Goal: Information Seeking & Learning: Learn about a topic

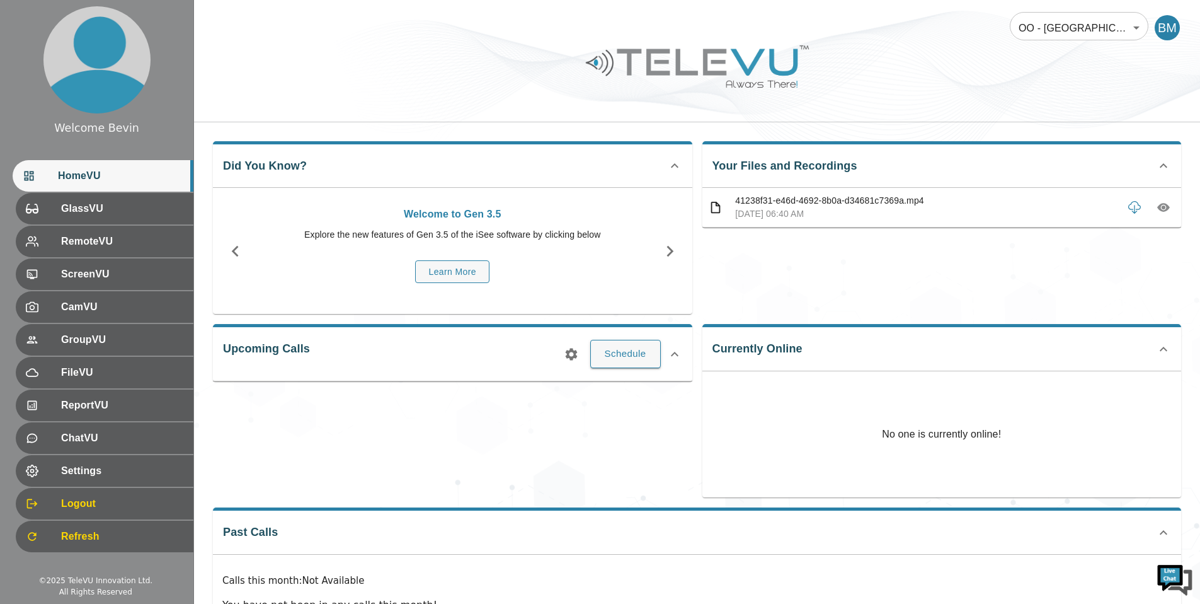
click at [1095, 32] on body "Welcome Bevin HomeVU GlassVU RemoteVU ScreenVU CamVU GroupVU FileVU ReportVU Ch…" at bounding box center [600, 336] width 1200 height 673
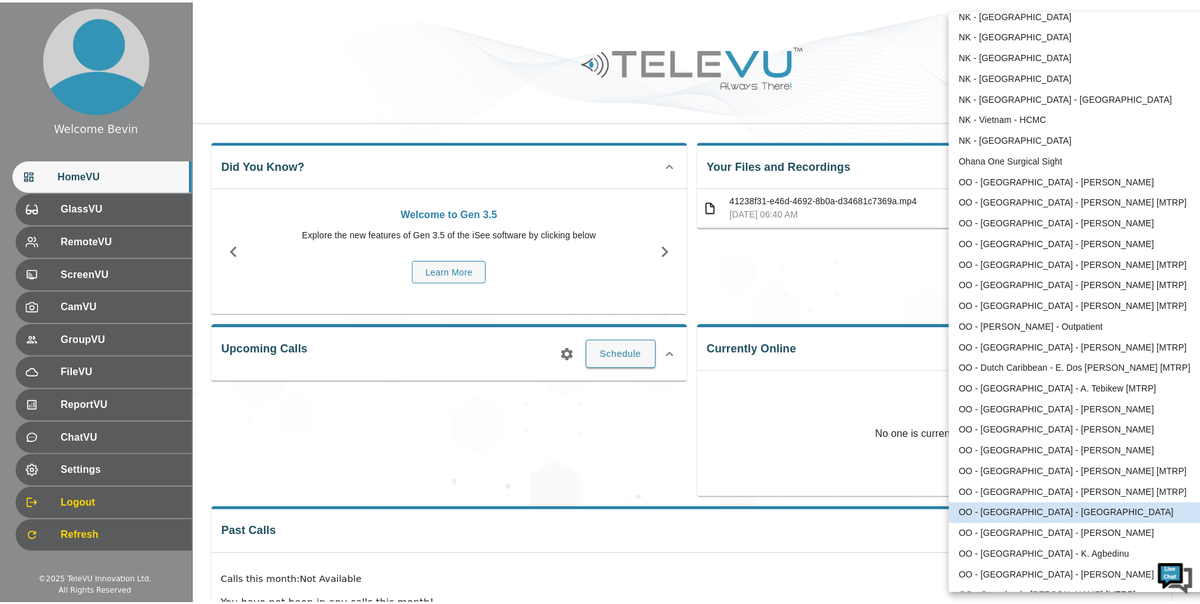
scroll to position [354, 0]
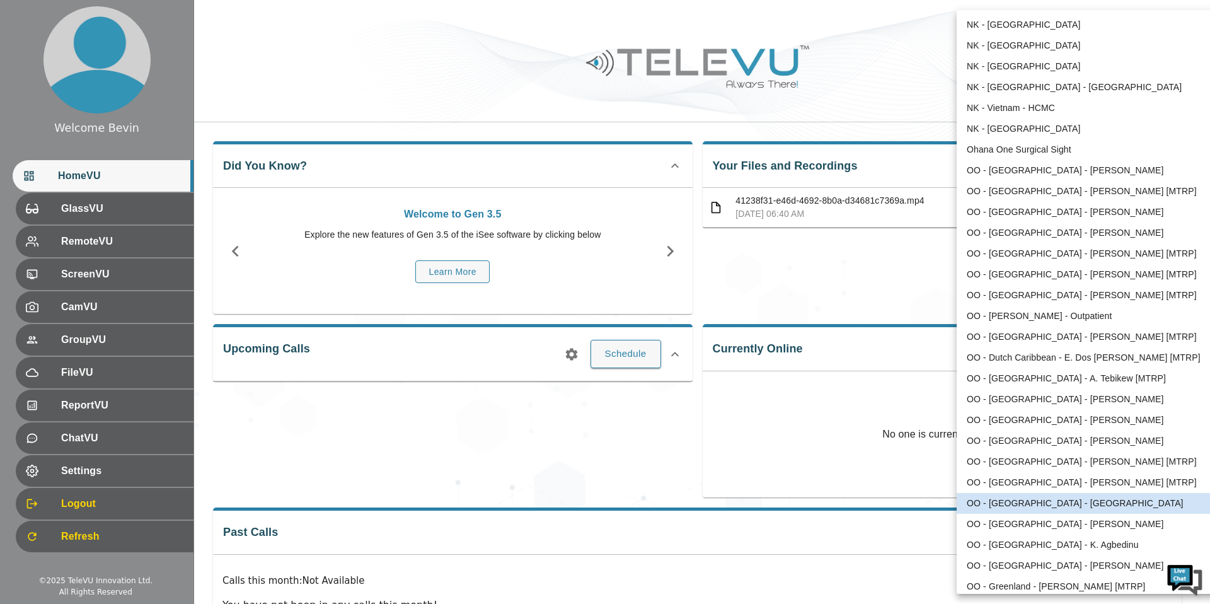
click at [1028, 268] on li "OO - [GEOGRAPHIC_DATA] - [PERSON_NAME] [MTRP]" at bounding box center [1088, 274] width 262 height 21
type input "213"
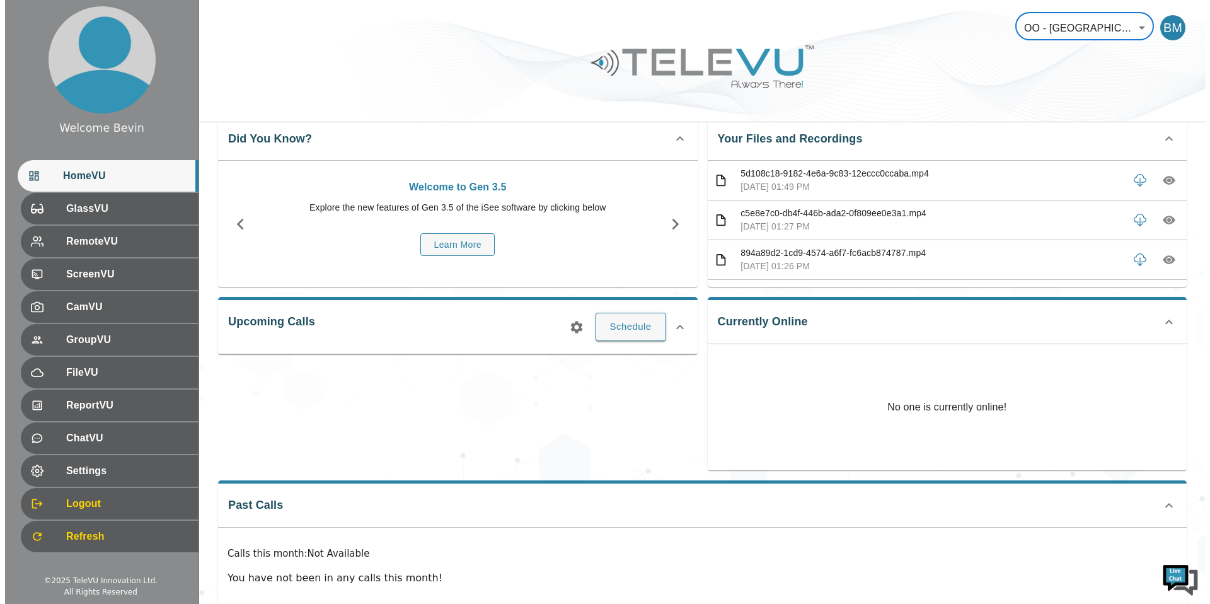
scroll to position [26, 0]
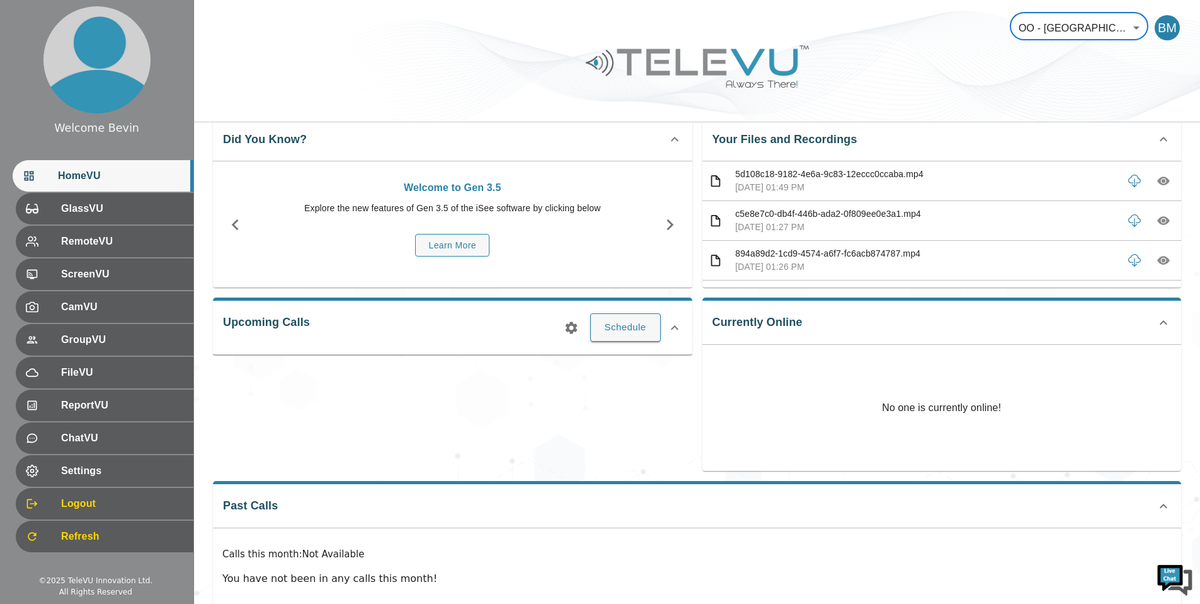
click at [1162, 180] on icon "button" at bounding box center [1164, 181] width 4 height 4
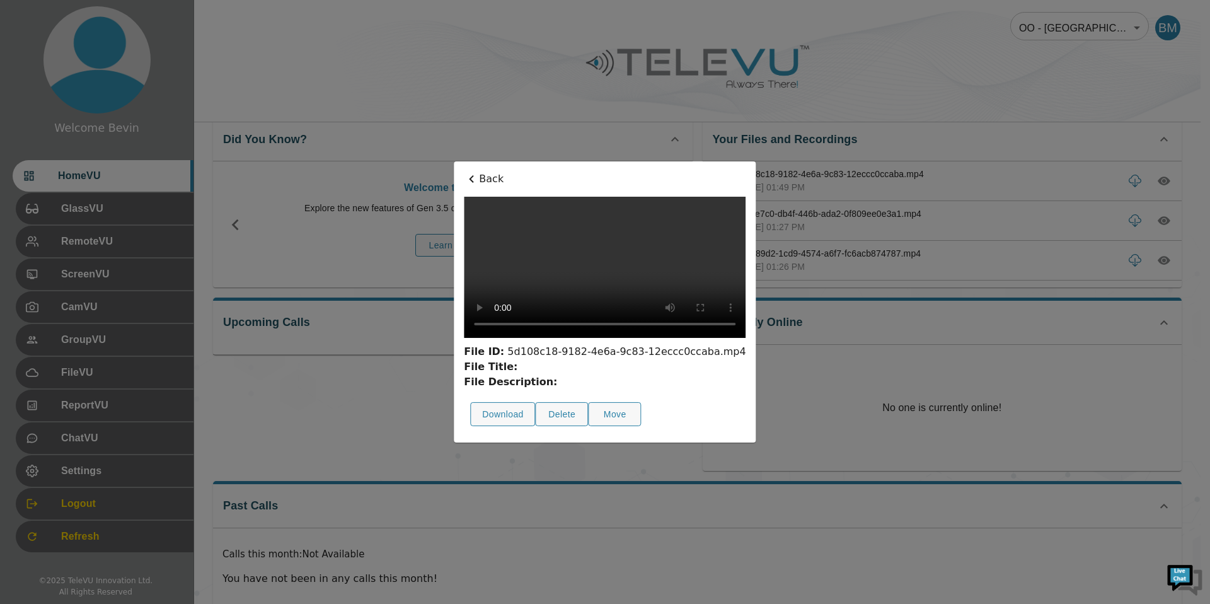
click at [464, 171] on icon at bounding box center [471, 178] width 15 height 15
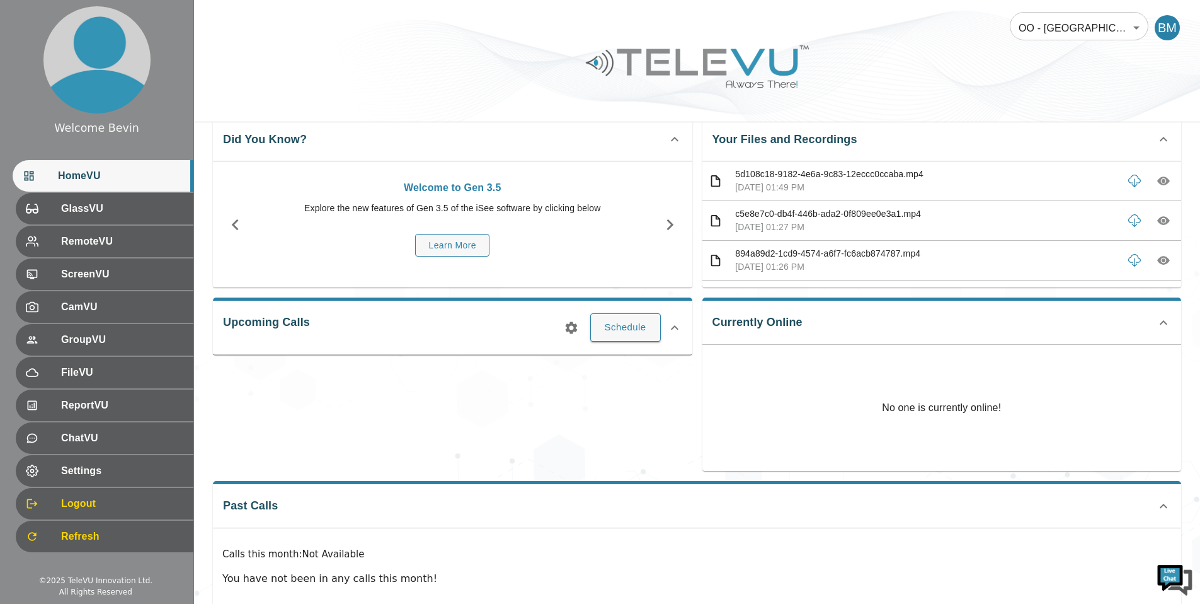
click at [1051, 25] on body "Welcome Bevin HomeVU GlassVU RemoteVU ScreenVU CamVU GroupVU FileVU ReportVU Ch…" at bounding box center [600, 310] width 1200 height 673
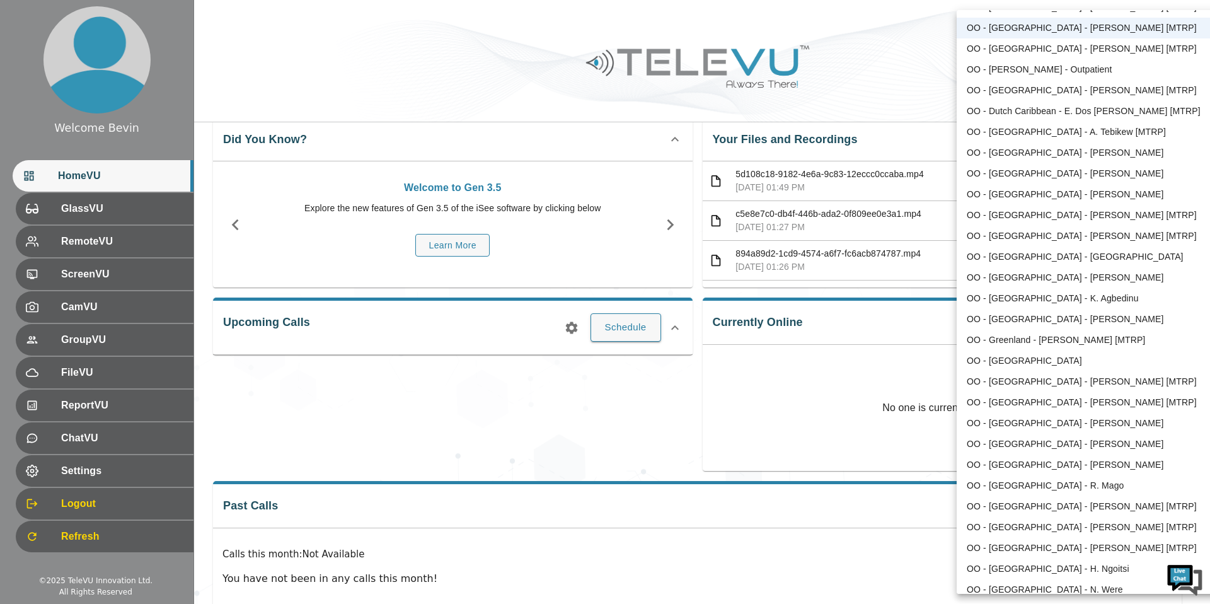
scroll to position [637, 0]
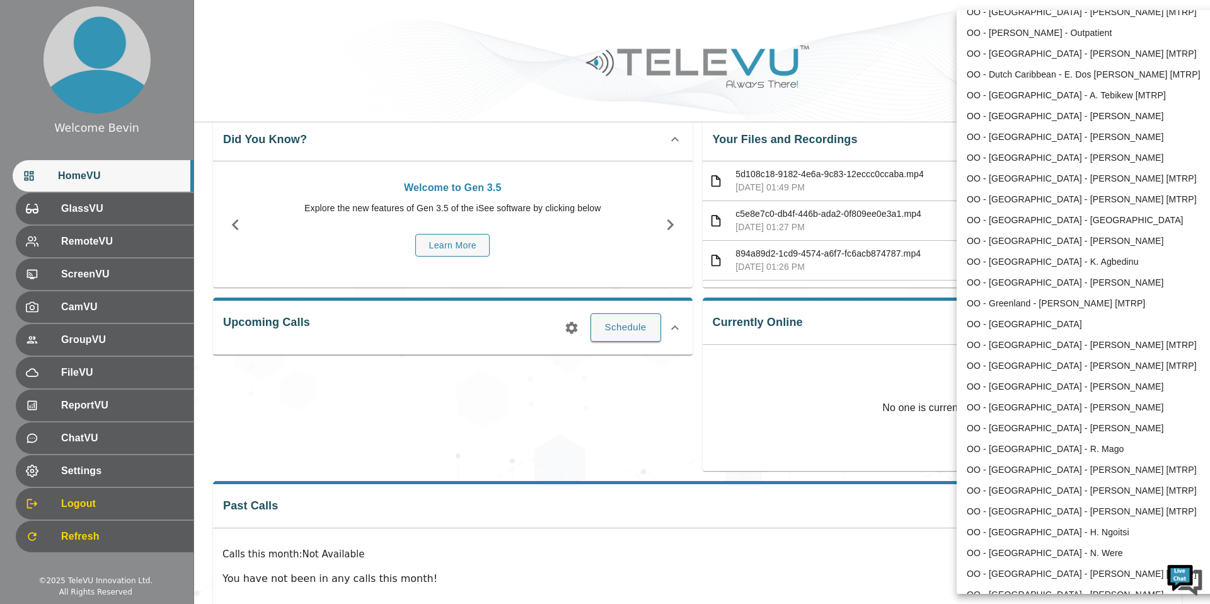
click at [1037, 406] on li "OO - [GEOGRAPHIC_DATA] - [PERSON_NAME]" at bounding box center [1088, 407] width 262 height 21
type input "210"
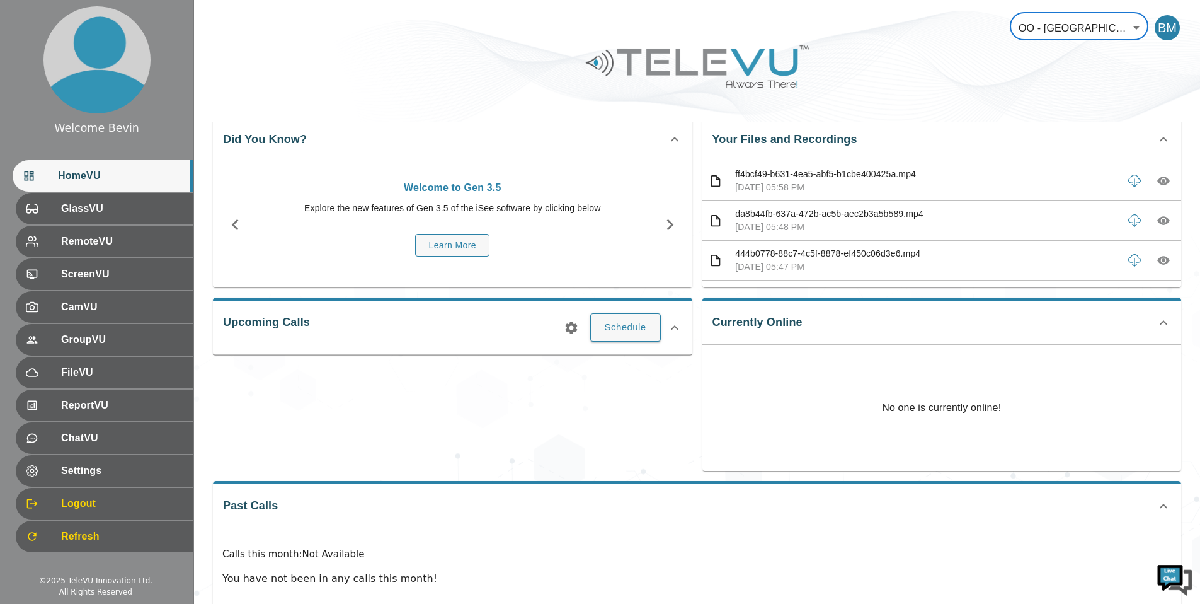
click at [1158, 180] on icon "button" at bounding box center [1164, 181] width 13 height 9
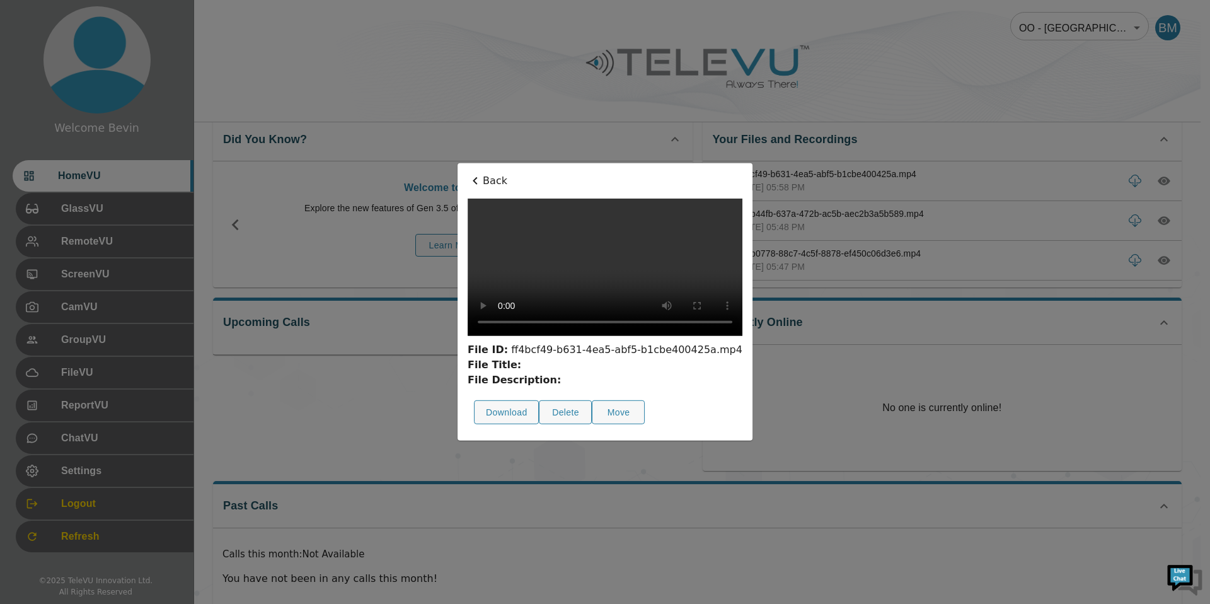
click at [468, 173] on icon at bounding box center [475, 180] width 15 height 15
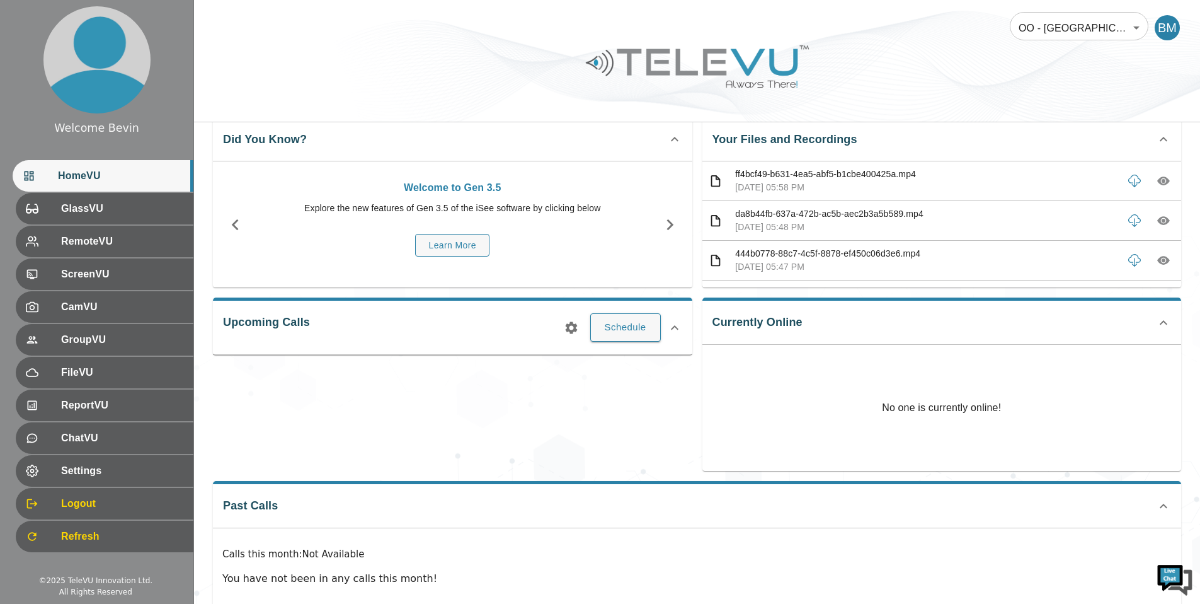
click at [1089, 37] on body "Welcome Bevin HomeVU GlassVU RemoteVU ScreenVU CamVU GroupVU FileVU ReportVU Ch…" at bounding box center [600, 310] width 1200 height 673
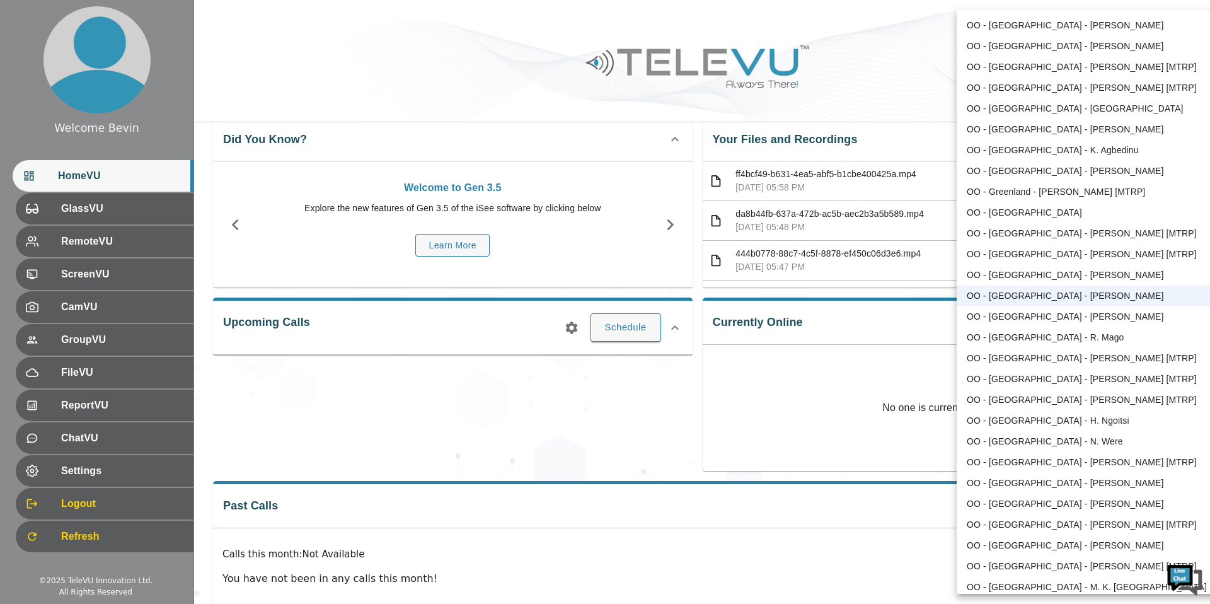
scroll to position [752, 0]
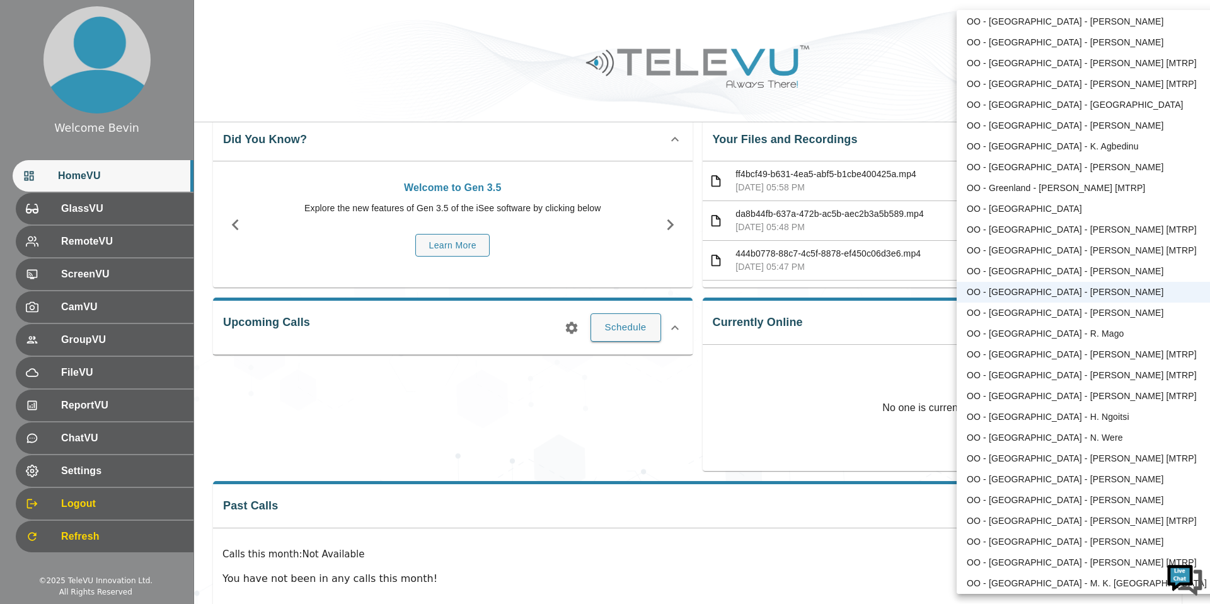
click at [1071, 482] on li "OO - [GEOGRAPHIC_DATA] - [PERSON_NAME]" at bounding box center [1088, 479] width 262 height 21
type input "188"
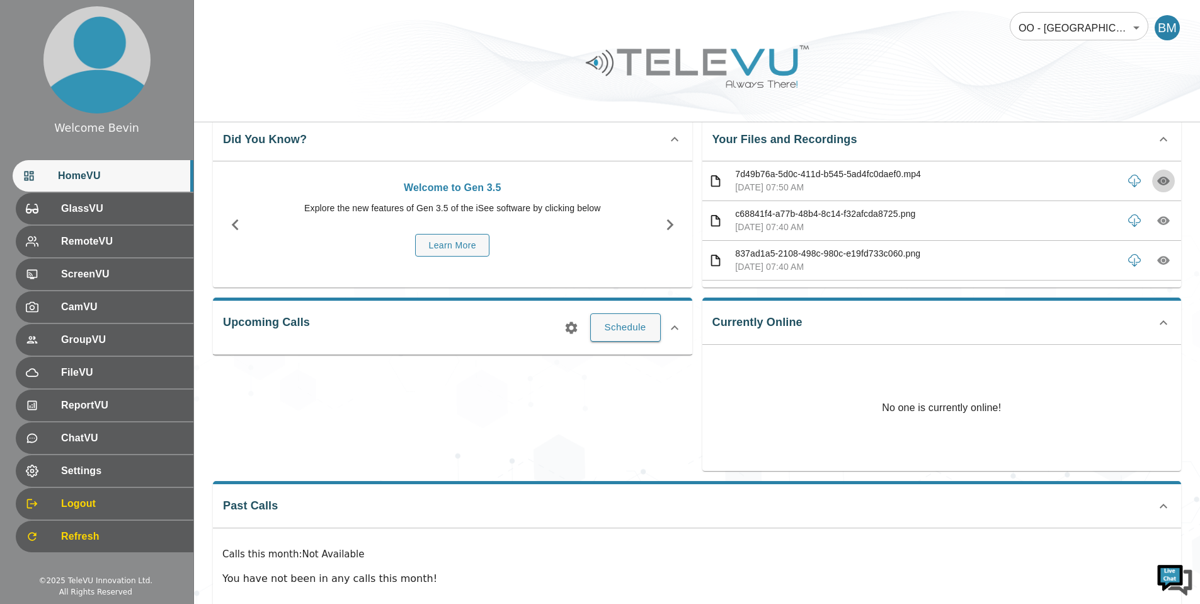
click at [1162, 180] on icon "button" at bounding box center [1164, 181] width 4 height 4
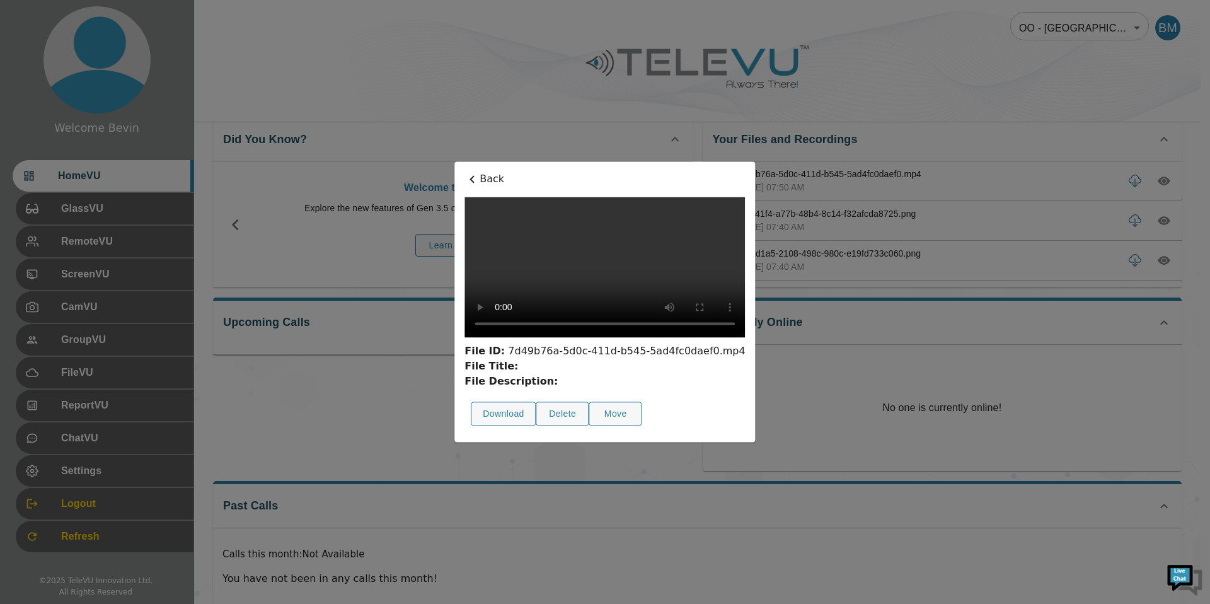
click at [1028, 464] on div at bounding box center [605, 302] width 1210 height 604
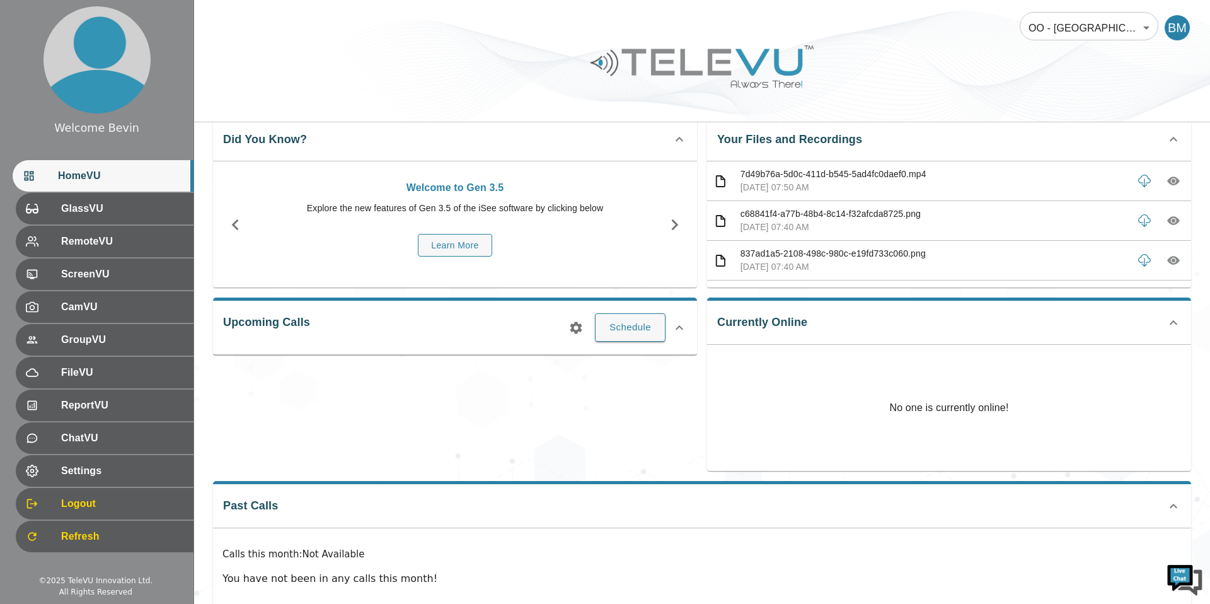
click at [1066, 33] on body "Welcome Bevin HomeVU GlassVU RemoteVU ScreenVU CamVU GroupVU FileVU ReportVU Ch…" at bounding box center [605, 310] width 1210 height 673
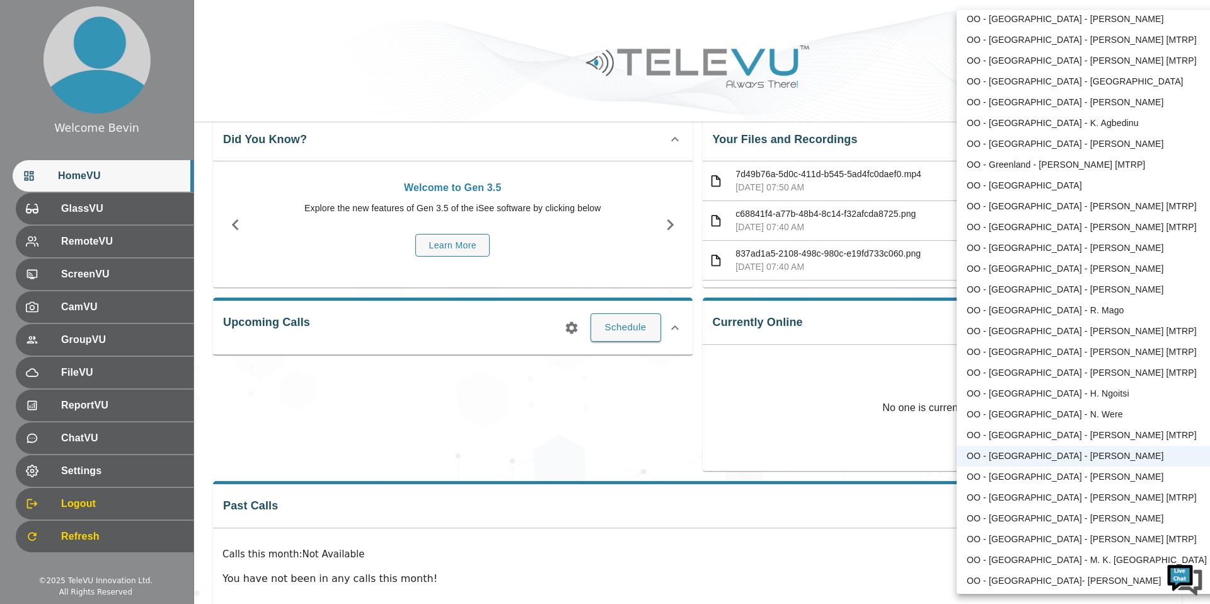
scroll to position [698, 0]
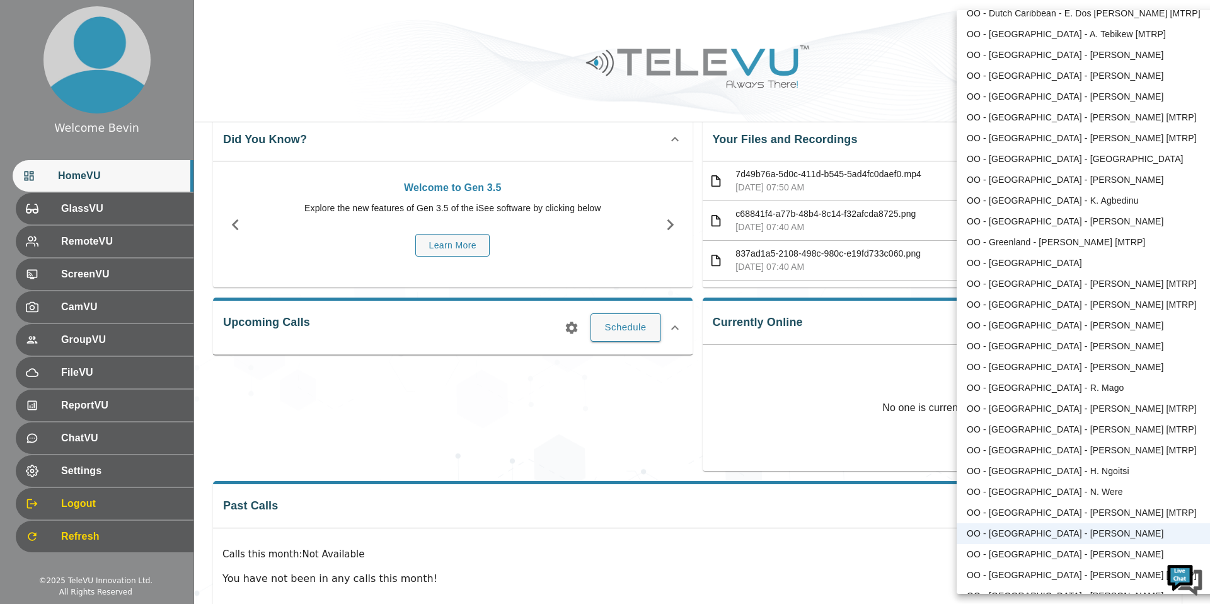
click at [1033, 155] on li "OO - [GEOGRAPHIC_DATA] - [GEOGRAPHIC_DATA]" at bounding box center [1088, 159] width 262 height 21
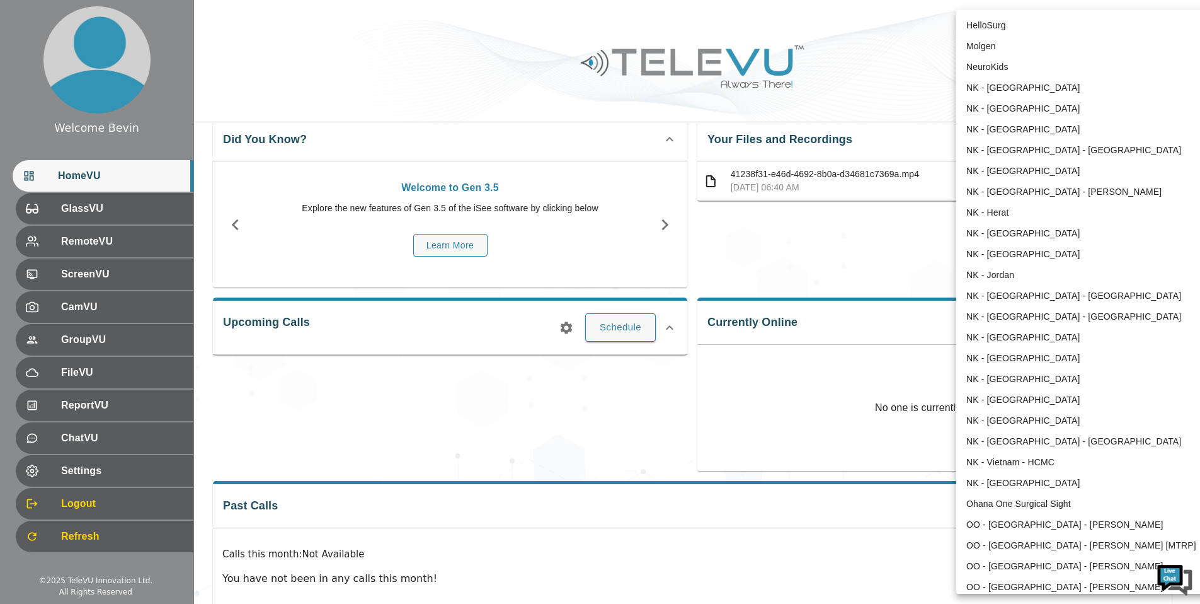
click at [1062, 14] on body "Welcome Bevin HomeVU GlassVU RemoteVU ScreenVU CamVU GroupVU FileVU ReportVU Ch…" at bounding box center [600, 310] width 1200 height 673
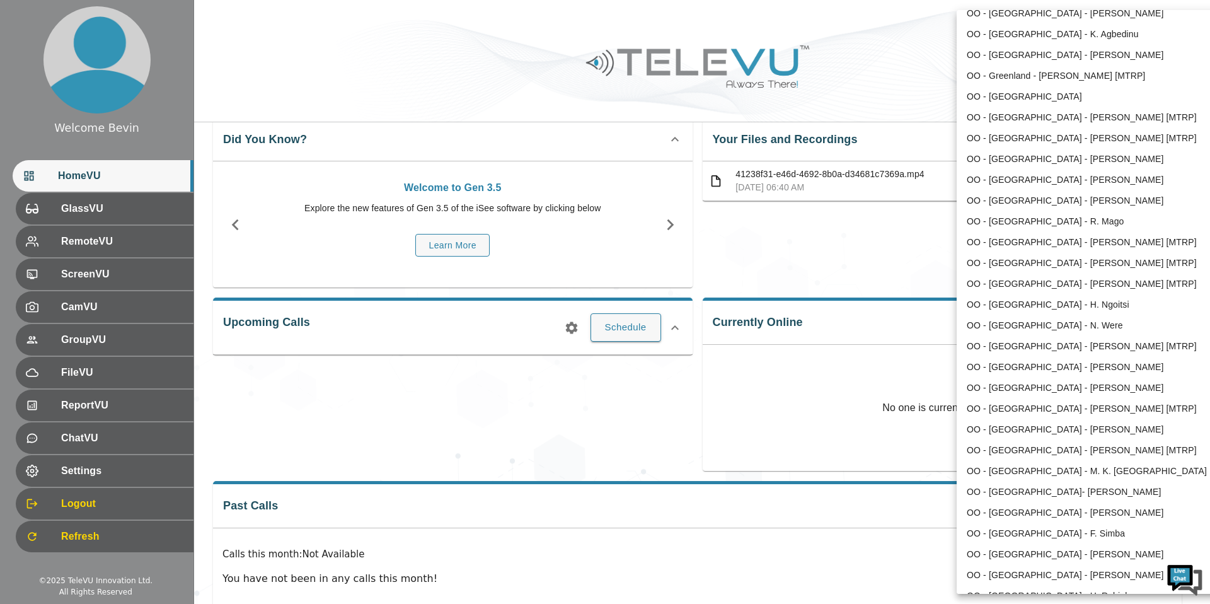
scroll to position [870, 0]
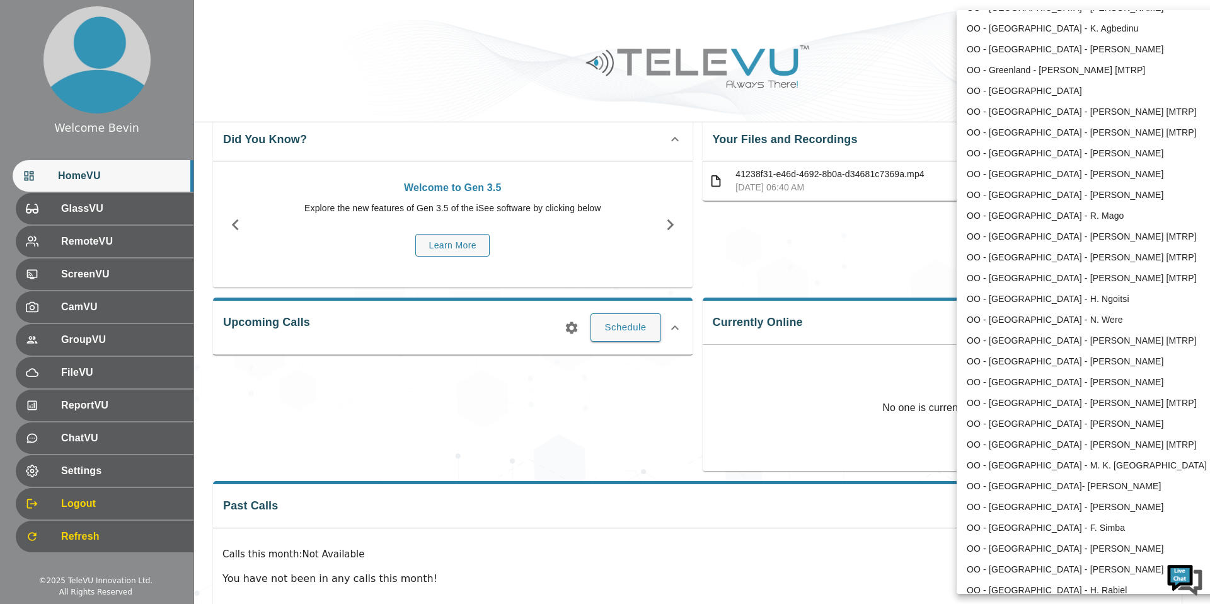
click at [1069, 321] on li "OO - [GEOGRAPHIC_DATA] - N. Were" at bounding box center [1088, 319] width 262 height 21
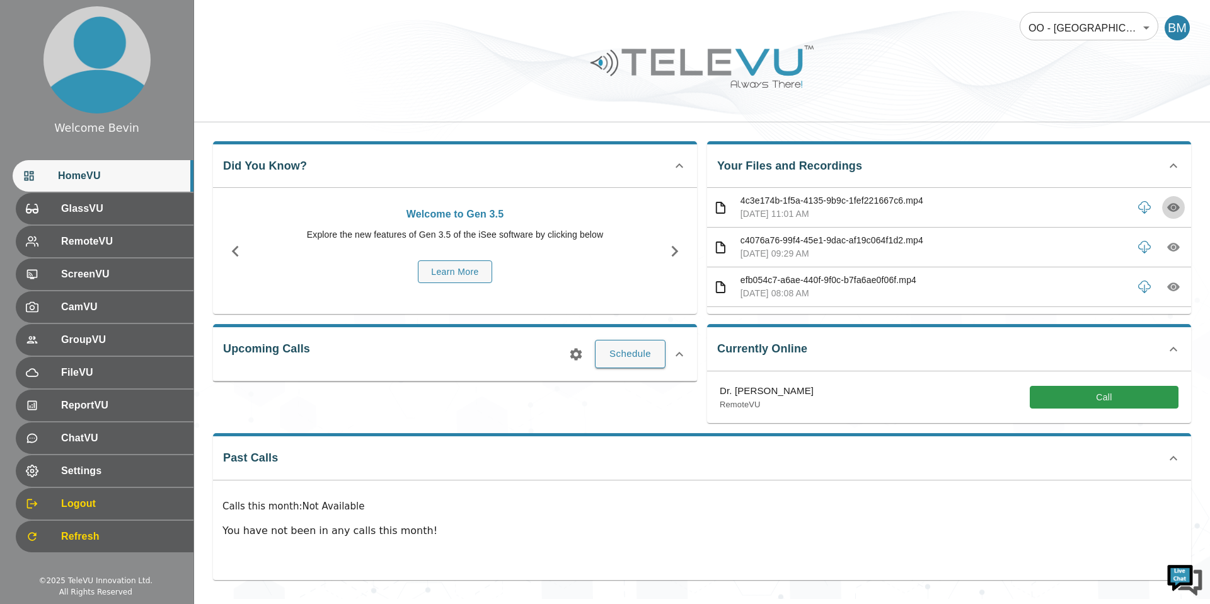
click at [1167, 210] on icon "button" at bounding box center [1173, 208] width 13 height 9
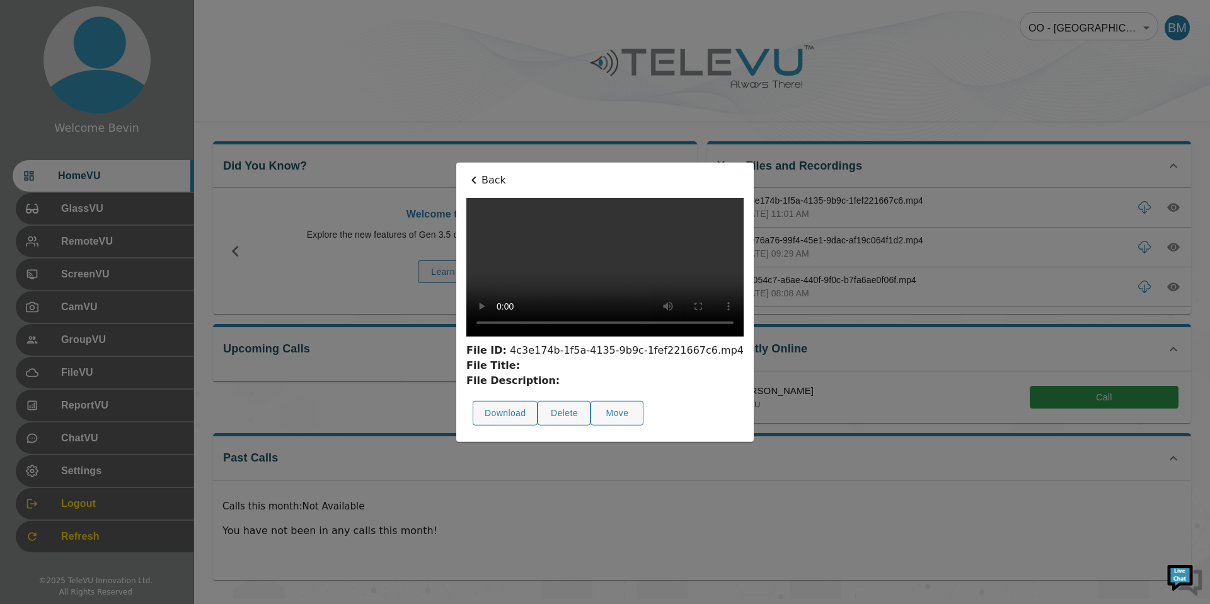
click at [466, 173] on p "Back" at bounding box center [604, 180] width 277 height 15
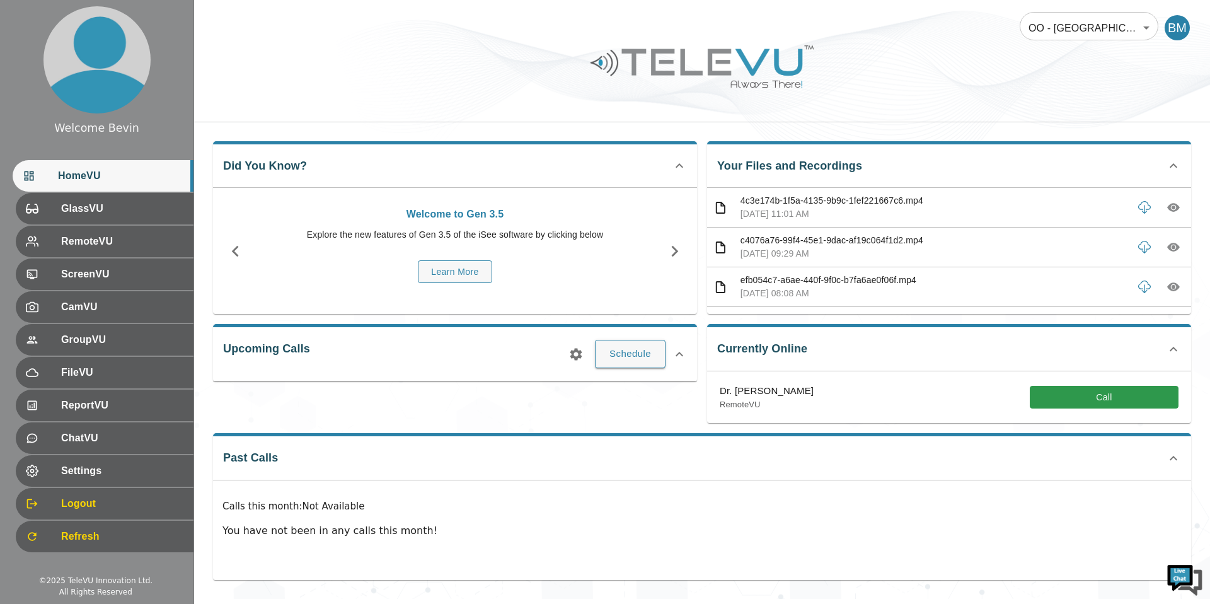
click at [1086, 30] on body "Welcome Bevin HomeVU GlassVU RemoteVU ScreenVU CamVU GroupVU FileVU ReportVU Ch…" at bounding box center [605, 299] width 1210 height 599
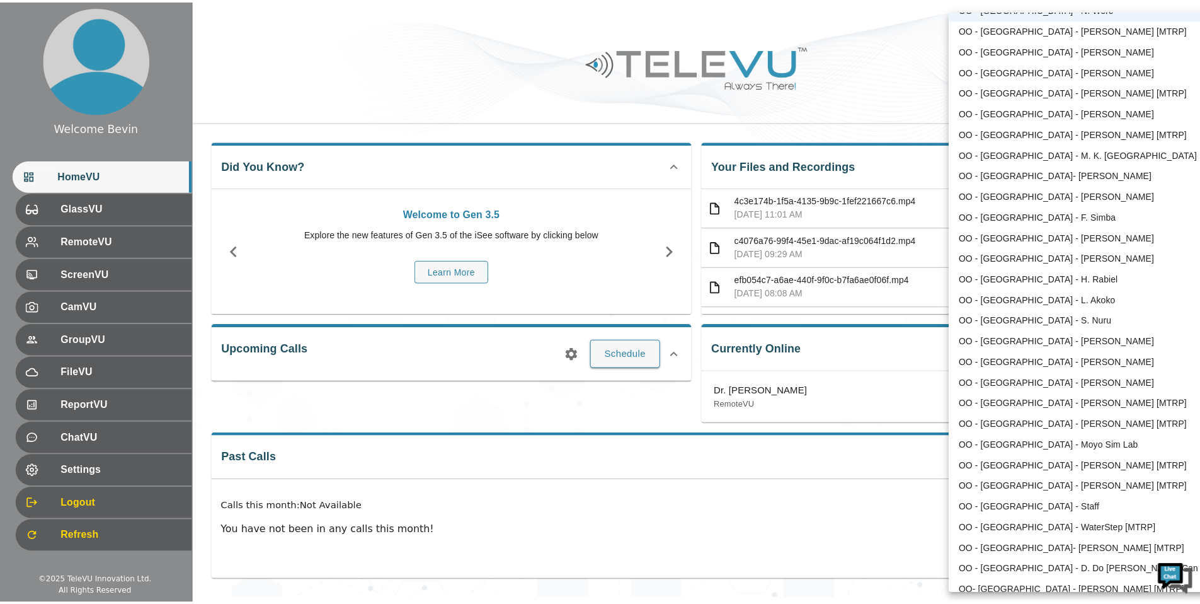
scroll to position [1194, 0]
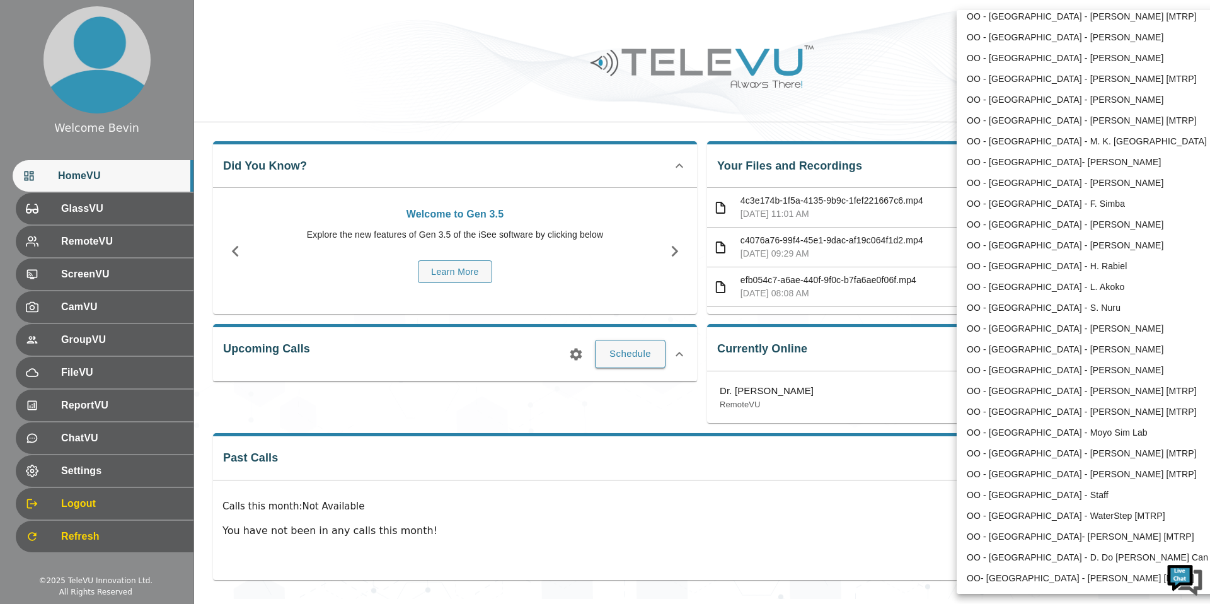
click at [1057, 411] on li "OO - [GEOGRAPHIC_DATA] - [PERSON_NAME] [MTRP]" at bounding box center [1088, 411] width 262 height 21
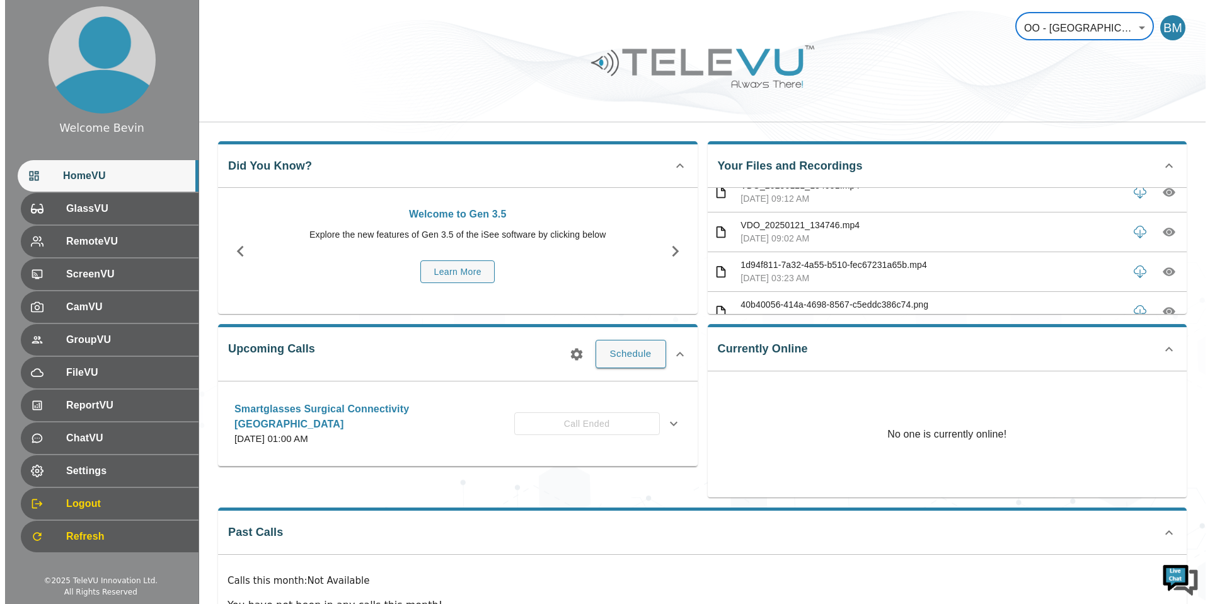
scroll to position [17, 0]
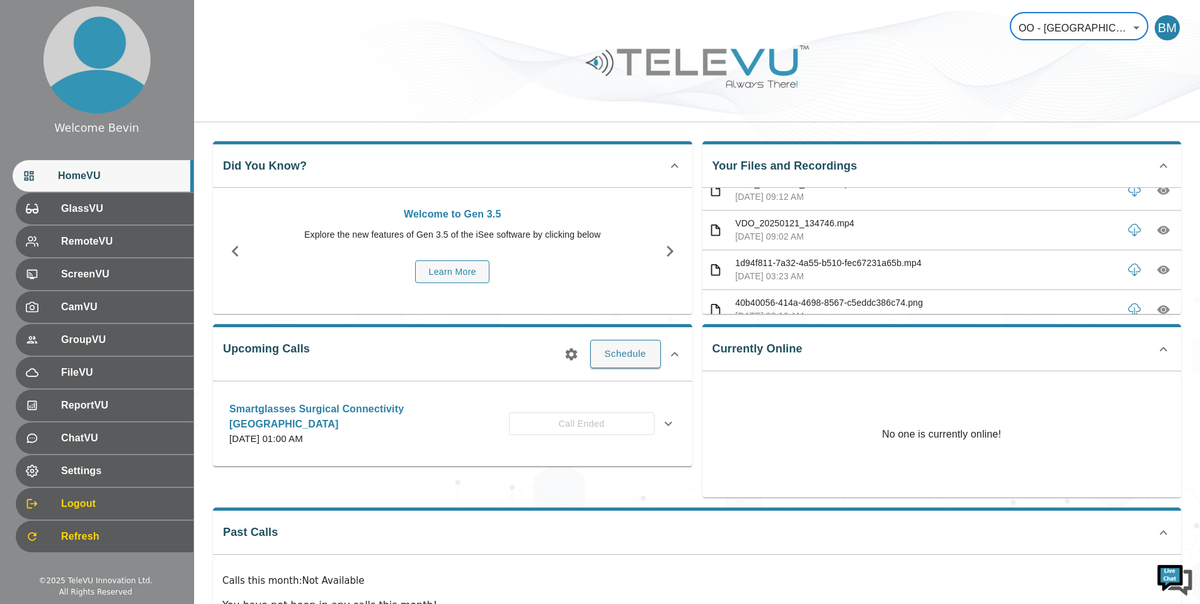
click at [1158, 272] on icon "button" at bounding box center [1164, 270] width 13 height 9
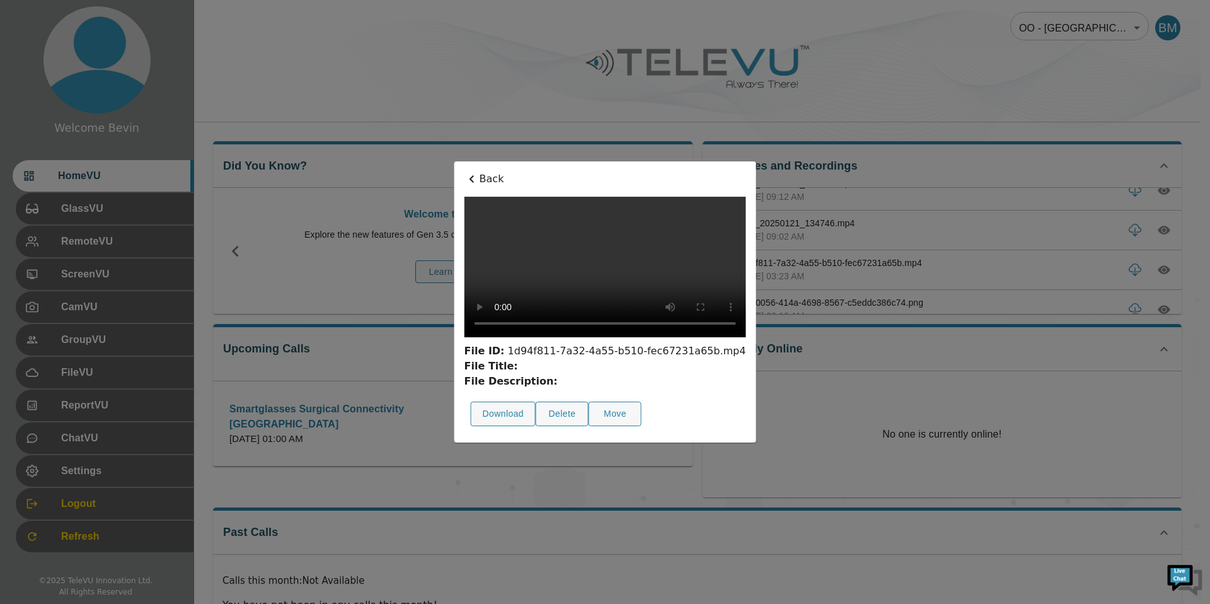
click at [464, 171] on p "Back" at bounding box center [605, 178] width 282 height 15
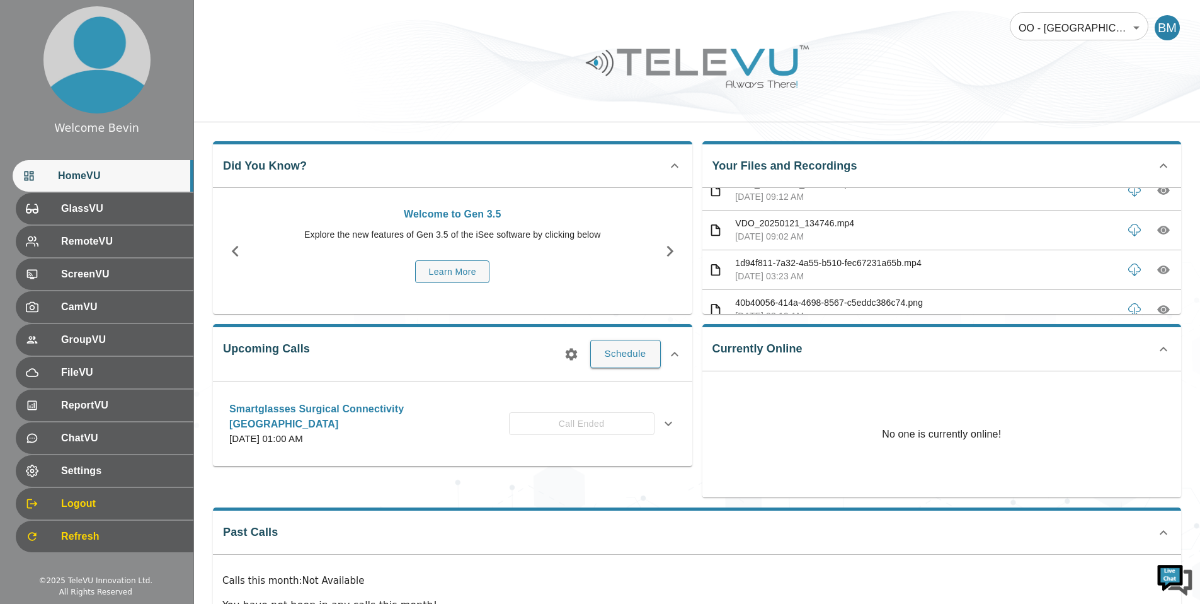
click at [1060, 33] on body "Welcome Bevin HomeVU GlassVU RemoteVU ScreenVU CamVU GroupVU FileVU ReportVU Ch…" at bounding box center [600, 336] width 1200 height 673
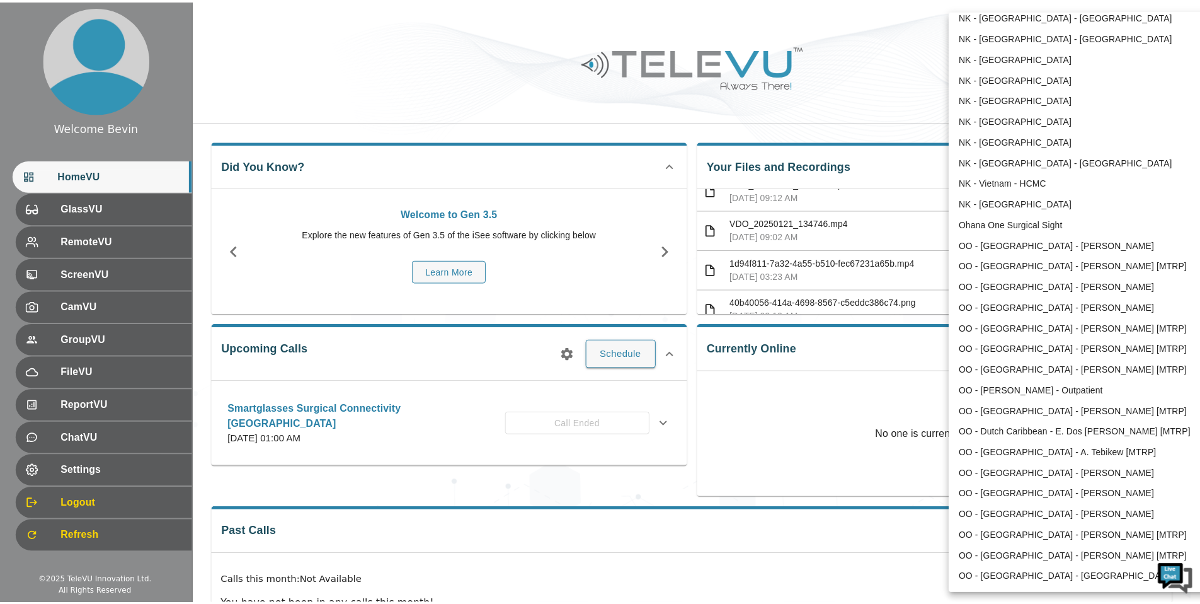
scroll to position [398, 0]
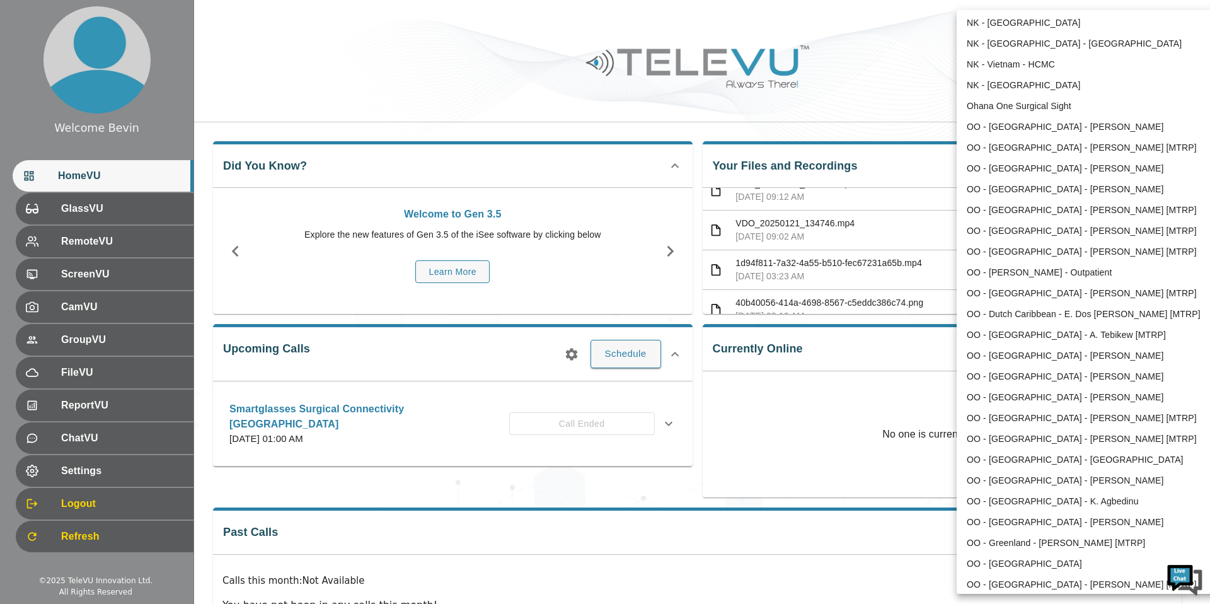
click at [1056, 291] on li "OO - [GEOGRAPHIC_DATA] - [PERSON_NAME] [MTRP]" at bounding box center [1088, 293] width 262 height 21
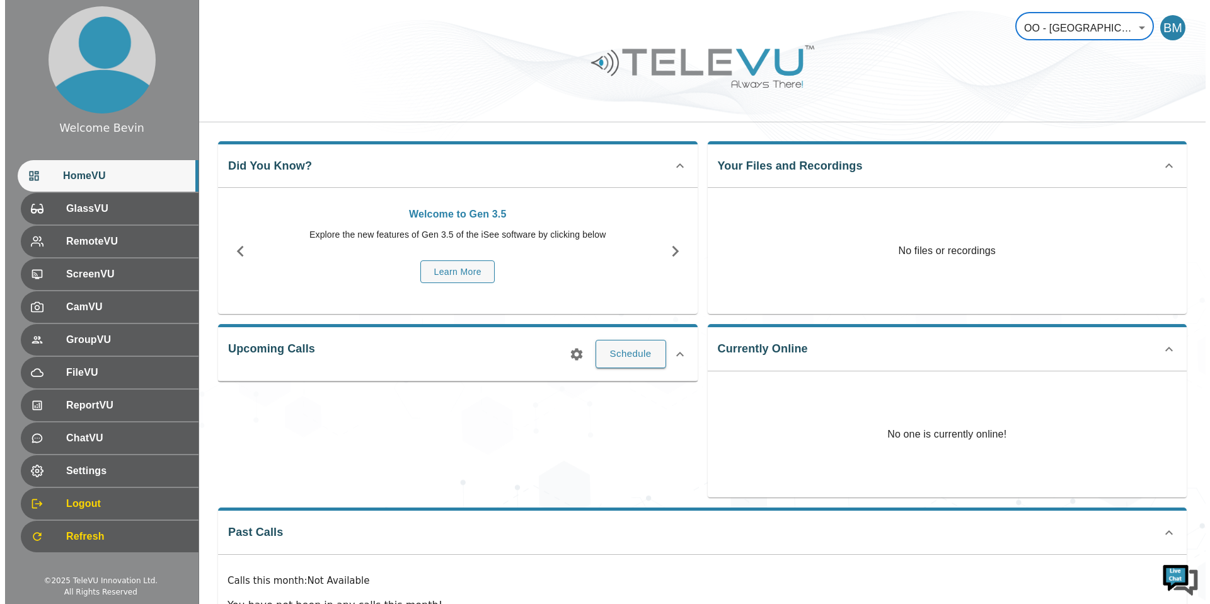
scroll to position [0, 0]
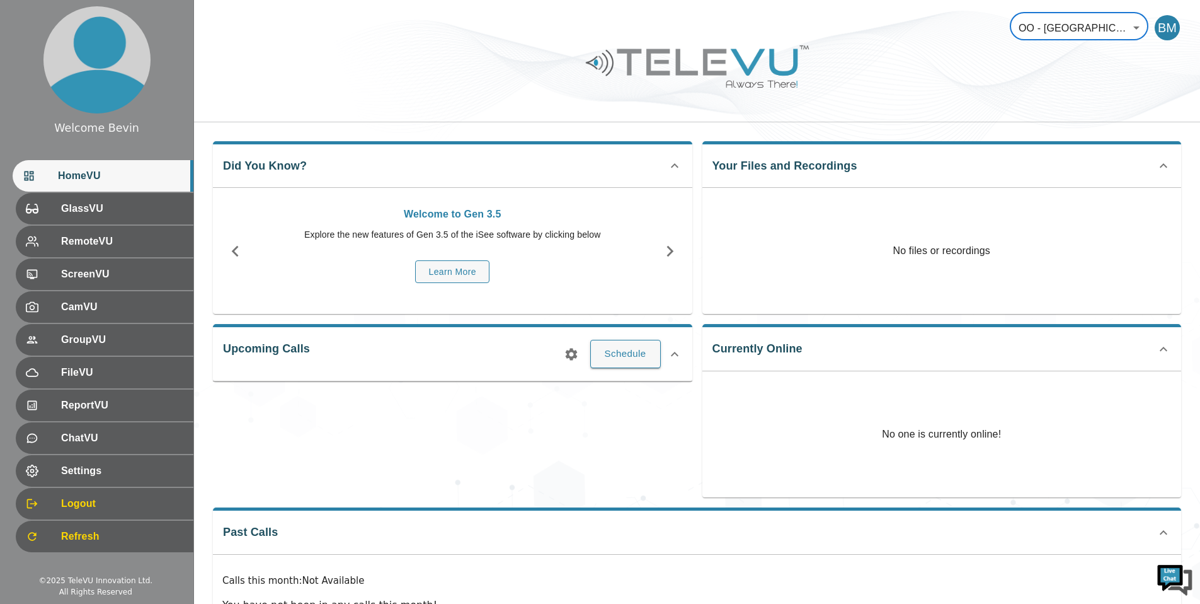
click at [931, 99] on div at bounding box center [697, 75] width 1006 height 71
click at [1057, 36] on body "Welcome Bevin HomeVU GlassVU RemoteVU ScreenVU CamVU GroupVU FileVU ReportVU Ch…" at bounding box center [600, 336] width 1200 height 673
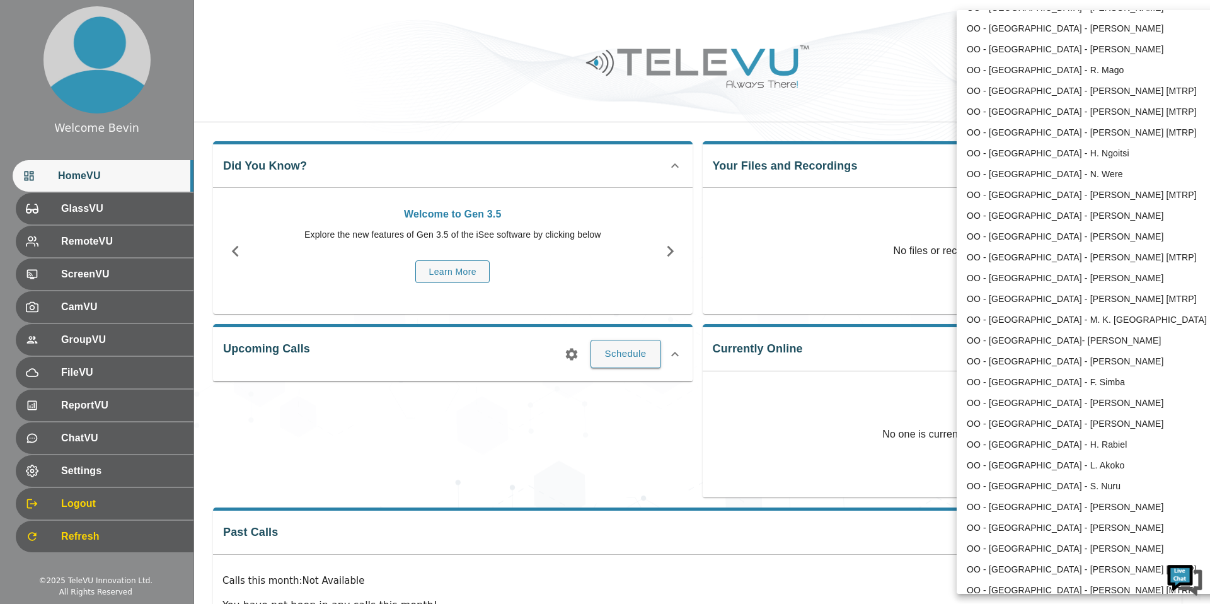
scroll to position [1194, 0]
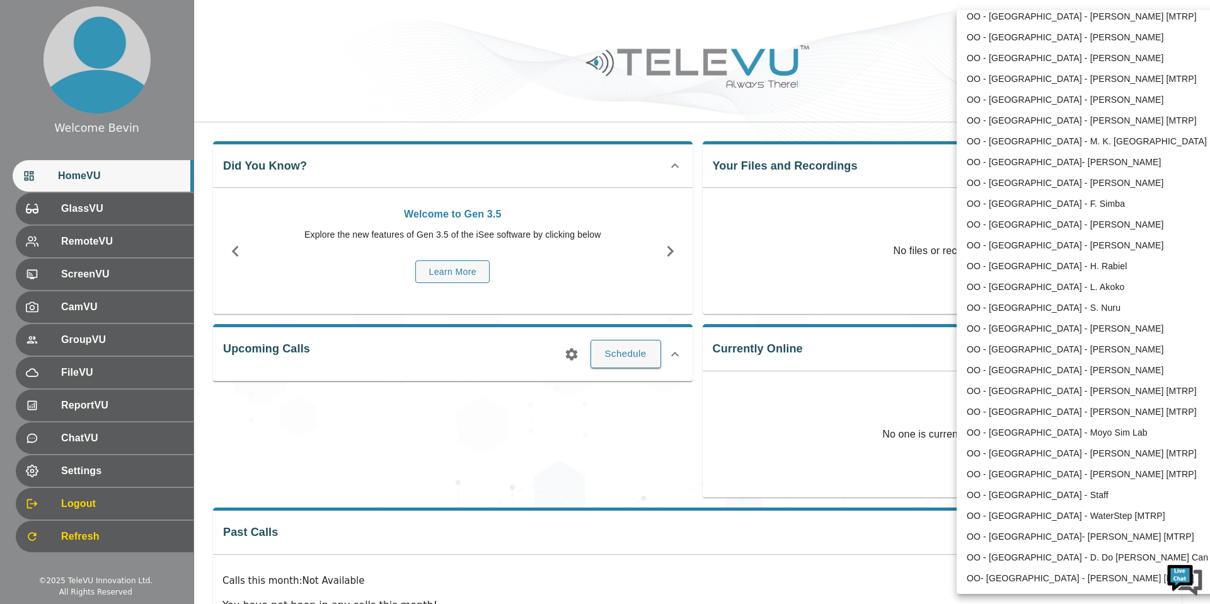
click at [1027, 285] on li "OO - [GEOGRAPHIC_DATA] - L. Akoko" at bounding box center [1088, 287] width 262 height 21
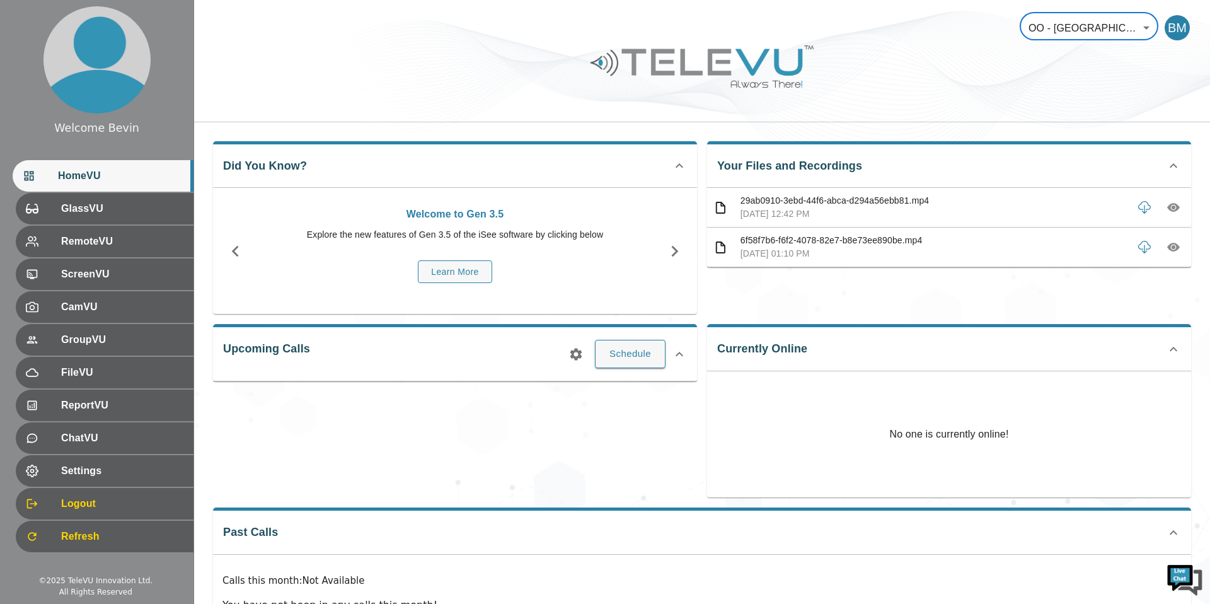
click at [1084, 30] on body "Welcome Bevin HomeVU GlassVU RemoteVU ScreenVU CamVU GroupVU FileVU ReportVU Ch…" at bounding box center [605, 336] width 1210 height 673
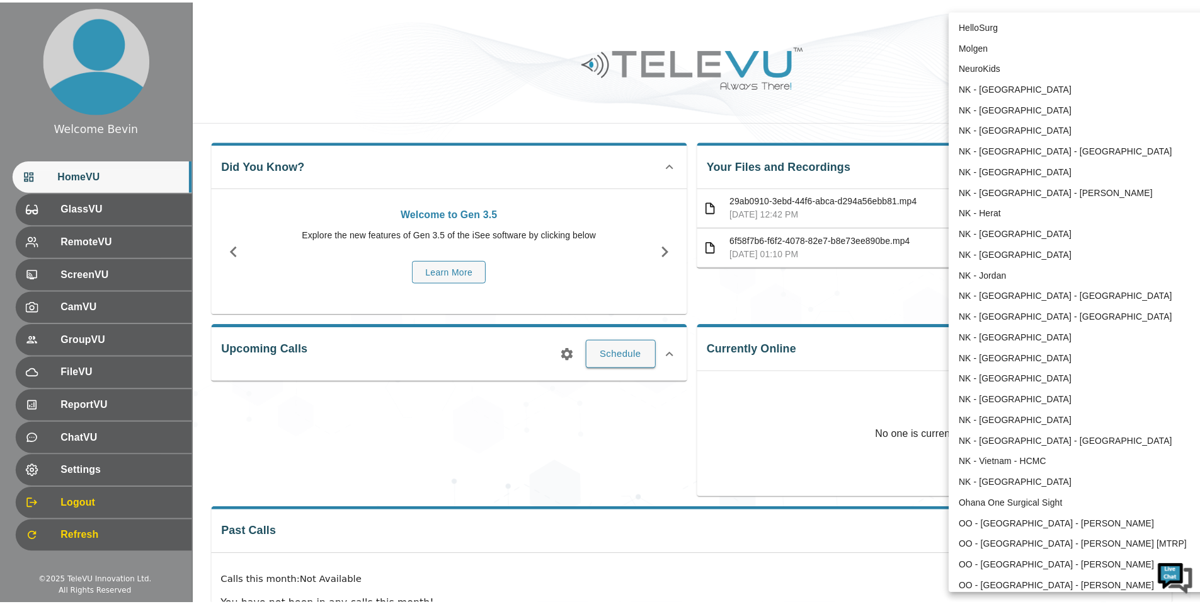
scroll to position [1180, 0]
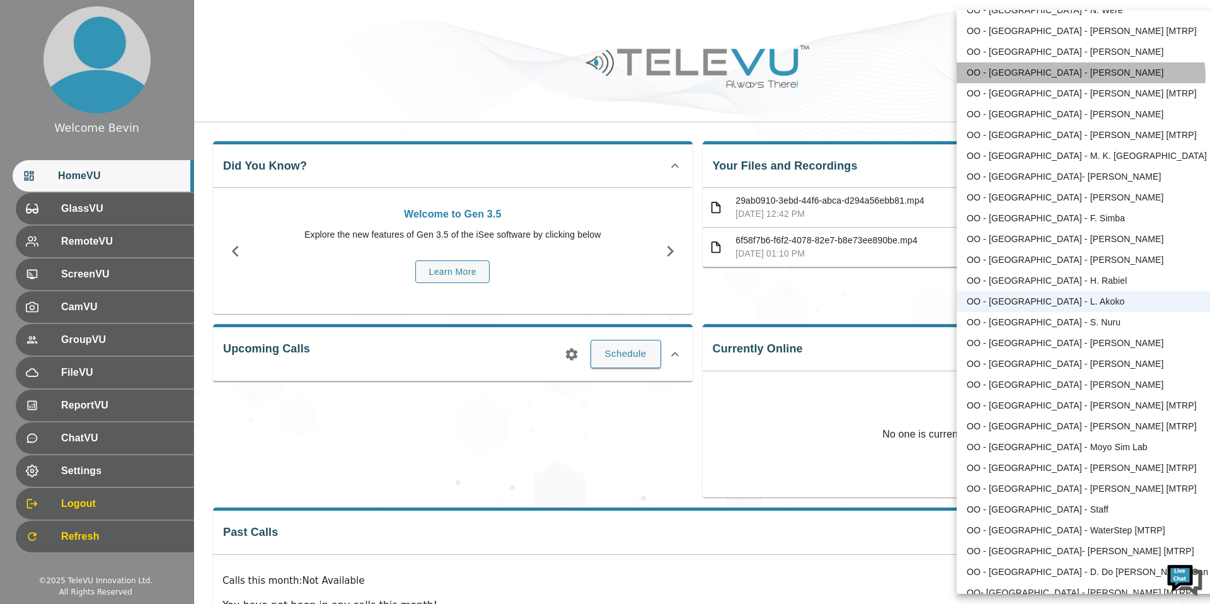
click at [1080, 78] on li "OO - [GEOGRAPHIC_DATA] - [PERSON_NAME]" at bounding box center [1088, 72] width 262 height 21
type input "177"
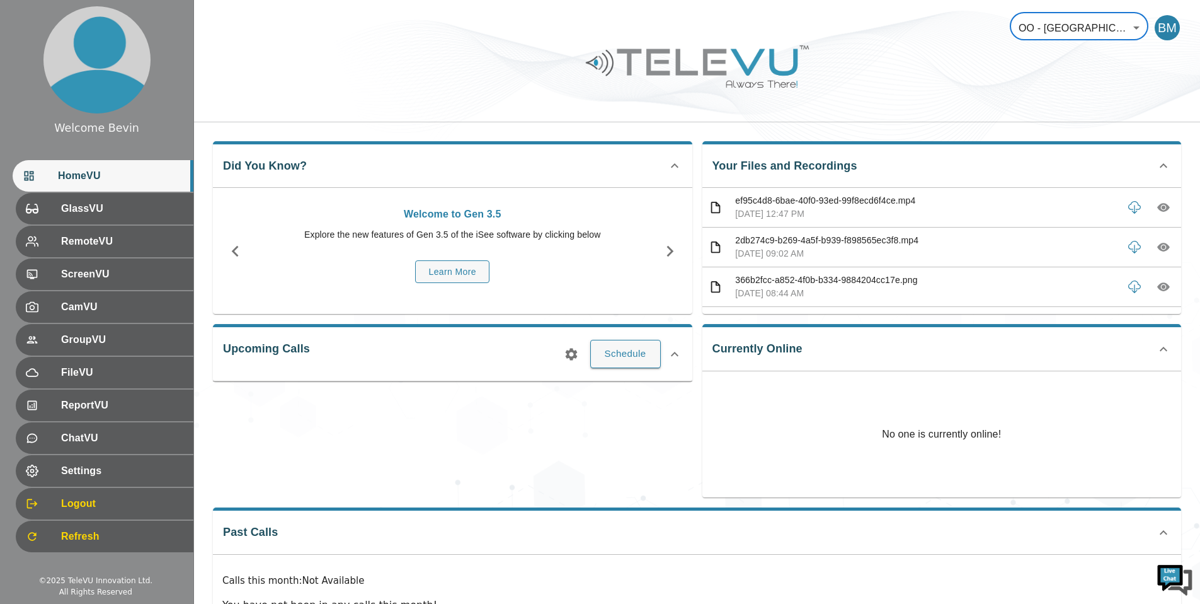
click at [1162, 208] on icon "button" at bounding box center [1164, 207] width 4 height 4
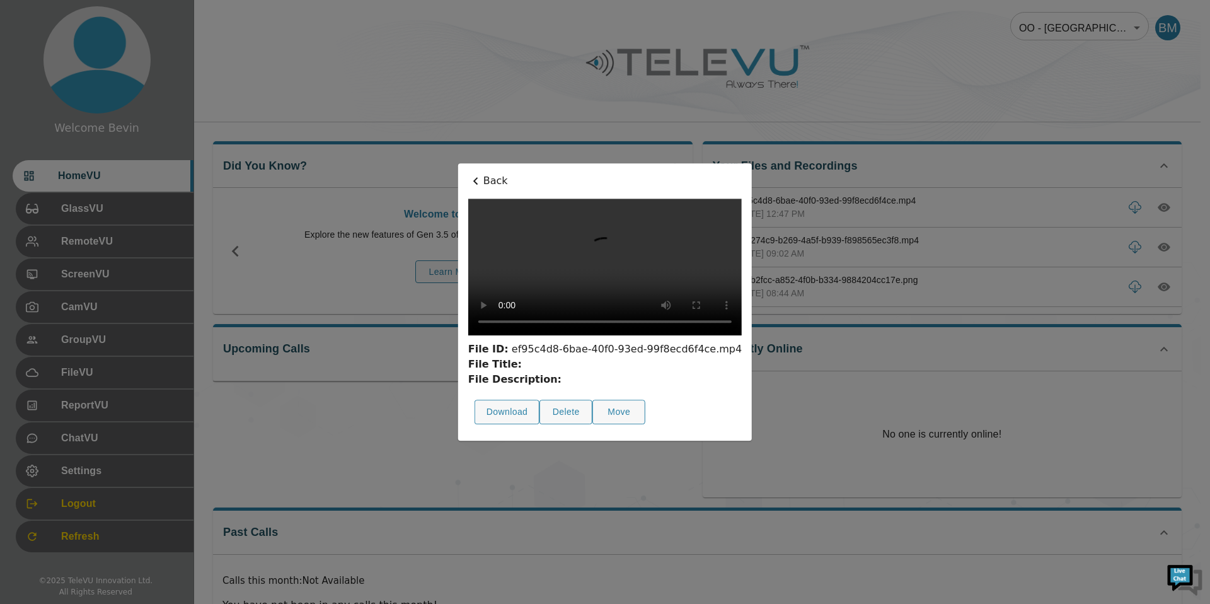
click at [468, 173] on p "Back" at bounding box center [604, 180] width 273 height 15
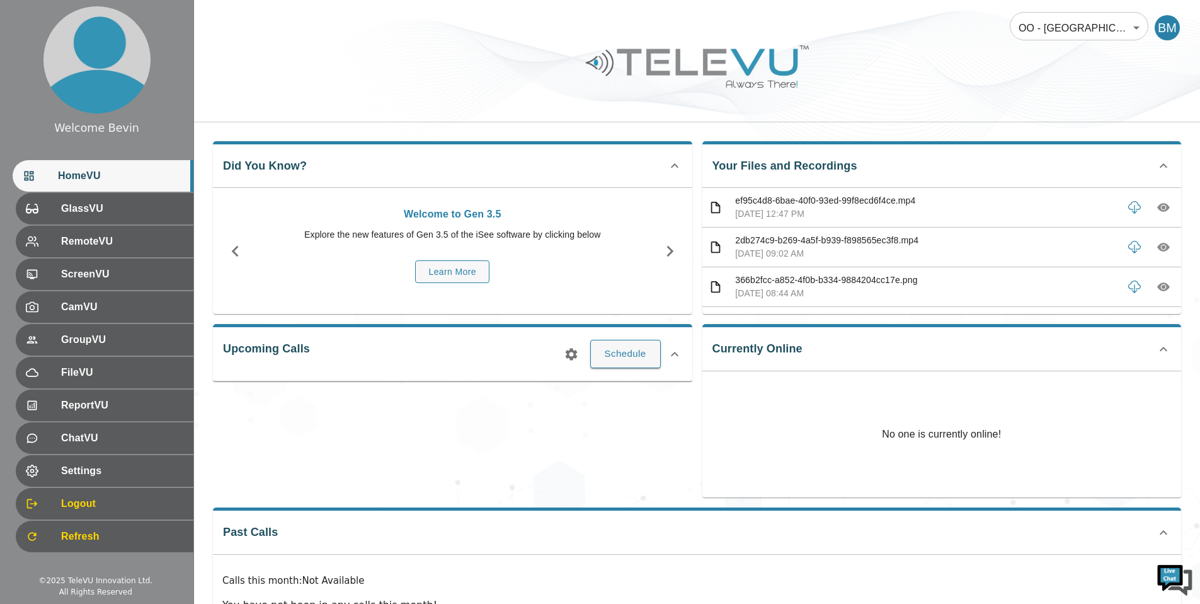
click at [1158, 249] on icon "button" at bounding box center [1164, 247] width 13 height 9
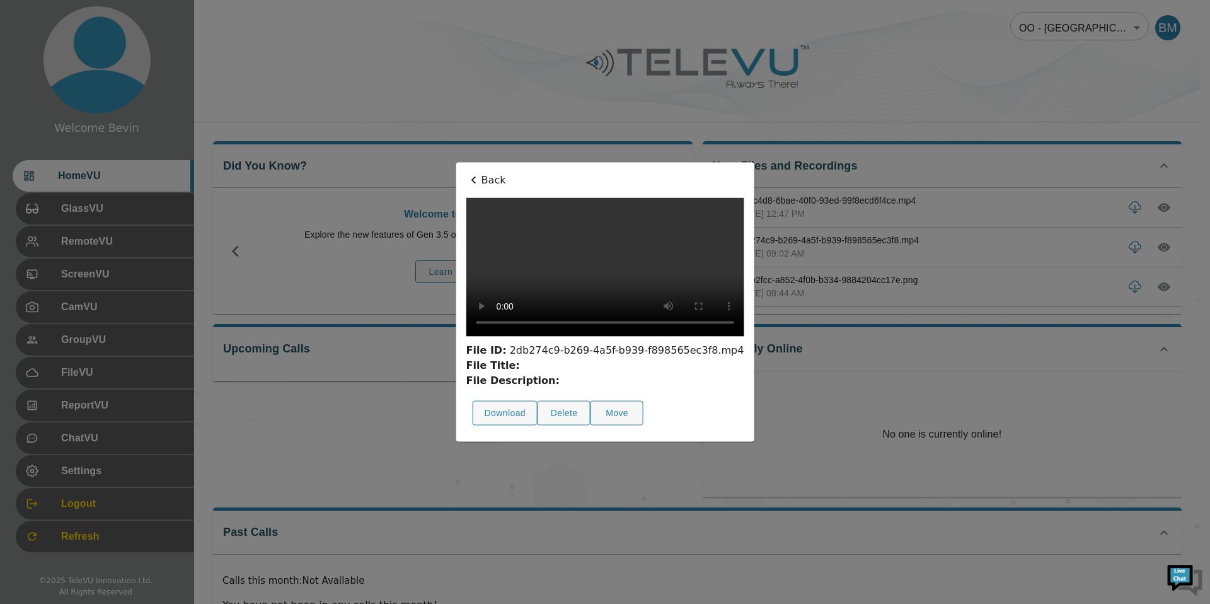
click at [466, 173] on p "Back" at bounding box center [605, 180] width 278 height 15
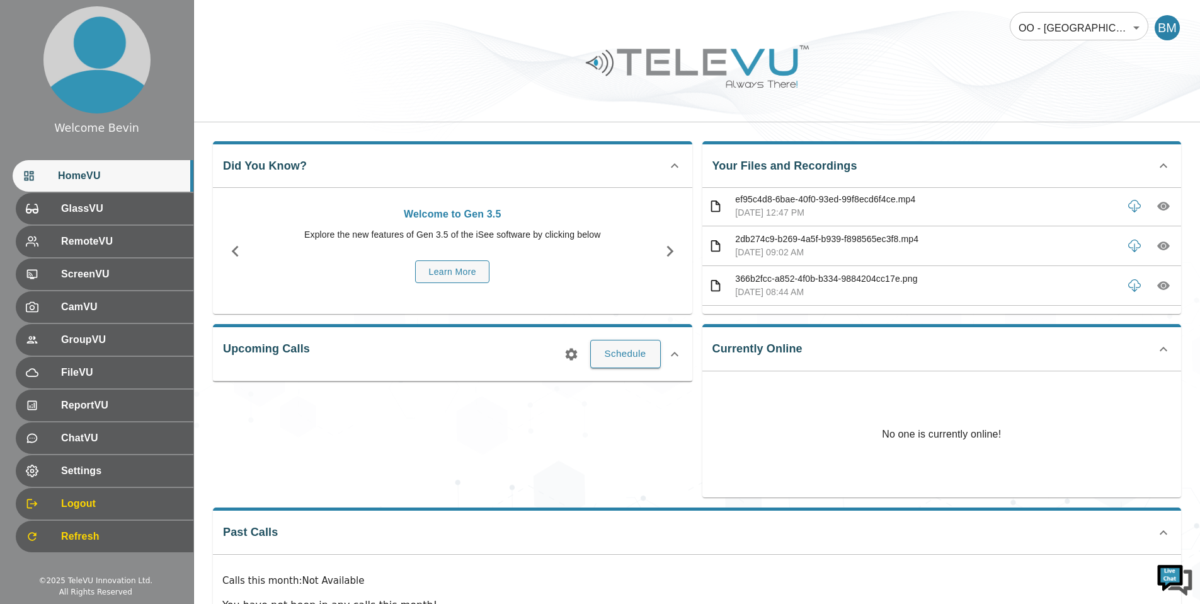
scroll to position [0, 0]
click at [1158, 248] on icon "button" at bounding box center [1164, 247] width 13 height 13
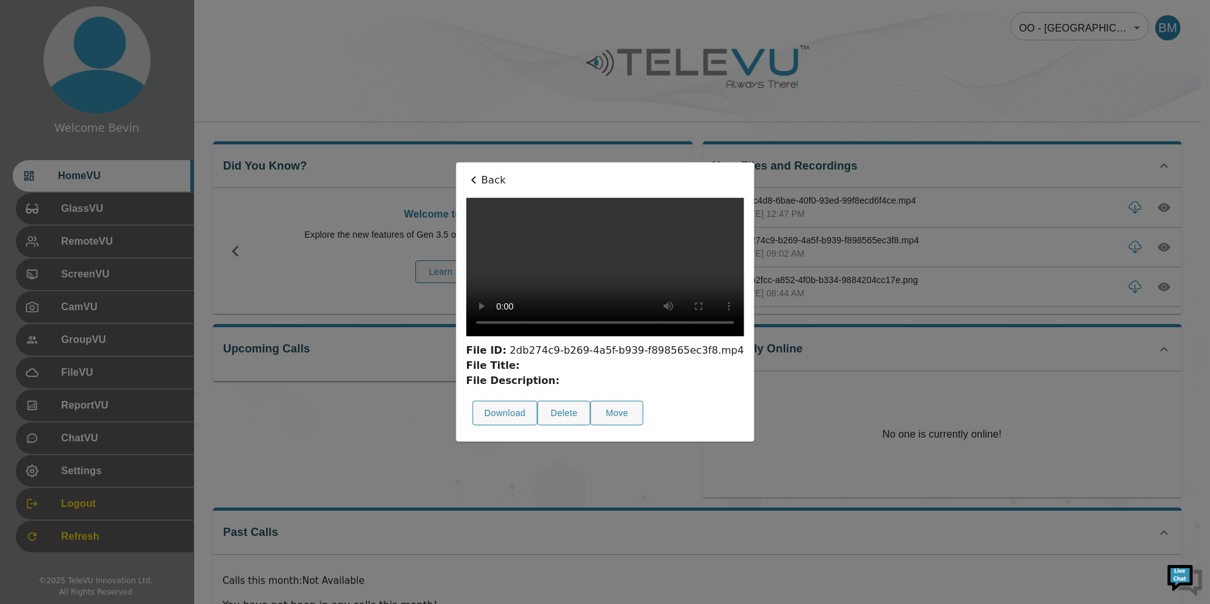
click at [466, 173] on p "Back" at bounding box center [605, 180] width 278 height 15
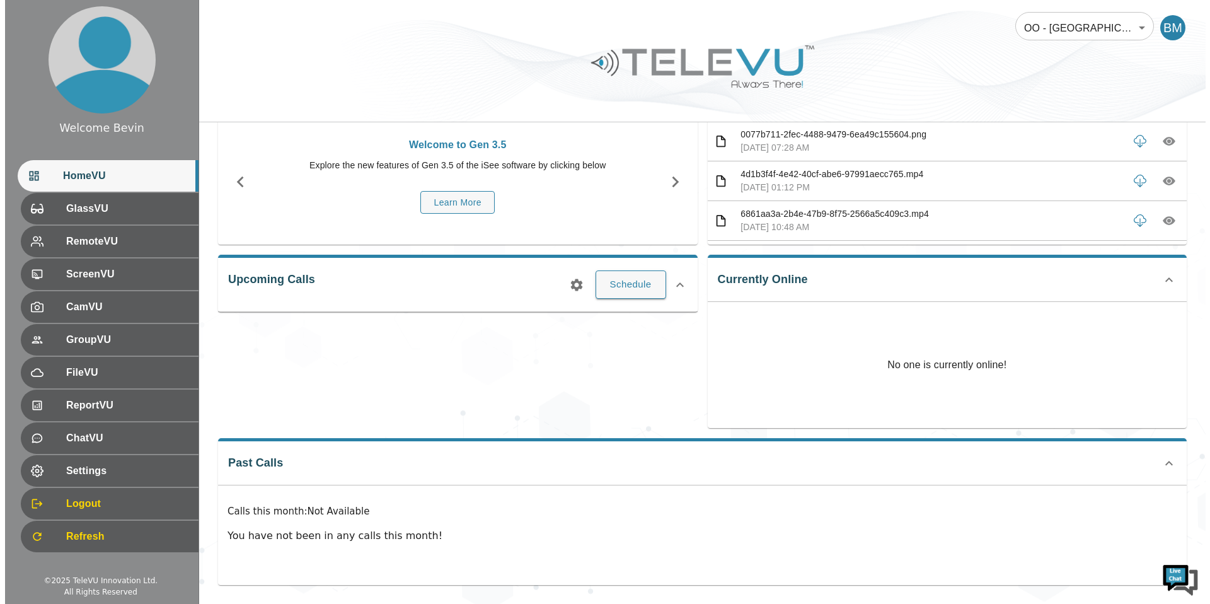
scroll to position [654, 0]
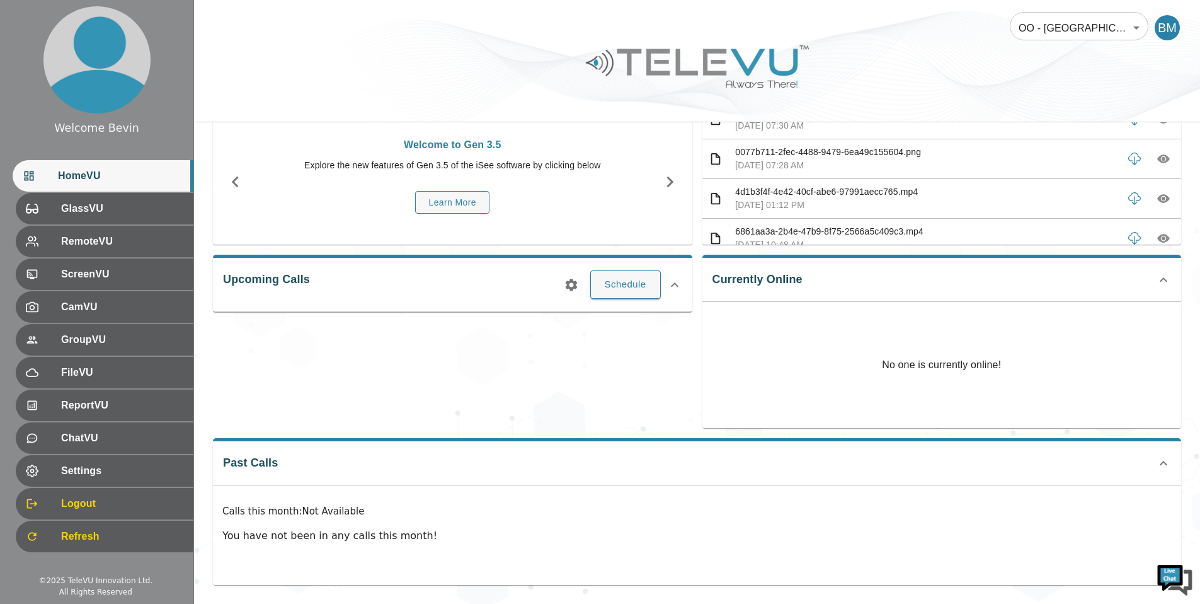
click at [1162, 200] on icon "button" at bounding box center [1164, 199] width 4 height 4
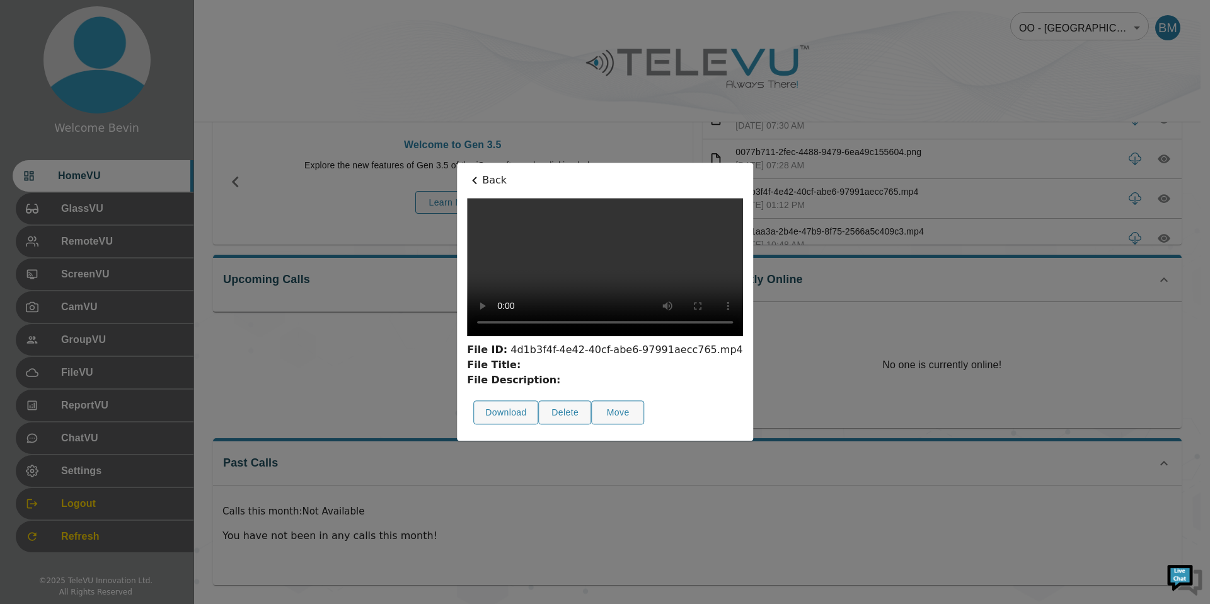
click at [1020, 54] on div at bounding box center [605, 302] width 1210 height 604
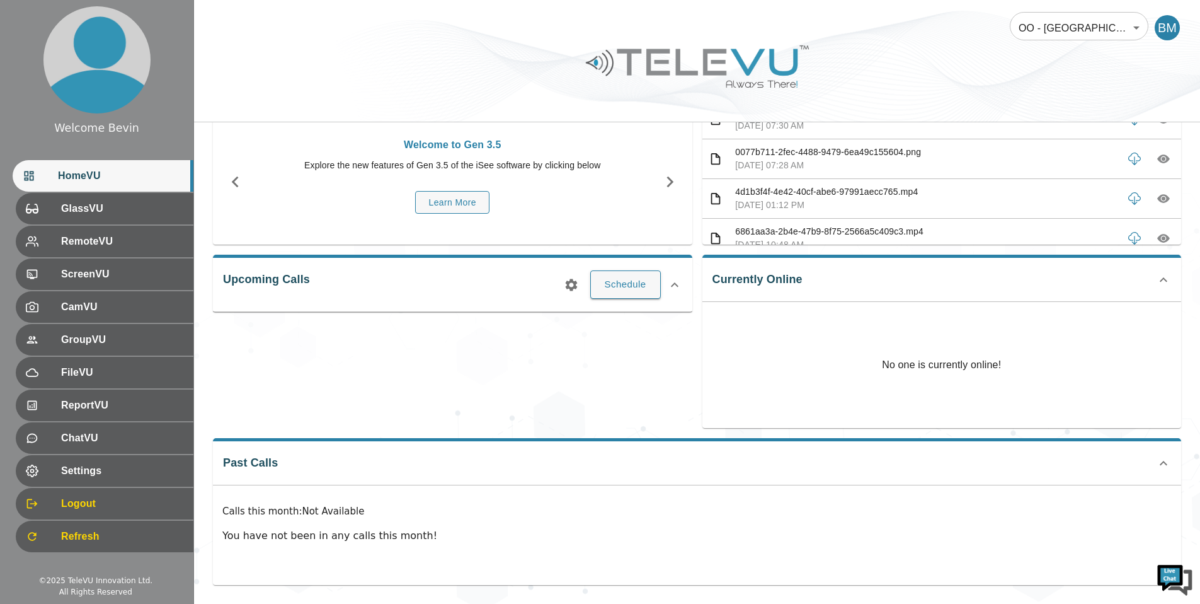
click at [1142, 16] on body "Welcome Bevin HomeVU GlassVU RemoteVU ScreenVU CamVU GroupVU FileVU ReportVU Ch…" at bounding box center [600, 267] width 1200 height 673
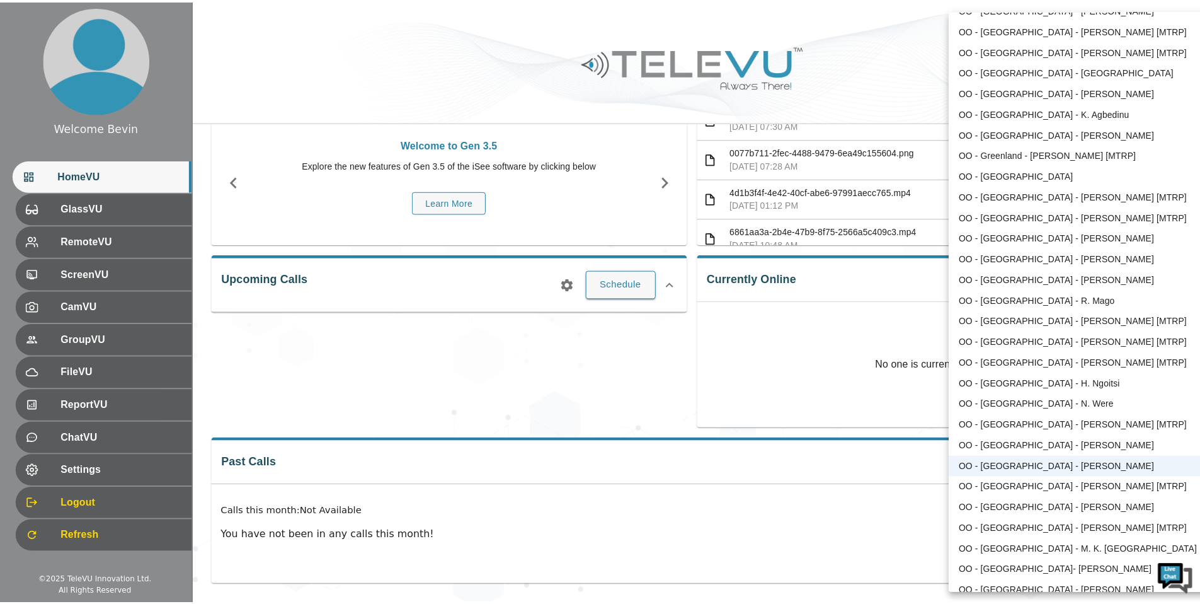
scroll to position [0, 0]
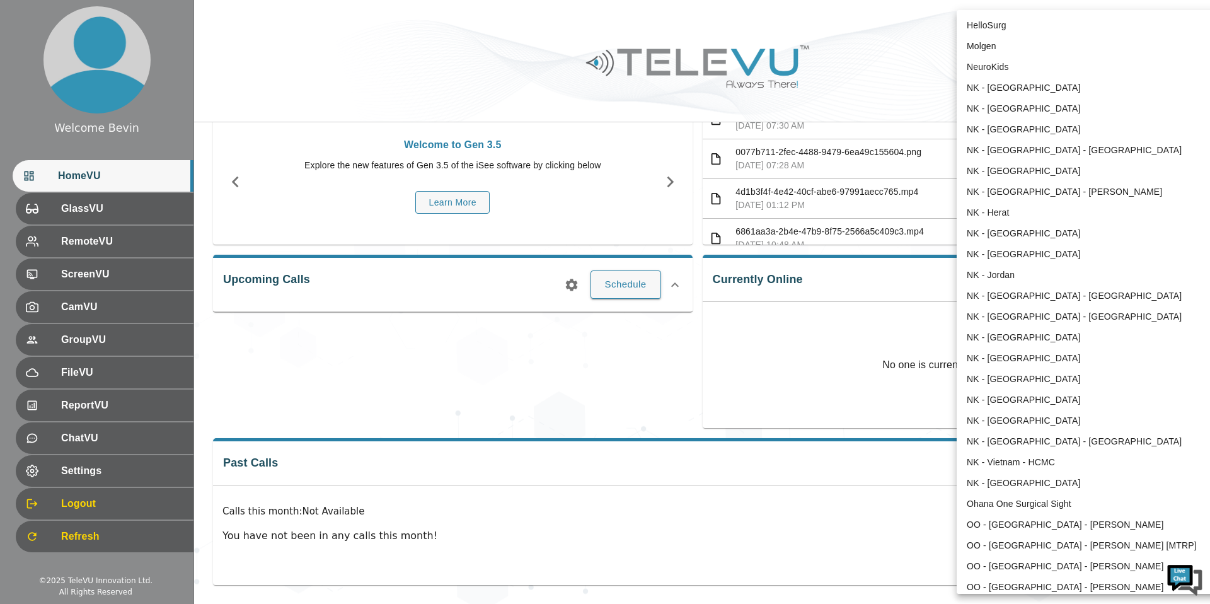
click at [1045, 548] on li "OO - [GEOGRAPHIC_DATA] - [PERSON_NAME] [MTRP]" at bounding box center [1088, 545] width 262 height 21
type input "96"
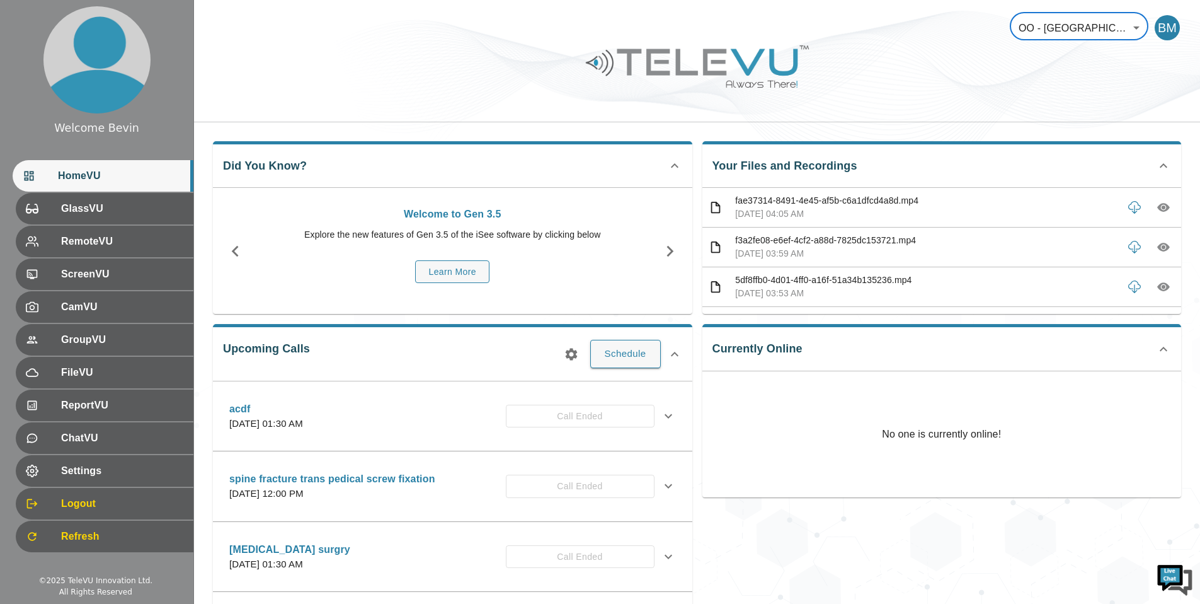
click at [1158, 207] on icon "button" at bounding box center [1164, 208] width 13 height 9
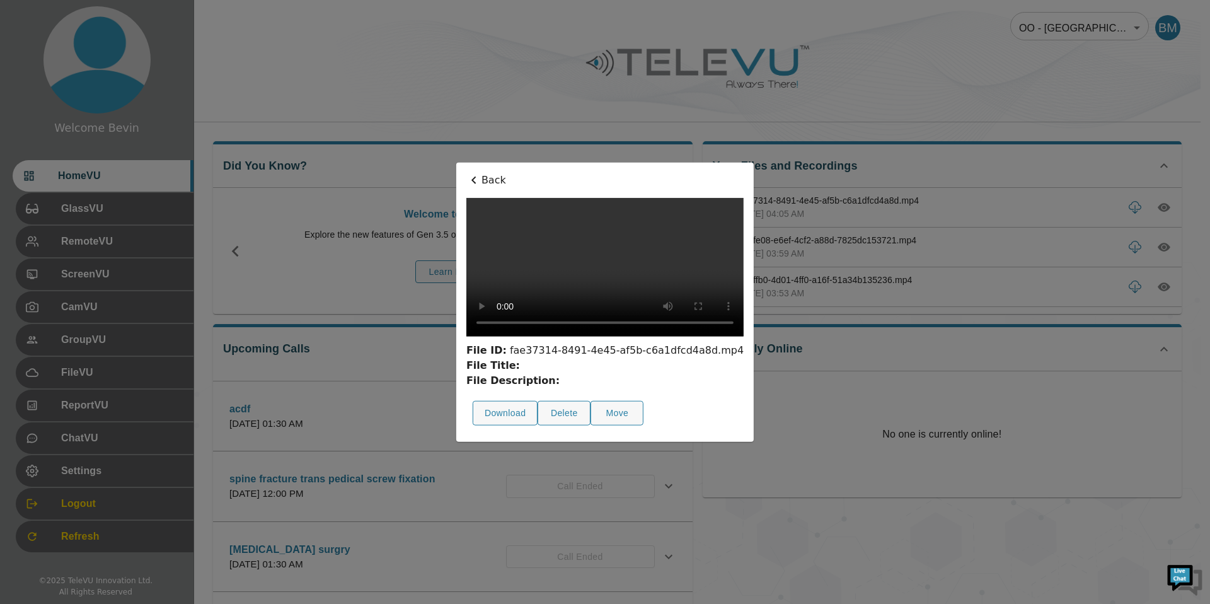
click at [466, 173] on p "Back" at bounding box center [604, 180] width 277 height 15
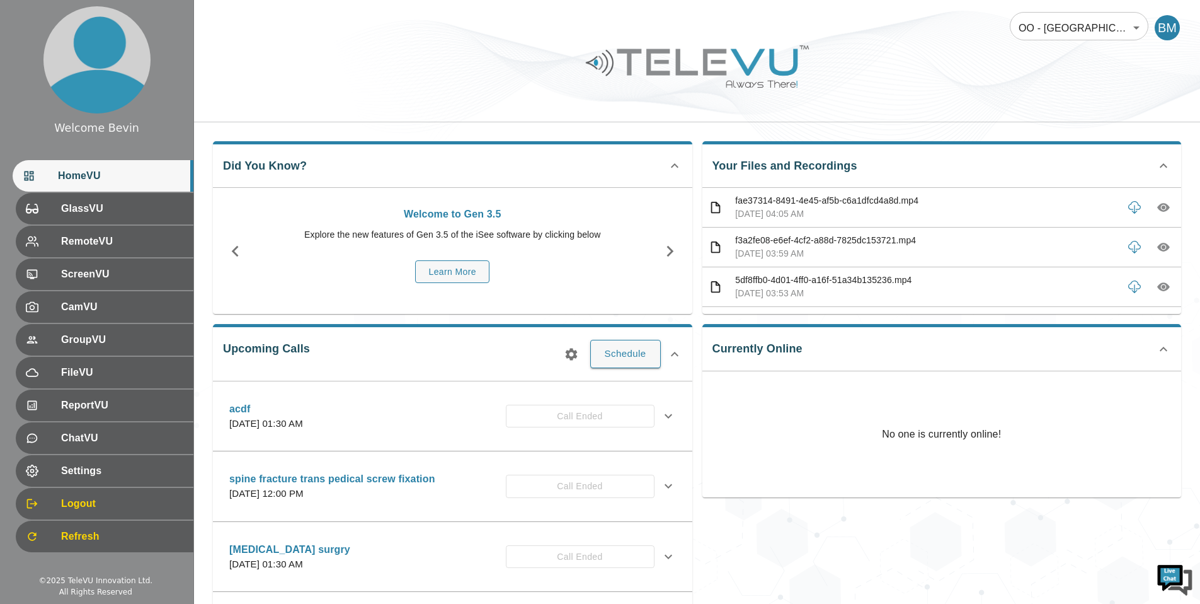
click at [1081, 30] on body "Welcome Bevin HomeVU GlassVU RemoteVU ScreenVU CamVU GroupVU FileVU ReportVU Ch…" at bounding box center [600, 409] width 1200 height 819
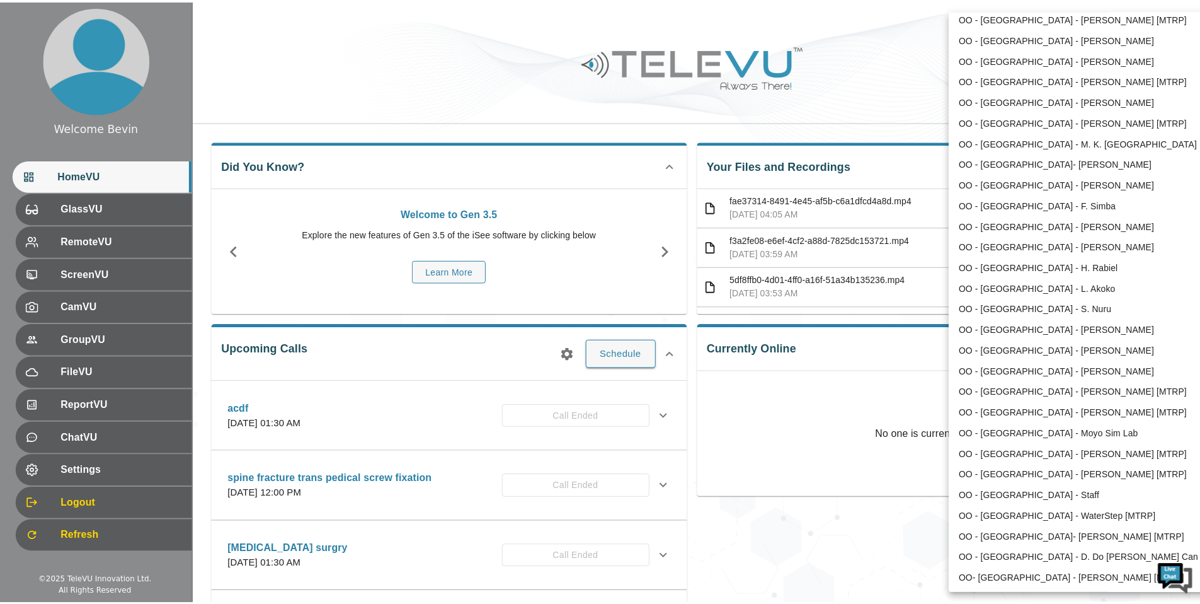
scroll to position [1194, 0]
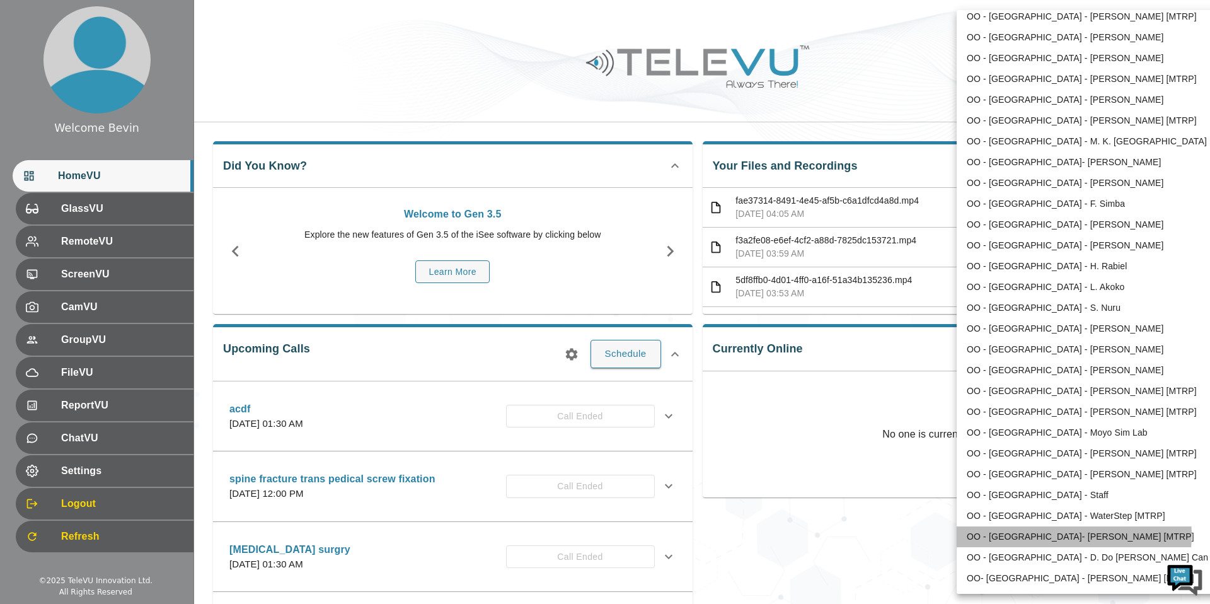
click at [1064, 535] on li "OO - [GEOGRAPHIC_DATA]- [PERSON_NAME] [MTRP]" at bounding box center [1088, 536] width 262 height 21
type input "174"
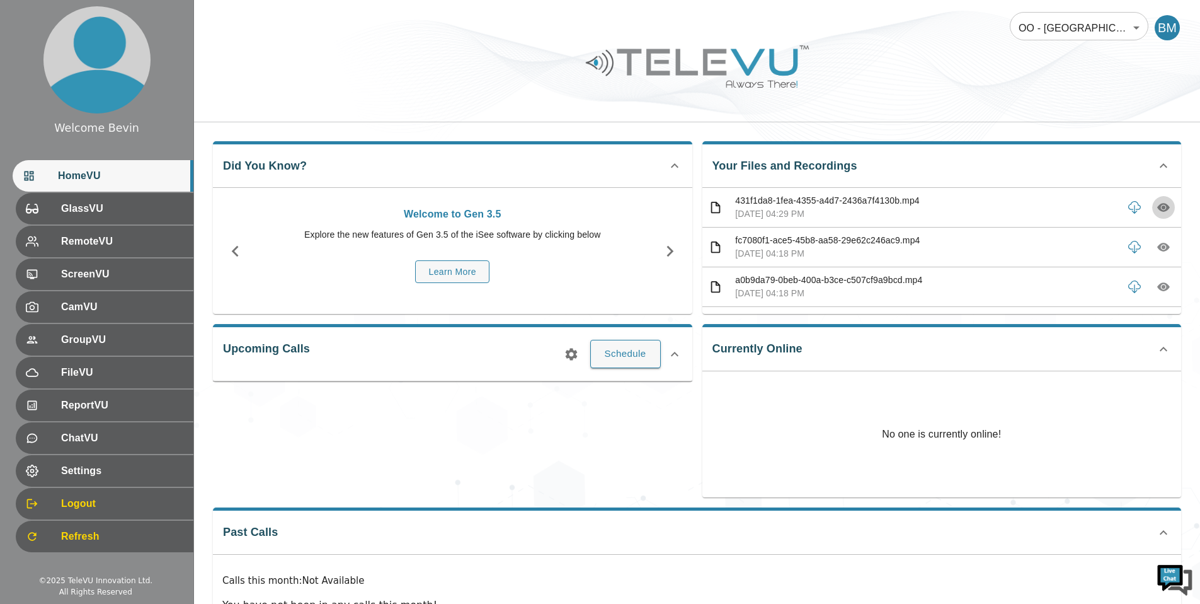
click at [1158, 210] on icon "button" at bounding box center [1164, 208] width 13 height 9
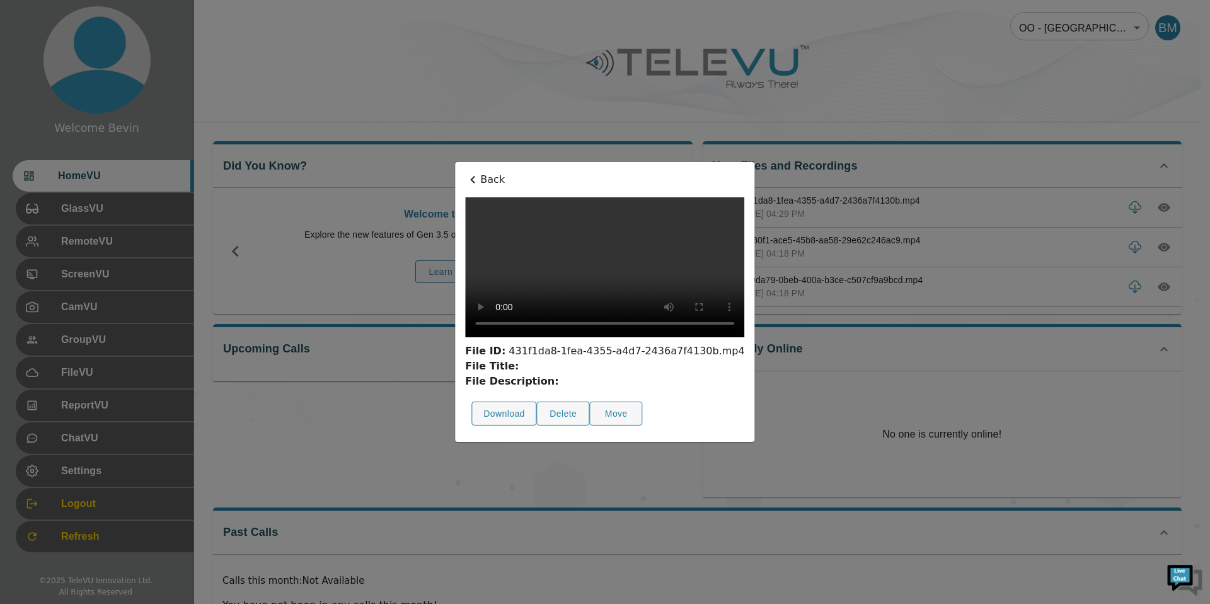
click at [465, 172] on p "Back" at bounding box center [604, 179] width 279 height 15
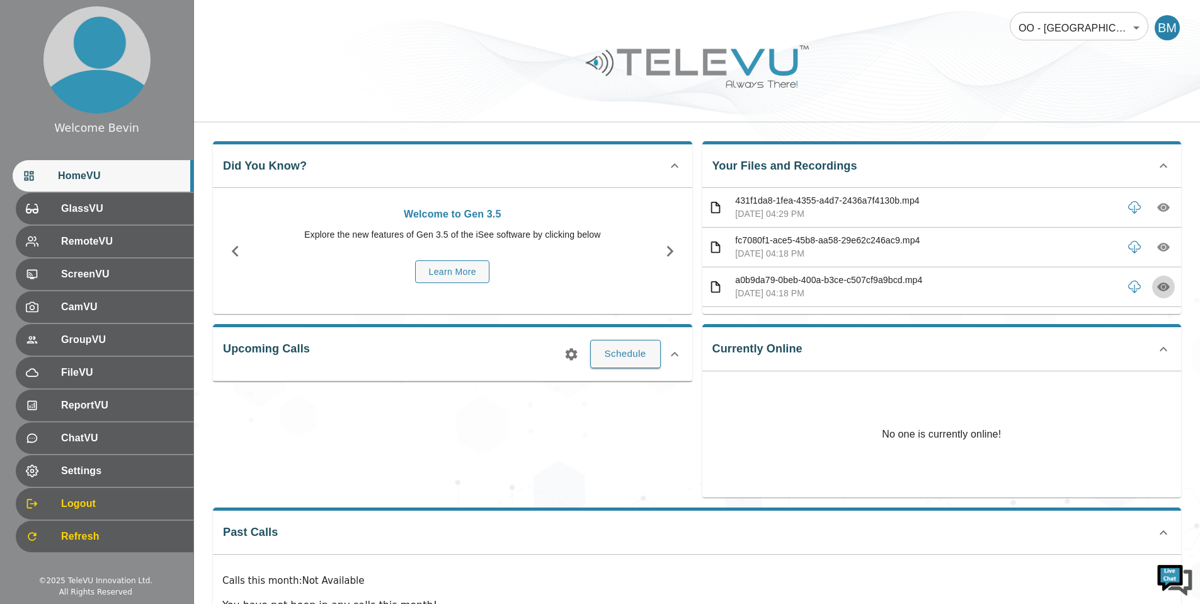
click at [1158, 288] on icon "button" at bounding box center [1164, 287] width 13 height 9
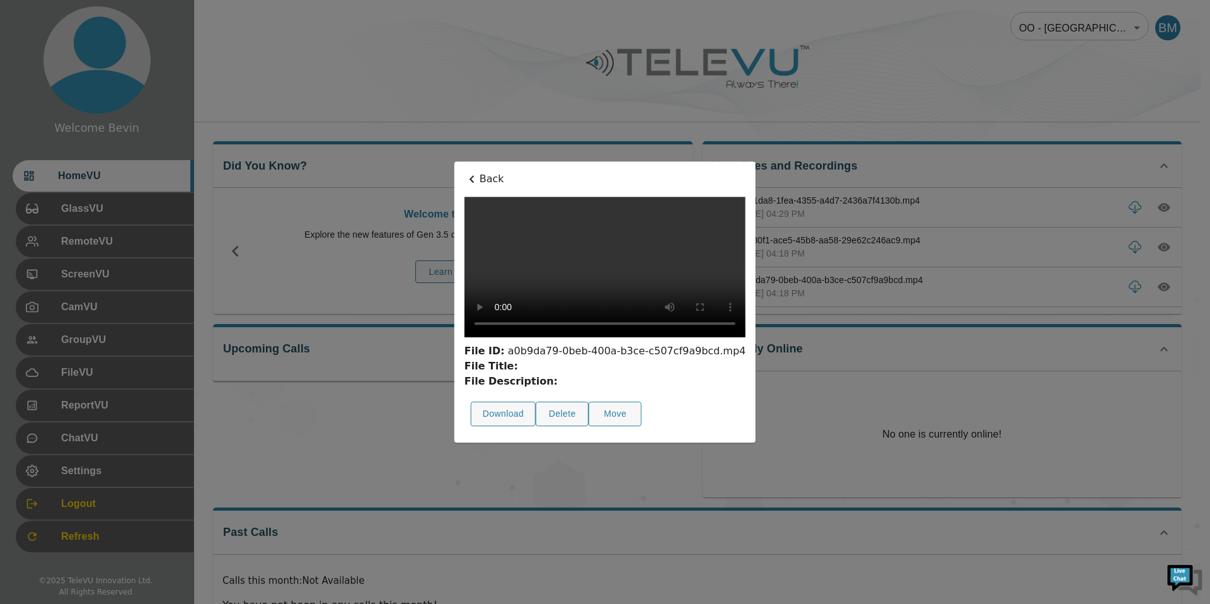
click at [454, 161] on div "Back File ID: a0b9da79-0beb-400a-b3ce-c507cf9a9bcd.mp4 File Title: File Descrip…" at bounding box center [604, 301] width 301 height 281
click at [464, 171] on p "Back" at bounding box center [604, 178] width 281 height 15
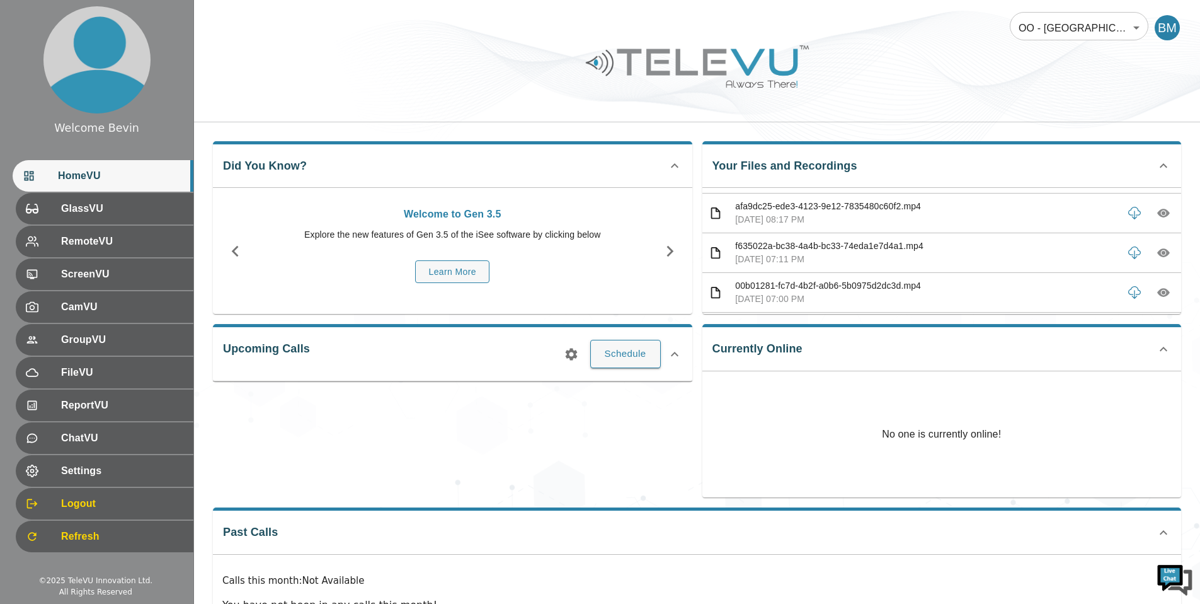
scroll to position [861, 0]
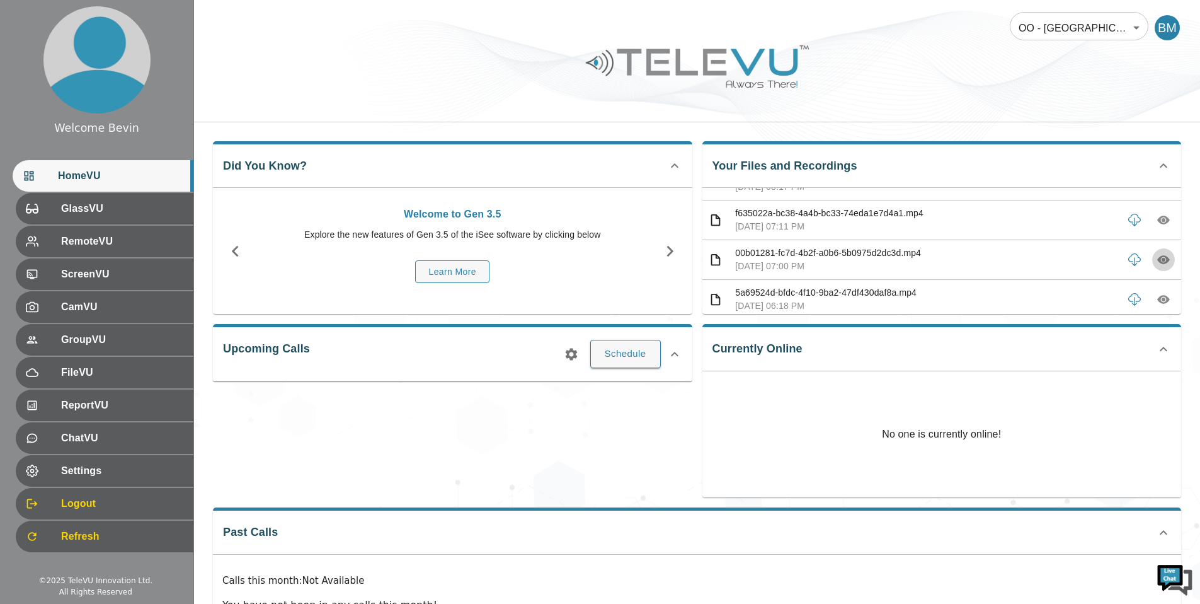
click at [1162, 260] on icon "button" at bounding box center [1164, 260] width 4 height 4
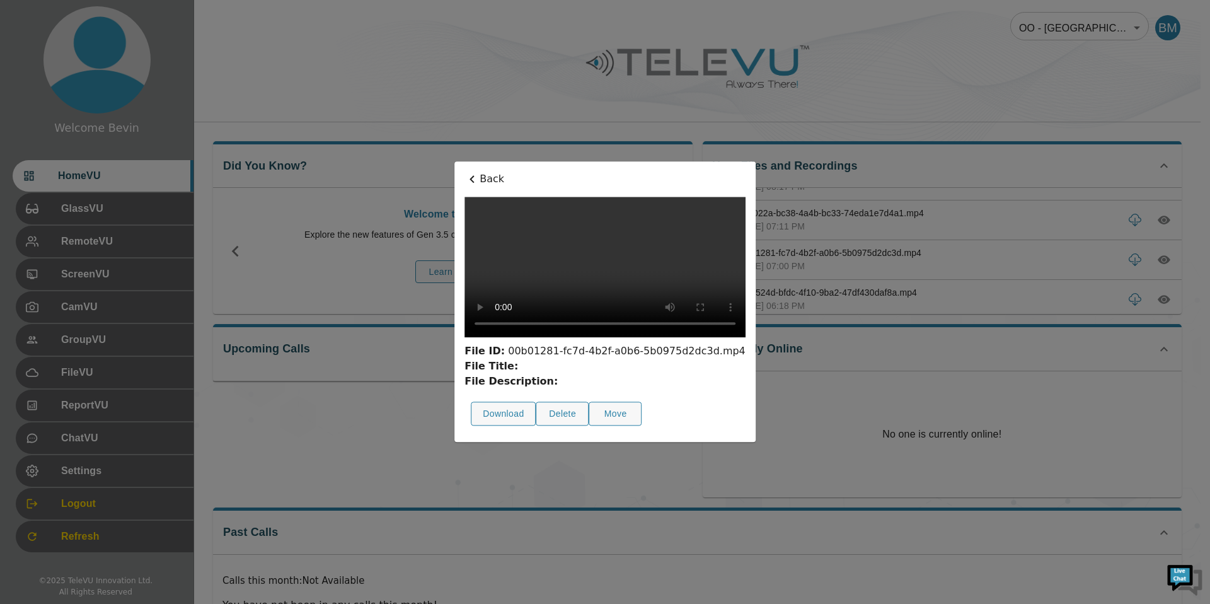
click at [464, 171] on icon at bounding box center [471, 178] width 15 height 15
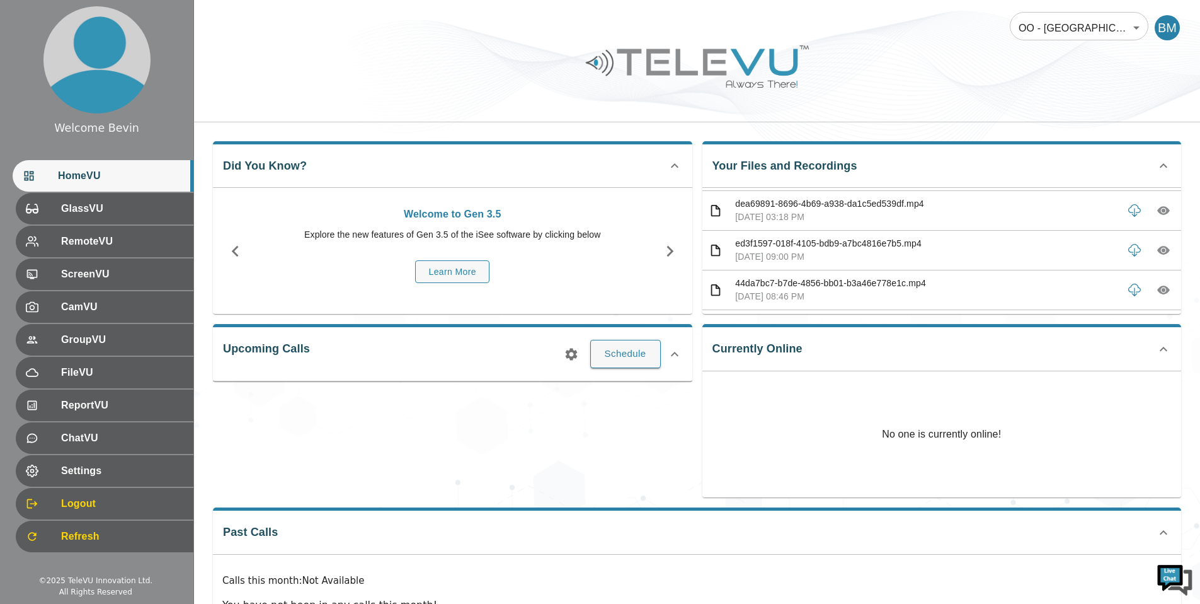
scroll to position [703, 0]
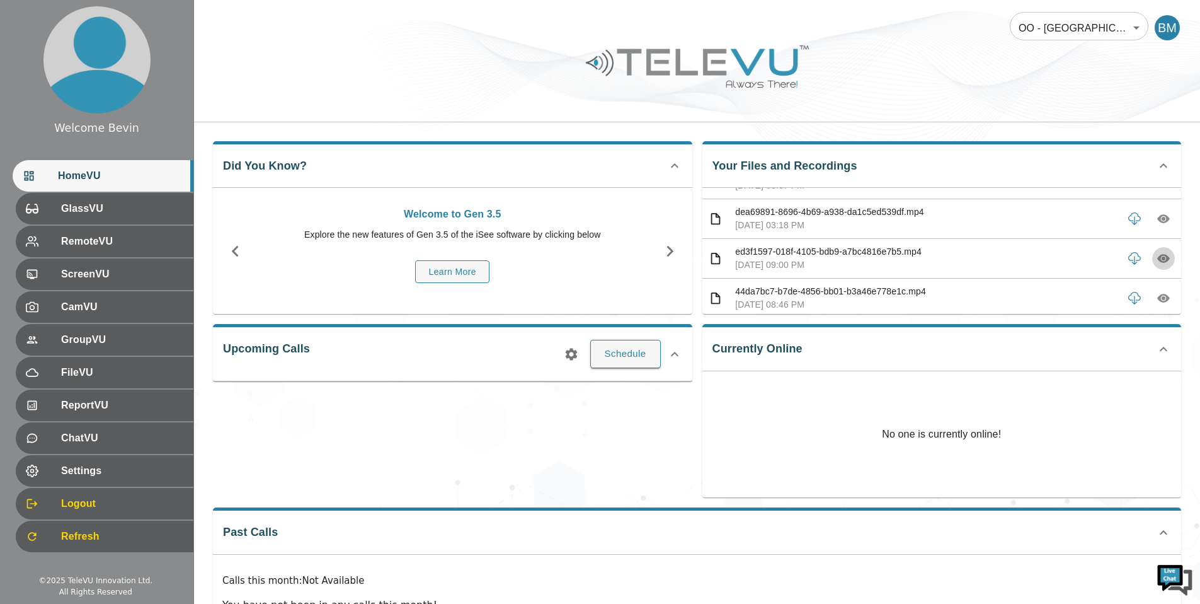
click at [1162, 258] on icon "button" at bounding box center [1164, 258] width 4 height 4
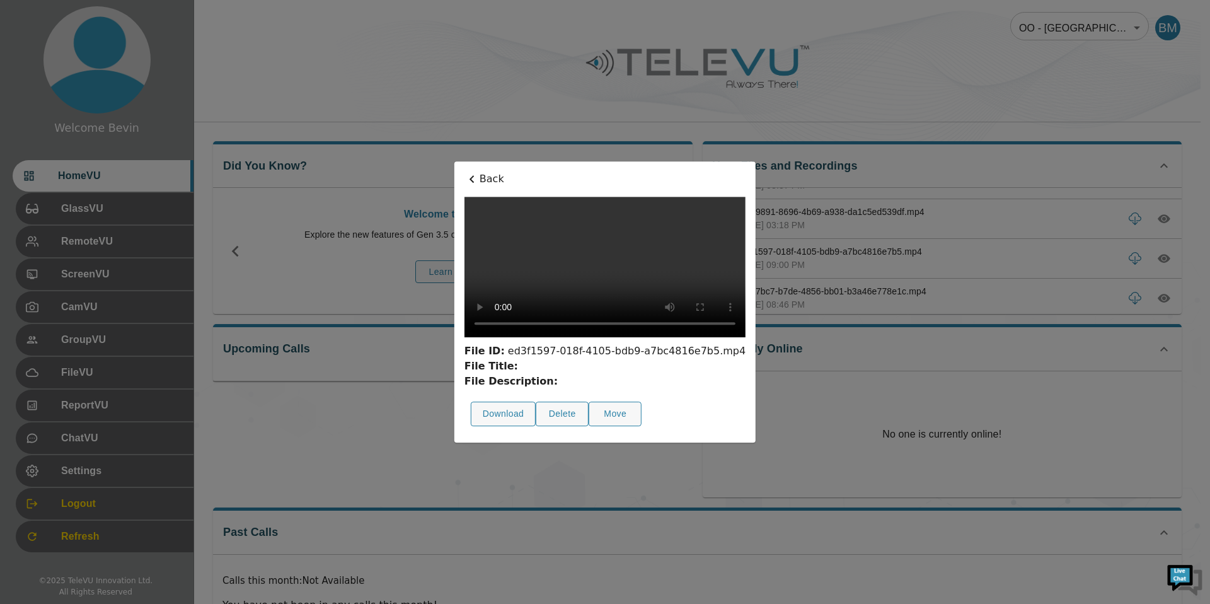
click at [464, 171] on p "Back" at bounding box center [604, 178] width 281 height 15
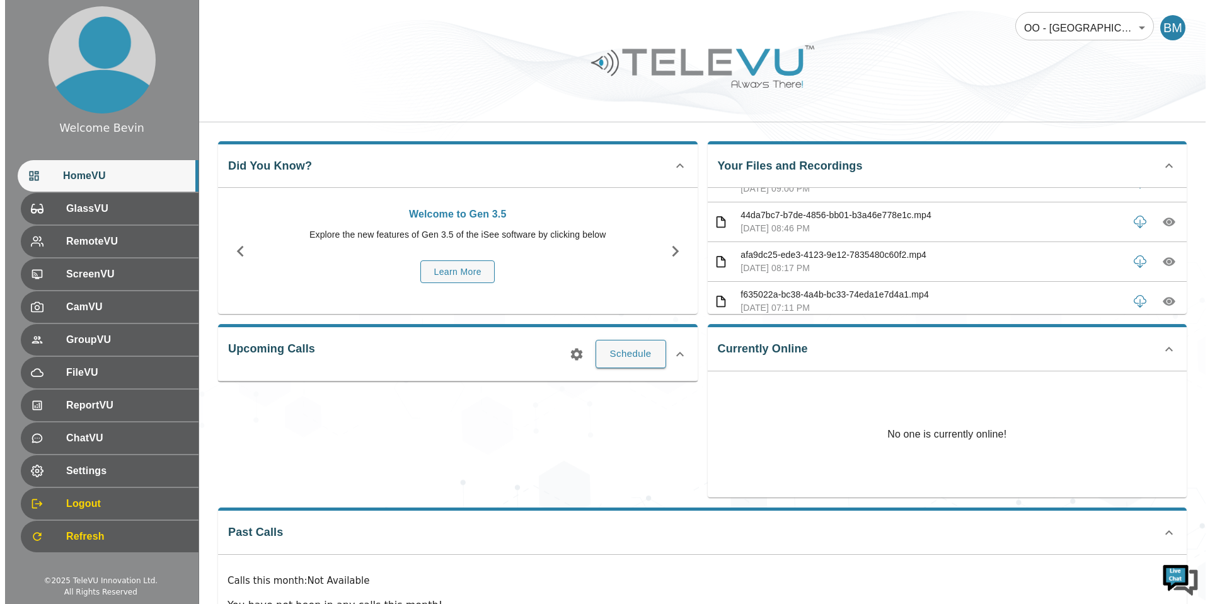
scroll to position [782, 0]
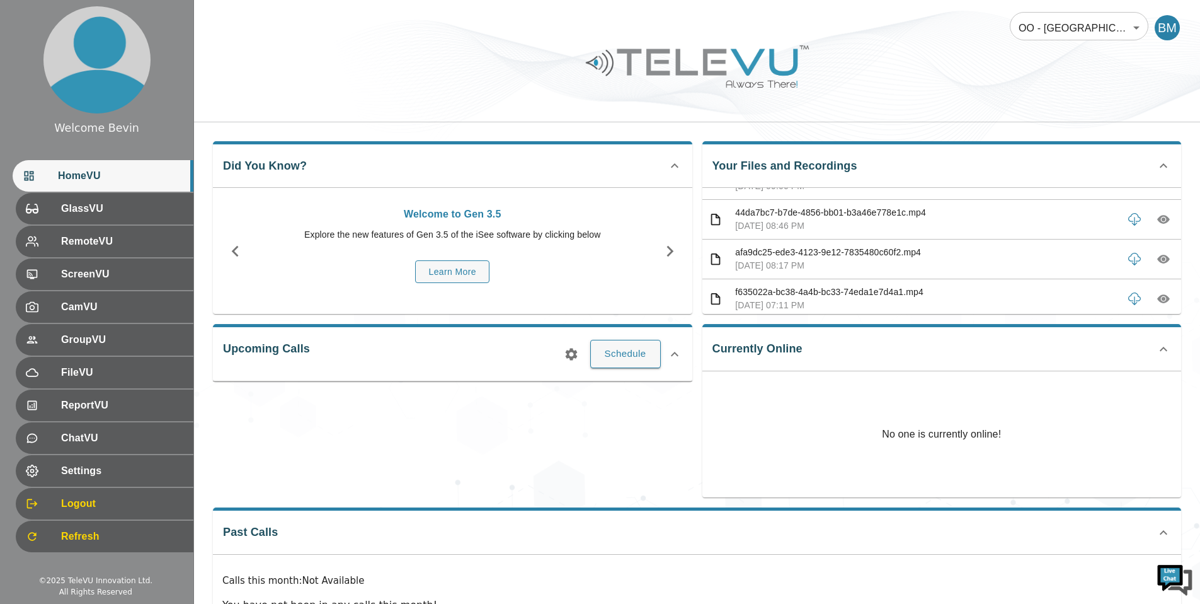
click at [1162, 219] on icon "button" at bounding box center [1164, 219] width 4 height 4
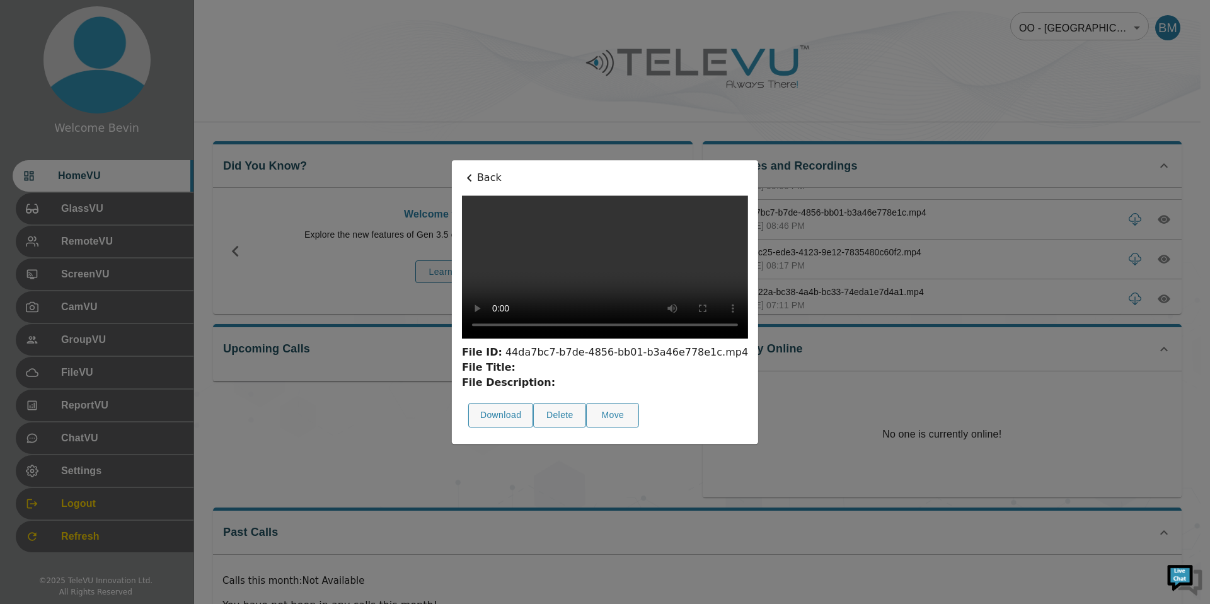
click at [462, 170] on p "Back" at bounding box center [605, 177] width 286 height 15
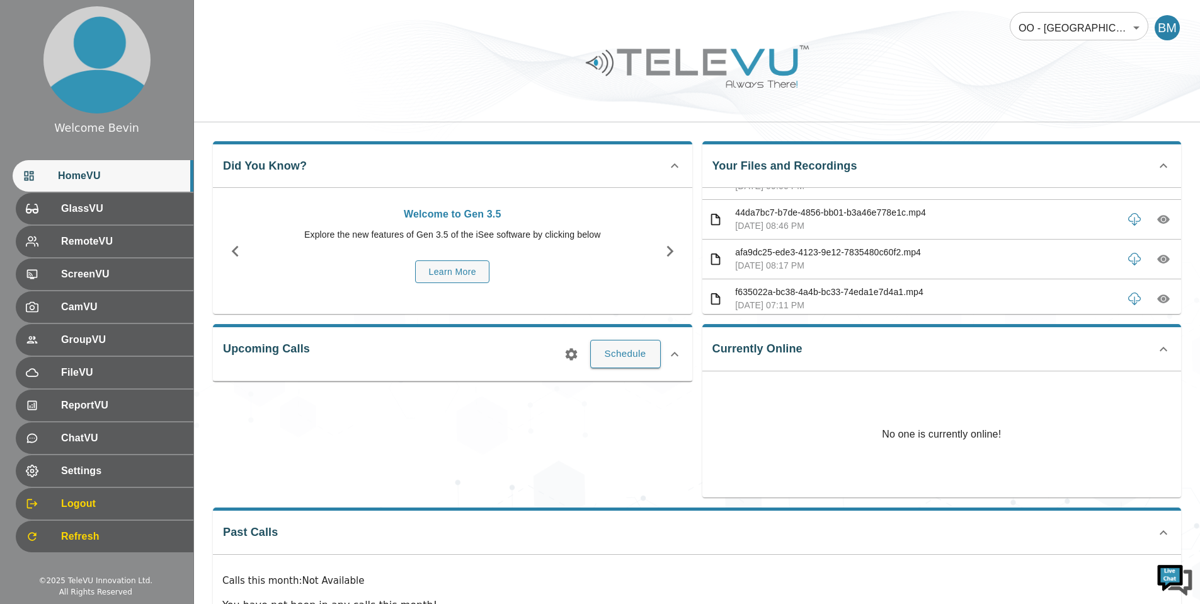
click at [1072, 28] on body "Welcome Bevin HomeVU GlassVU RemoteVU ScreenVU CamVU GroupVU FileVU ReportVU Ch…" at bounding box center [600, 336] width 1200 height 673
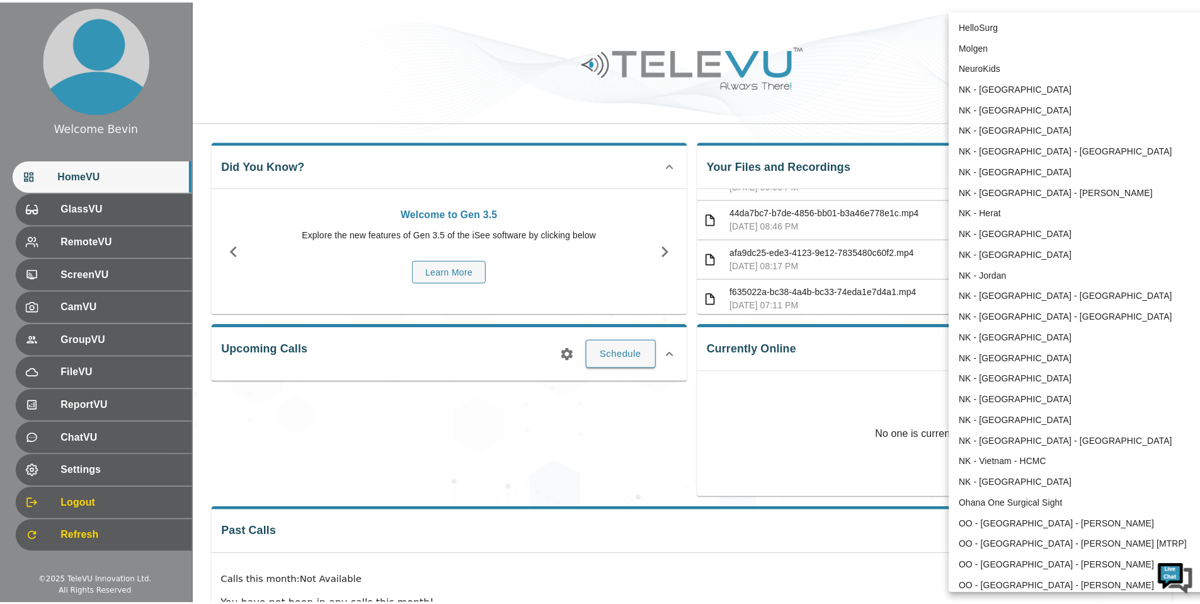
scroll to position [1194, 0]
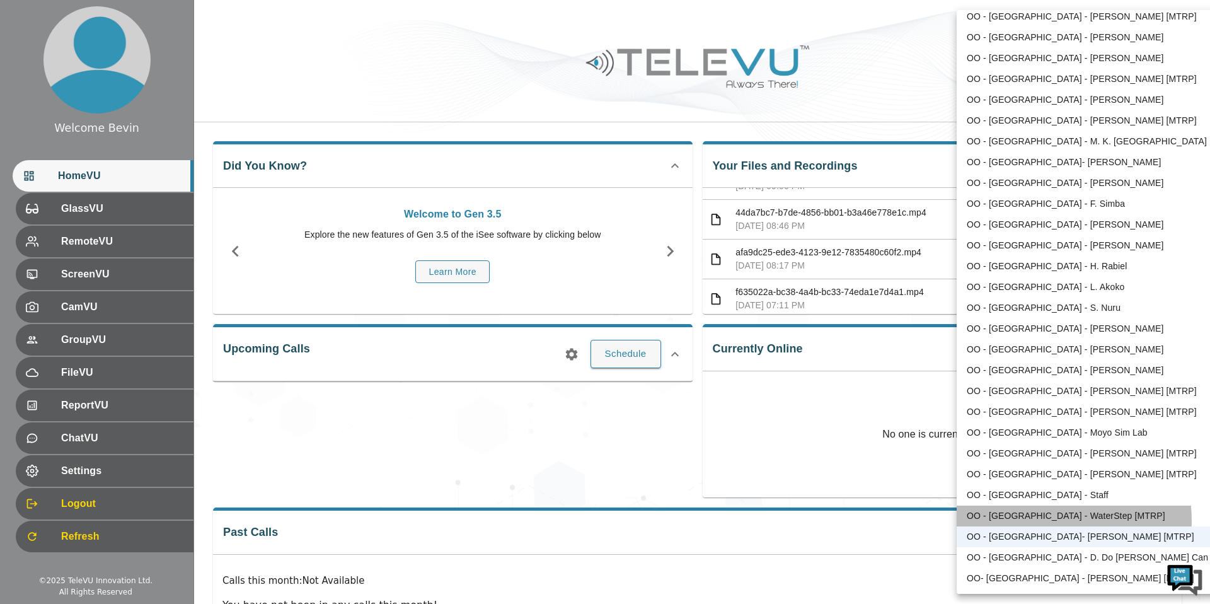
click at [1033, 520] on li "OO - [GEOGRAPHIC_DATA] - WaterStep [MTRP]" at bounding box center [1088, 515] width 262 height 21
type input "171"
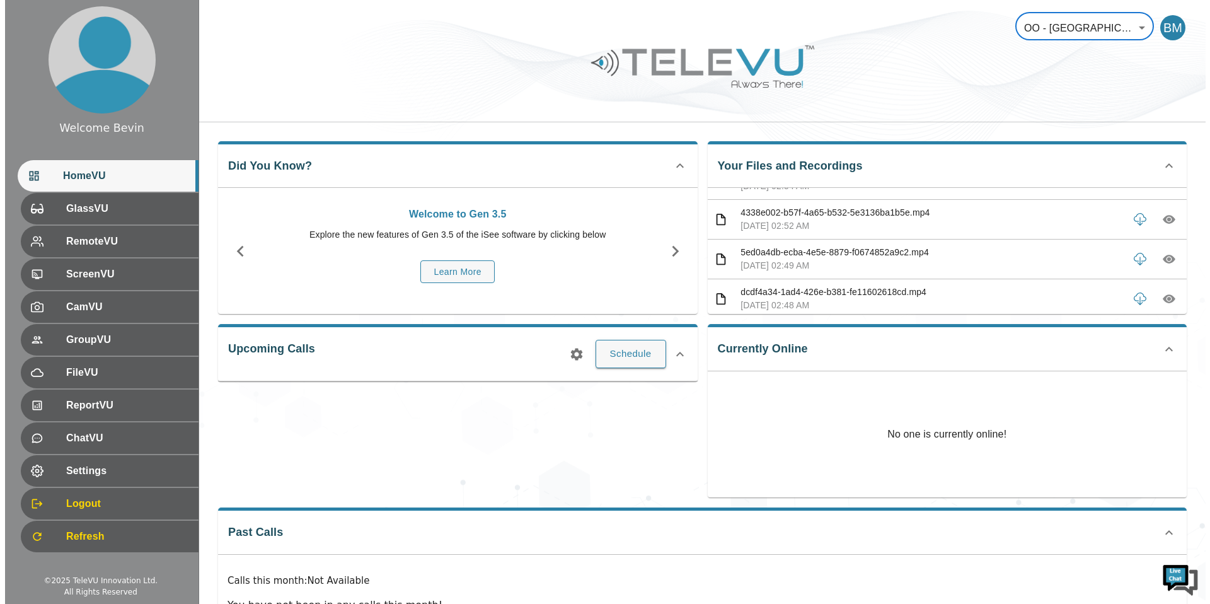
scroll to position [0, 0]
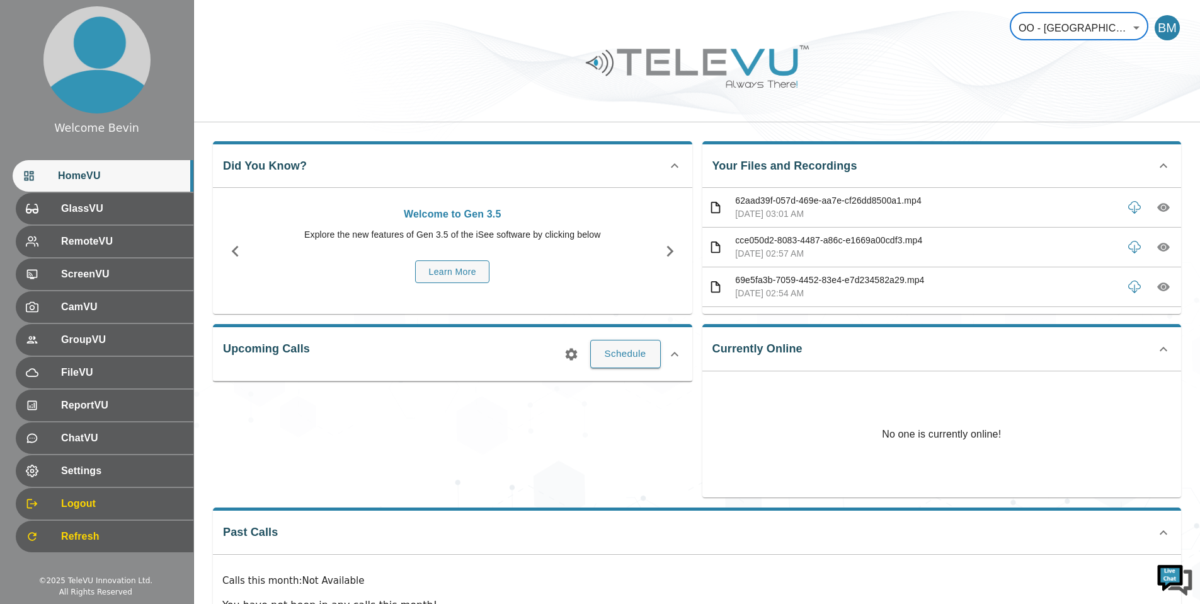
click at [1158, 205] on icon "button" at bounding box center [1164, 207] width 13 height 13
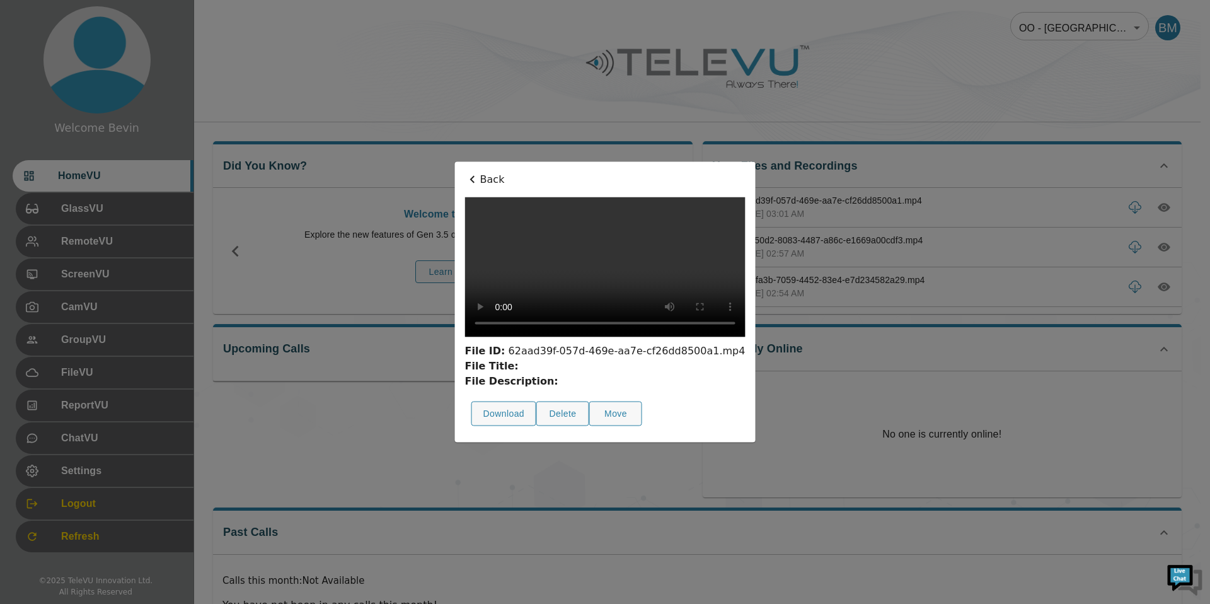
click at [465, 172] on p "Back" at bounding box center [605, 179] width 280 height 15
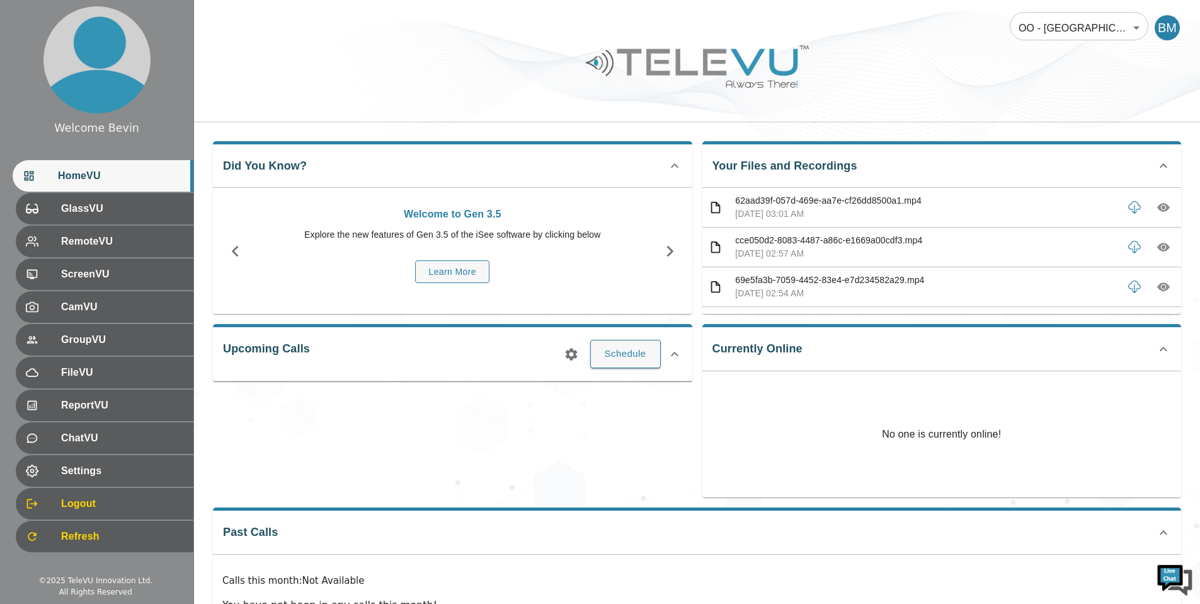
click at [1079, 40] on body "Welcome Bevin HomeVU GlassVU RemoteVU ScreenVU CamVU GroupVU FileVU ReportVU Ch…" at bounding box center [600, 336] width 1200 height 673
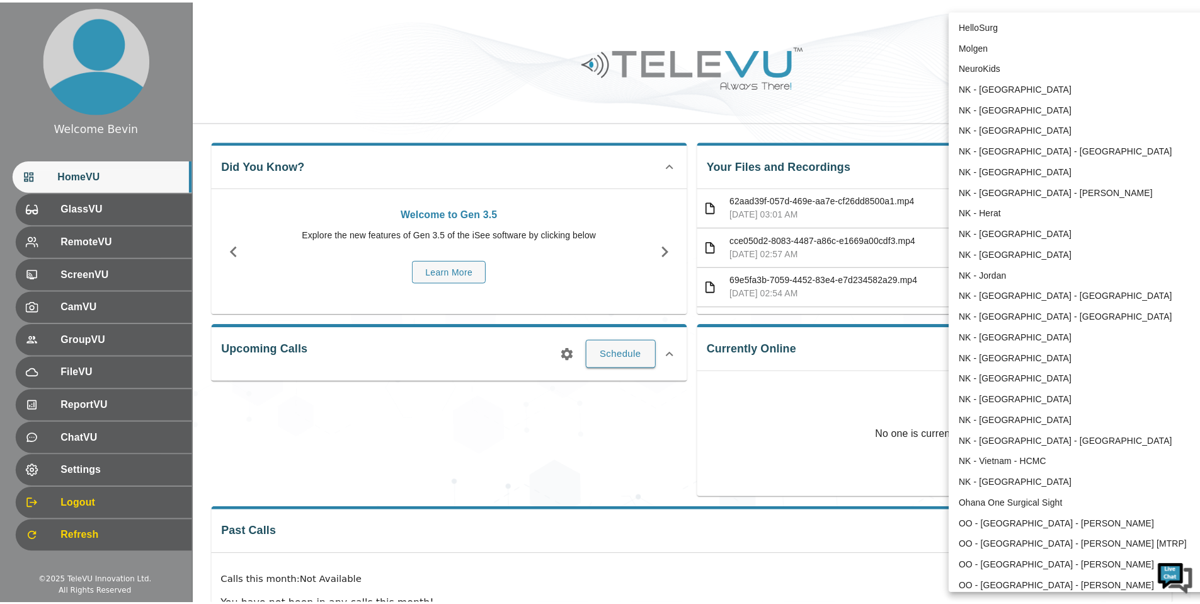
scroll to position [1194, 0]
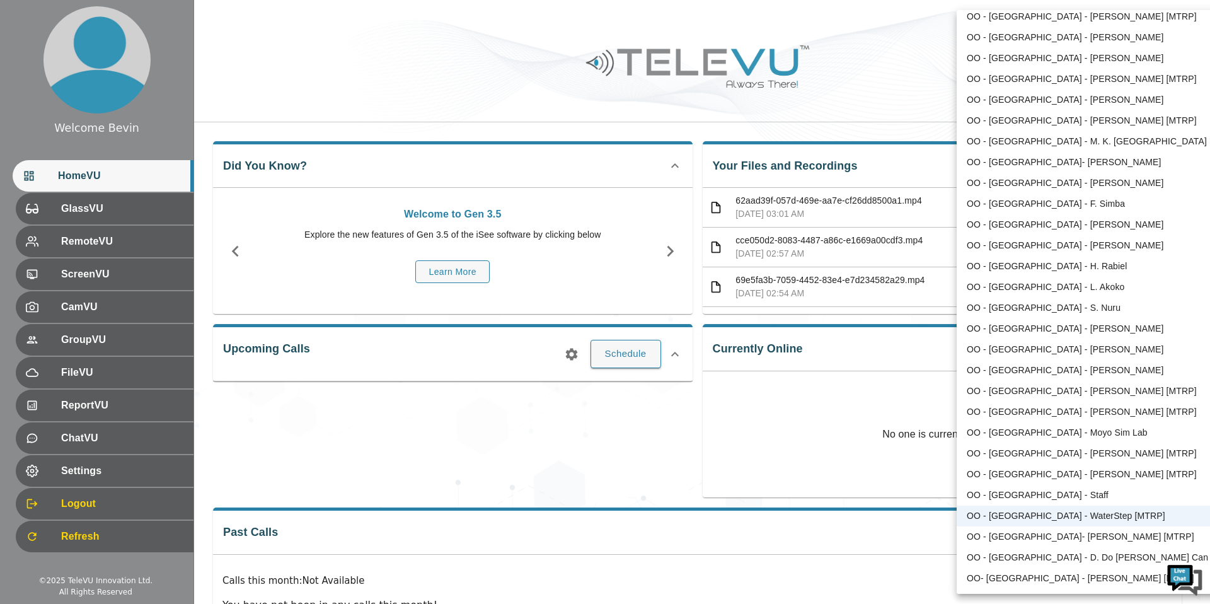
click at [1077, 369] on li "OO - [GEOGRAPHIC_DATA] - [PERSON_NAME]" at bounding box center [1088, 370] width 262 height 21
type input "179"
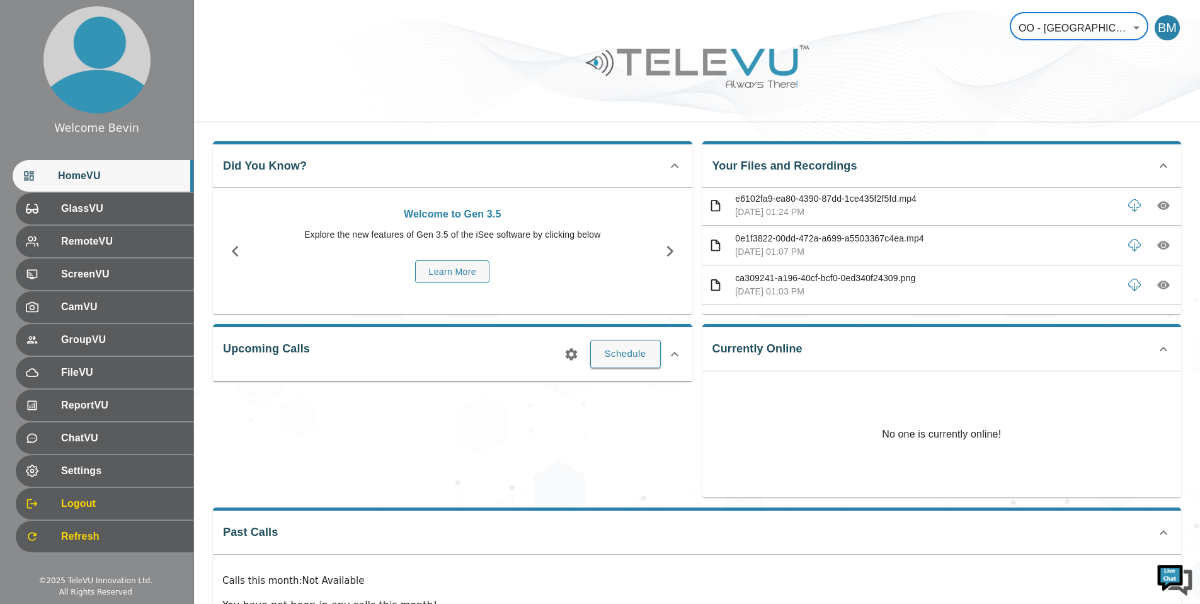
scroll to position [0, 0]
click at [1162, 207] on icon "button" at bounding box center [1164, 207] width 4 height 4
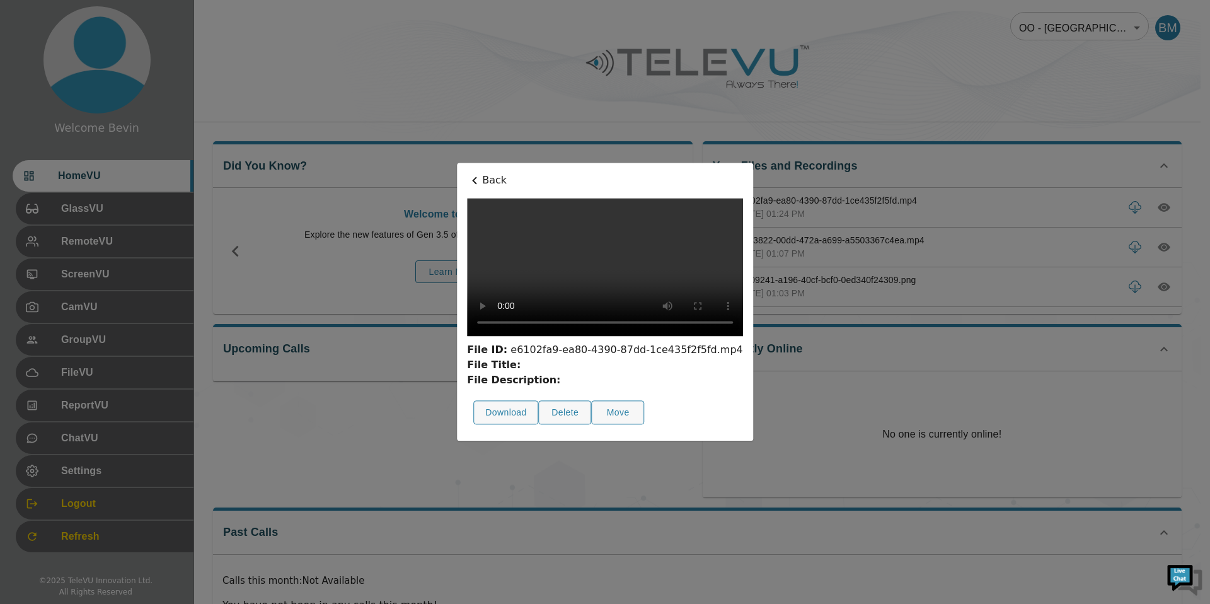
click at [467, 173] on p "Back" at bounding box center [605, 180] width 276 height 15
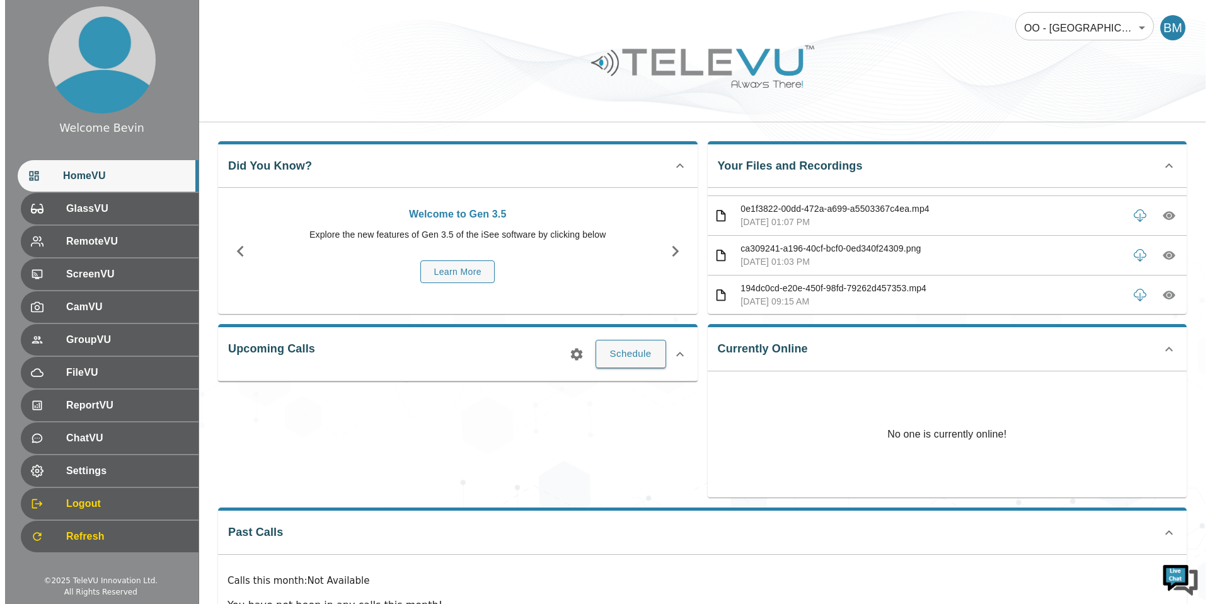
scroll to position [33, 0]
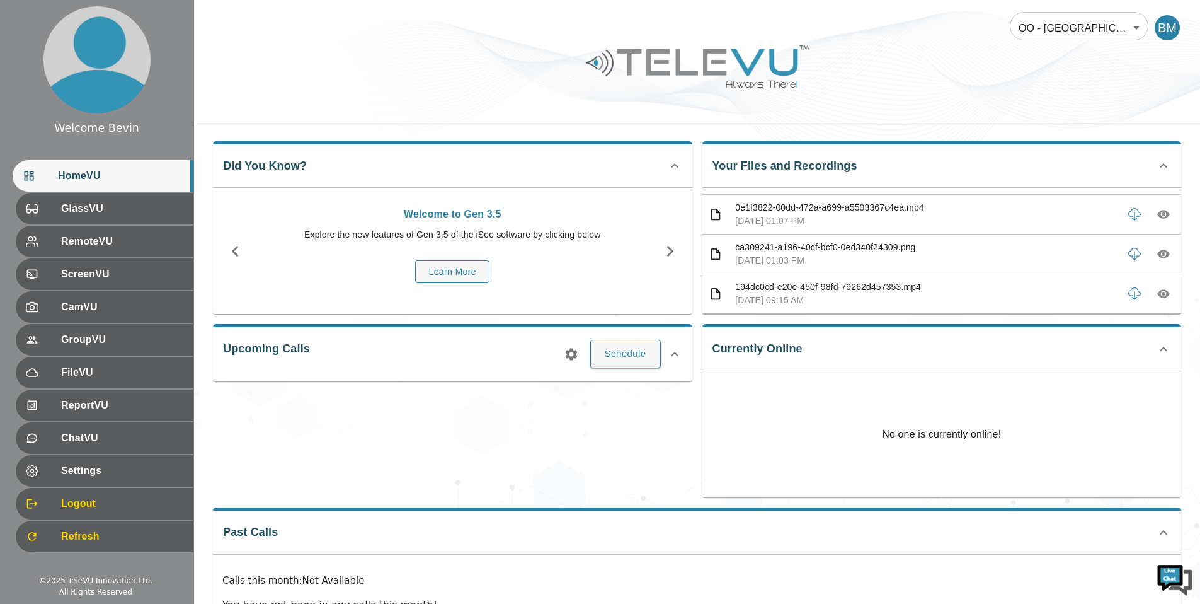
click at [943, 300] on p "[DATE] 09:15 AM" at bounding box center [926, 300] width 382 height 13
click at [1158, 296] on icon "button" at bounding box center [1164, 294] width 13 height 9
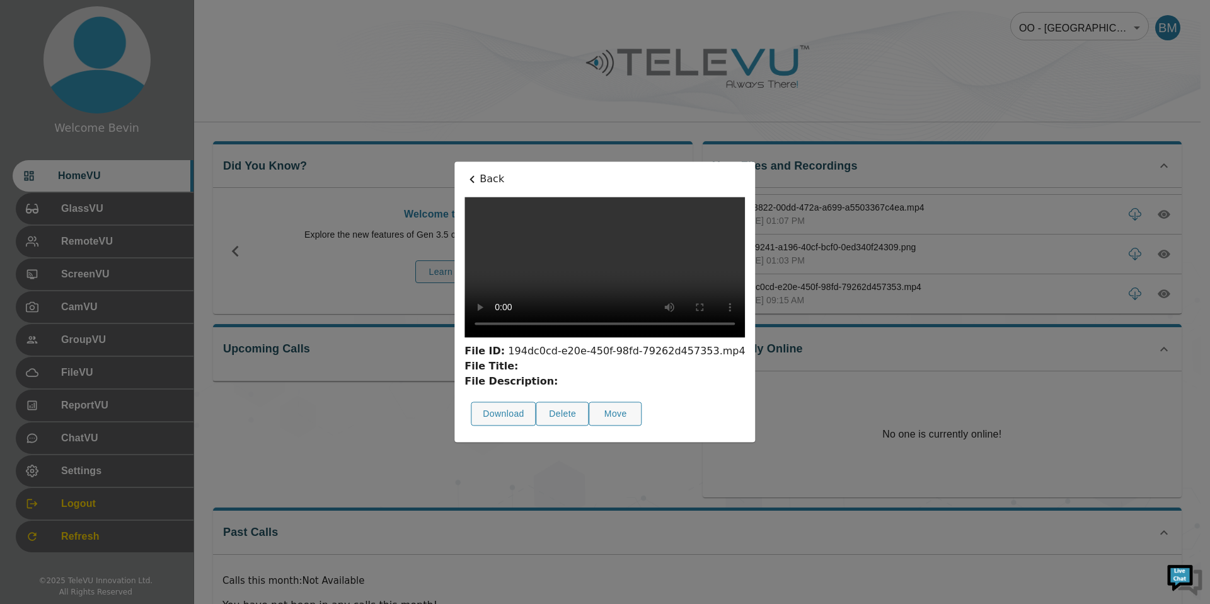
click at [464, 171] on p "Back" at bounding box center [604, 178] width 280 height 15
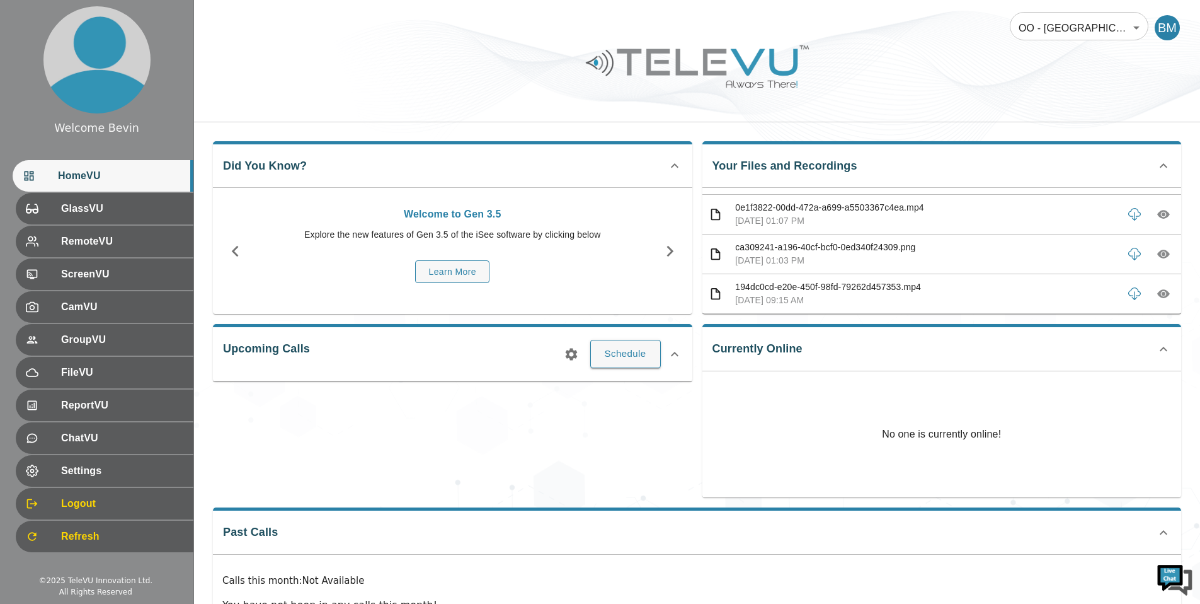
click at [1082, 35] on body "Welcome Bevin HomeVU GlassVU RemoteVU ScreenVU CamVU GroupVU FileVU ReportVU Ch…" at bounding box center [600, 336] width 1200 height 673
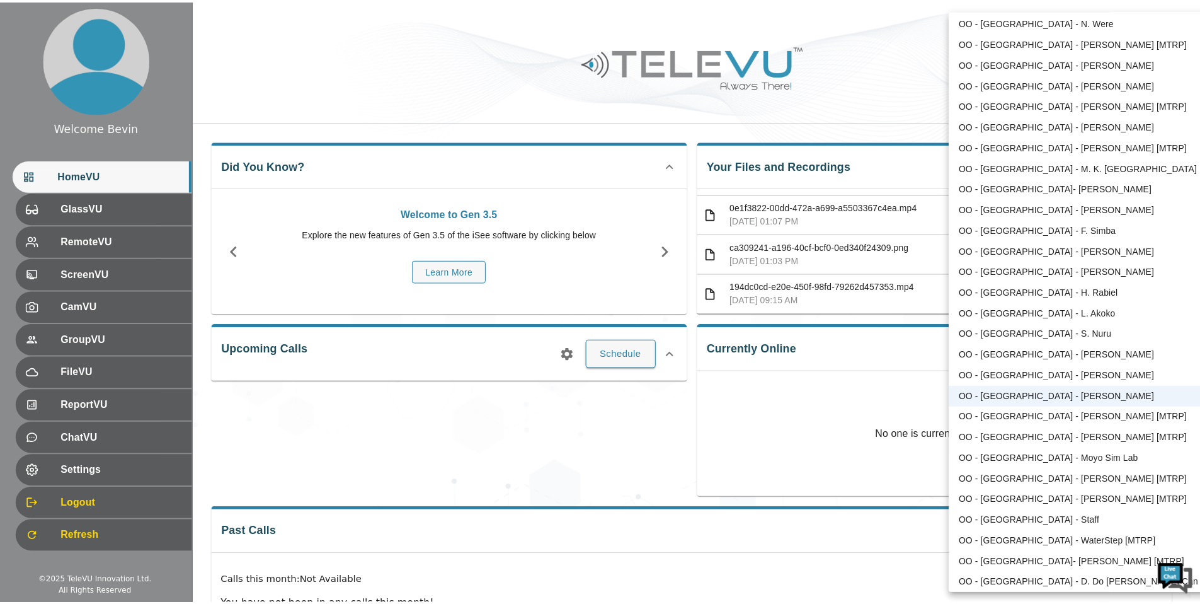
scroll to position [1166, 0]
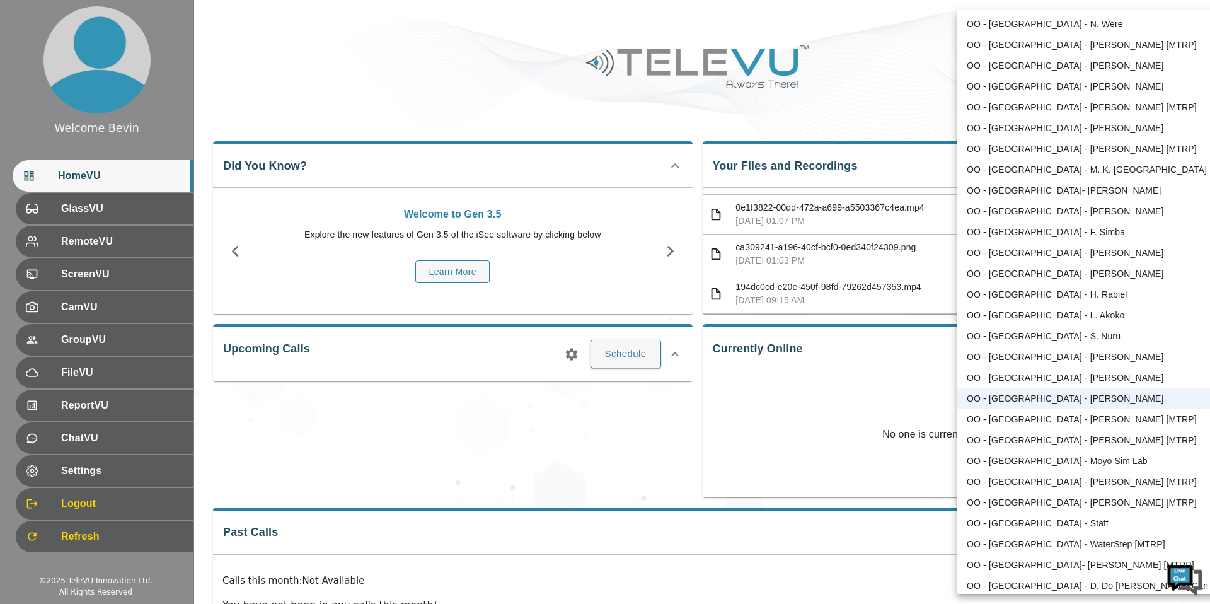
click at [1054, 150] on li "OO - [GEOGRAPHIC_DATA] - [PERSON_NAME] [MTRP]" at bounding box center [1088, 149] width 262 height 21
type input "83"
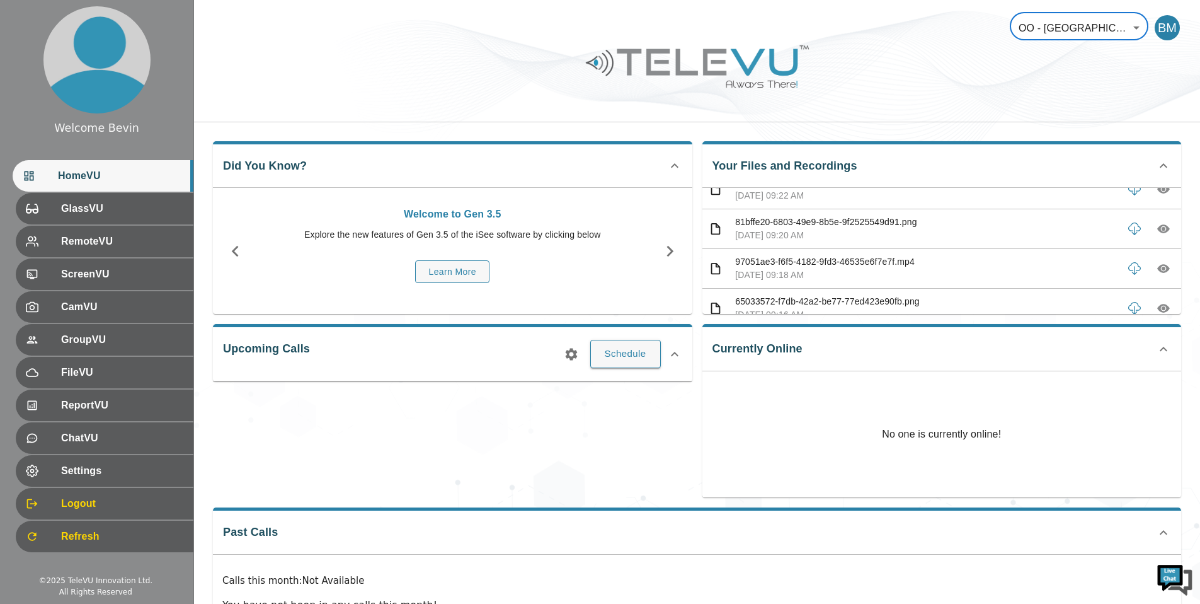
scroll to position [0, 0]
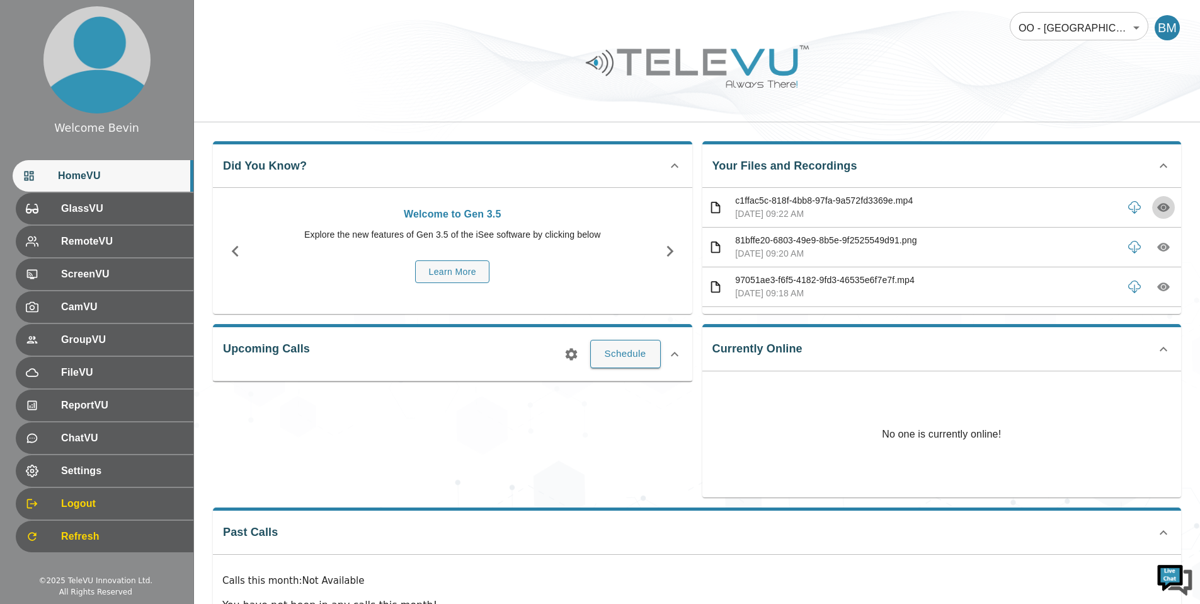
click at [1158, 208] on icon "button" at bounding box center [1164, 207] width 13 height 13
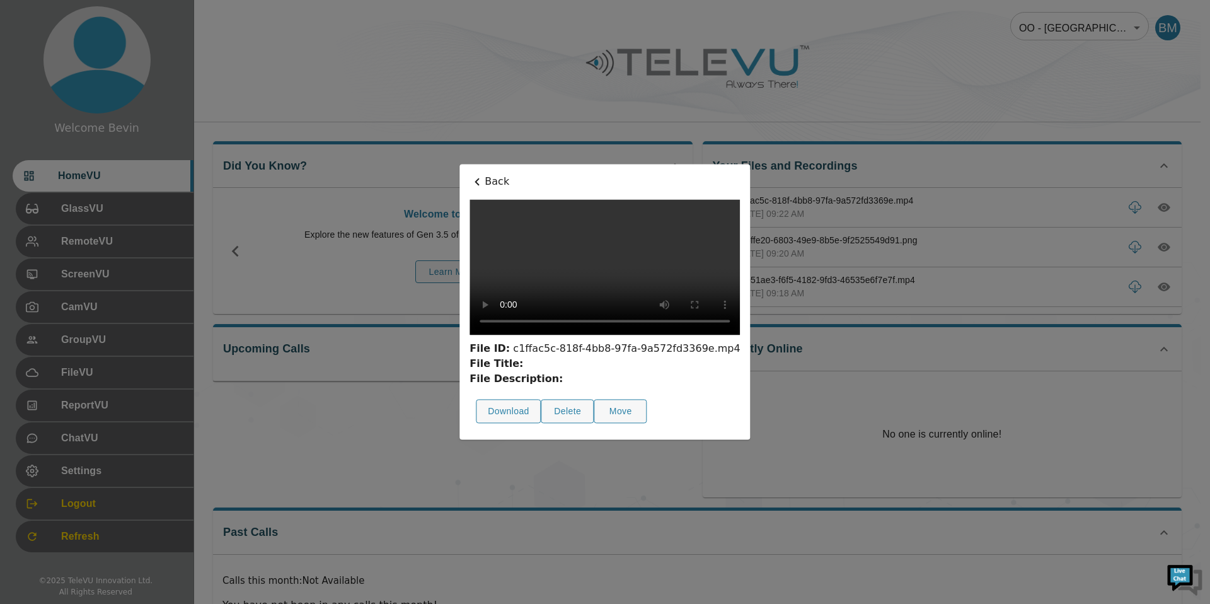
click at [469, 174] on p "Back" at bounding box center [604, 181] width 270 height 15
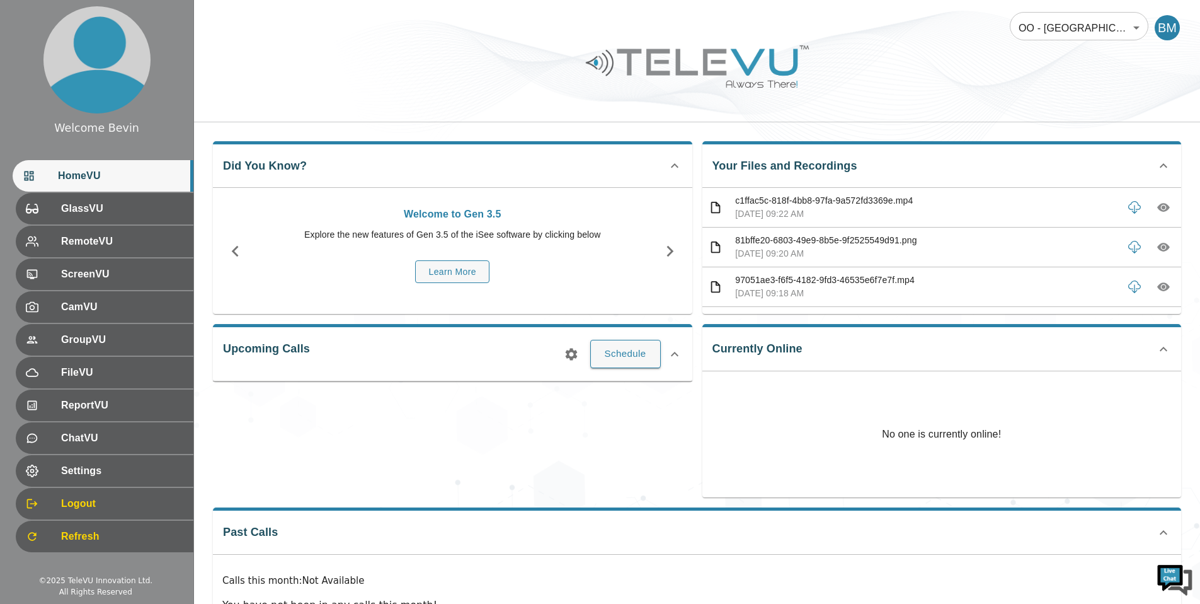
click at [1158, 284] on icon "button" at bounding box center [1164, 287] width 13 height 9
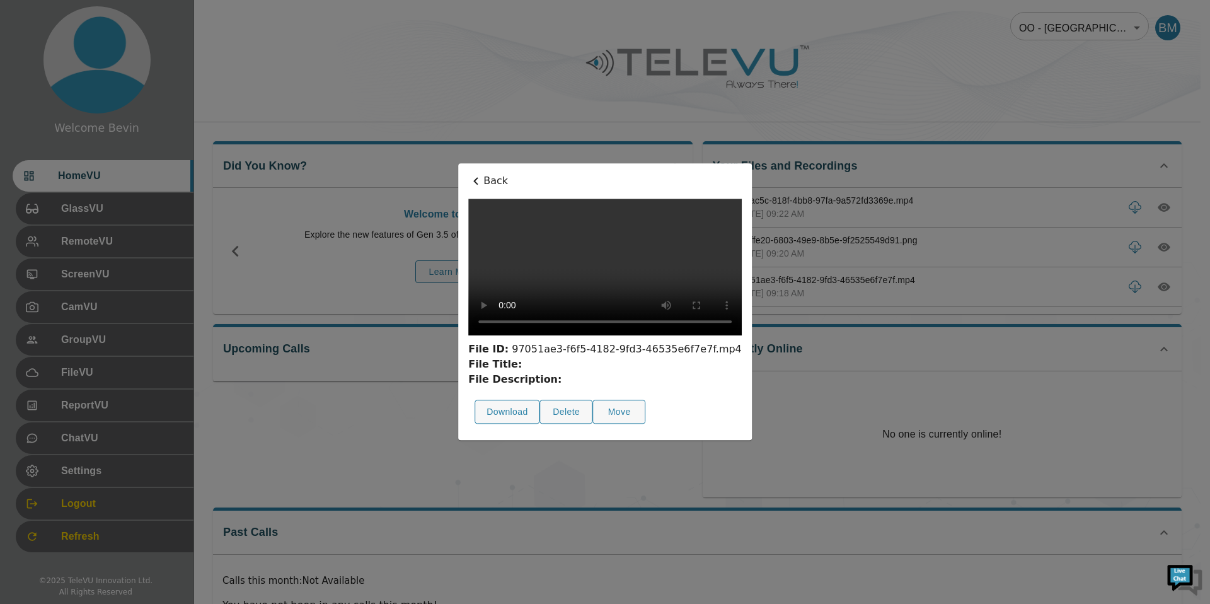
click at [468, 173] on p "Back" at bounding box center [604, 180] width 273 height 15
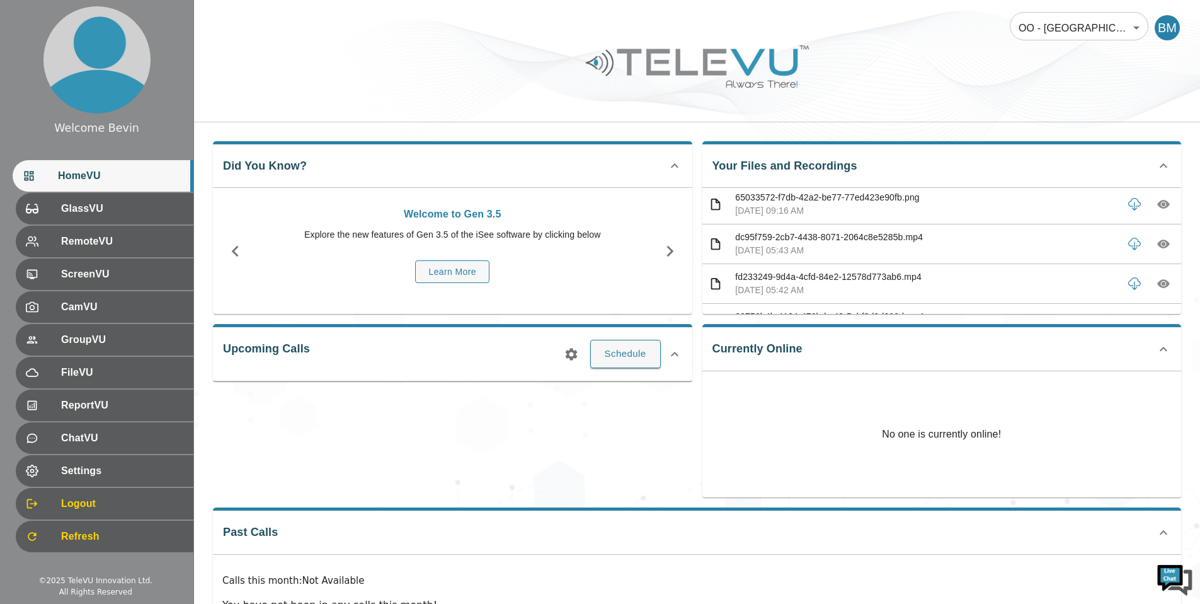
scroll to position [125, 0]
click at [1162, 241] on icon "button" at bounding box center [1164, 241] width 4 height 4
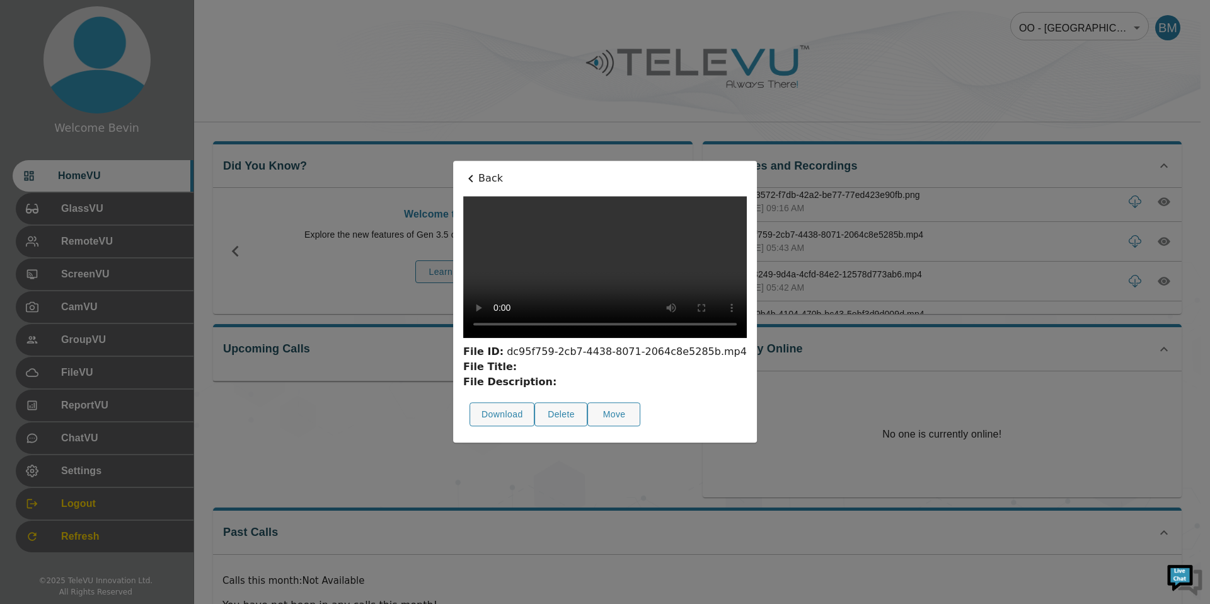
click at [463, 171] on p "Back" at bounding box center [605, 178] width 284 height 15
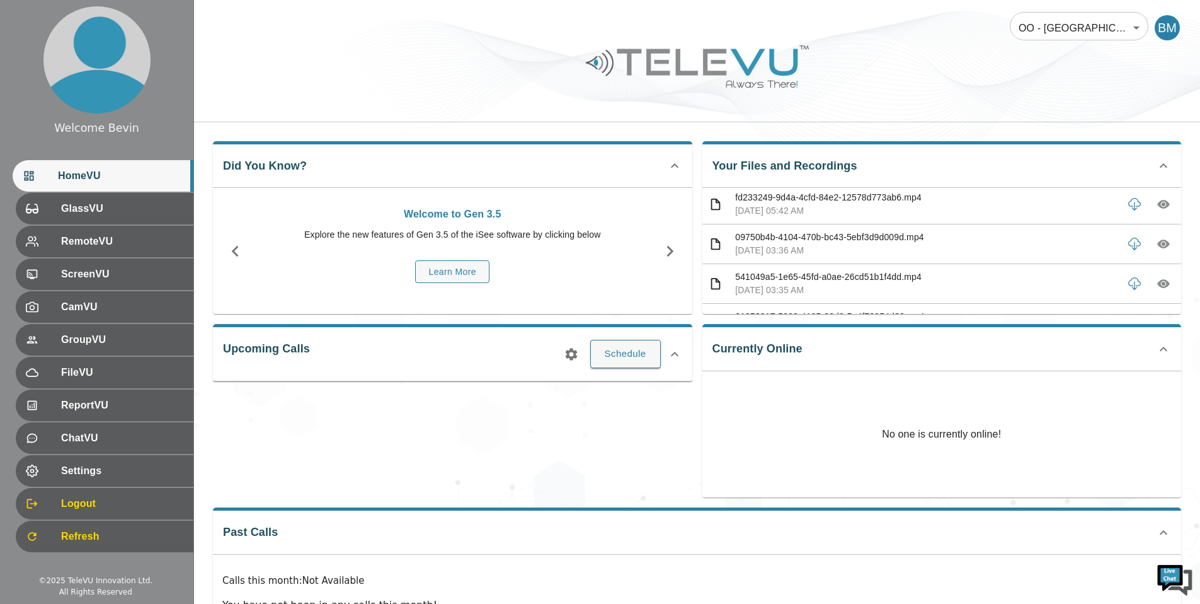
scroll to position [209, 0]
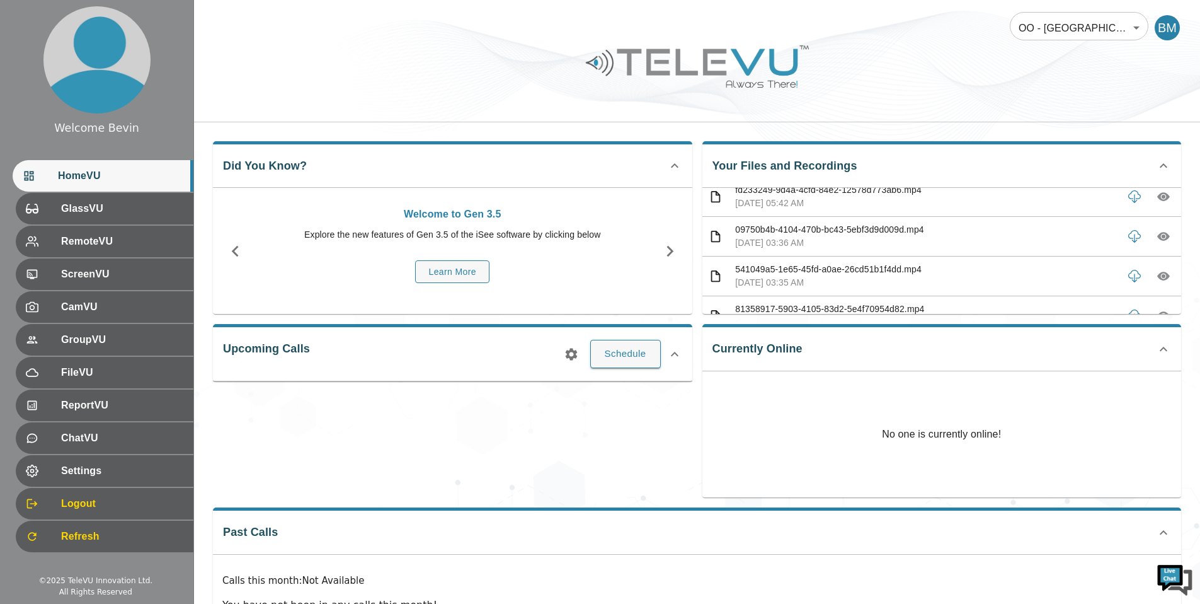
click at [1162, 238] on icon "button" at bounding box center [1164, 236] width 4 height 4
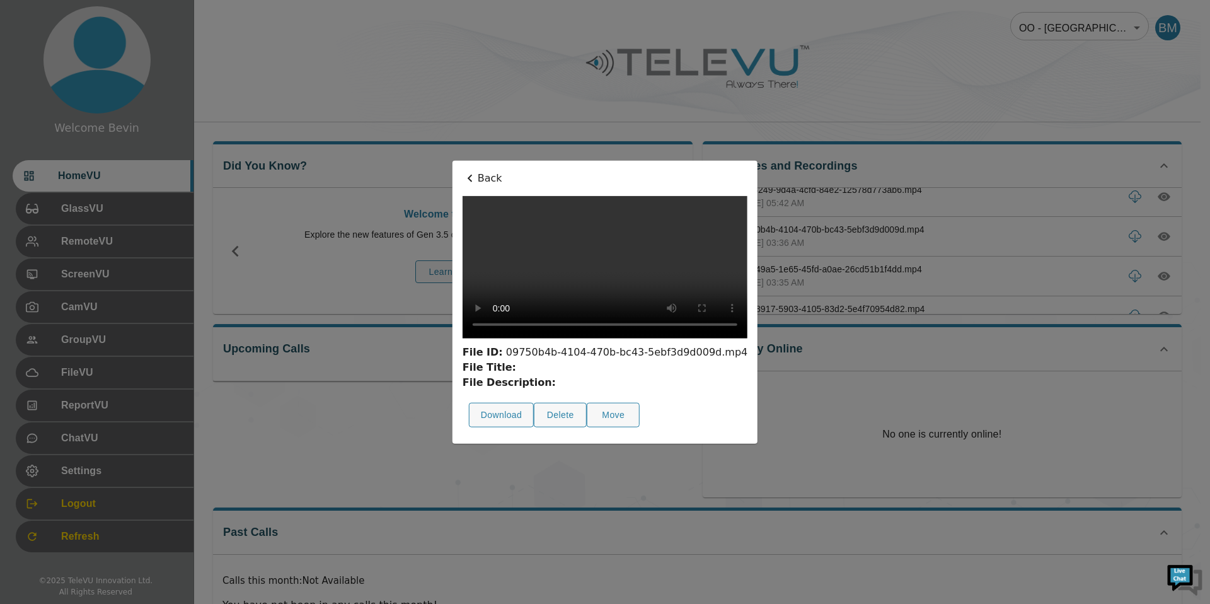
click at [463, 171] on p "Back" at bounding box center [605, 178] width 285 height 15
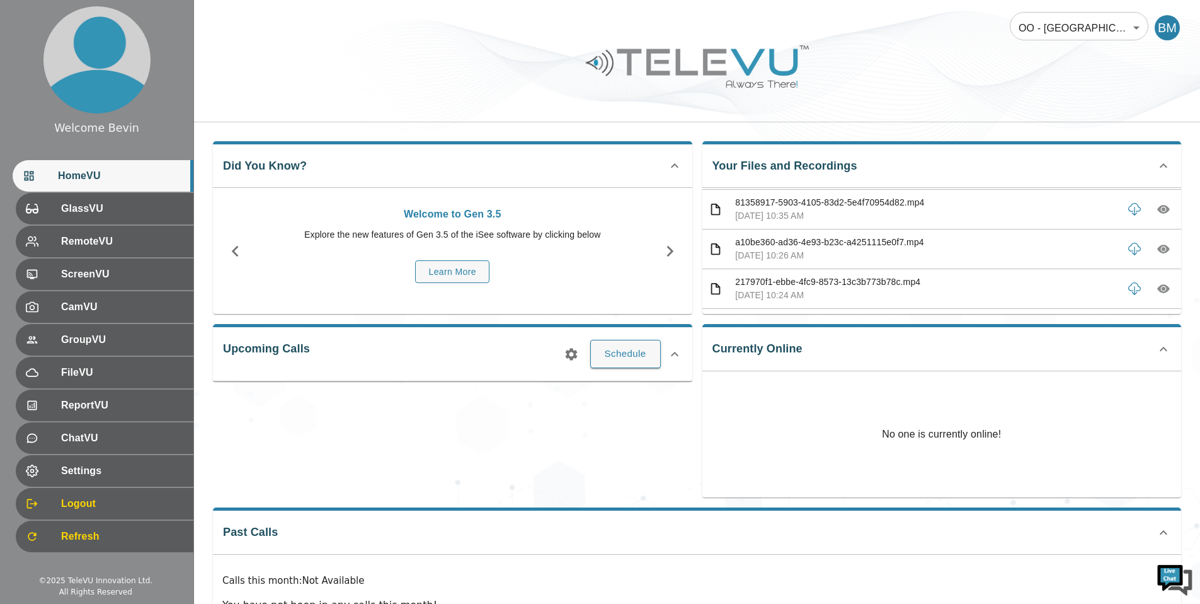
scroll to position [350, 0]
click at [1158, 214] on icon "button" at bounding box center [1164, 214] width 13 height 9
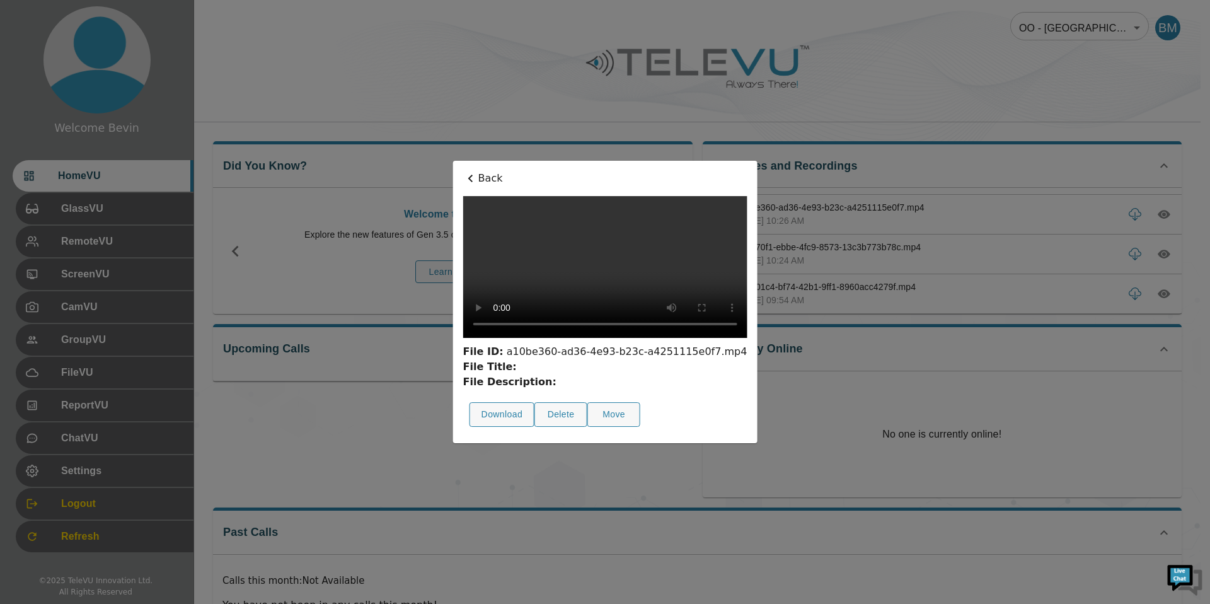
click at [463, 171] on icon at bounding box center [470, 178] width 15 height 15
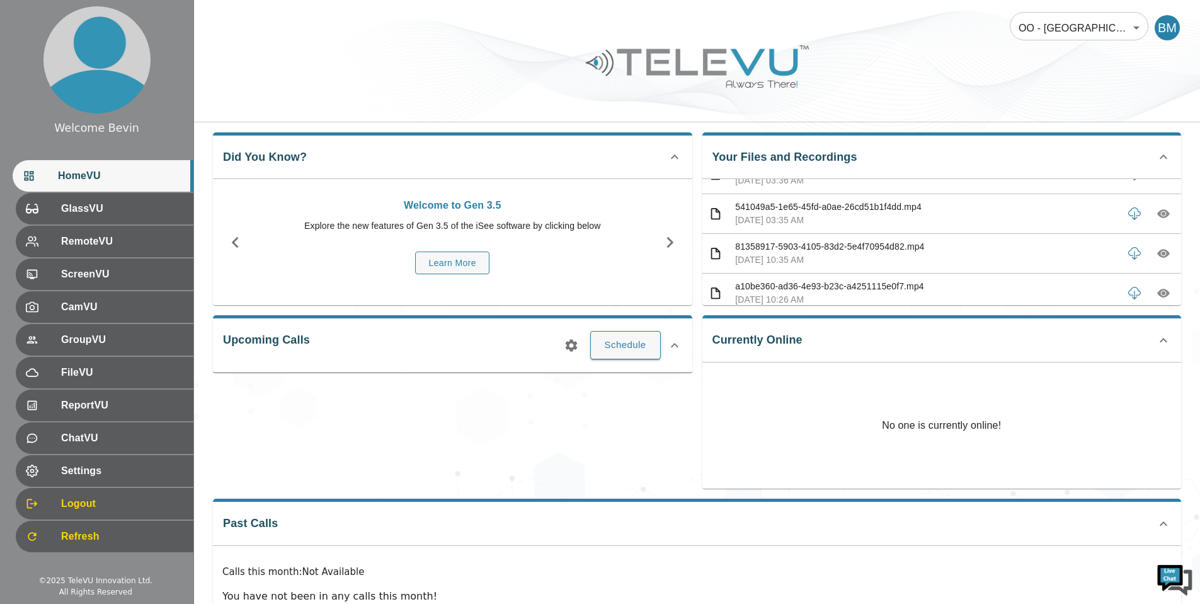
scroll to position [244, 0]
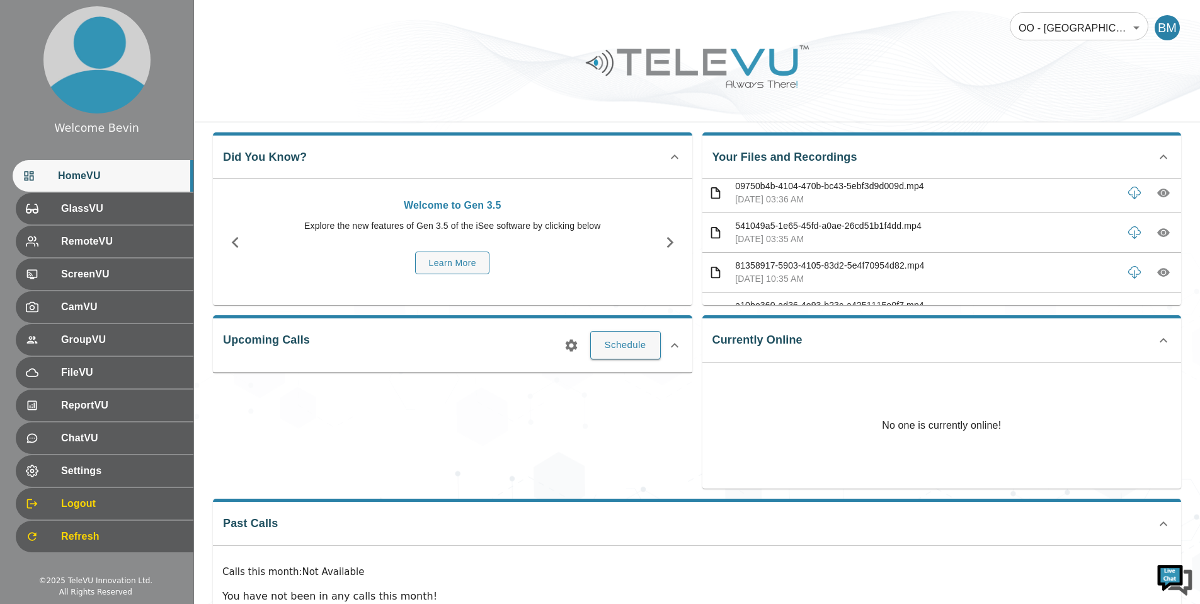
click at [1158, 231] on icon "button" at bounding box center [1164, 233] width 13 height 9
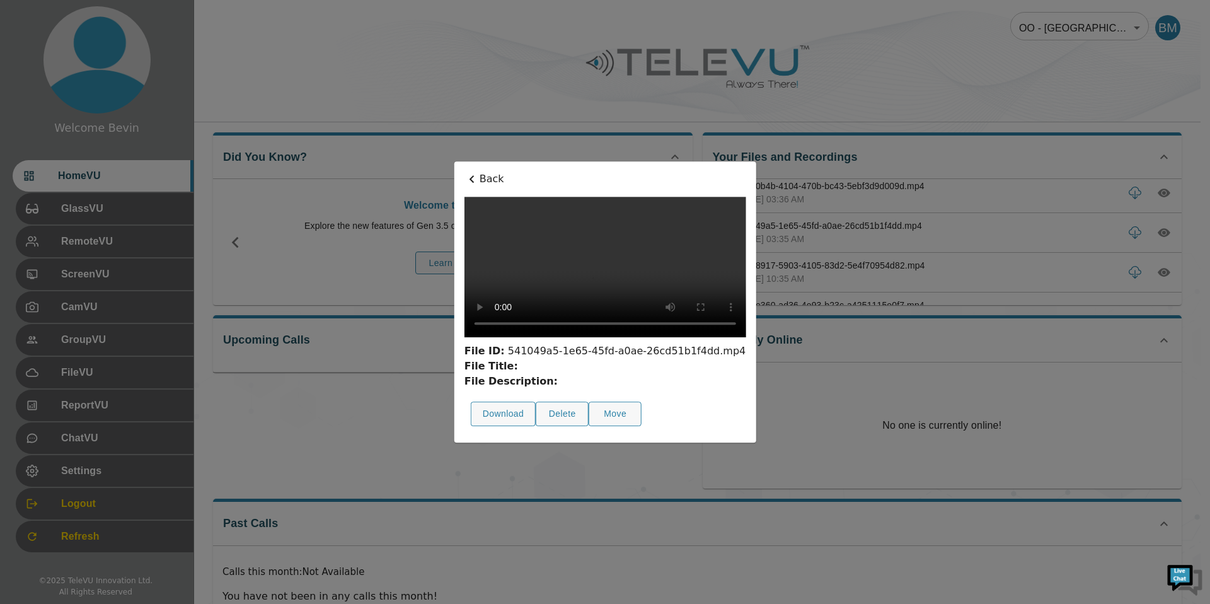
click at [464, 171] on p "Back" at bounding box center [605, 178] width 282 height 15
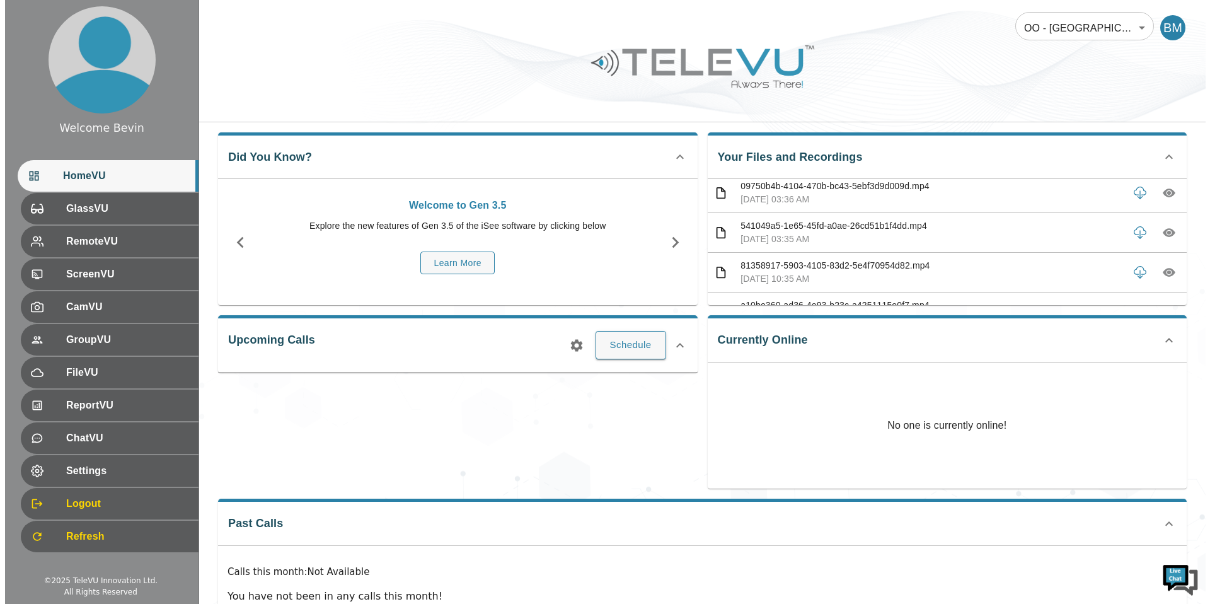
scroll to position [0, 0]
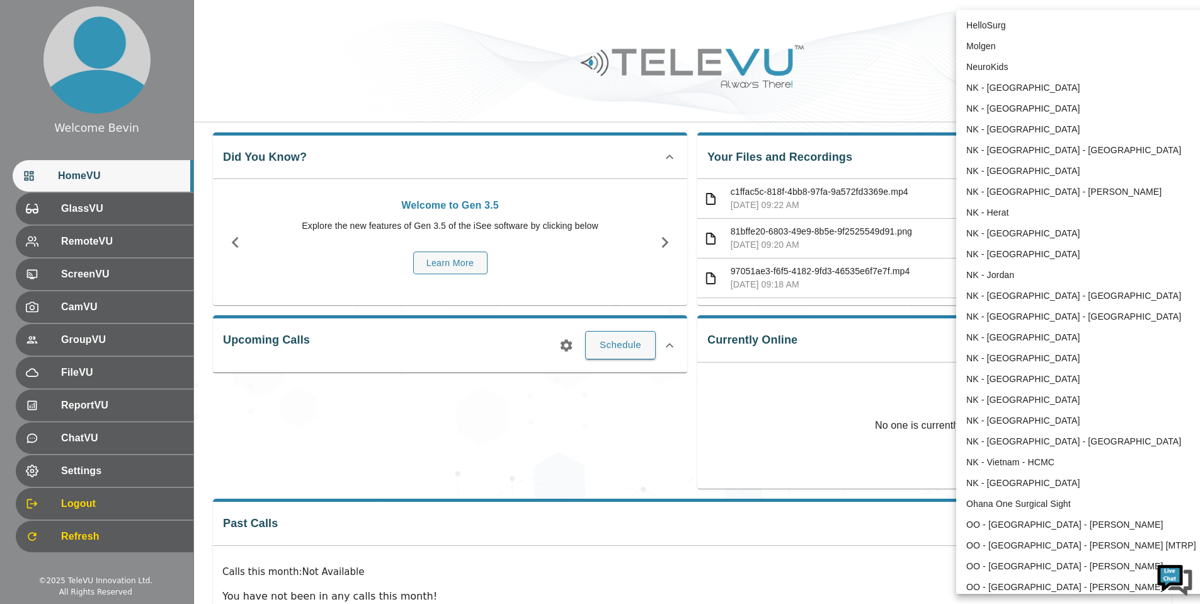
click at [1080, 30] on body "Welcome Bevin HomeVU GlassVU RemoteVU ScreenVU CamVU GroupVU FileVU ReportVU Ch…" at bounding box center [600, 327] width 1200 height 673
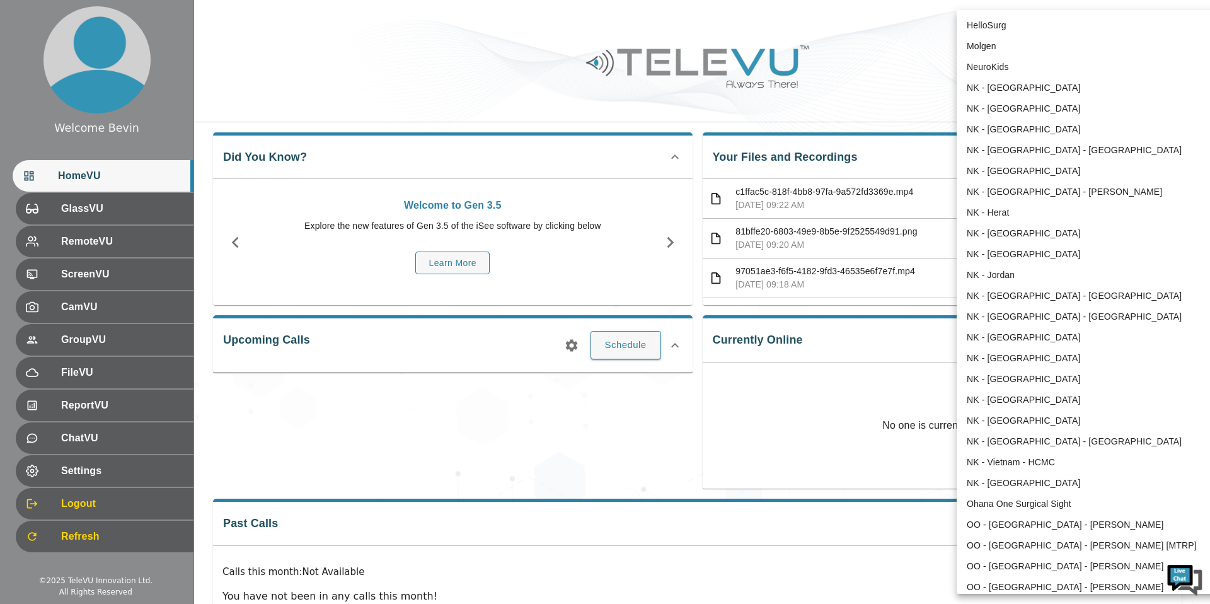
click at [1038, 173] on li "NK - [GEOGRAPHIC_DATA]" at bounding box center [1088, 171] width 262 height 21
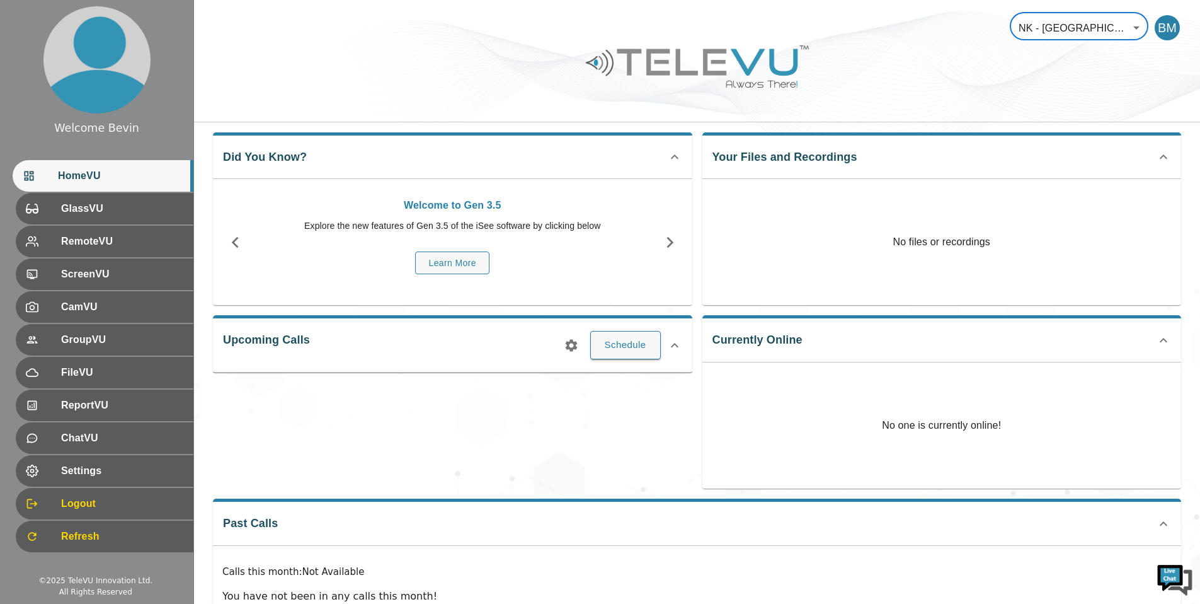
click at [1054, 35] on body "Welcome Bevin HomeVU GlassVU RemoteVU ScreenVU CamVU GroupVU FileVU ReportVU Ch…" at bounding box center [600, 327] width 1200 height 673
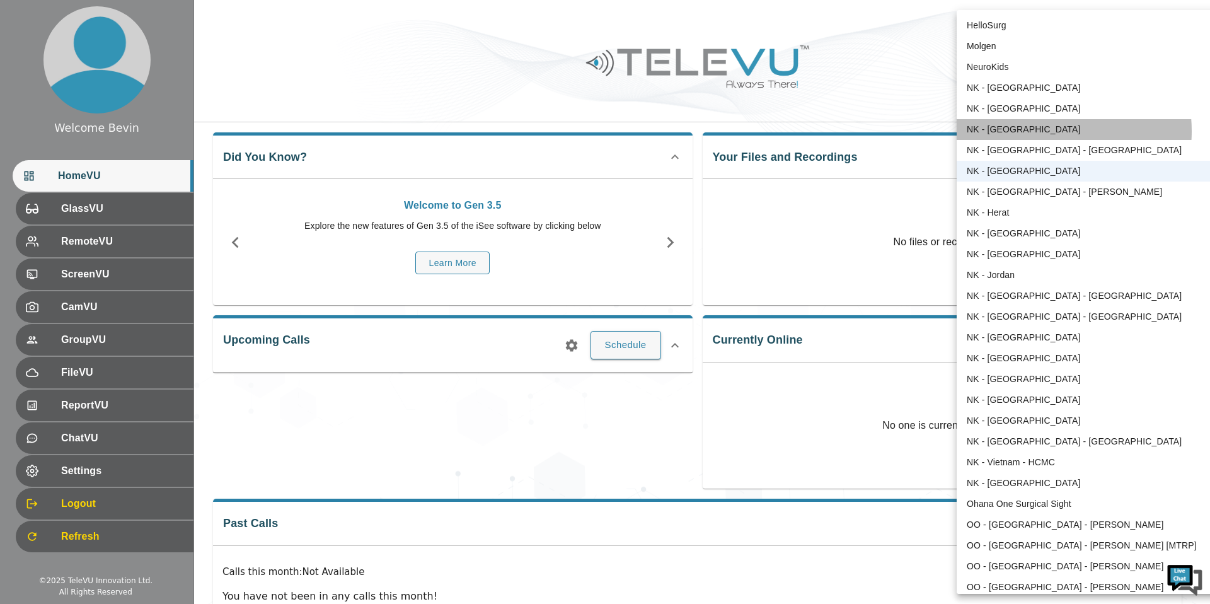
click at [1042, 131] on li "NK - [GEOGRAPHIC_DATA]" at bounding box center [1088, 129] width 262 height 21
type input "36"
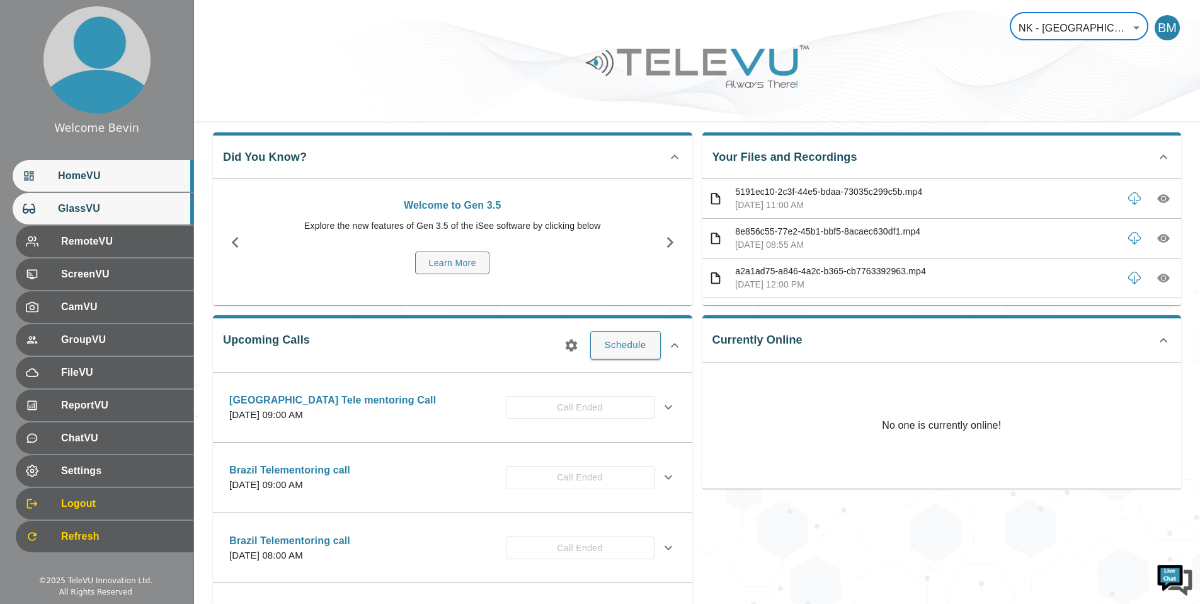
click at [58, 193] on div "GlassVU" at bounding box center [103, 209] width 181 height 32
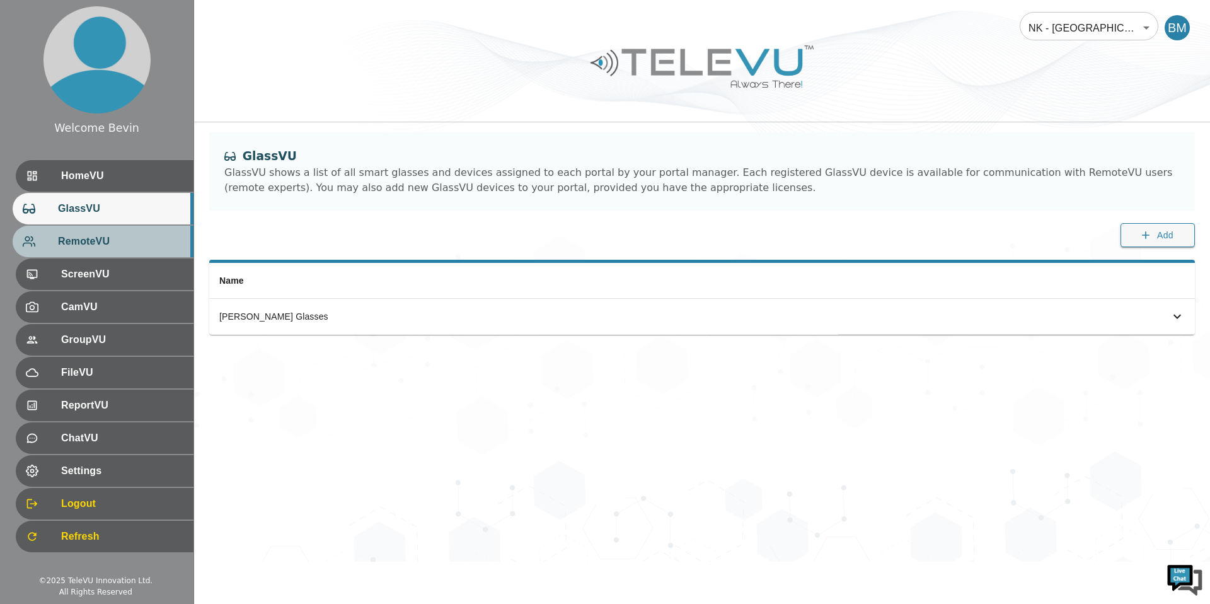
click at [101, 245] on span "RemoteVU" at bounding box center [120, 241] width 125 height 15
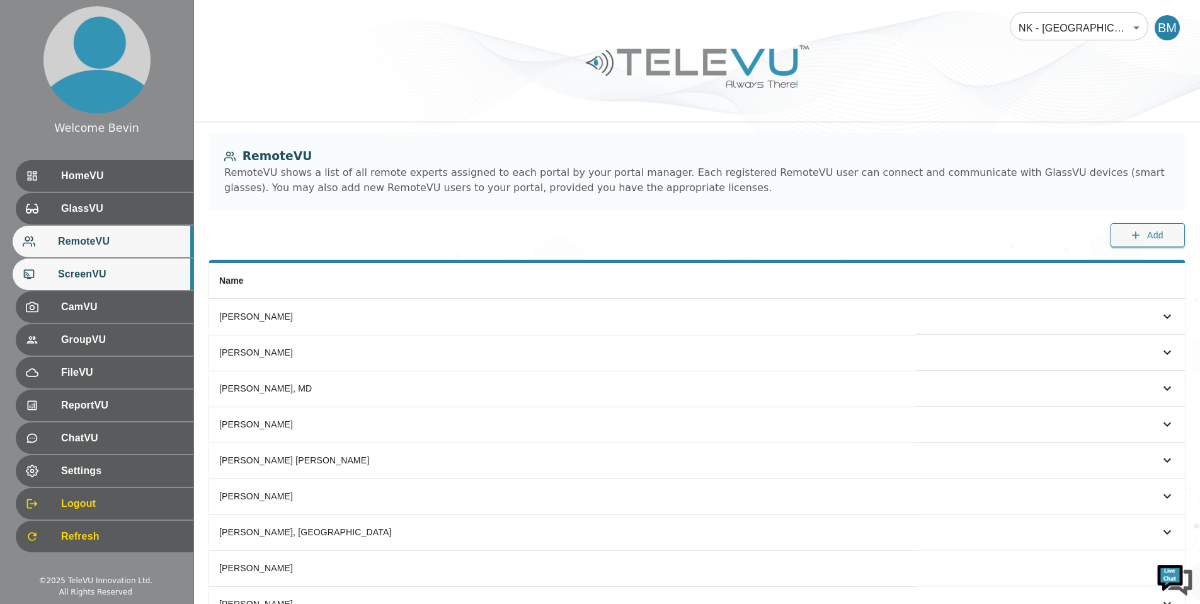
click at [95, 271] on span "ScreenVU" at bounding box center [120, 274] width 125 height 15
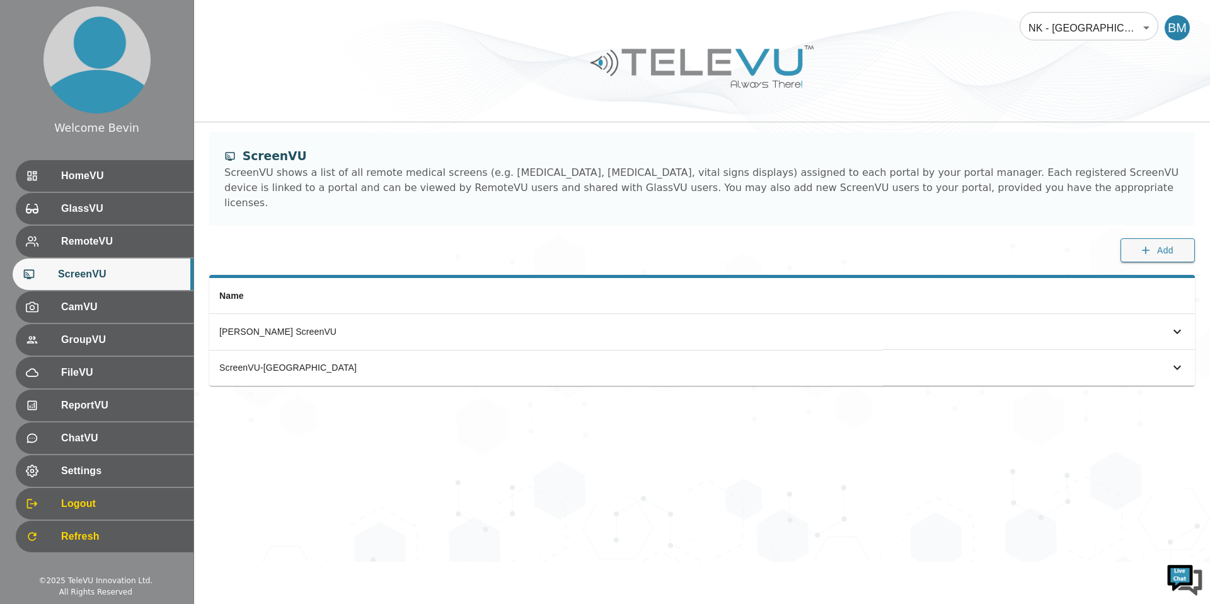
click at [374, 89] on div at bounding box center [702, 75] width 1016 height 71
click at [125, 173] on span "HomeVU" at bounding box center [120, 175] width 125 height 15
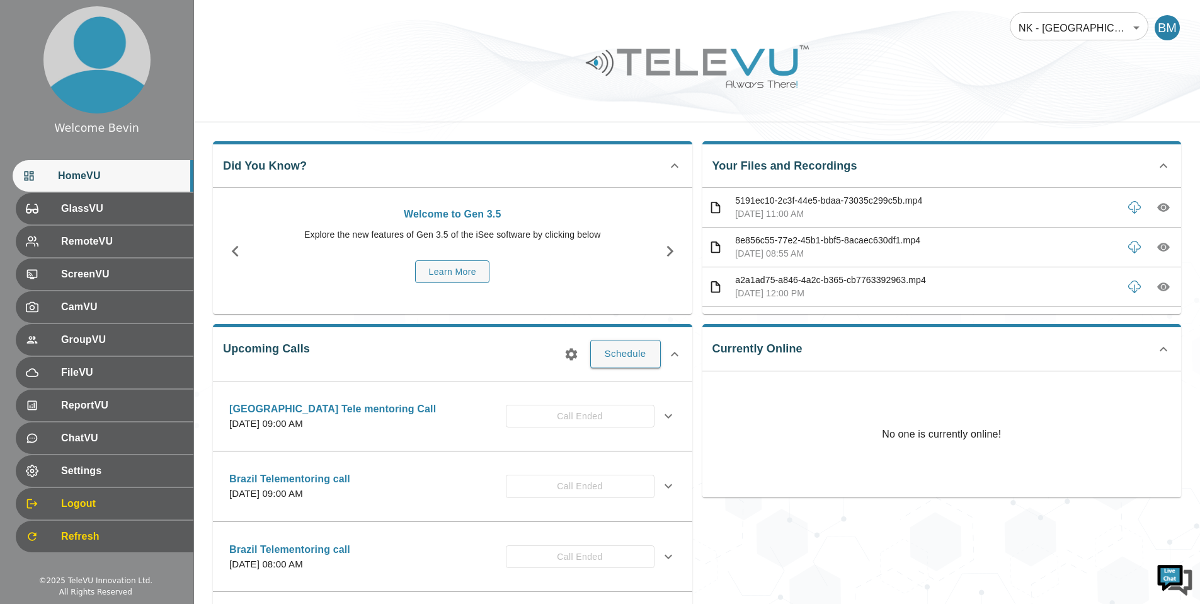
click at [1162, 206] on icon "button" at bounding box center [1164, 207] width 4 height 4
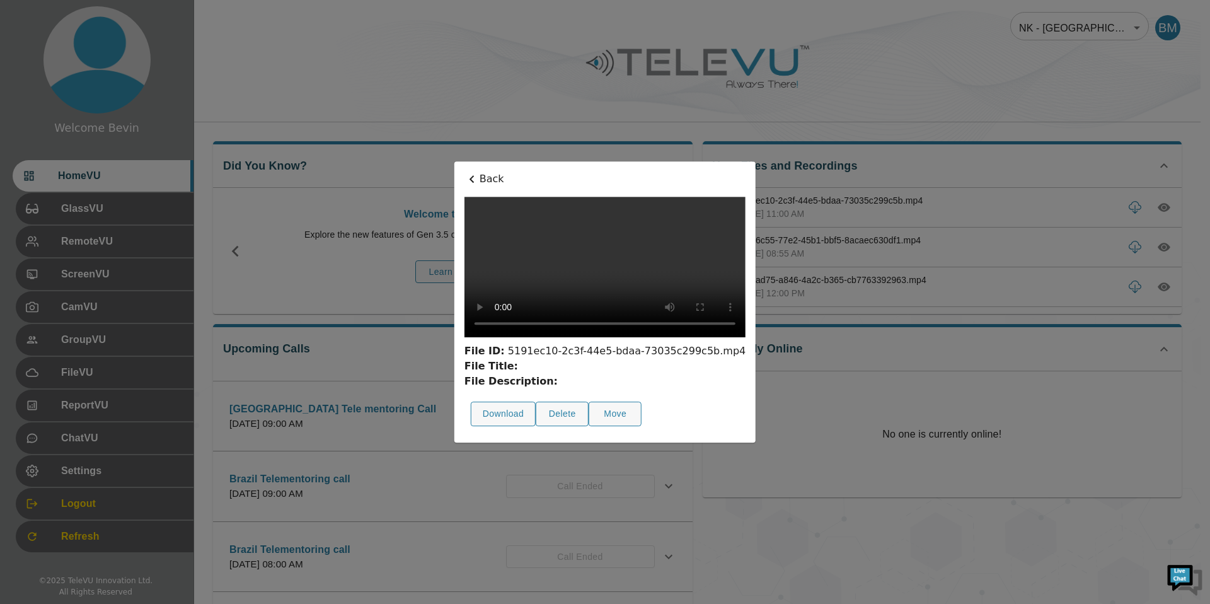
click at [464, 171] on p "Back" at bounding box center [604, 178] width 281 height 15
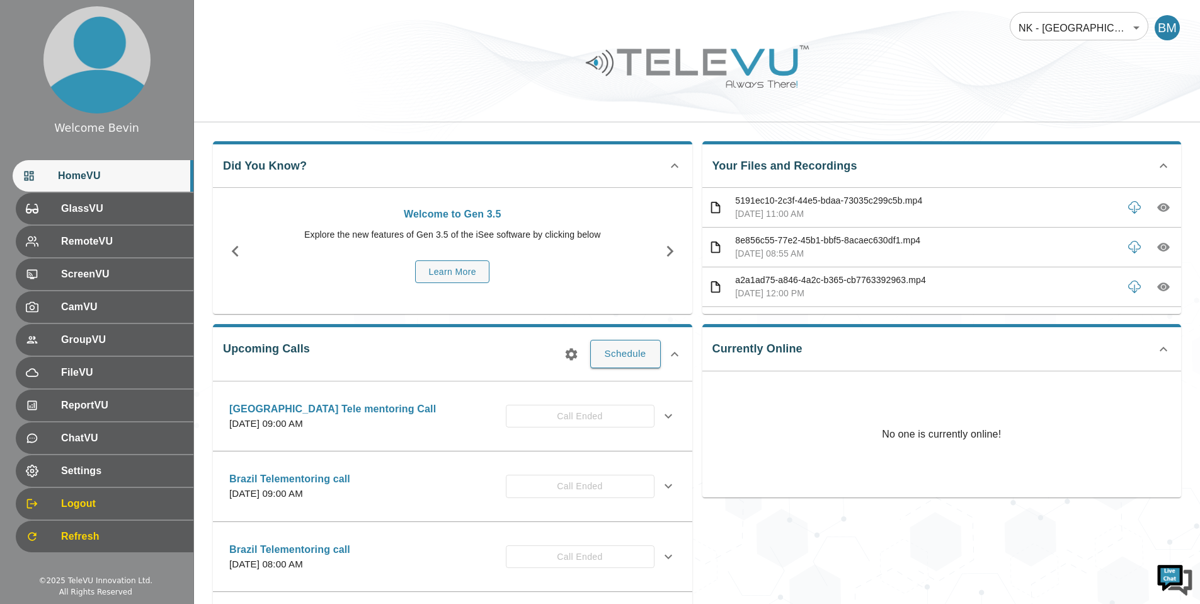
click at [1093, 34] on body "Welcome Bevin HomeVU GlassVU RemoteVU ScreenVU CamVU GroupVU FileVU ReportVU Ch…" at bounding box center [600, 409] width 1200 height 819
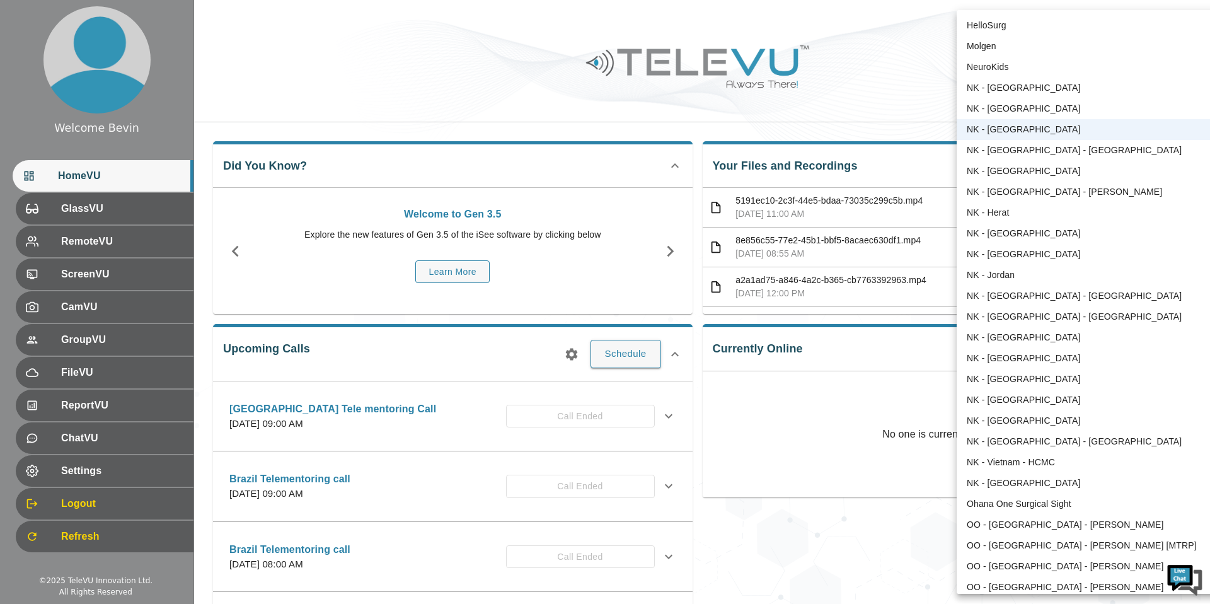
click at [1031, 25] on li "HelloSurg" at bounding box center [1088, 25] width 262 height 21
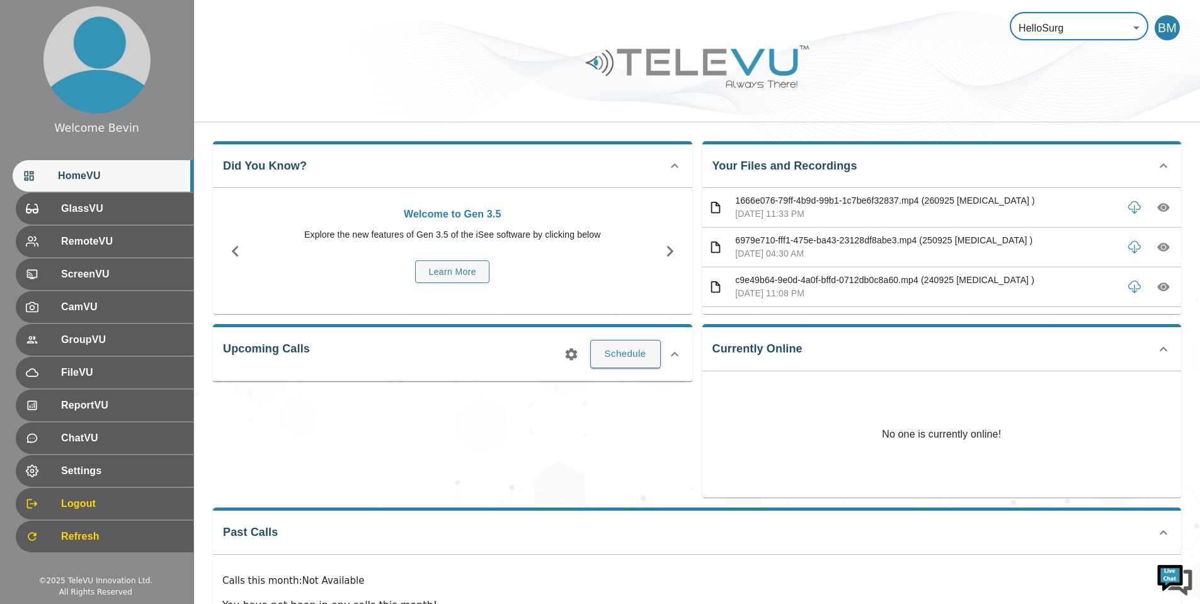
click at [1162, 209] on icon "button" at bounding box center [1164, 207] width 4 height 4
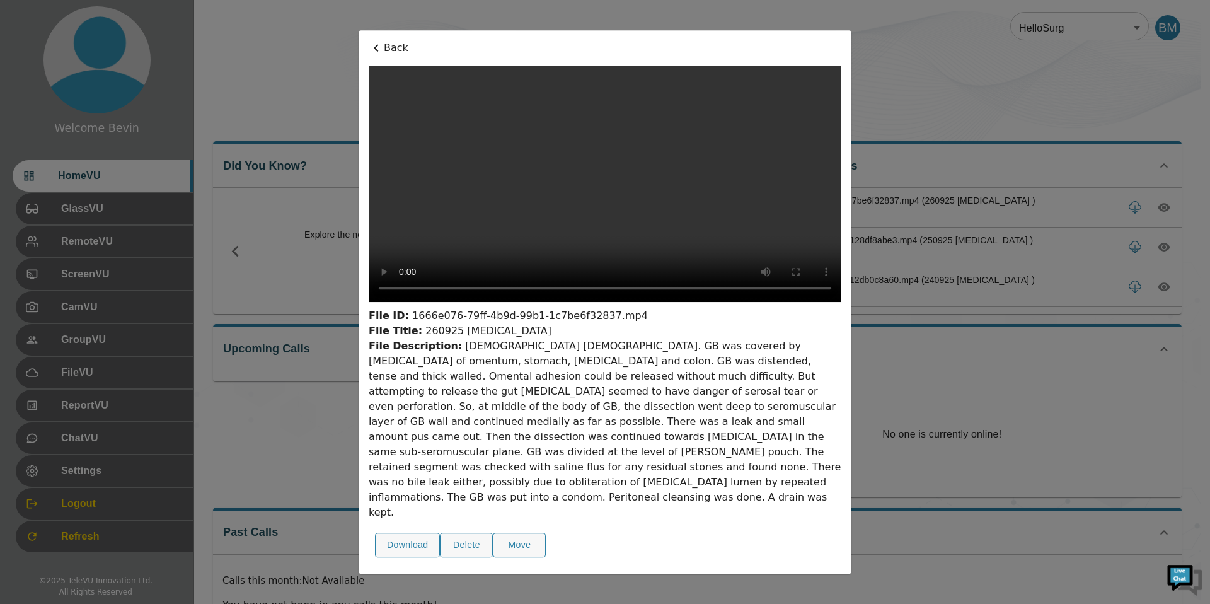
click at [396, 48] on p "Back" at bounding box center [605, 47] width 473 height 15
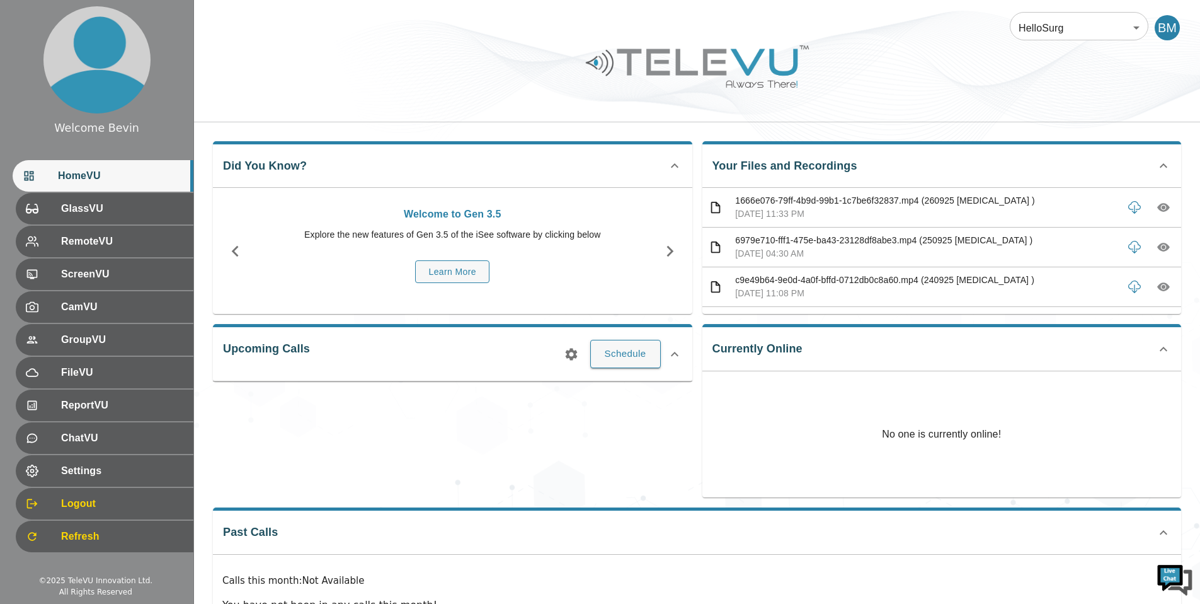
click at [1093, 43] on body "Welcome Bevin HomeVU GlassVU RemoteVU ScreenVU CamVU GroupVU FileVU ReportVU Ch…" at bounding box center [600, 336] width 1200 height 673
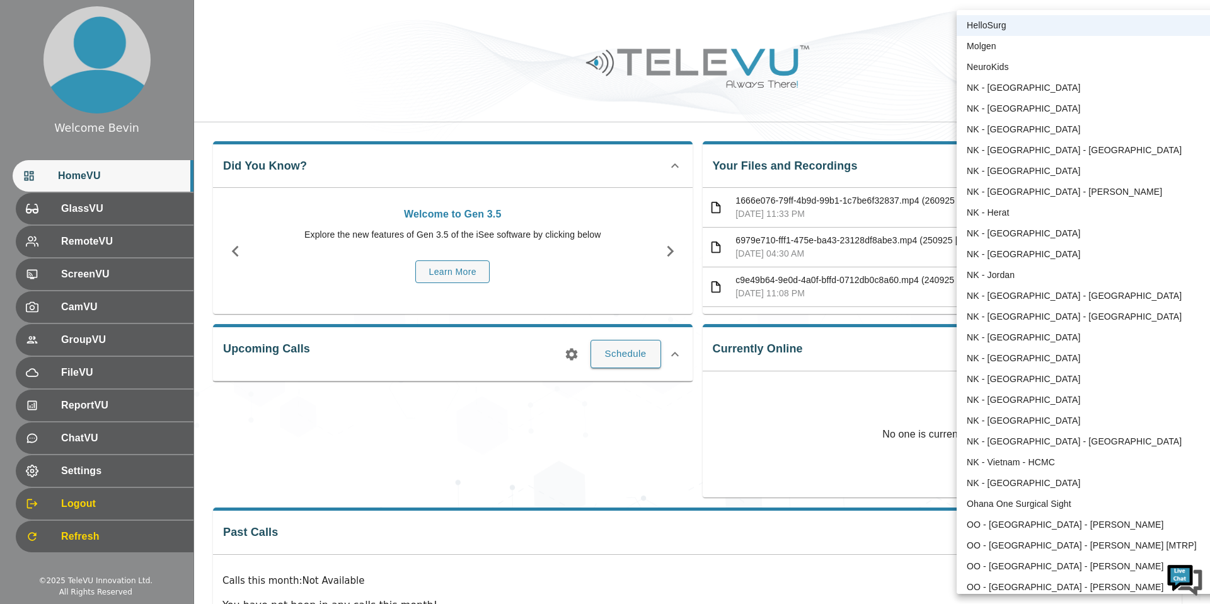
click at [1102, 23] on li "HelloSurg" at bounding box center [1088, 25] width 262 height 21
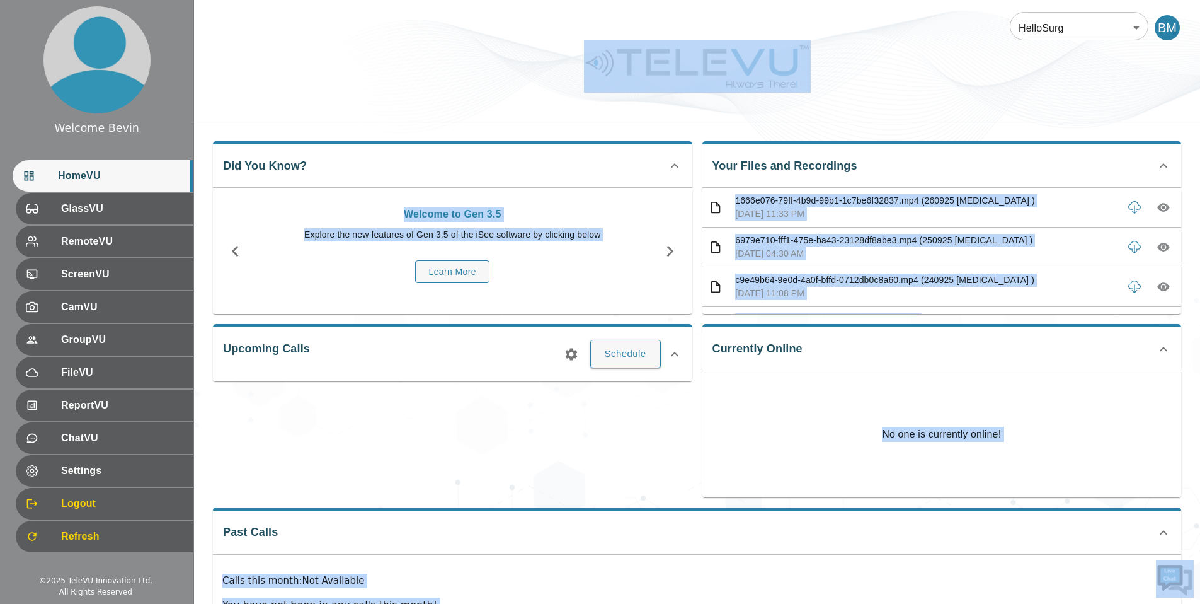
click at [1102, 23] on body "Welcome Bevin HomeVU GlassVU RemoteVU ScreenVU CamVU GroupVU FileVU ReportVU Ch…" at bounding box center [600, 336] width 1200 height 673
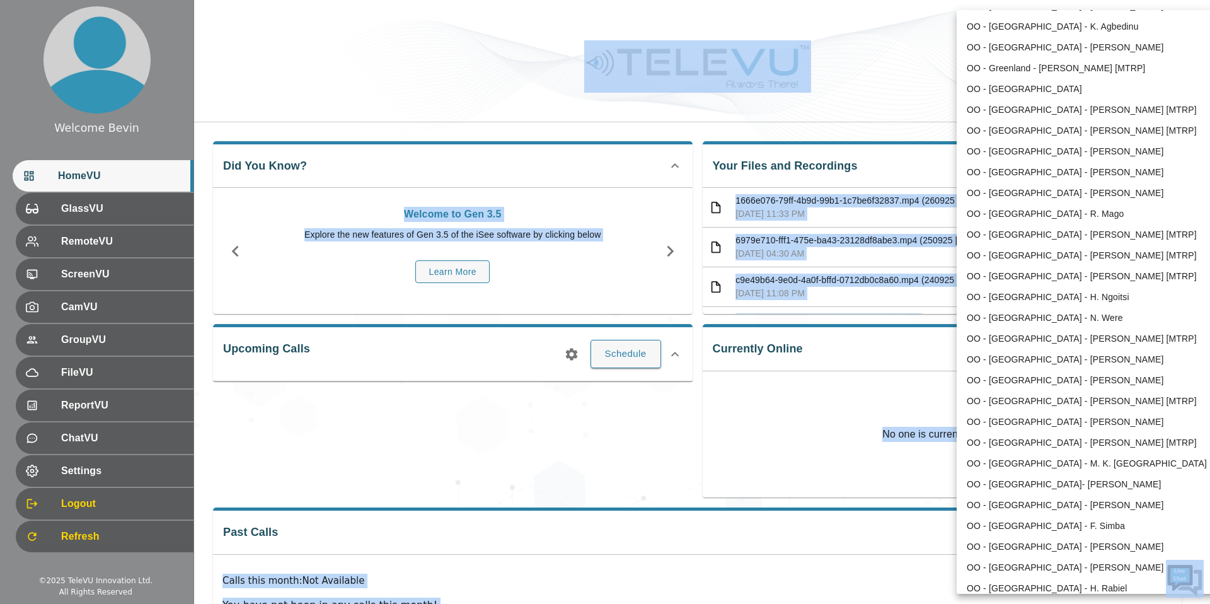
scroll to position [862, 0]
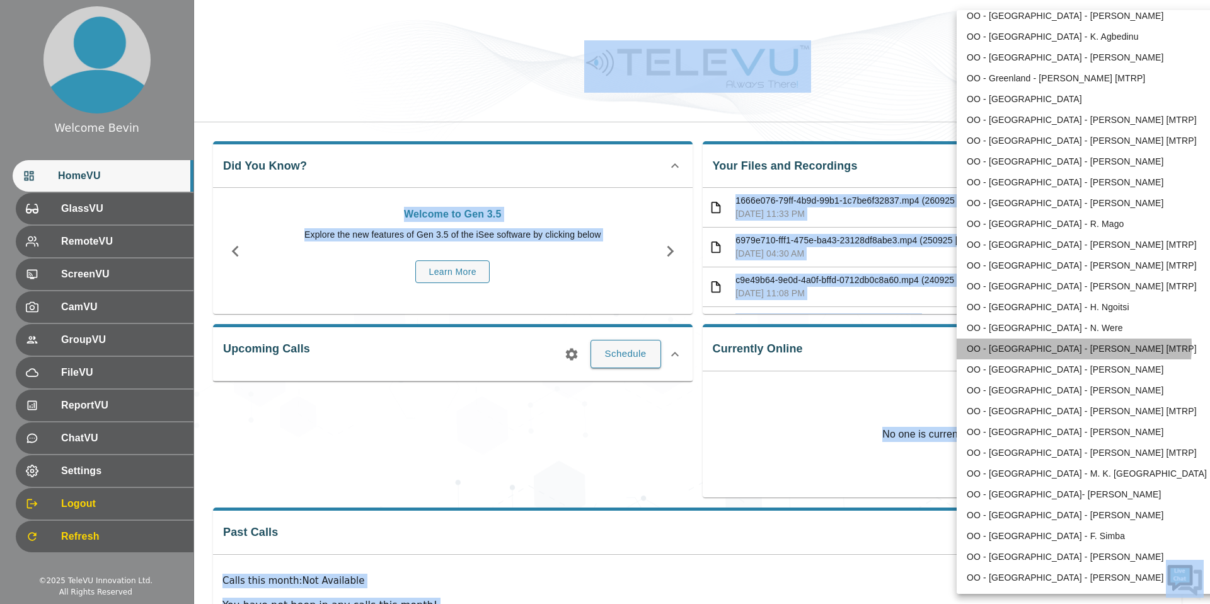
click at [1045, 346] on li "OO - [GEOGRAPHIC_DATA] - [PERSON_NAME] [MTRP]" at bounding box center [1088, 348] width 262 height 21
type input "168"
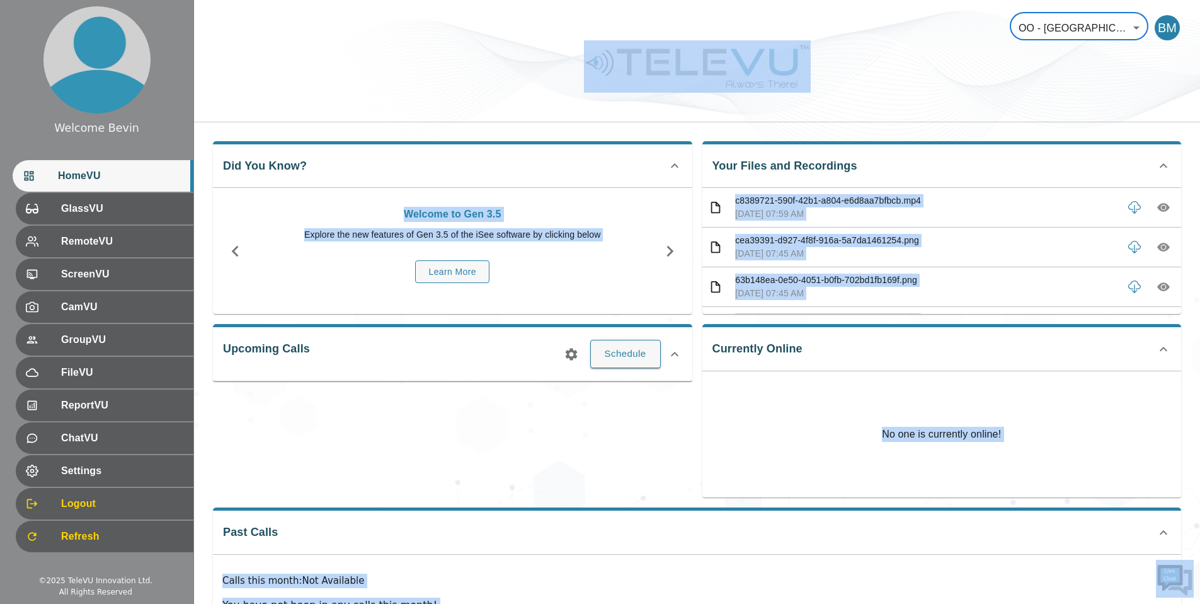
click at [933, 109] on div at bounding box center [697, 75] width 1006 height 71
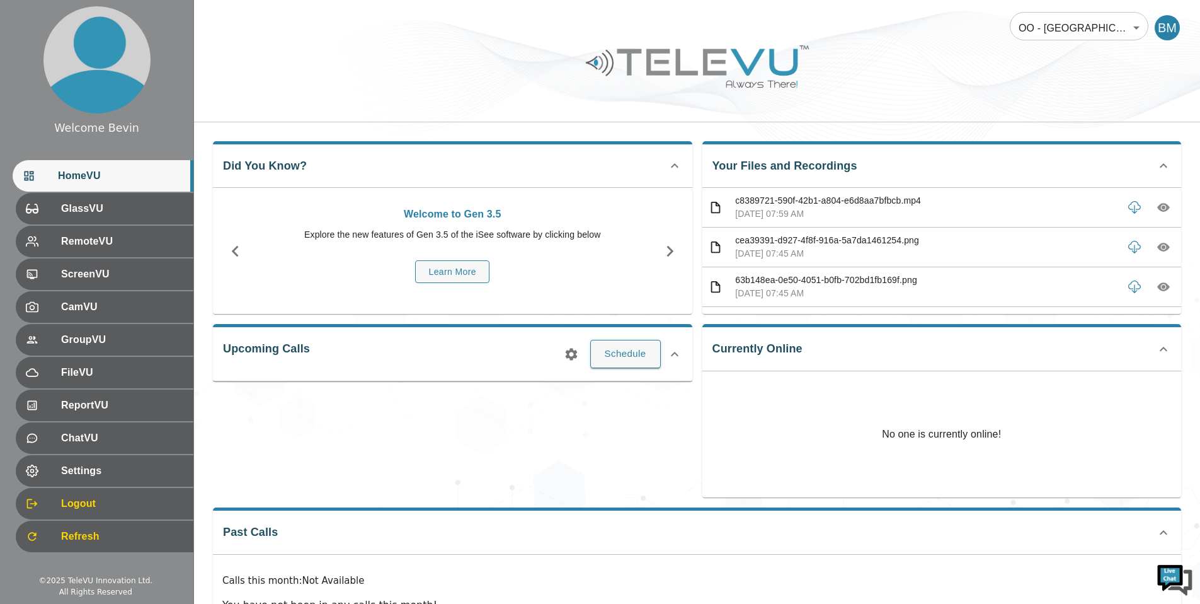
click at [1158, 205] on icon "button" at bounding box center [1164, 207] width 13 height 13
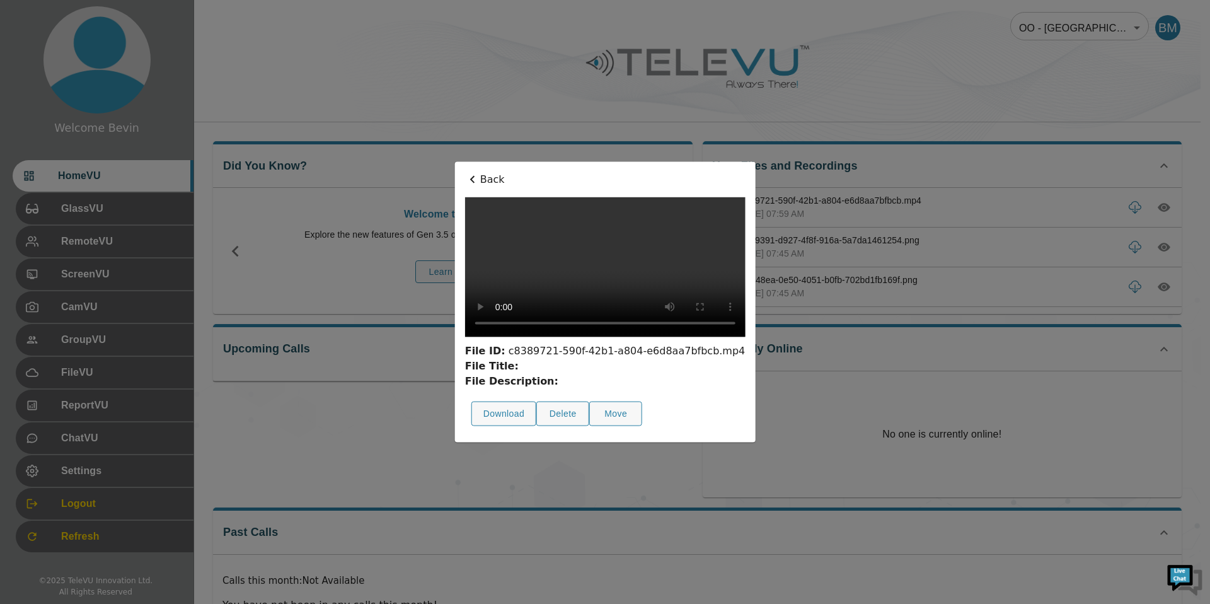
click at [465, 172] on p "Back" at bounding box center [605, 179] width 280 height 15
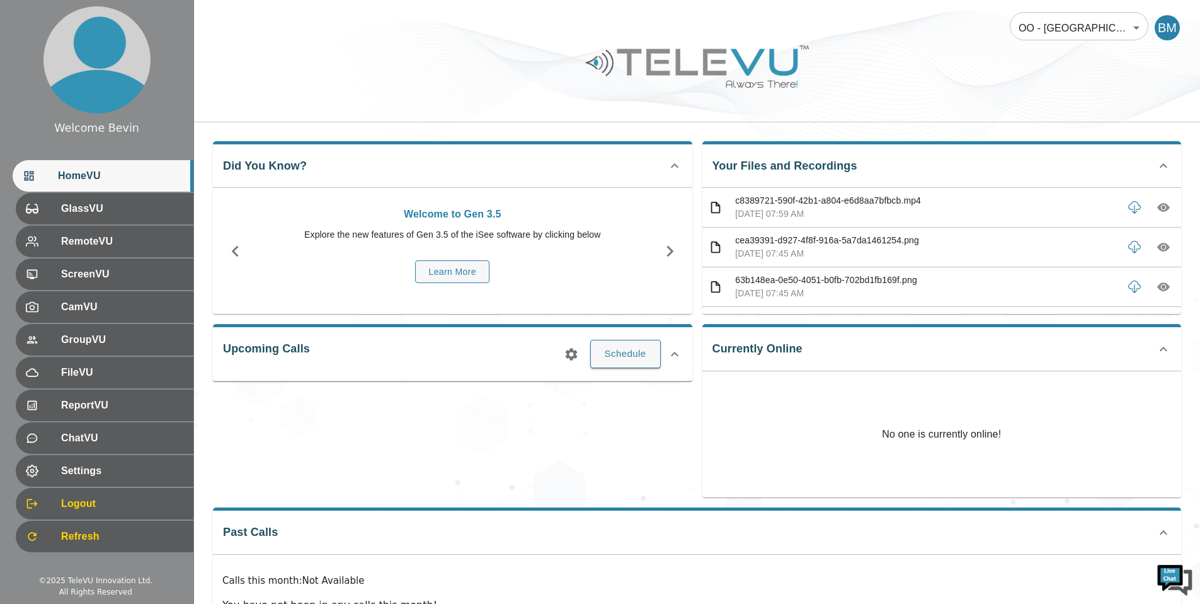
click at [1118, 22] on body "Welcome Bevin HomeVU GlassVU RemoteVU ScreenVU CamVU GroupVU FileVU ReportVU Ch…" at bounding box center [600, 336] width 1200 height 673
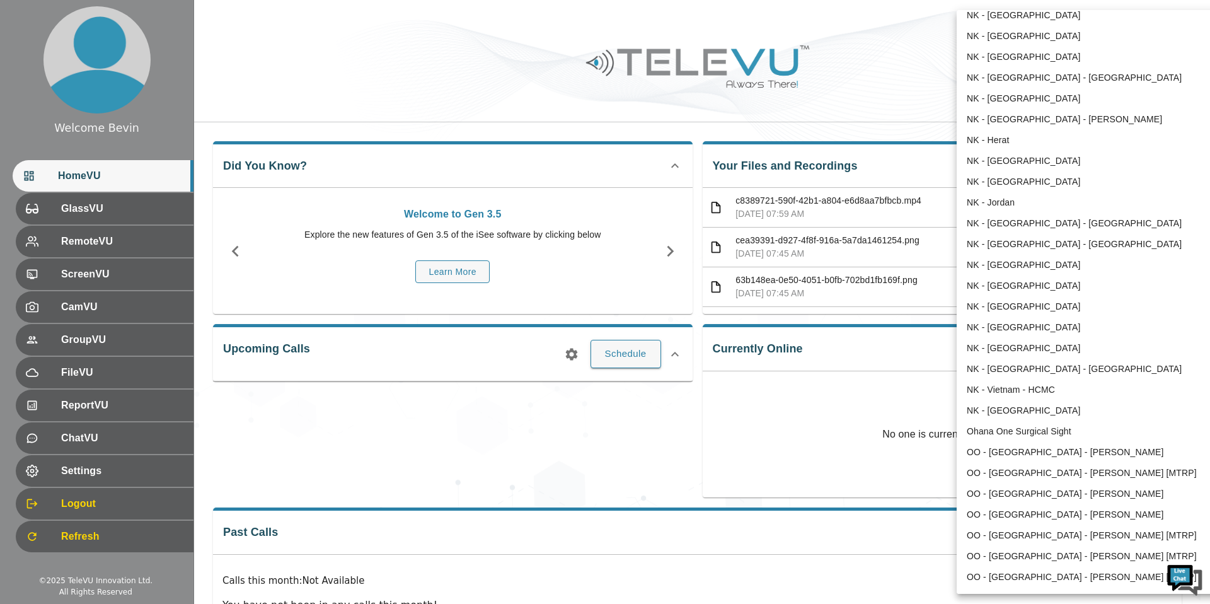
scroll to position [164, 0]
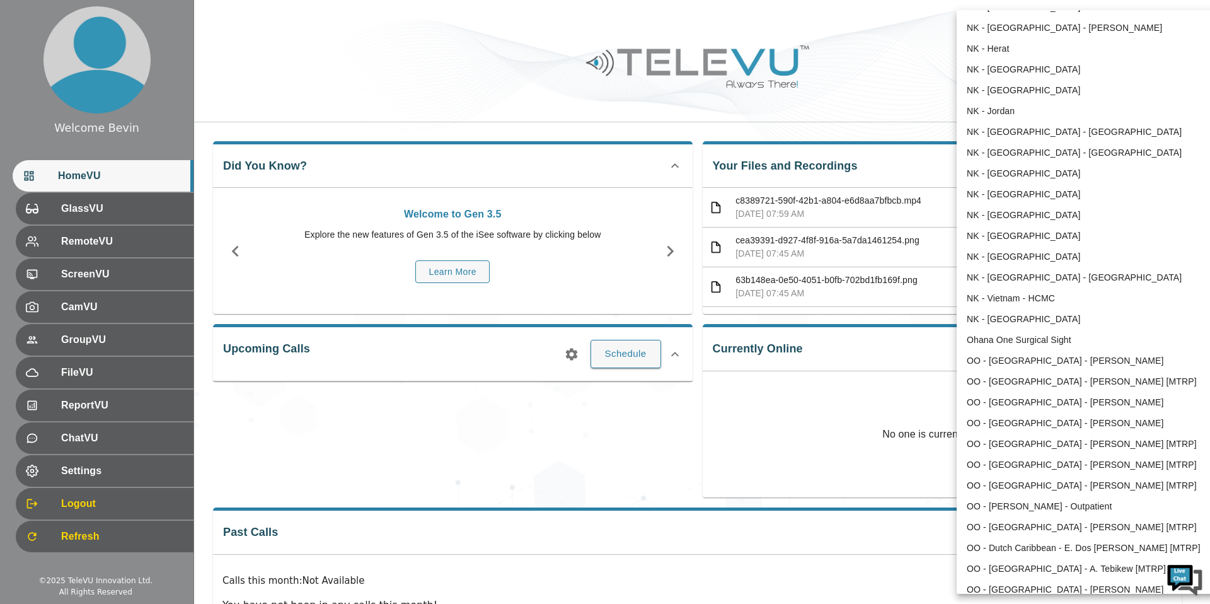
click at [1052, 421] on li "OO - [GEOGRAPHIC_DATA] - [PERSON_NAME]" at bounding box center [1088, 423] width 262 height 21
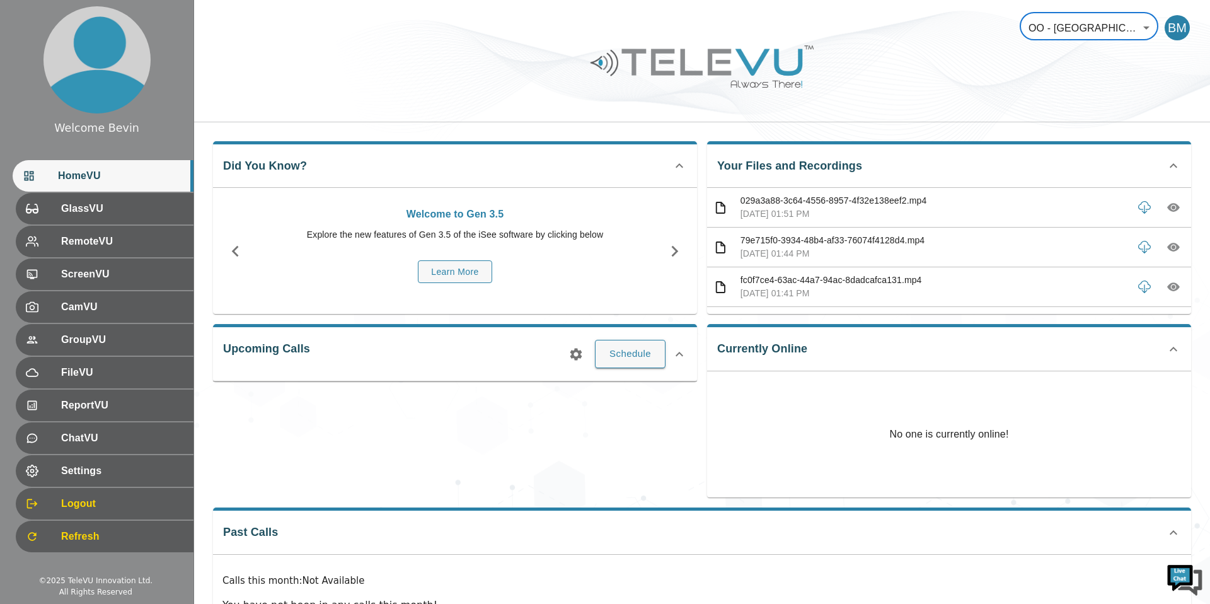
click at [1100, 21] on body "Welcome Bevin HomeVU GlassVU RemoteVU ScreenVU CamVU GroupVU FileVU ReportVU Ch…" at bounding box center [605, 336] width 1210 height 673
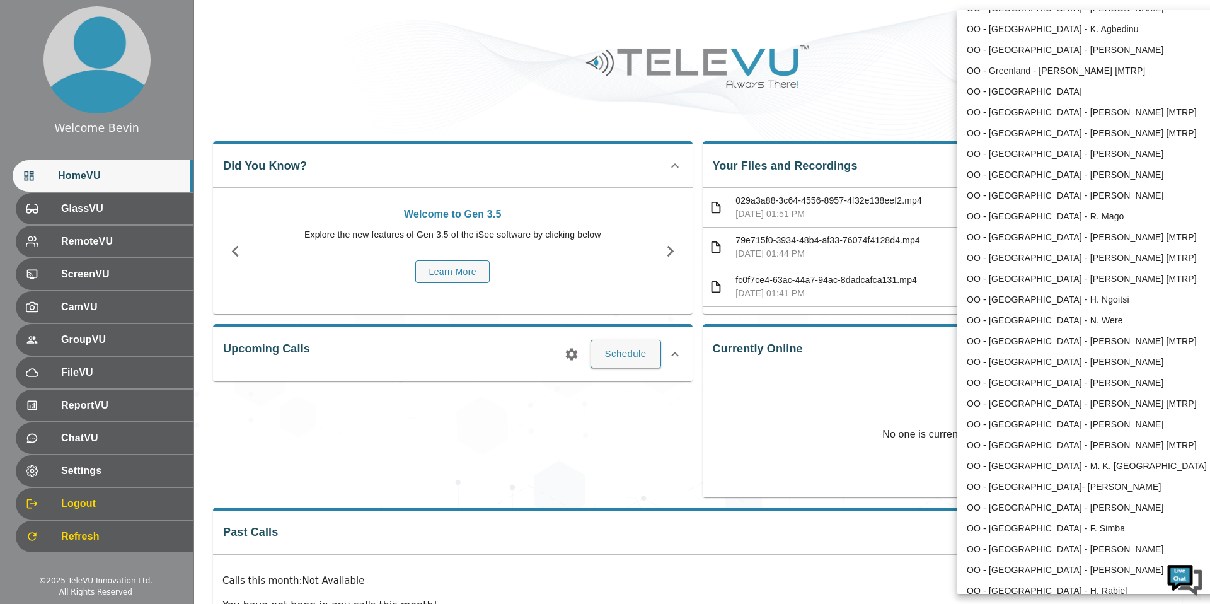
scroll to position [1194, 0]
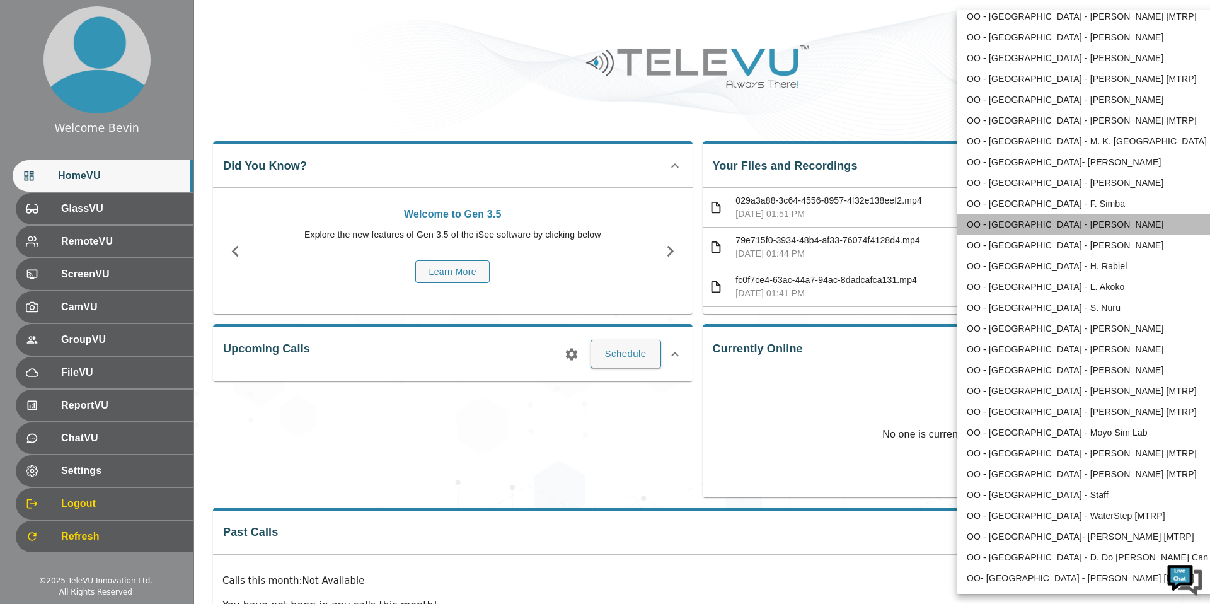
click at [1108, 222] on li "OO - [GEOGRAPHIC_DATA] - [PERSON_NAME]" at bounding box center [1088, 224] width 262 height 21
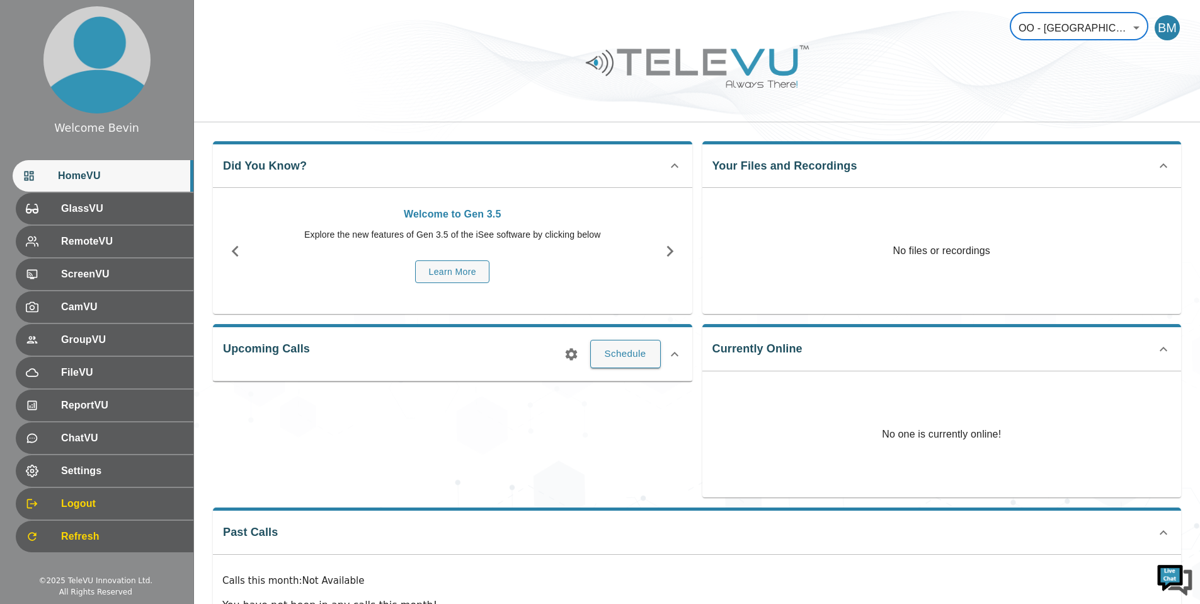
click at [1071, 18] on body "Welcome Bevin HomeVU GlassVU RemoteVU ScreenVU CamVU GroupVU FileVU ReportVU Ch…" at bounding box center [600, 336] width 1200 height 673
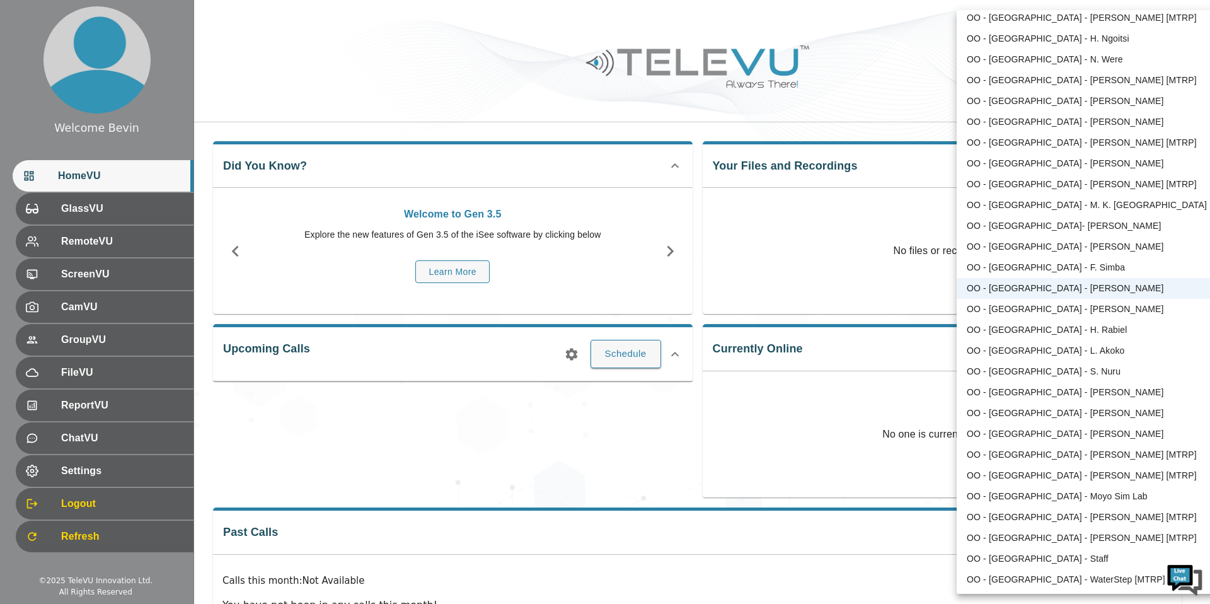
scroll to position [1145, 0]
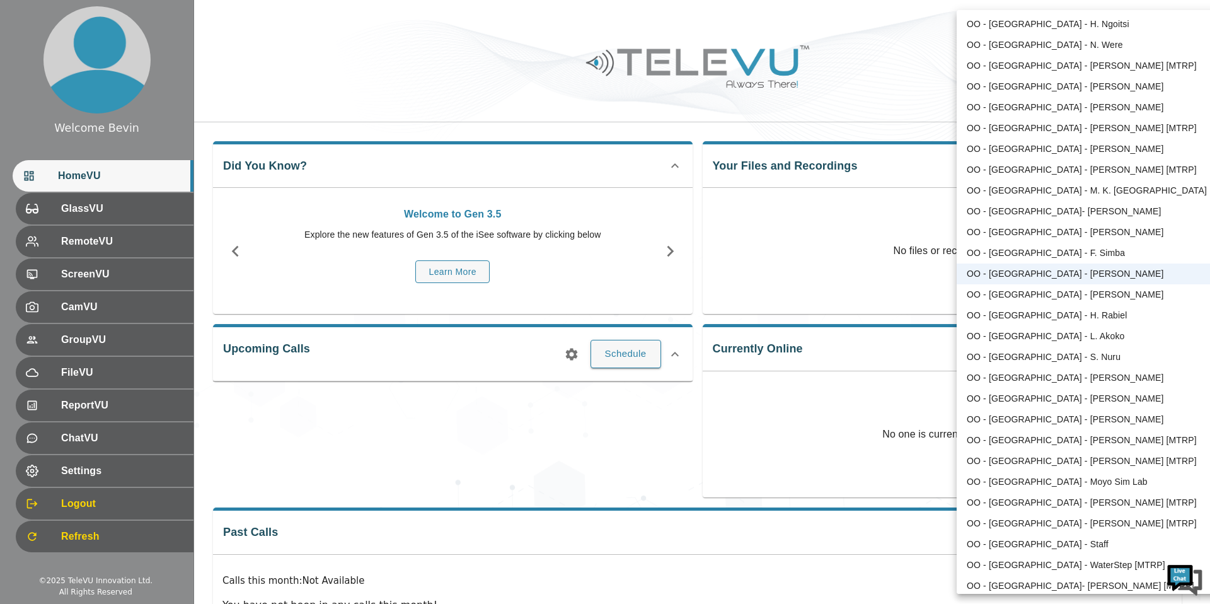
click at [1023, 395] on li "OO - [GEOGRAPHIC_DATA] - [PERSON_NAME]" at bounding box center [1088, 398] width 262 height 21
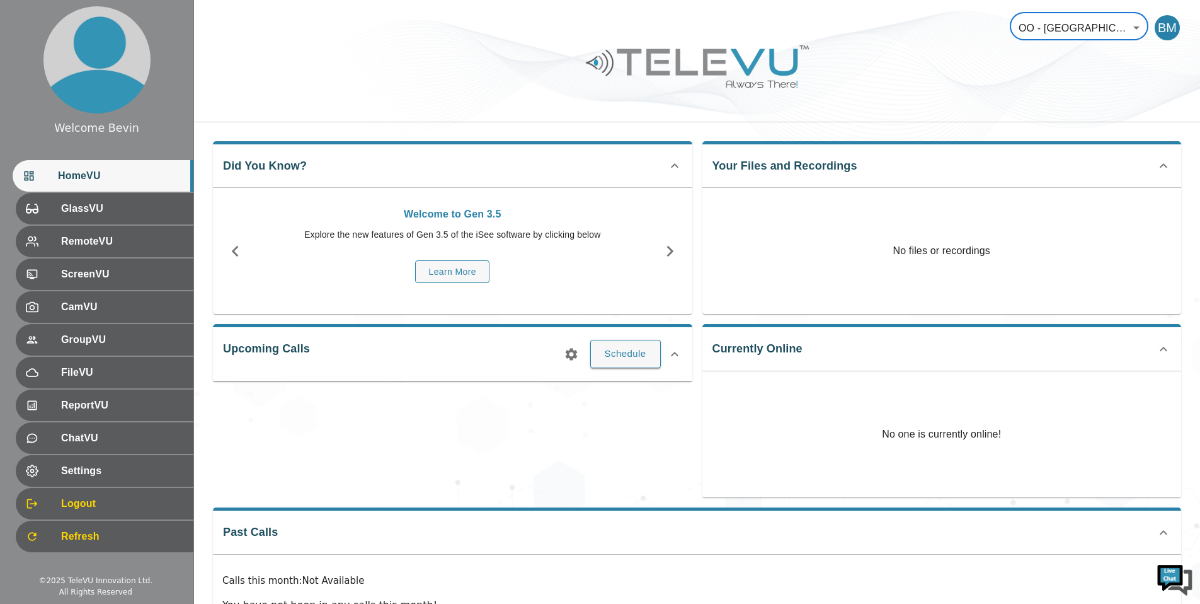
click at [948, 101] on div at bounding box center [697, 75] width 1006 height 71
click at [1076, 30] on body "Welcome Bevin HomeVU GlassVU RemoteVU ScreenVU CamVU GroupVU FileVU ReportVU Ch…" at bounding box center [600, 336] width 1200 height 673
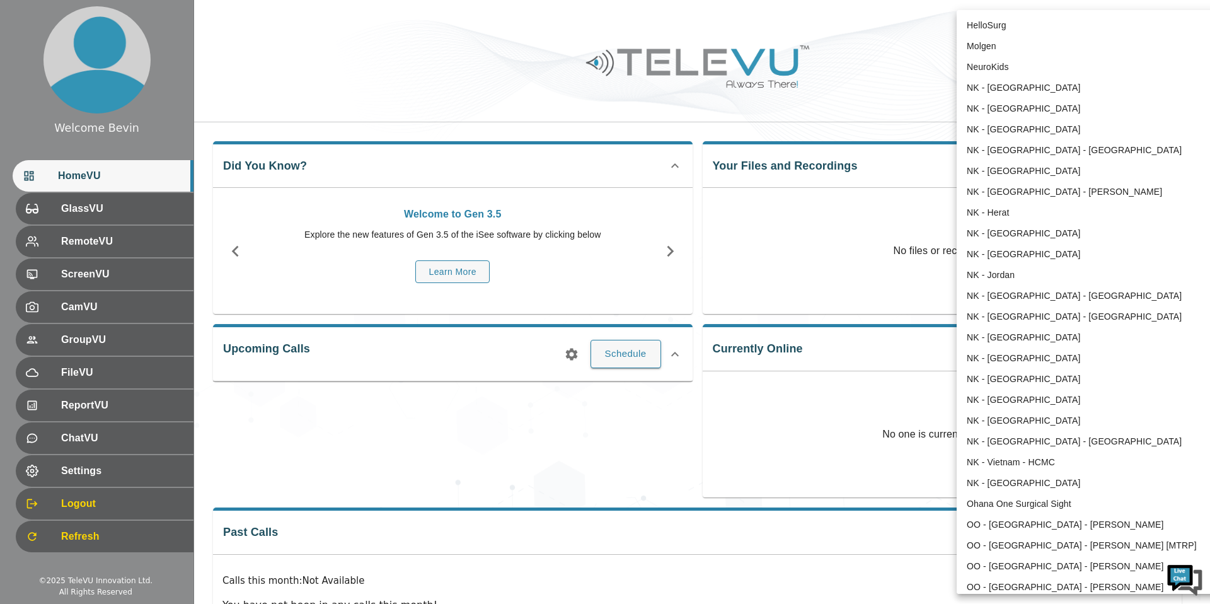
scroll to position [1194, 0]
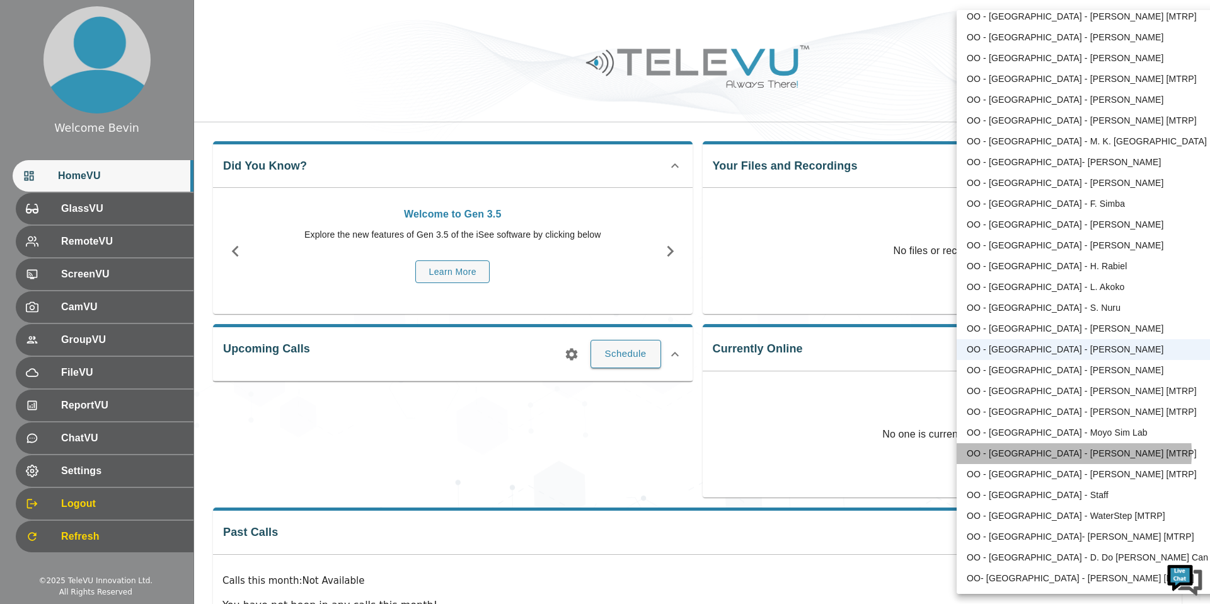
click at [1043, 453] on li "OO - [GEOGRAPHIC_DATA] - [PERSON_NAME] [MTRP]" at bounding box center [1088, 453] width 262 height 21
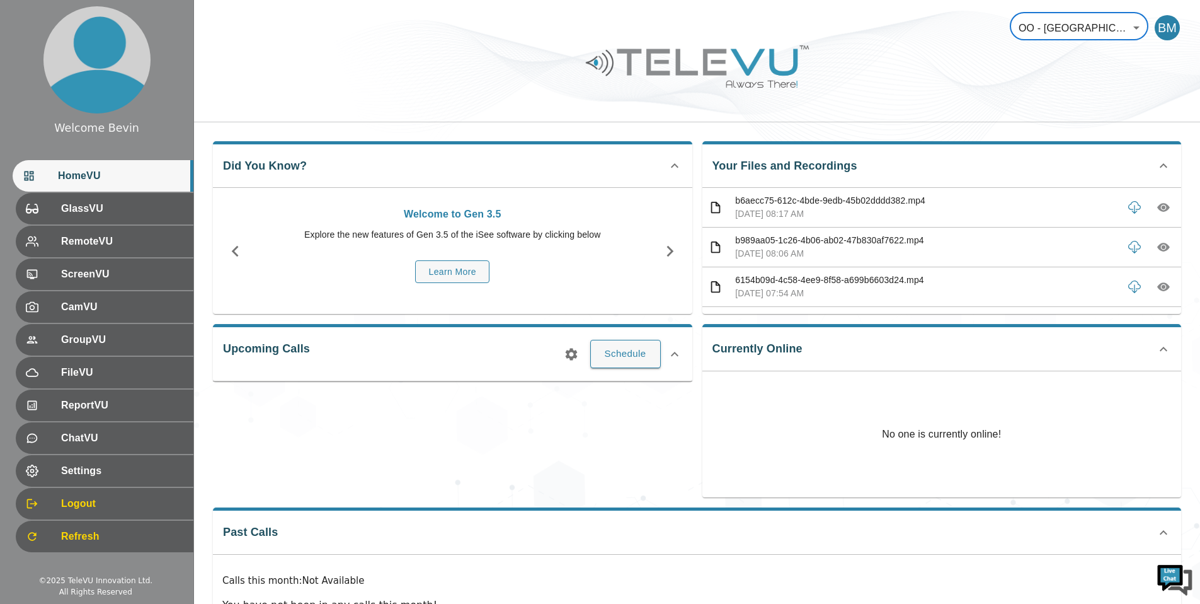
click at [1158, 206] on icon "button" at bounding box center [1164, 208] width 13 height 9
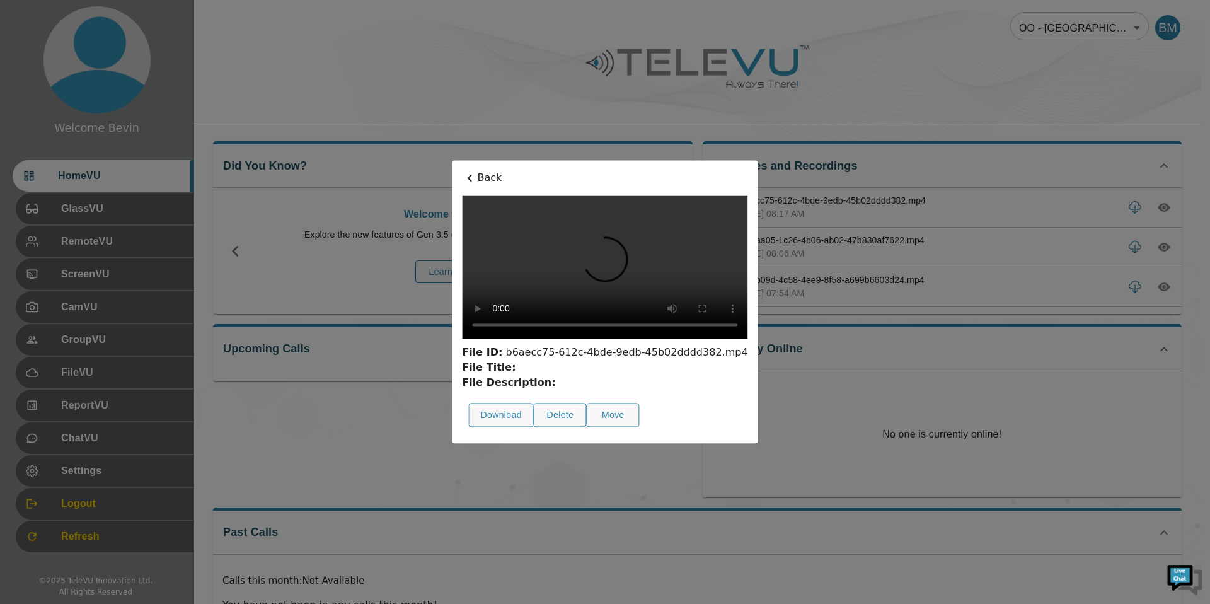
click at [462, 170] on p "Back" at bounding box center [604, 177] width 285 height 15
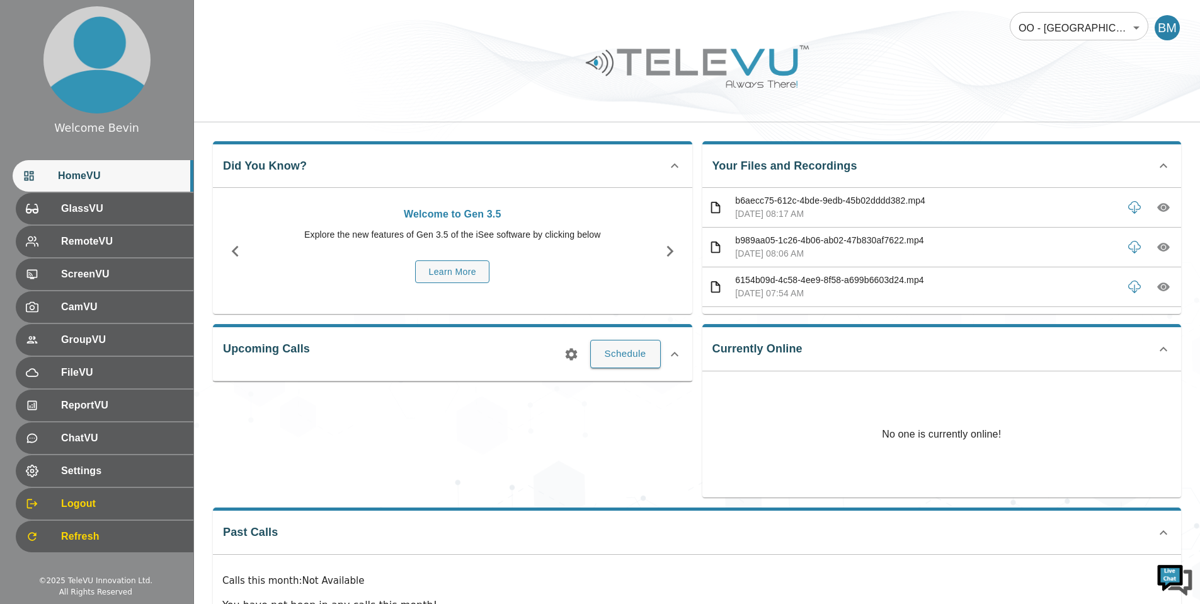
click at [1052, 32] on body "Welcome Bevin HomeVU GlassVU RemoteVU ScreenVU CamVU GroupVU FileVU ReportVU Ch…" at bounding box center [600, 336] width 1200 height 673
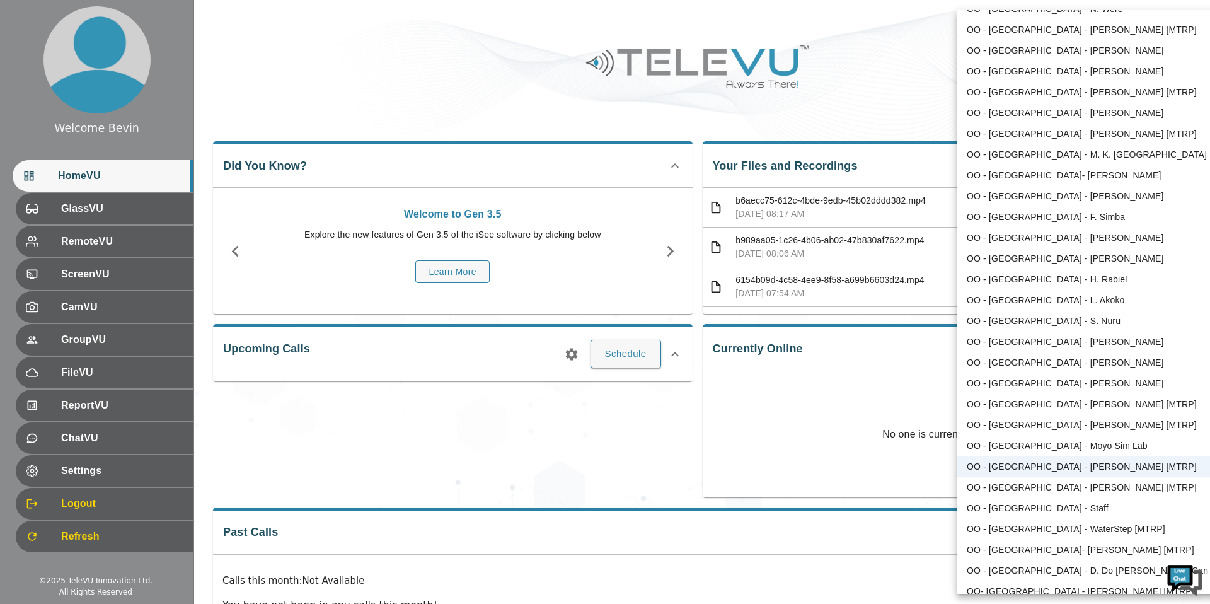
scroll to position [1166, 0]
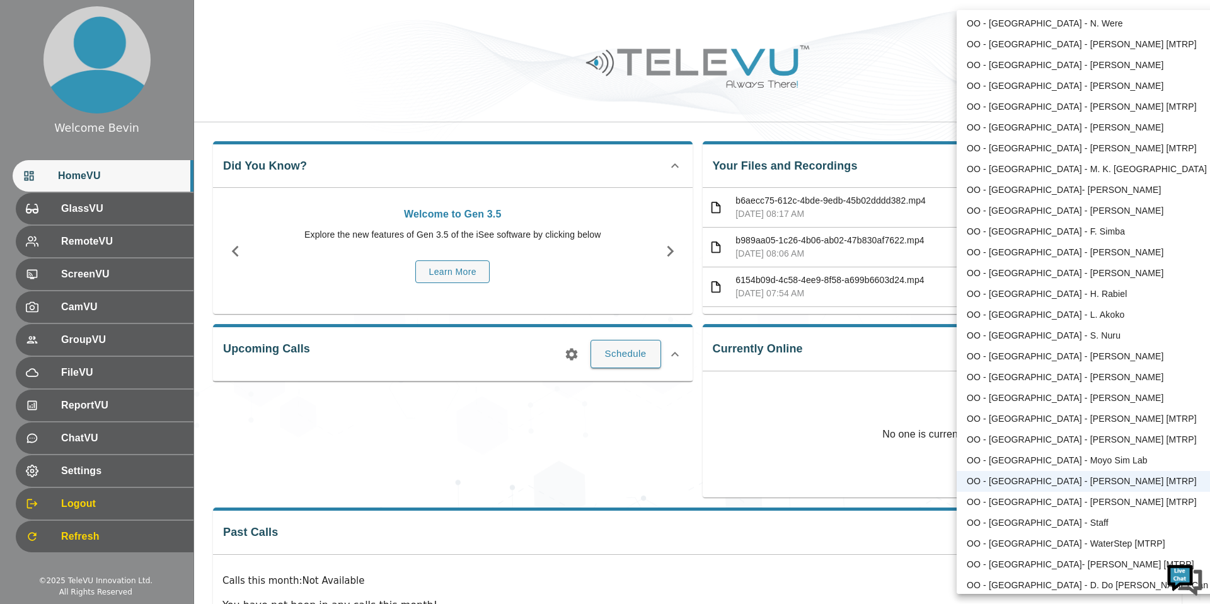
click at [1056, 100] on li "OO - [GEOGRAPHIC_DATA] - [PERSON_NAME] [MTRP]" at bounding box center [1088, 106] width 262 height 21
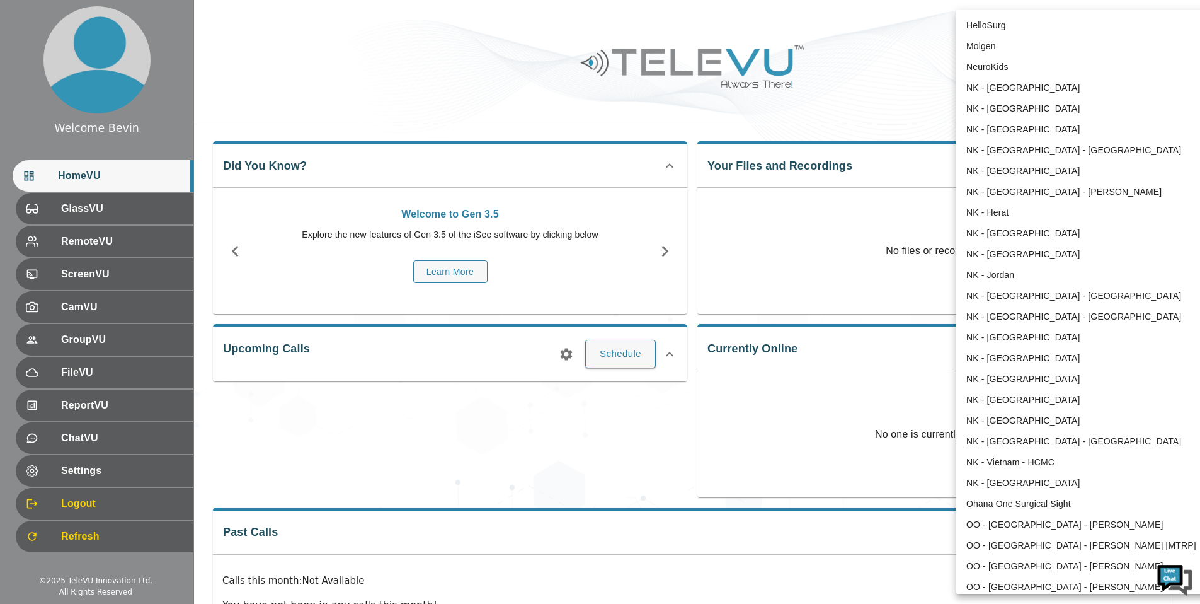
click at [1075, 33] on body "Welcome Bevin HomeVU GlassVU RemoteVU ScreenVU CamVU GroupVU FileVU ReportVU Ch…" at bounding box center [600, 336] width 1200 height 673
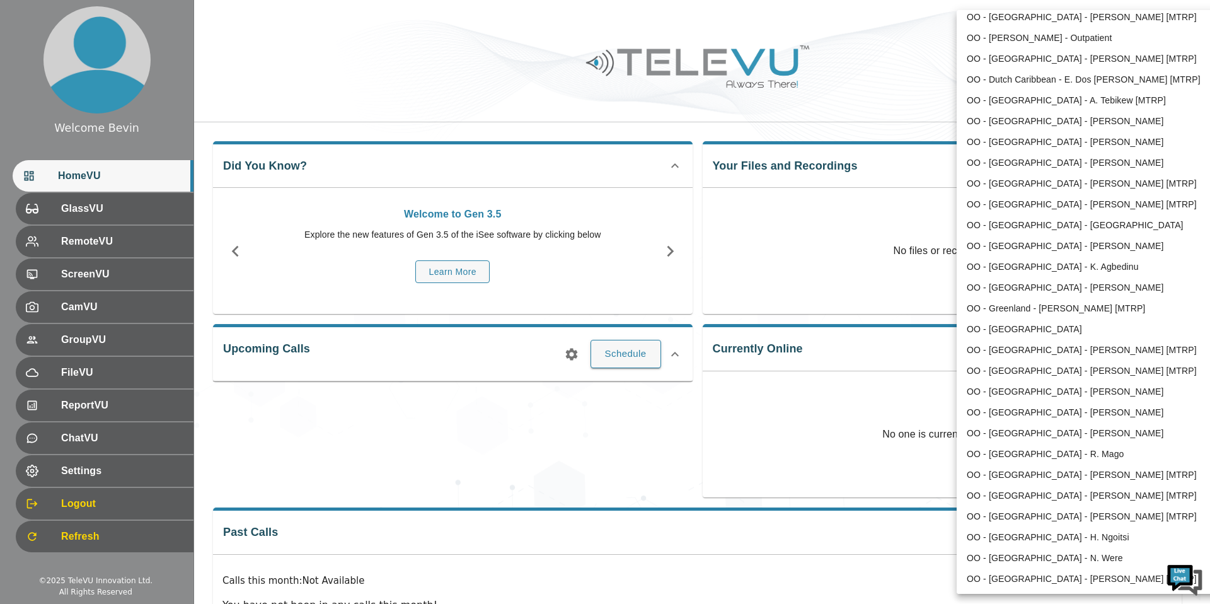
scroll to position [620, 0]
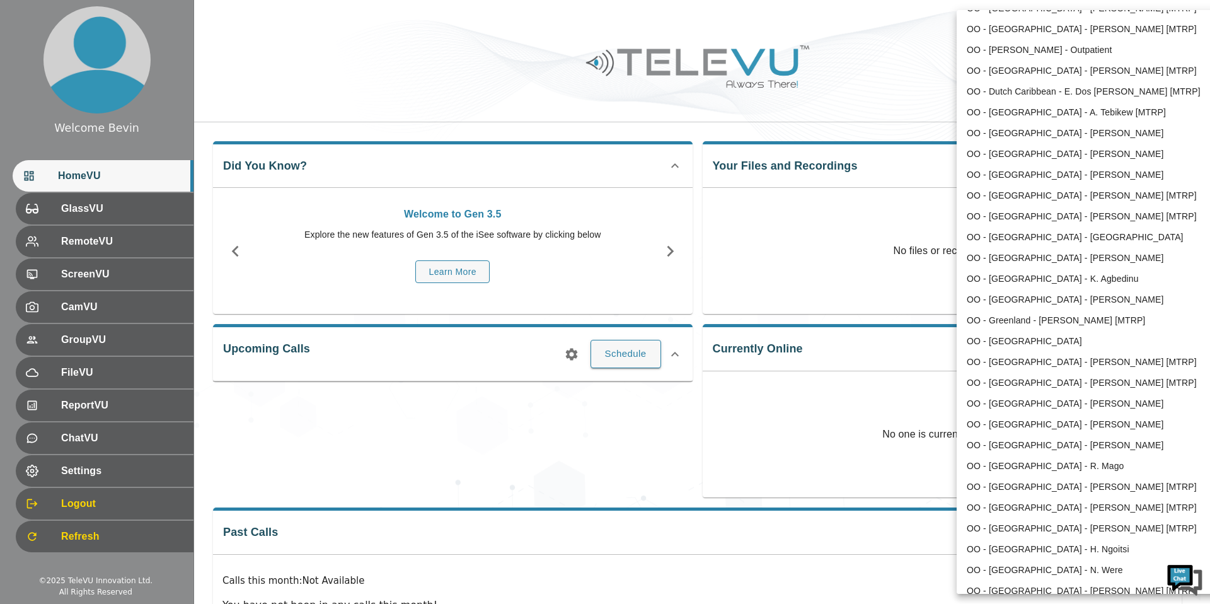
click at [1089, 107] on li "OO - [GEOGRAPHIC_DATA] - A. Tebikew [MTRP]" at bounding box center [1088, 112] width 262 height 21
type input "74"
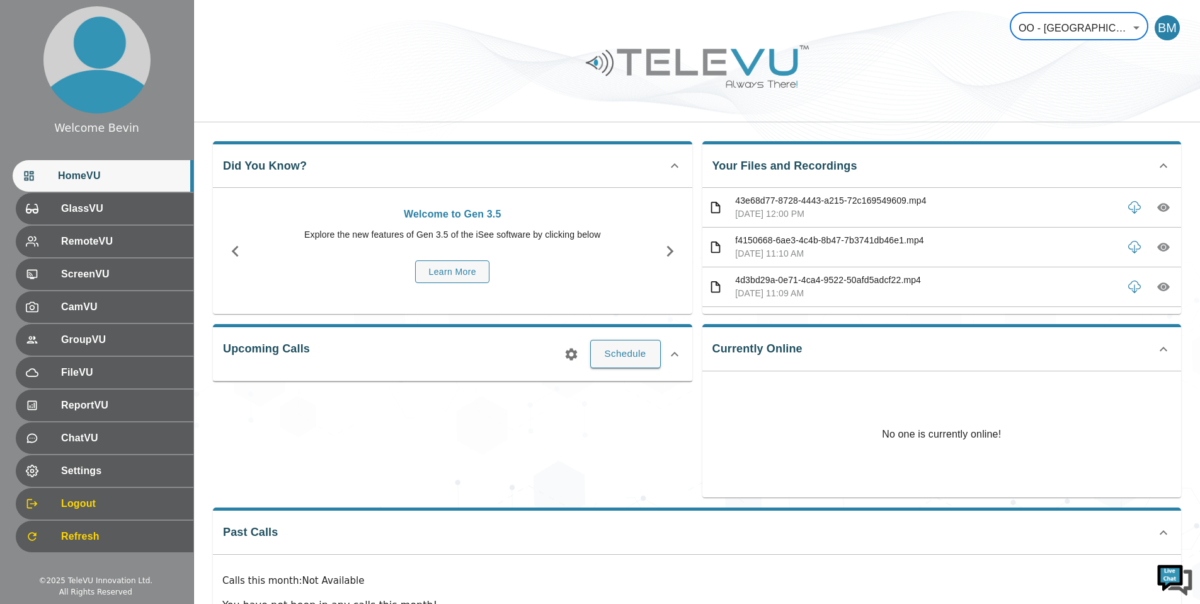
click at [1158, 206] on icon "button" at bounding box center [1164, 207] width 13 height 13
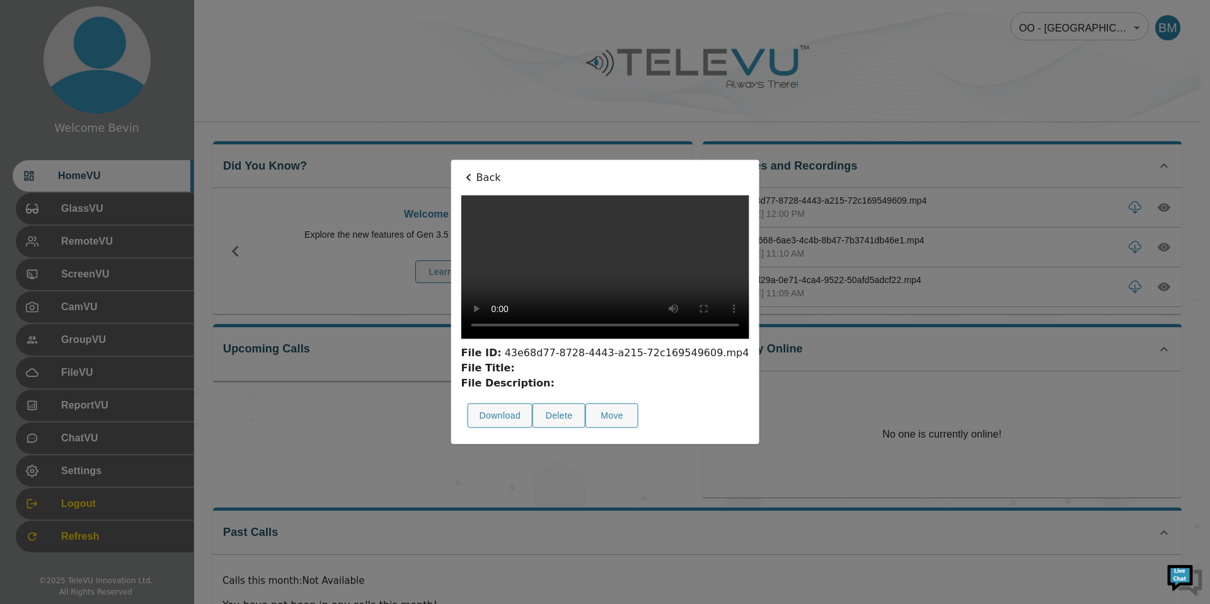
click at [461, 170] on p "Back" at bounding box center [605, 177] width 288 height 15
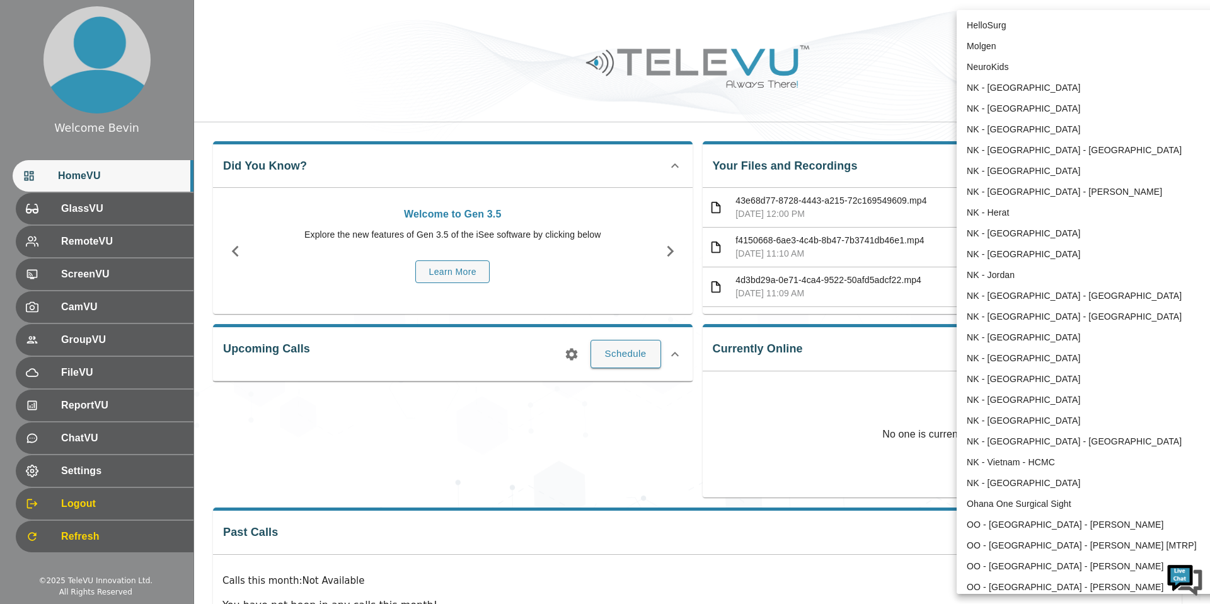
click at [1104, 25] on body "Welcome Bevin HomeVU GlassVU RemoteVU ScreenVU CamVU GroupVU FileVU ReportVU Ch…" at bounding box center [605, 336] width 1210 height 673
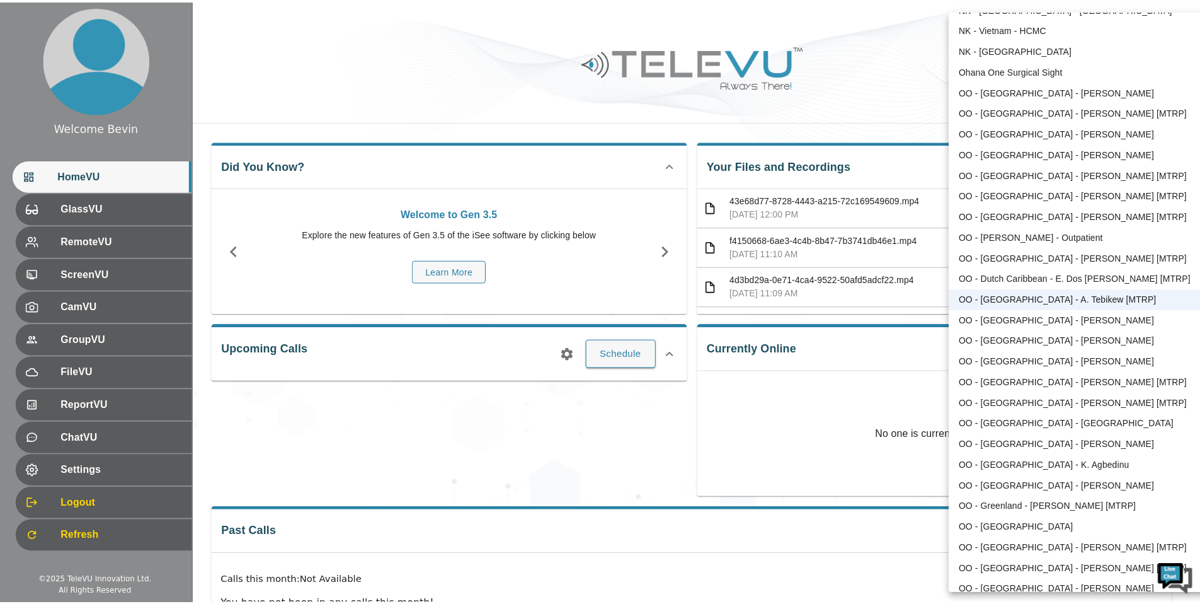
scroll to position [434, 0]
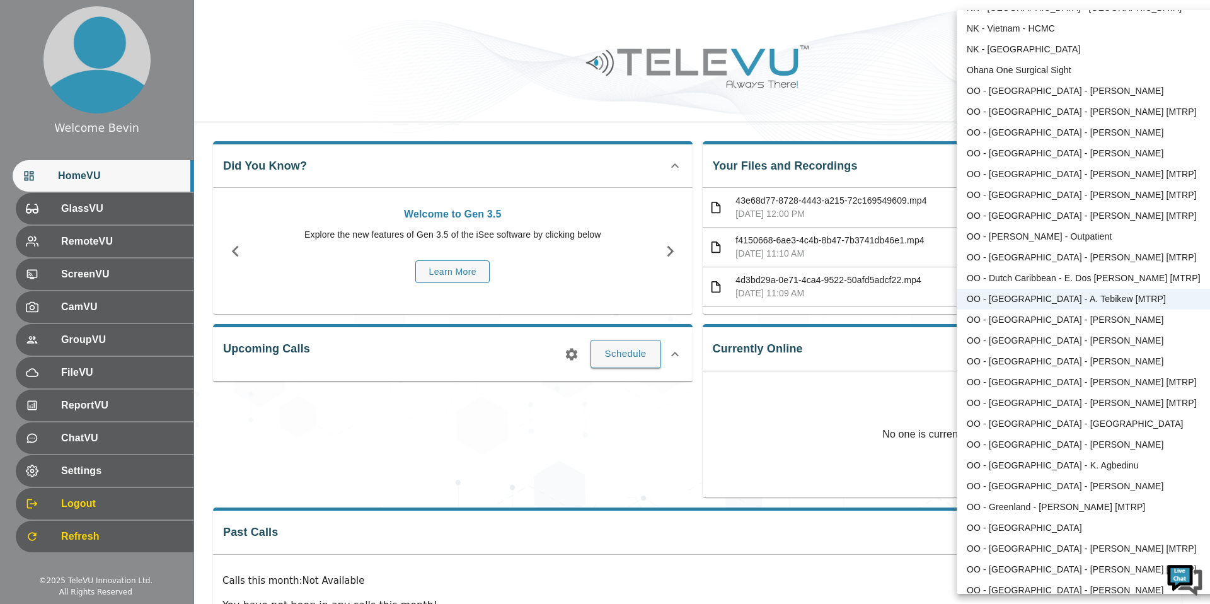
click at [1022, 505] on li "OO - Greenland - [PERSON_NAME] [MTRP]" at bounding box center [1088, 507] width 262 height 21
type input "146"
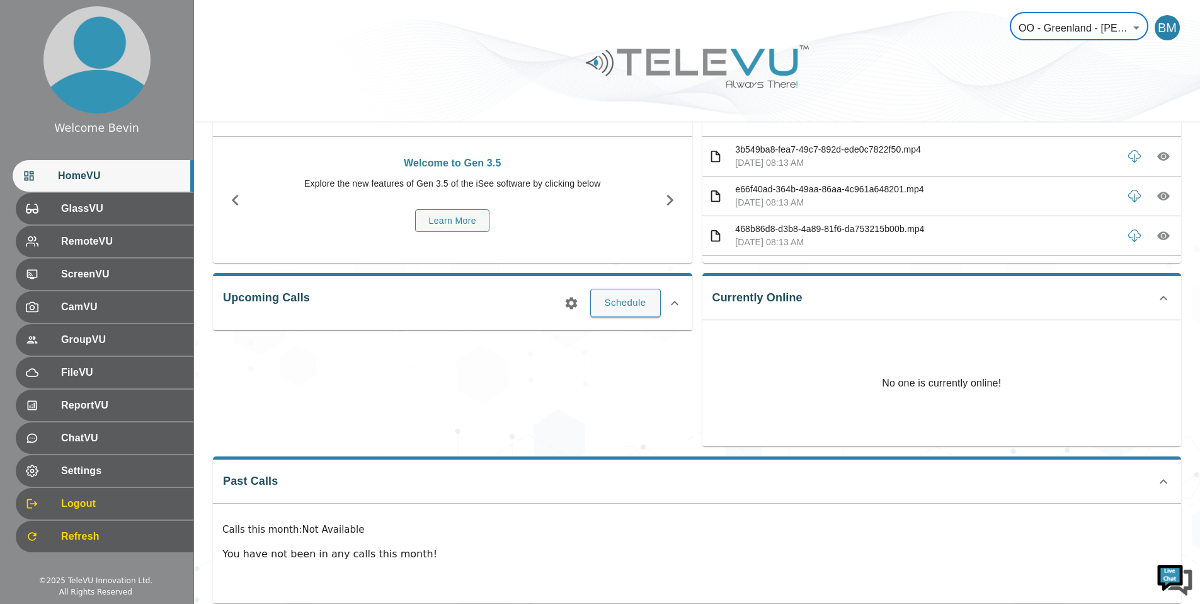
scroll to position [0, 0]
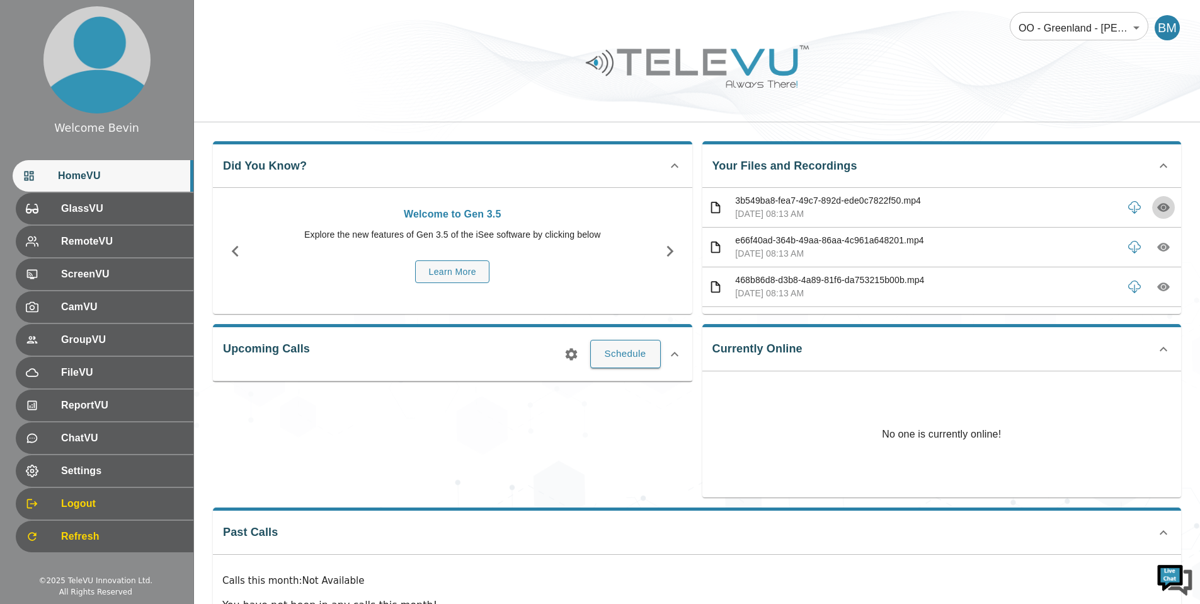
click at [1158, 210] on icon "button" at bounding box center [1164, 208] width 13 height 9
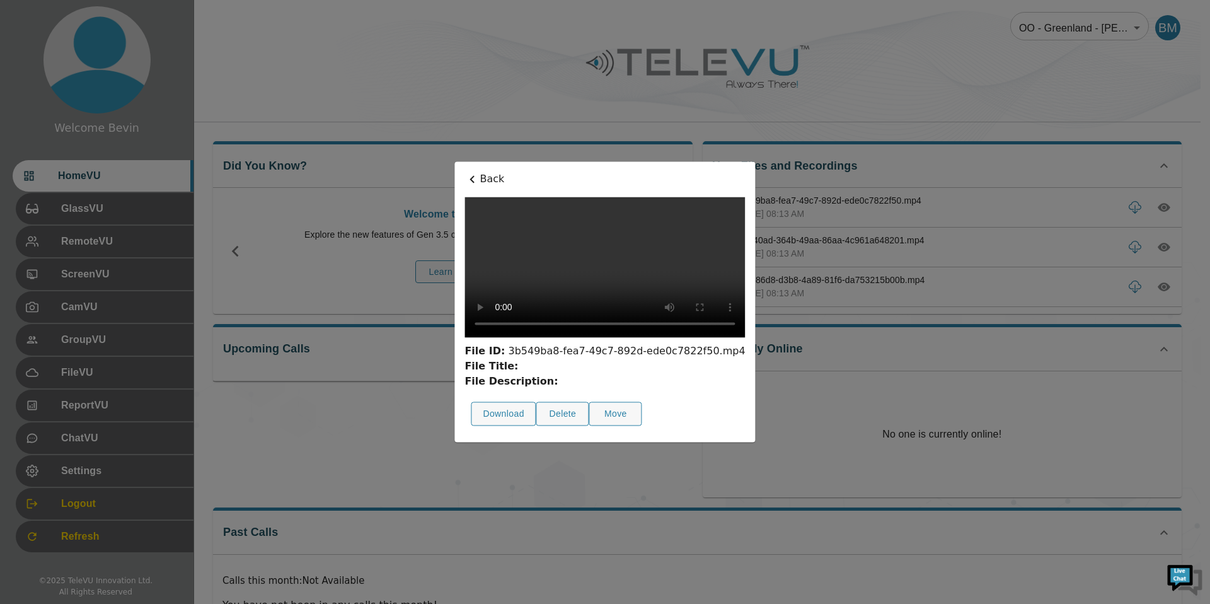
click at [454, 161] on div "Back File ID: 3b549ba8-fea7-49c7-892d-ede0c7822f50.mp4 File Title: File Descrip…" at bounding box center [604, 301] width 301 height 280
click at [464, 171] on p "Back" at bounding box center [604, 178] width 280 height 15
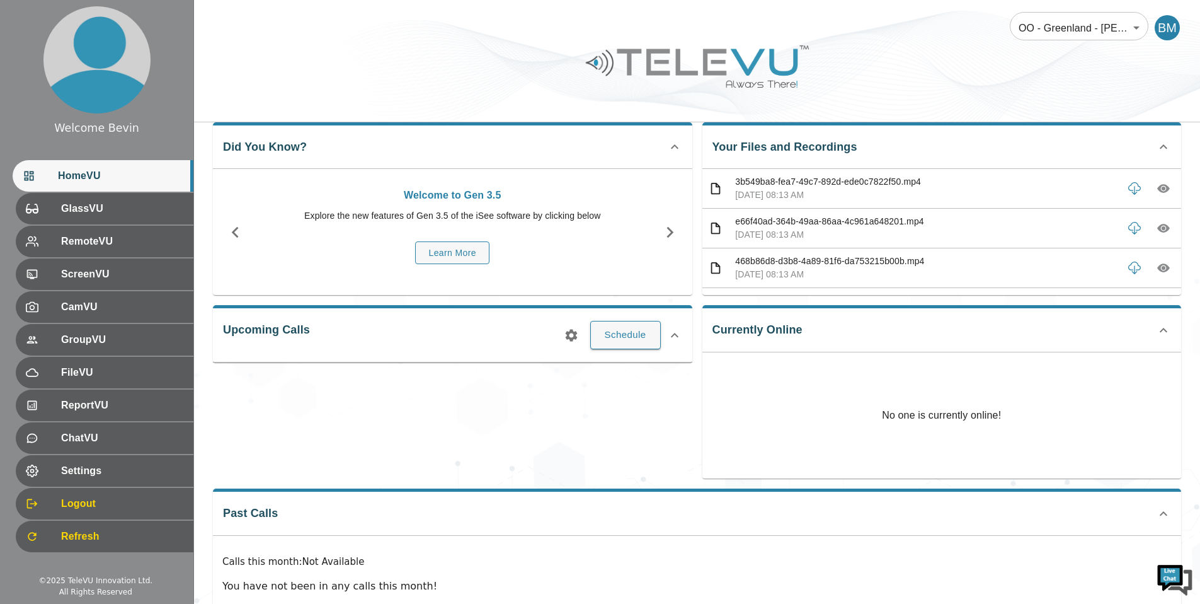
scroll to position [23, 0]
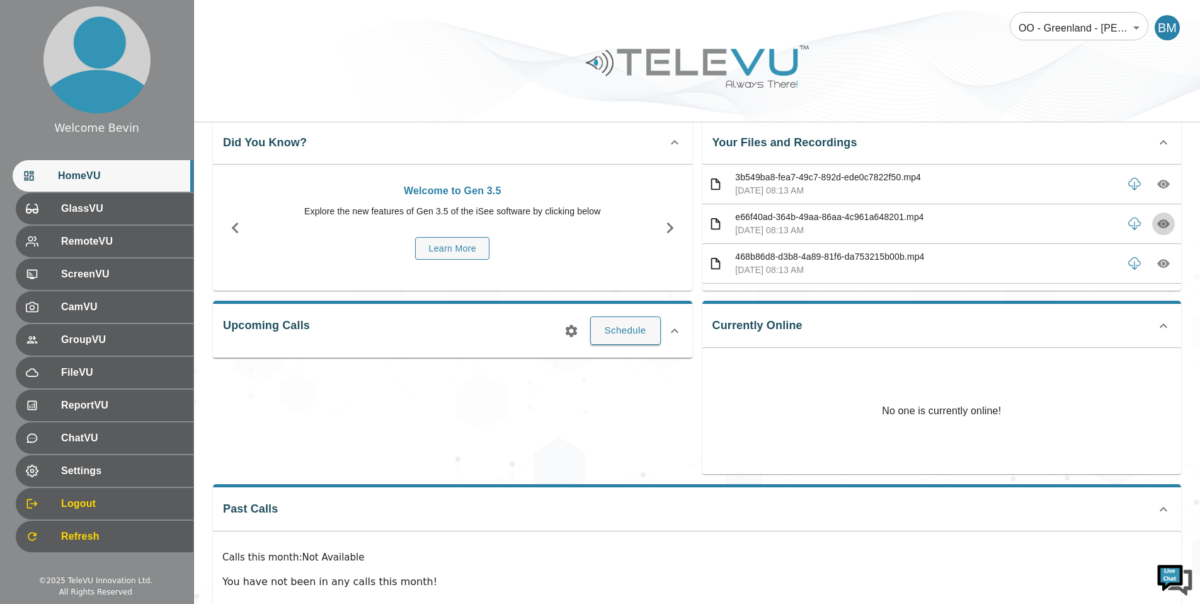
click at [1158, 226] on icon "button" at bounding box center [1164, 224] width 13 height 9
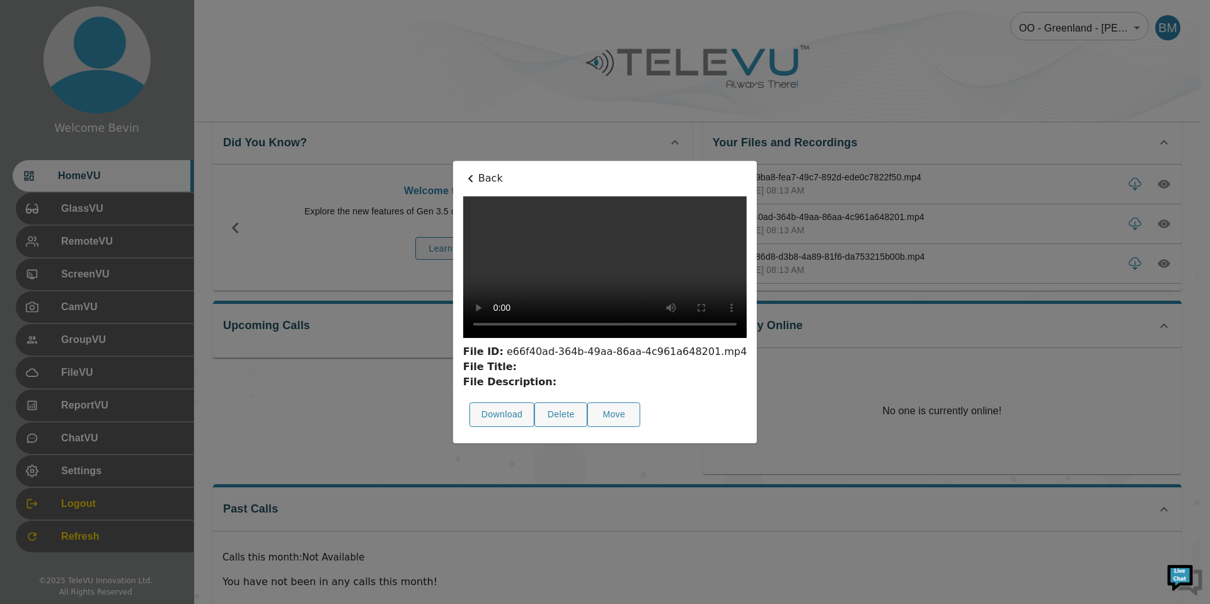
click at [463, 171] on icon at bounding box center [470, 178] width 15 height 15
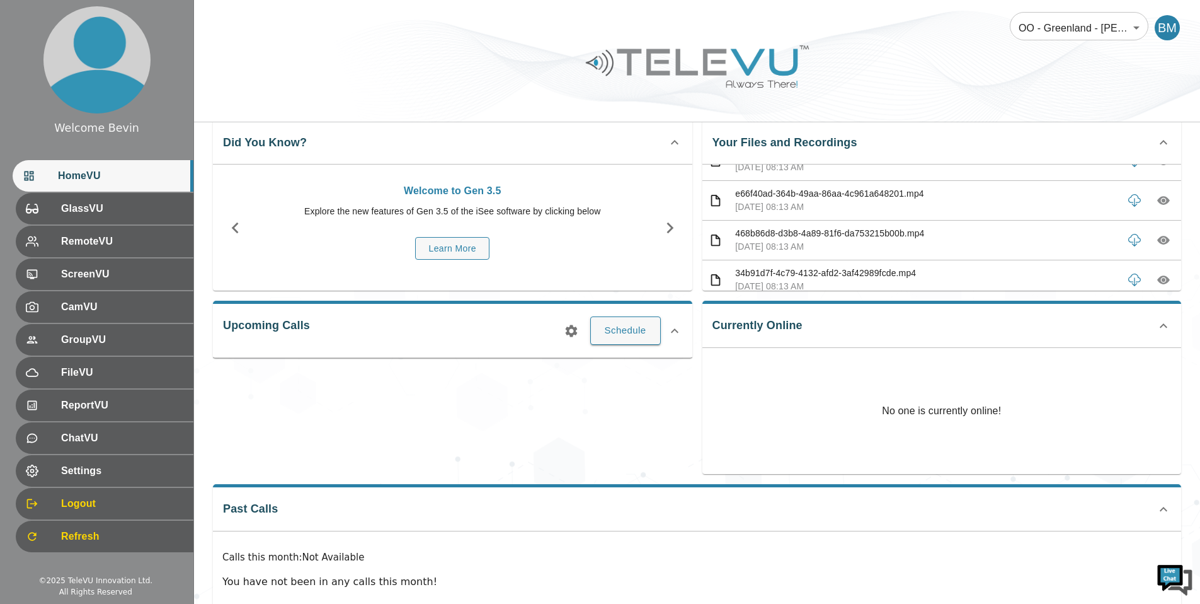
click at [1162, 239] on icon "button" at bounding box center [1164, 240] width 4 height 4
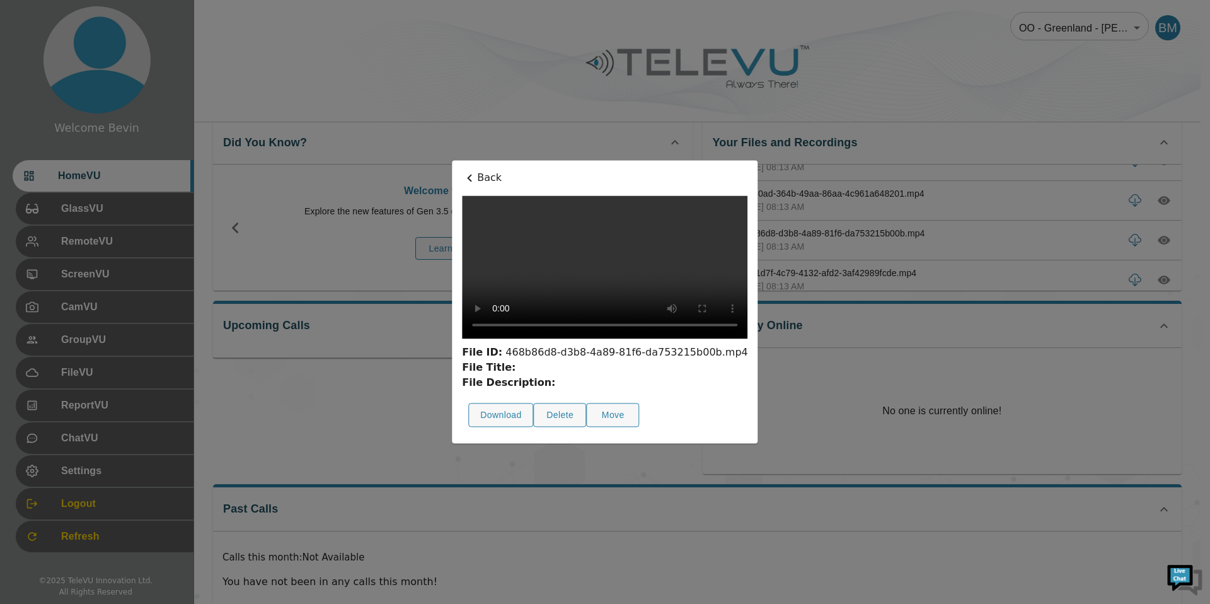
click at [462, 170] on p "Back" at bounding box center [604, 177] width 285 height 15
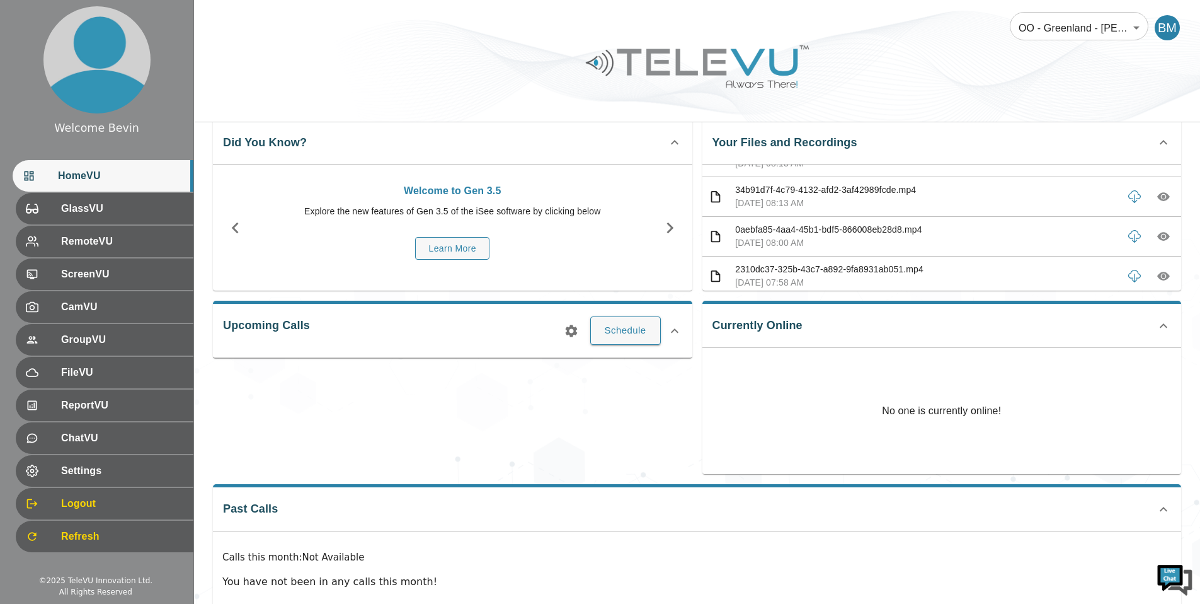
scroll to position [114, 0]
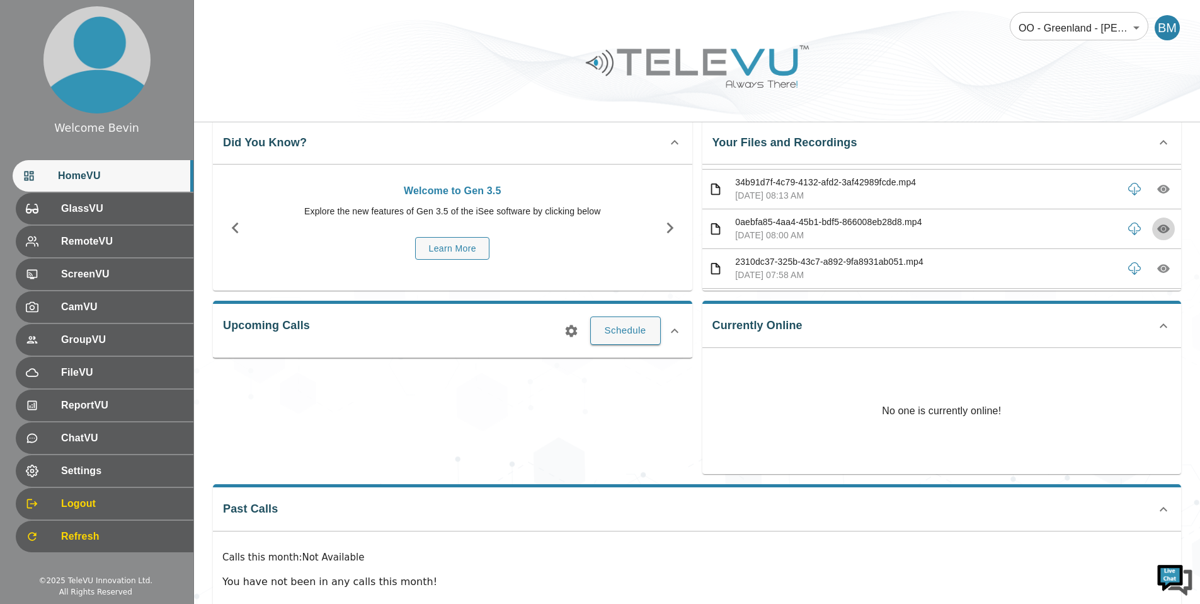
click at [1162, 229] on icon "button" at bounding box center [1164, 229] width 4 height 4
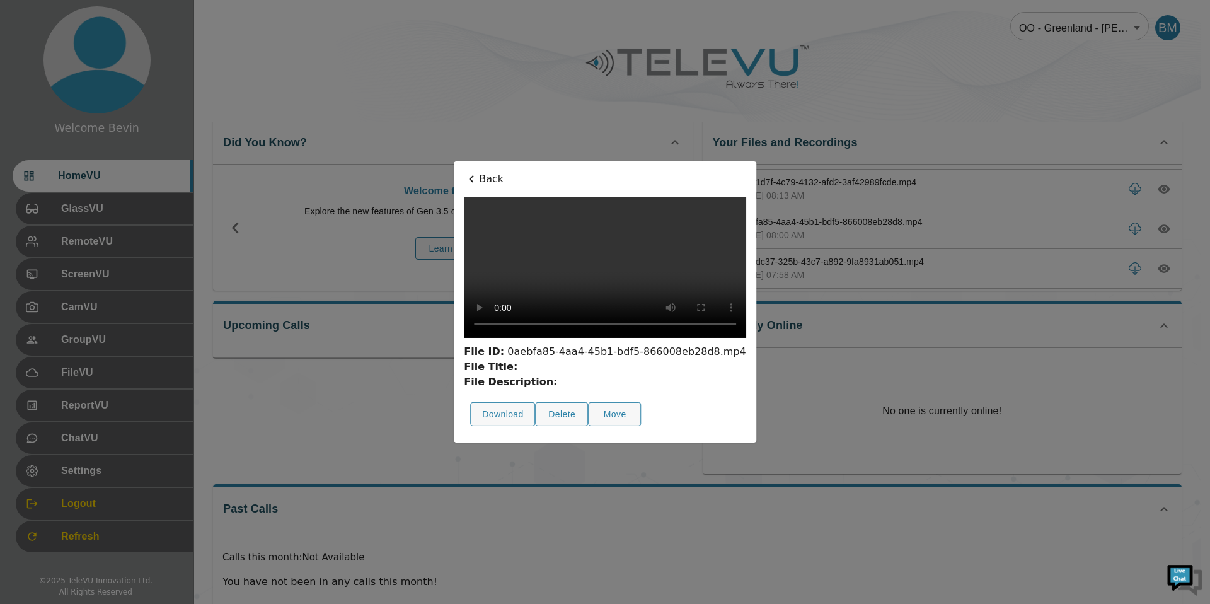
click at [464, 171] on p "Back" at bounding box center [605, 178] width 282 height 15
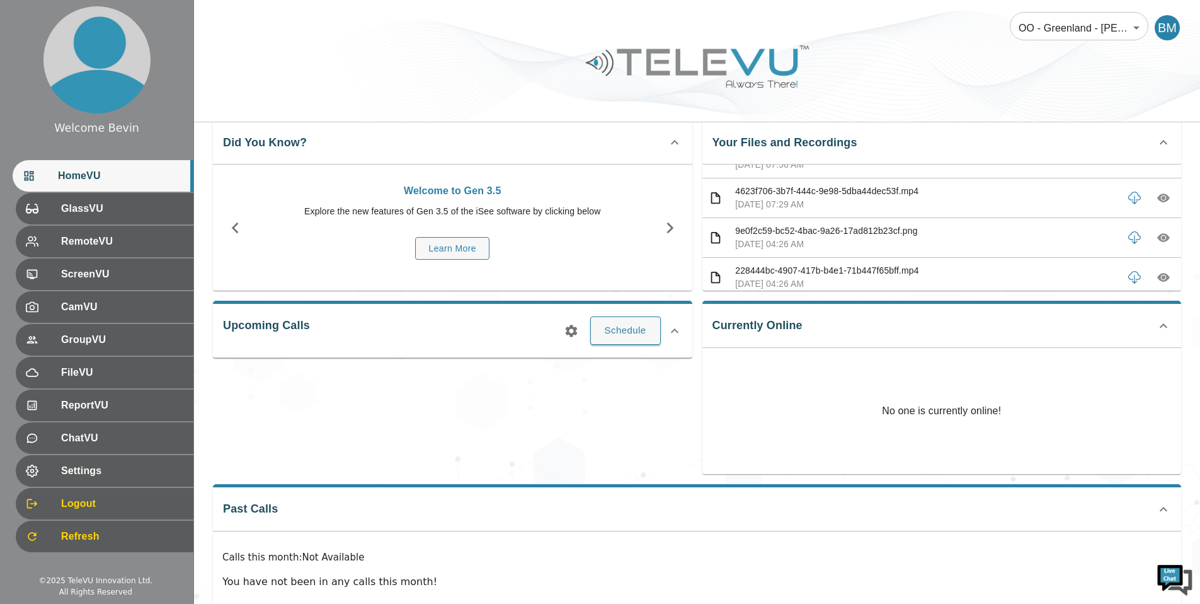
scroll to position [309, 0]
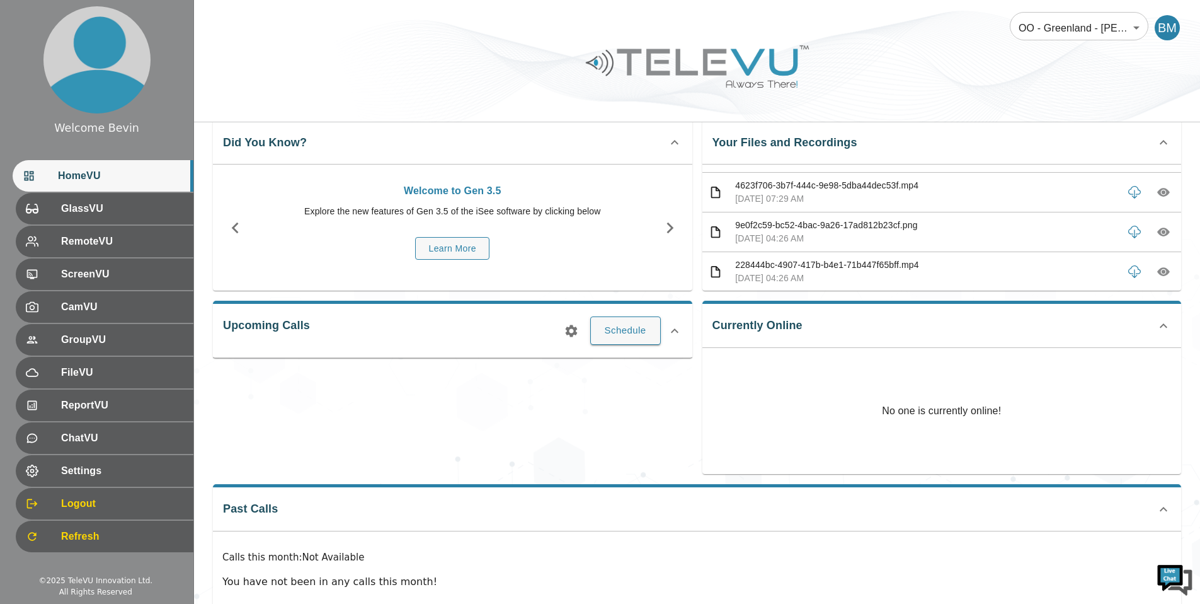
click at [1158, 233] on icon "button" at bounding box center [1164, 232] width 13 height 9
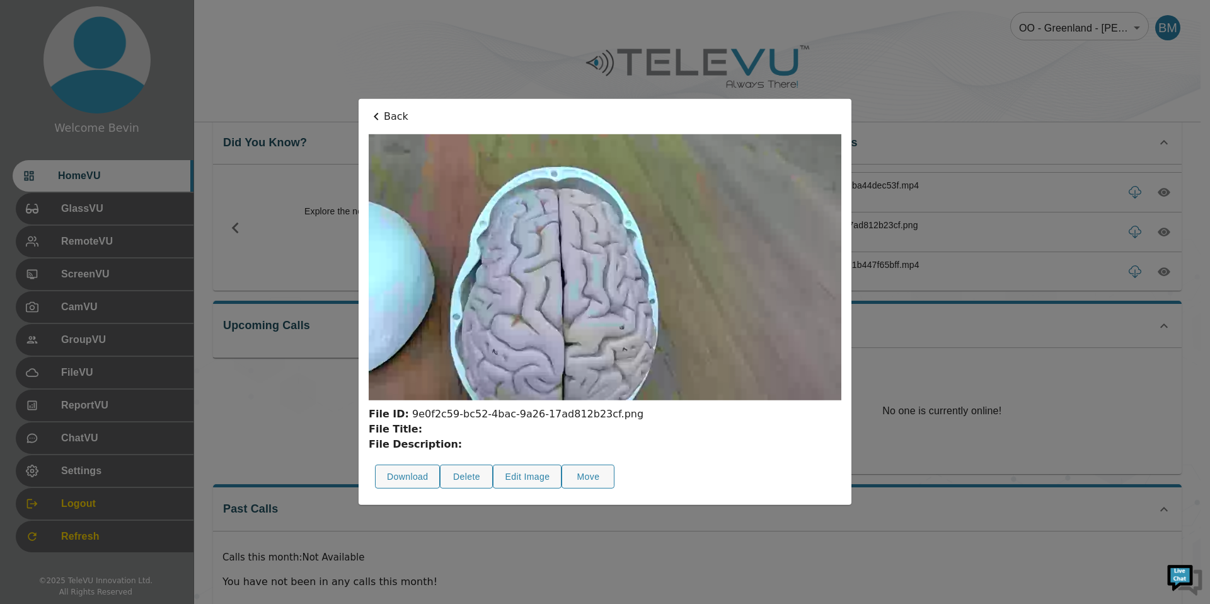
click at [383, 114] on p "Back" at bounding box center [605, 116] width 473 height 15
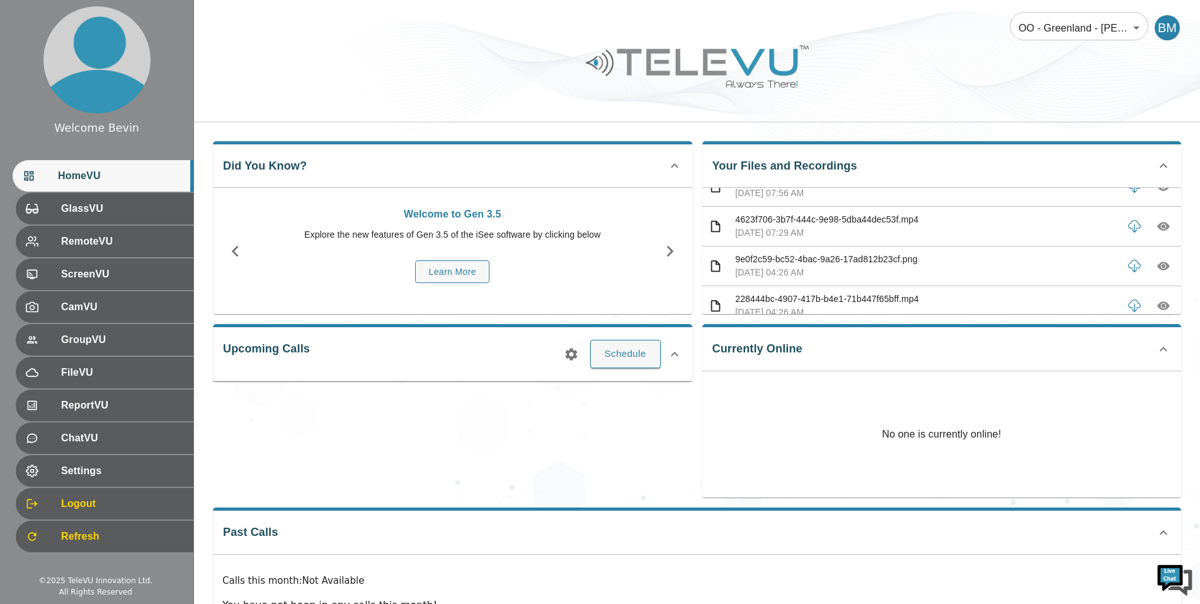
scroll to position [292, 0]
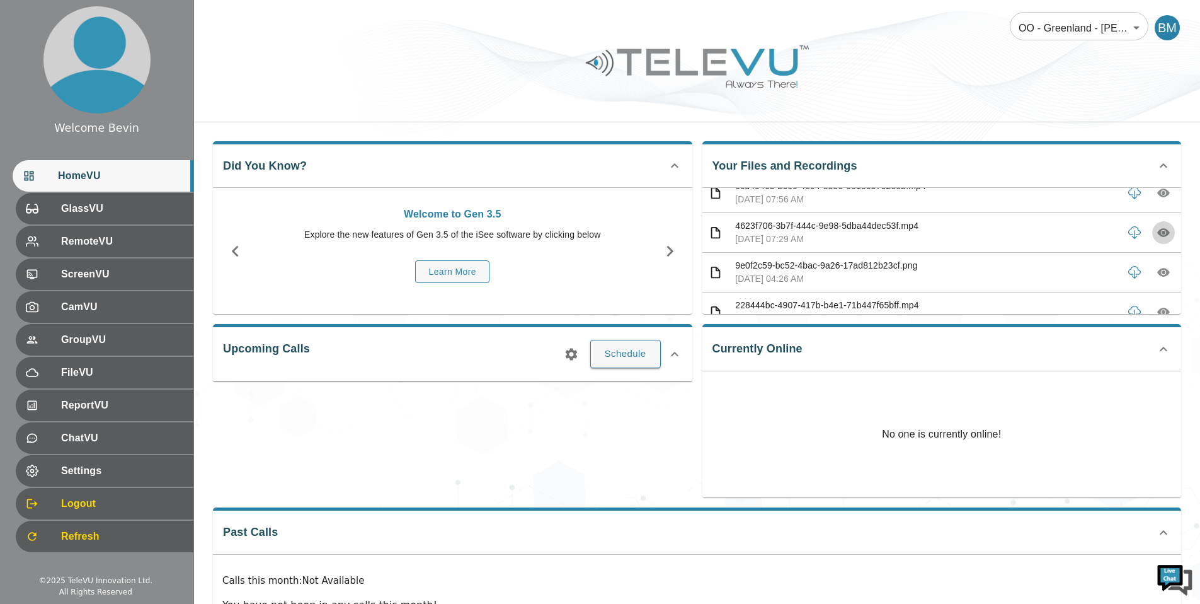
click at [1160, 229] on icon "button" at bounding box center [1164, 232] width 13 height 13
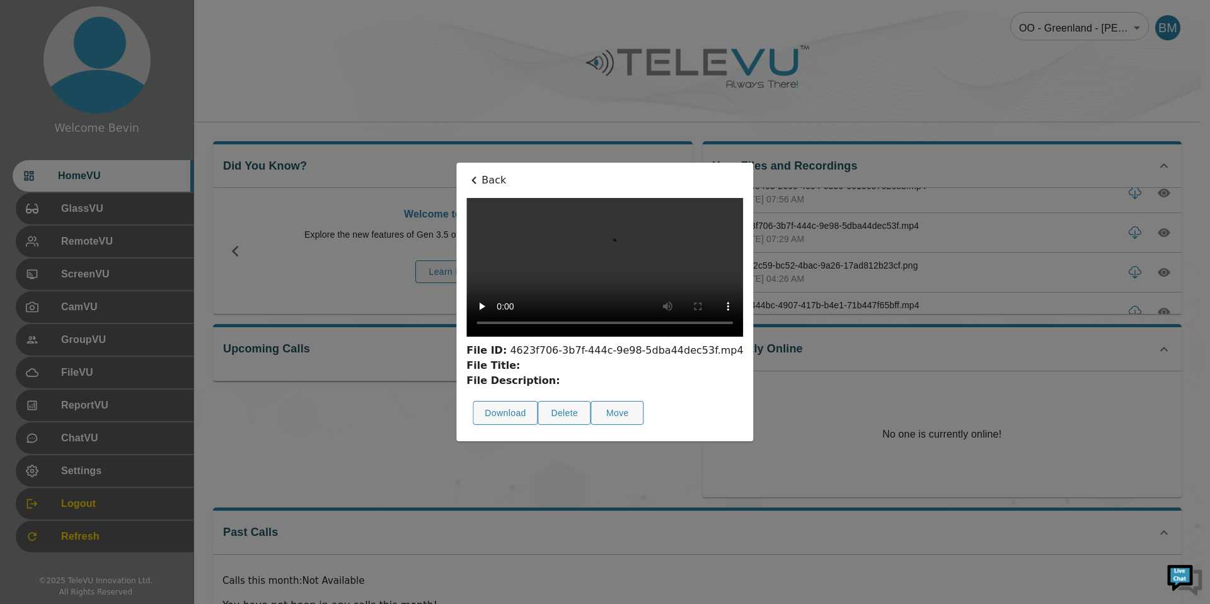
click at [466, 173] on p "Back" at bounding box center [604, 180] width 277 height 15
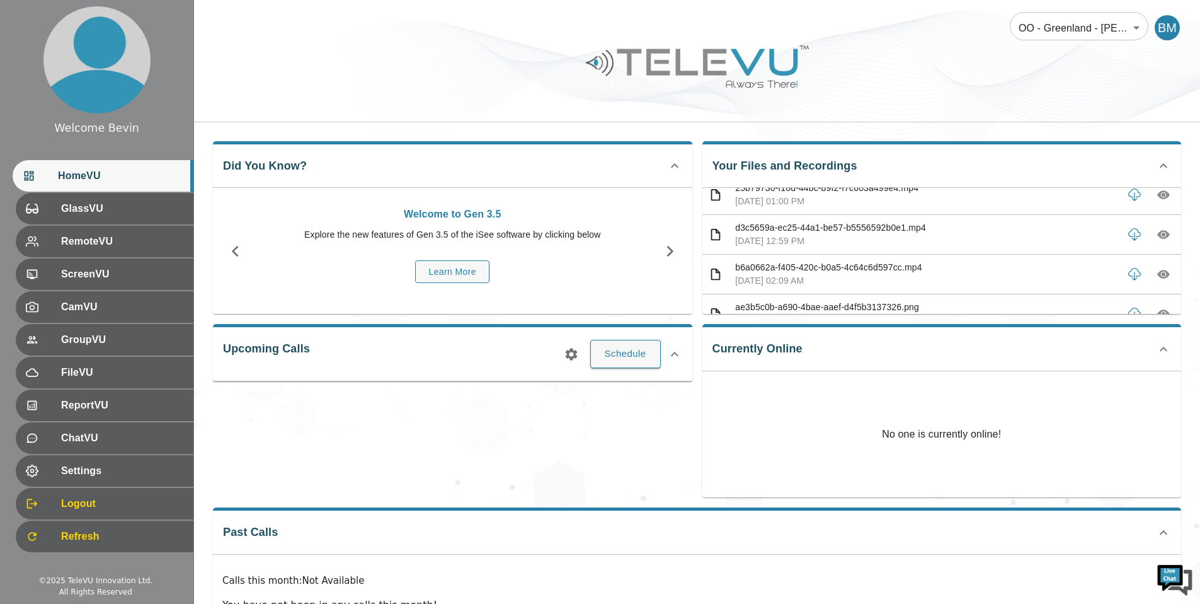
scroll to position [565, 0]
click at [1158, 236] on icon "button" at bounding box center [1164, 238] width 13 height 9
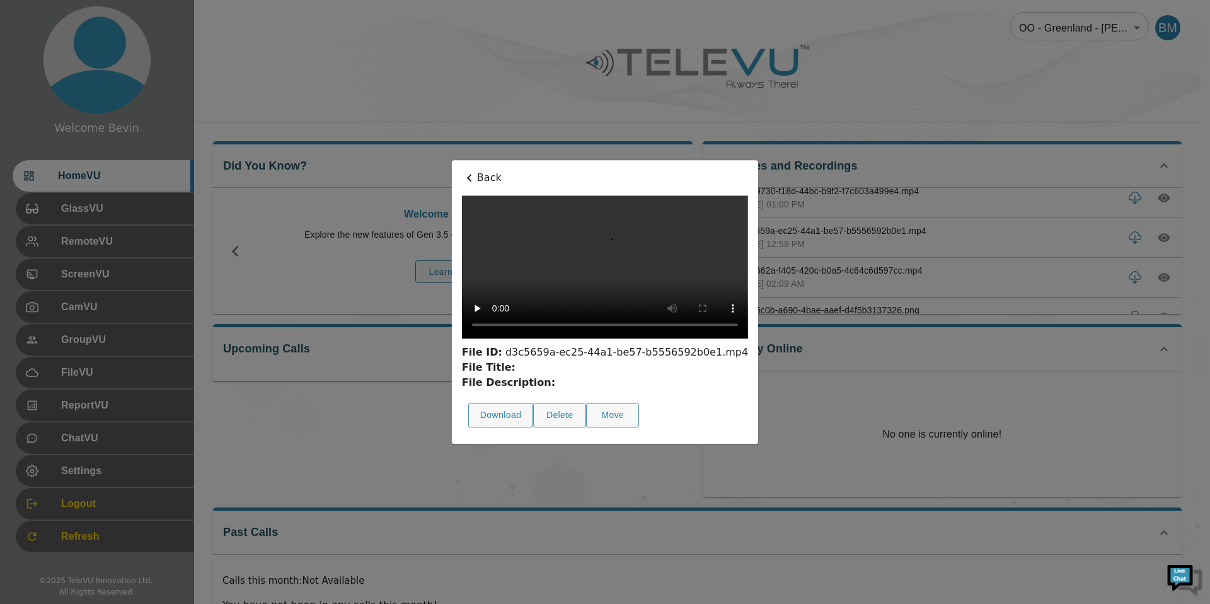
click at [462, 170] on p "Back" at bounding box center [605, 177] width 286 height 15
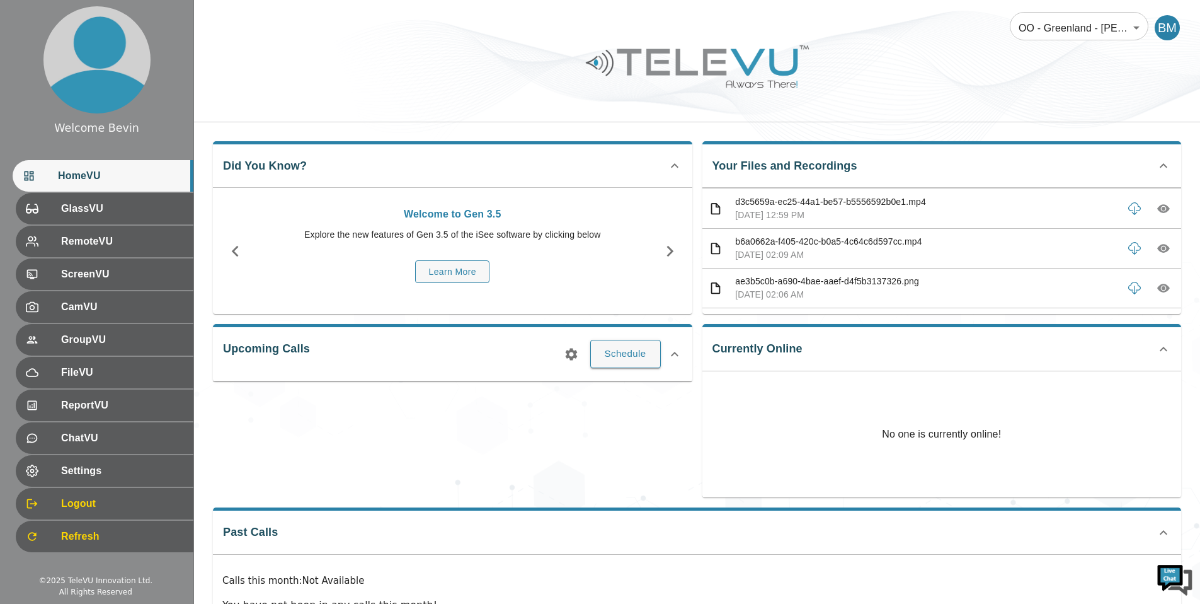
scroll to position [597, 0]
click at [1158, 246] on icon "button" at bounding box center [1164, 246] width 13 height 9
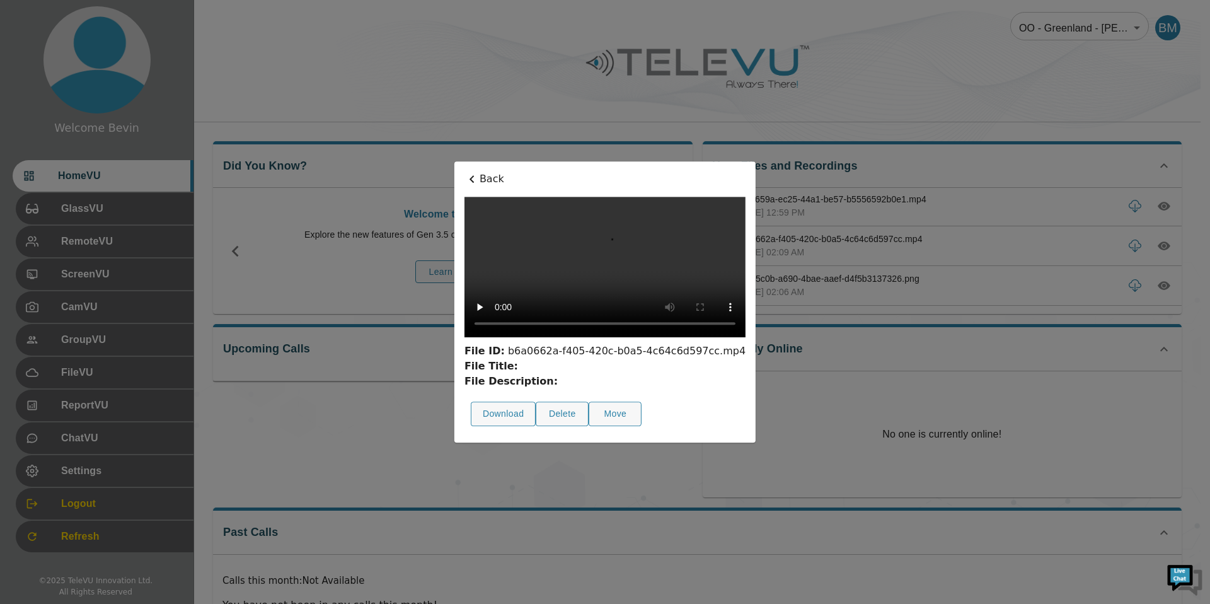
click at [464, 171] on p "Back" at bounding box center [604, 178] width 281 height 15
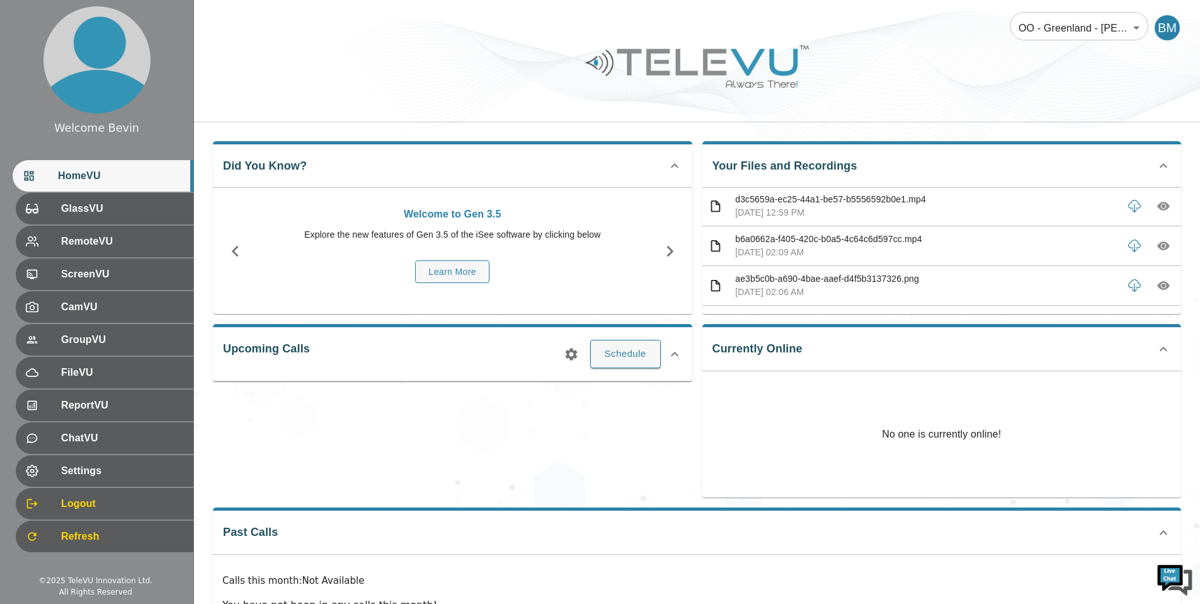
click at [1162, 286] on icon "button" at bounding box center [1164, 286] width 4 height 4
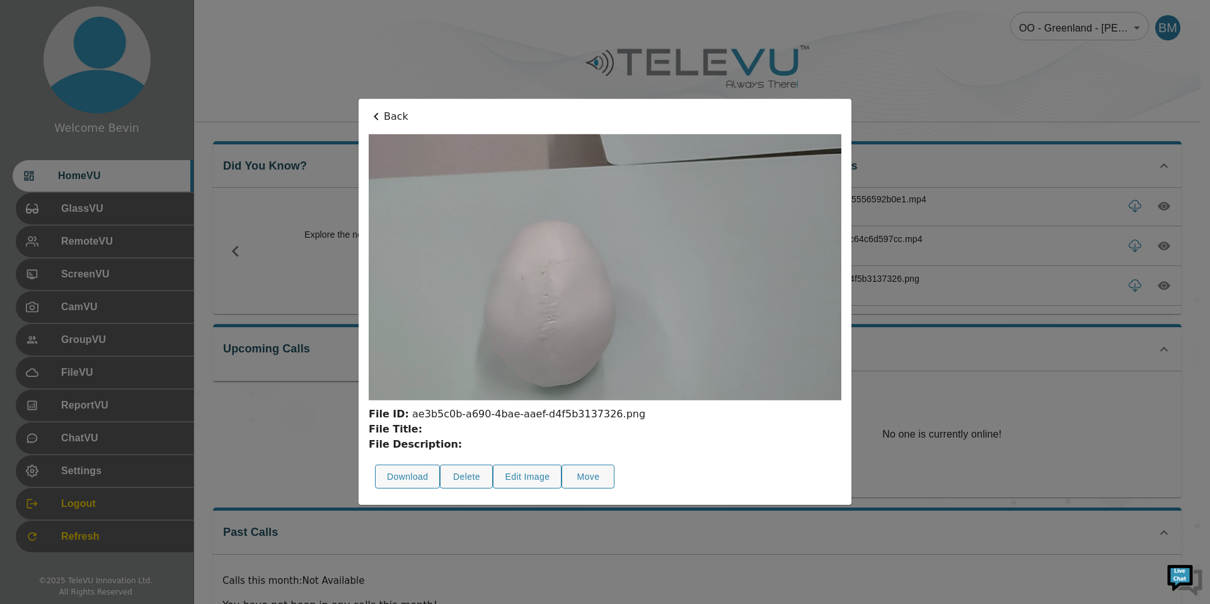
click at [397, 120] on p "Back" at bounding box center [605, 116] width 473 height 15
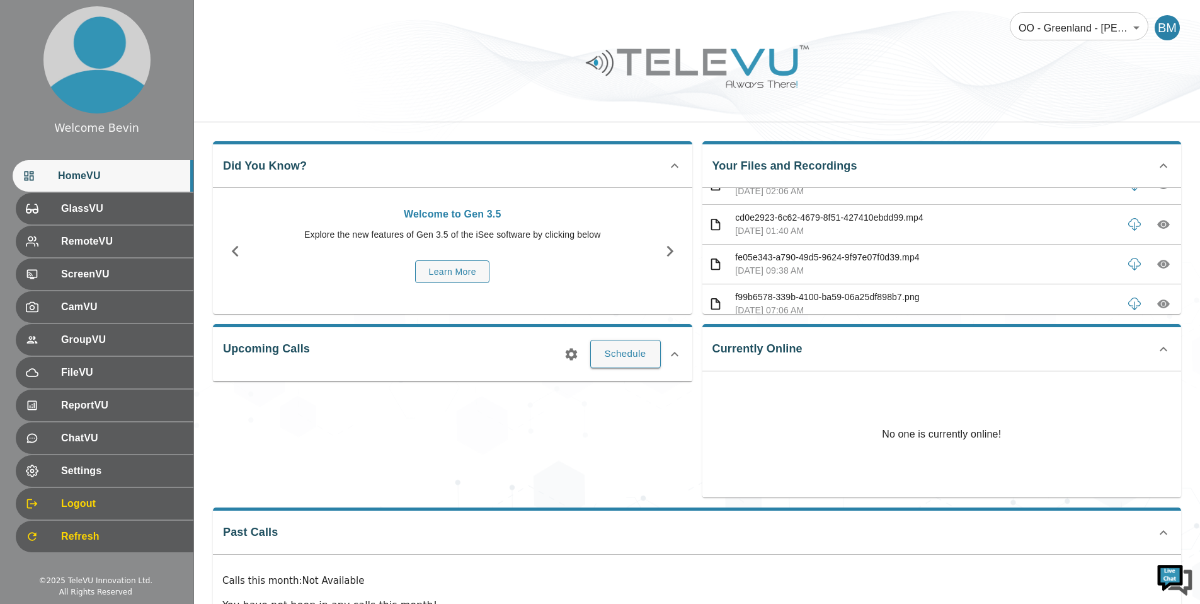
scroll to position [735, 0]
click at [1152, 227] on button "button" at bounding box center [1163, 226] width 23 height 23
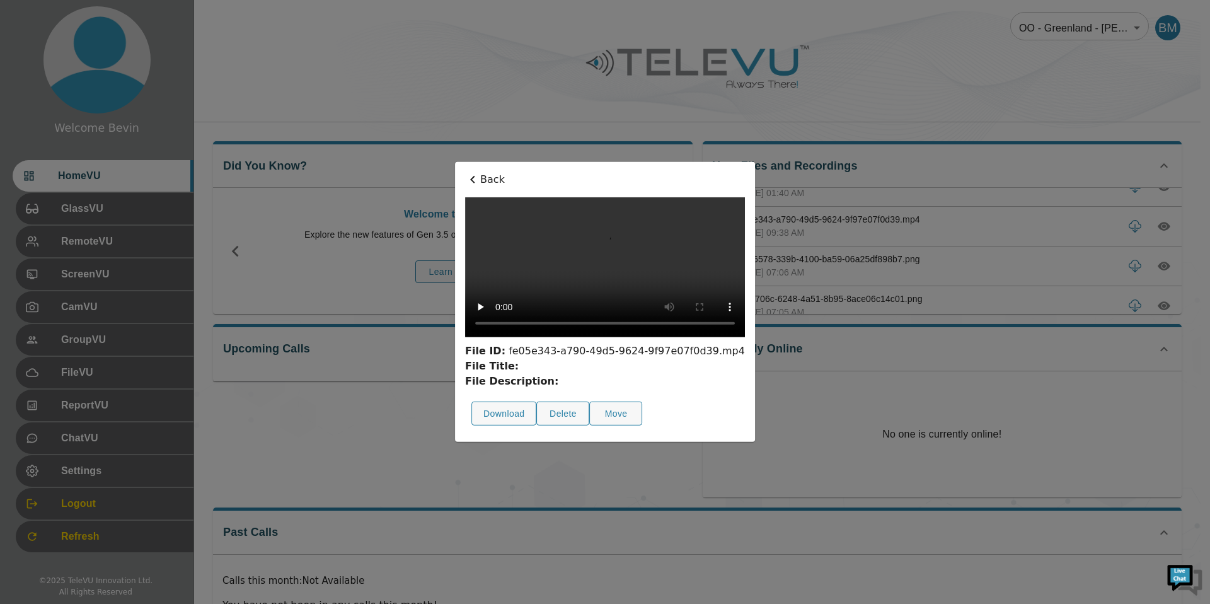
click at [465, 172] on icon at bounding box center [472, 179] width 15 height 15
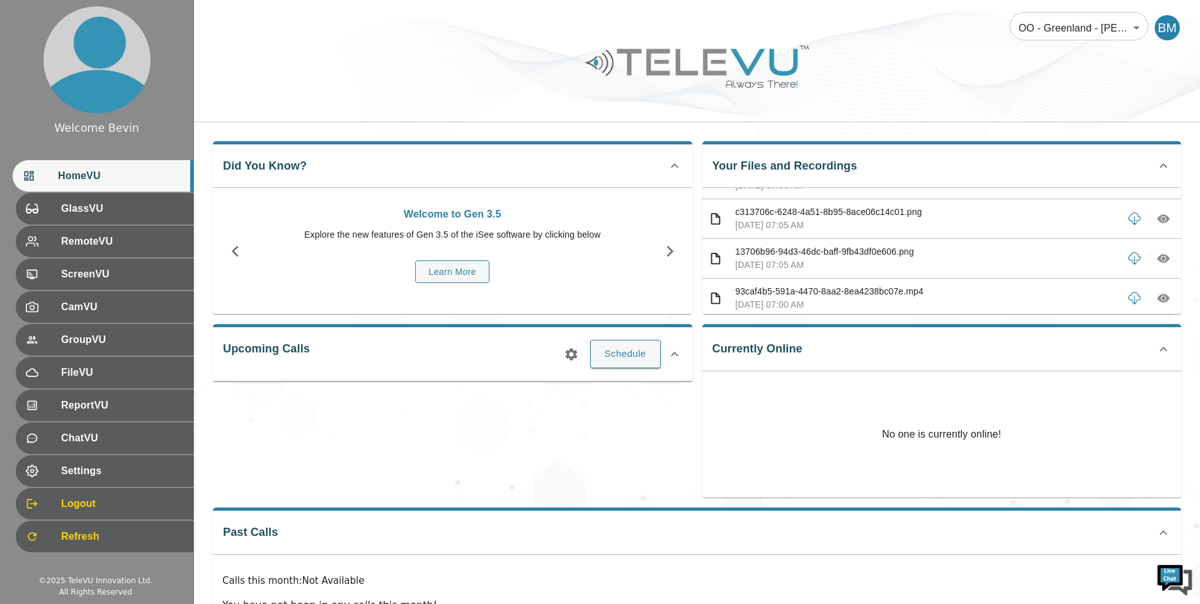
scroll to position [851, 0]
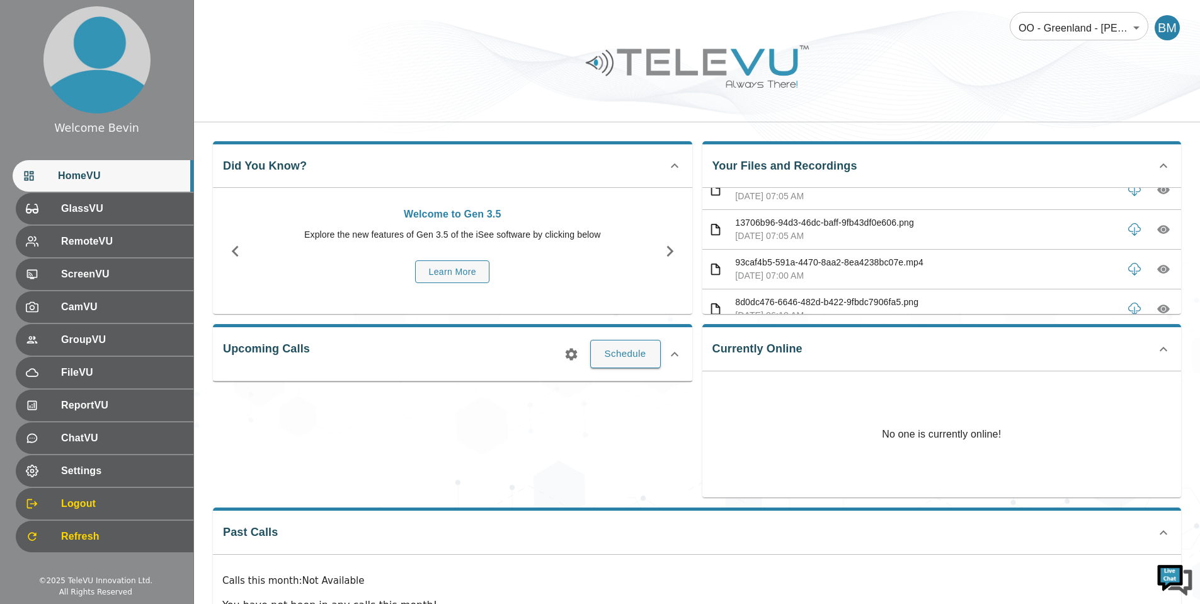
click at [1158, 228] on icon "button" at bounding box center [1164, 229] width 13 height 13
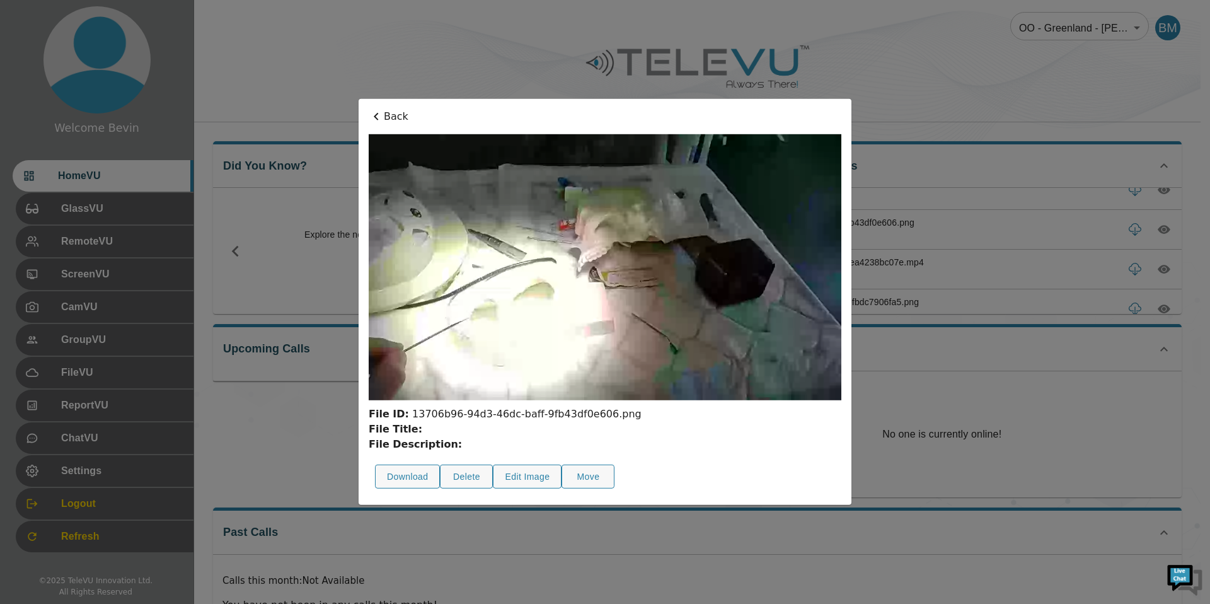
click at [391, 120] on p "Back" at bounding box center [605, 116] width 473 height 15
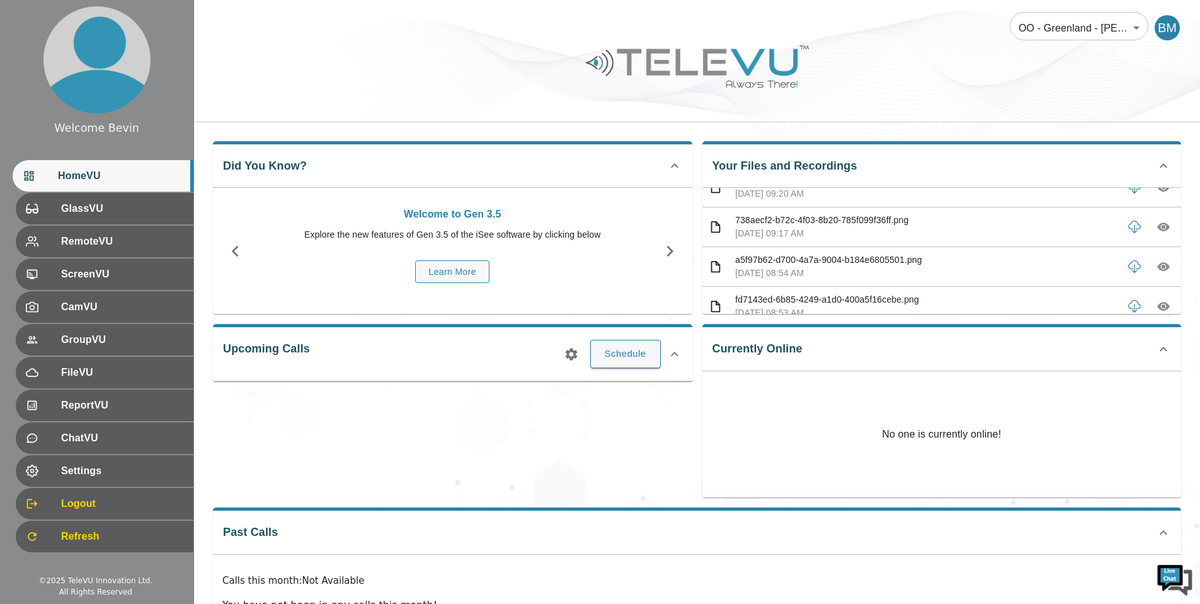
scroll to position [1096, 0]
click at [1159, 222] on icon "button" at bounding box center [1164, 223] width 13 height 9
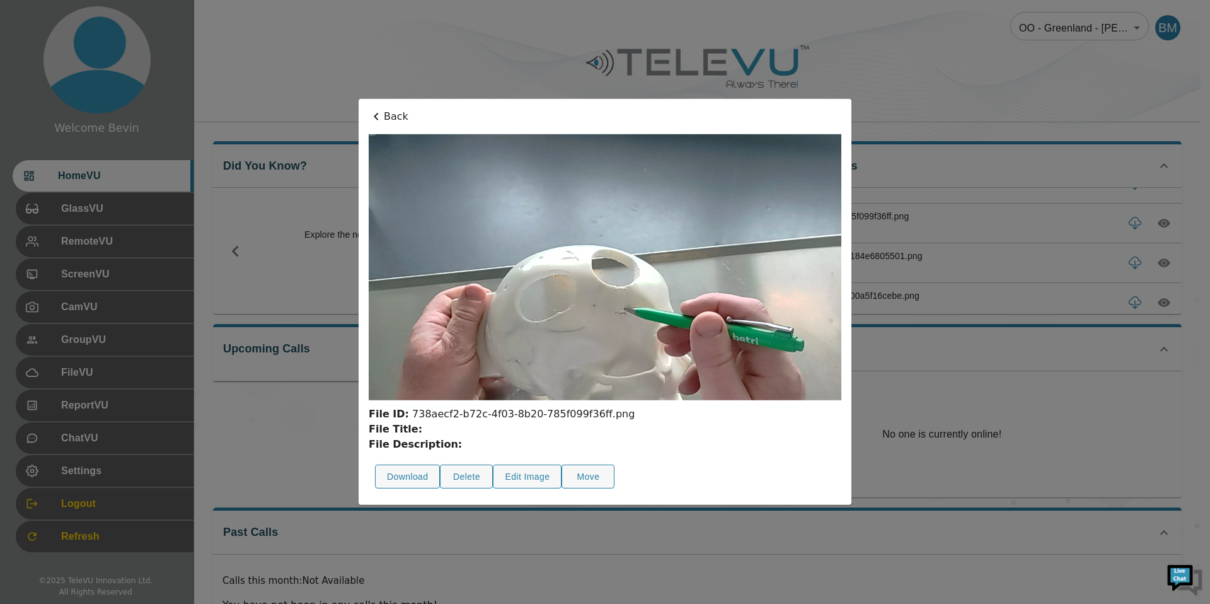
click at [394, 118] on p "Back" at bounding box center [605, 116] width 473 height 15
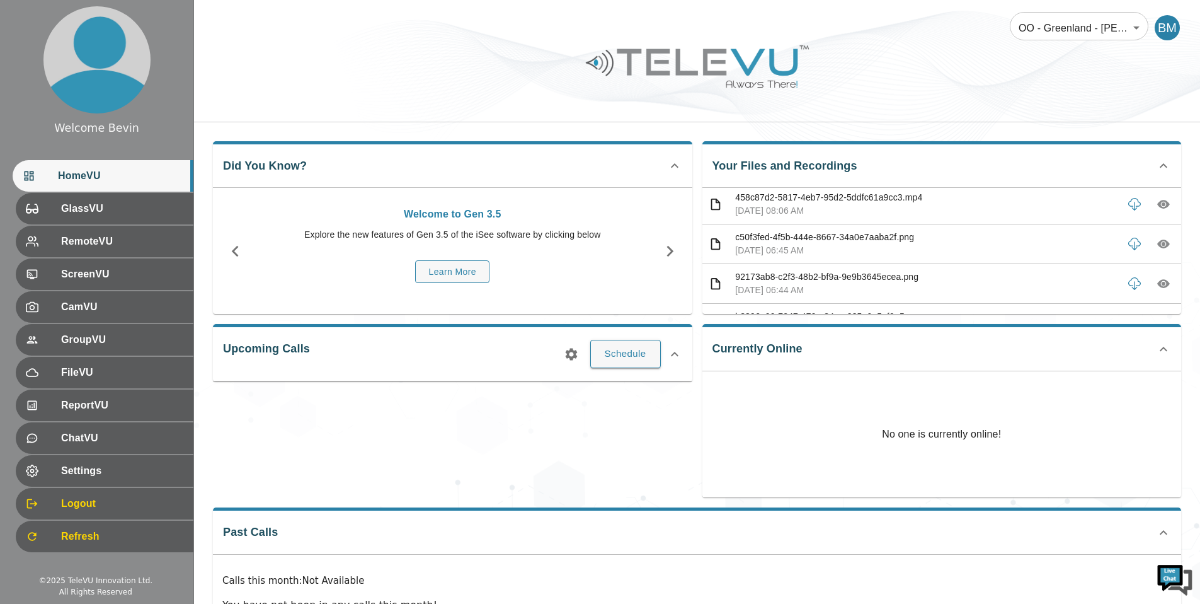
scroll to position [1593, 0]
click at [1158, 282] on icon "button" at bounding box center [1164, 282] width 13 height 9
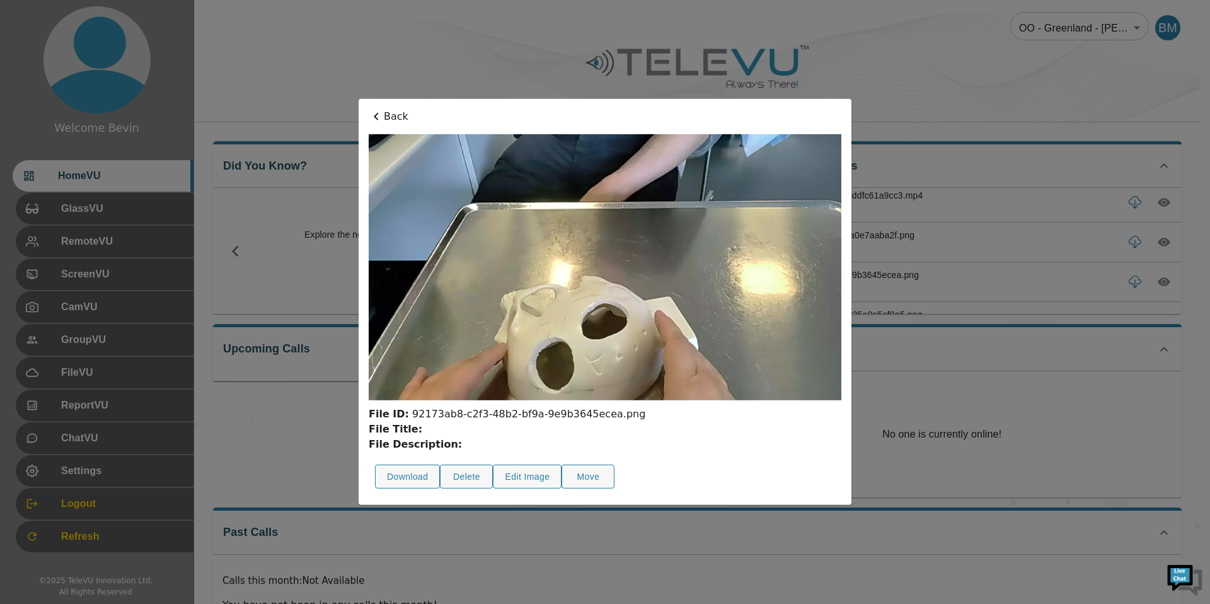
click at [395, 115] on p "Back" at bounding box center [605, 116] width 473 height 15
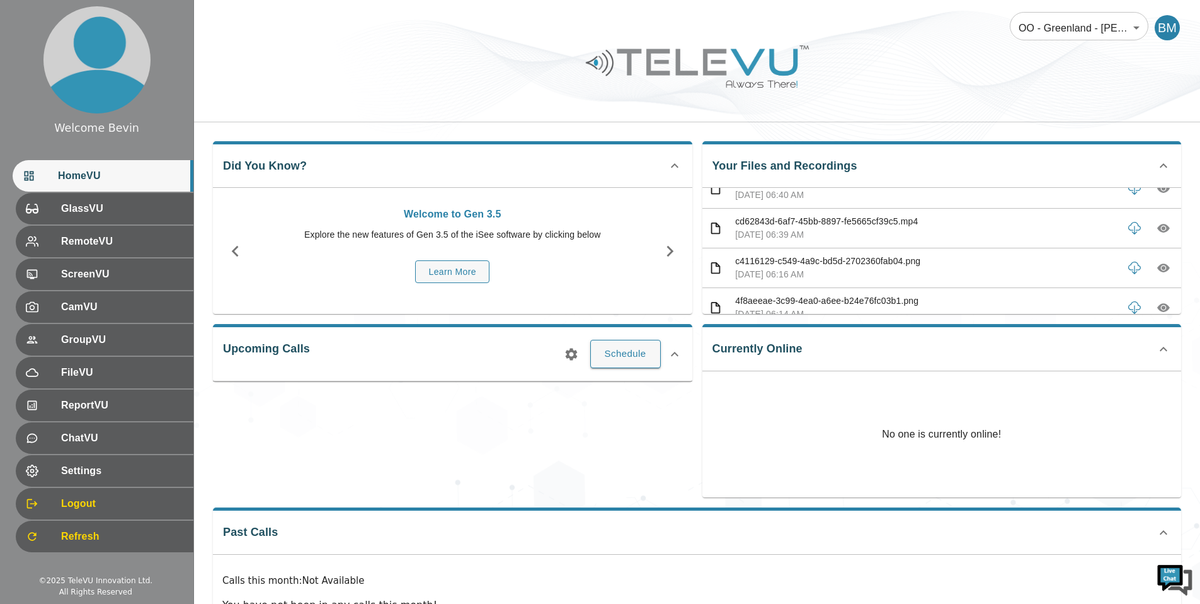
scroll to position [1754, 0]
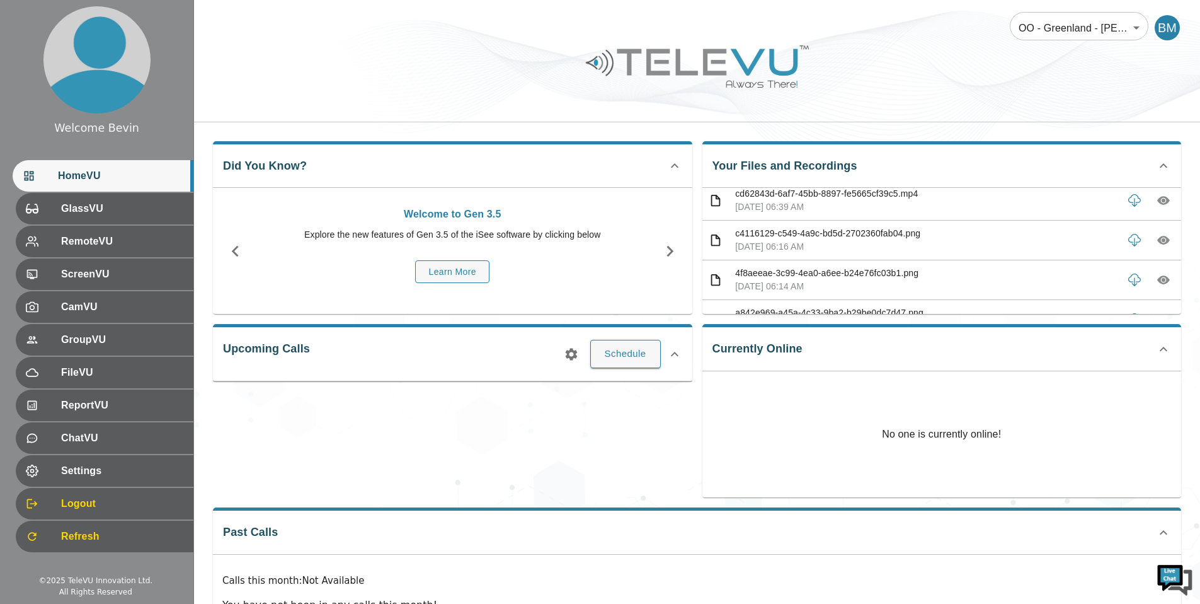
click at [1162, 239] on icon "button" at bounding box center [1164, 240] width 4 height 4
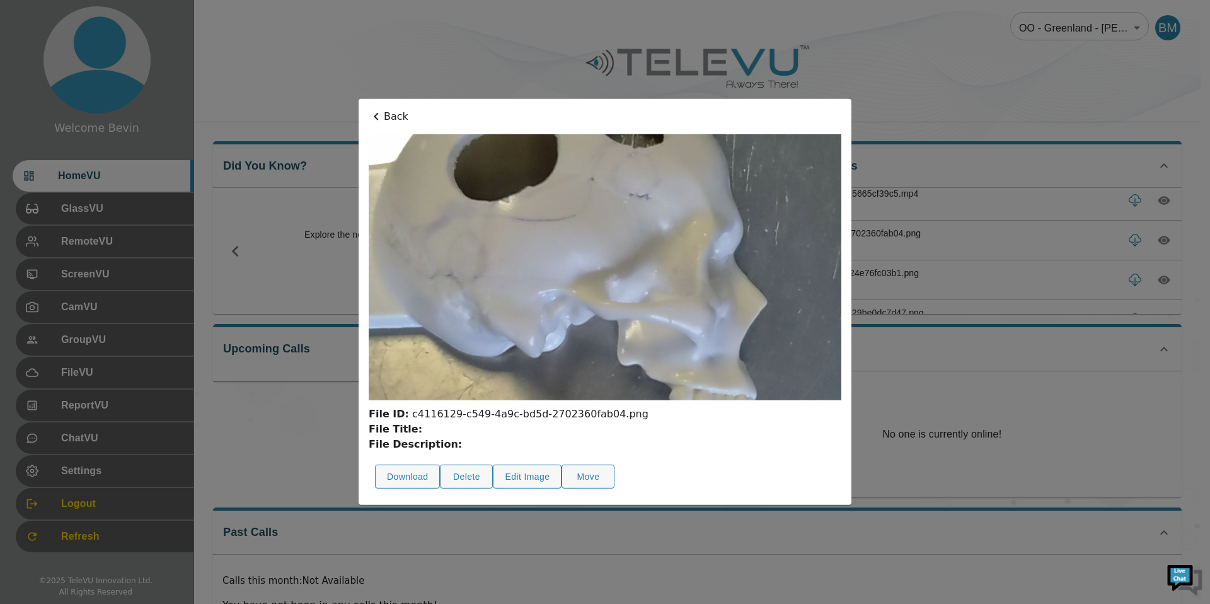
click at [391, 109] on p "Back" at bounding box center [605, 116] width 473 height 15
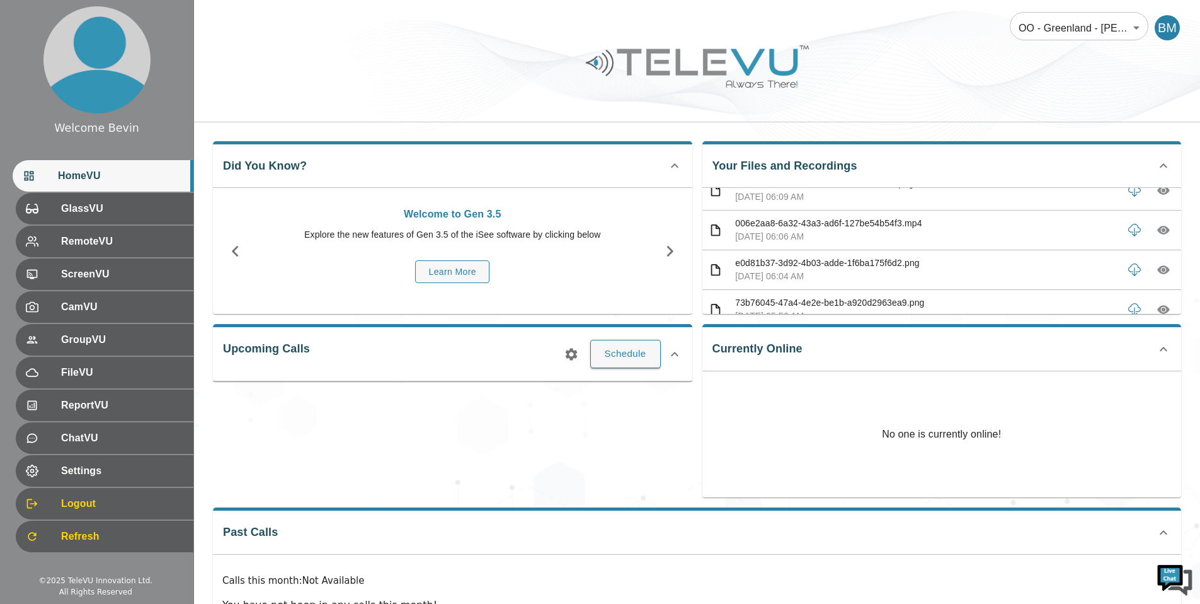
scroll to position [2007, 0]
click at [1158, 225] on icon "button" at bounding box center [1164, 225] width 13 height 13
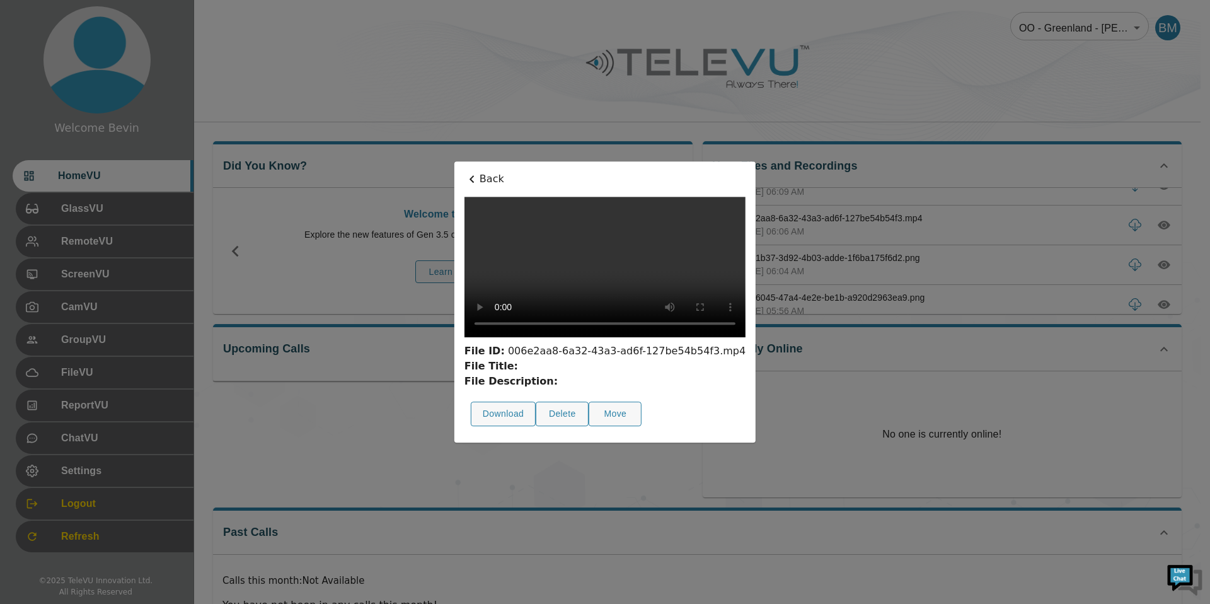
click at [464, 171] on p "Back" at bounding box center [604, 178] width 281 height 15
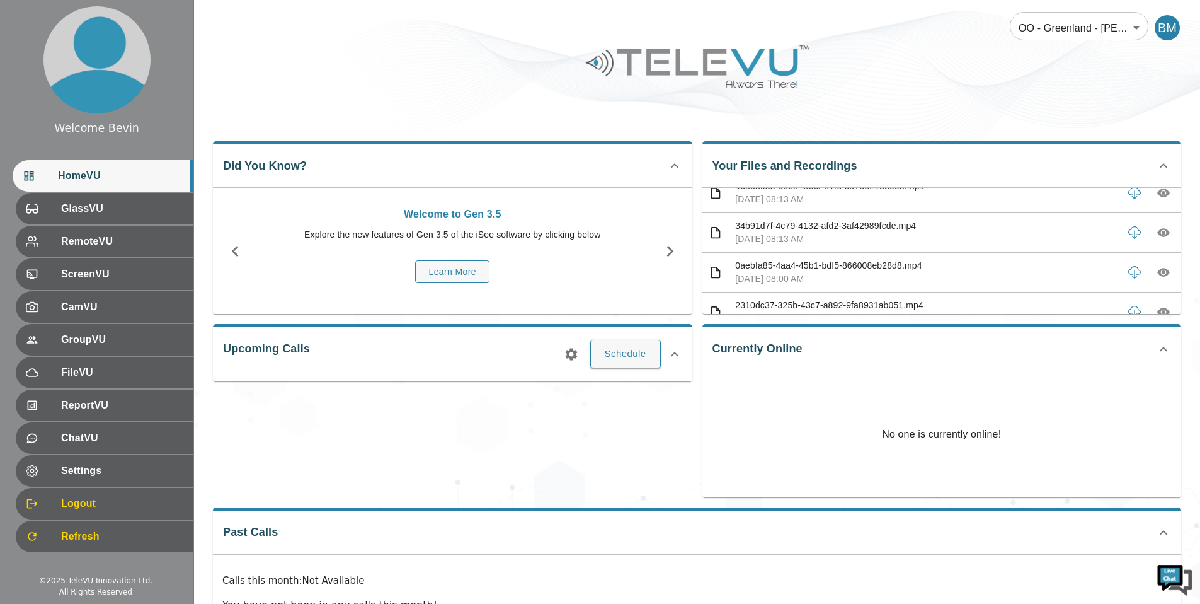
scroll to position [0, 0]
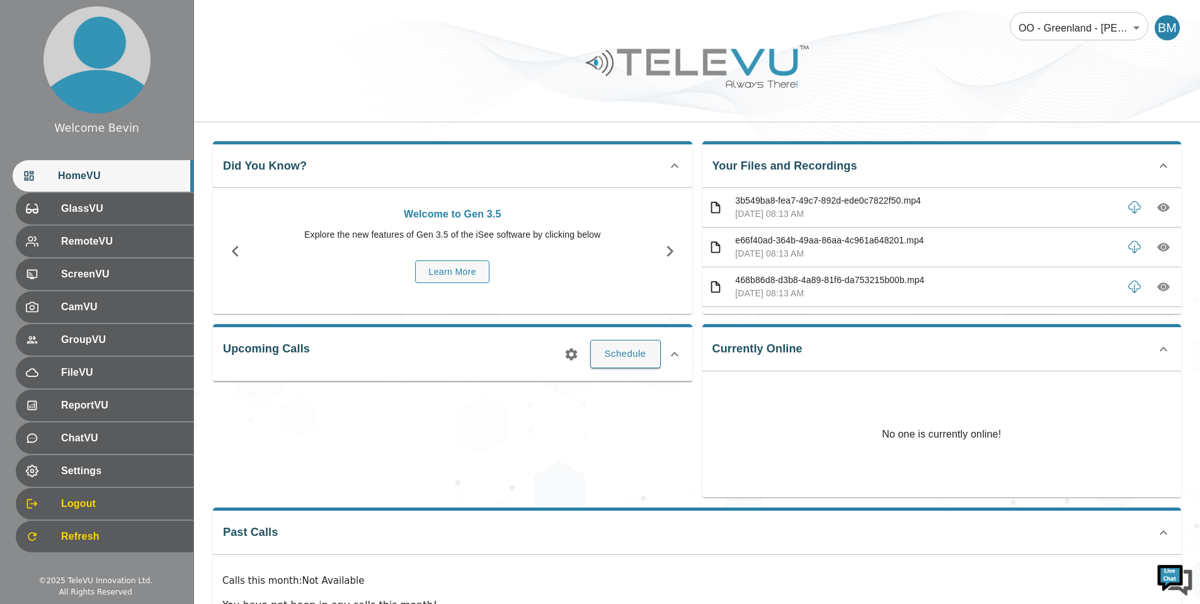
click at [1158, 211] on icon "button" at bounding box center [1164, 207] width 13 height 13
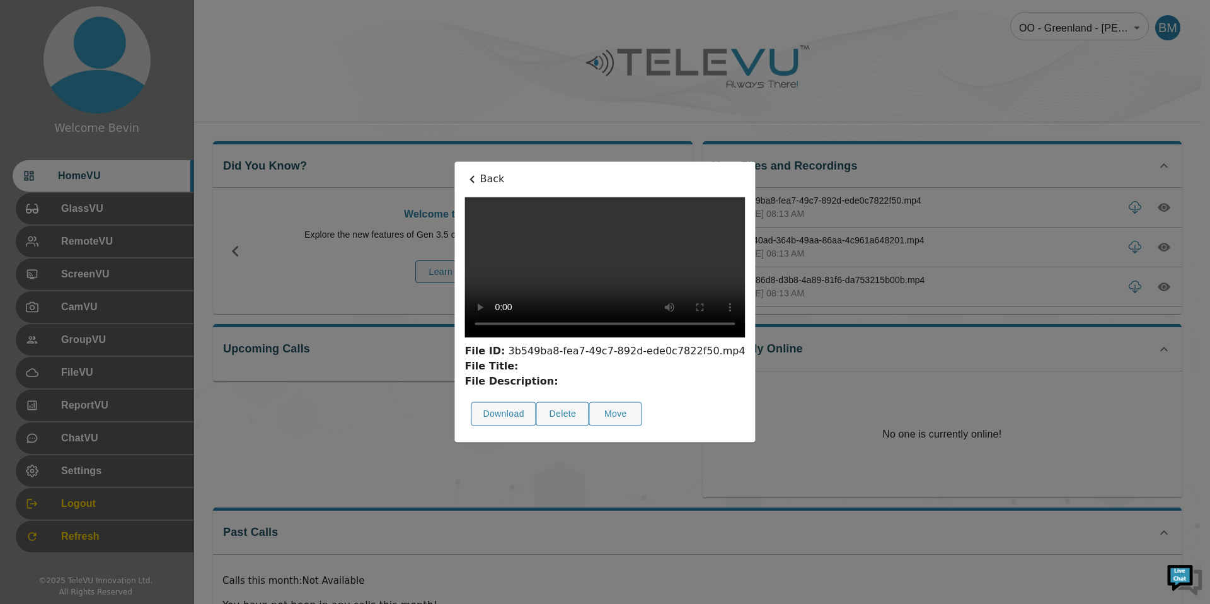
click at [464, 171] on p "Back" at bounding box center [604, 178] width 280 height 15
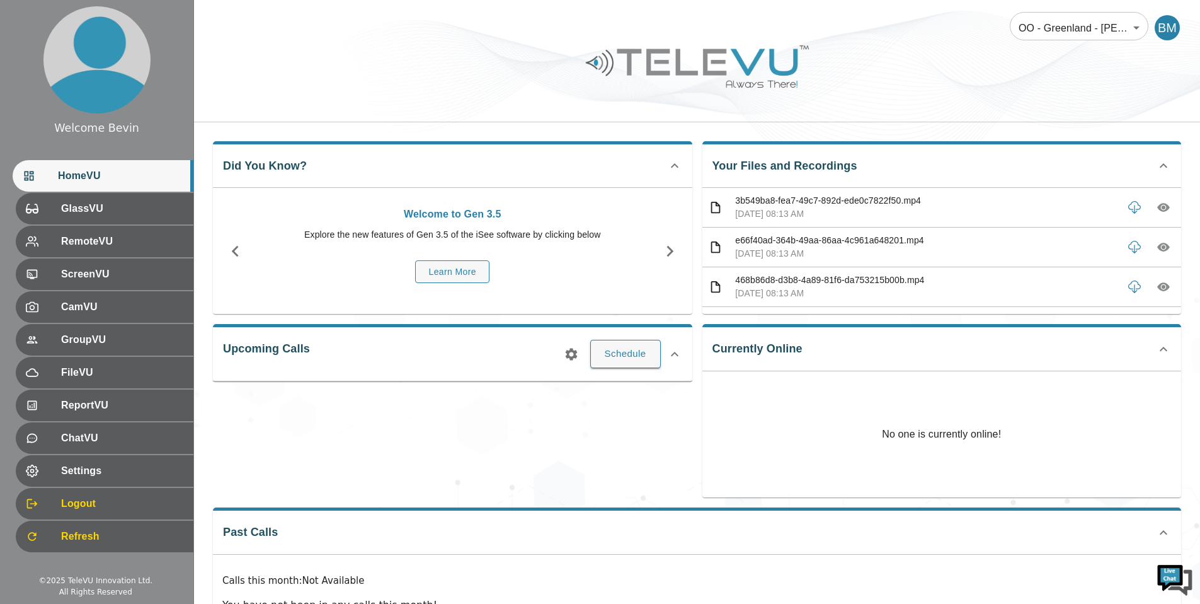
click at [1158, 282] on icon "button" at bounding box center [1164, 286] width 13 height 13
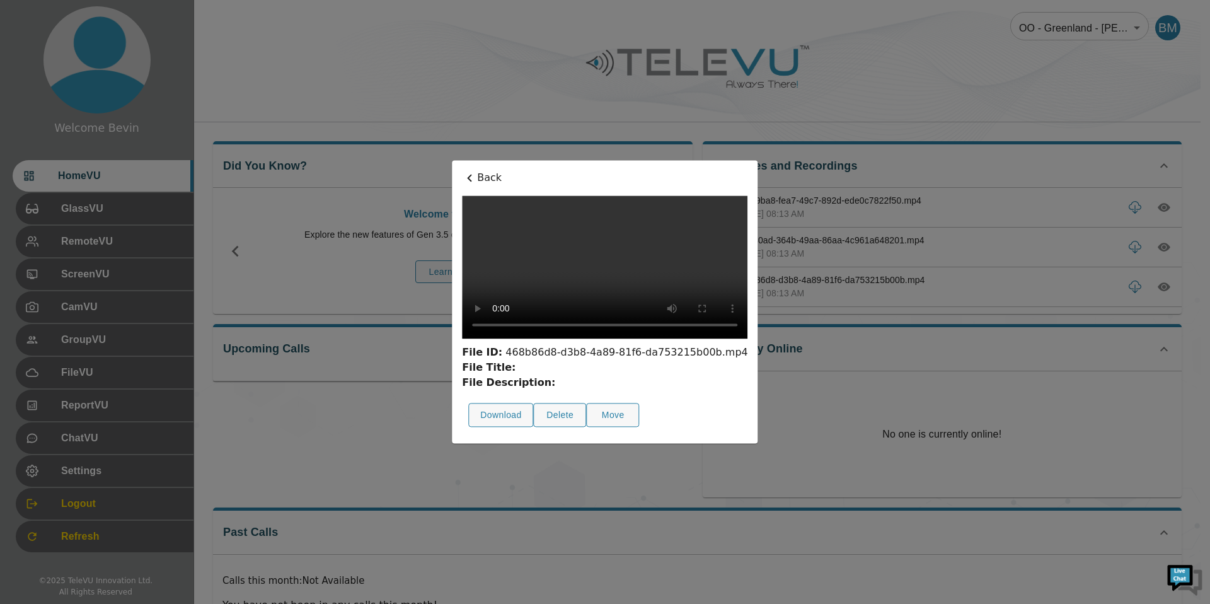
click at [462, 170] on p "Back" at bounding box center [604, 177] width 285 height 15
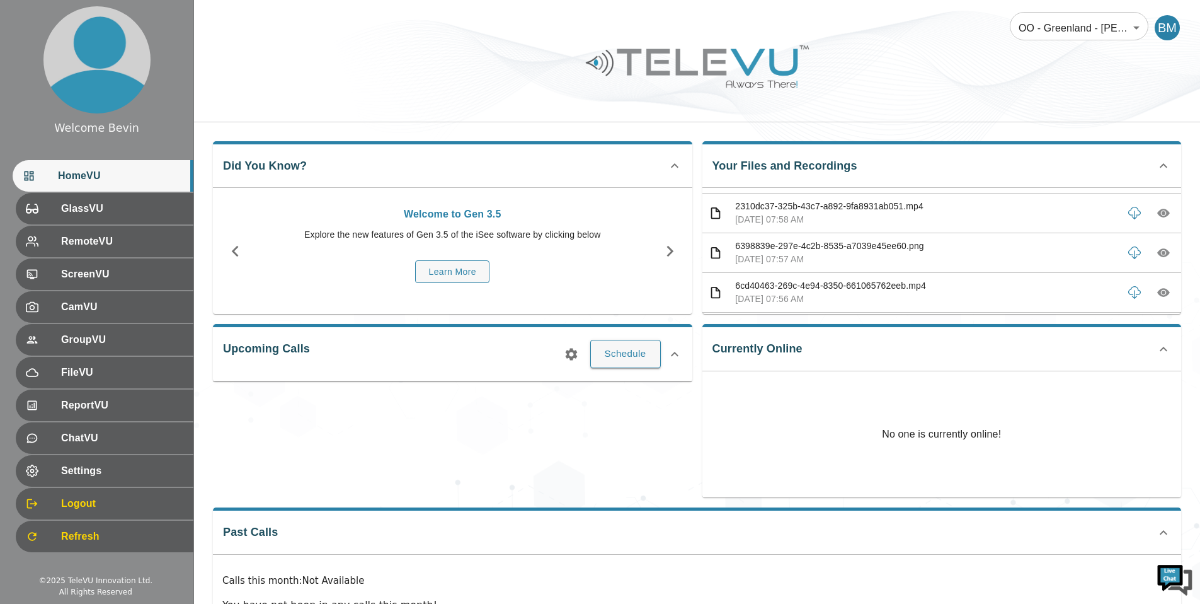
scroll to position [222, 0]
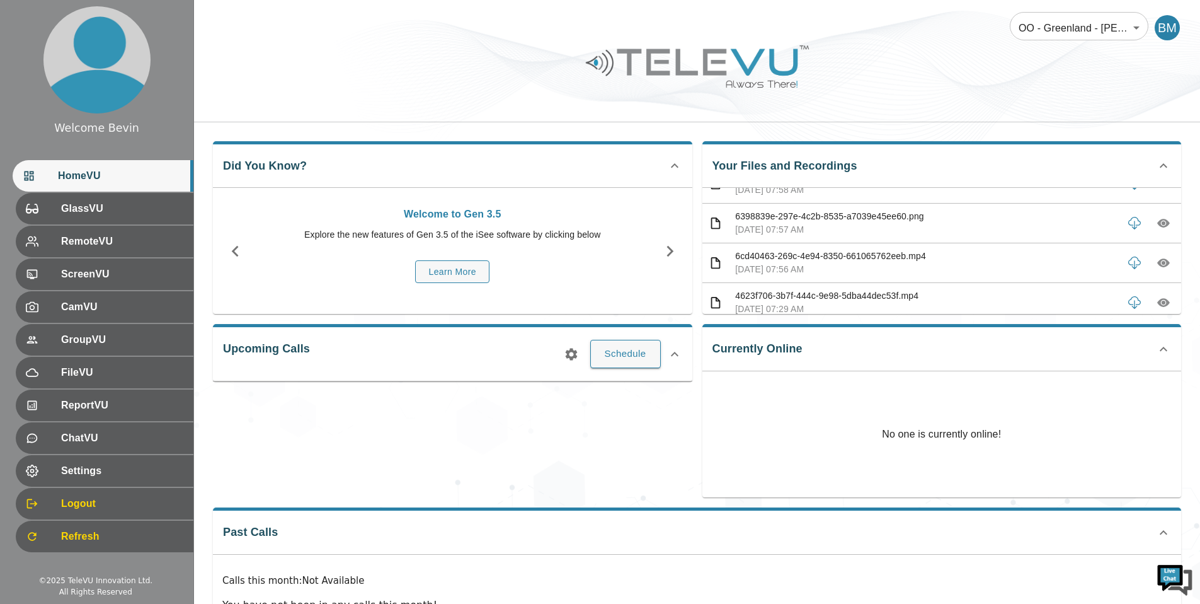
click at [1158, 217] on icon "button" at bounding box center [1164, 223] width 13 height 13
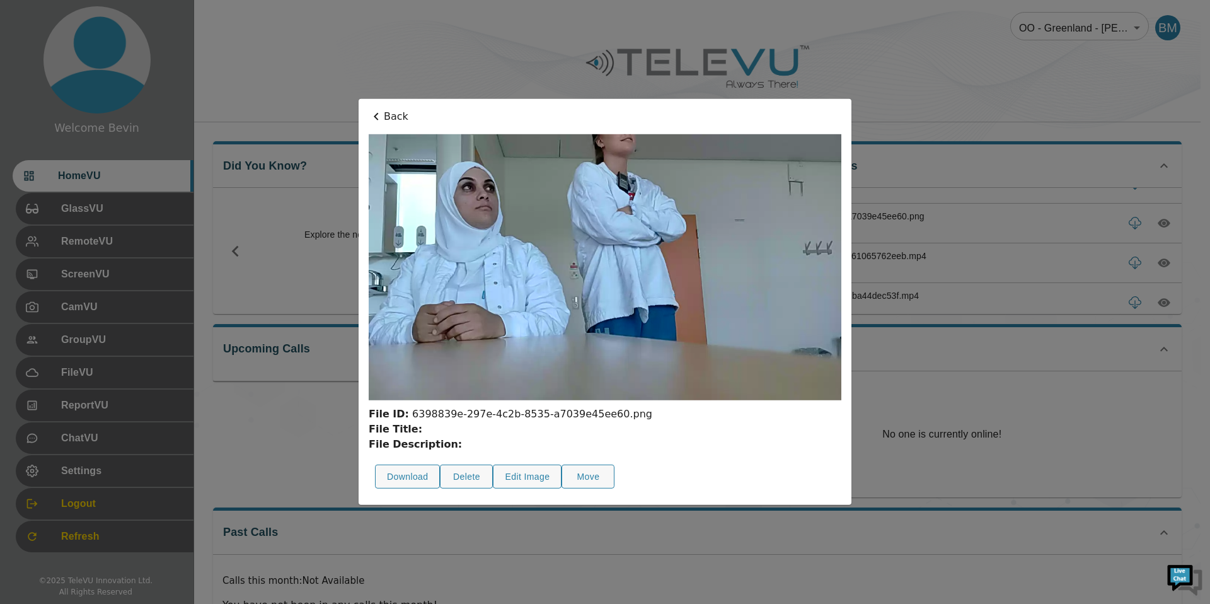
click at [379, 115] on icon at bounding box center [376, 116] width 15 height 15
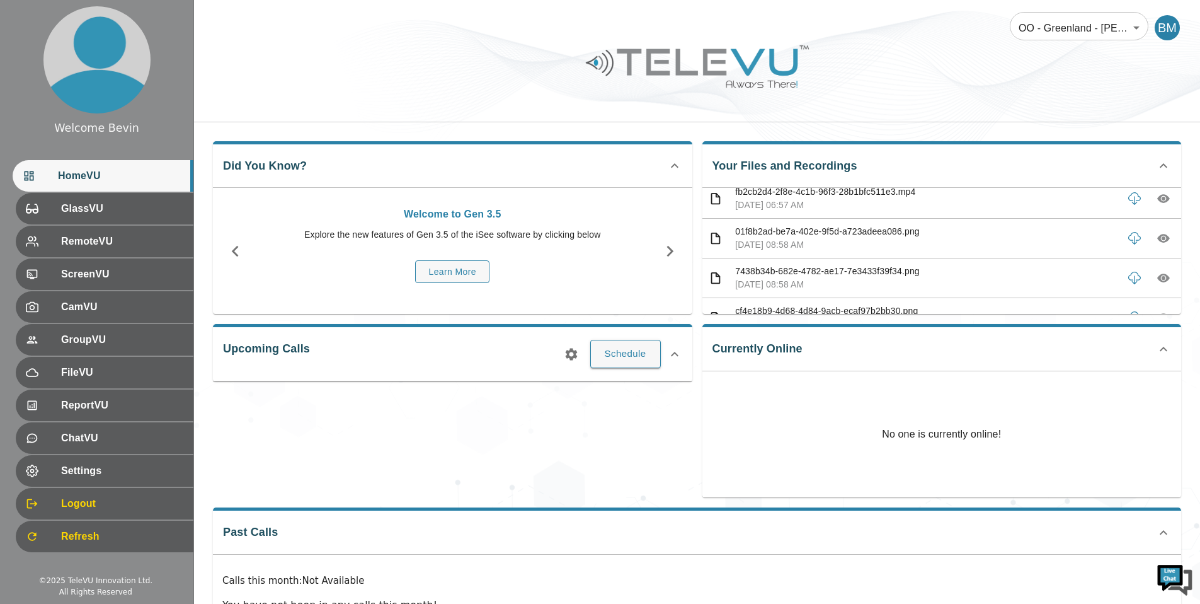
scroll to position [2671, 0]
click at [1162, 237] on icon "button" at bounding box center [1164, 236] width 4 height 4
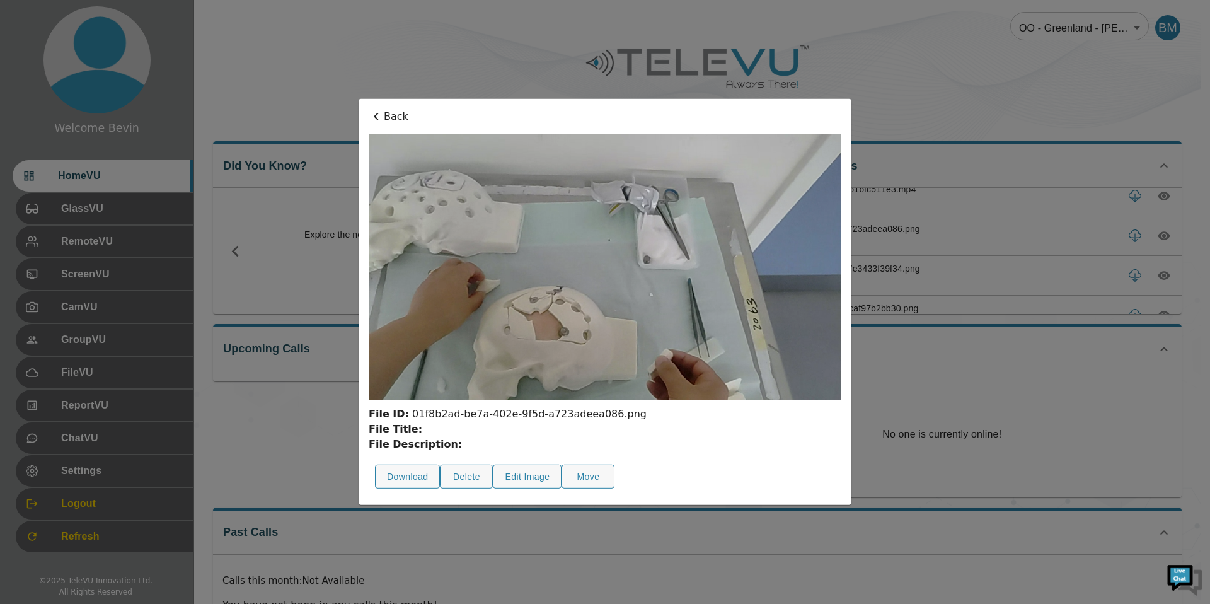
click at [376, 117] on icon at bounding box center [376, 117] width 4 height 8
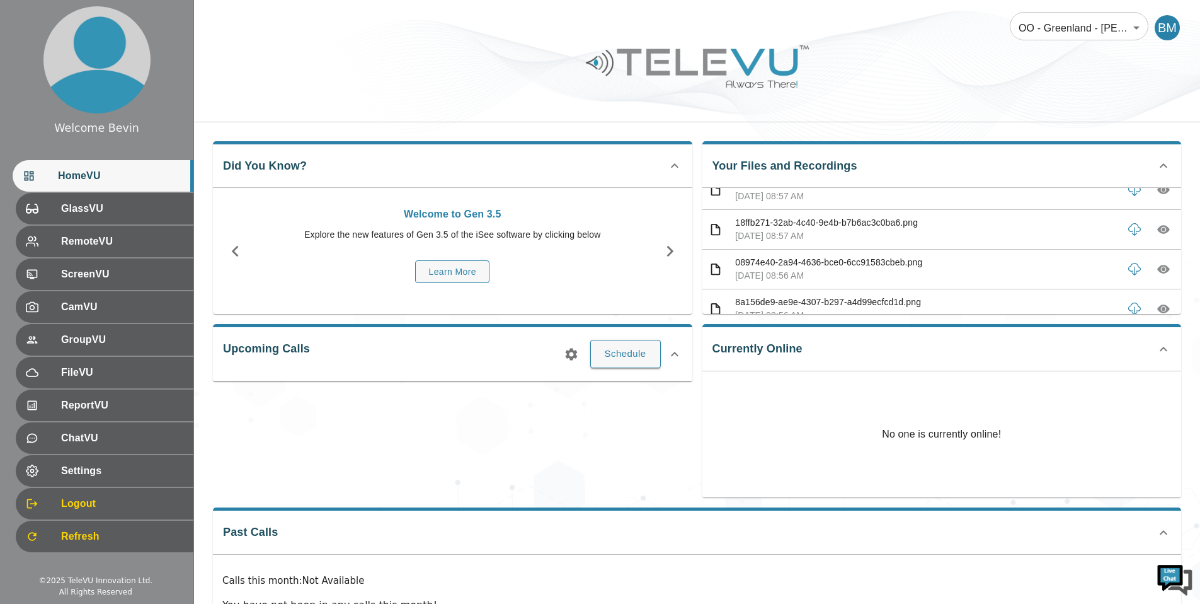
scroll to position [2803, 0]
click at [1158, 224] on icon "button" at bounding box center [1164, 223] width 13 height 9
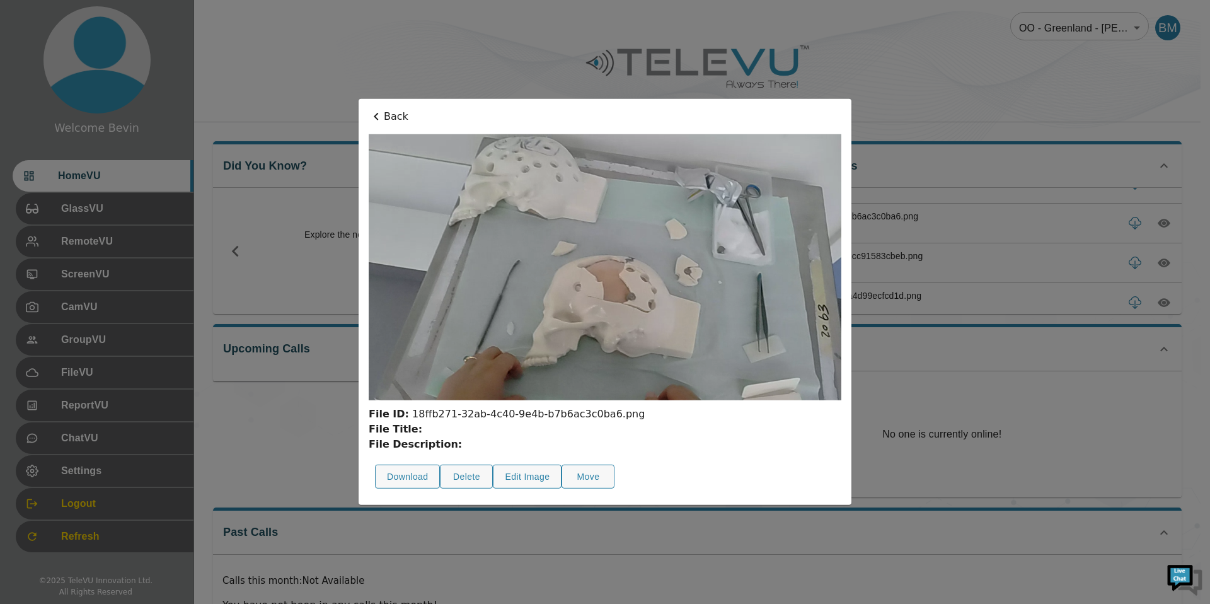
click at [382, 119] on icon at bounding box center [376, 116] width 15 height 15
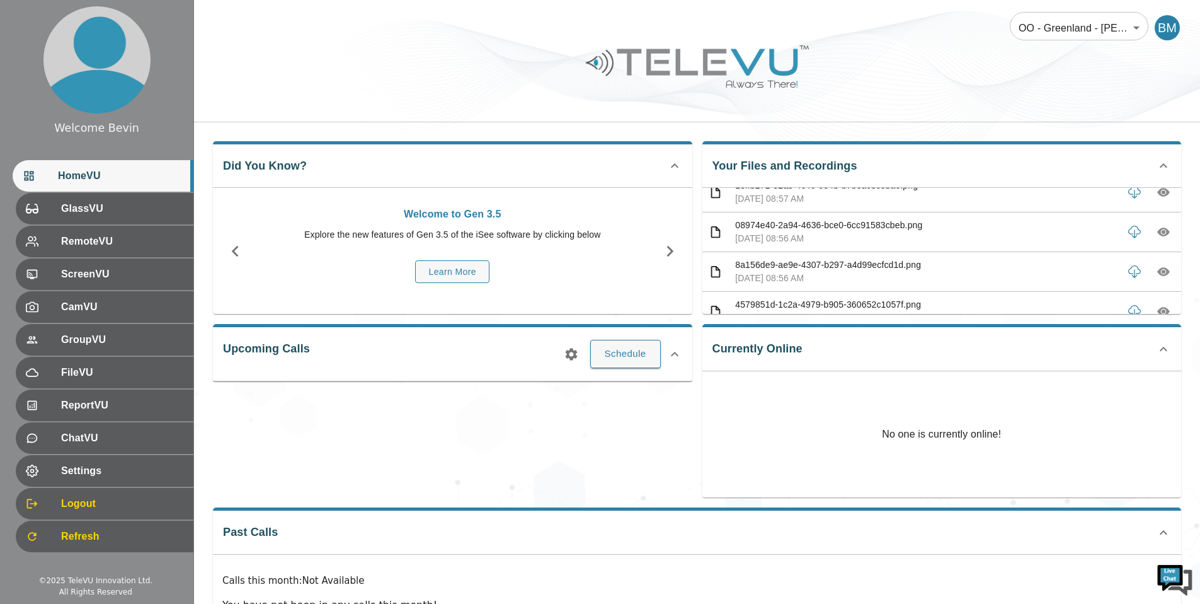
scroll to position [2838, 0]
click at [1158, 269] on icon "button" at bounding box center [1164, 267] width 13 height 13
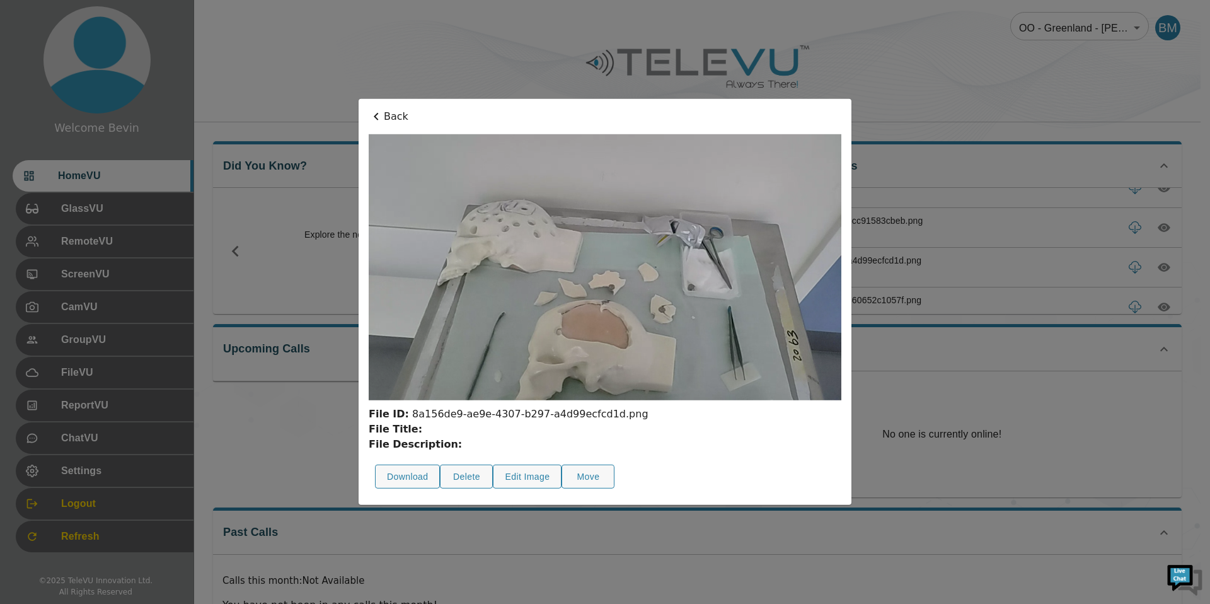
click at [400, 119] on p "Back" at bounding box center [605, 116] width 473 height 15
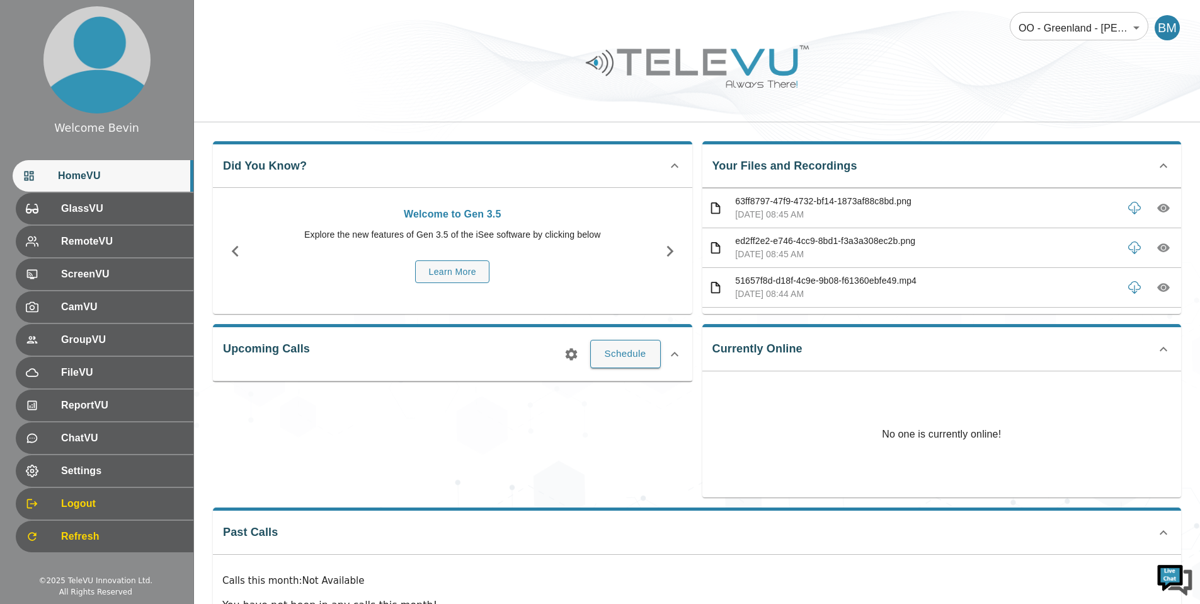
scroll to position [3105, 0]
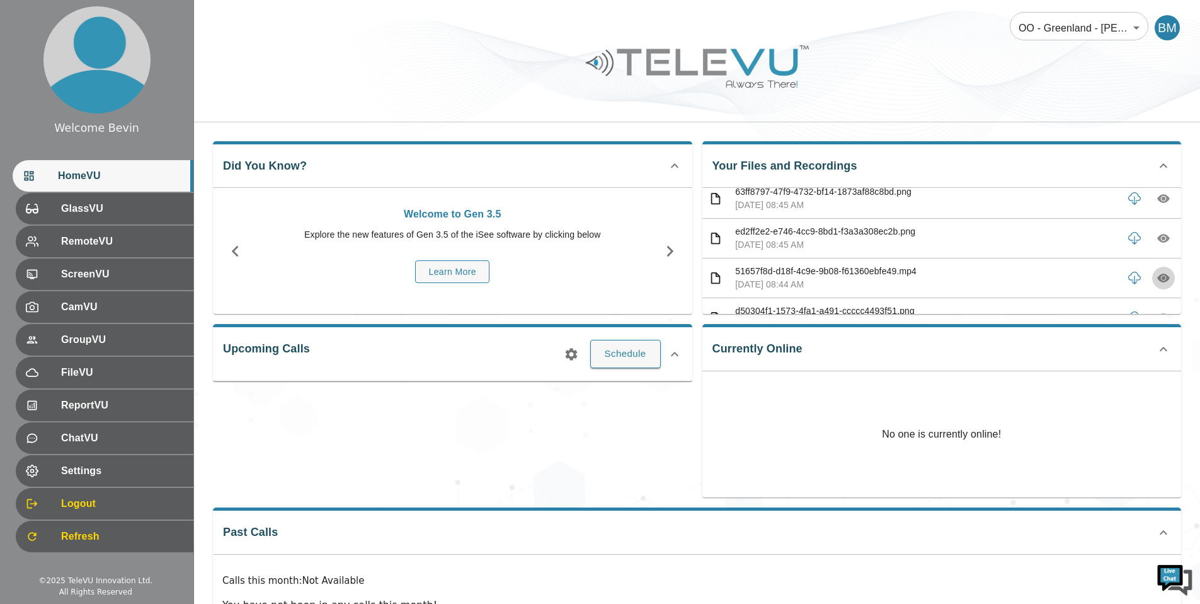
click at [1158, 276] on icon "button" at bounding box center [1164, 278] width 13 height 13
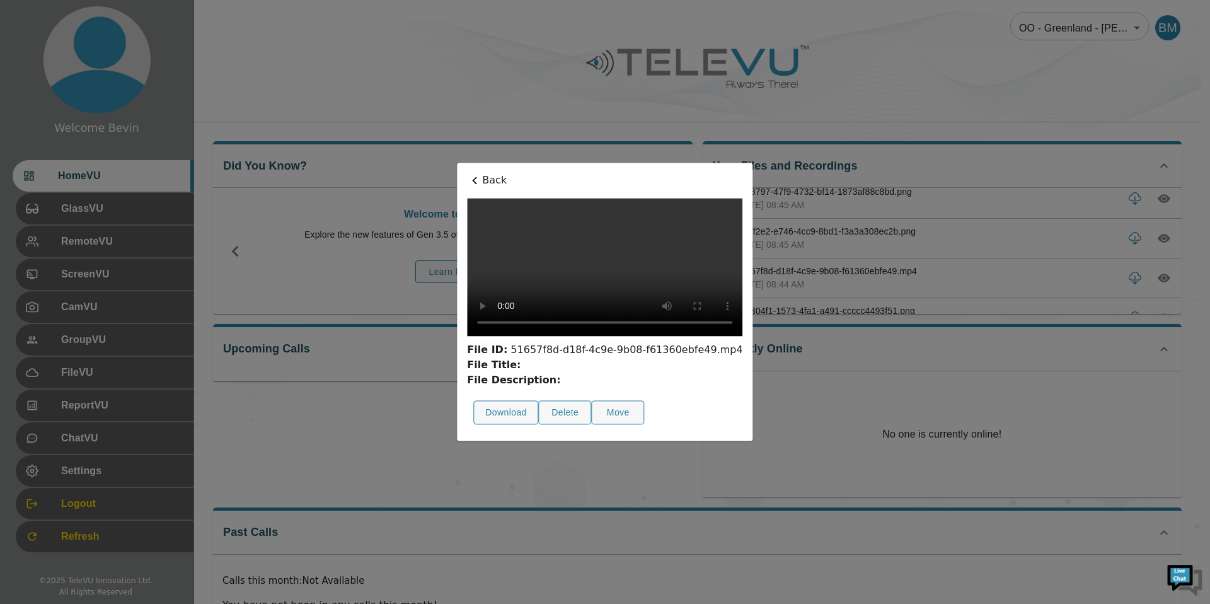
click at [467, 173] on p "Back" at bounding box center [604, 180] width 275 height 15
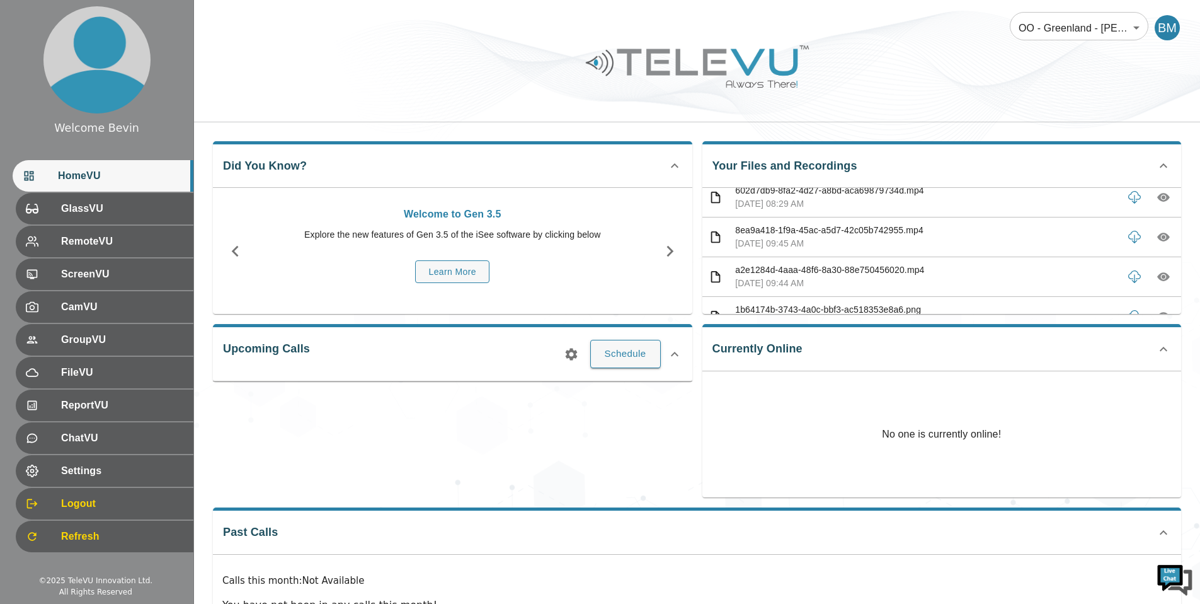
scroll to position [3507, 0]
click at [1162, 232] on icon "button" at bounding box center [1164, 233] width 4 height 4
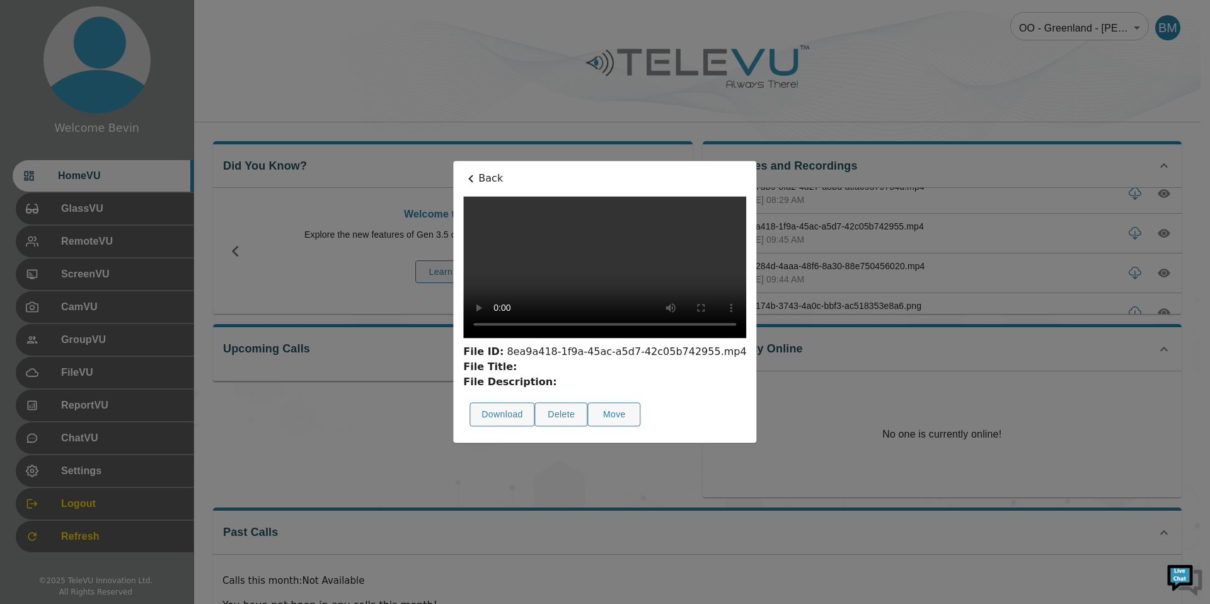
click at [463, 171] on p "Back" at bounding box center [604, 178] width 283 height 15
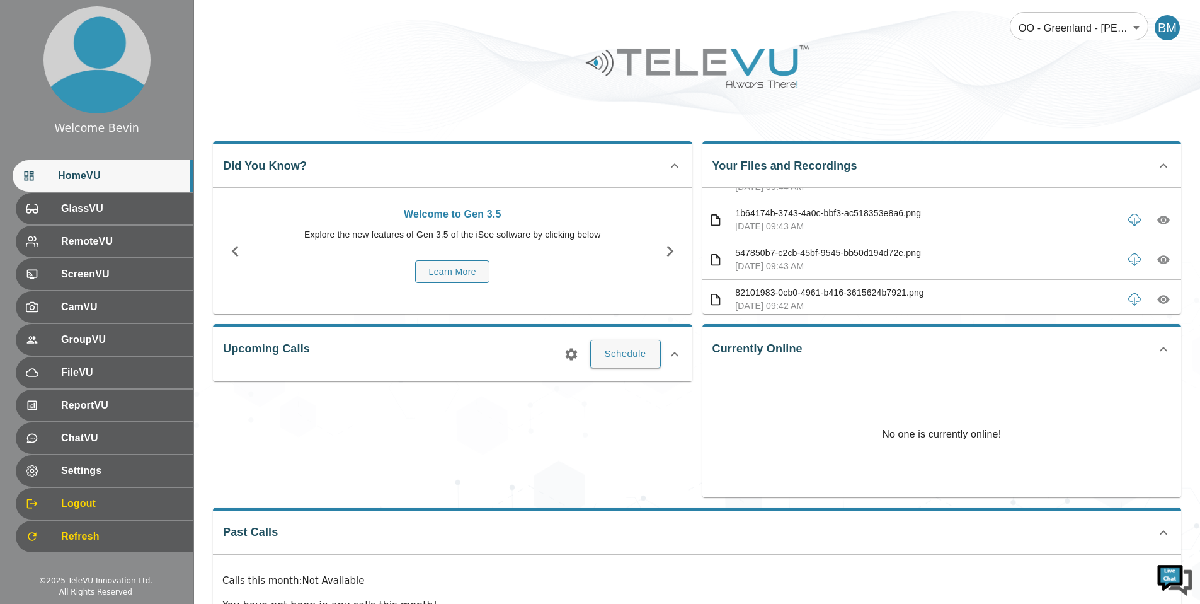
scroll to position [3602, 0]
click at [1158, 258] on icon "button" at bounding box center [1164, 257] width 13 height 13
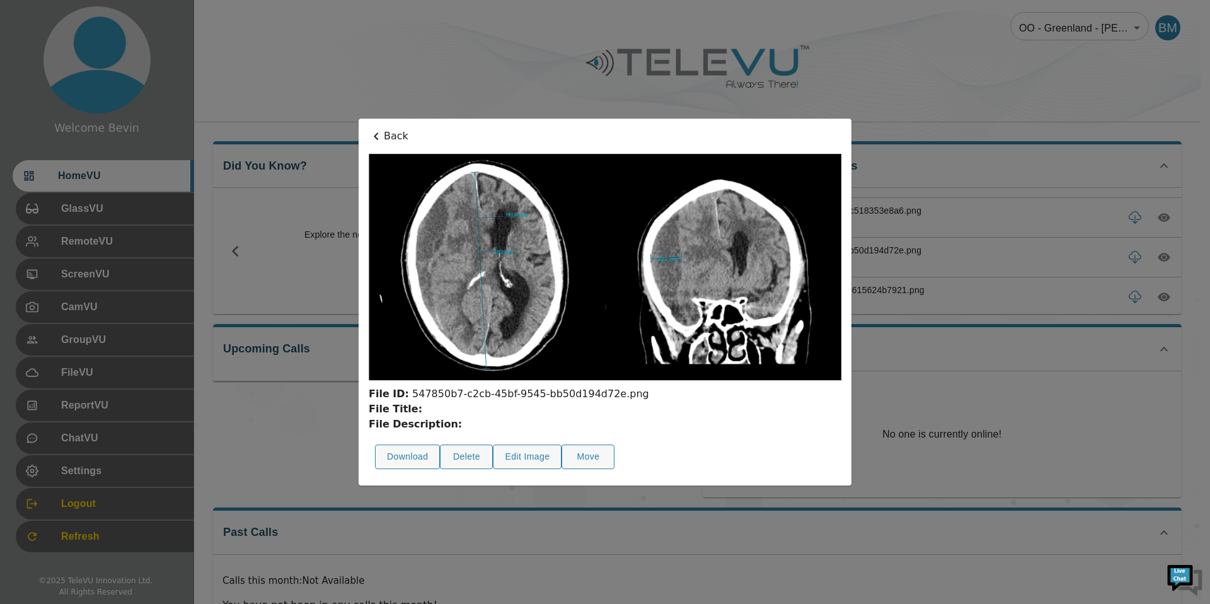
click at [382, 135] on icon at bounding box center [376, 136] width 15 height 15
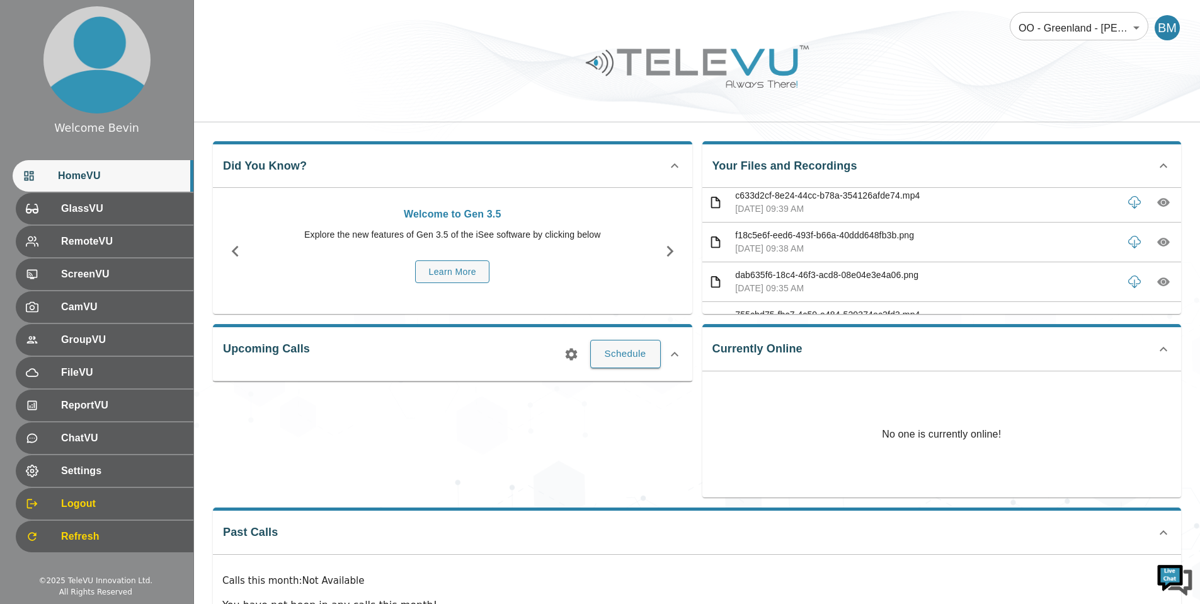
scroll to position [3749, 0]
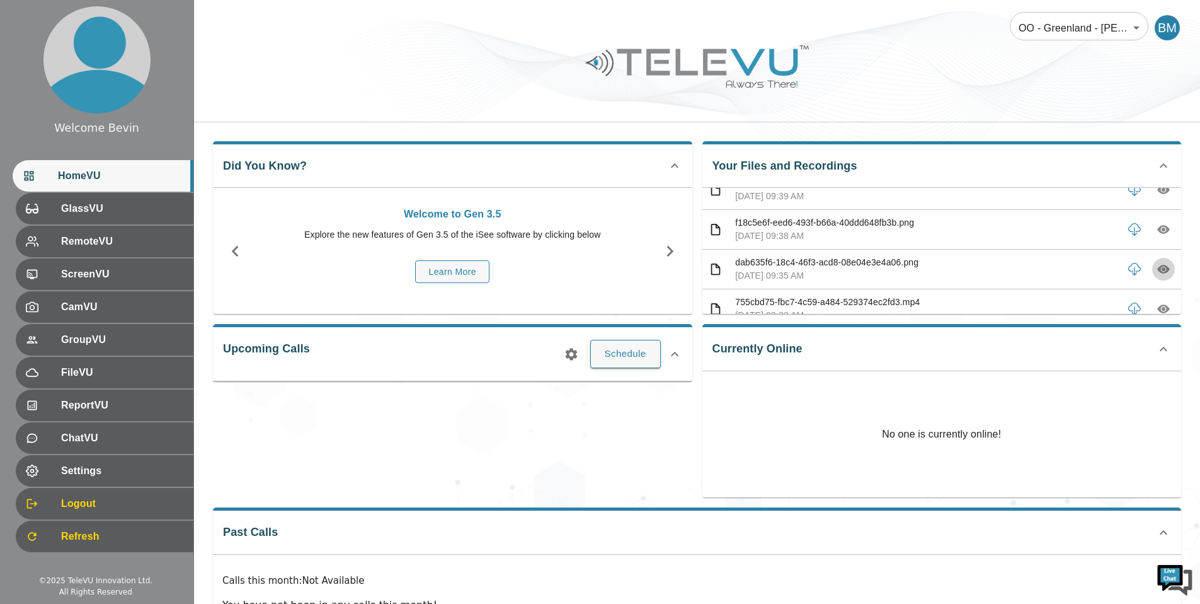
click at [1162, 268] on icon "button" at bounding box center [1164, 269] width 4 height 4
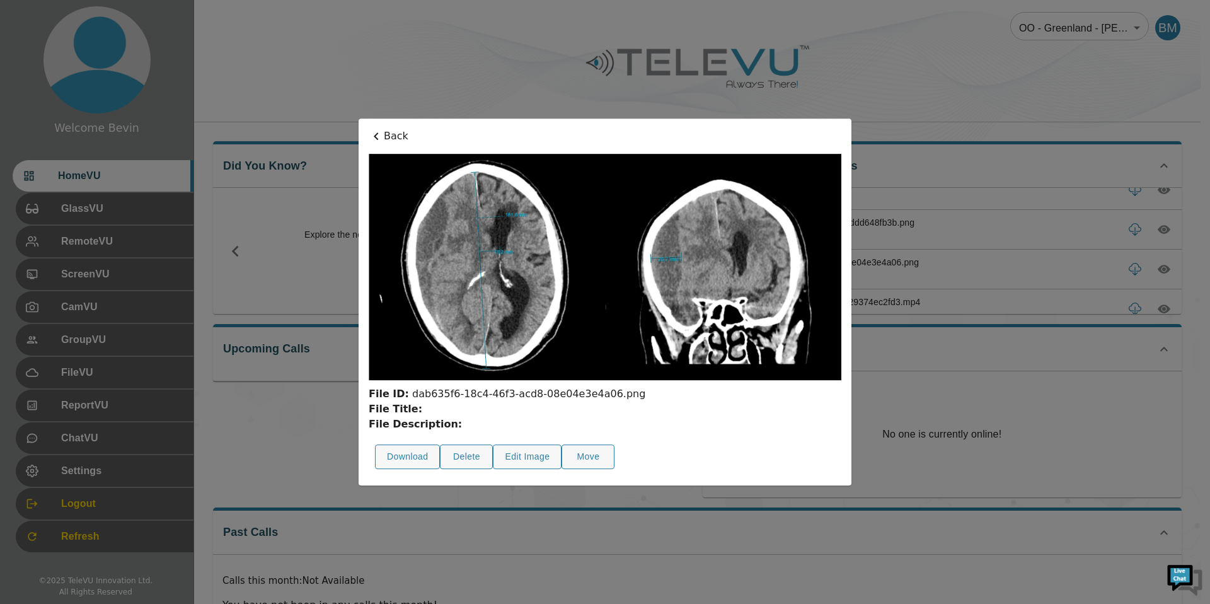
click at [386, 132] on p "Back" at bounding box center [605, 136] width 473 height 15
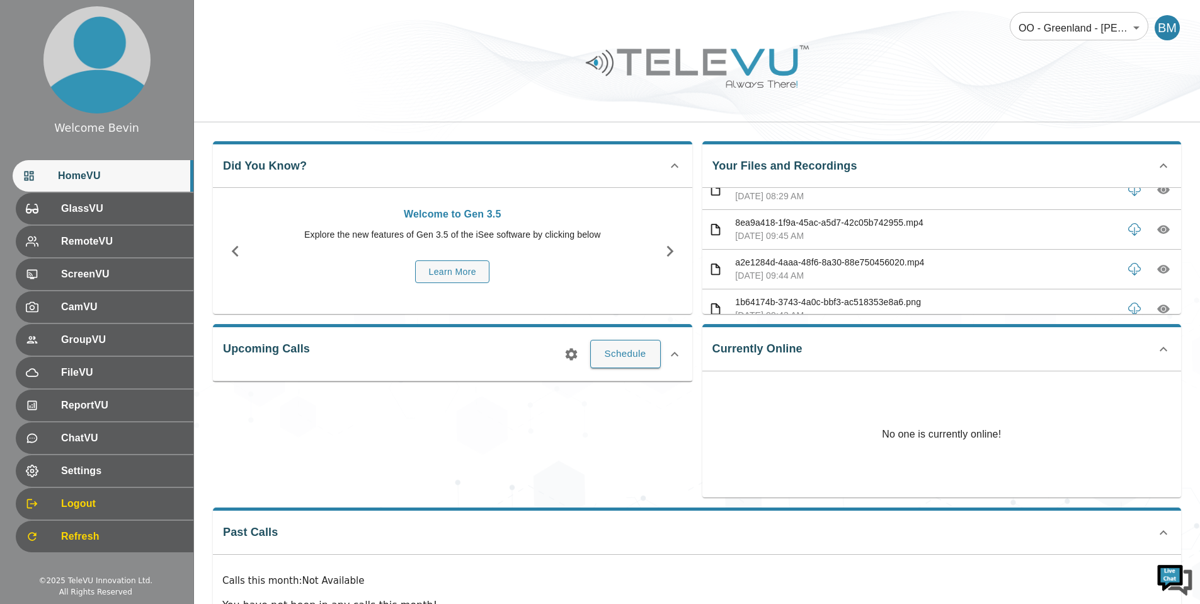
scroll to position [3510, 0]
click at [1156, 238] on button "button" at bounding box center [1163, 230] width 23 height 23
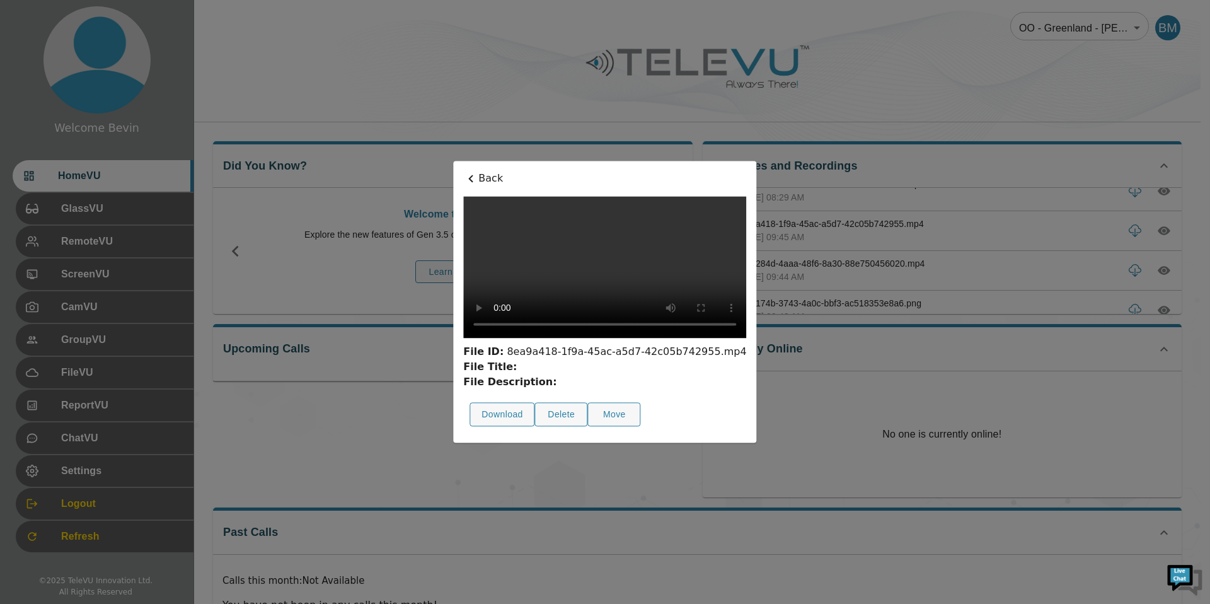
click at [463, 171] on p "Back" at bounding box center [604, 178] width 283 height 15
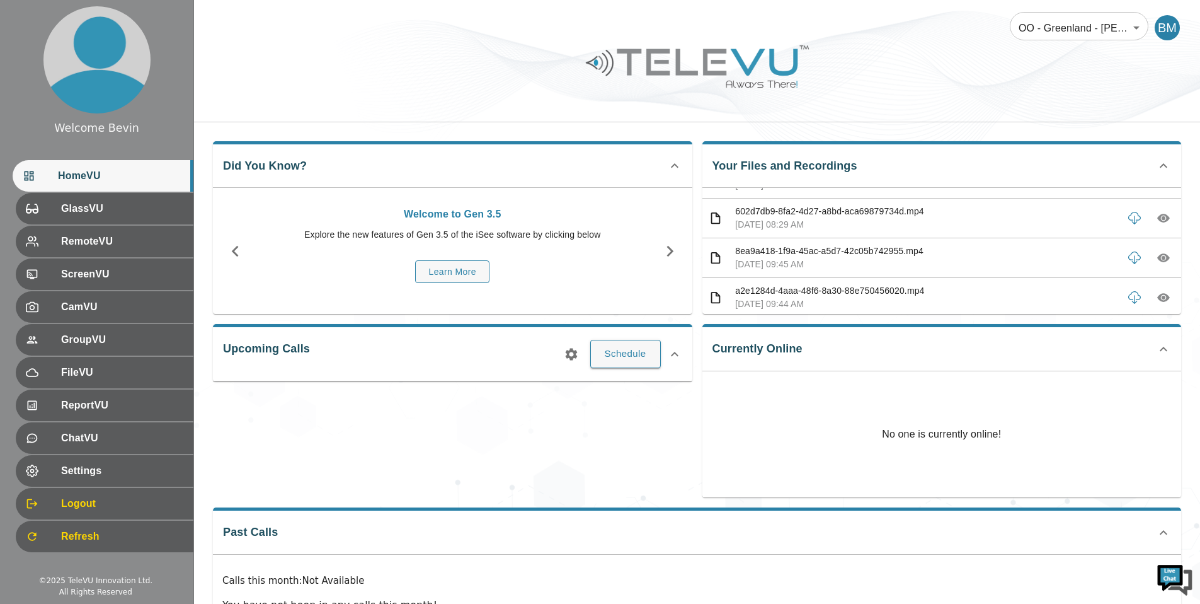
scroll to position [3482, 0]
click at [1158, 221] on icon "button" at bounding box center [1164, 219] width 13 height 9
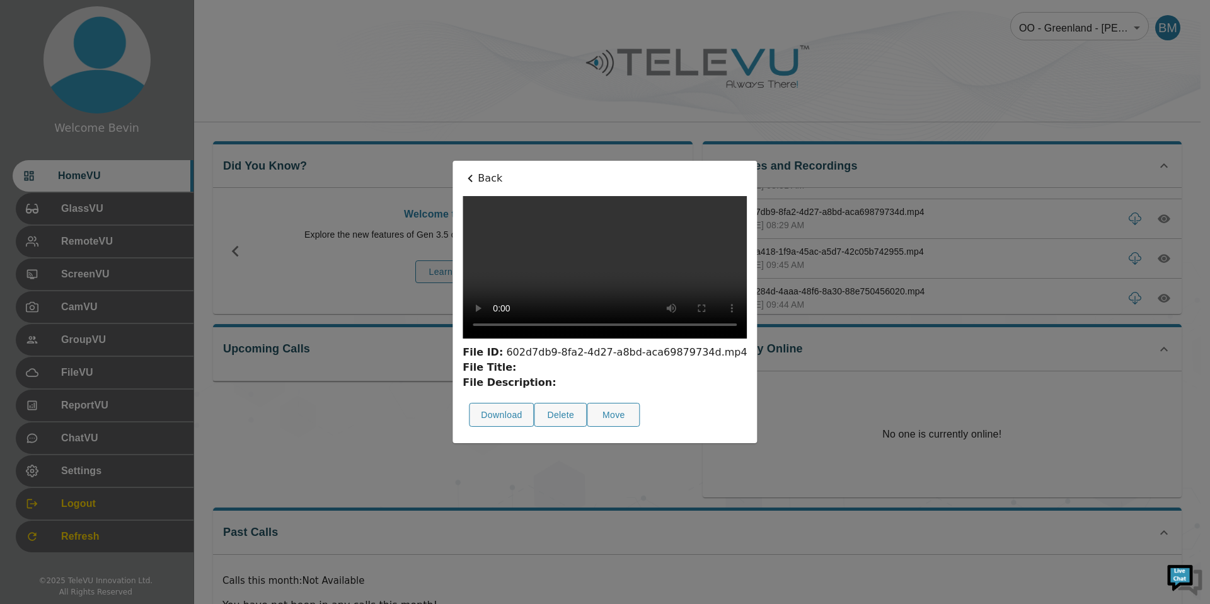
click at [452, 161] on div "Back File ID: 602d7db9-8fa2-4d27-a8bd-aca69879734d.mp4 File Title: File Descrip…" at bounding box center [604, 302] width 304 height 282
click at [463, 171] on p "Back" at bounding box center [605, 178] width 284 height 15
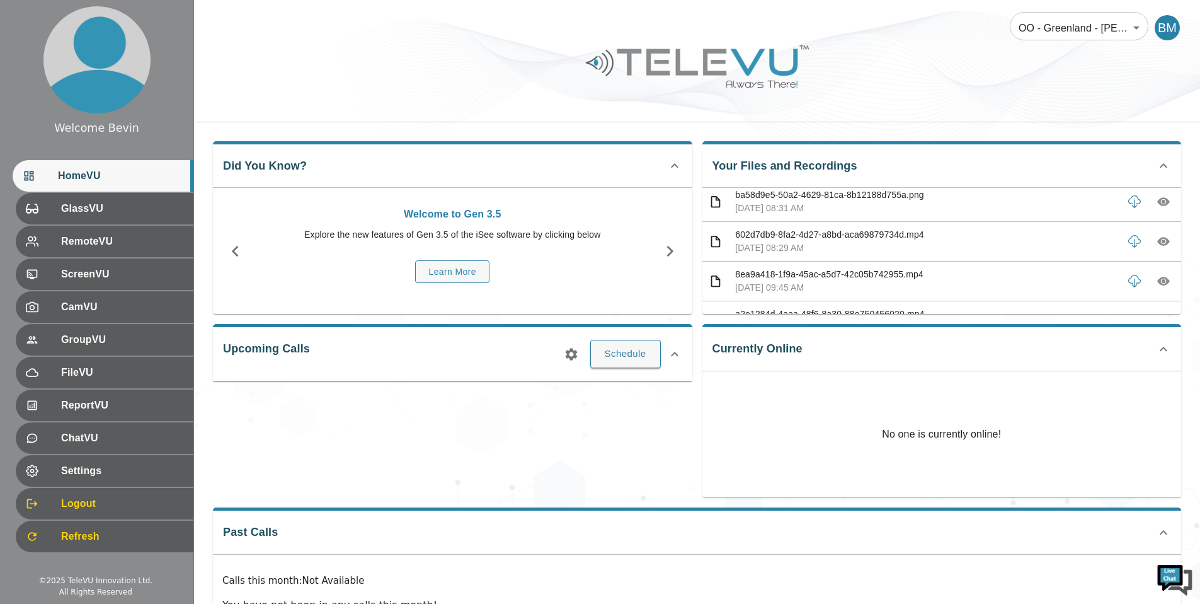
scroll to position [3384, 0]
click at [1158, 238] on icon "button" at bounding box center [1164, 238] width 13 height 9
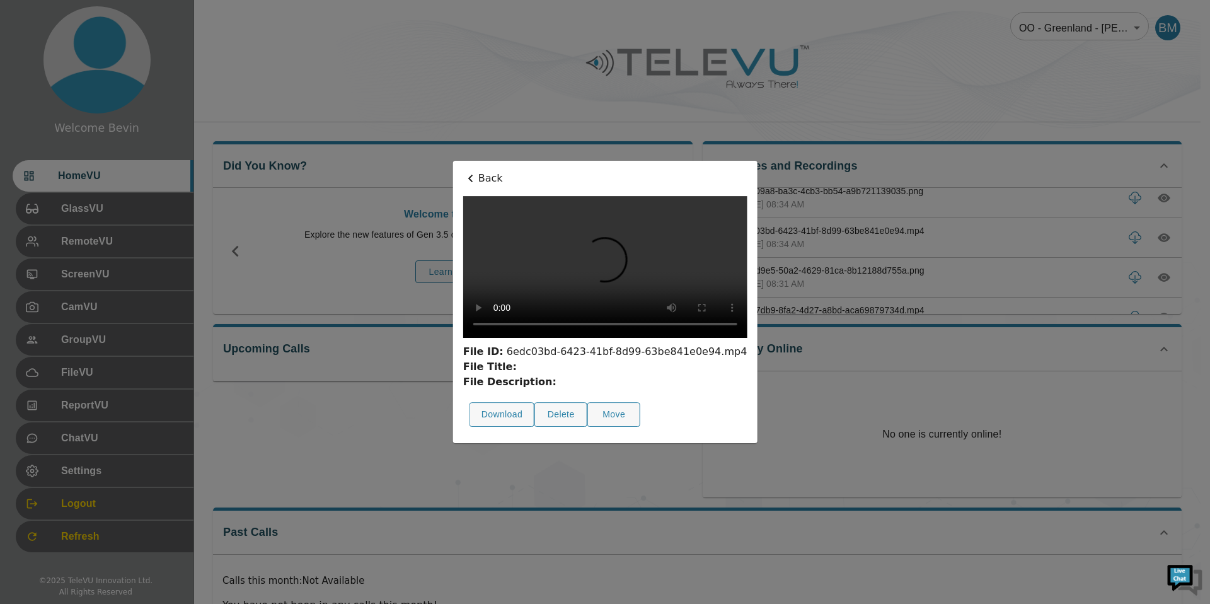
click at [453, 161] on div "Back File ID: 6edc03bd-6423-41bf-8d99-63be841e0e94.mp4 File Title: File Descrip…" at bounding box center [605, 302] width 304 height 282
click at [463, 171] on p "Back" at bounding box center [605, 178] width 284 height 15
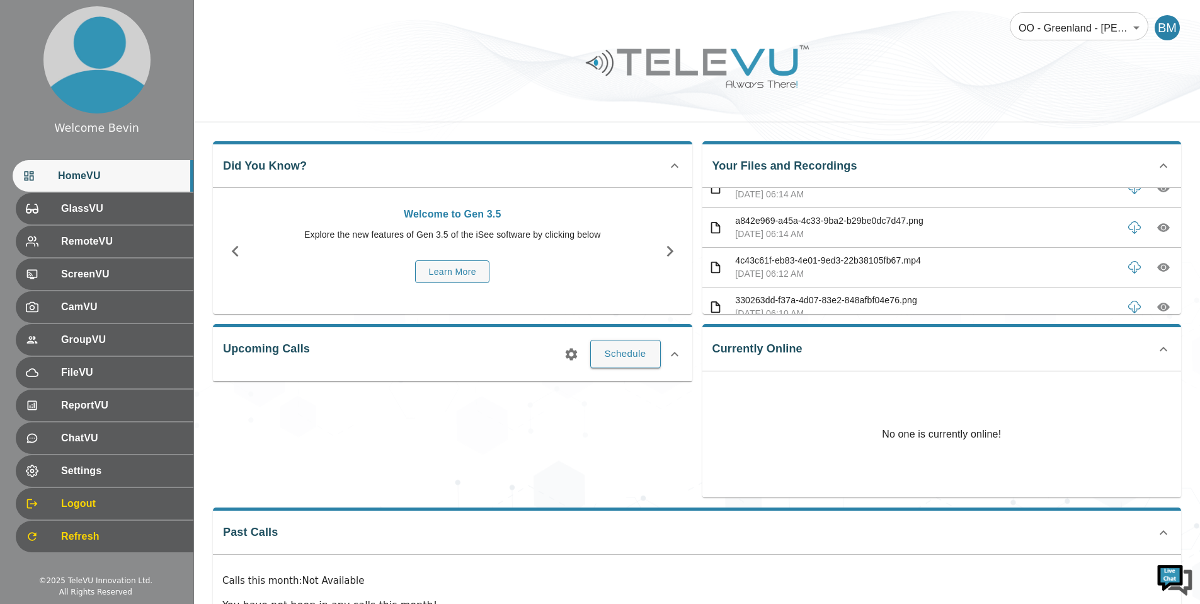
scroll to position [13, 0]
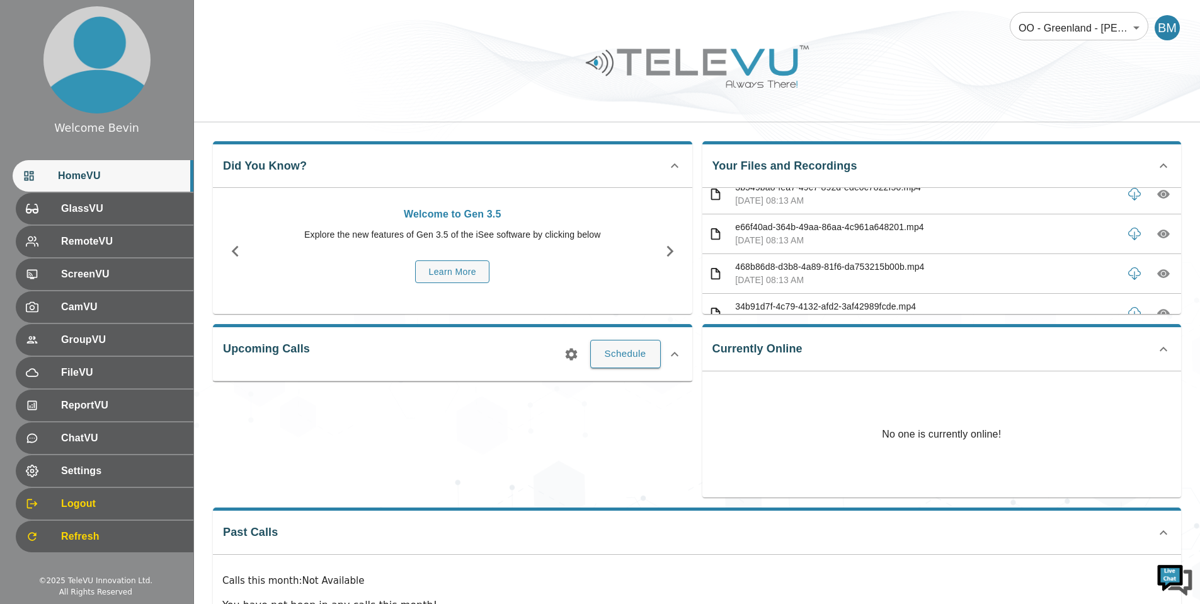
click at [1158, 229] on icon "button" at bounding box center [1164, 233] width 13 height 13
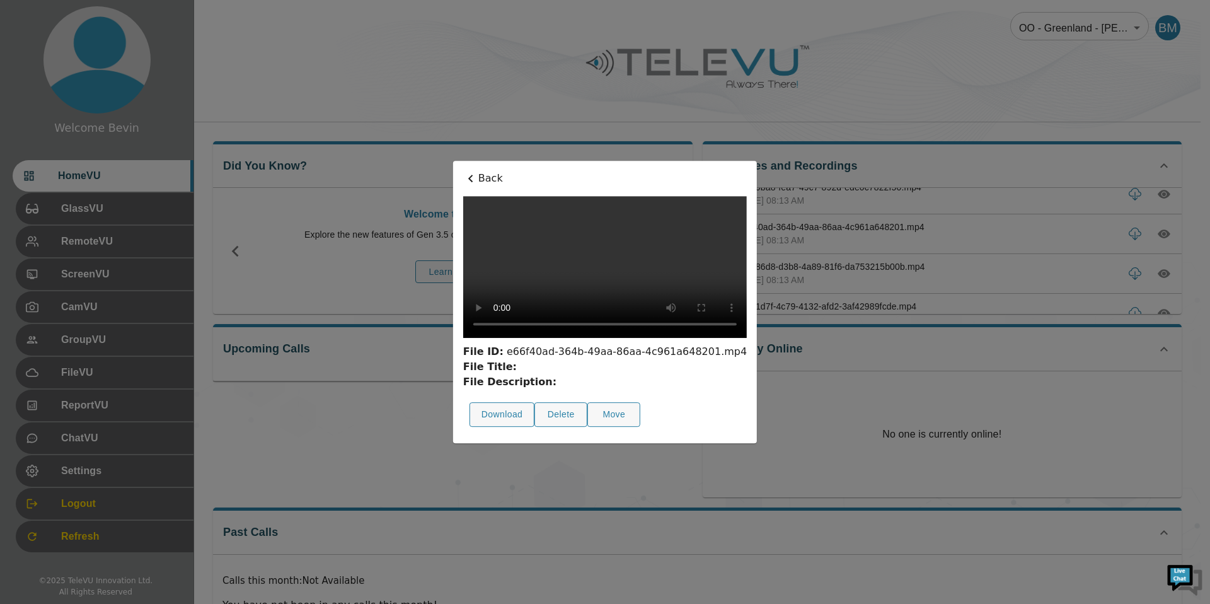
click at [463, 171] on p "Back" at bounding box center [605, 178] width 284 height 15
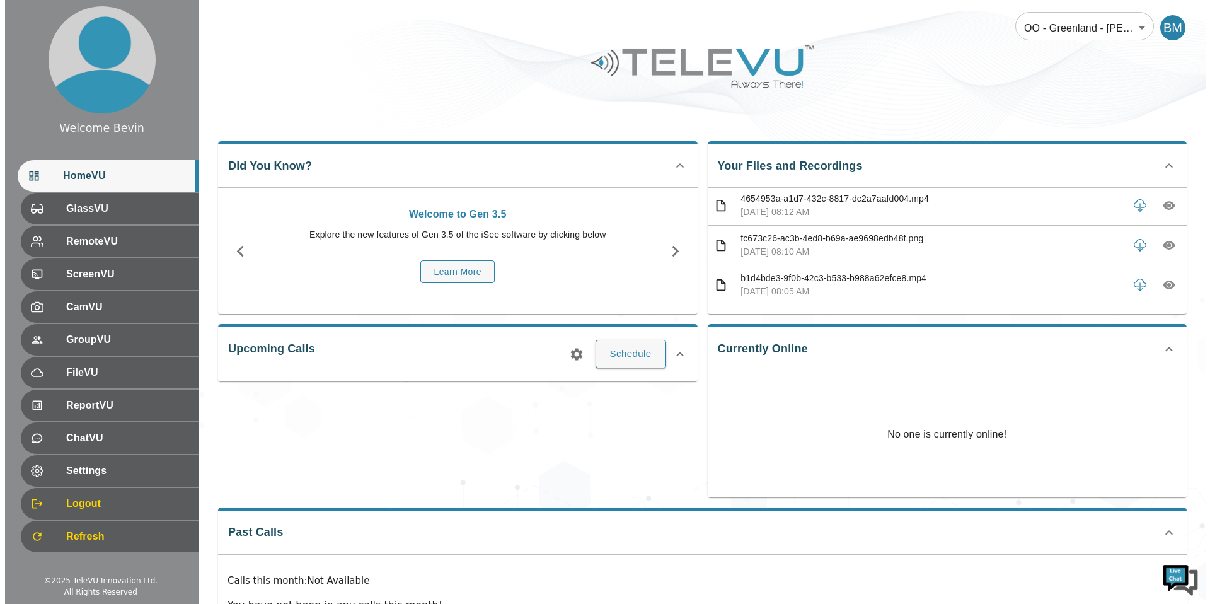
scroll to position [4806, 0]
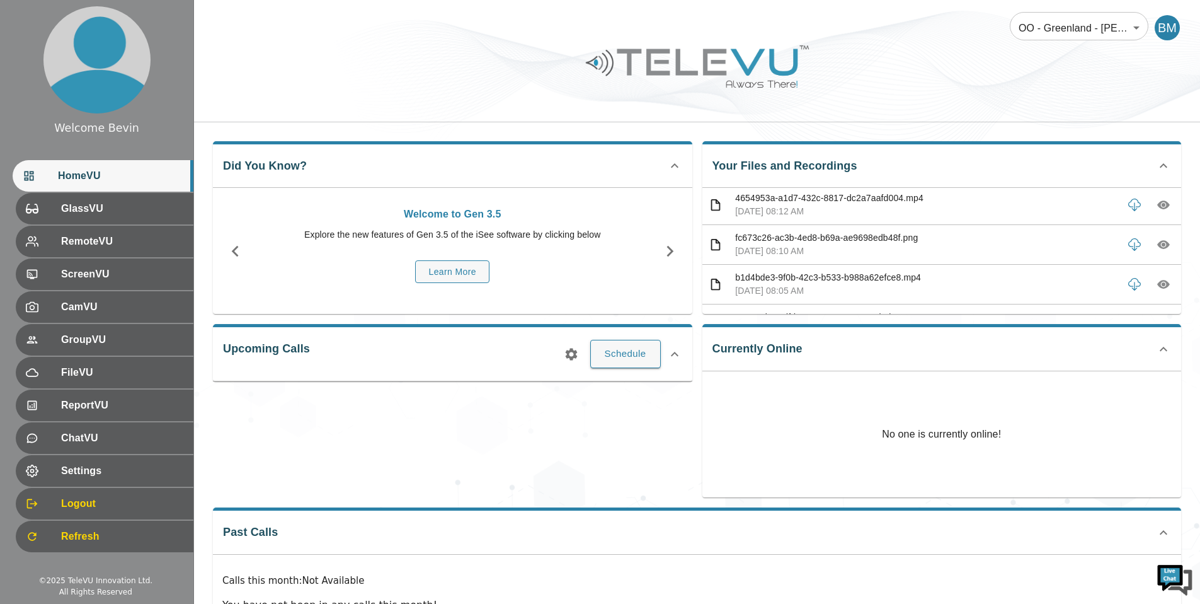
click at [1158, 246] on icon "button" at bounding box center [1164, 245] width 13 height 9
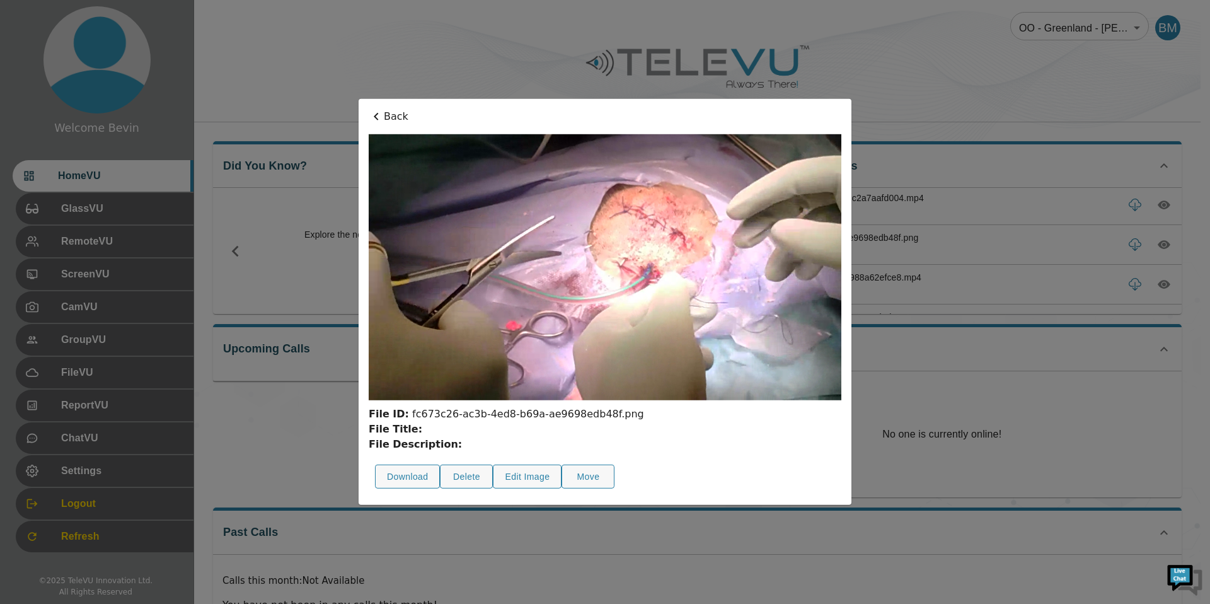
click at [397, 112] on p "Back" at bounding box center [605, 116] width 473 height 15
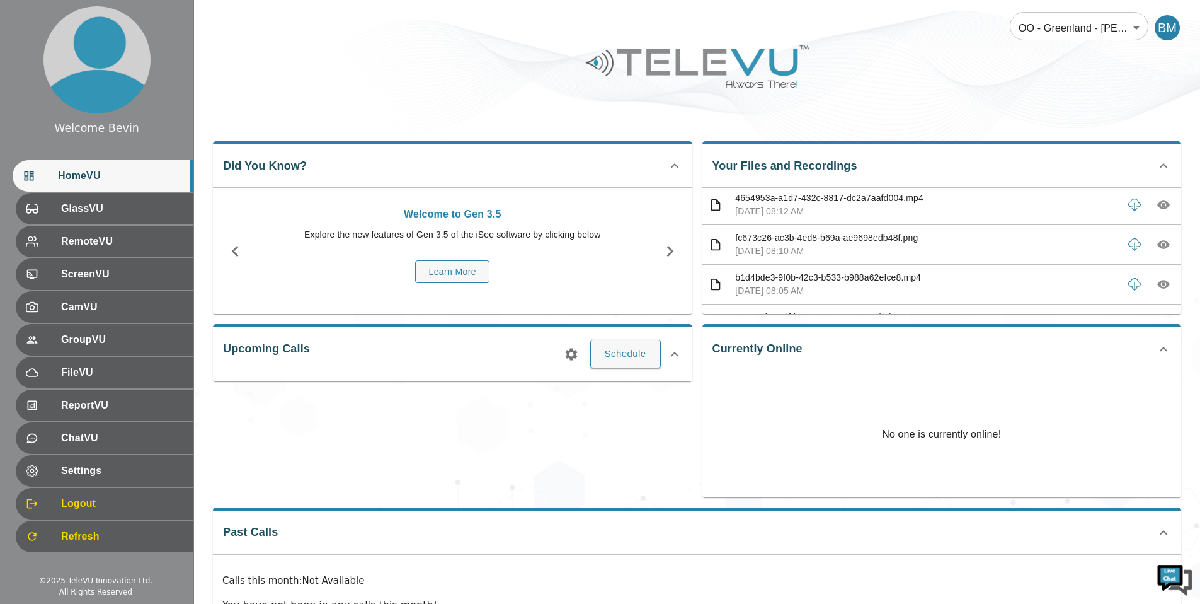
click at [1047, 37] on body "Welcome Bevin HomeVU GlassVU RemoteVU ScreenVU CamVU GroupVU FileVU ReportVU Ch…" at bounding box center [600, 336] width 1200 height 673
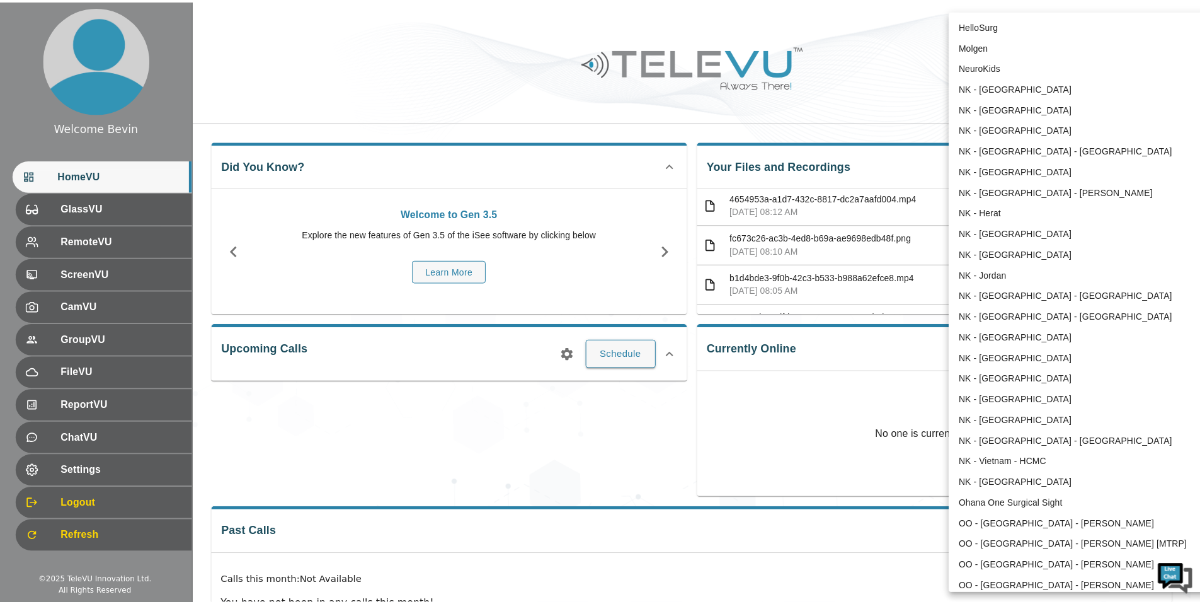
scroll to position [639, 0]
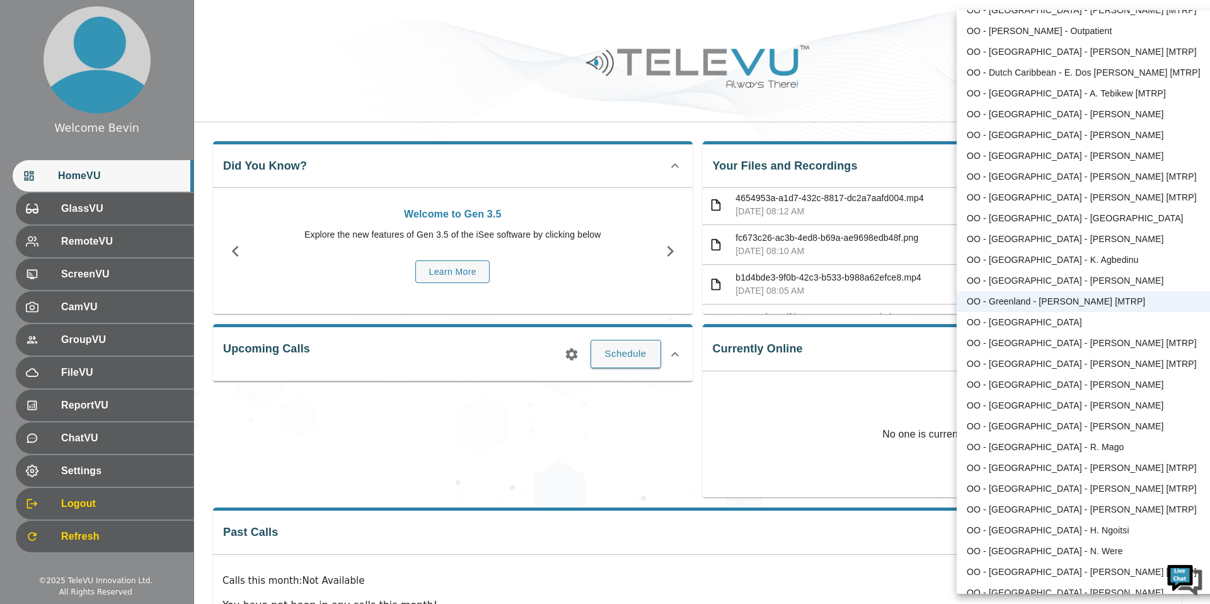
click at [1068, 197] on li "OO - [GEOGRAPHIC_DATA] - [PERSON_NAME] [MTRP]" at bounding box center [1088, 197] width 262 height 21
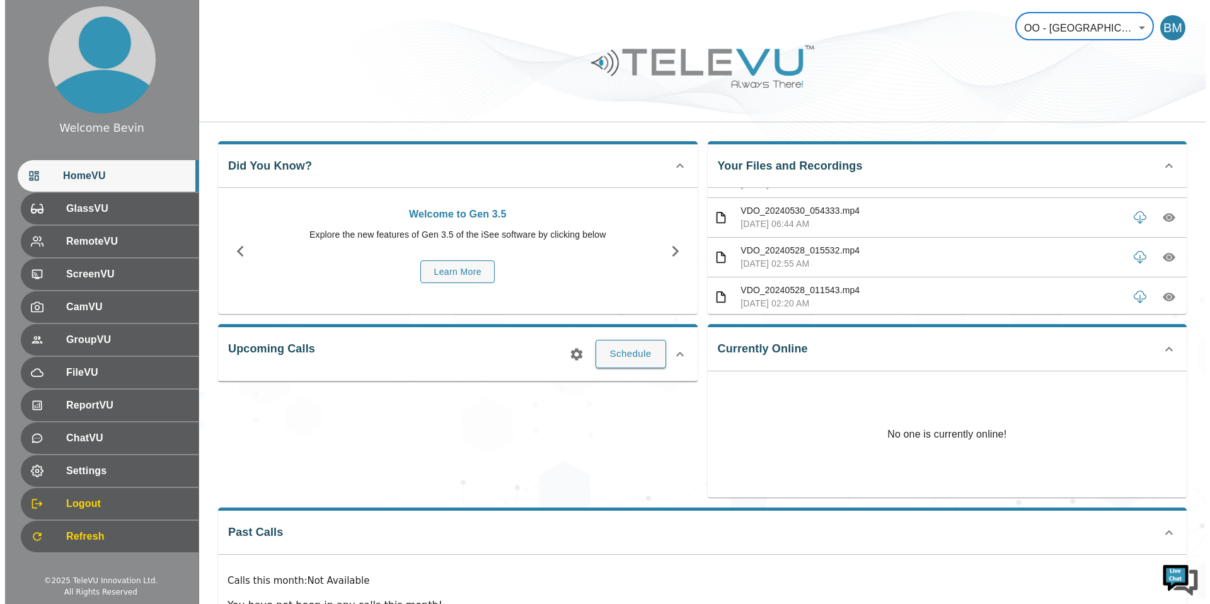
scroll to position [0, 0]
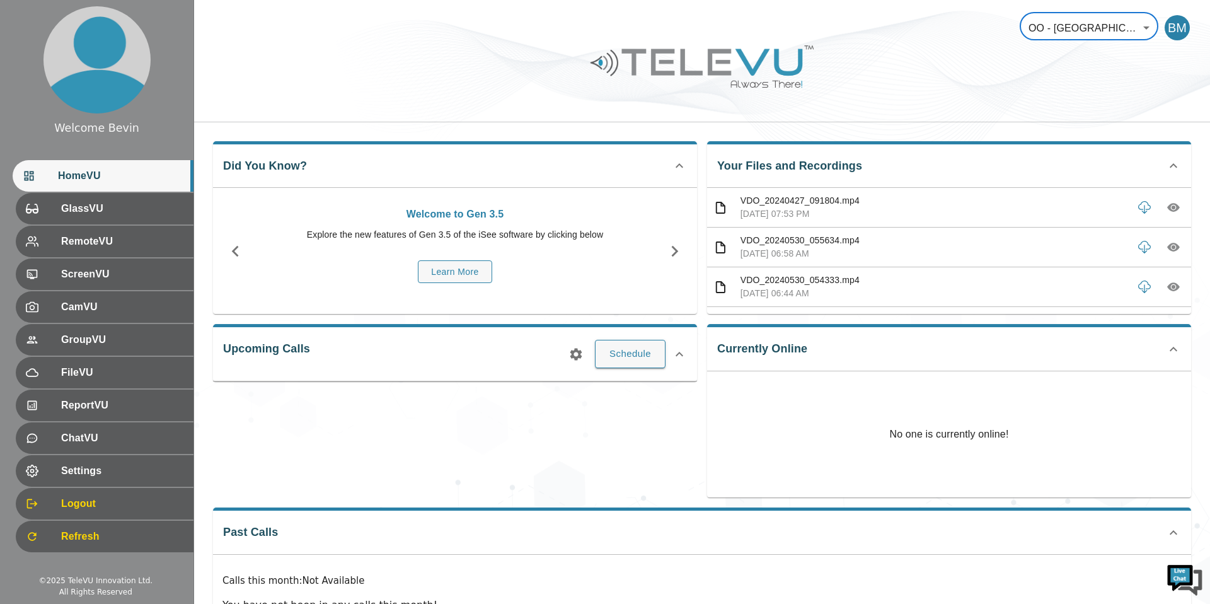
click at [1096, 28] on body "Welcome Bevin HomeVU GlassVU RemoteVU ScreenVU CamVU GroupVU FileVU ReportVU Ch…" at bounding box center [605, 336] width 1210 height 673
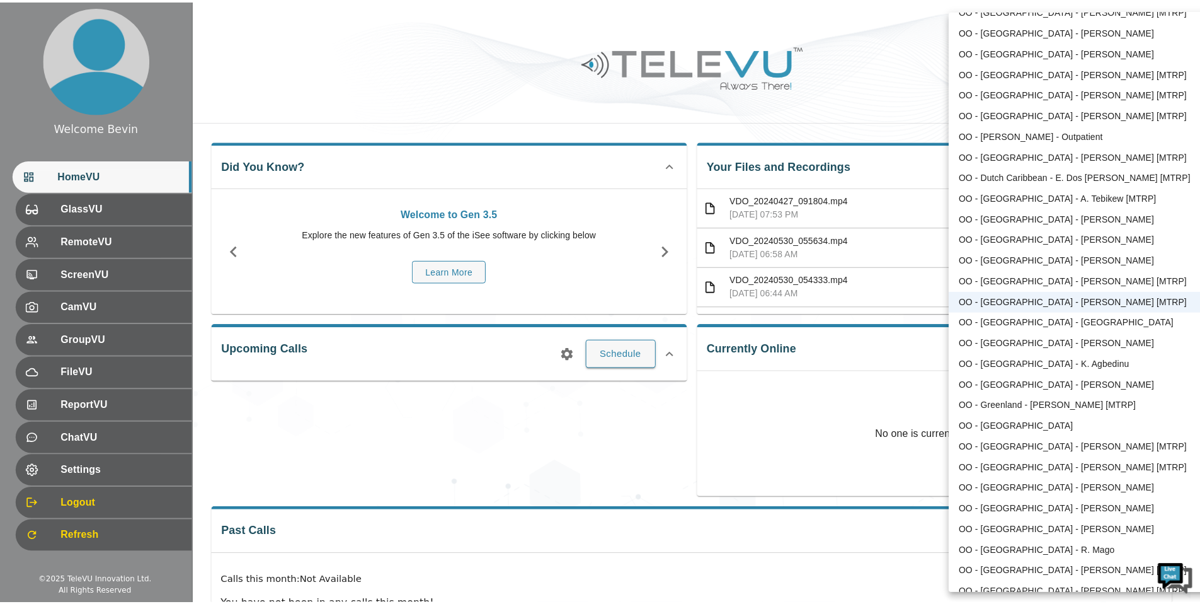
scroll to position [867, 0]
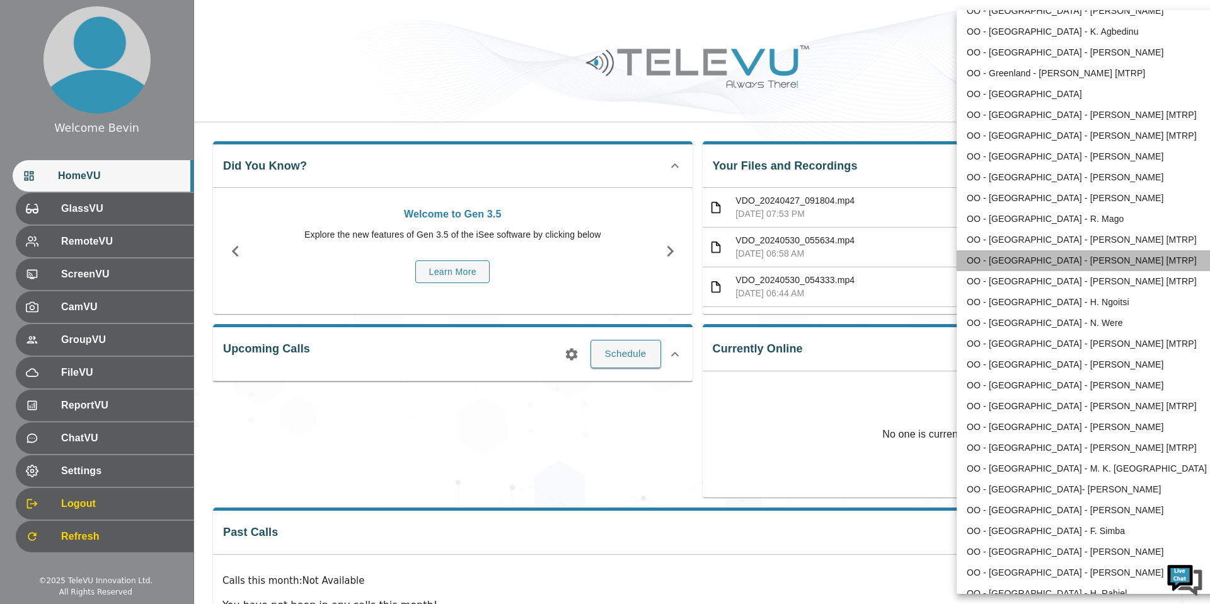
click at [1092, 262] on li "OO - [GEOGRAPHIC_DATA] - [PERSON_NAME] [MTRP]" at bounding box center [1088, 260] width 262 height 21
type input "108"
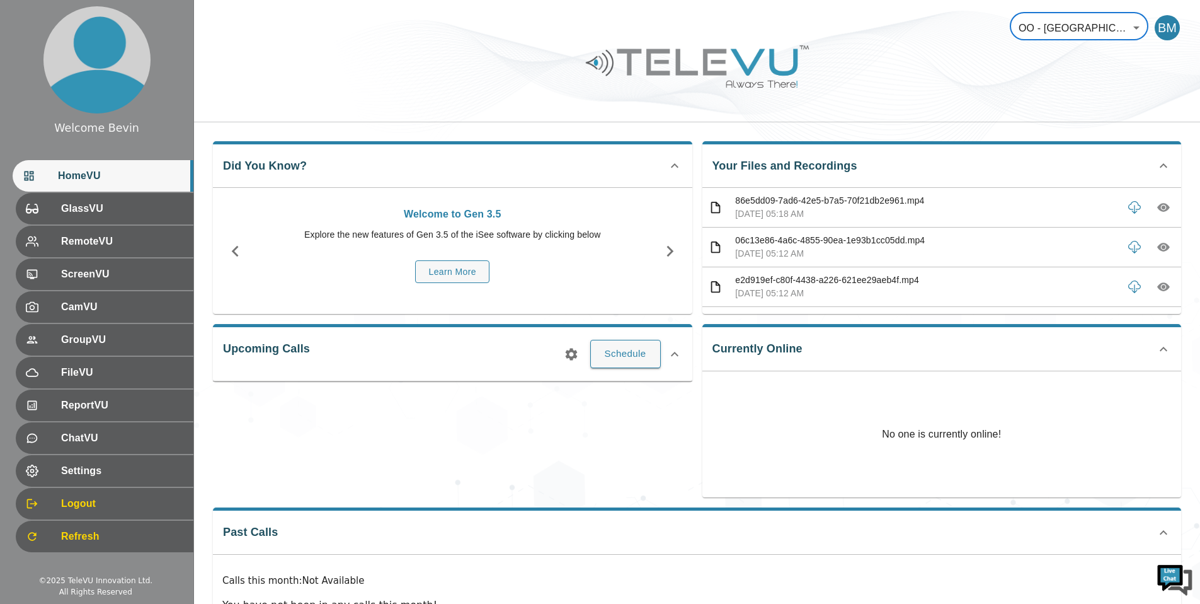
click at [1145, 197] on div at bounding box center [1150, 207] width 52 height 23
click at [1161, 211] on button "button" at bounding box center [1163, 207] width 23 height 23
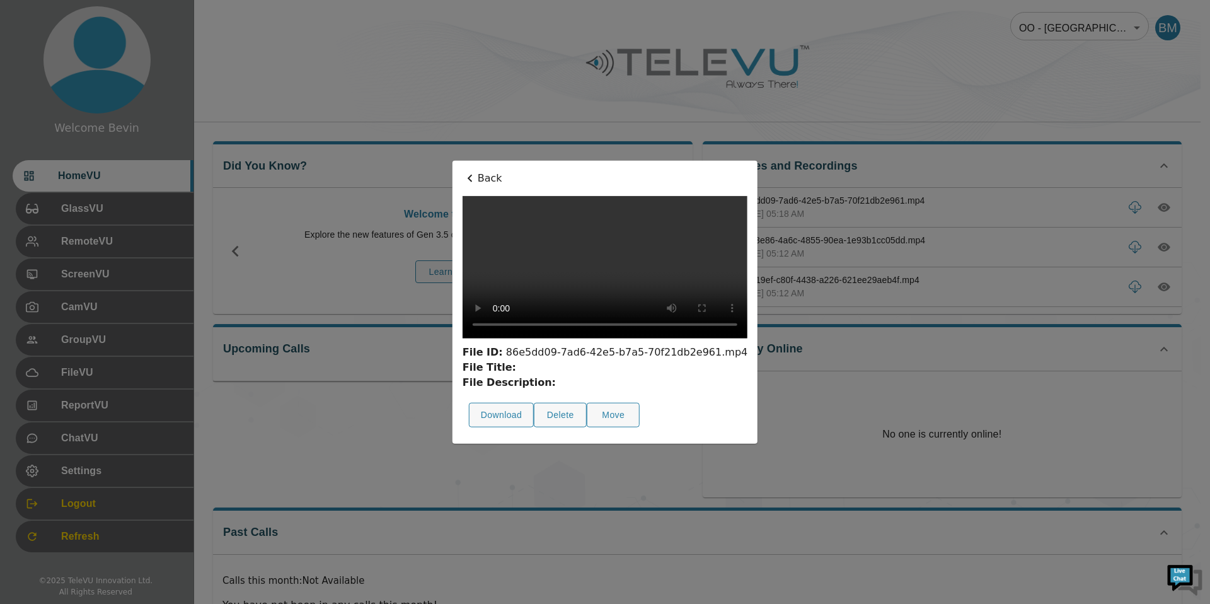
click at [463, 171] on p "Back" at bounding box center [605, 178] width 285 height 15
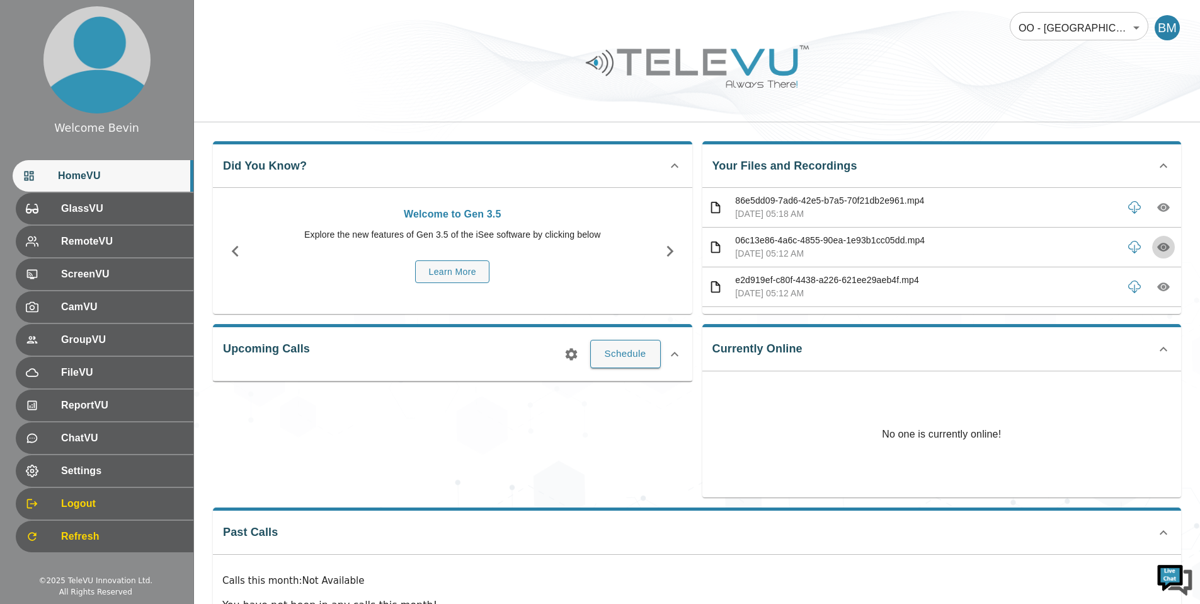
click at [1158, 249] on icon "button" at bounding box center [1164, 247] width 13 height 9
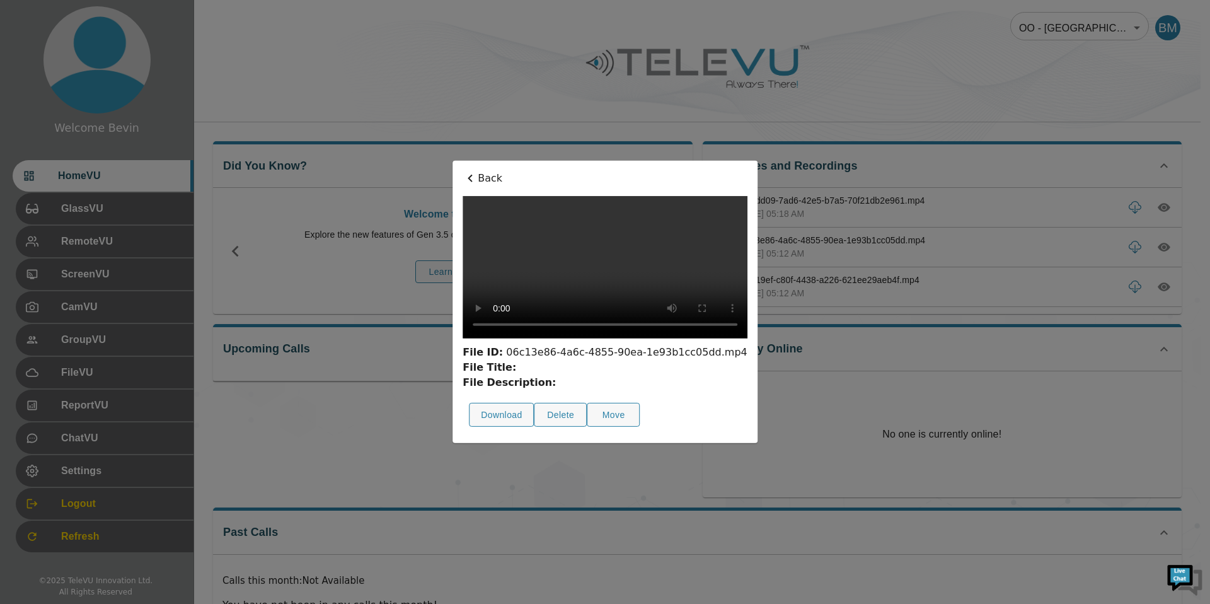
click at [463, 171] on p "Back" at bounding box center [605, 178] width 285 height 15
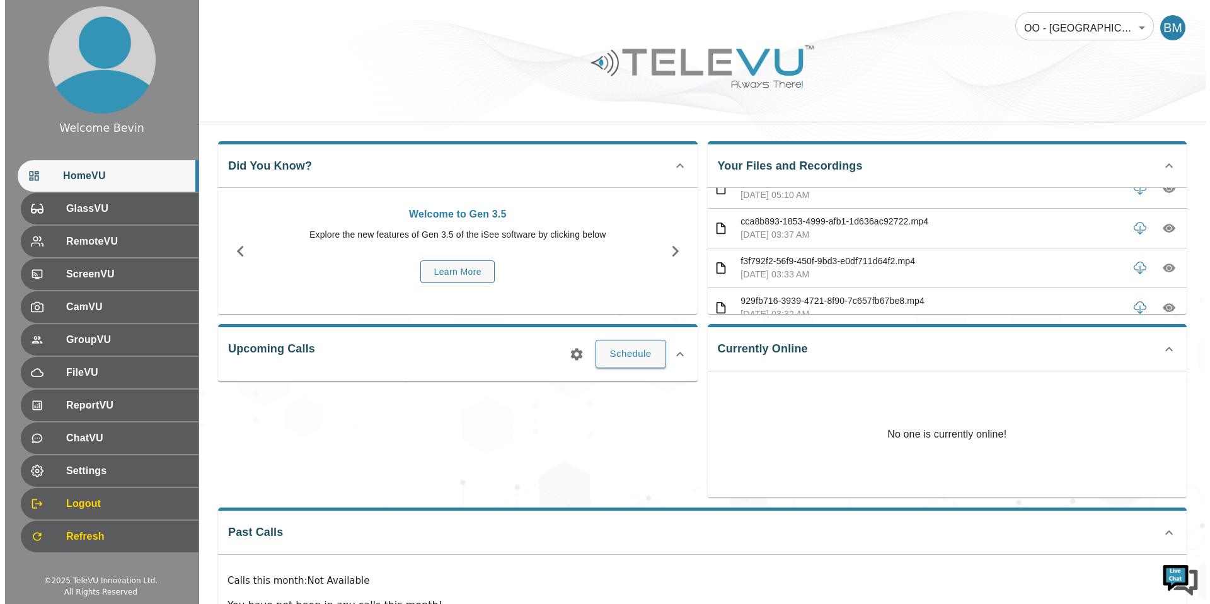
scroll to position [142, 0]
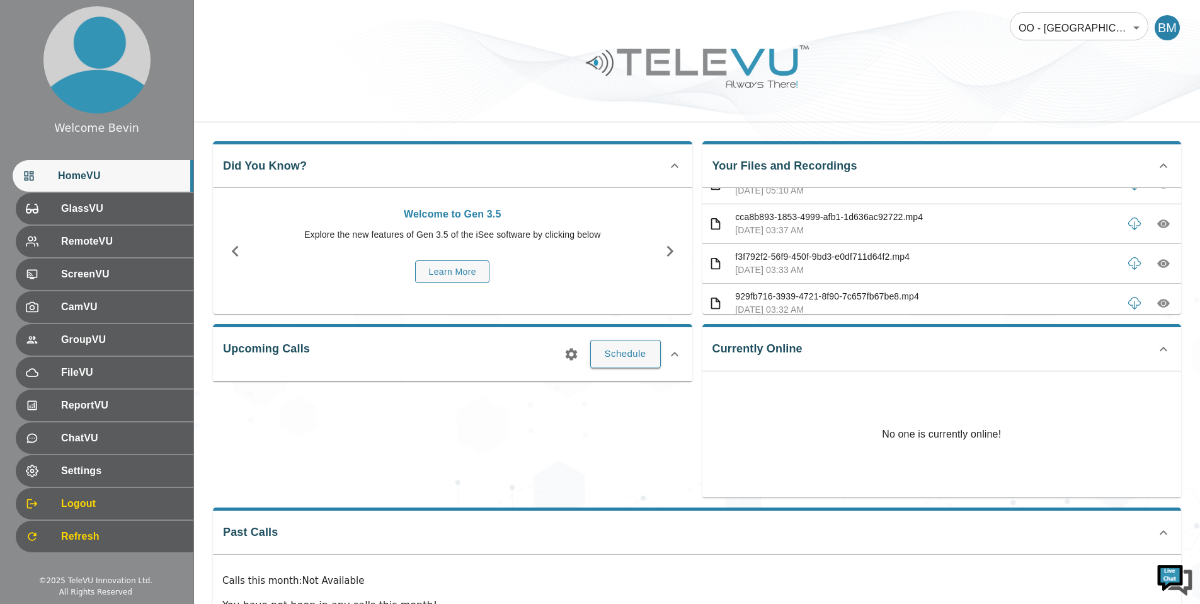
click at [1158, 222] on icon "button" at bounding box center [1164, 224] width 13 height 9
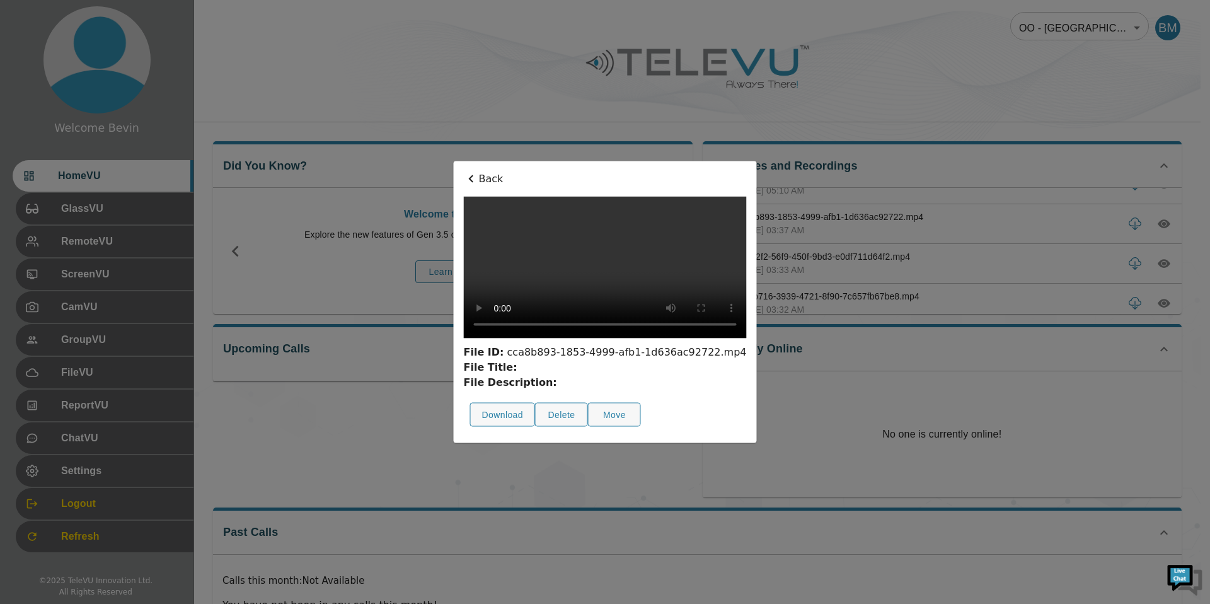
click at [463, 171] on p "Back" at bounding box center [604, 178] width 283 height 15
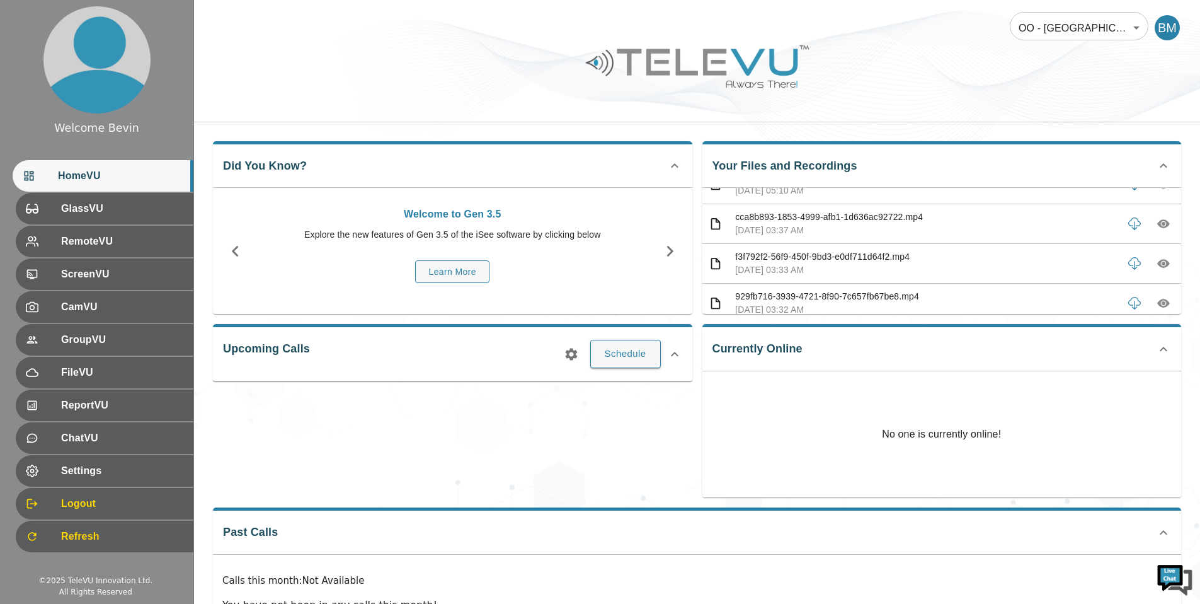
click at [1062, 28] on body "Welcome Bevin HomeVU GlassVU RemoteVU ScreenVU CamVU GroupVU FileVU ReportVU Ch…" at bounding box center [600, 336] width 1200 height 673
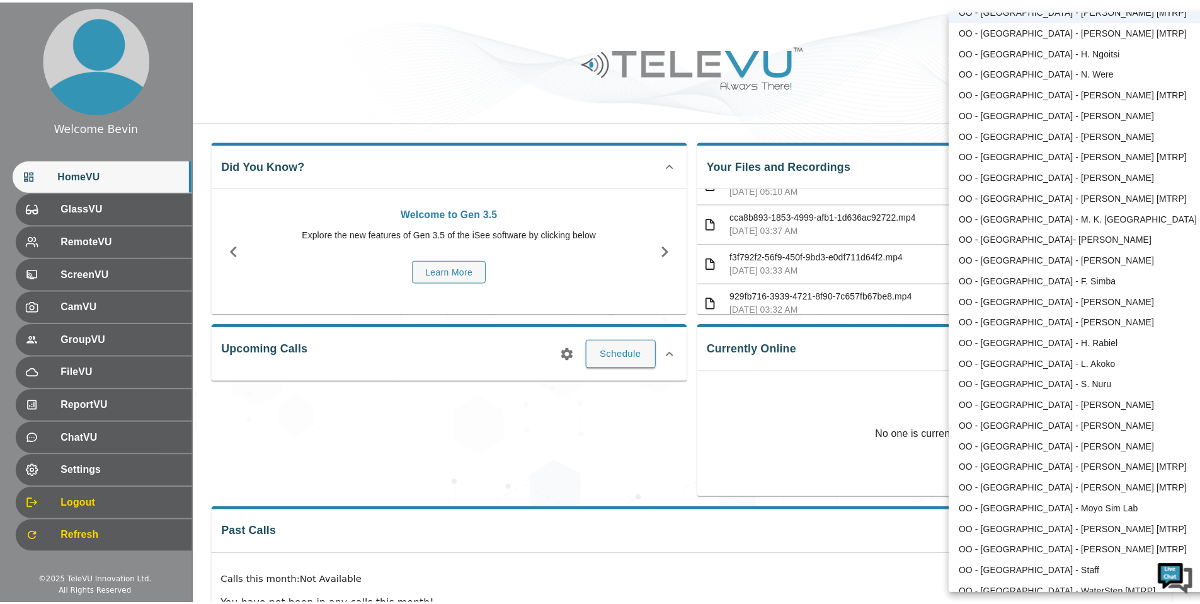
scroll to position [1194, 0]
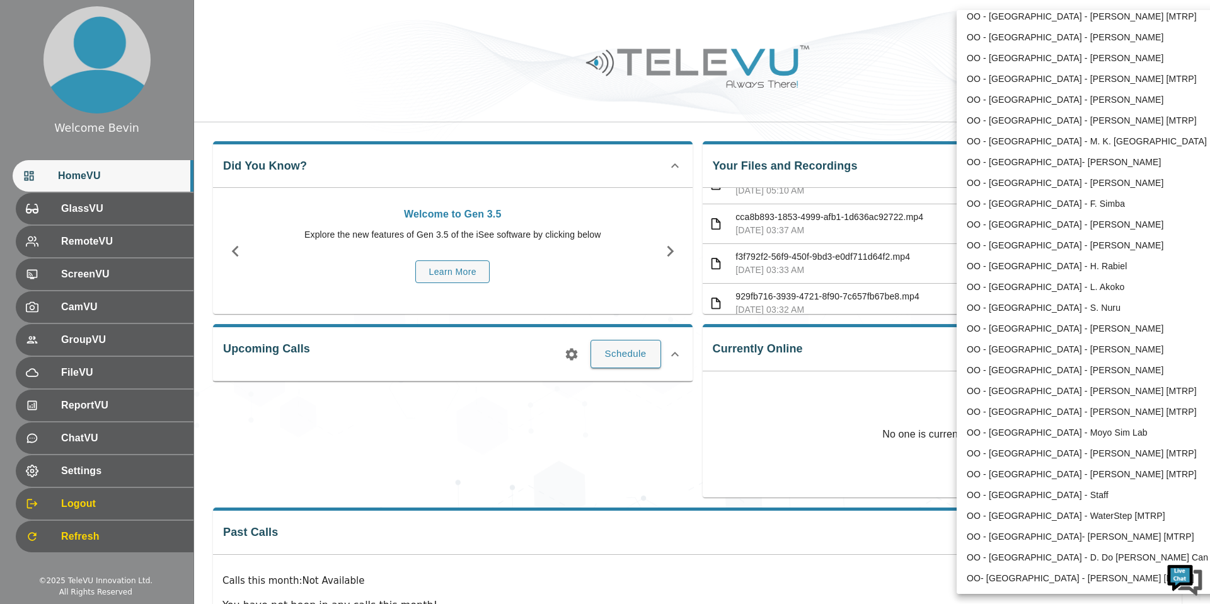
drag, startPoint x: 1043, startPoint y: 391, endPoint x: 919, endPoint y: 175, distance: 249.8
click at [1044, 391] on li "OO - [GEOGRAPHIC_DATA] - [PERSON_NAME] [MTRP]" at bounding box center [1088, 391] width 262 height 21
type input "166"
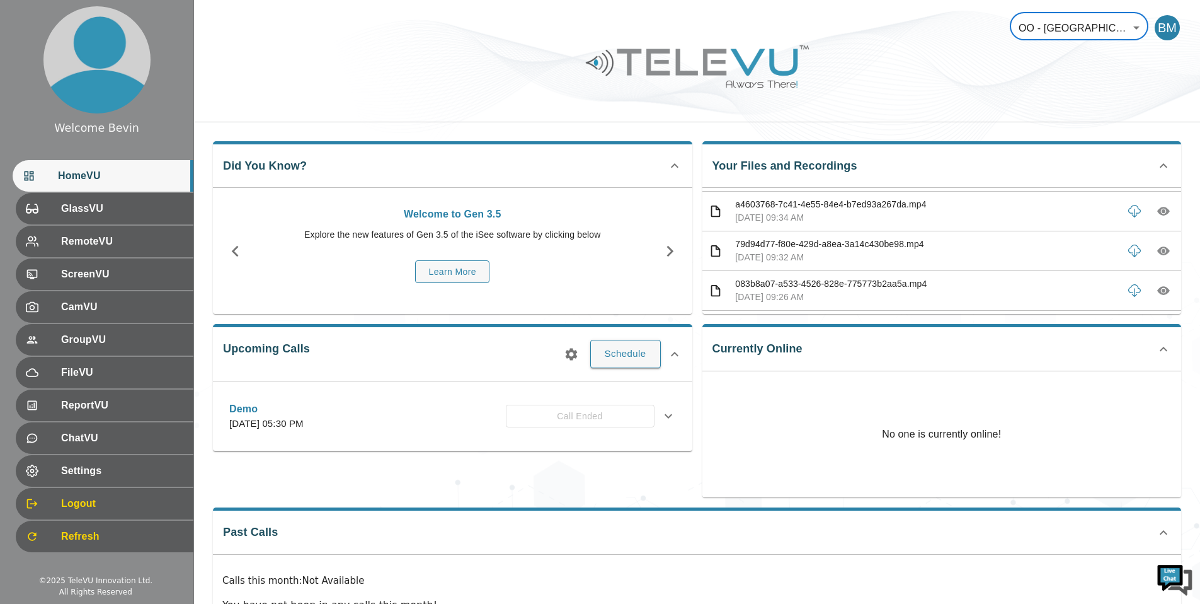
scroll to position [0, 0]
click at [1162, 208] on icon "button" at bounding box center [1164, 207] width 4 height 4
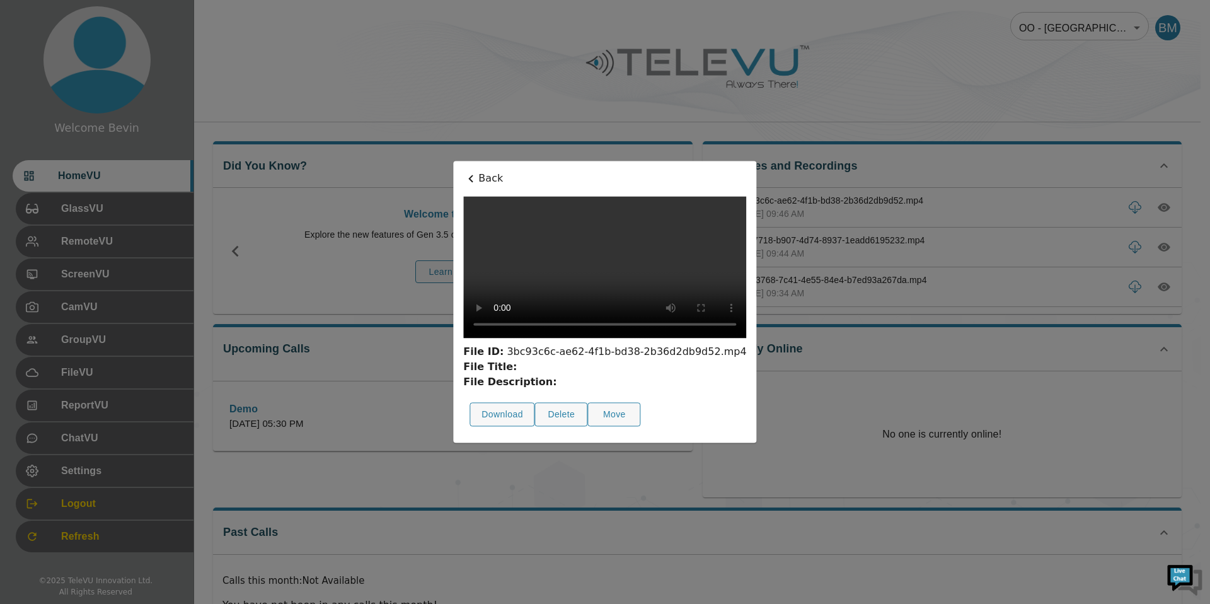
click at [463, 171] on p "Back" at bounding box center [604, 178] width 283 height 15
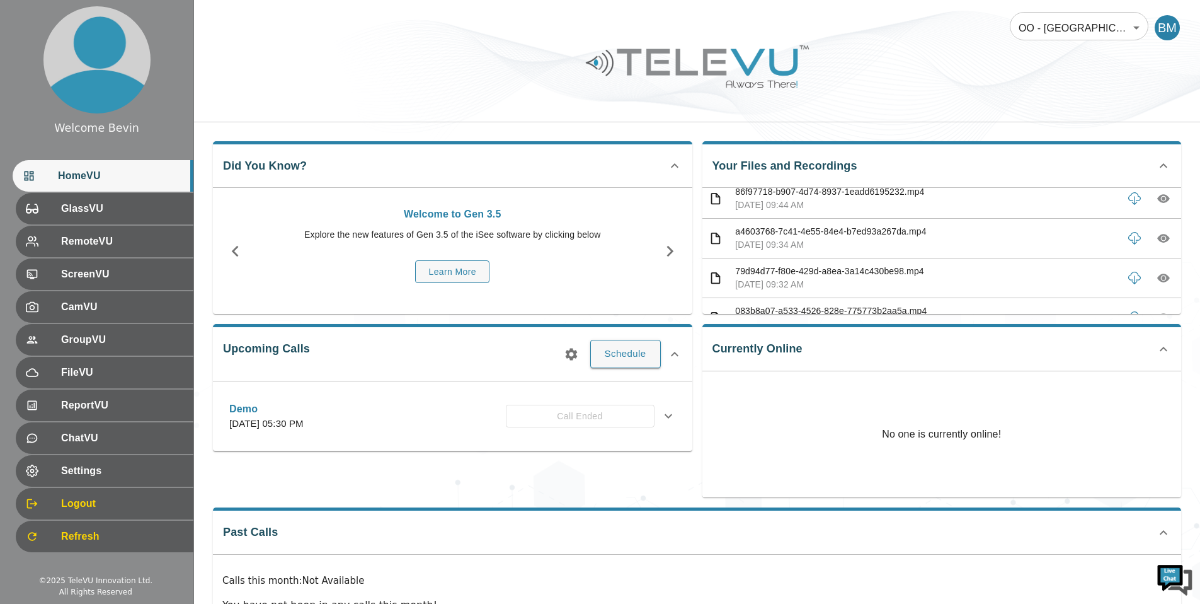
scroll to position [62, 0]
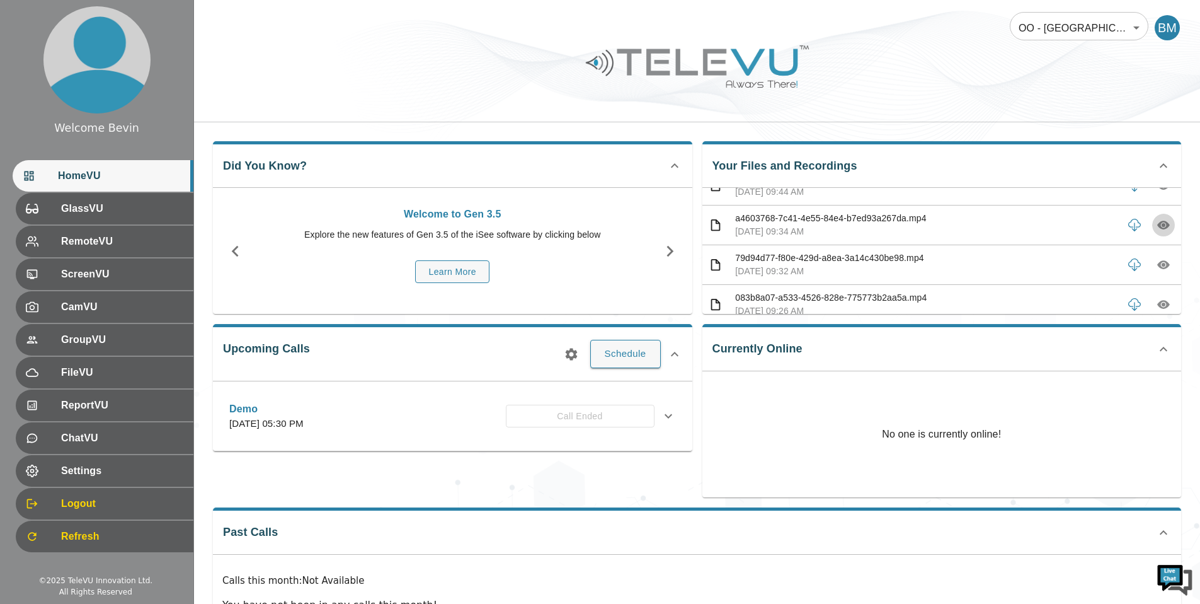
click at [1158, 223] on icon "button" at bounding box center [1164, 225] width 13 height 9
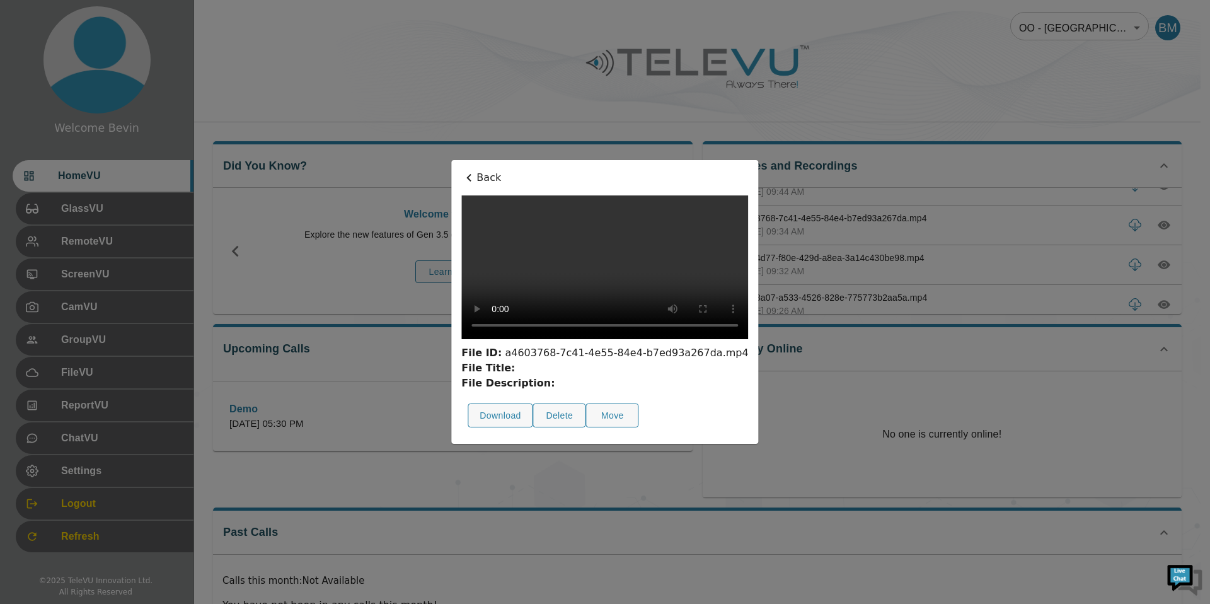
click at [461, 170] on icon at bounding box center [468, 177] width 15 height 15
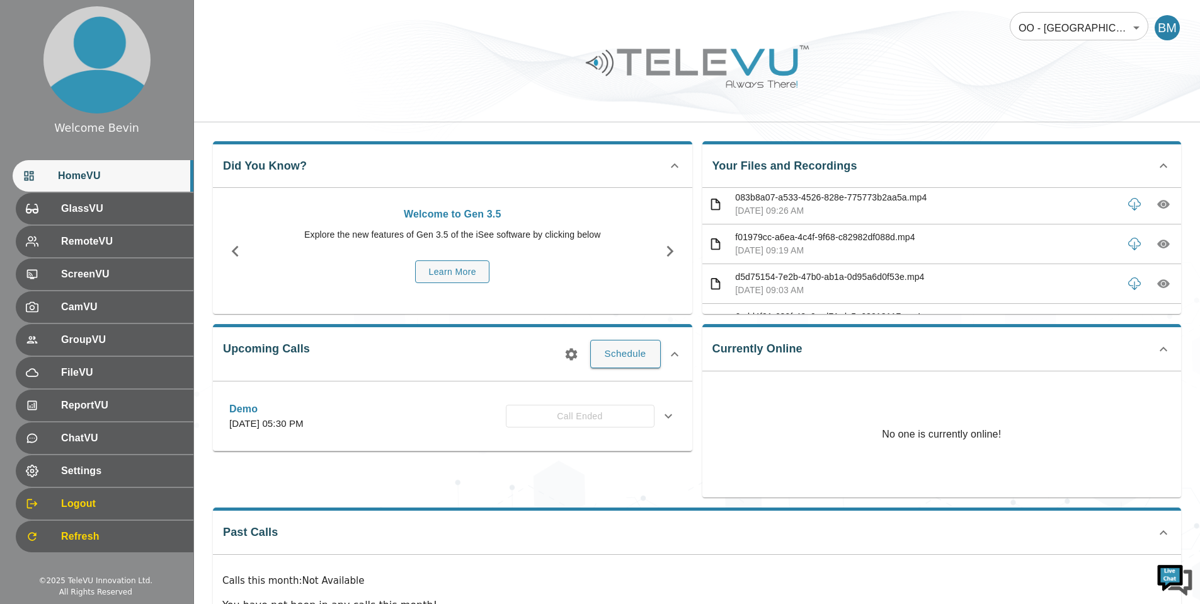
scroll to position [134, 0]
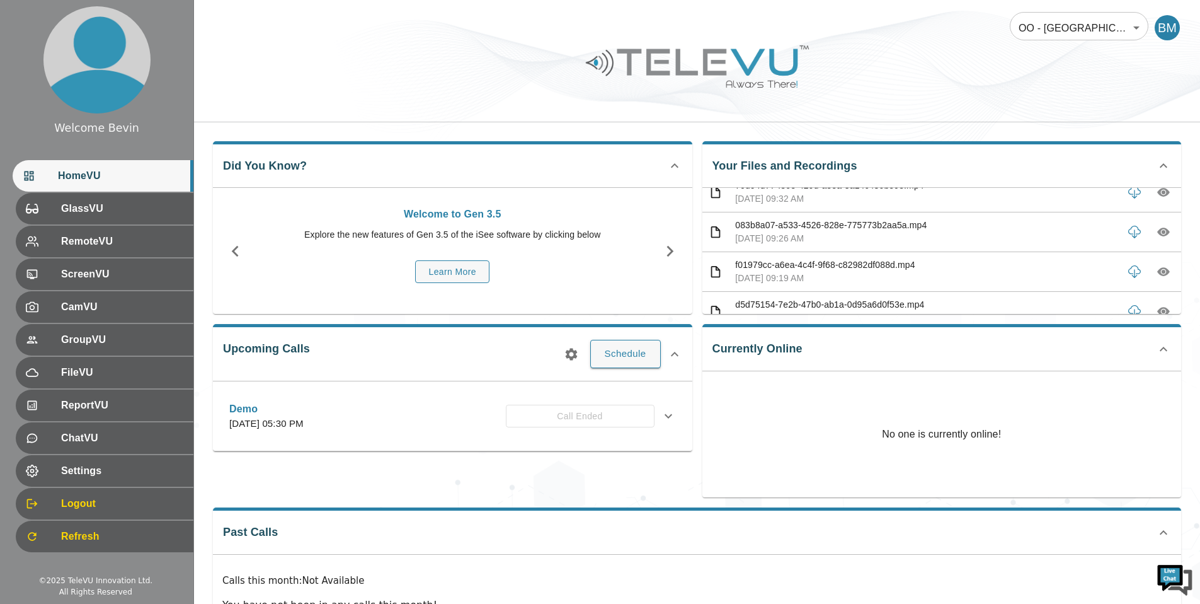
click at [1158, 231] on icon "button" at bounding box center [1164, 232] width 13 height 13
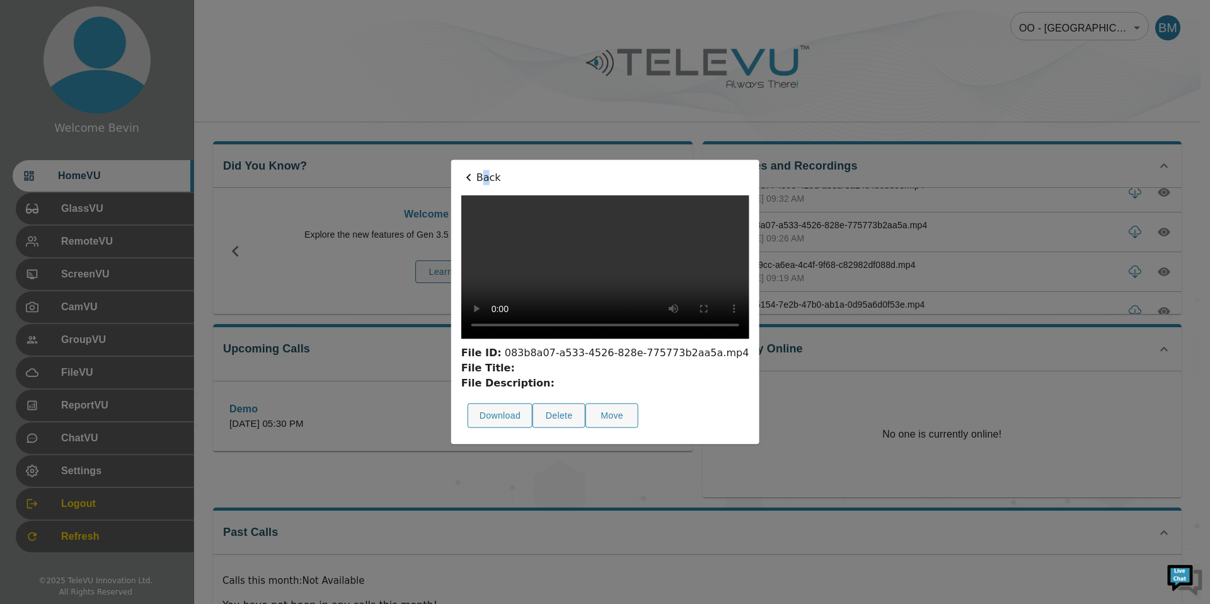
click at [461, 170] on p "Back" at bounding box center [605, 177] width 288 height 15
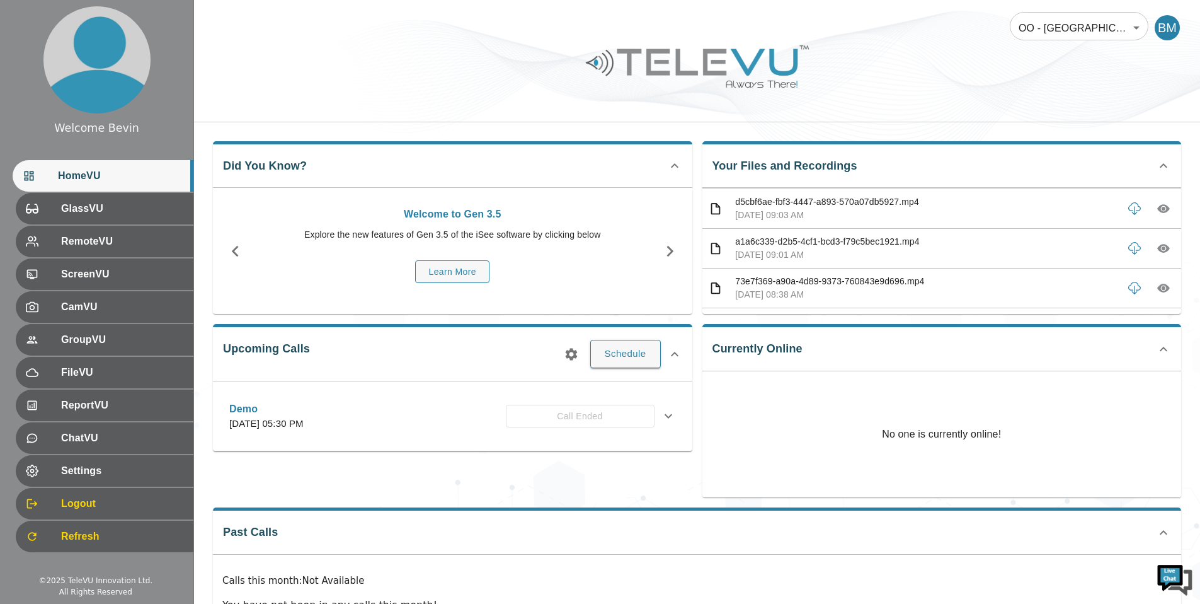
scroll to position [789, 0]
click at [1158, 209] on icon "button" at bounding box center [1164, 213] width 13 height 9
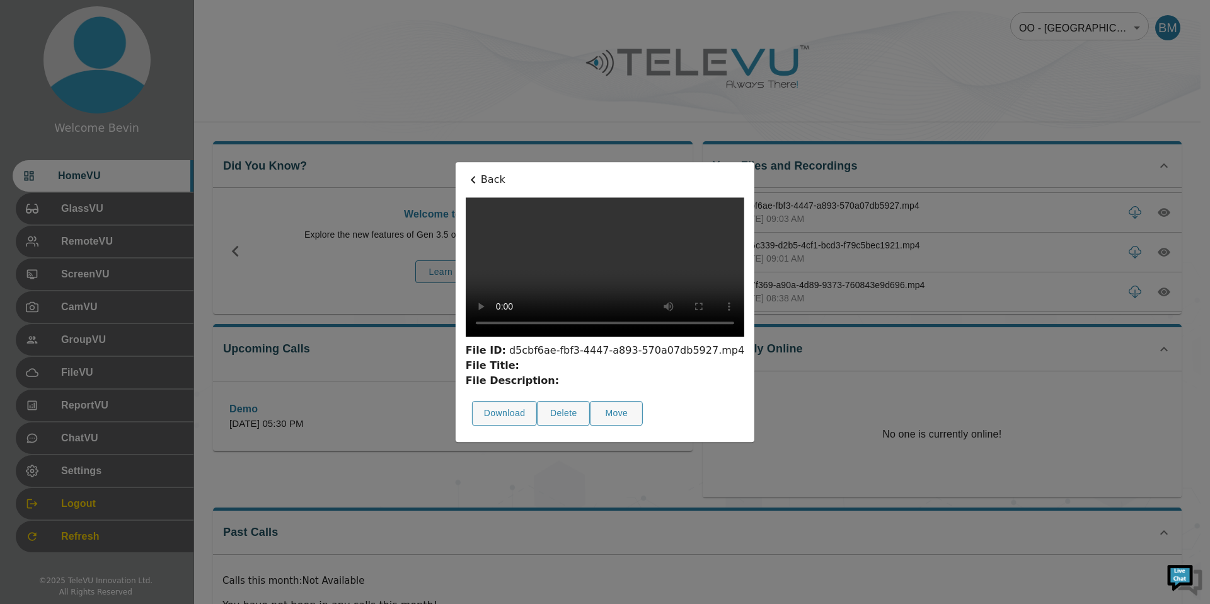
click at [466, 172] on p "Back" at bounding box center [605, 179] width 279 height 15
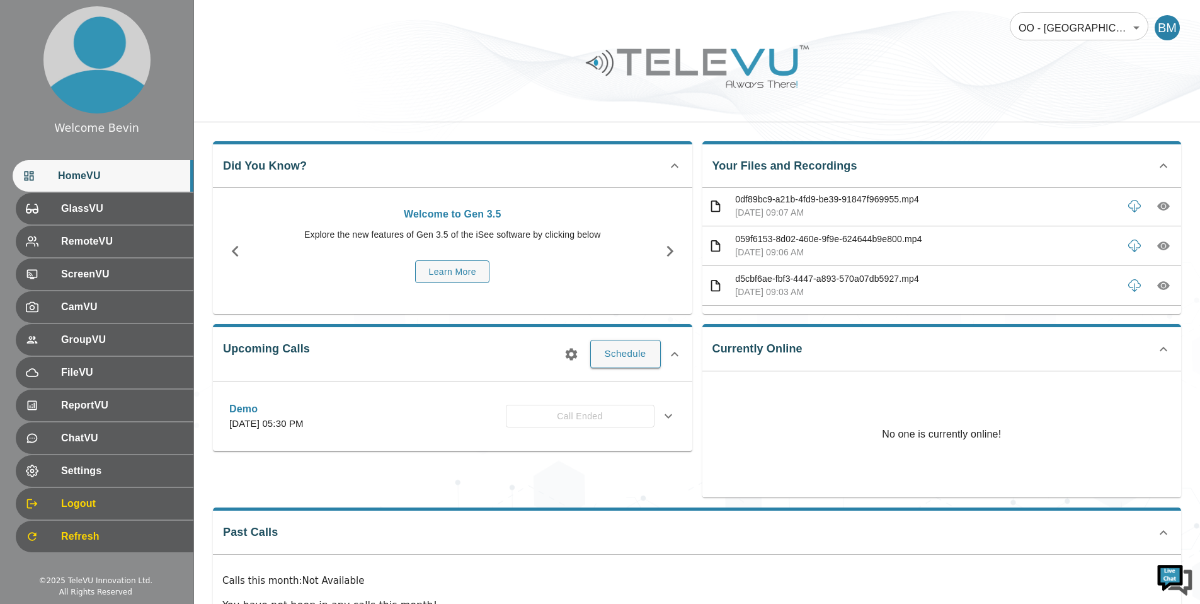
scroll to position [713, 0]
click at [1158, 209] on icon "button" at bounding box center [1164, 208] width 13 height 13
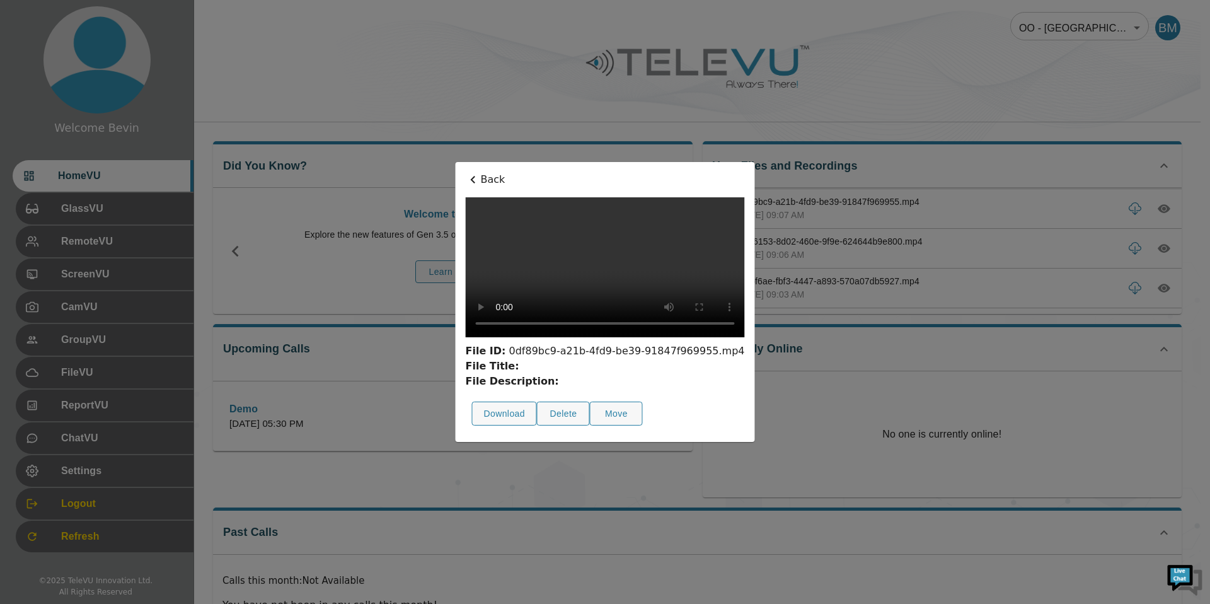
click at [465, 172] on p "Back" at bounding box center [604, 179] width 279 height 15
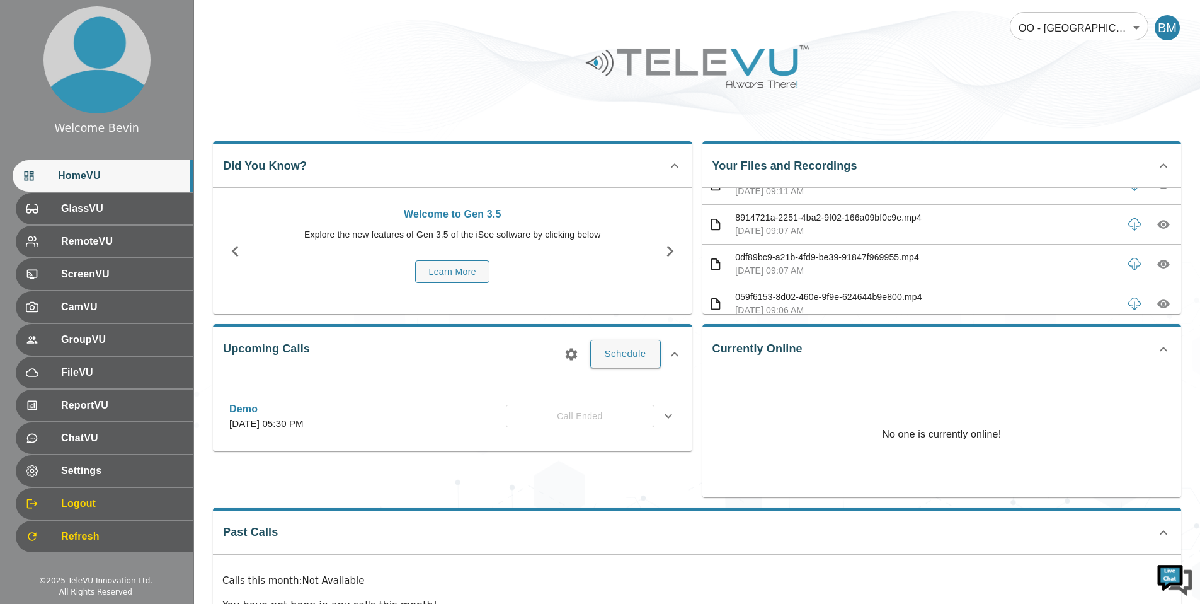
scroll to position [655, 0]
click at [1162, 229] on icon "button" at bounding box center [1164, 228] width 4 height 4
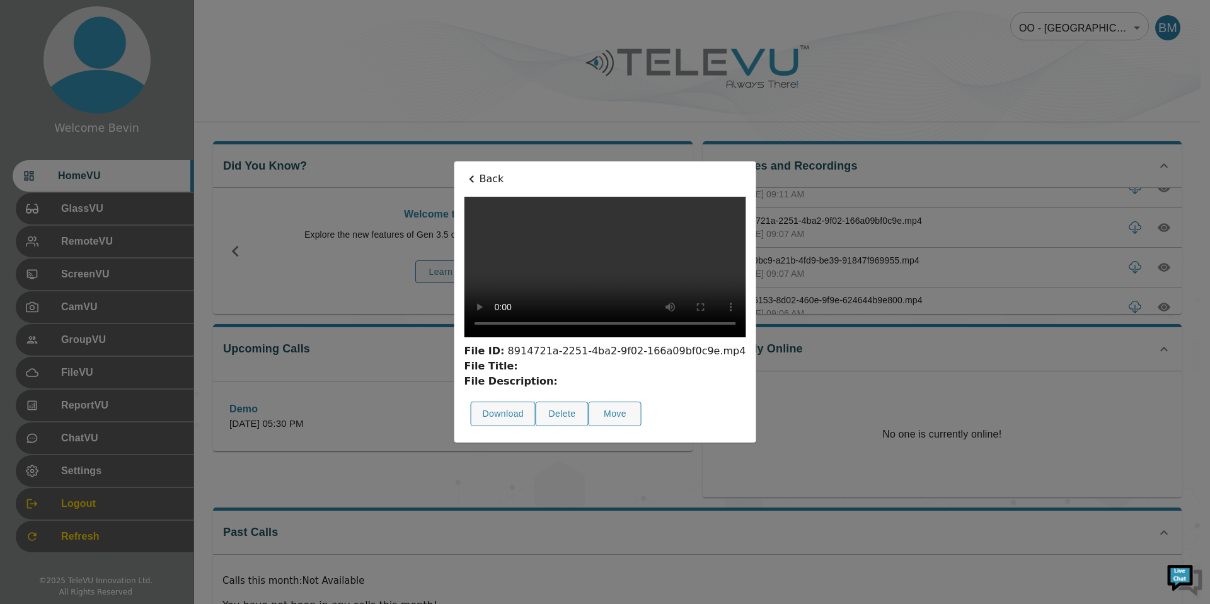
click at [464, 171] on p "Back" at bounding box center [605, 178] width 282 height 15
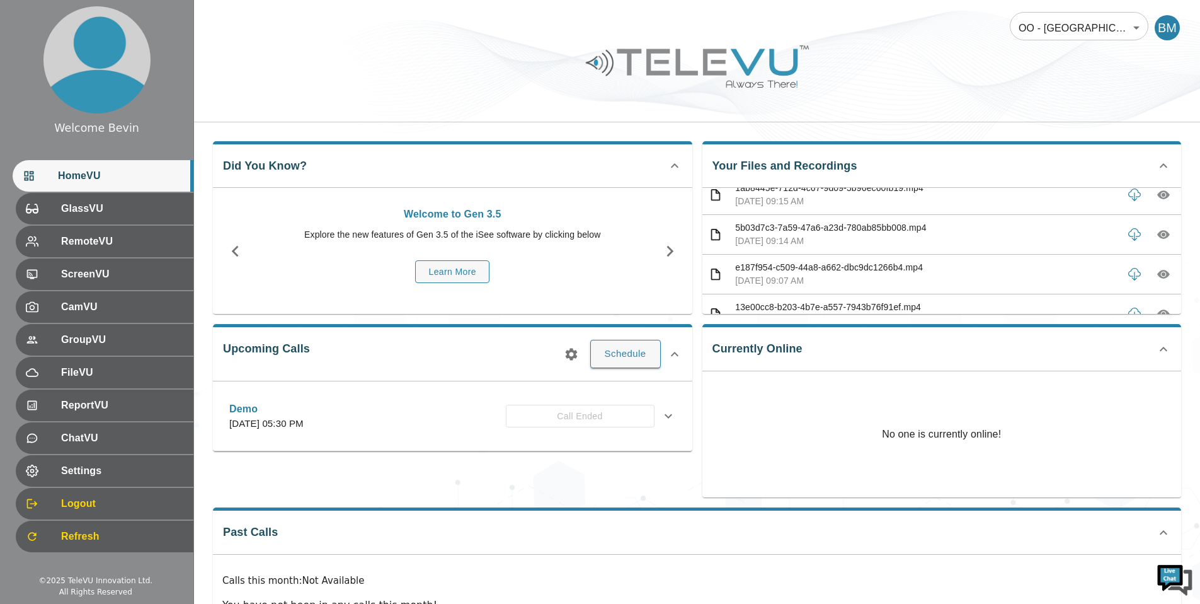
scroll to position [989, 0]
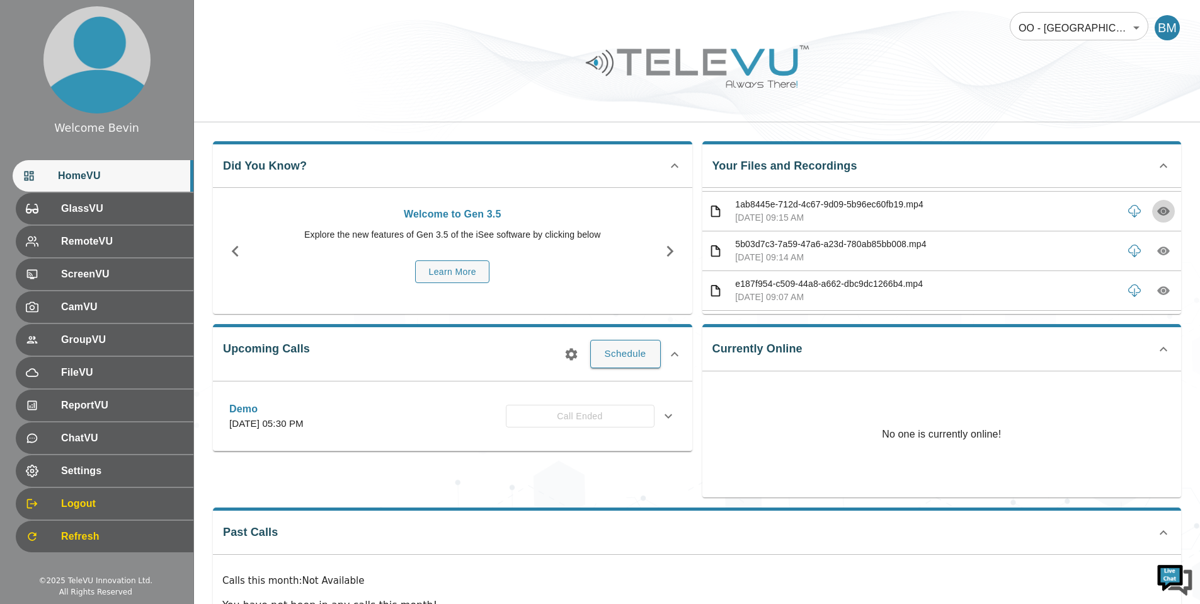
click at [1158, 213] on icon "button" at bounding box center [1164, 211] width 13 height 13
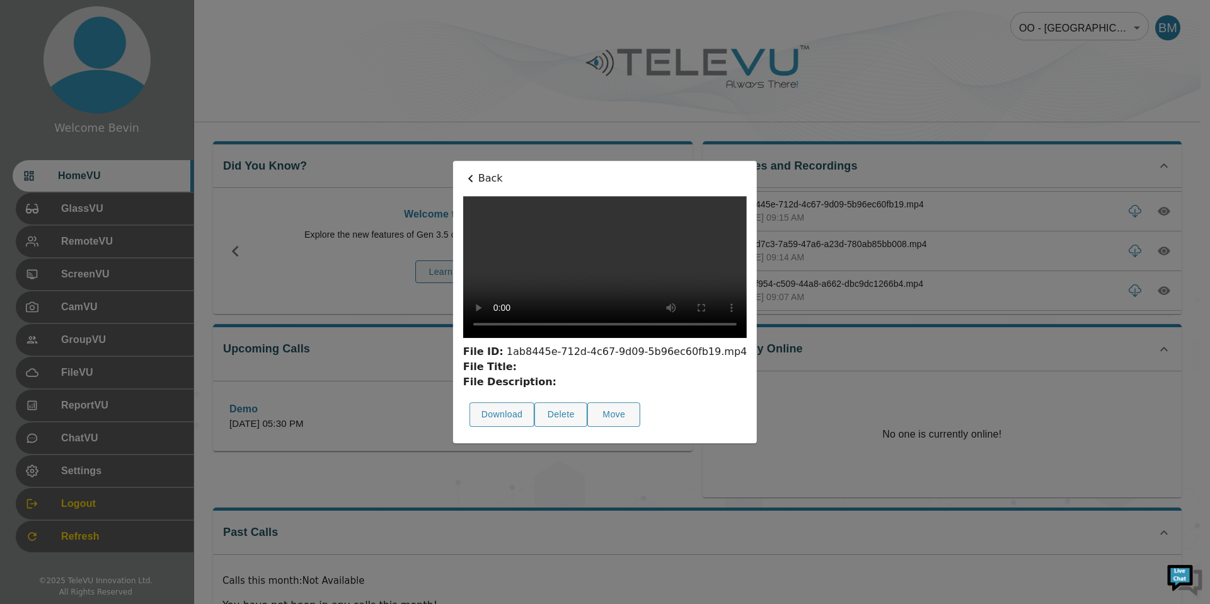
click at [463, 171] on p "Back" at bounding box center [605, 178] width 284 height 15
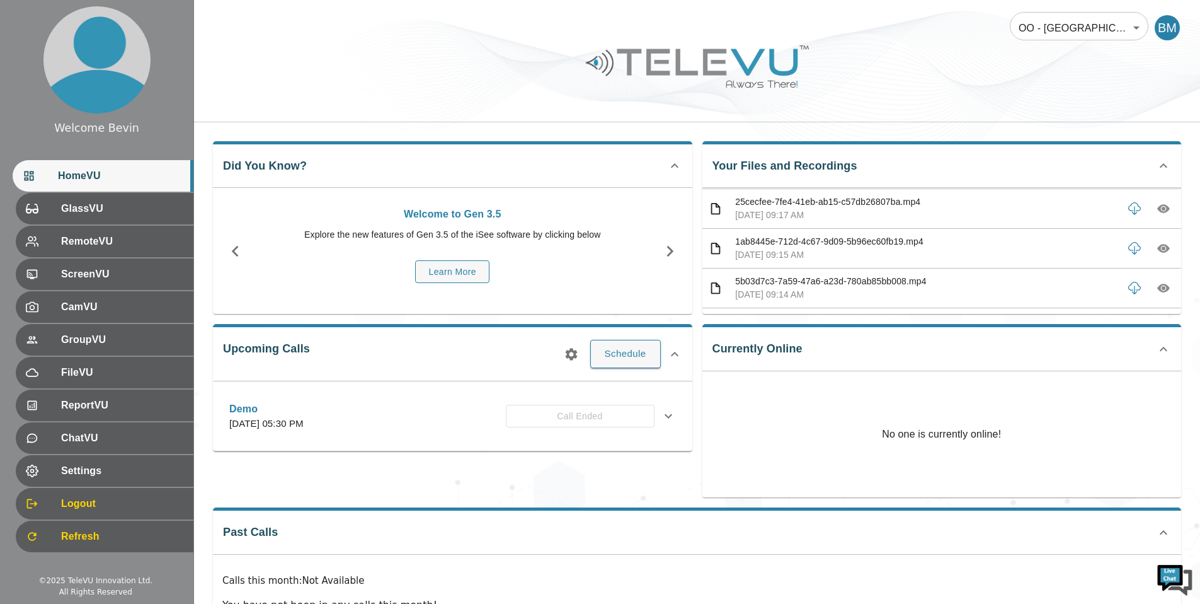
scroll to position [944, 0]
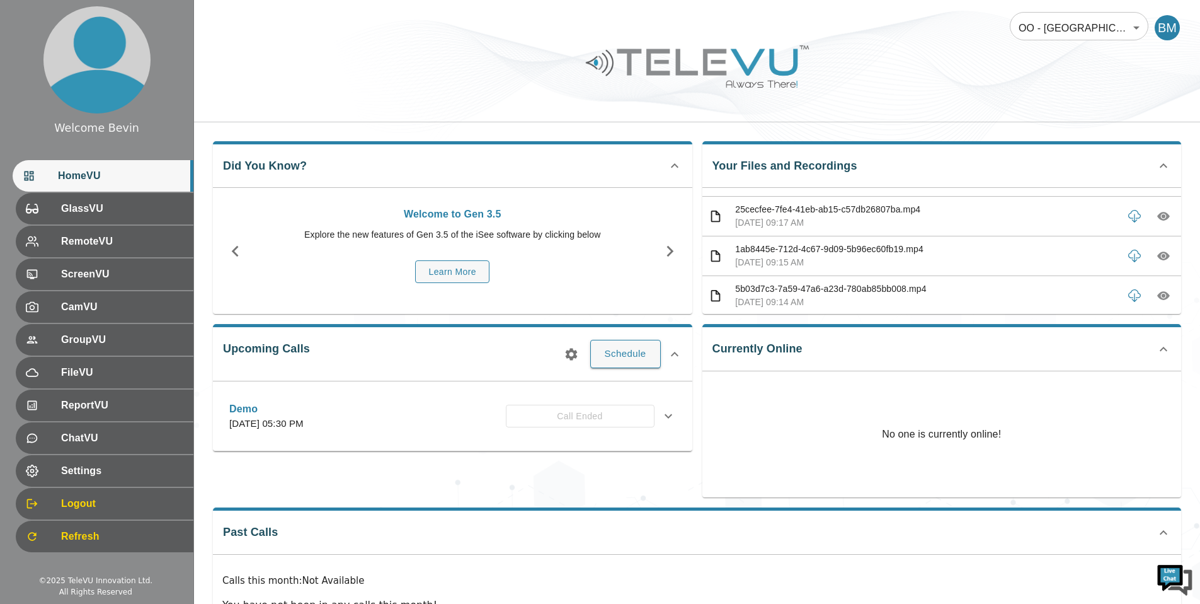
click at [1158, 214] on icon "button" at bounding box center [1164, 216] width 13 height 13
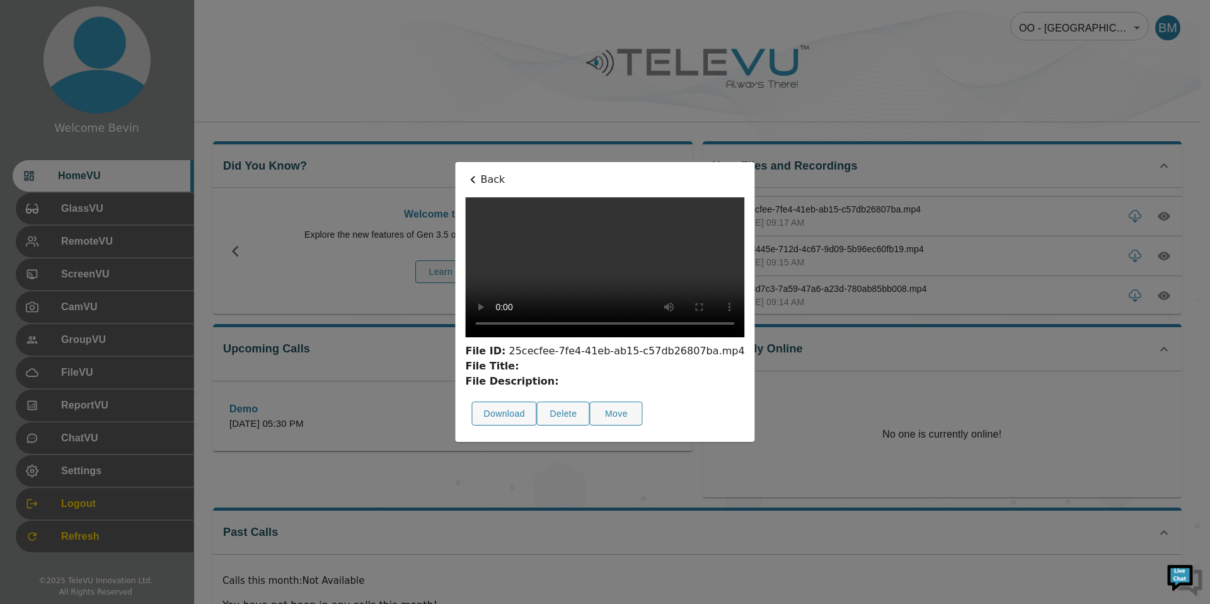
click at [465, 172] on p "Back" at bounding box center [604, 179] width 279 height 15
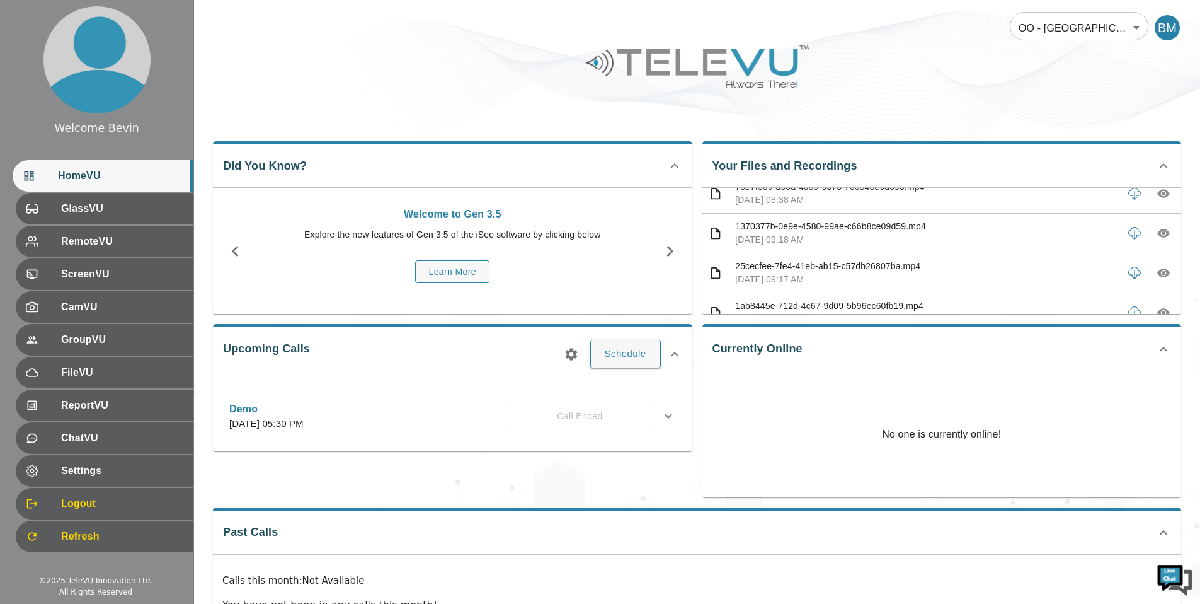
scroll to position [924, 0]
click at [1158, 195] on icon "button" at bounding box center [1164, 196] width 13 height 13
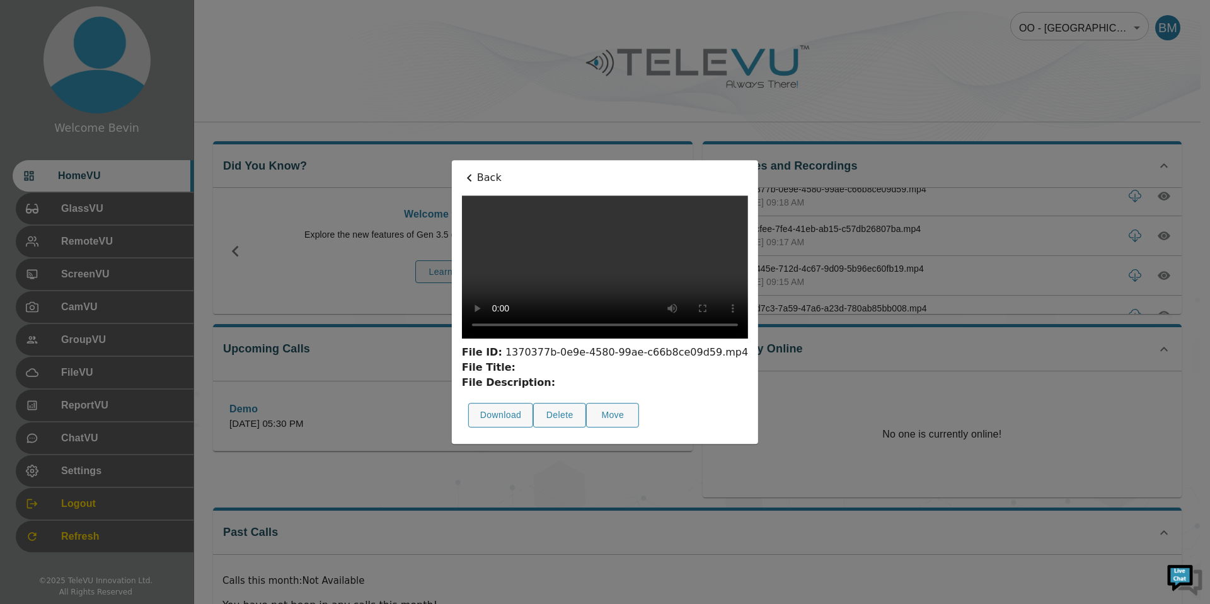
click at [462, 170] on p "Back" at bounding box center [605, 177] width 286 height 15
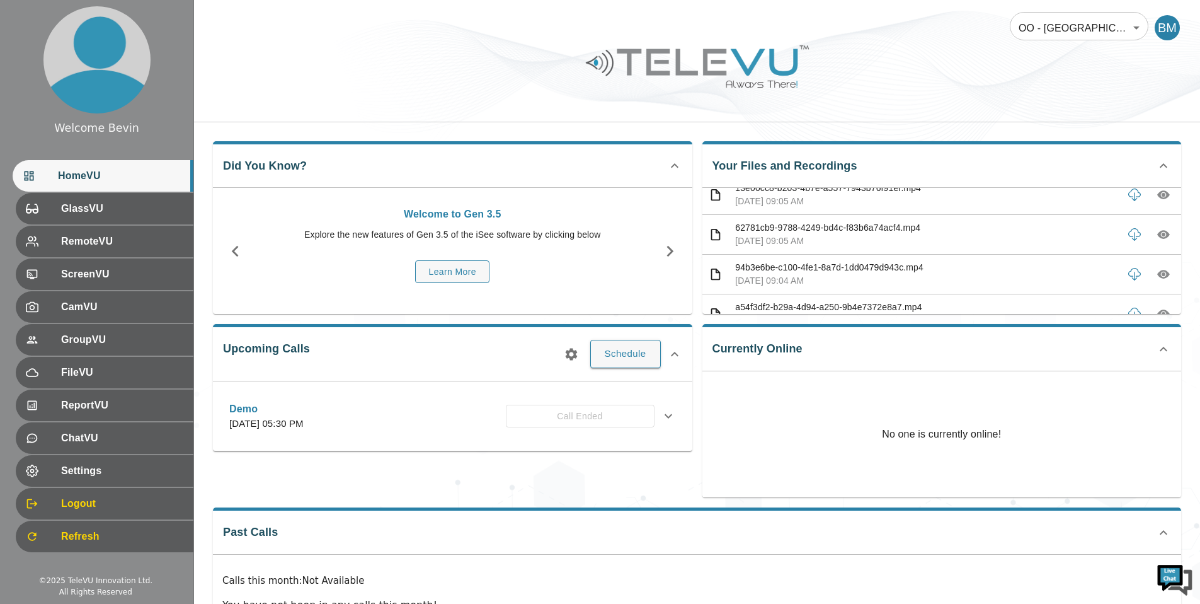
scroll to position [1125, 0]
click at [1158, 273] on icon "button" at bounding box center [1164, 274] width 13 height 9
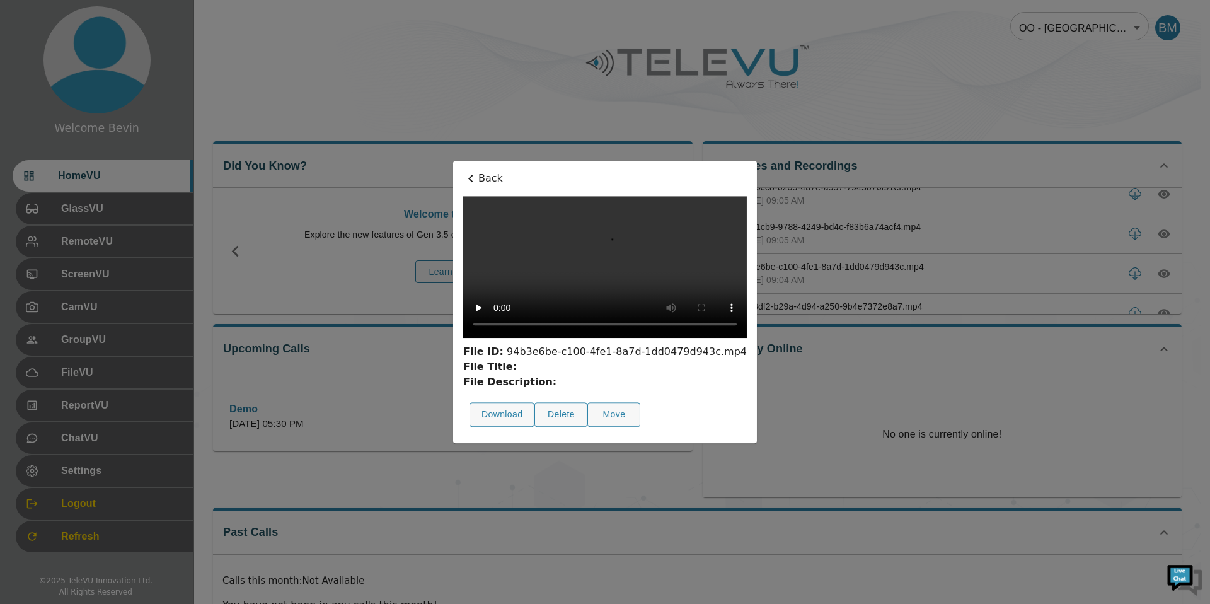
click at [463, 171] on p "Back" at bounding box center [605, 178] width 284 height 15
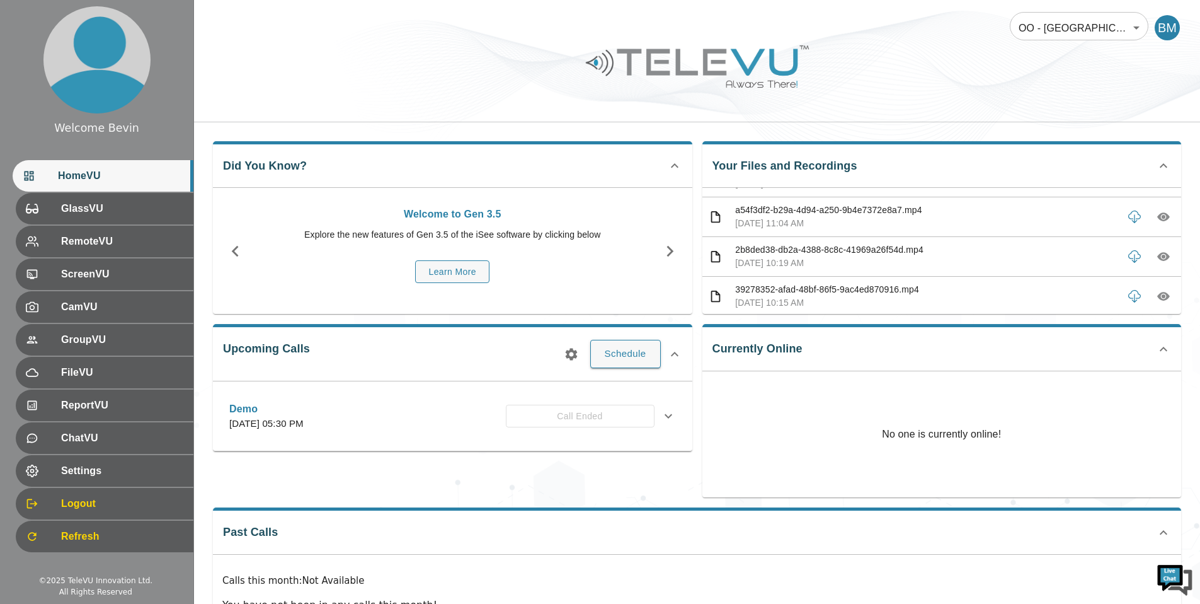
scroll to position [1221, 0]
click at [1159, 220] on icon "button" at bounding box center [1164, 217] width 13 height 13
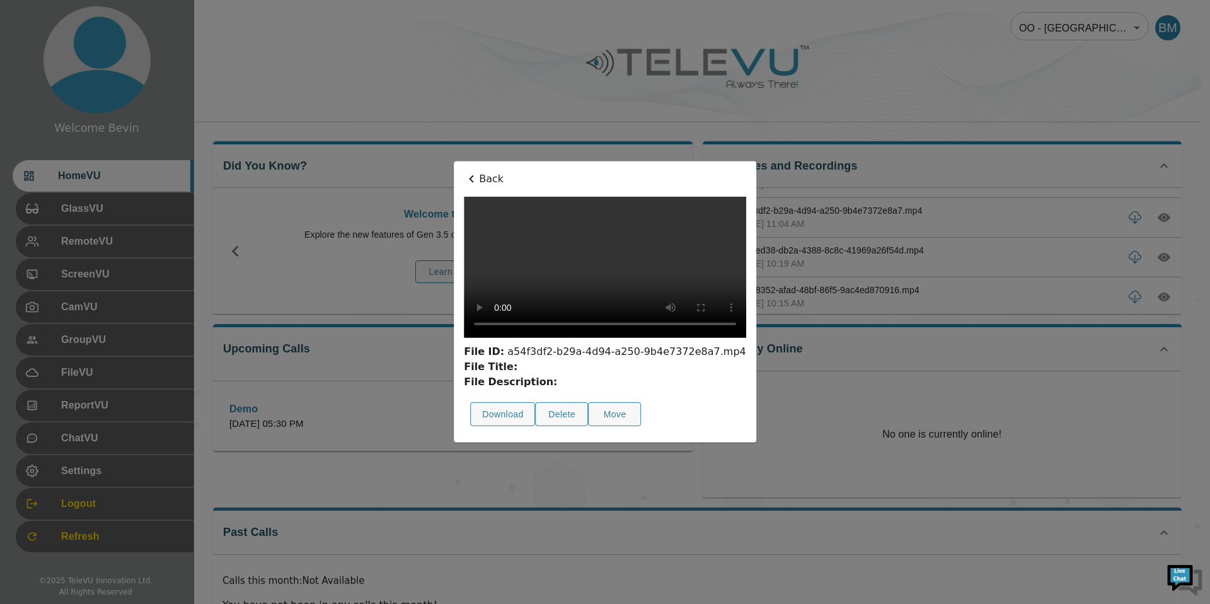
click at [464, 171] on p "Back" at bounding box center [605, 178] width 282 height 15
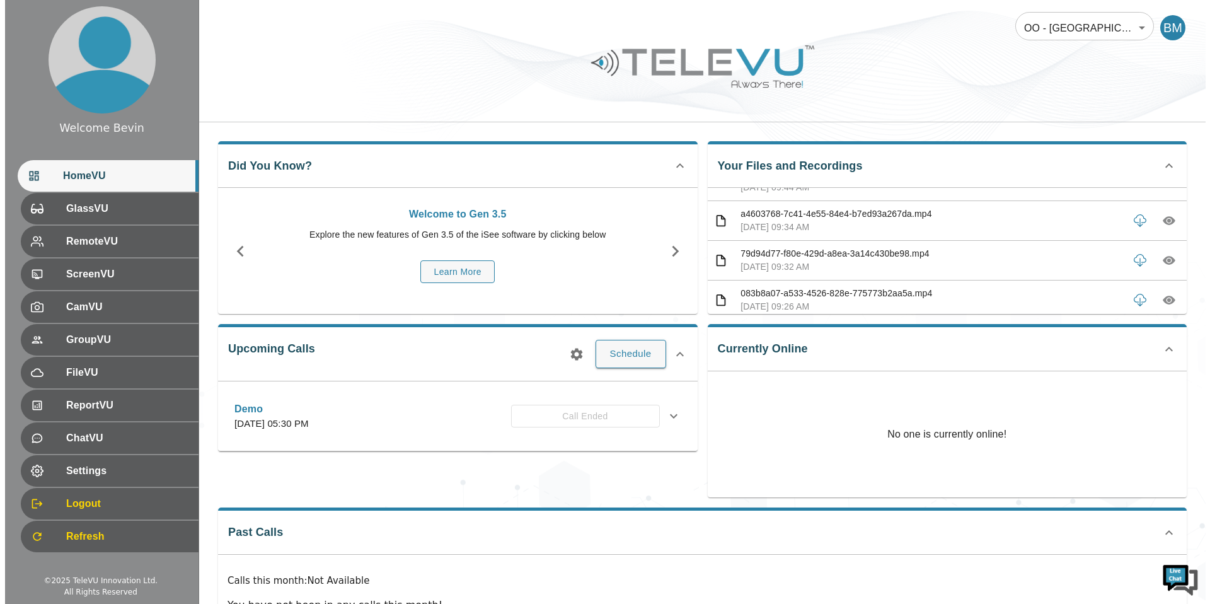
scroll to position [0, 0]
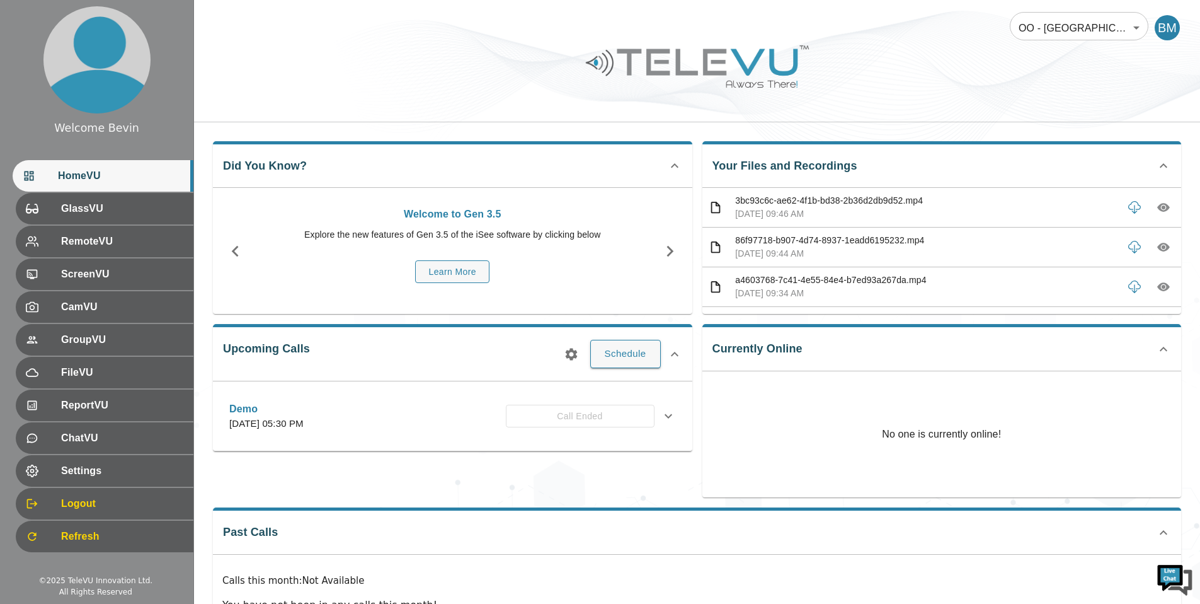
click at [1158, 206] on icon "button" at bounding box center [1164, 207] width 13 height 13
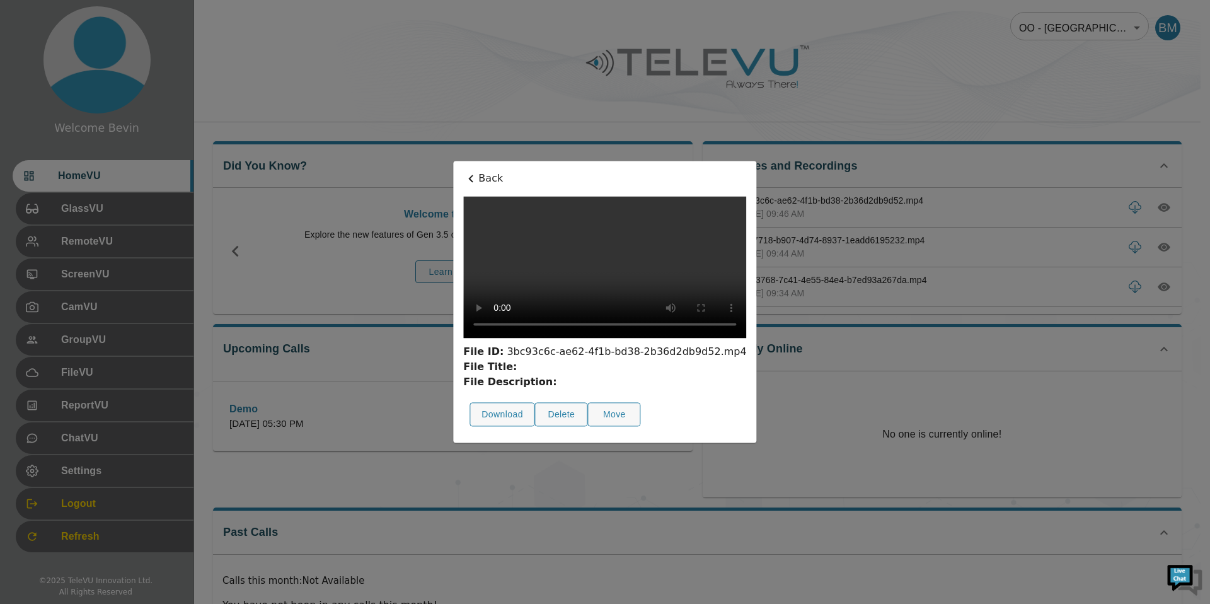
click at [463, 171] on p "Back" at bounding box center [604, 178] width 283 height 15
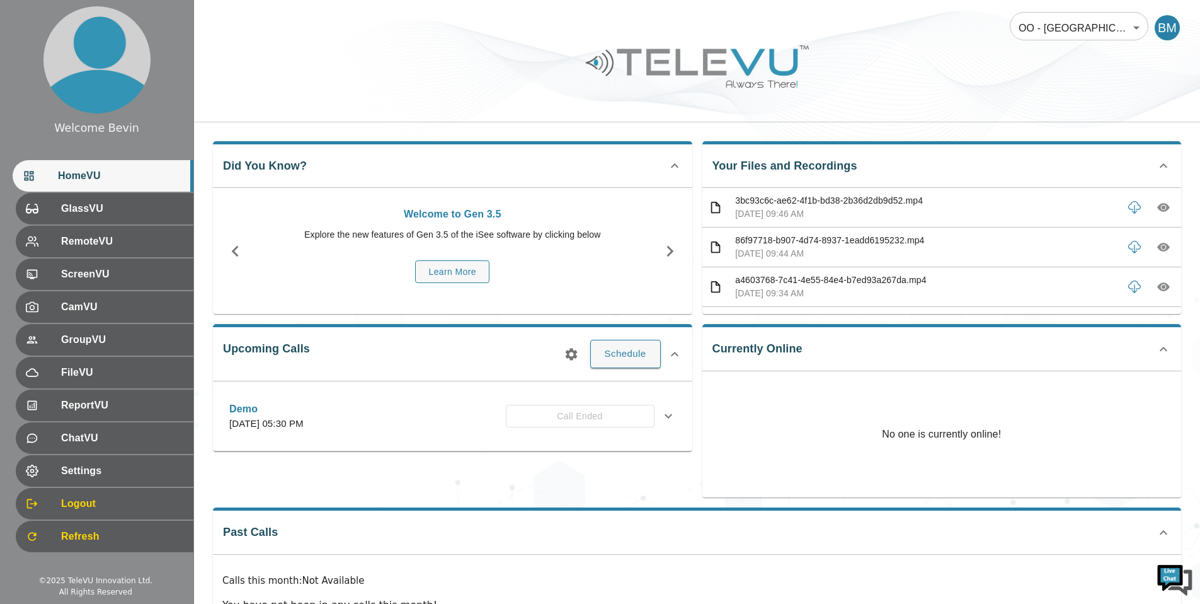
click at [1163, 295] on div at bounding box center [1150, 286] width 52 height 23
click at [1158, 284] on icon "button" at bounding box center [1164, 287] width 13 height 9
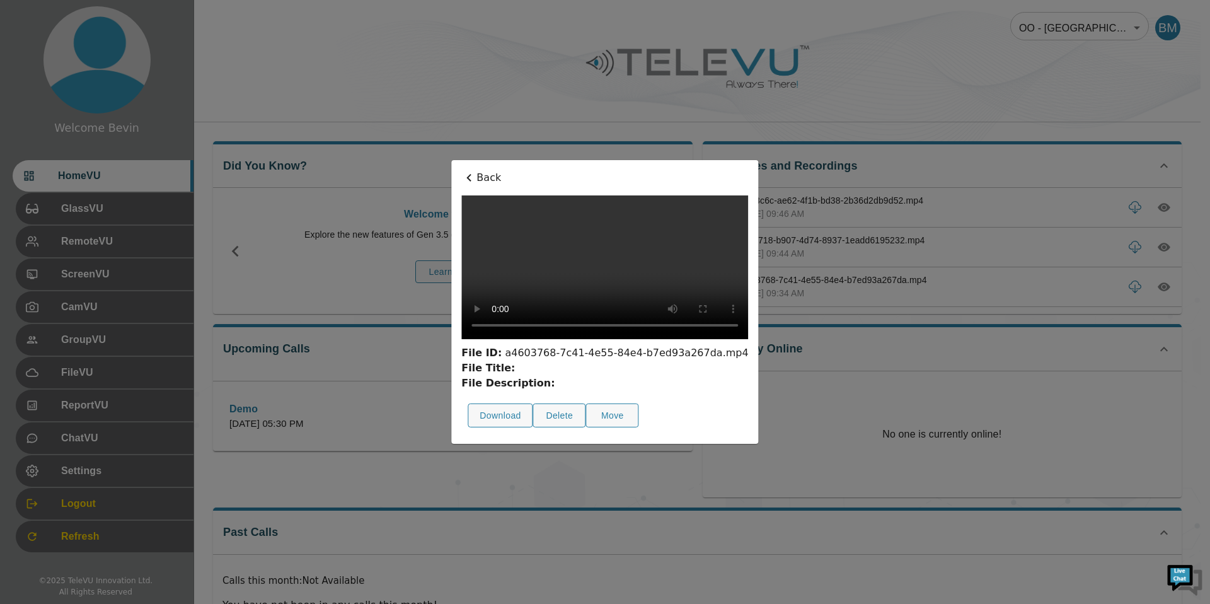
click at [461, 170] on p "Back" at bounding box center [604, 177] width 287 height 15
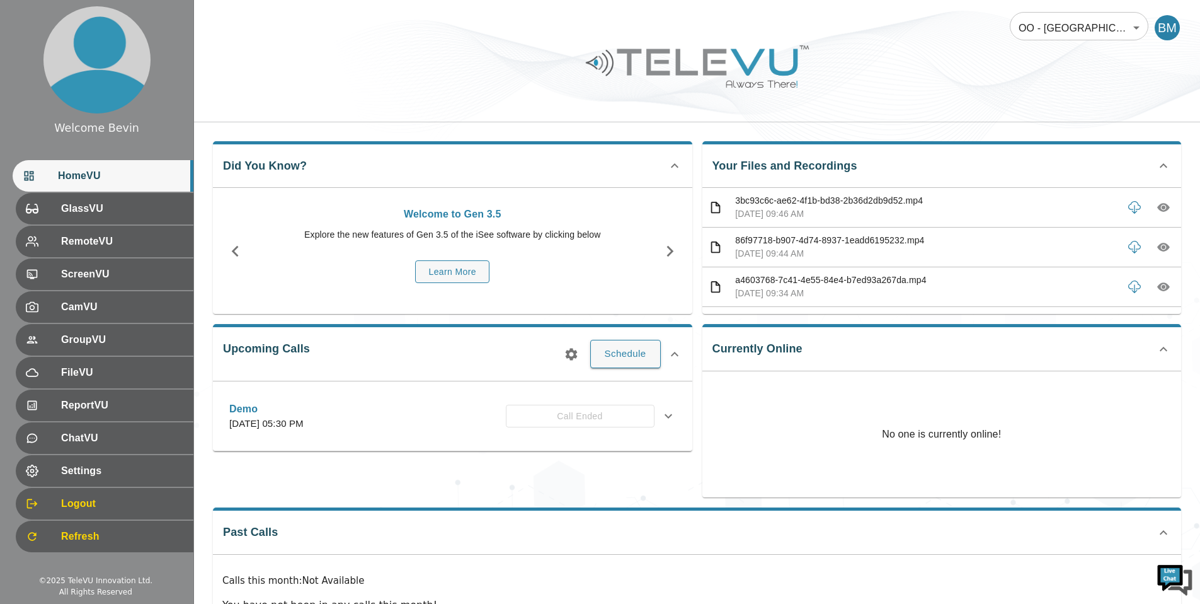
click at [1089, 35] on body "Welcome Bevin HomeVU GlassVU RemoteVU ScreenVU CamVU GroupVU FileVU ReportVU Ch…" at bounding box center [600, 336] width 1200 height 673
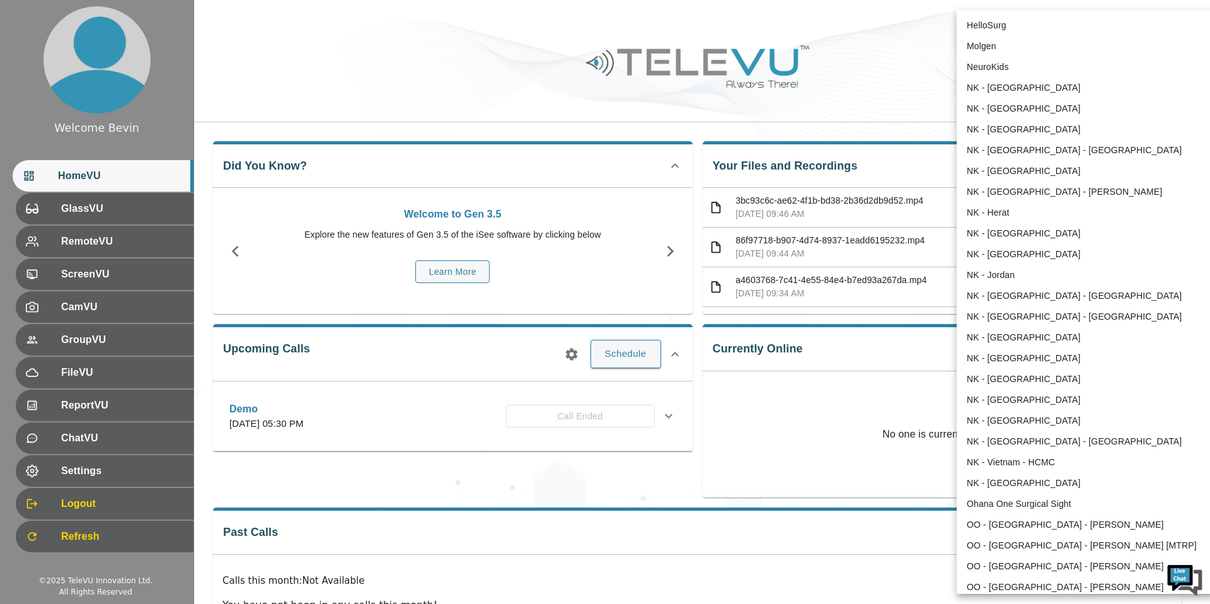
scroll to position [1194, 0]
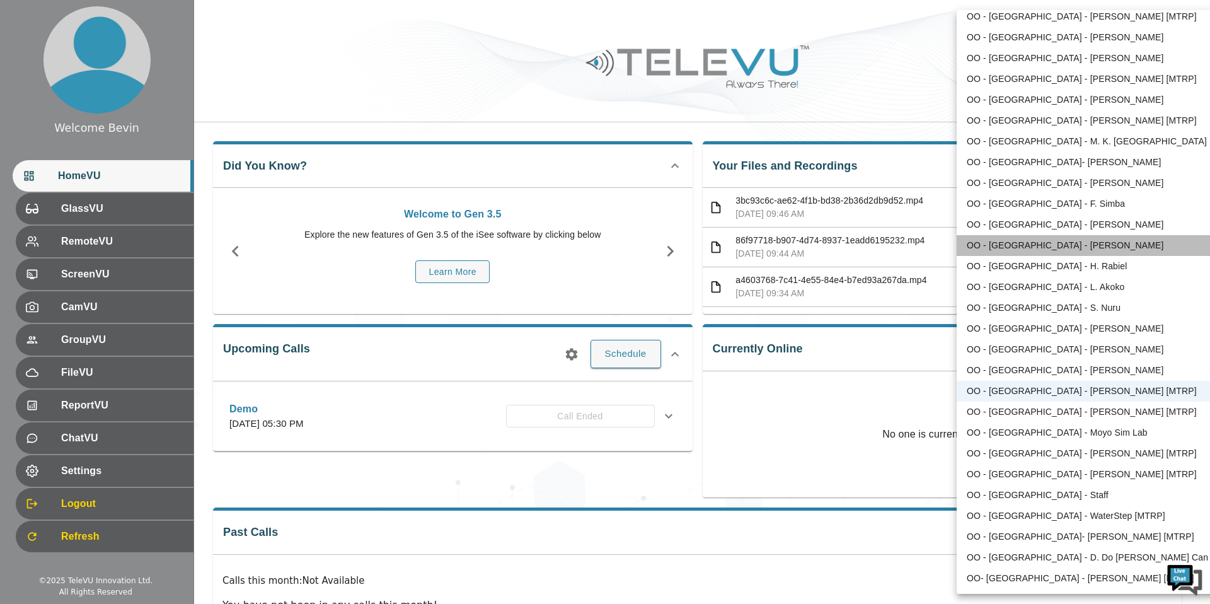
click at [1085, 246] on li "OO - [GEOGRAPHIC_DATA] - [PERSON_NAME]" at bounding box center [1088, 245] width 262 height 21
type input "88"
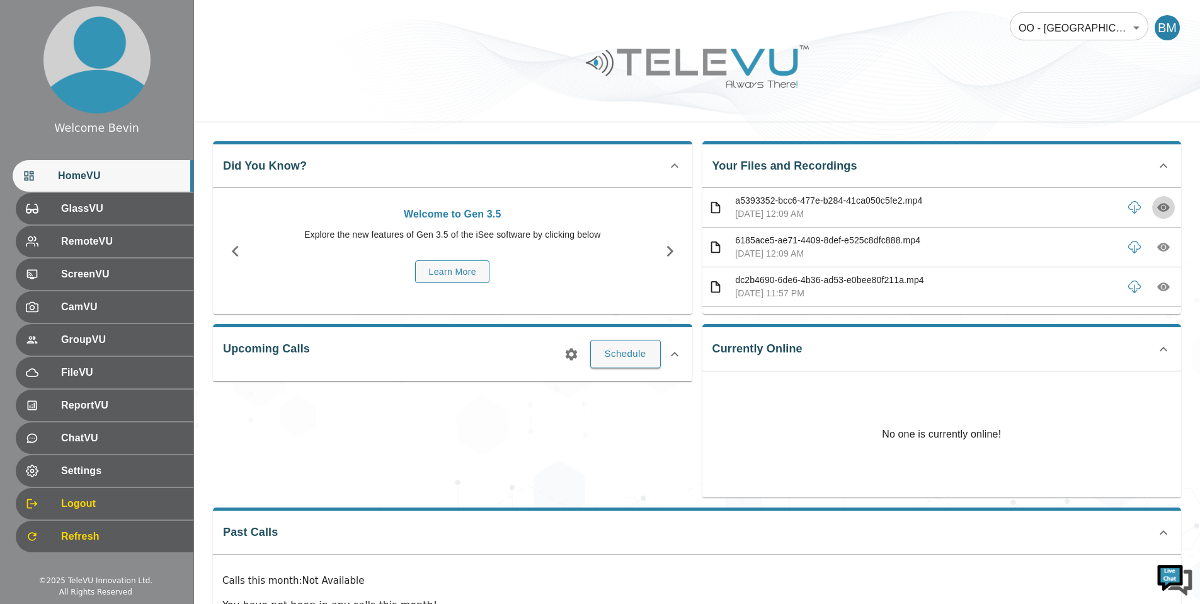
click at [1162, 208] on icon "button" at bounding box center [1164, 207] width 4 height 4
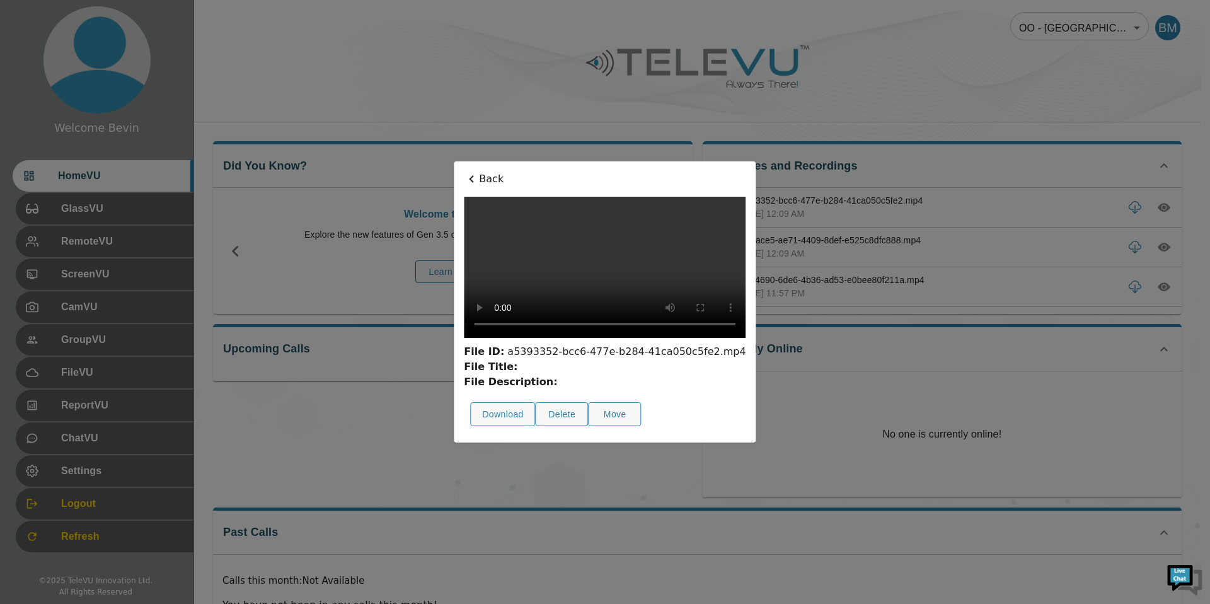
click at [464, 171] on p "Back" at bounding box center [605, 178] width 282 height 15
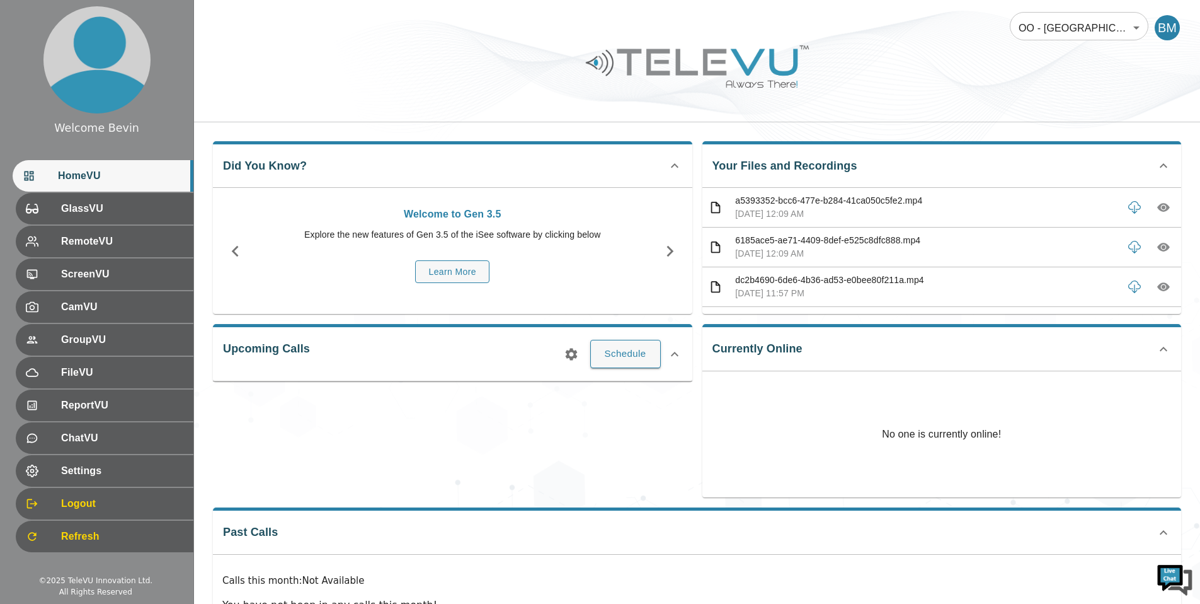
click at [1158, 289] on icon "button" at bounding box center [1164, 286] width 13 height 13
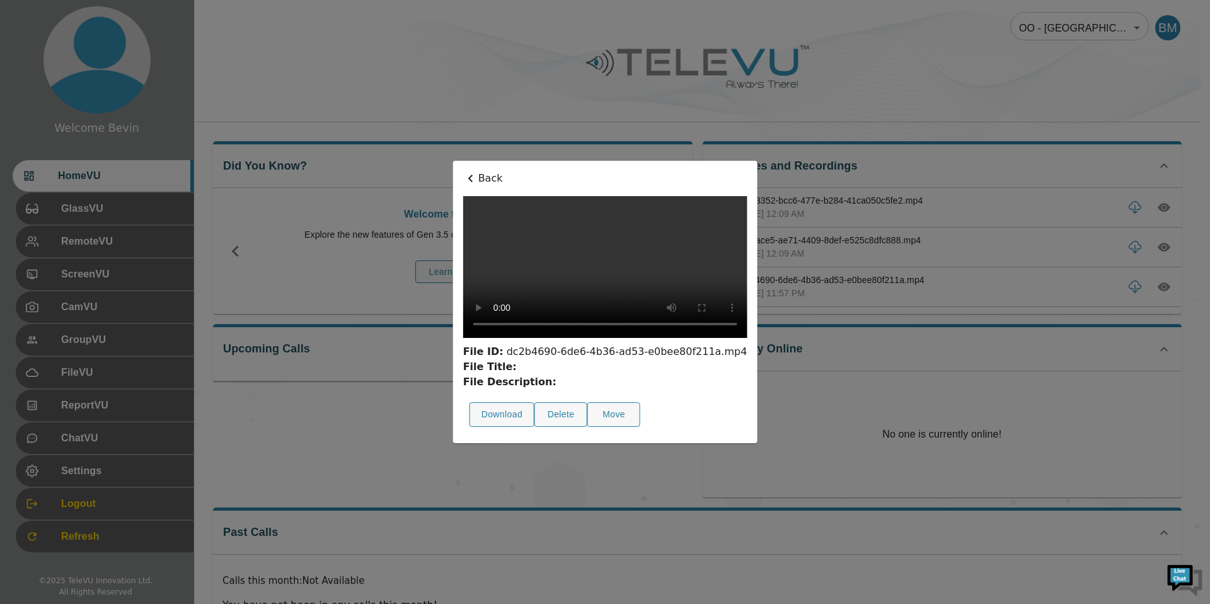
click at [463, 171] on p "Back" at bounding box center [605, 178] width 284 height 15
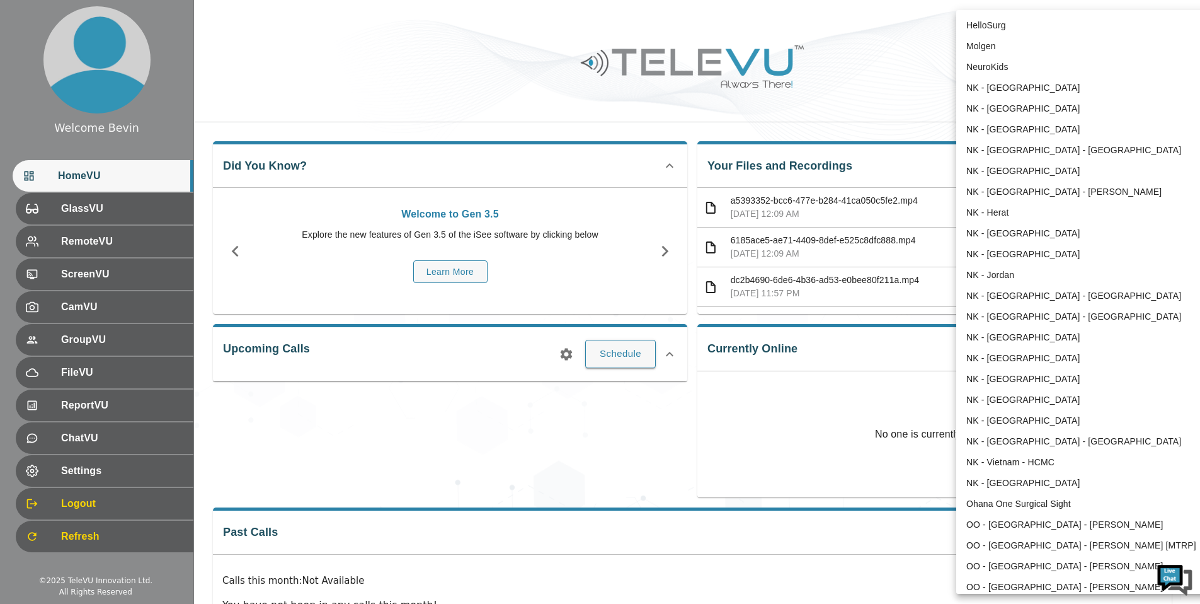
click at [1101, 32] on body "Welcome Bevin HomeVU GlassVU RemoteVU ScreenVU CamVU GroupVU FileVU ReportVU Ch…" at bounding box center [600, 336] width 1200 height 673
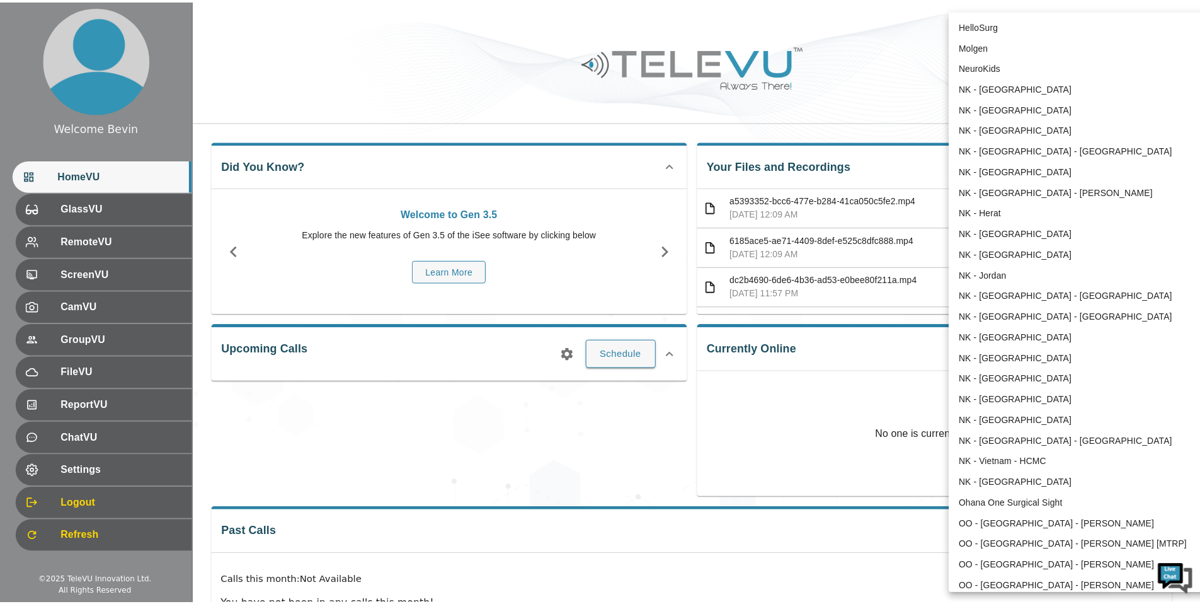
scroll to position [1138, 0]
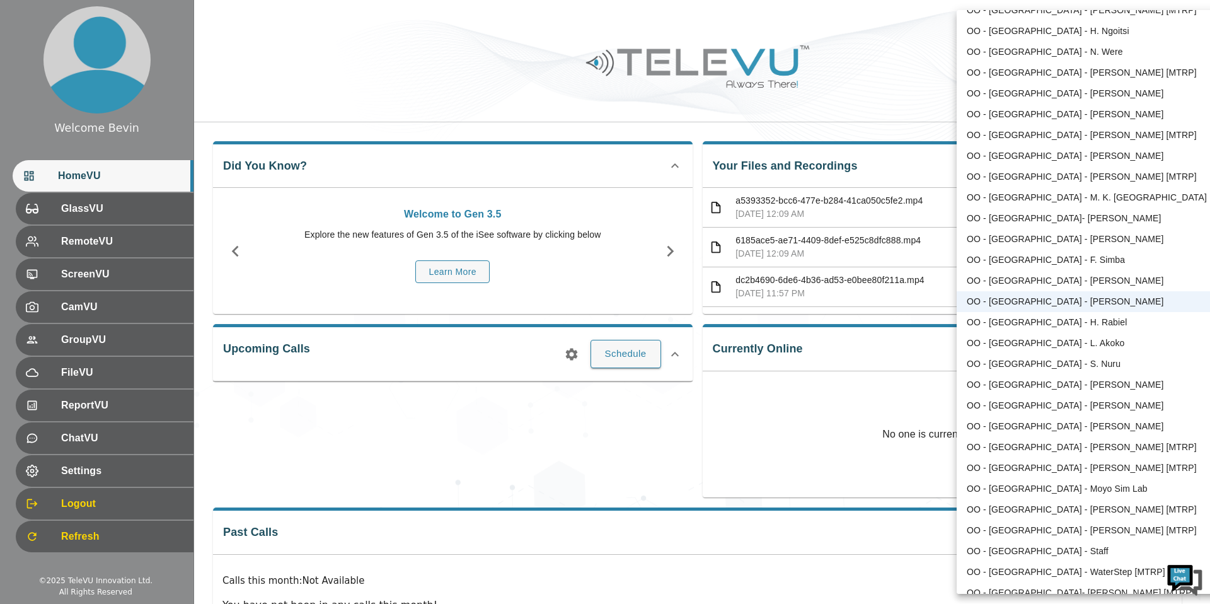
click at [859, 91] on div at bounding box center [605, 302] width 1210 height 604
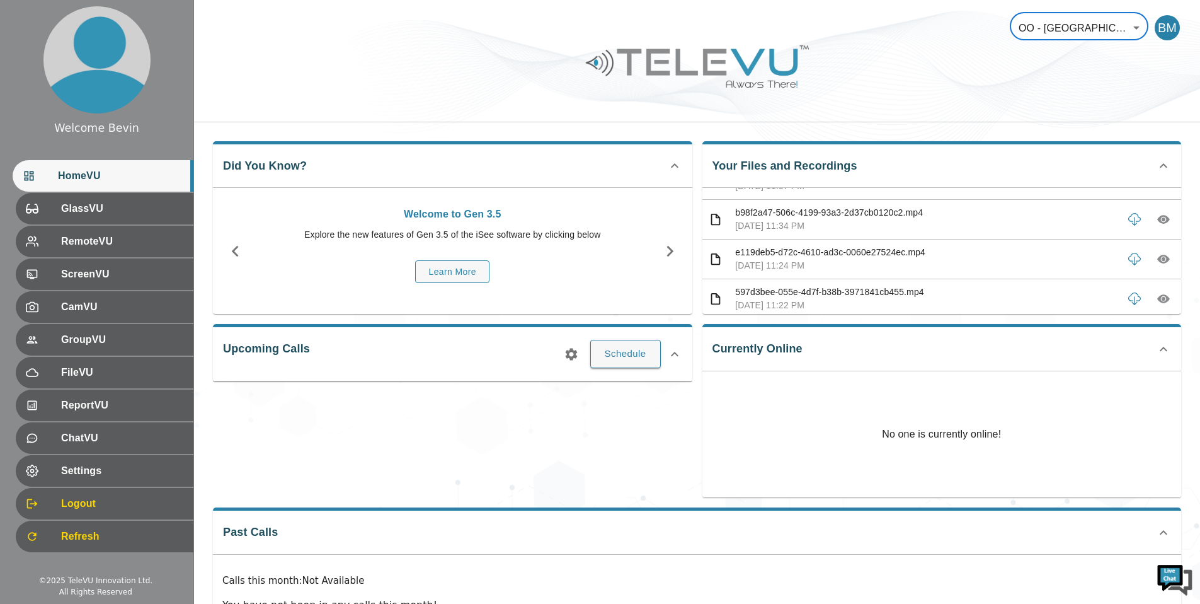
scroll to position [91, 0]
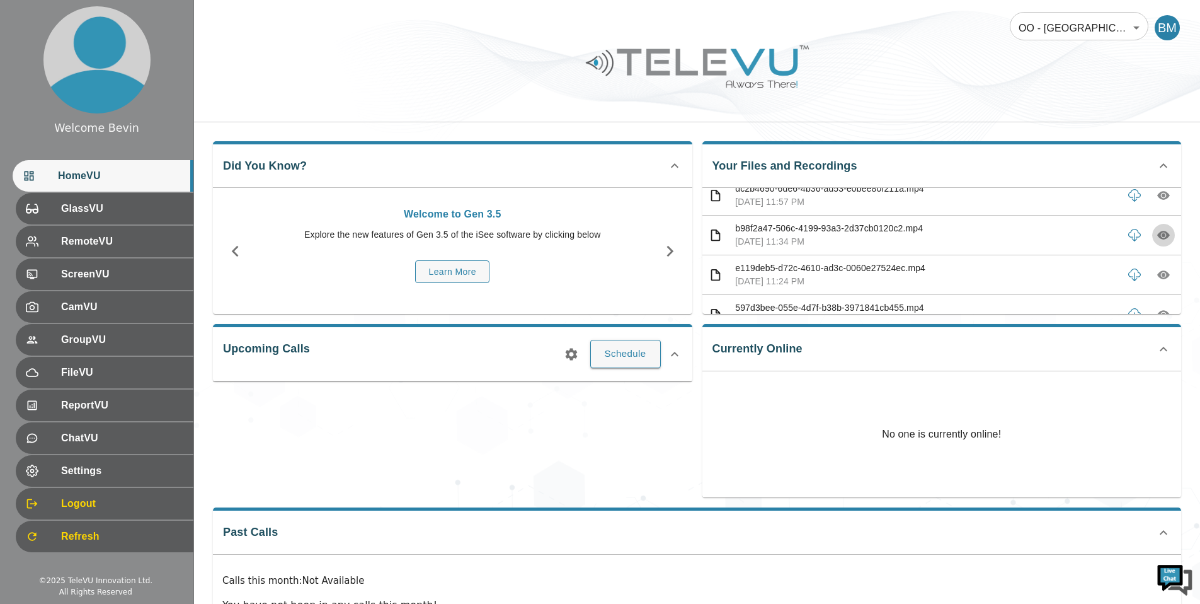
click at [1158, 236] on icon "button" at bounding box center [1164, 235] width 13 height 9
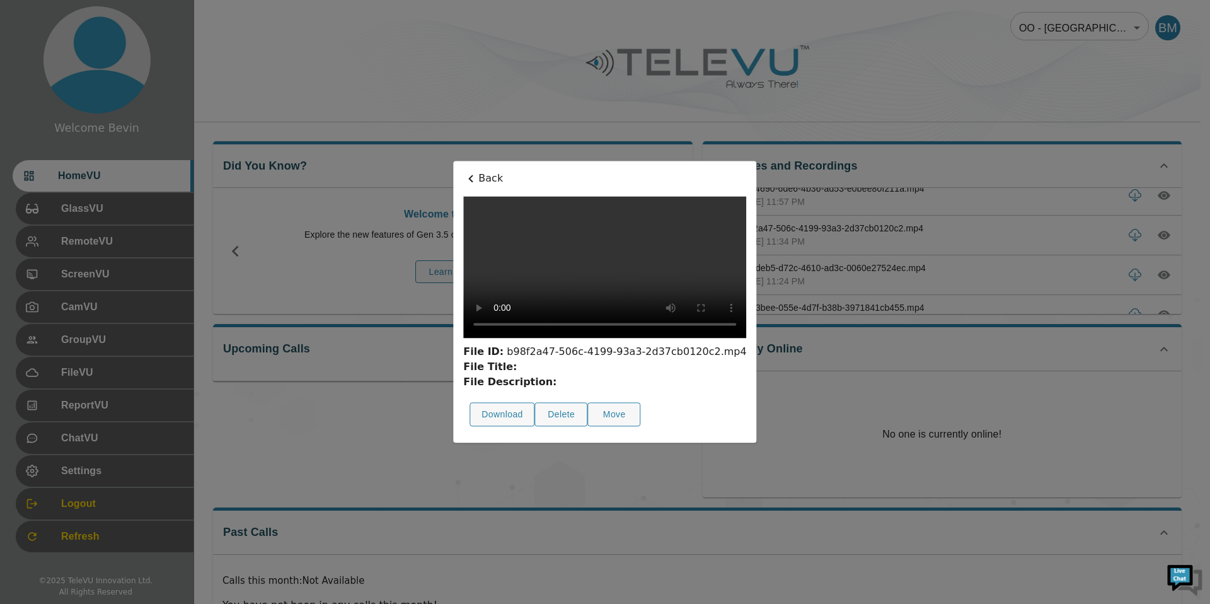
click at [463, 171] on p "Back" at bounding box center [604, 178] width 283 height 15
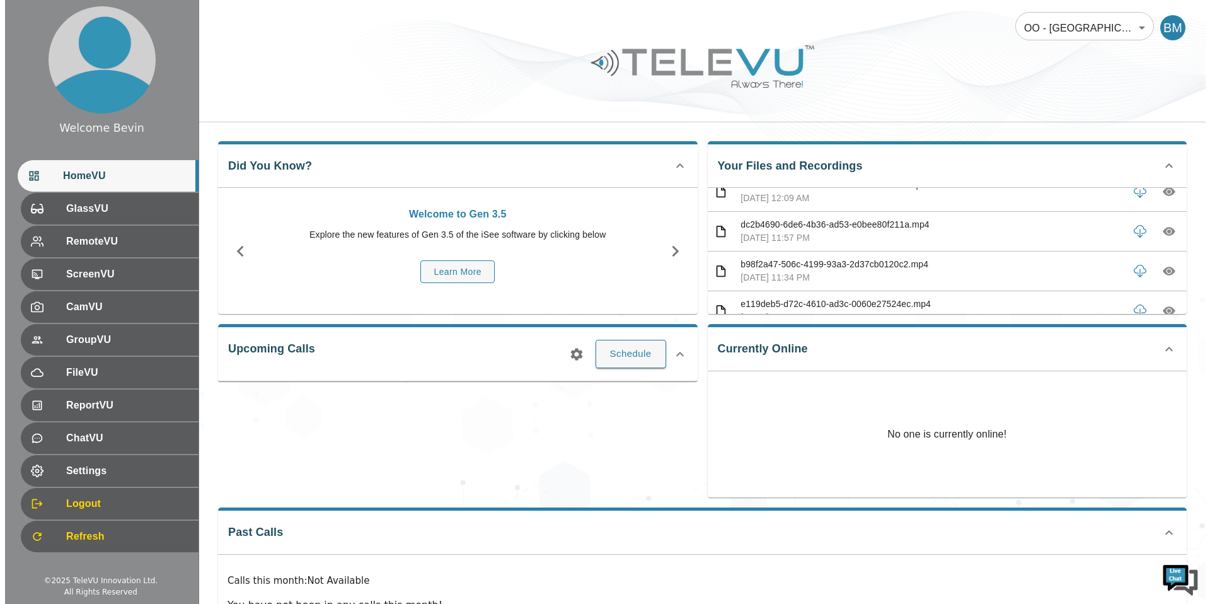
scroll to position [0, 0]
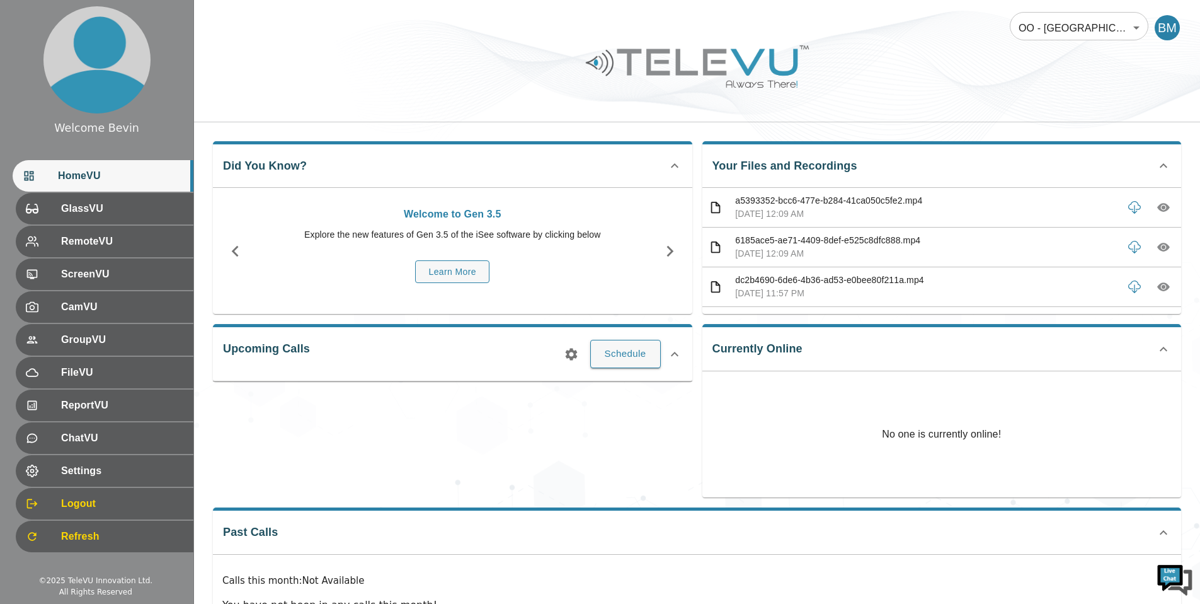
click at [1099, 35] on body "Welcome Bevin HomeVU GlassVU RemoteVU ScreenVU CamVU GroupVU FileVU ReportVU Ch…" at bounding box center [600, 336] width 1200 height 673
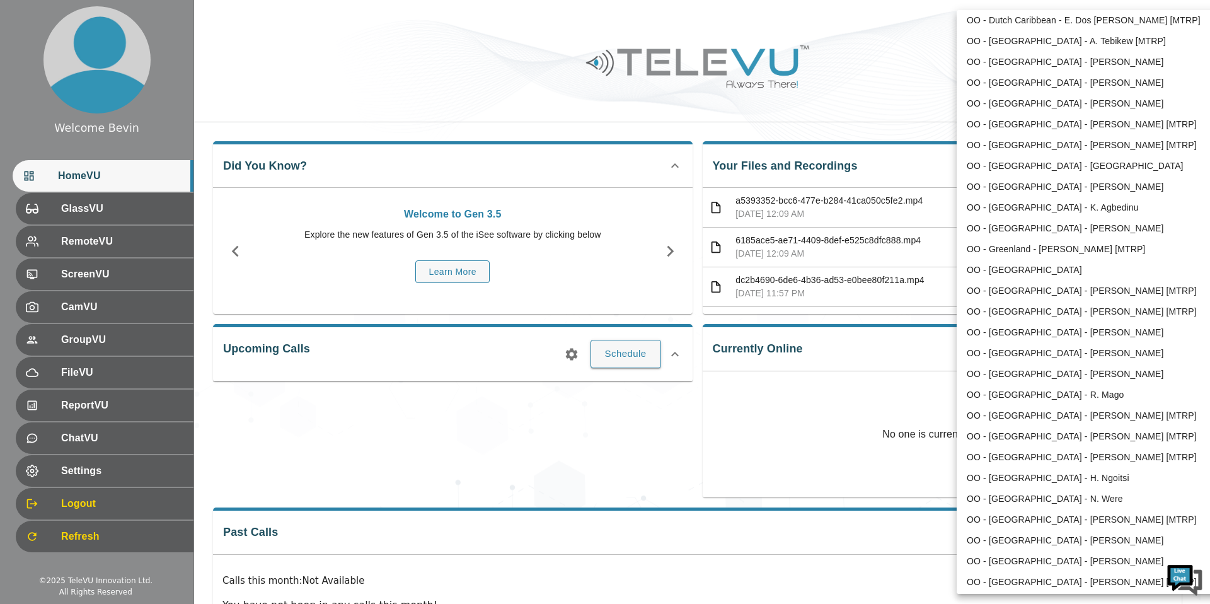
scroll to position [698, 0]
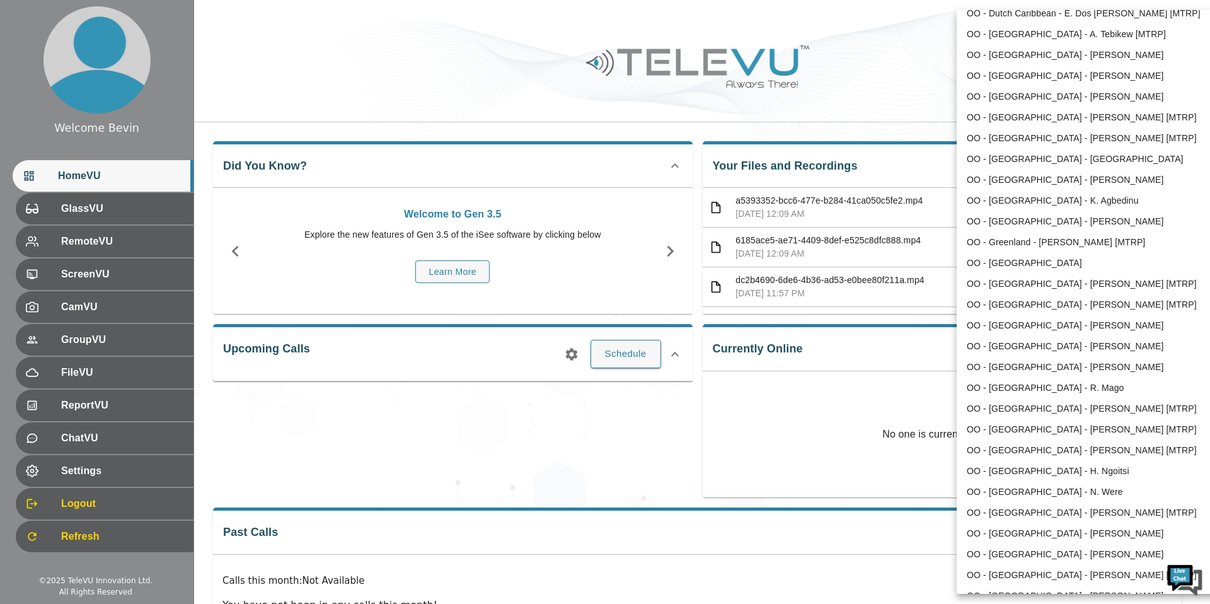
click at [1086, 370] on li "OO - [GEOGRAPHIC_DATA] - [PERSON_NAME]" at bounding box center [1088, 367] width 262 height 21
type input "140"
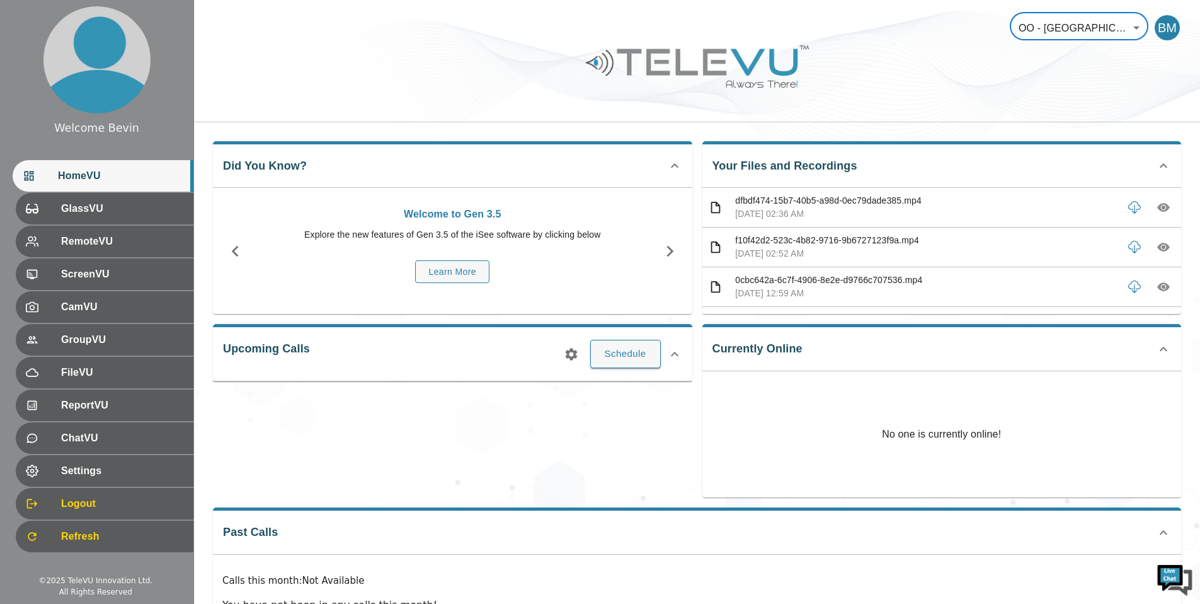
click at [1158, 208] on icon "button" at bounding box center [1164, 208] width 13 height 9
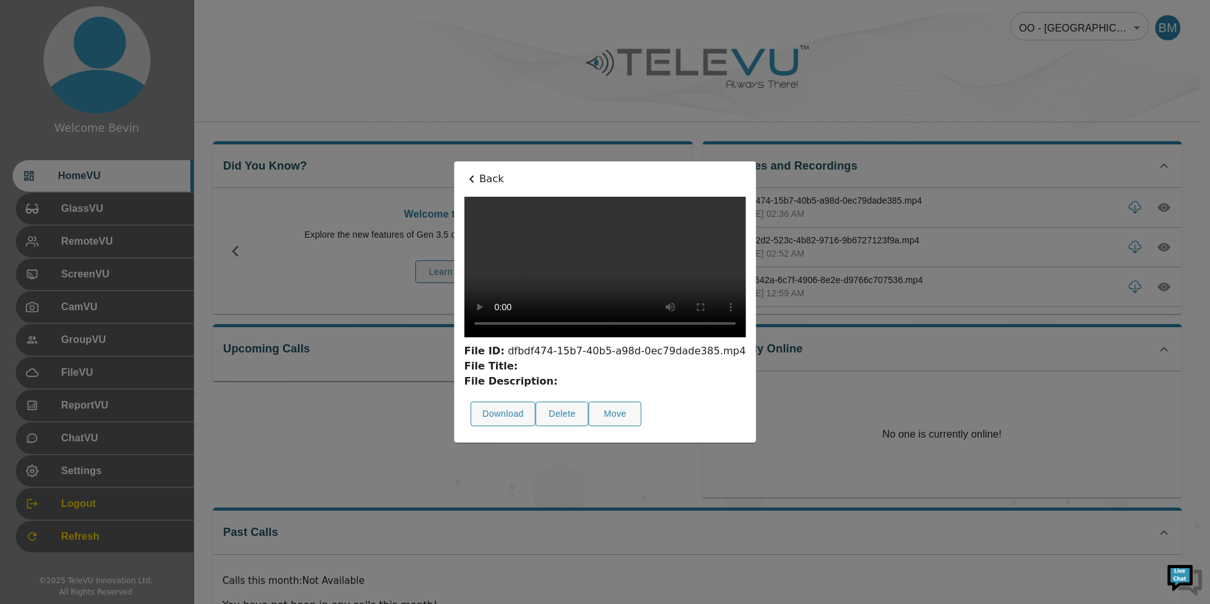
click at [464, 171] on p "Back" at bounding box center [605, 178] width 282 height 15
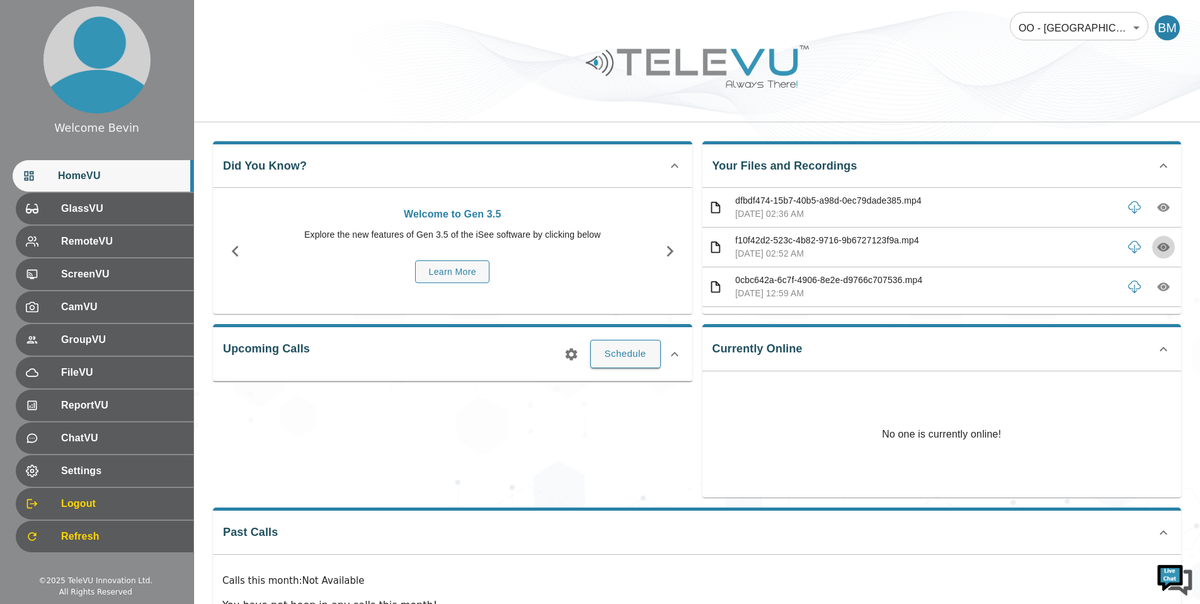
click at [1158, 244] on icon "button" at bounding box center [1164, 247] width 13 height 13
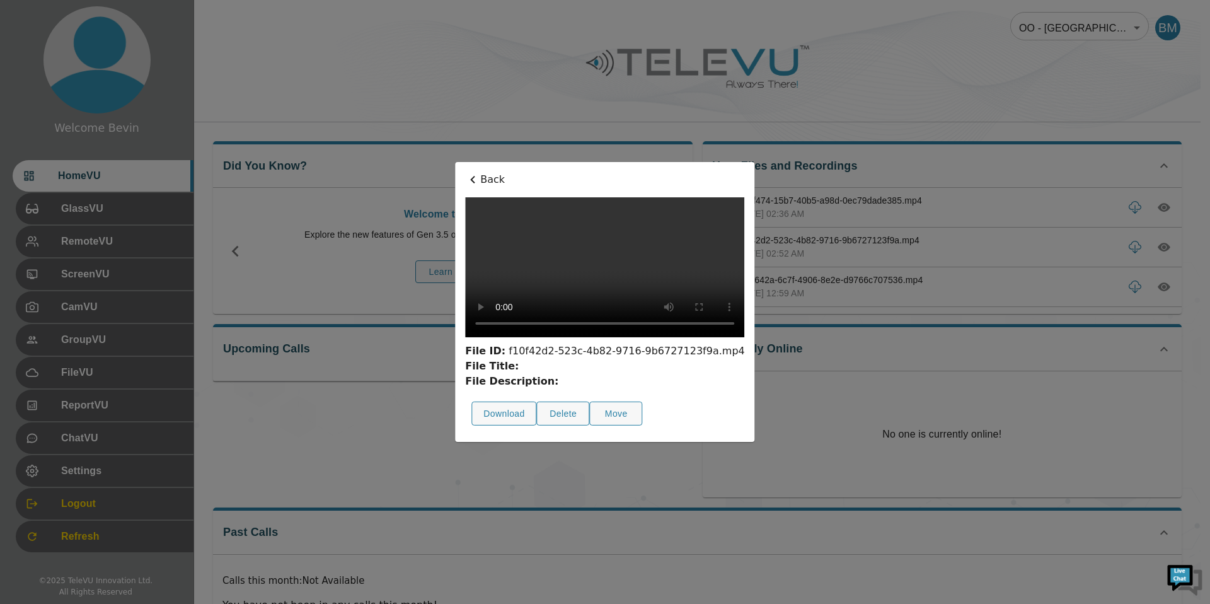
click at [505, 181] on p "Back" at bounding box center [604, 179] width 279 height 15
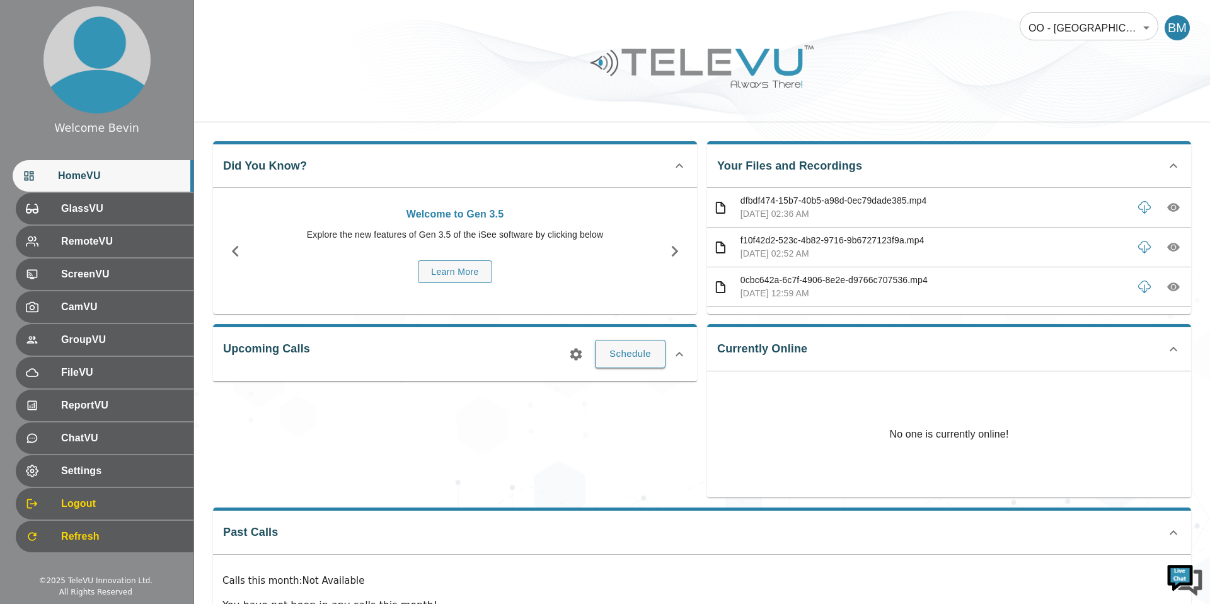
click at [1054, 24] on body "Welcome Bevin HomeVU GlassVU RemoteVU ScreenVU CamVU GroupVU FileVU ReportVU Ch…" at bounding box center [605, 336] width 1210 height 673
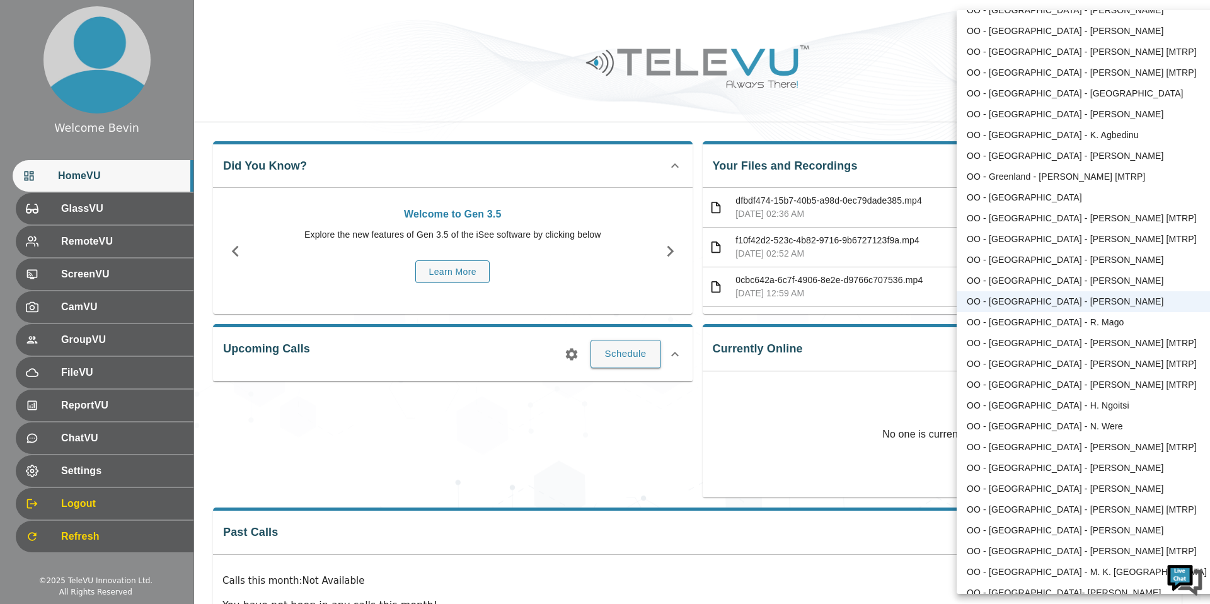
scroll to position [1102, 0]
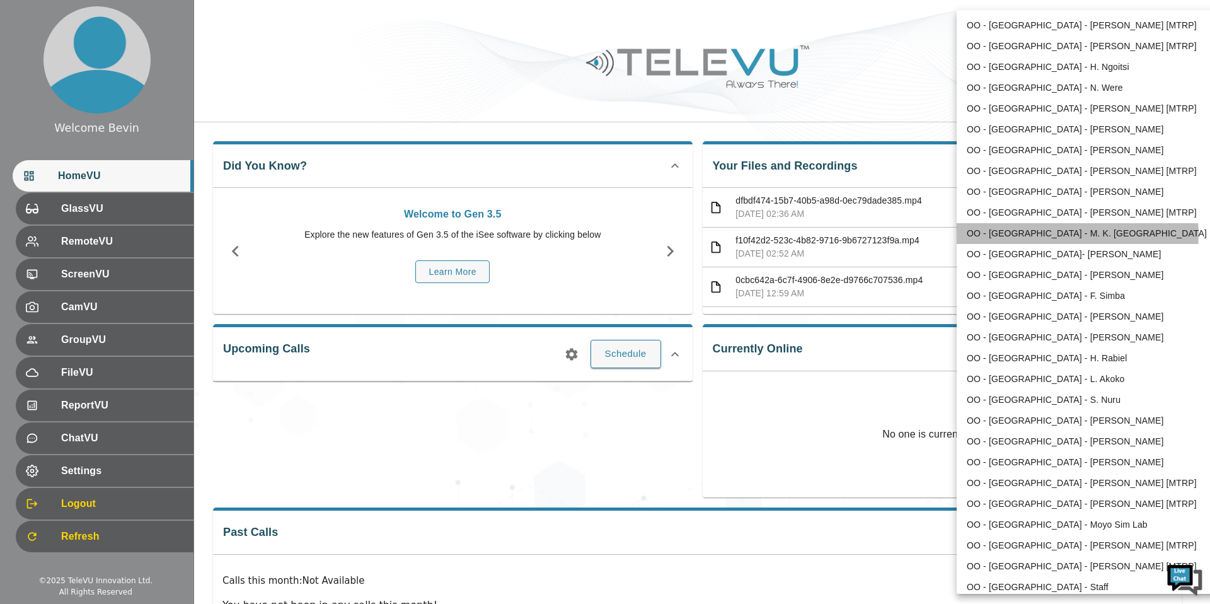
click at [1077, 234] on li "OO - [GEOGRAPHIC_DATA] - M. K. [GEOGRAPHIC_DATA]" at bounding box center [1088, 233] width 262 height 21
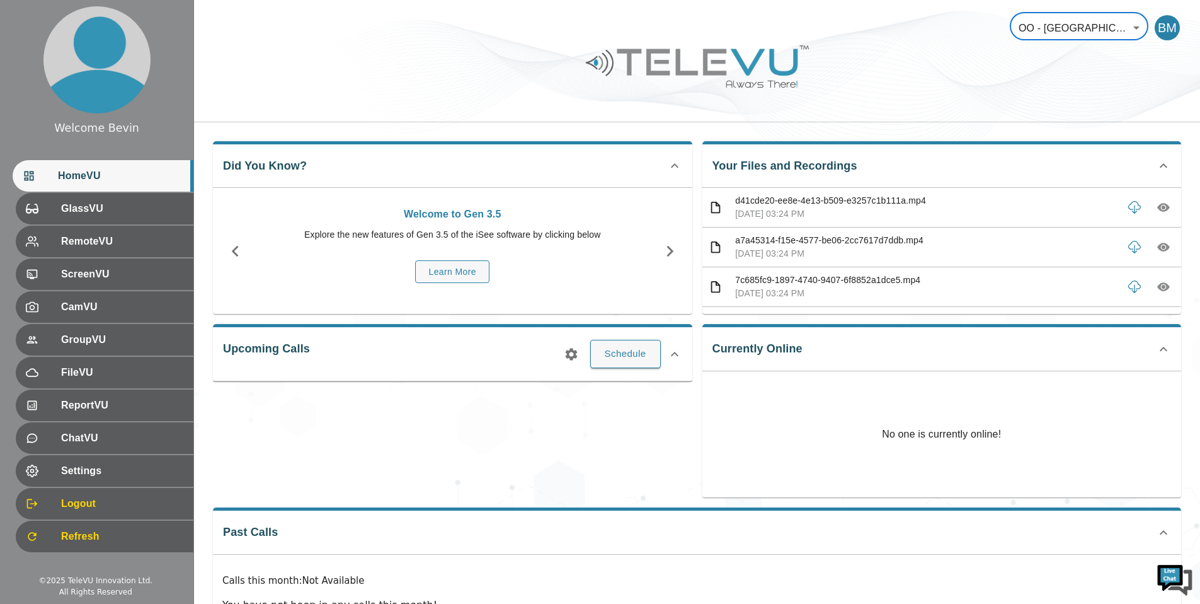
click at [1067, 33] on body "Welcome Bevin HomeVU GlassVU RemoteVU ScreenVU CamVU GroupVU FileVU ReportVU Ch…" at bounding box center [600, 336] width 1200 height 673
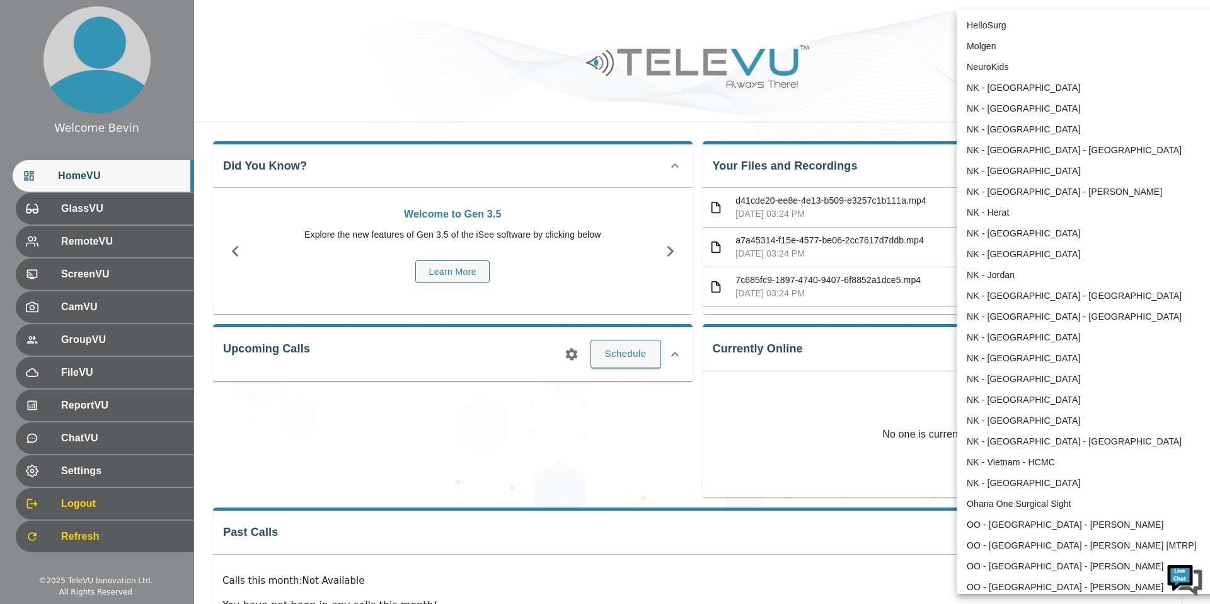
scroll to position [1034, 0]
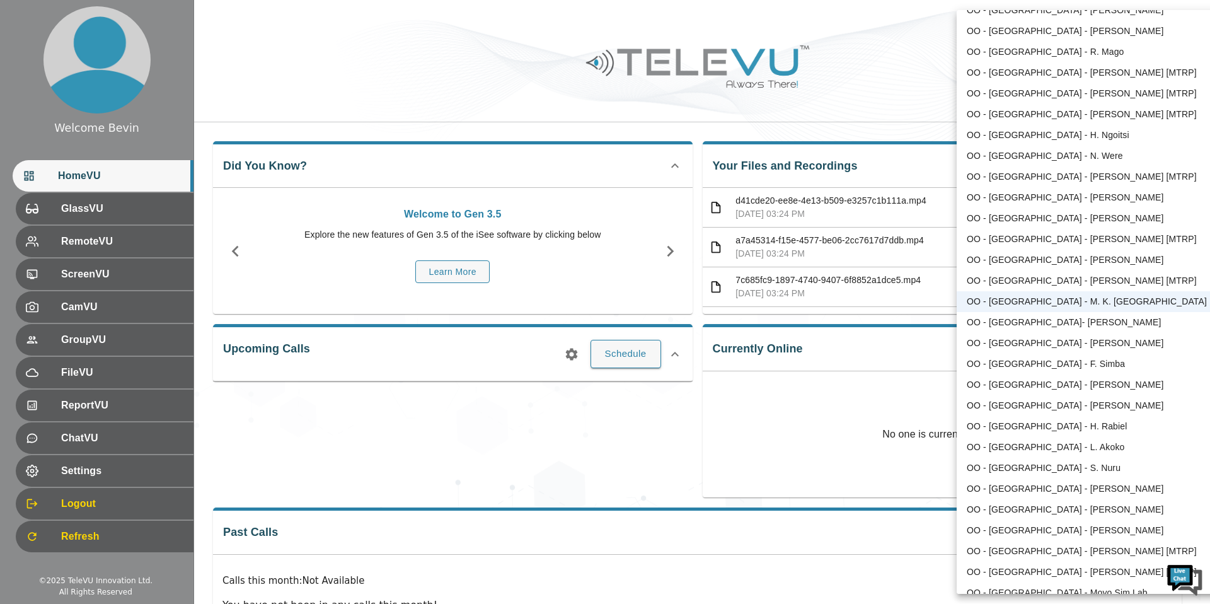
click at [1082, 263] on li "OO - [GEOGRAPHIC_DATA] - [PERSON_NAME]" at bounding box center [1088, 260] width 262 height 21
type input "26"
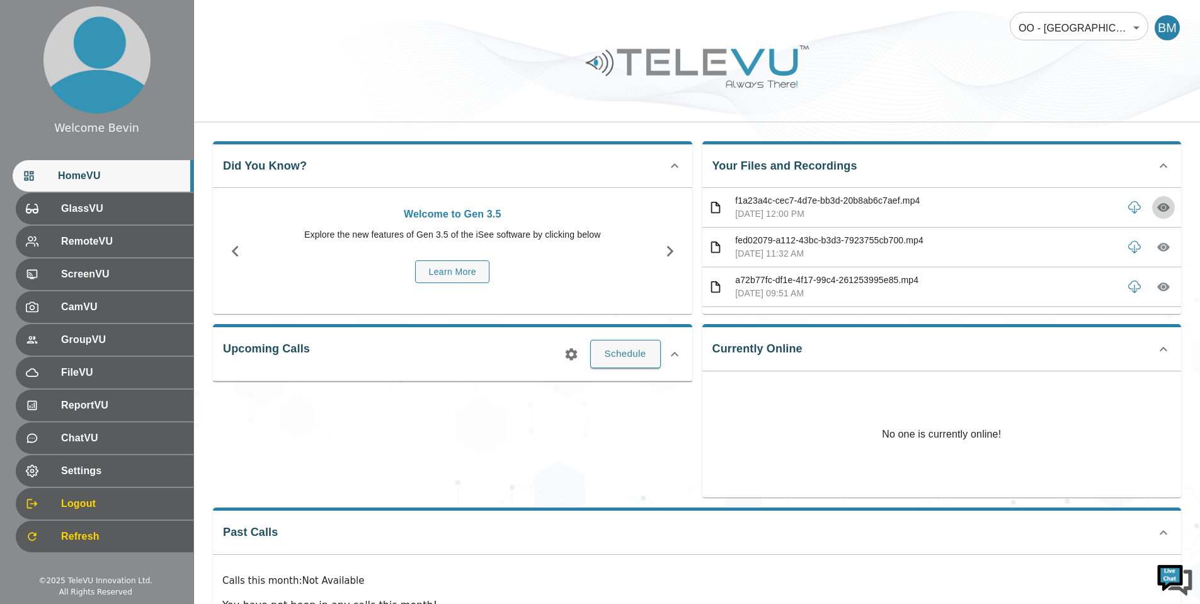
click at [1162, 206] on icon "button" at bounding box center [1164, 207] width 4 height 4
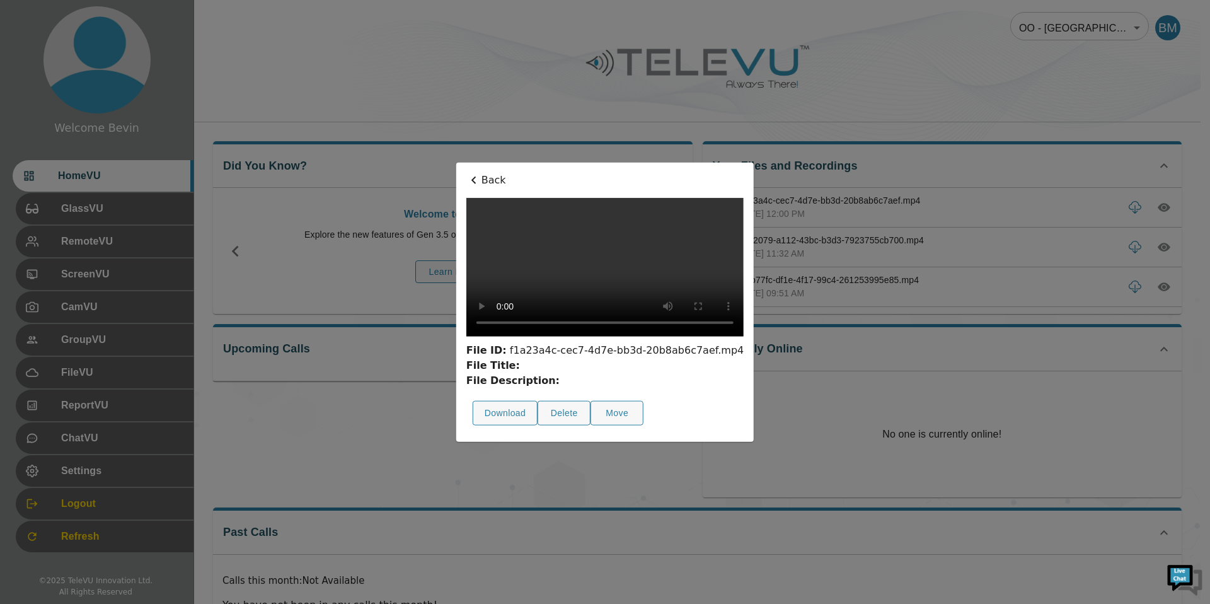
click at [466, 324] on video at bounding box center [604, 267] width 277 height 139
click at [466, 173] on p "Back" at bounding box center [604, 180] width 277 height 15
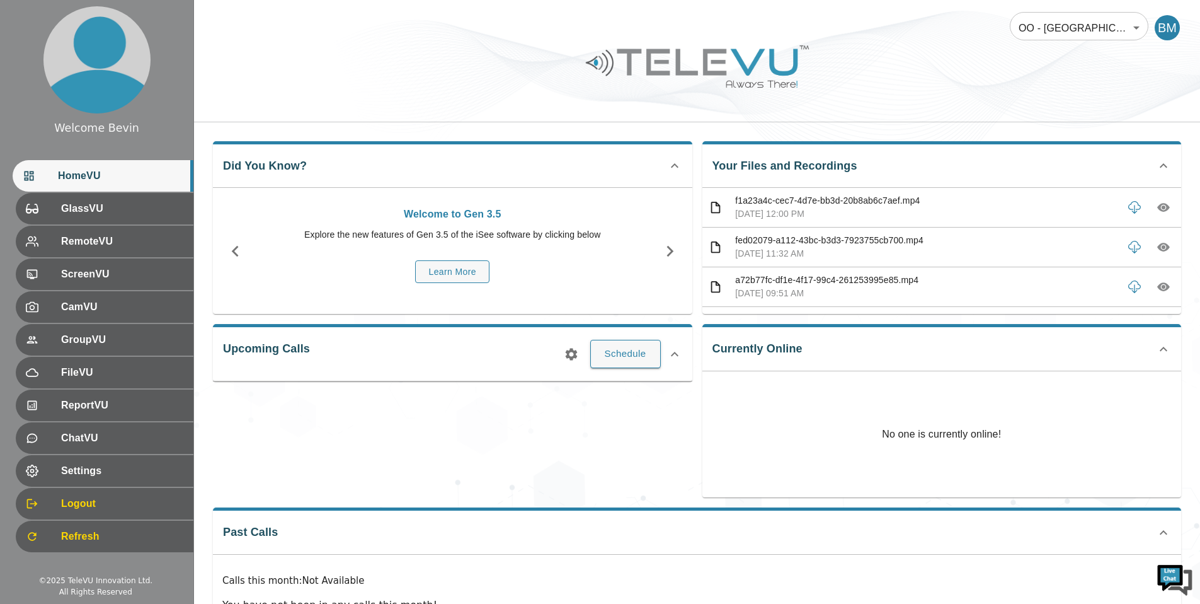
click at [1096, 26] on body "Welcome Bevin HomeVU GlassVU RemoteVU ScreenVU CamVU GroupVU FileVU ReportVU Ch…" at bounding box center [600, 336] width 1200 height 673
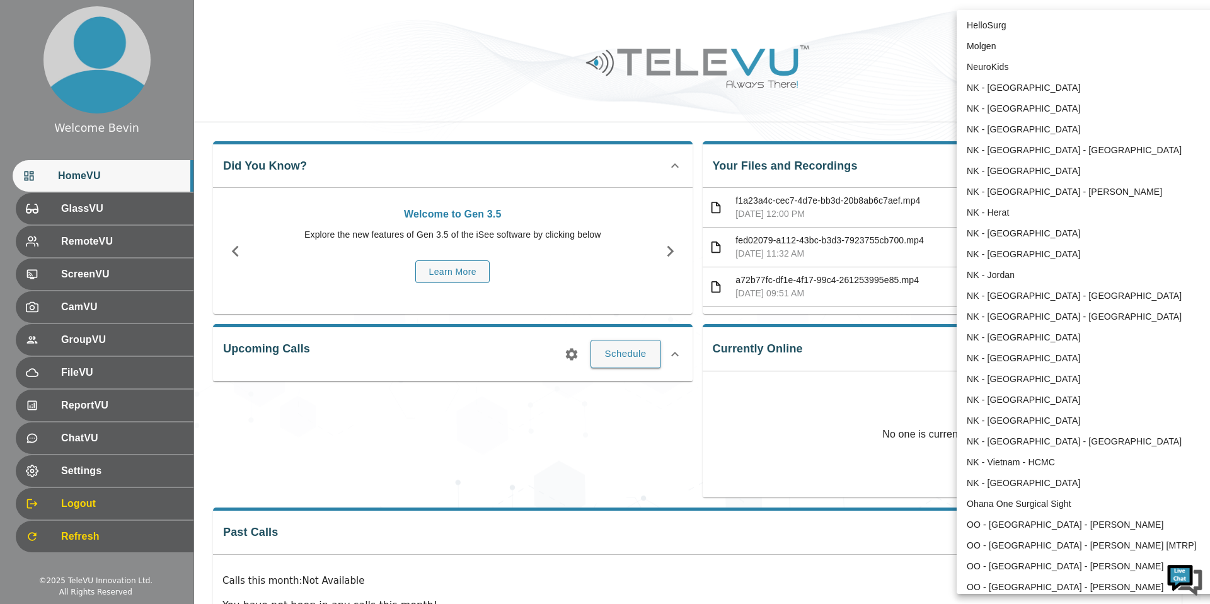
scroll to position [992, 0]
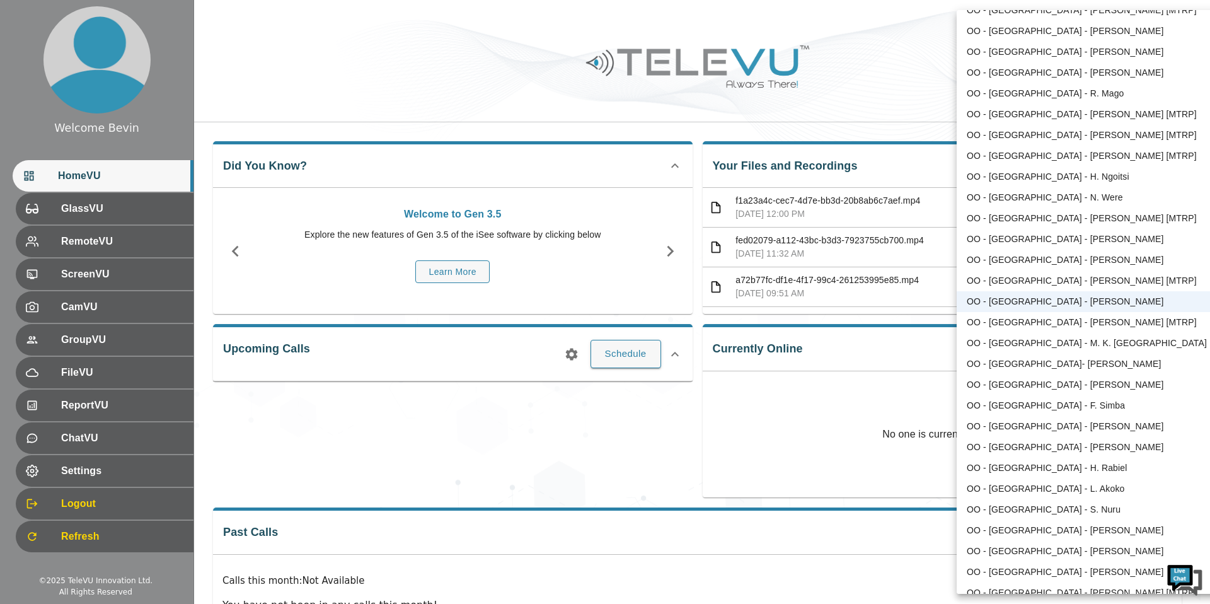
click at [1084, 381] on li "OO - [GEOGRAPHIC_DATA] - [PERSON_NAME]" at bounding box center [1088, 384] width 262 height 21
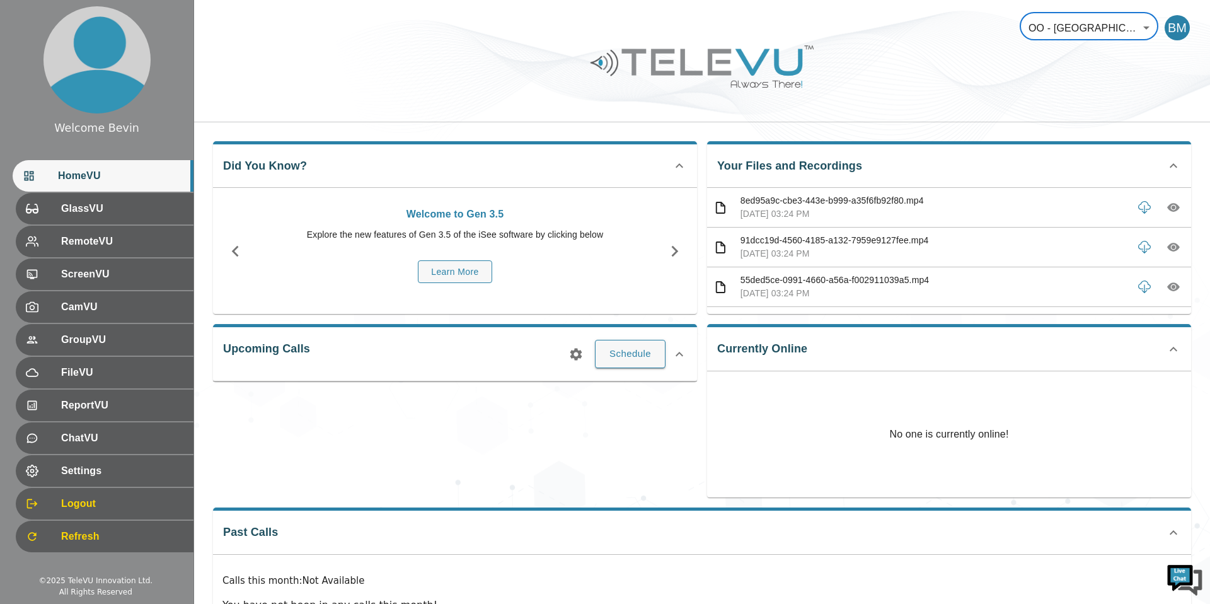
click at [1046, 20] on body "Welcome Bevin HomeVU GlassVU RemoteVU ScreenVU CamVU GroupVU FileVU ReportVU Ch…" at bounding box center [605, 336] width 1210 height 673
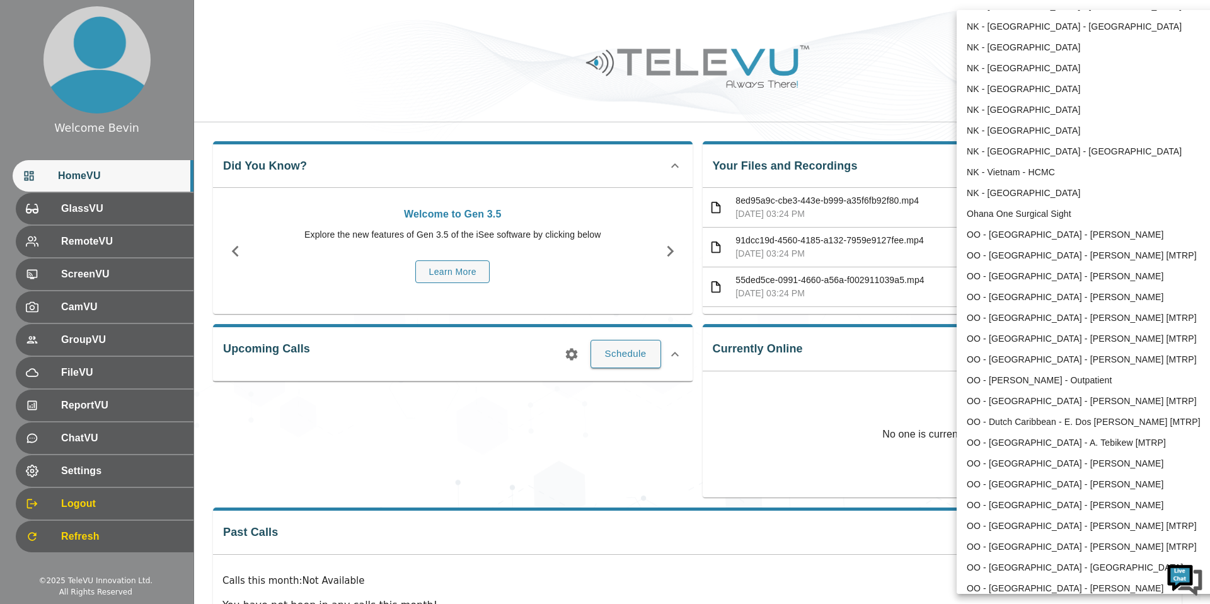
scroll to position [394, 0]
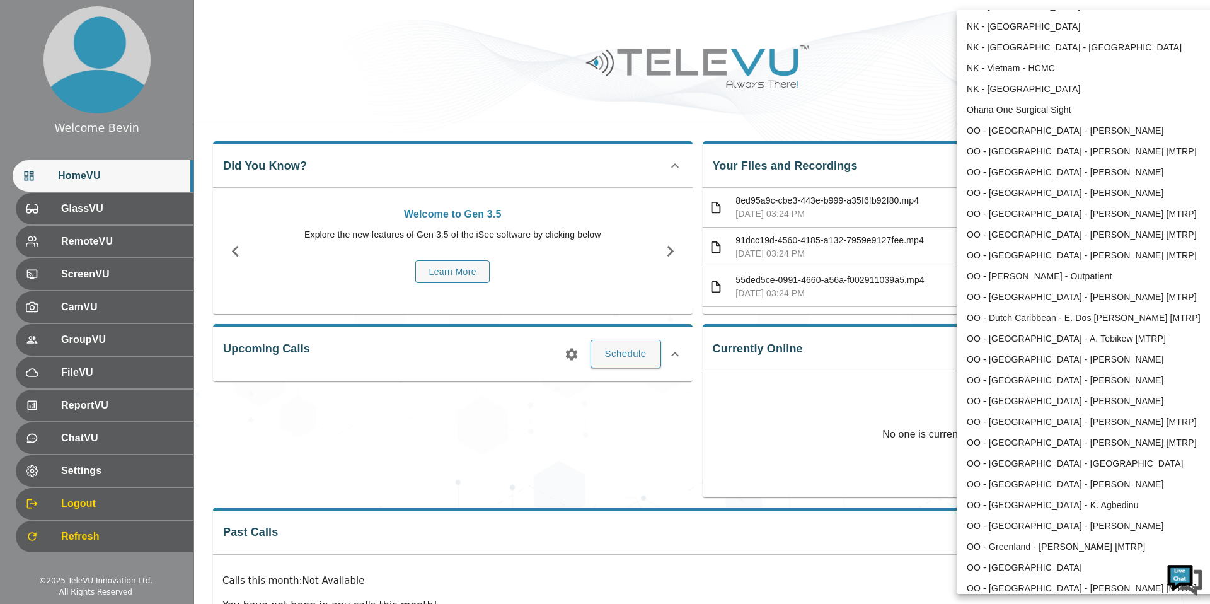
click at [1054, 401] on li "OO - [GEOGRAPHIC_DATA] - [PERSON_NAME]" at bounding box center [1088, 401] width 262 height 21
type input "149"
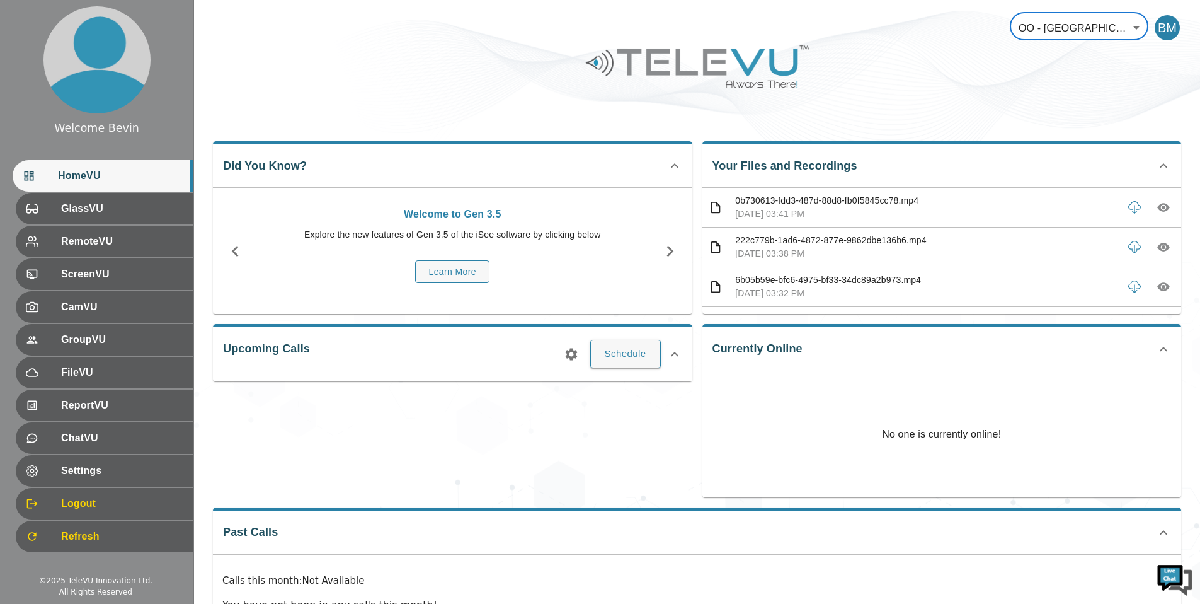
click at [977, 110] on div at bounding box center [697, 75] width 1006 height 71
click at [1162, 207] on icon "button" at bounding box center [1164, 207] width 4 height 4
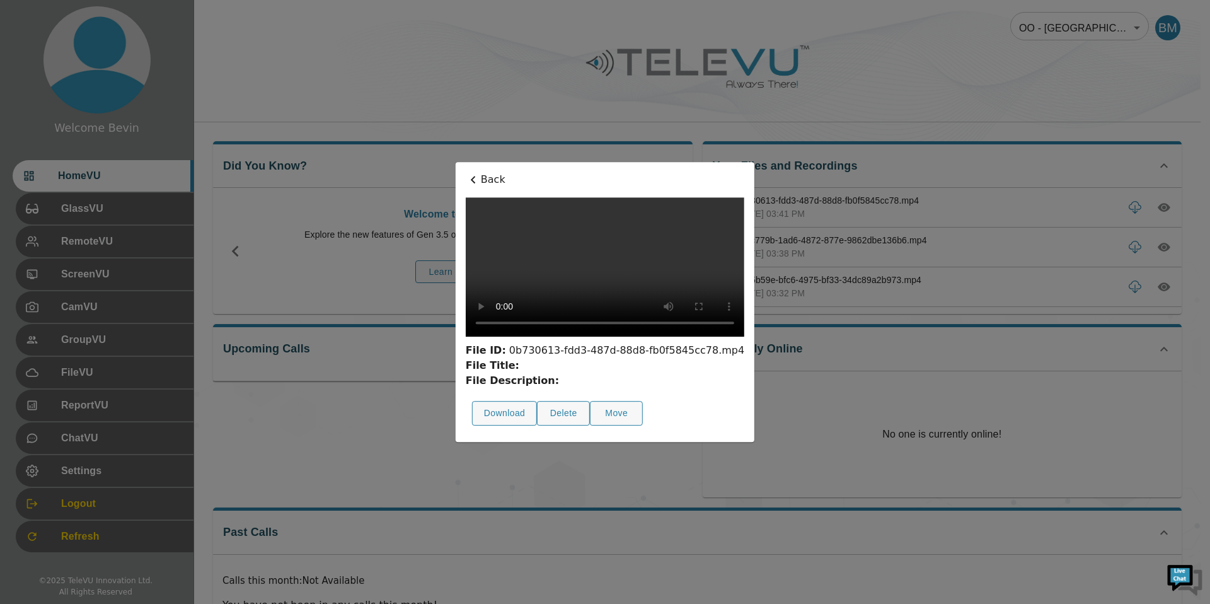
click at [466, 172] on p "Back" at bounding box center [605, 179] width 279 height 15
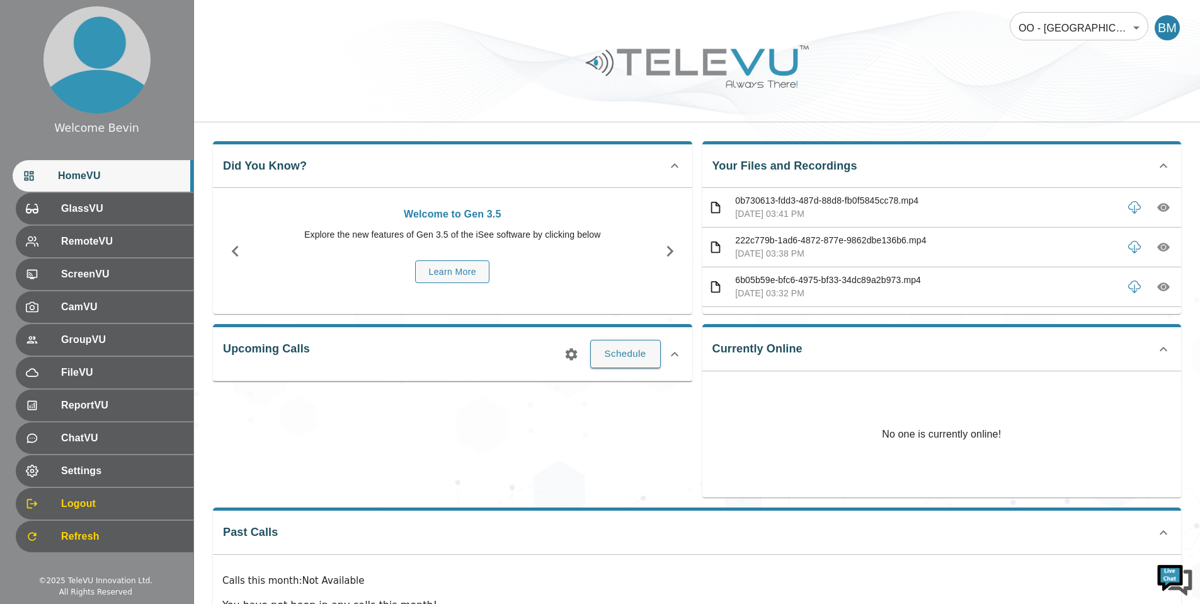
click at [1162, 287] on icon "button" at bounding box center [1164, 287] width 4 height 4
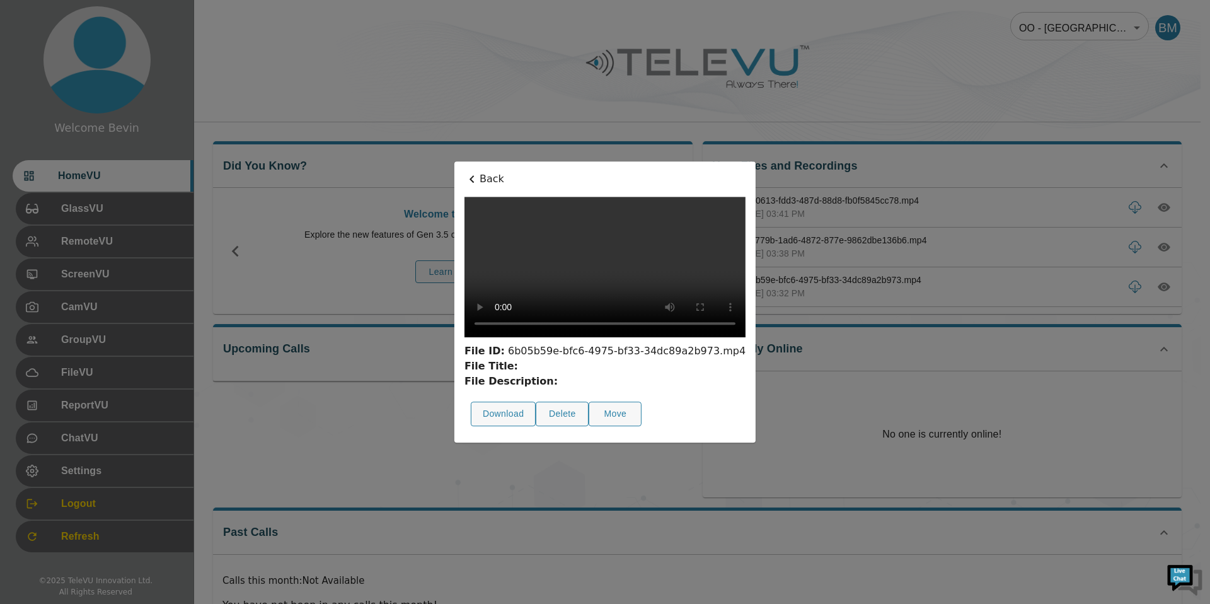
click at [464, 171] on p "Back" at bounding box center [604, 178] width 281 height 15
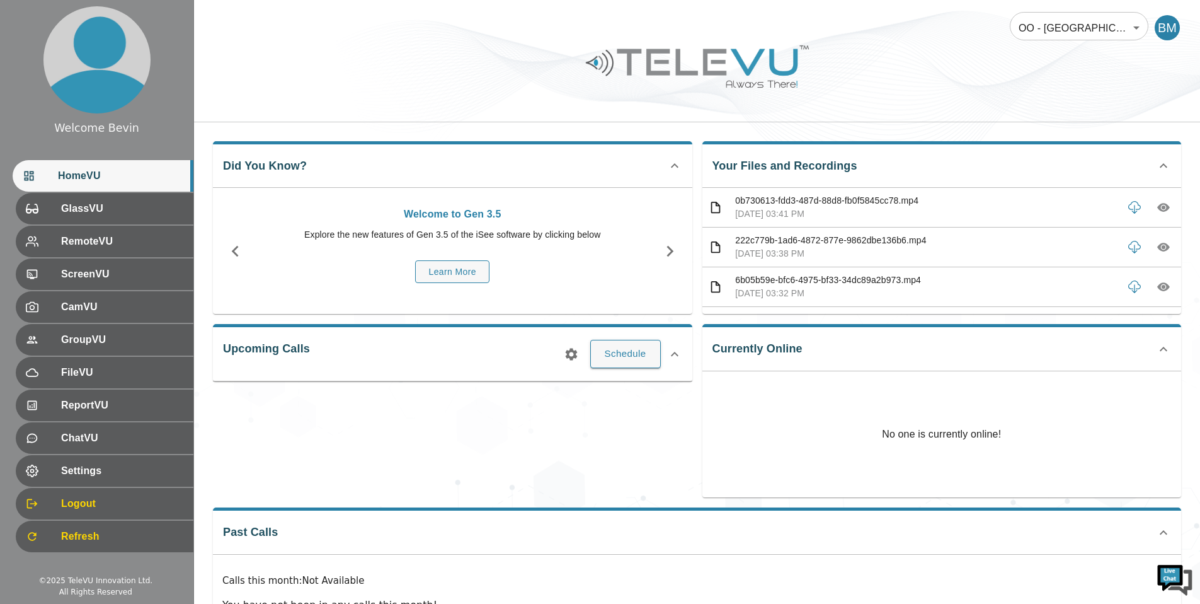
click at [1115, 38] on body "Welcome Bevin HomeVU GlassVU RemoteVU ScreenVU CamVU GroupVU FileVU ReportVU Ch…" at bounding box center [600, 336] width 1200 height 673
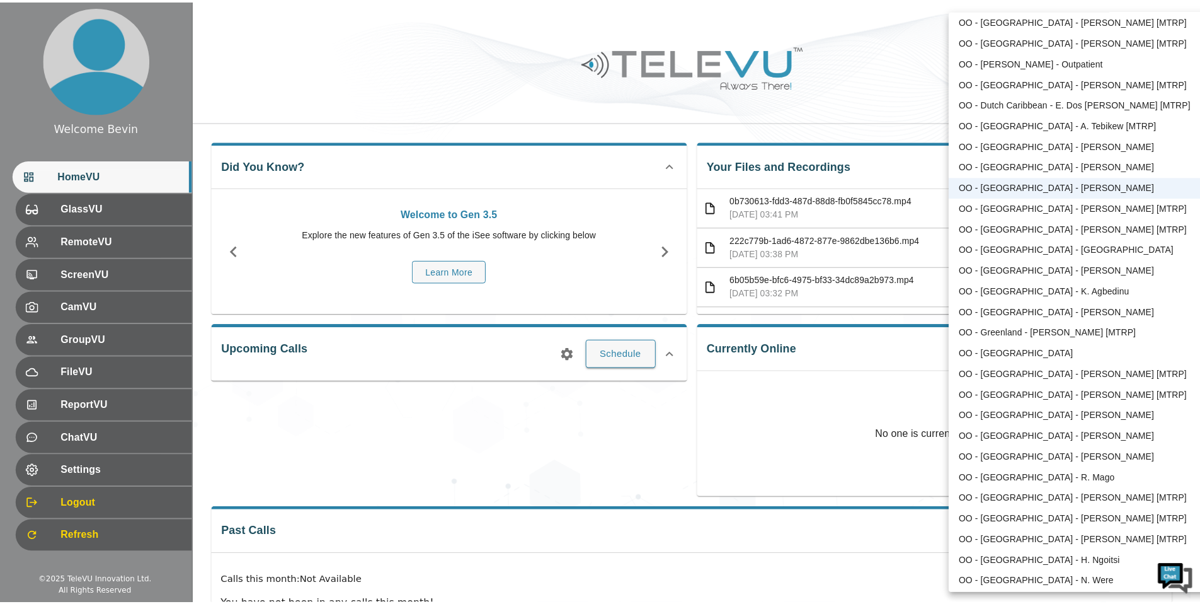
scroll to position [813, 0]
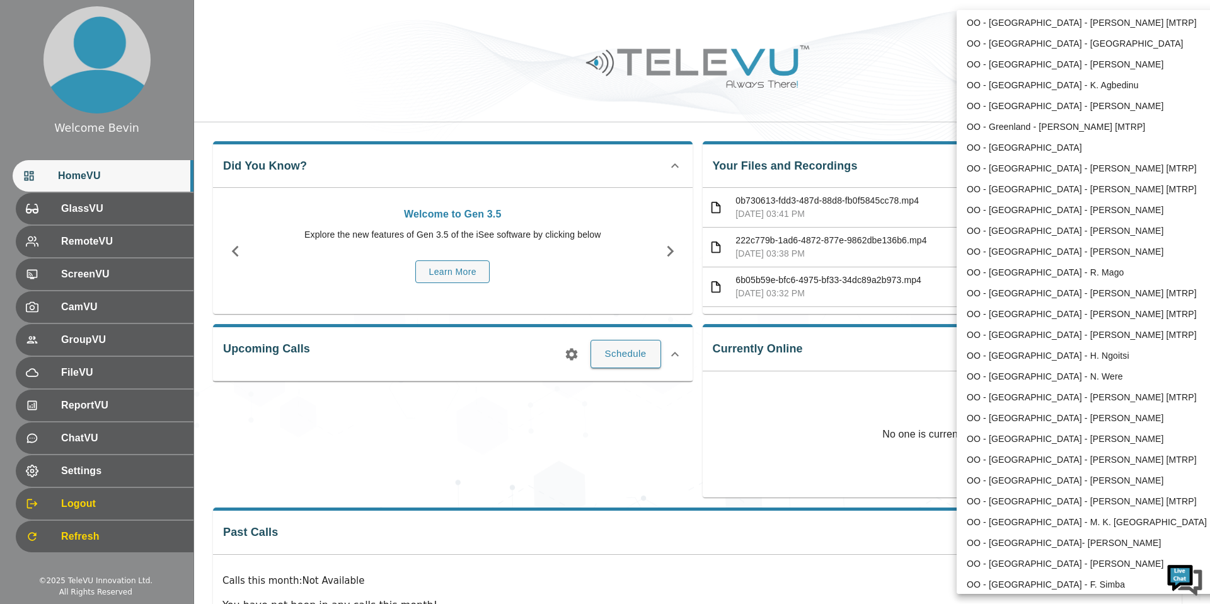
click at [1095, 270] on li "OO - [GEOGRAPHIC_DATA] - R. Mago" at bounding box center [1088, 272] width 262 height 21
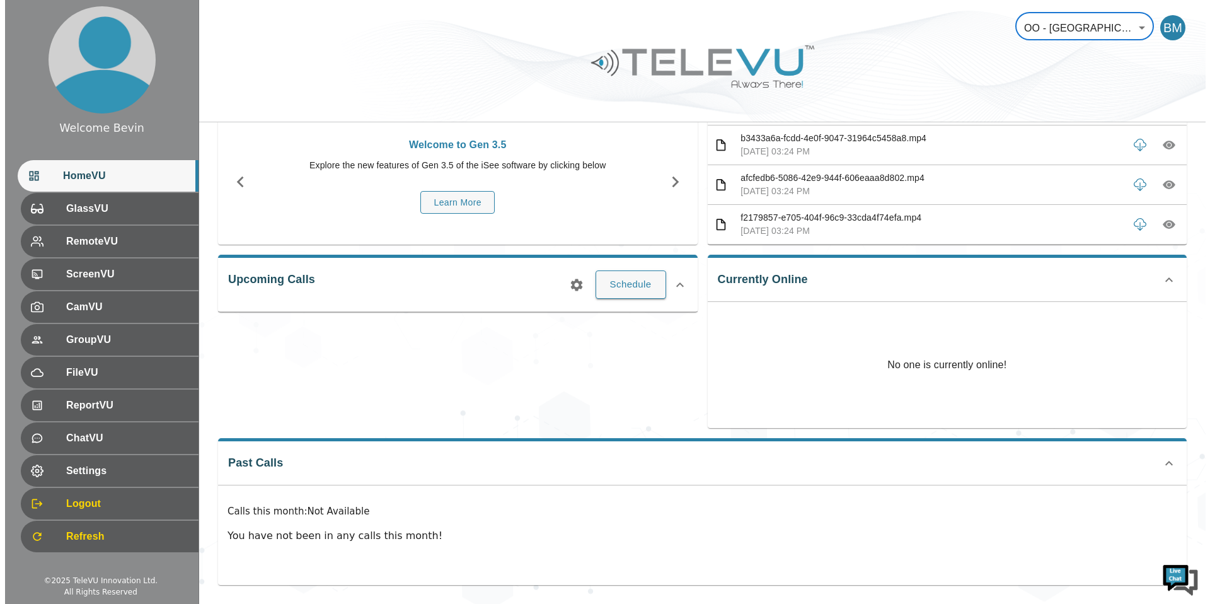
scroll to position [0, 0]
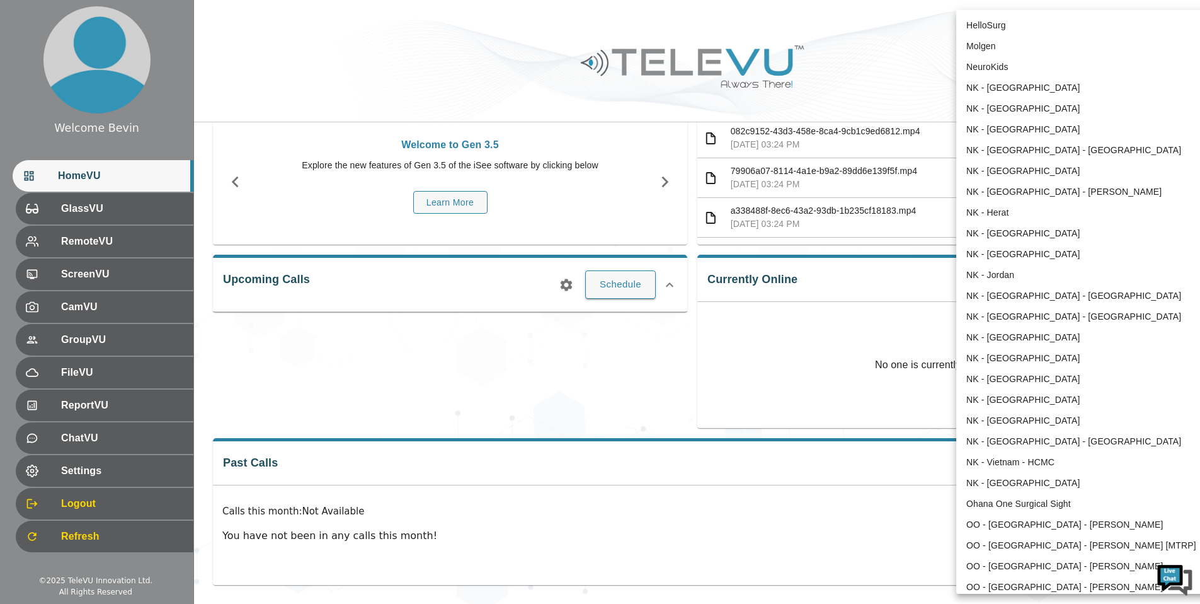
click at [1057, 26] on body "Welcome Bevin HomeVU GlassVU RemoteVU ScreenVU CamVU GroupVU FileVU ReportVU Ch…" at bounding box center [600, 267] width 1200 height 673
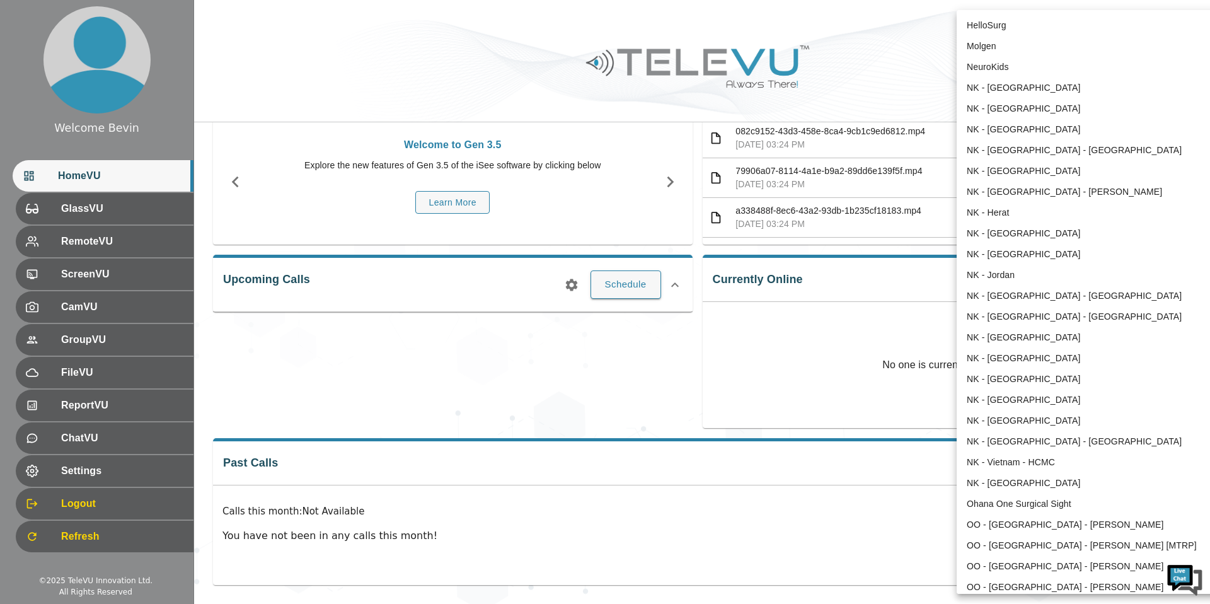
scroll to position [785, 0]
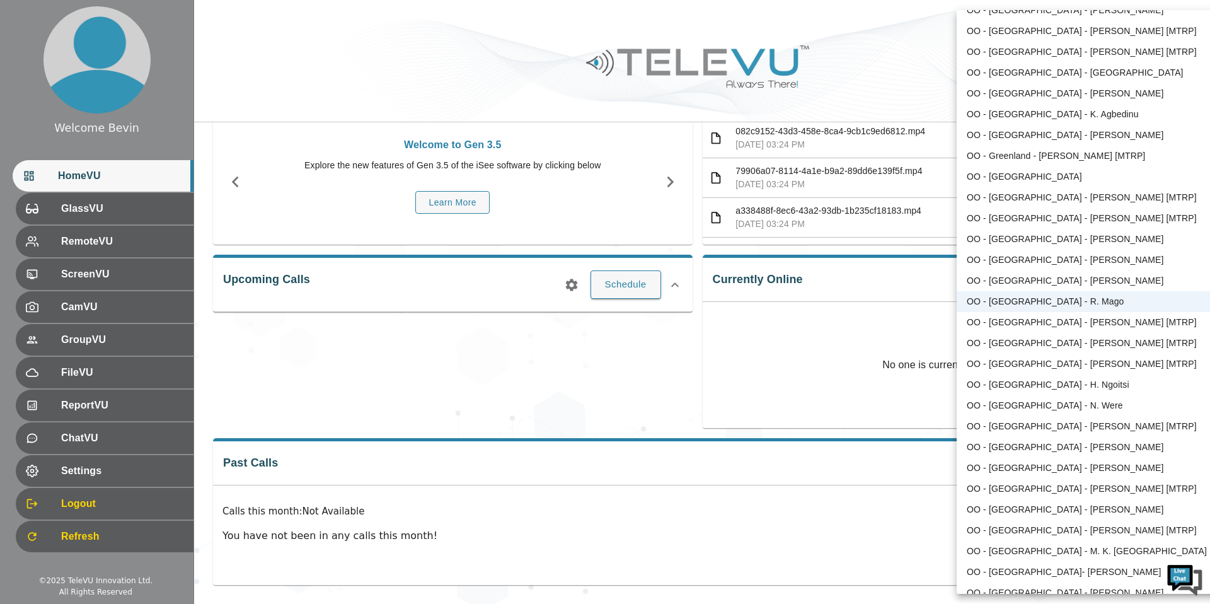
click at [1057, 371] on li "OO - [GEOGRAPHIC_DATA] - [PERSON_NAME] [MTRP]" at bounding box center [1088, 363] width 262 height 21
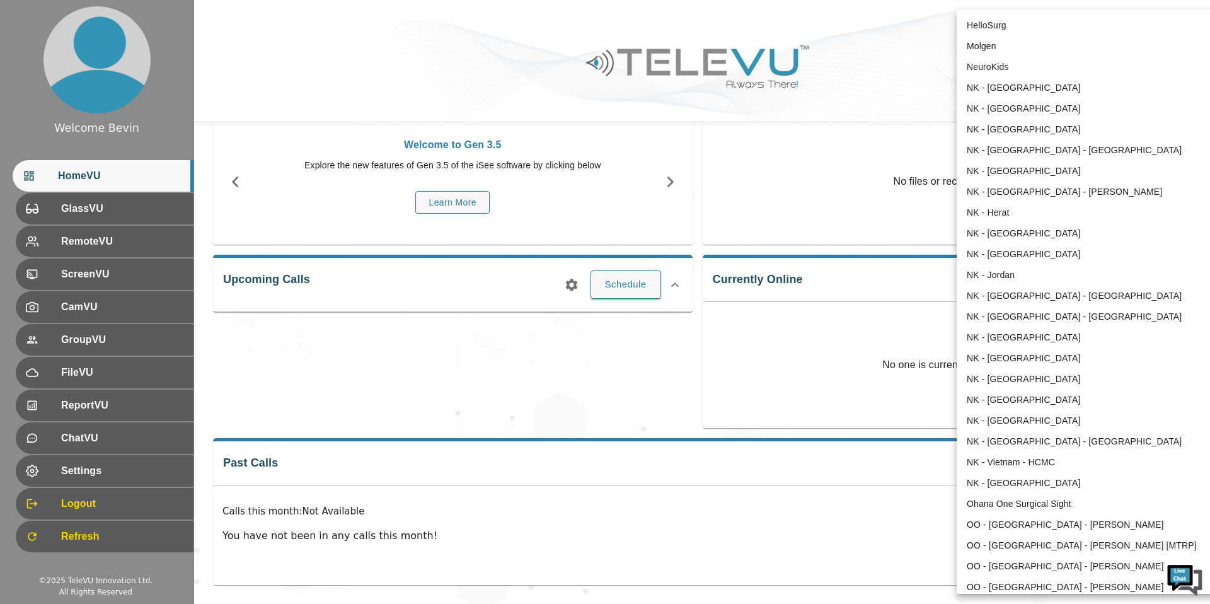
click at [1074, 42] on body "Welcome Bevin HomeVU GlassVU RemoteVU ScreenVU CamVU GroupVU FileVU ReportVU Ch…" at bounding box center [605, 267] width 1210 height 673
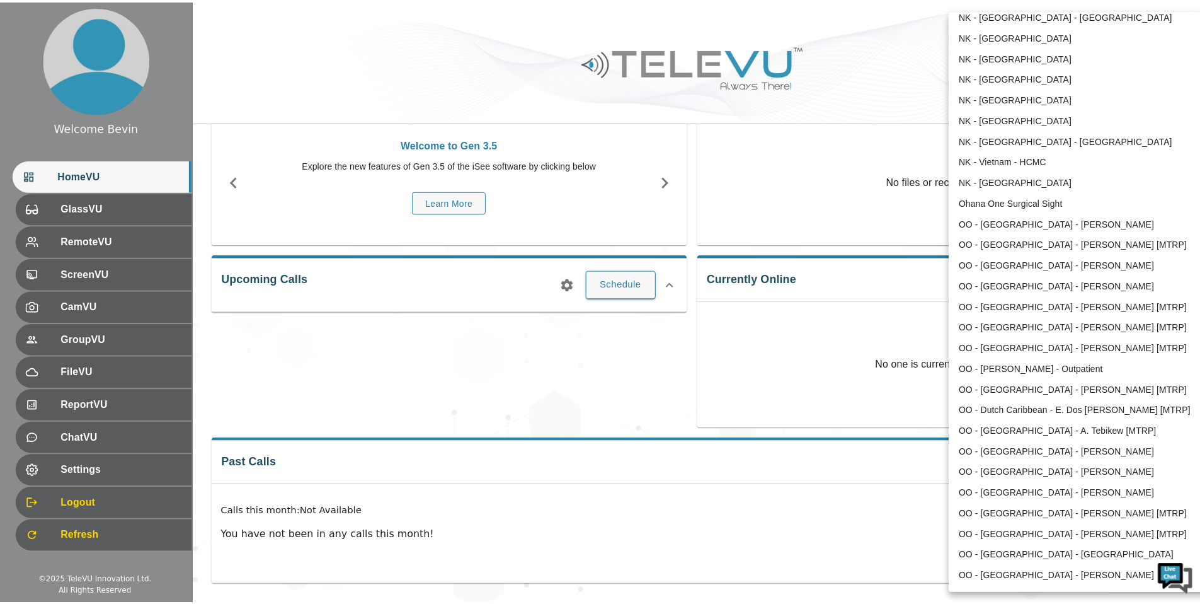
scroll to position [304, 0]
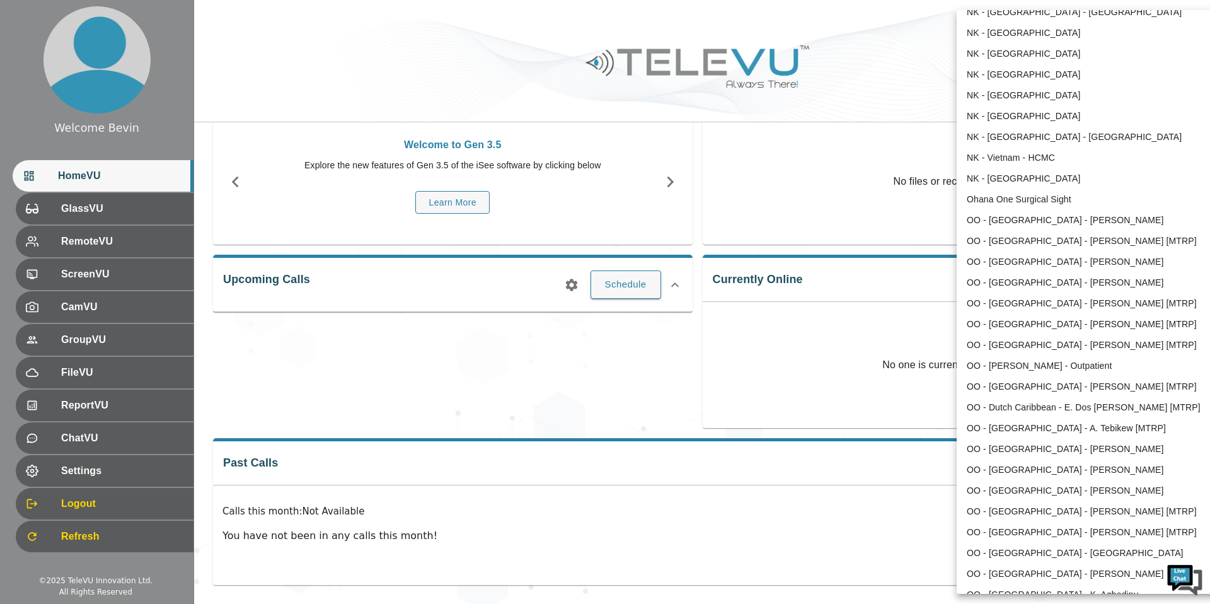
click at [1055, 338] on li "OO - [GEOGRAPHIC_DATA] - [PERSON_NAME] [MTRP]" at bounding box center [1088, 345] width 262 height 21
type input "141"
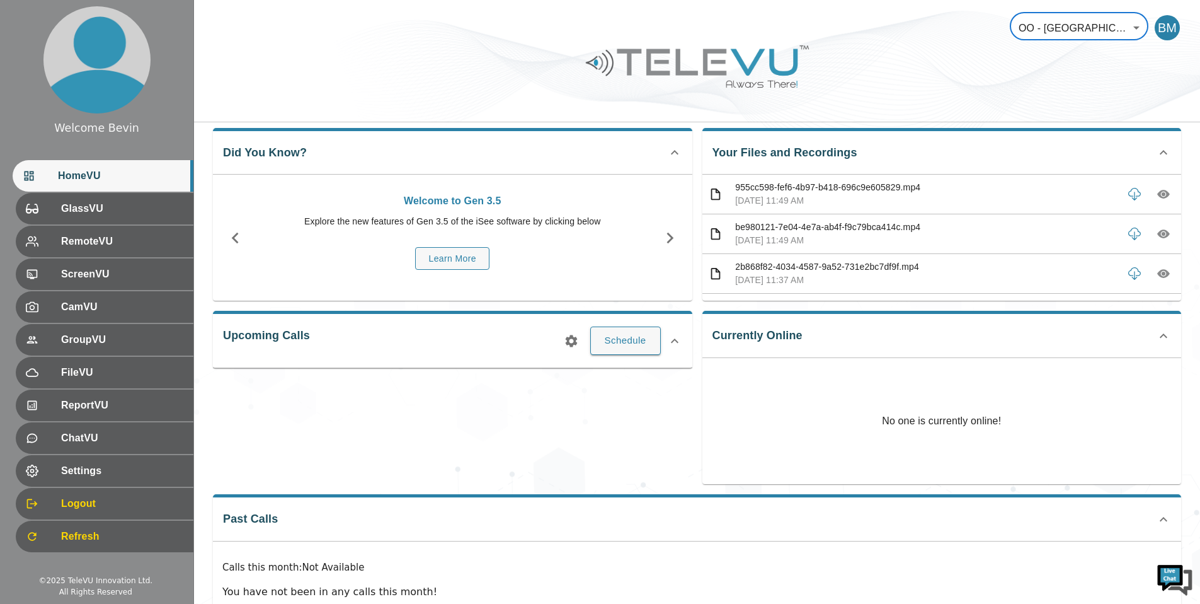
scroll to position [0, 0]
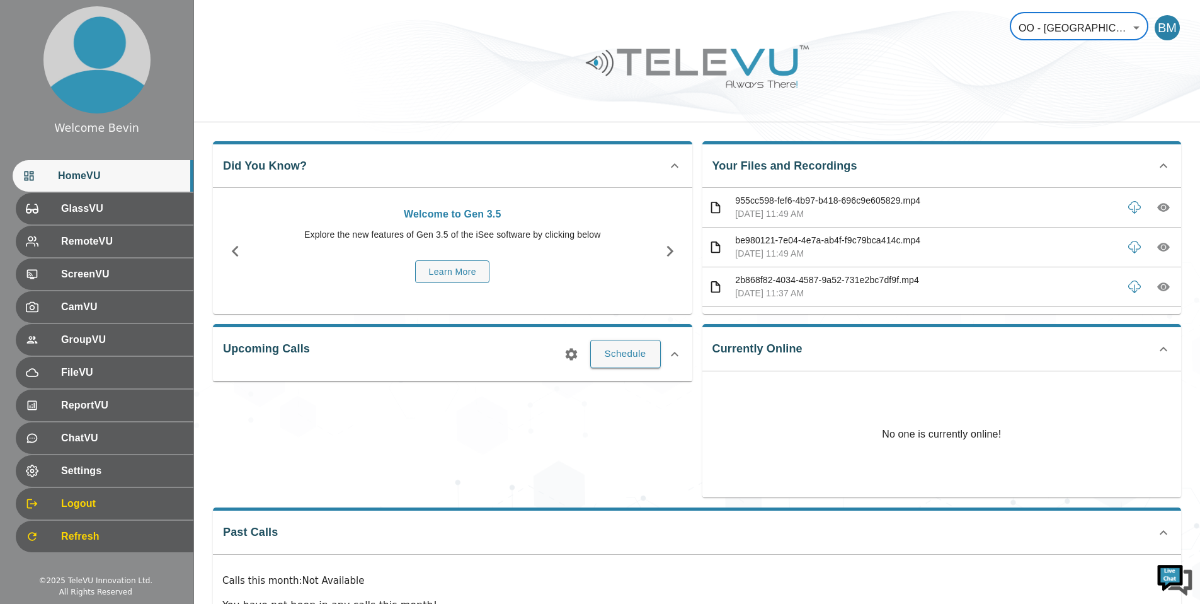
click at [1158, 207] on icon "button" at bounding box center [1164, 208] width 13 height 9
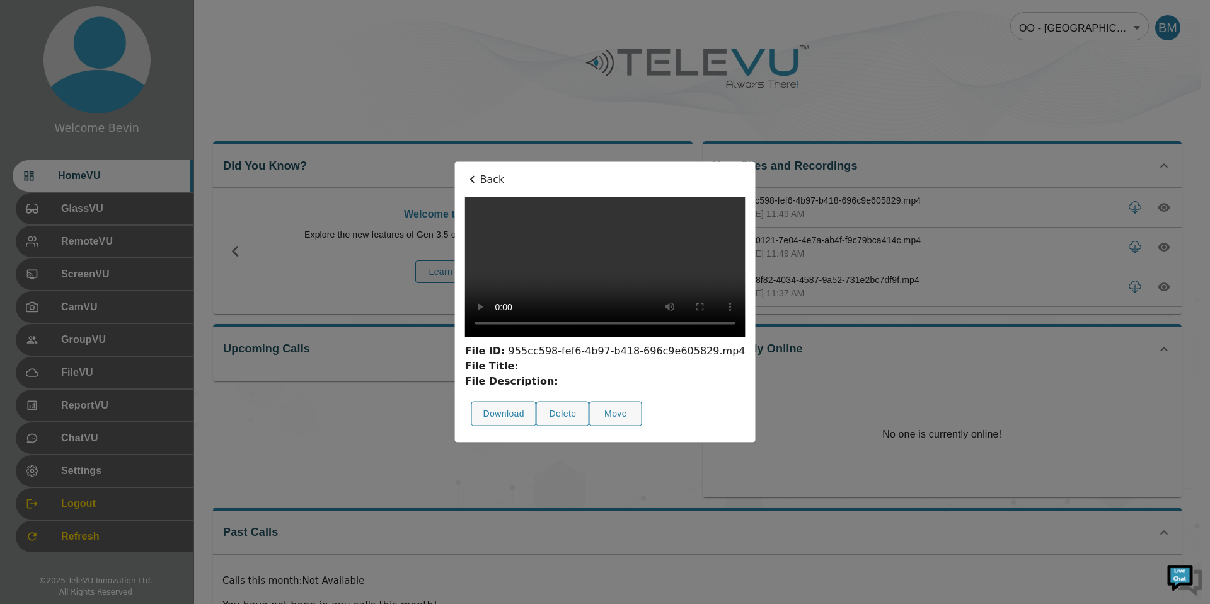
click at [465, 172] on p "Back" at bounding box center [605, 179] width 280 height 15
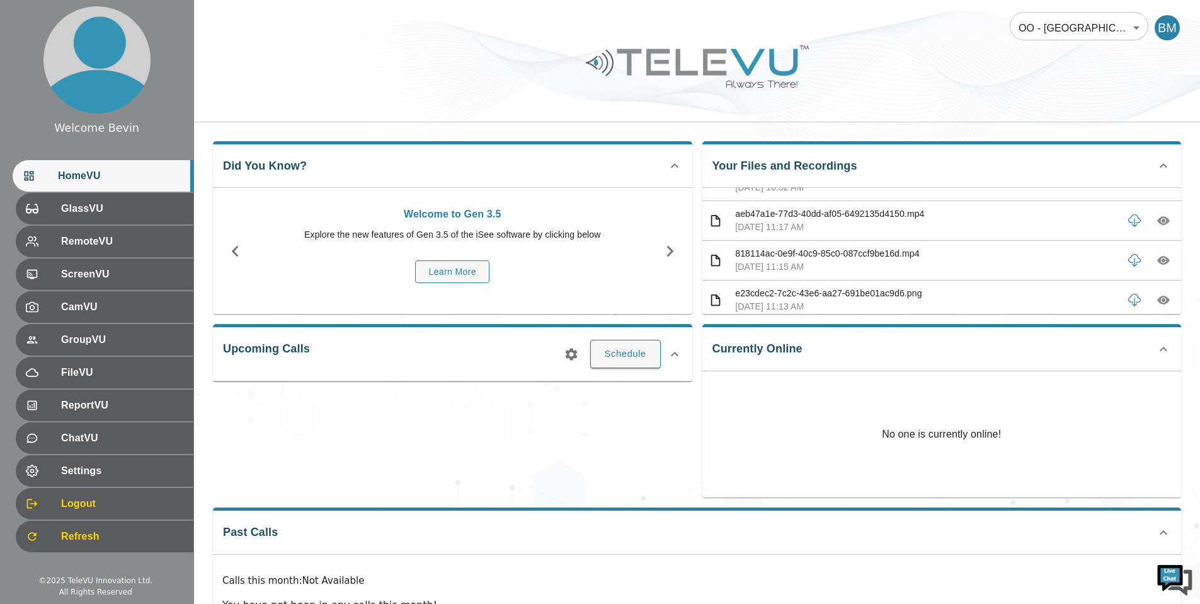
scroll to position [542, 0]
click at [1158, 221] on icon "button" at bounding box center [1164, 221] width 13 height 9
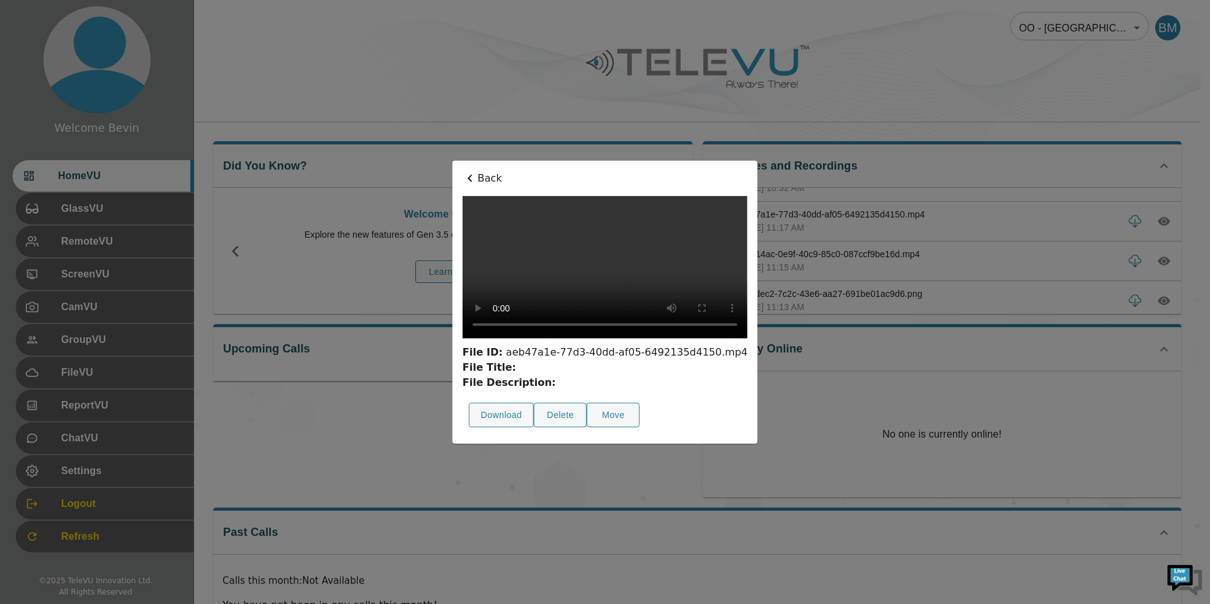
click at [463, 171] on p "Back" at bounding box center [605, 178] width 285 height 15
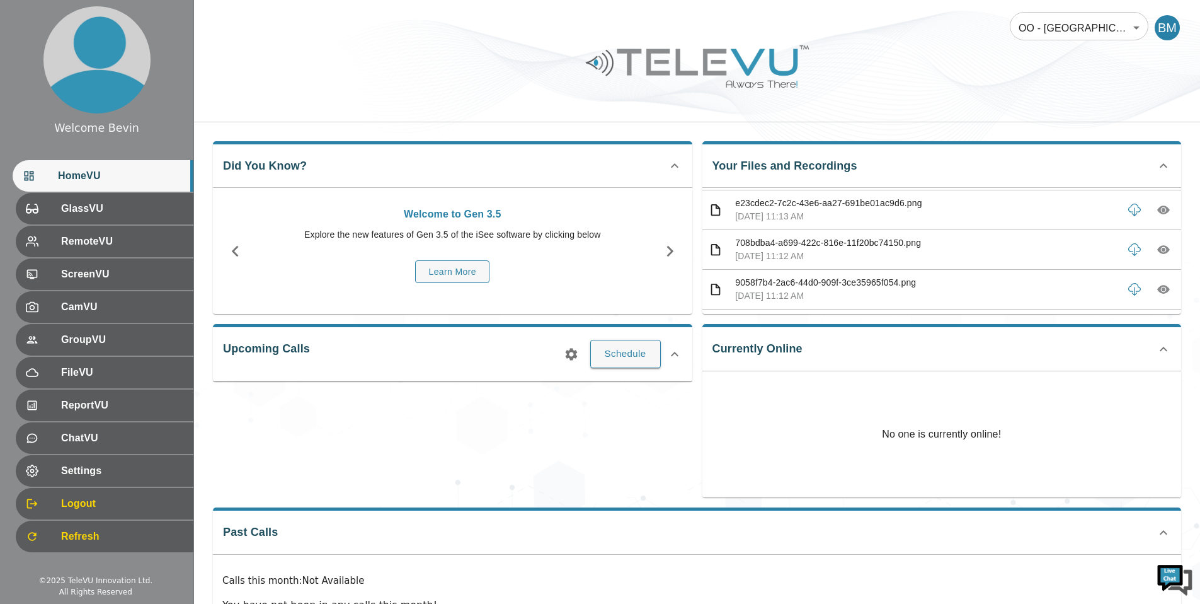
scroll to position [635, 0]
click at [1158, 248] on icon "button" at bounding box center [1164, 248] width 13 height 9
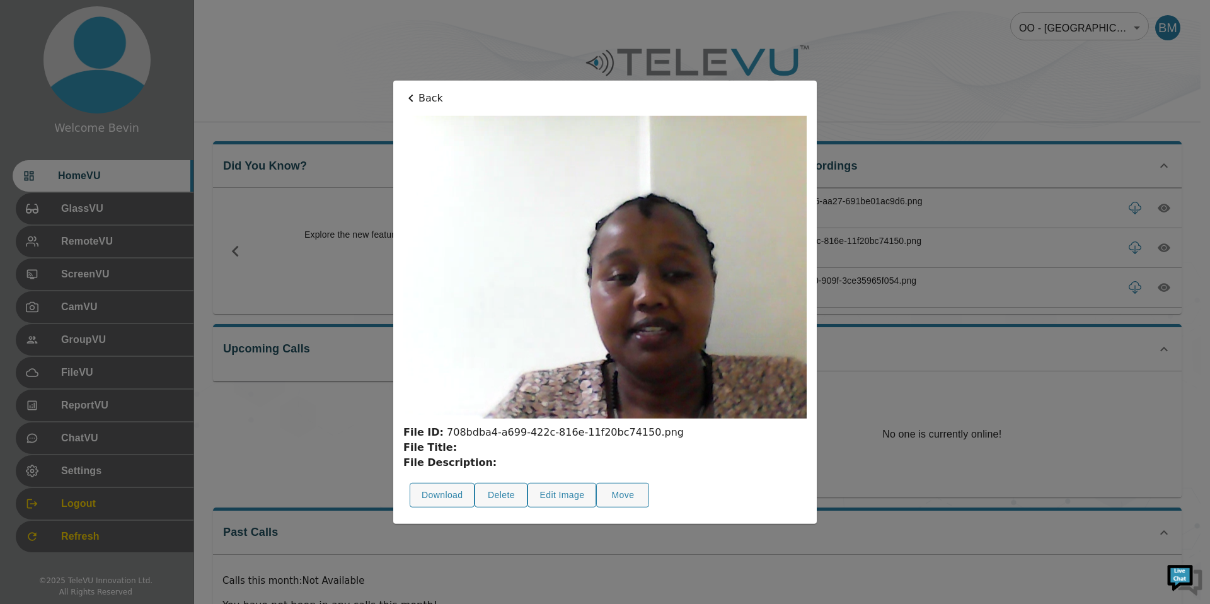
click at [428, 96] on p "Back" at bounding box center [604, 98] width 403 height 15
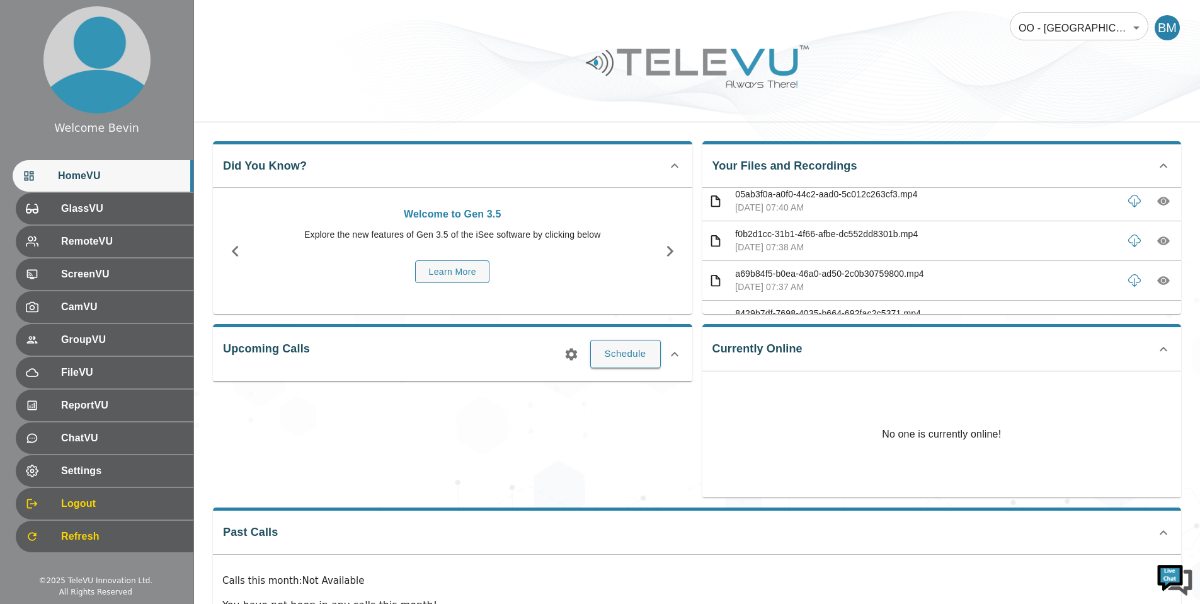
scroll to position [965, 0]
click at [1162, 273] on icon "button" at bounding box center [1164, 275] width 4 height 4
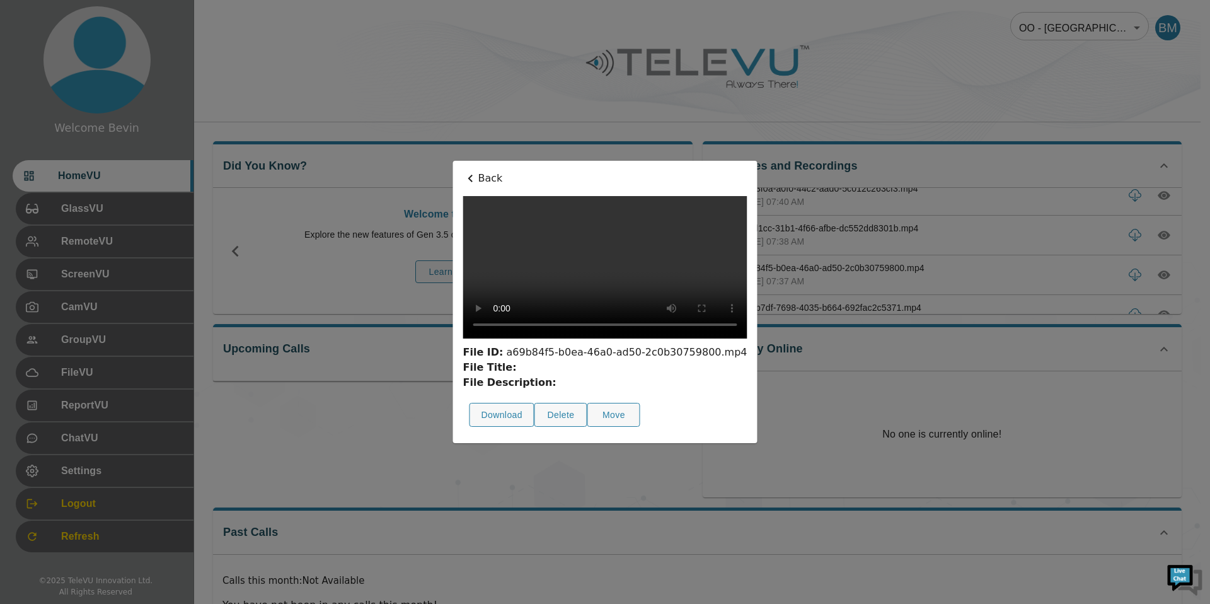
click at [463, 171] on icon at bounding box center [470, 178] width 15 height 15
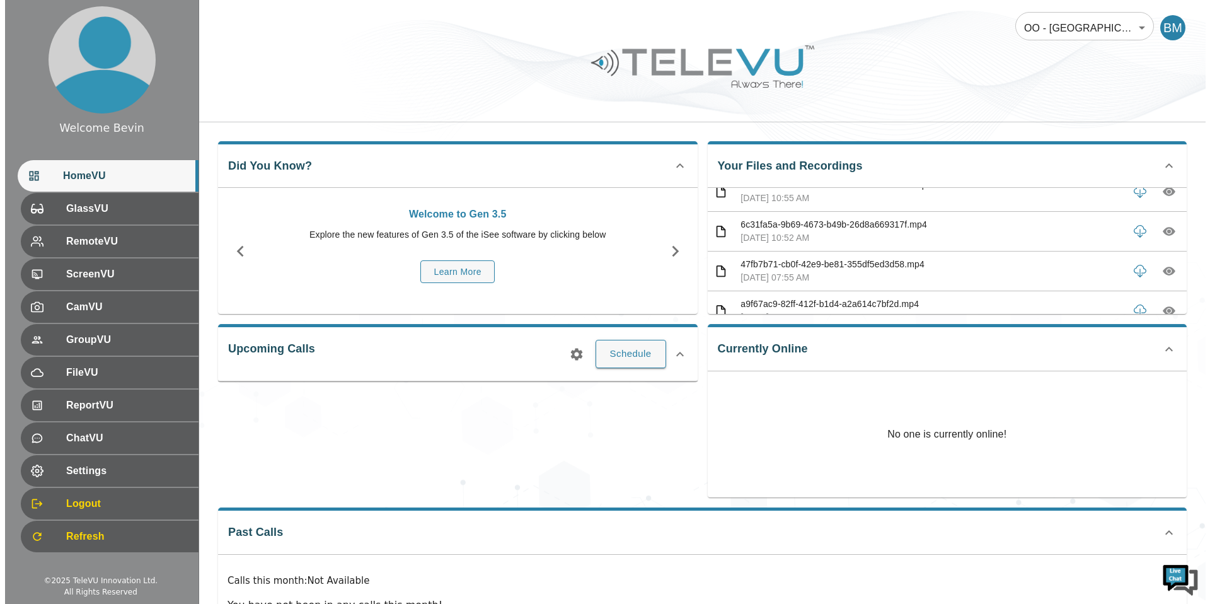
scroll to position [808, 0]
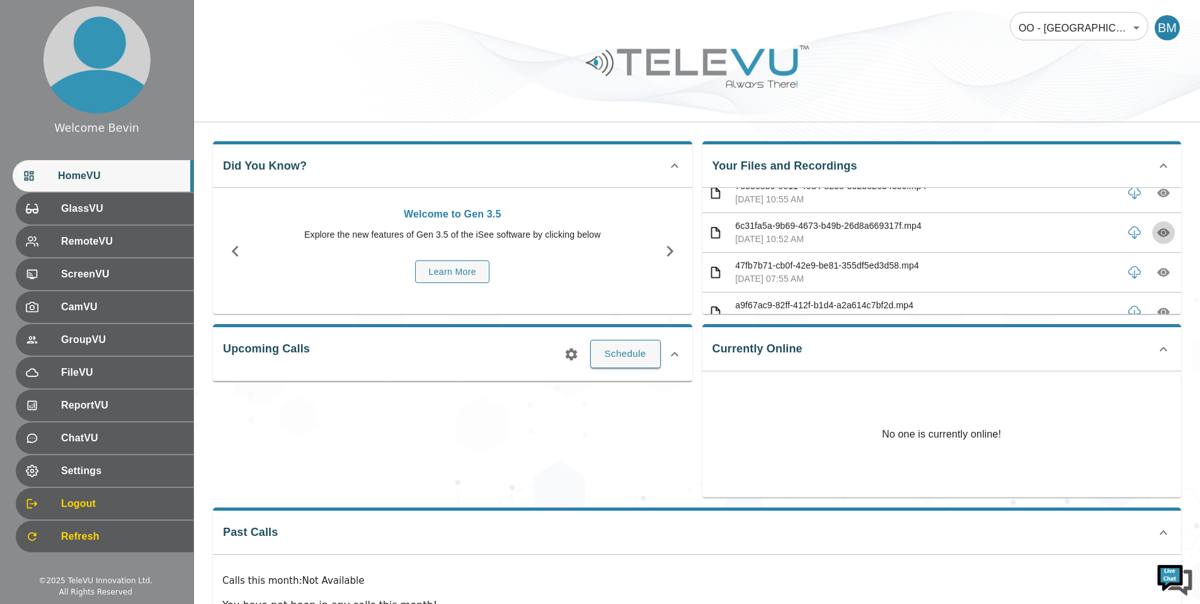
click at [1160, 229] on icon "button" at bounding box center [1164, 232] width 13 height 13
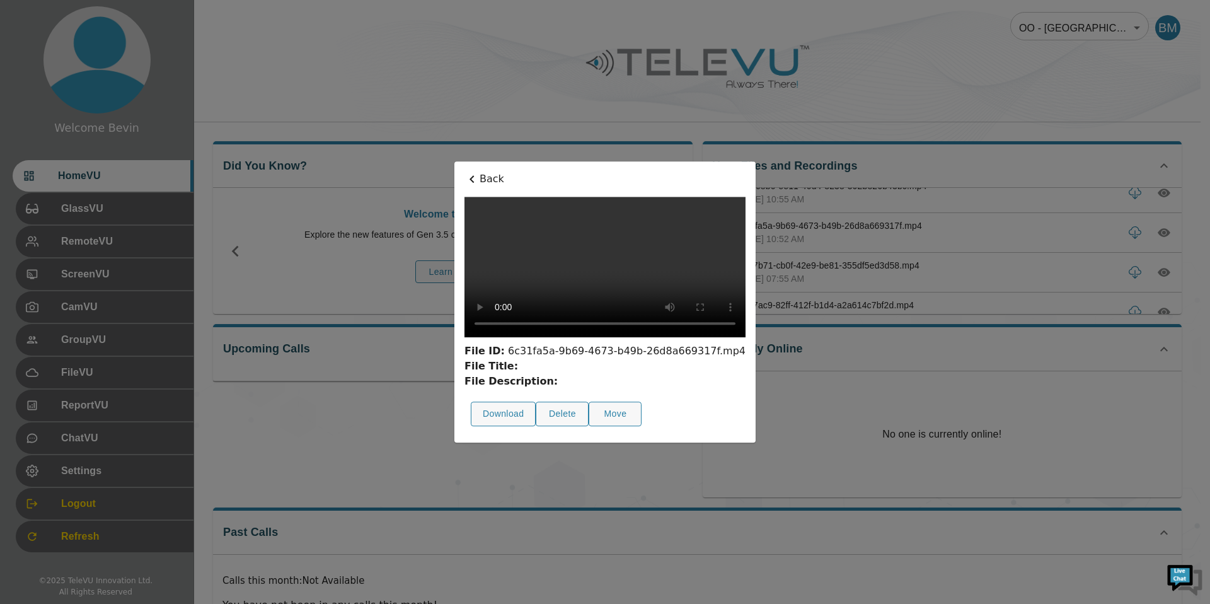
click at [464, 171] on p "Back" at bounding box center [604, 178] width 281 height 15
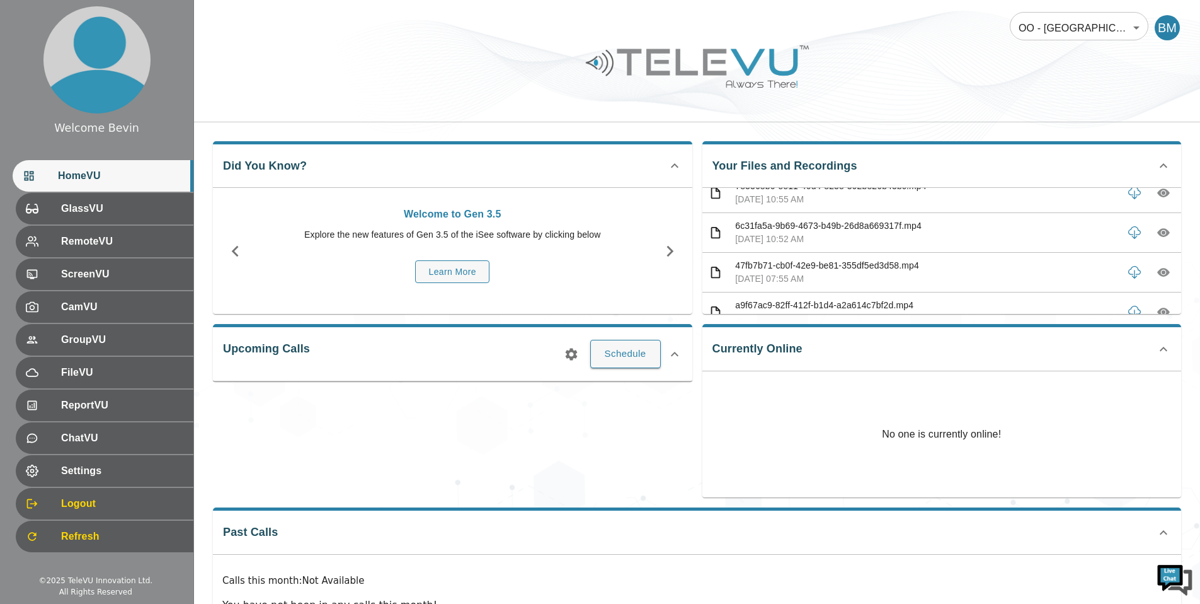
click at [1093, 33] on body "Welcome Bevin HomeVU GlassVU RemoteVU ScreenVU CamVU GroupVU FileVU ReportVU Ch…" at bounding box center [600, 336] width 1200 height 673
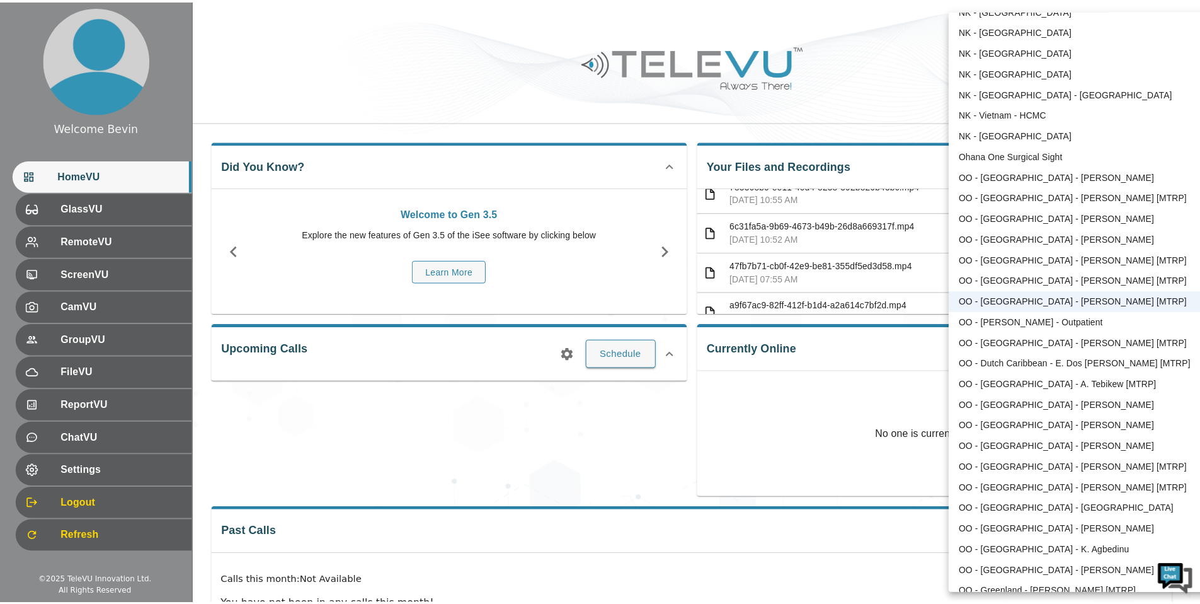
scroll to position [1187, 0]
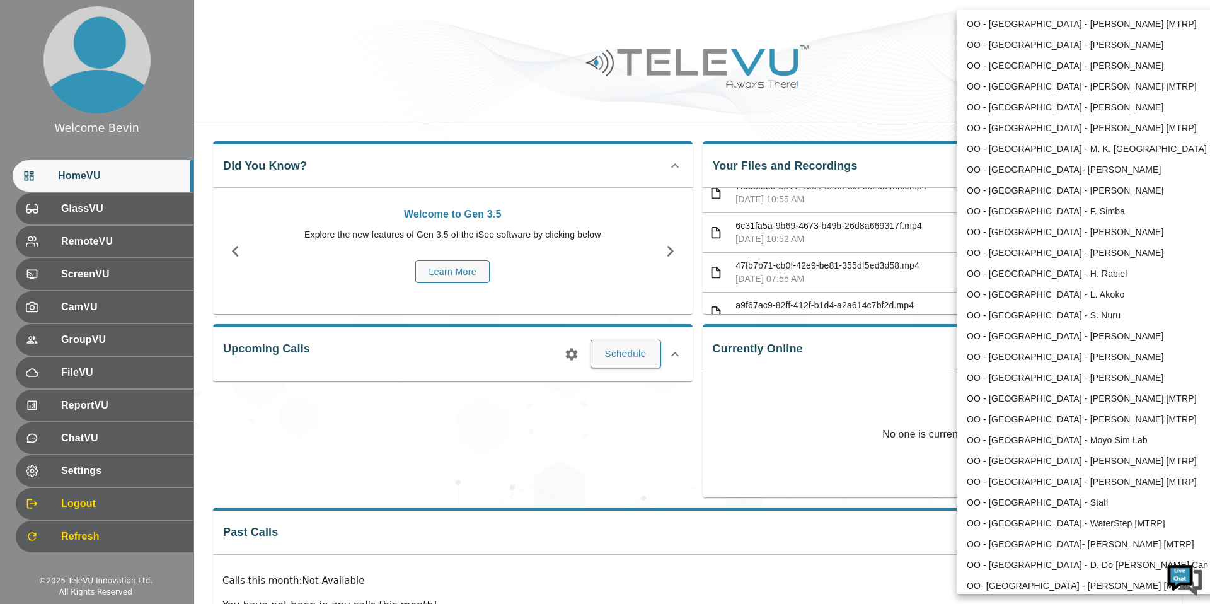
click at [1062, 212] on li "OO - [GEOGRAPHIC_DATA] - F. Simba" at bounding box center [1088, 211] width 262 height 21
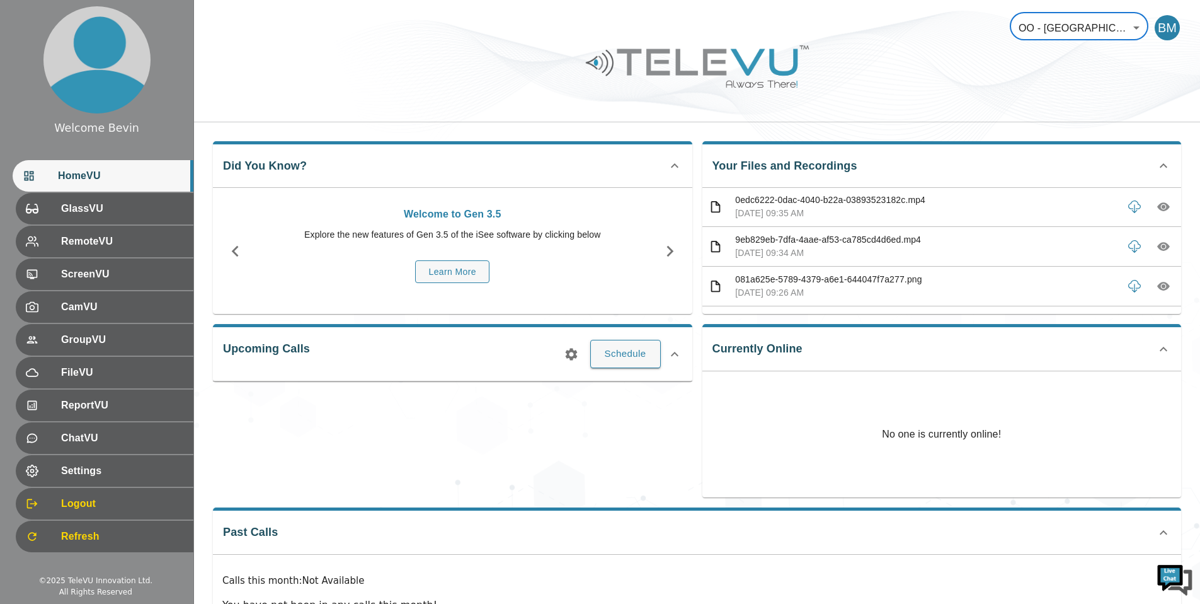
scroll to position [0, 0]
click at [1162, 209] on icon "button" at bounding box center [1164, 207] width 4 height 4
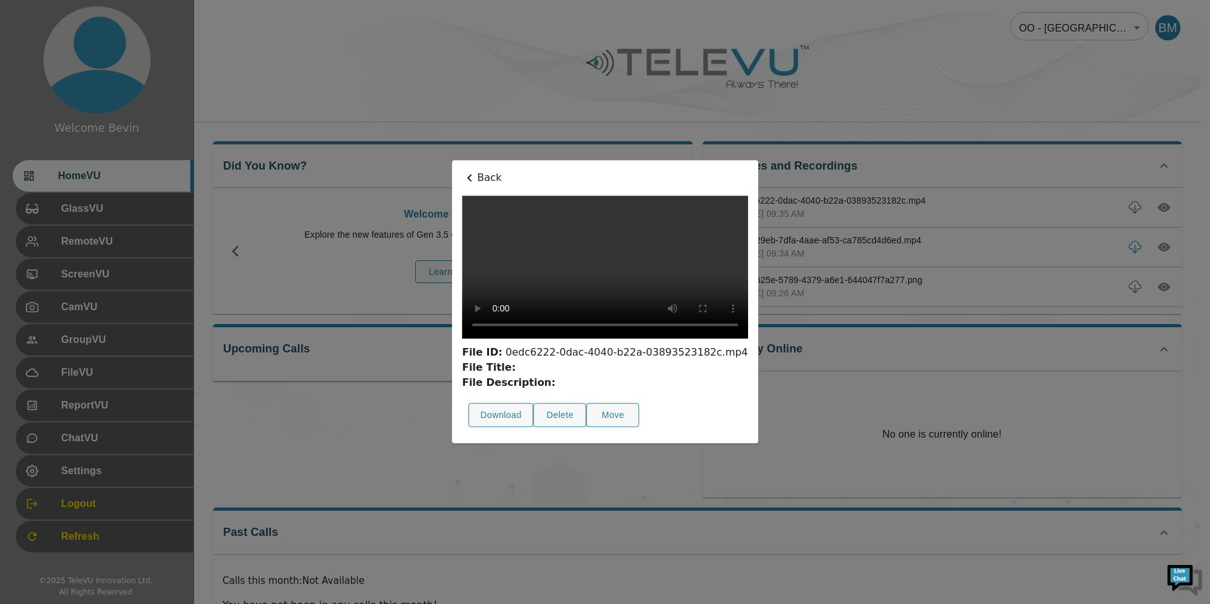
click at [462, 170] on p "Back" at bounding box center [605, 177] width 286 height 15
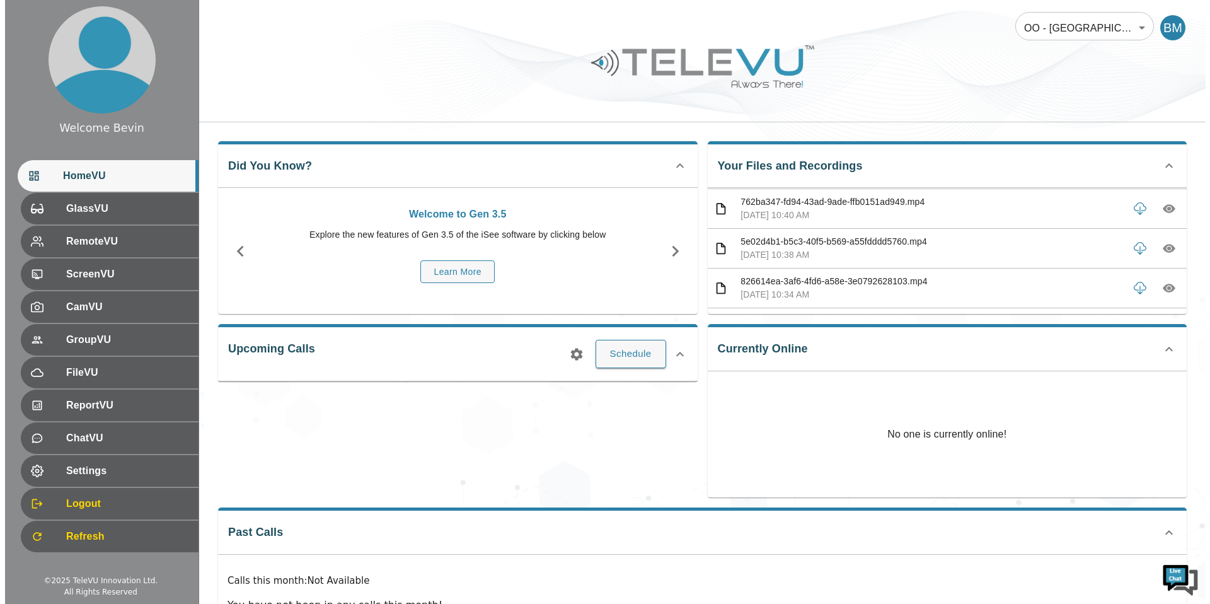
scroll to position [355, 0]
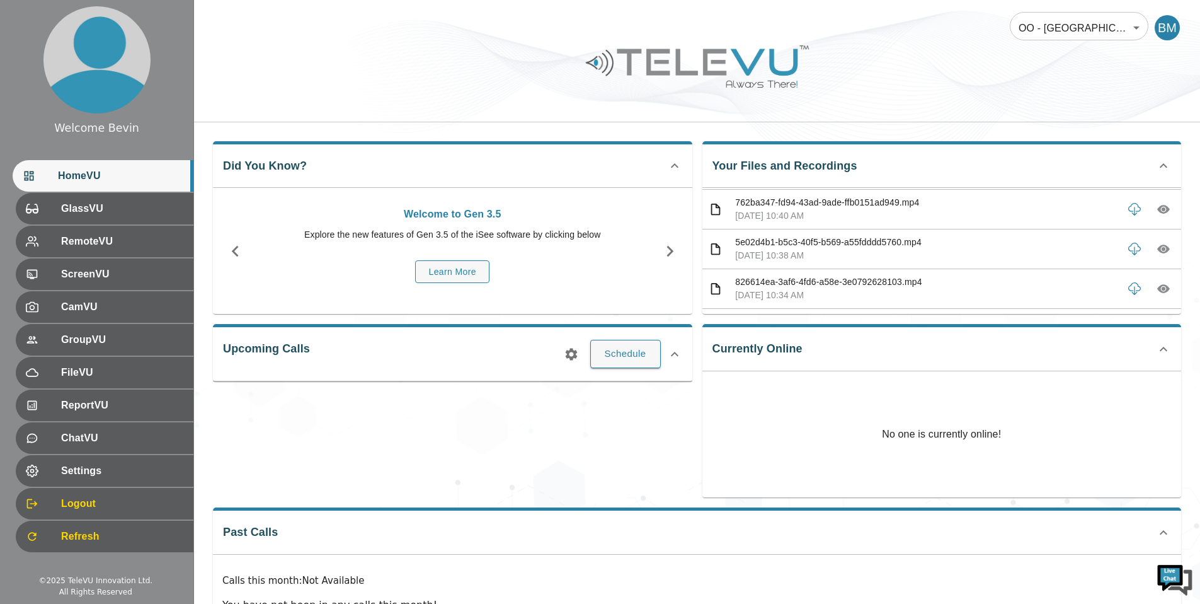
click at [1060, 26] on body "Welcome Bevin HomeVU GlassVU RemoteVU ScreenVU CamVU GroupVU FileVU ReportVU Ch…" at bounding box center [600, 336] width 1200 height 673
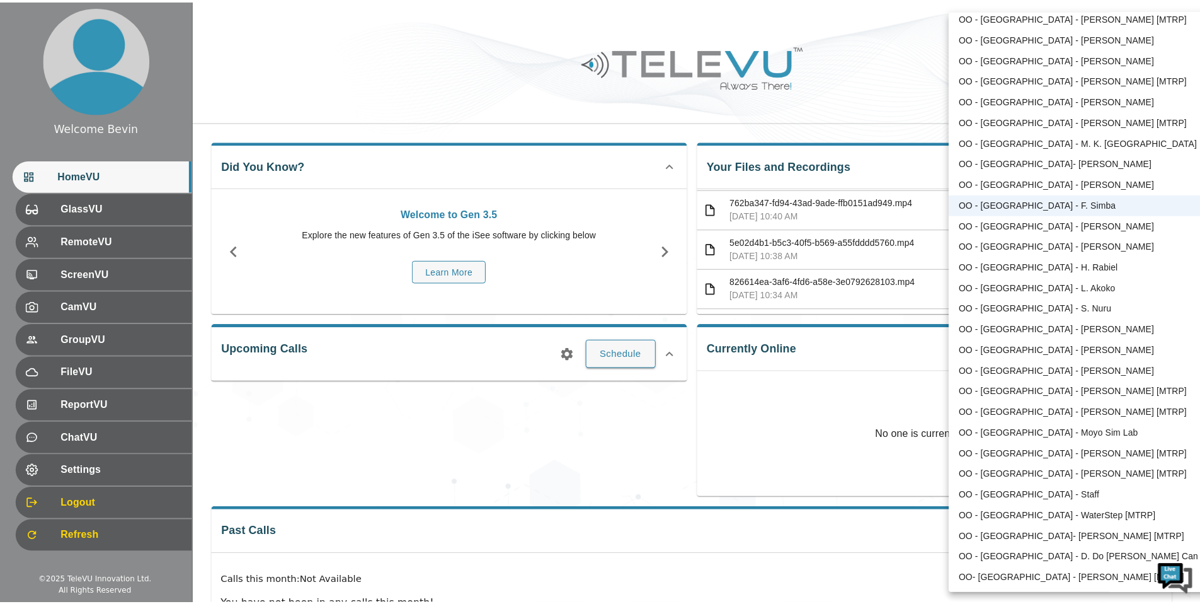
scroll to position [1194, 0]
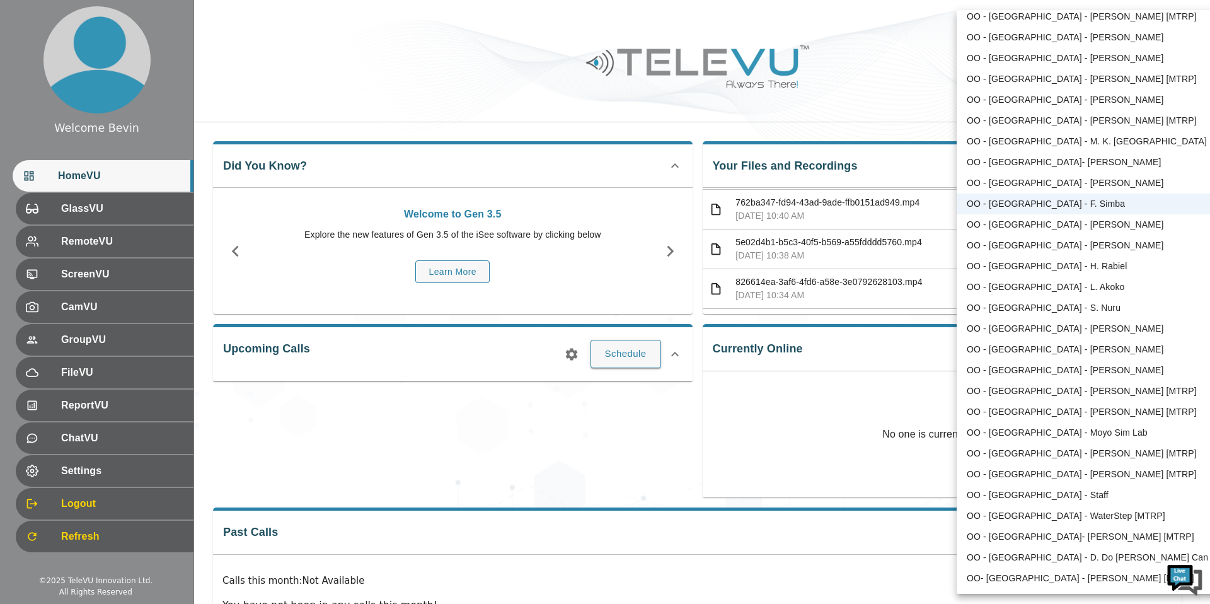
click at [1059, 558] on li "OO - [GEOGRAPHIC_DATA] - D. Do [PERSON_NAME] Can" at bounding box center [1088, 557] width 262 height 21
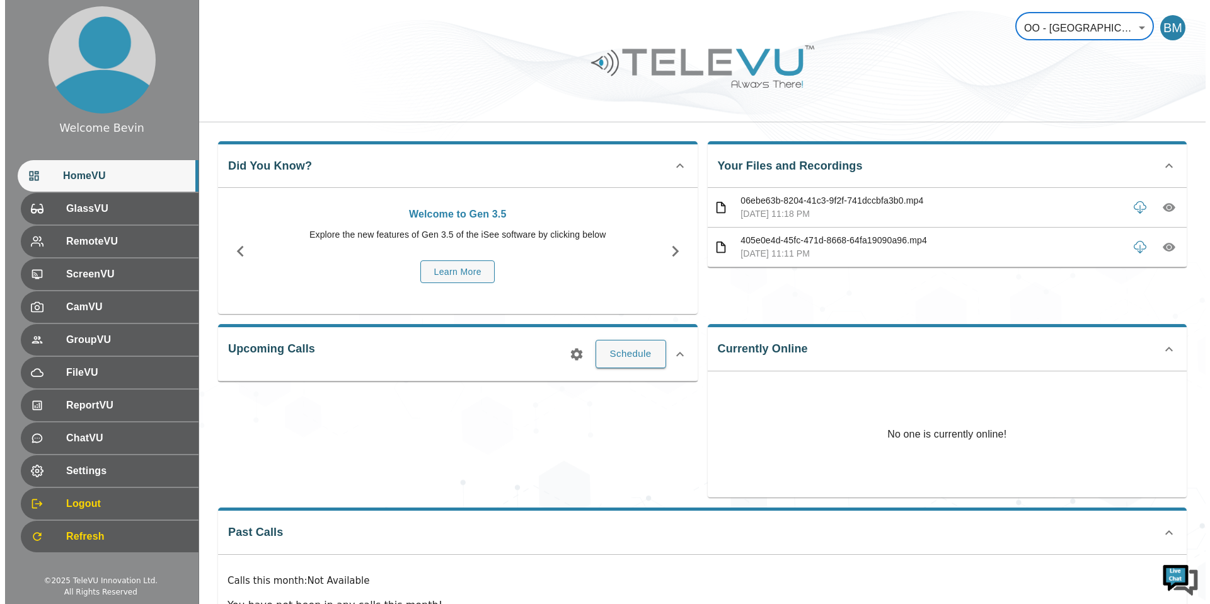
scroll to position [0, 0]
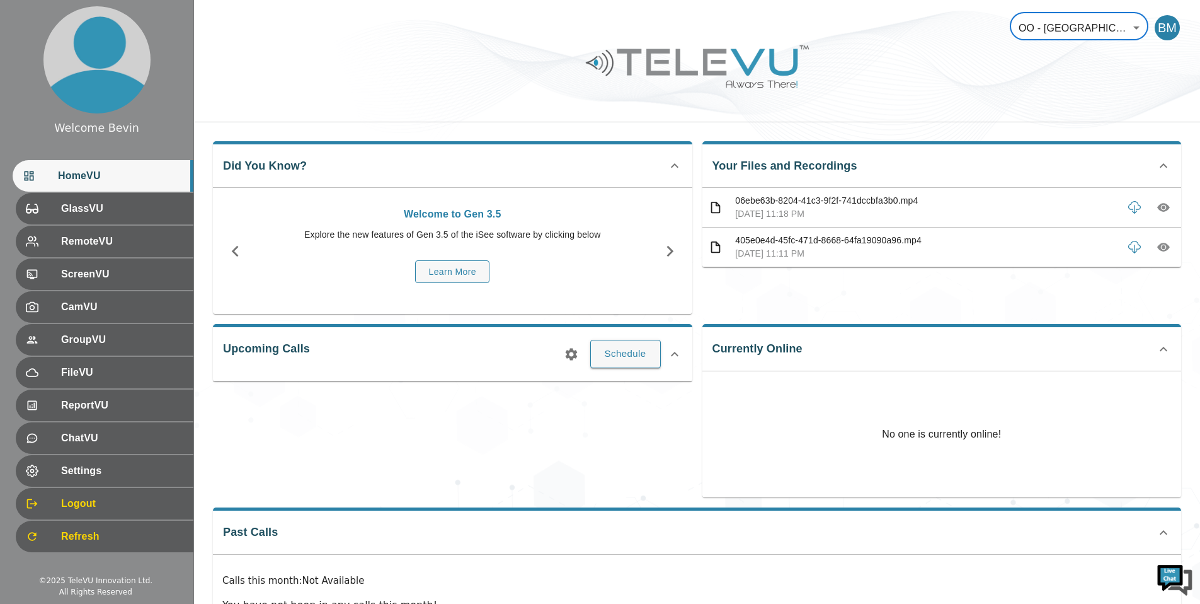
click at [1064, 37] on body "Welcome Bevin HomeVU GlassVU RemoteVU ScreenVU CamVU GroupVU FileVU ReportVU Ch…" at bounding box center [600, 336] width 1200 height 673
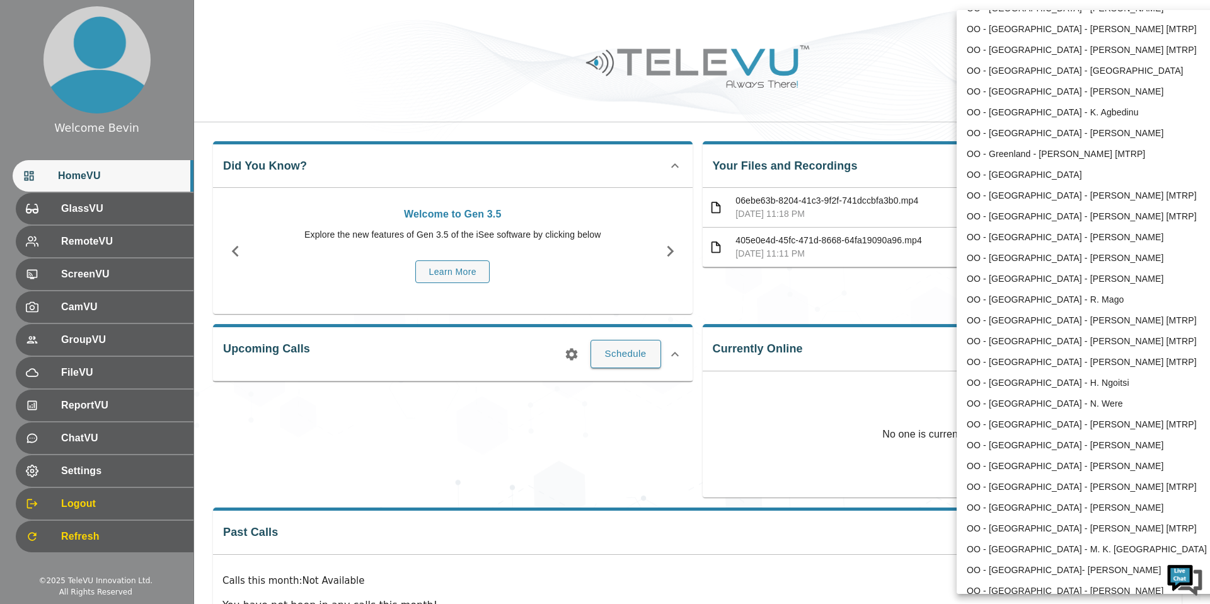
scroll to position [787, 0]
click at [1069, 377] on li "OO - [GEOGRAPHIC_DATA] - H. Ngoitsi" at bounding box center [1088, 382] width 262 height 21
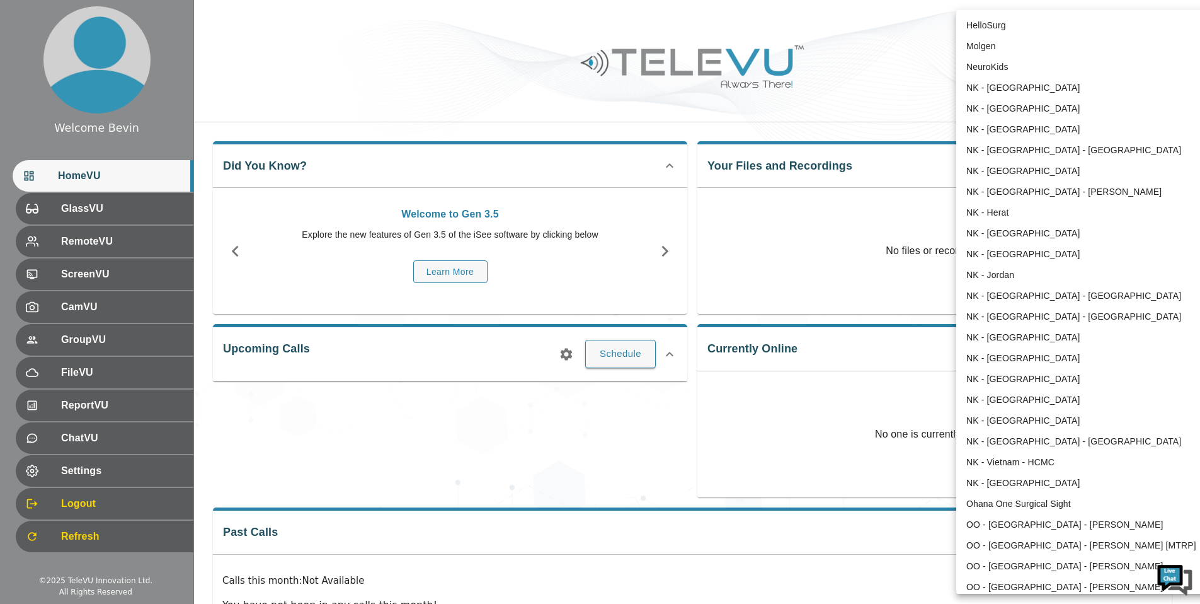
click at [1085, 20] on body "Welcome Bevin HomeVU GlassVU RemoteVU ScreenVU CamVU GroupVU FileVU ReportVU Ch…" at bounding box center [600, 336] width 1200 height 673
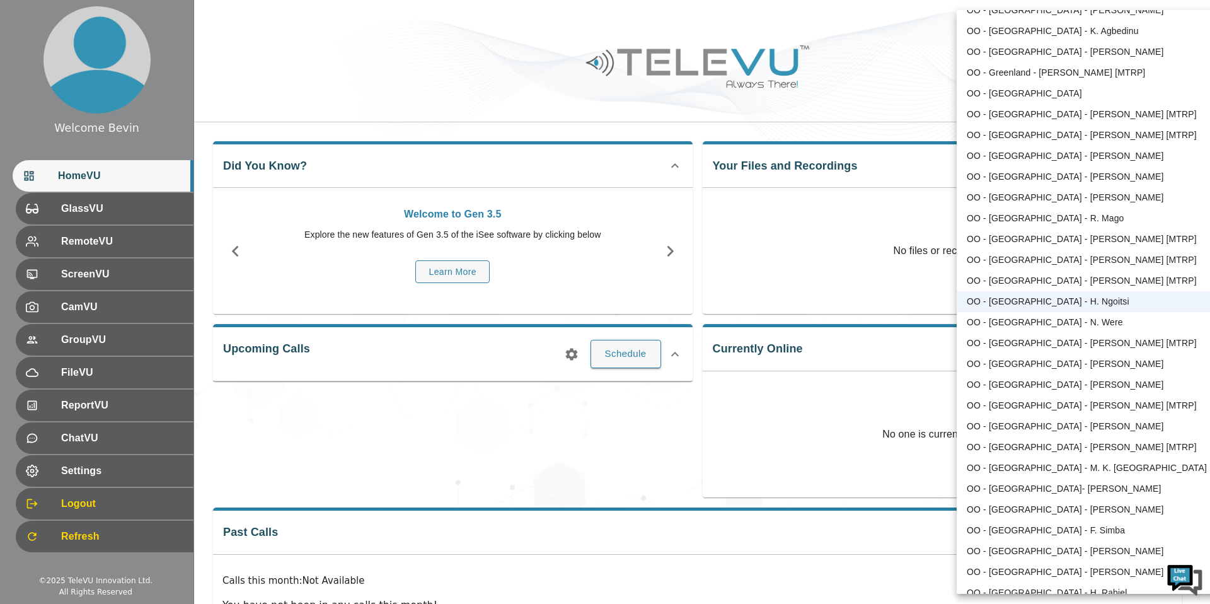
scroll to position [296, 0]
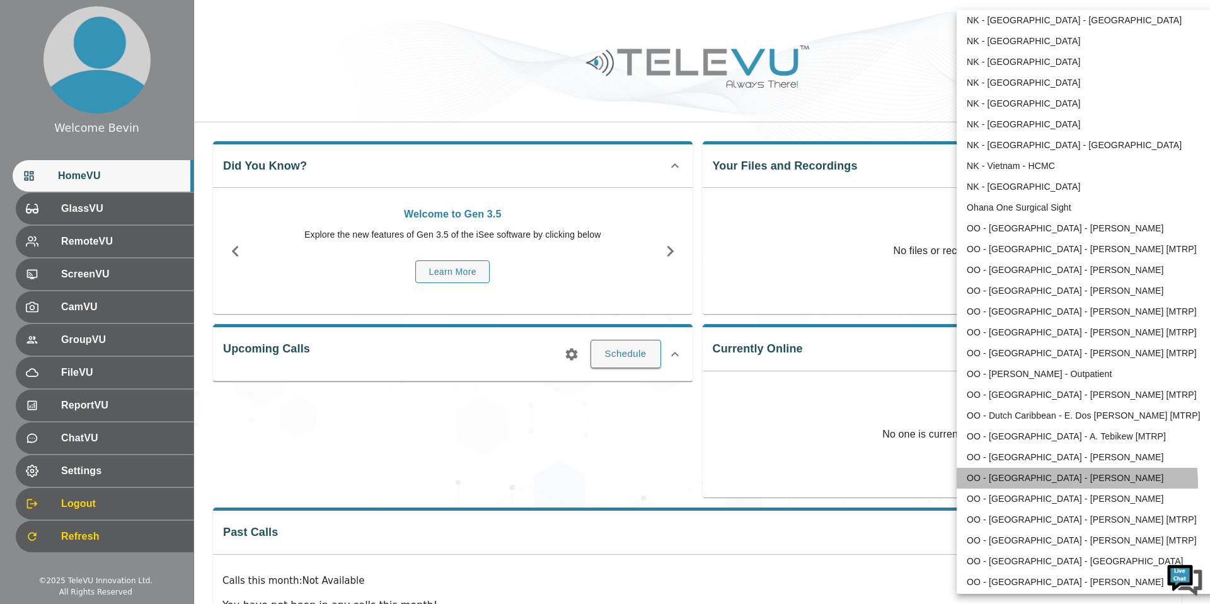
click at [1077, 482] on li "OO - [GEOGRAPHIC_DATA] - [PERSON_NAME]" at bounding box center [1088, 478] width 262 height 21
type input "34"
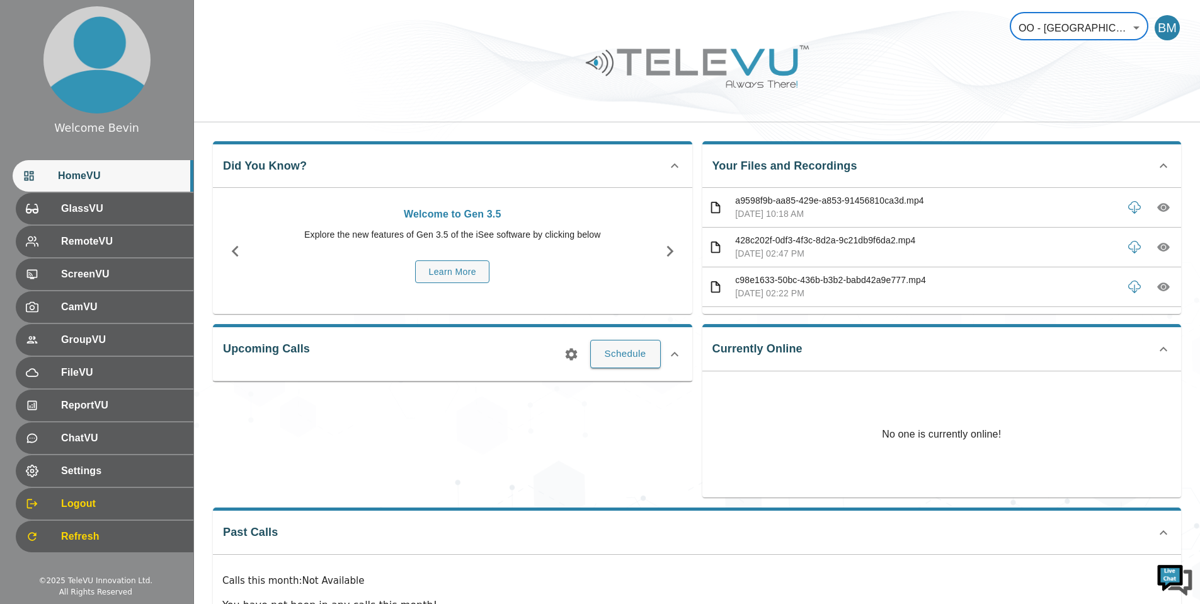
click at [1158, 205] on icon "button" at bounding box center [1164, 207] width 13 height 13
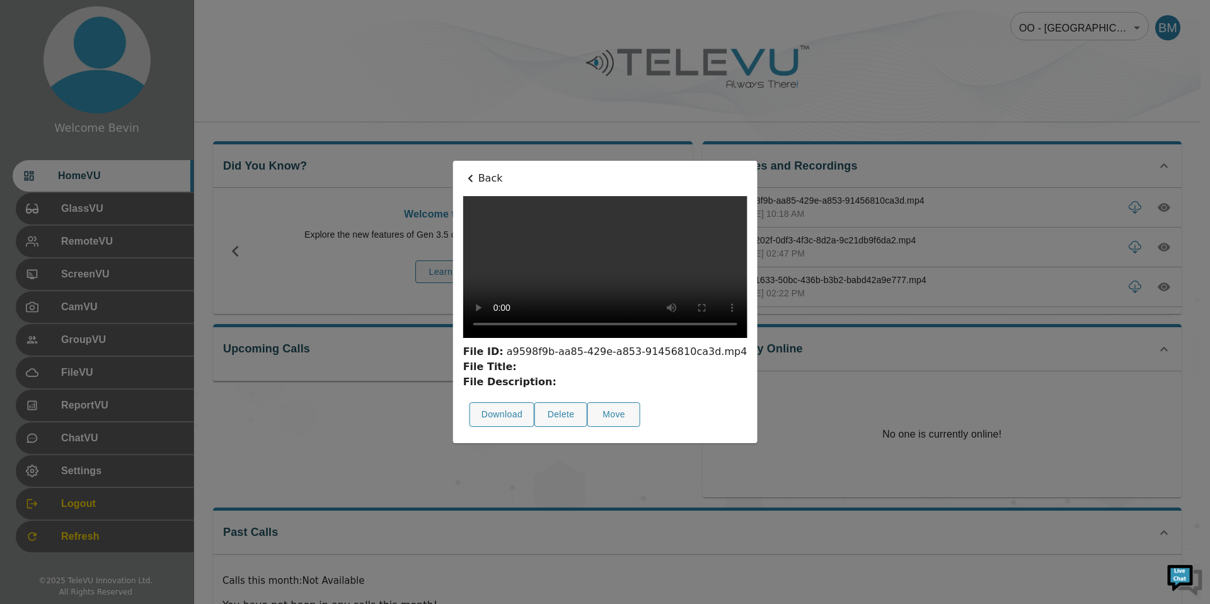
click at [463, 171] on p "Back" at bounding box center [605, 178] width 284 height 15
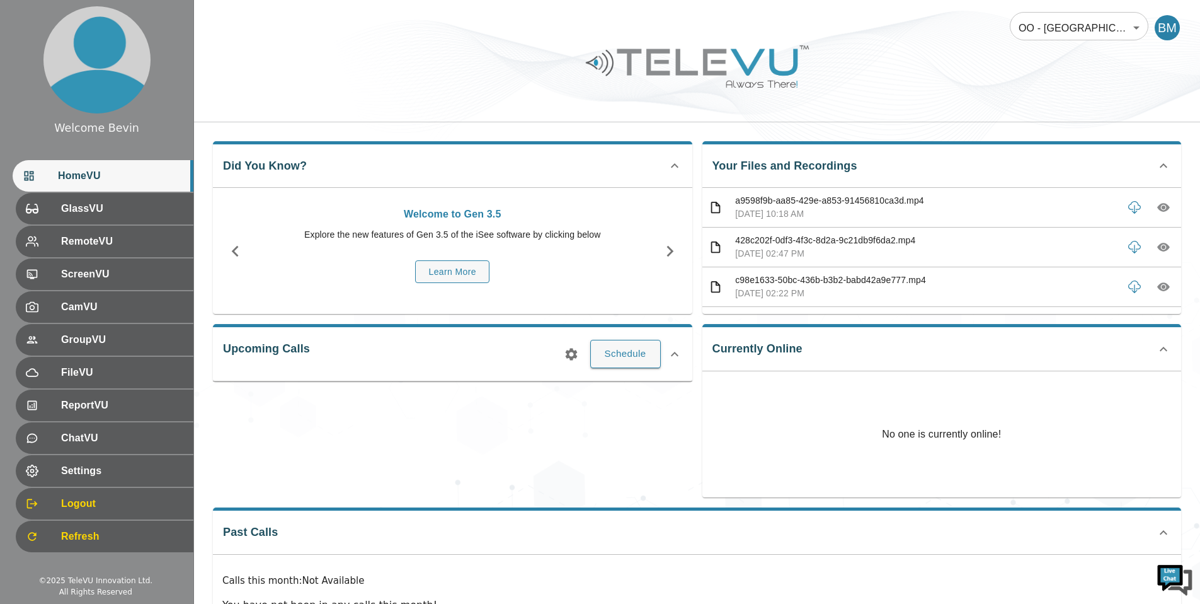
click at [1078, 25] on body "Welcome Bevin HomeVU GlassVU RemoteVU ScreenVU CamVU GroupVU FileVU ReportVU Ch…" at bounding box center [600, 336] width 1200 height 673
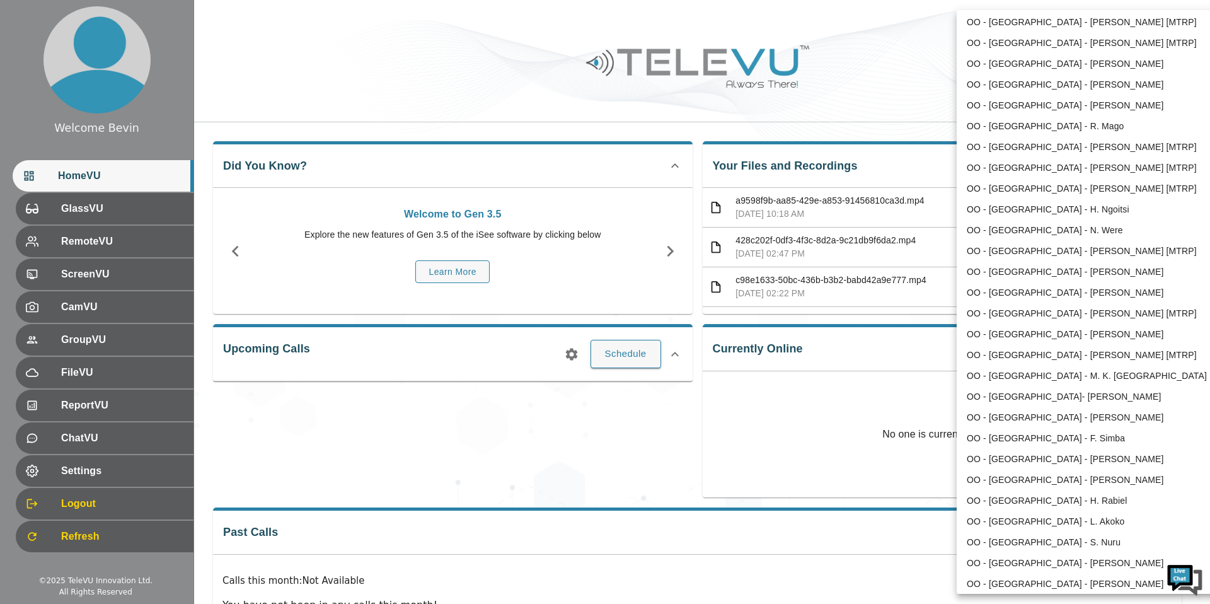
scroll to position [1194, 0]
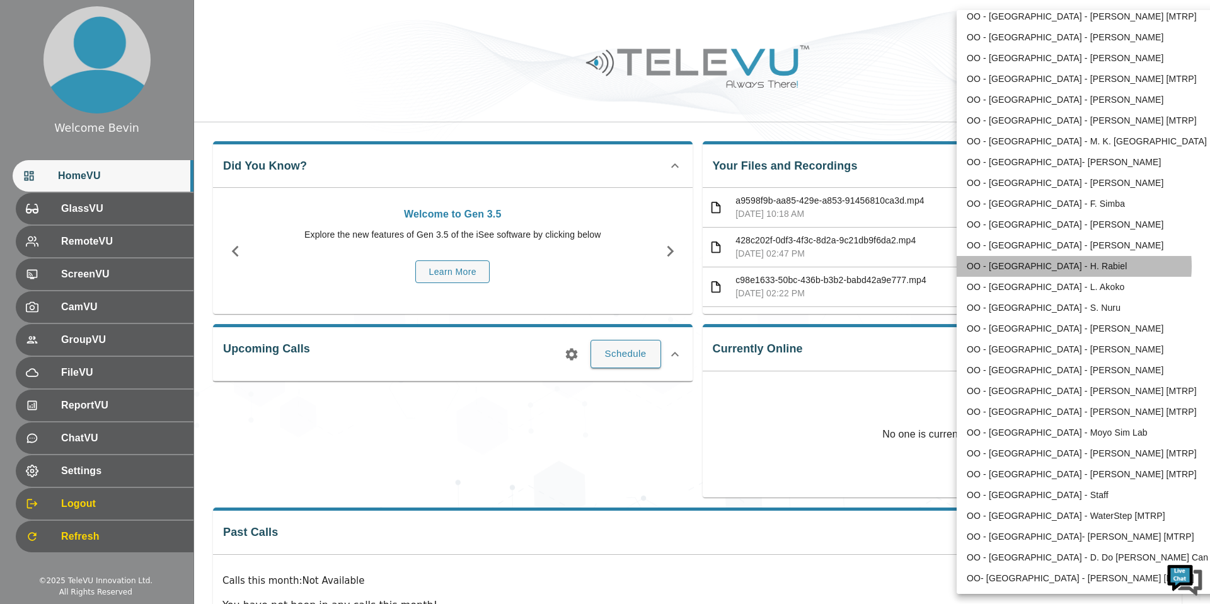
click at [1070, 266] on li "OO - [GEOGRAPHIC_DATA] - H. Rabiel" at bounding box center [1088, 266] width 262 height 21
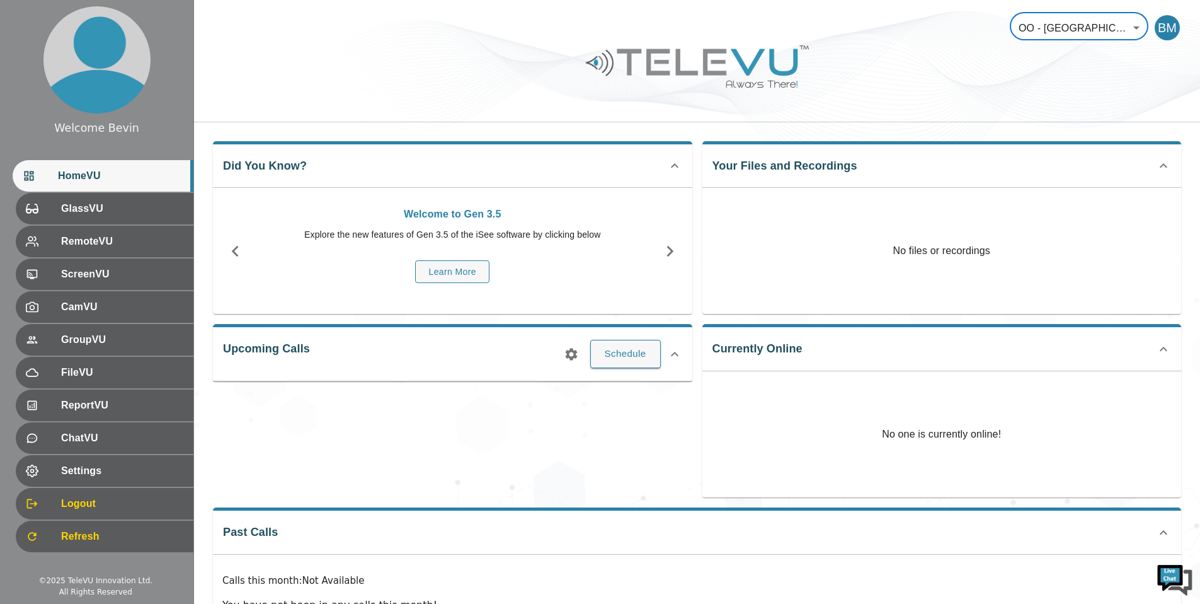
click at [1070, 27] on body "Welcome Bevin HomeVU GlassVU RemoteVU ScreenVU CamVU GroupVU FileVU ReportVU Ch…" at bounding box center [600, 336] width 1200 height 673
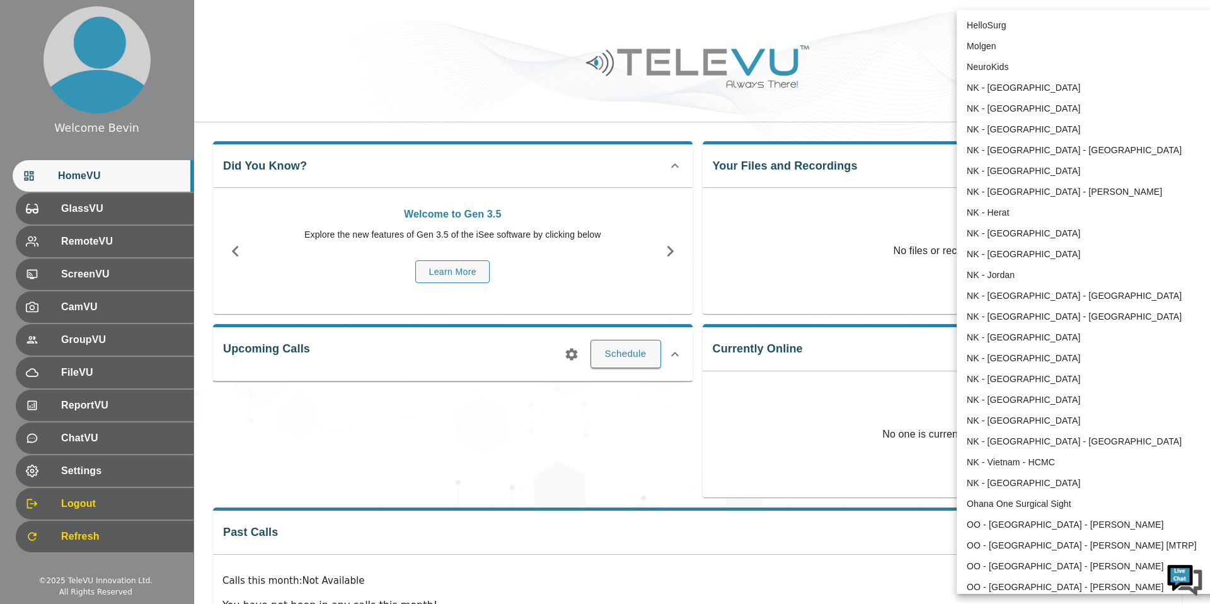
scroll to position [1159, 0]
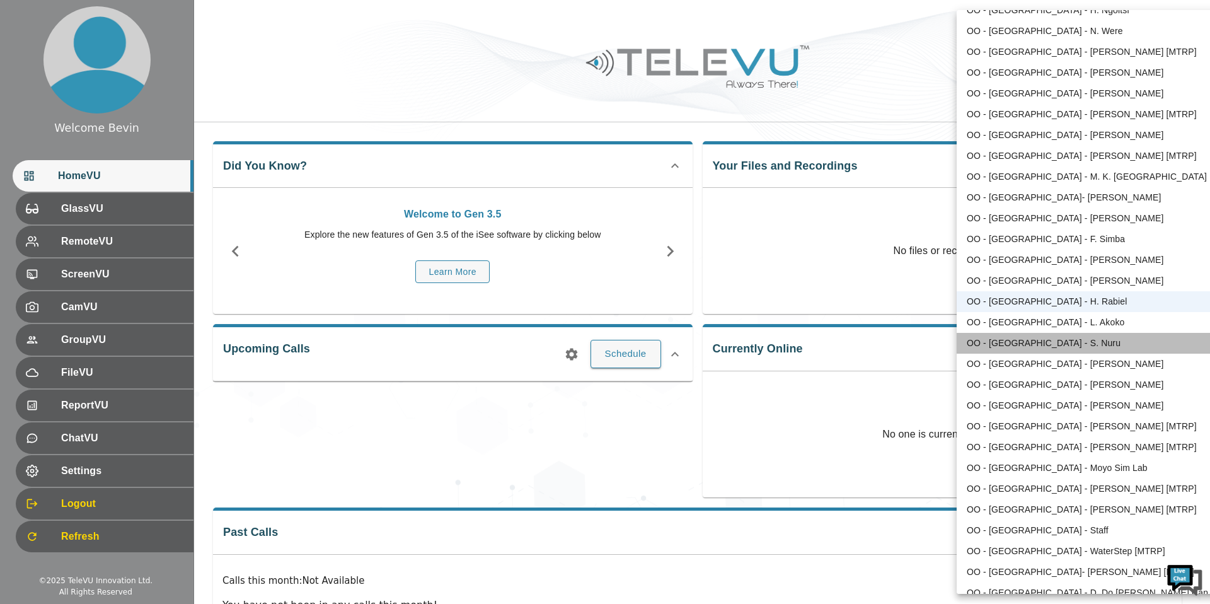
click at [1103, 346] on li "OO - [GEOGRAPHIC_DATA] - S. Nuru" at bounding box center [1088, 343] width 262 height 21
type input "133"
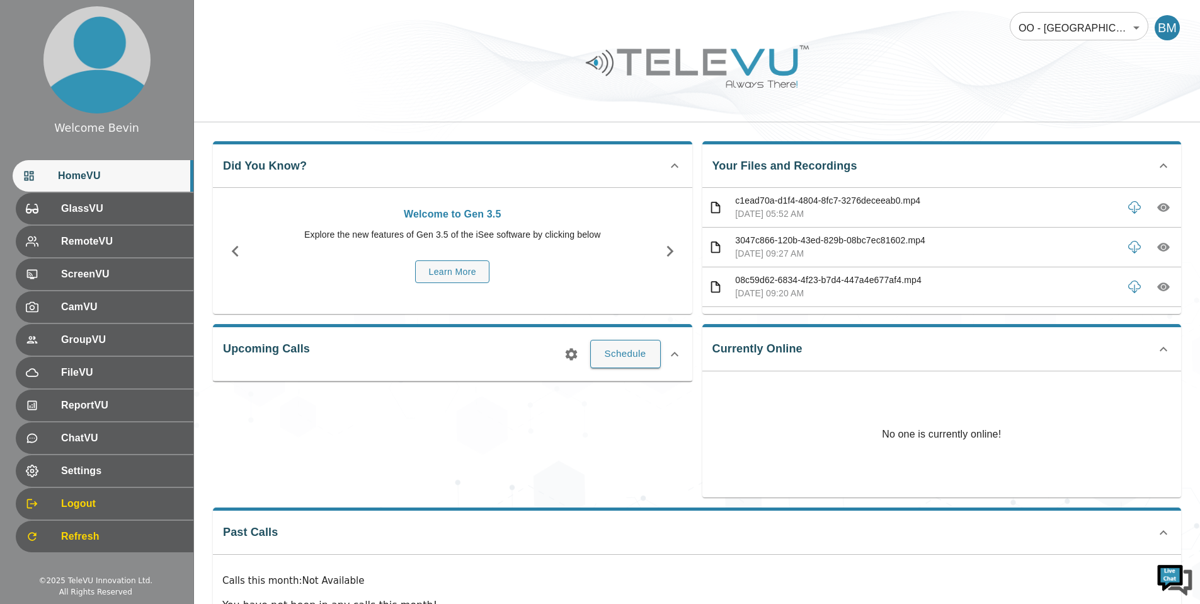
click at [959, 163] on div "Your Files and Recordings c1ead70a-d1f4-4804-8fc7-3276deceeab0.mp4 [DATE] 05:52…" at bounding box center [943, 227] width 480 height 173
click at [1158, 207] on icon "button" at bounding box center [1164, 208] width 13 height 9
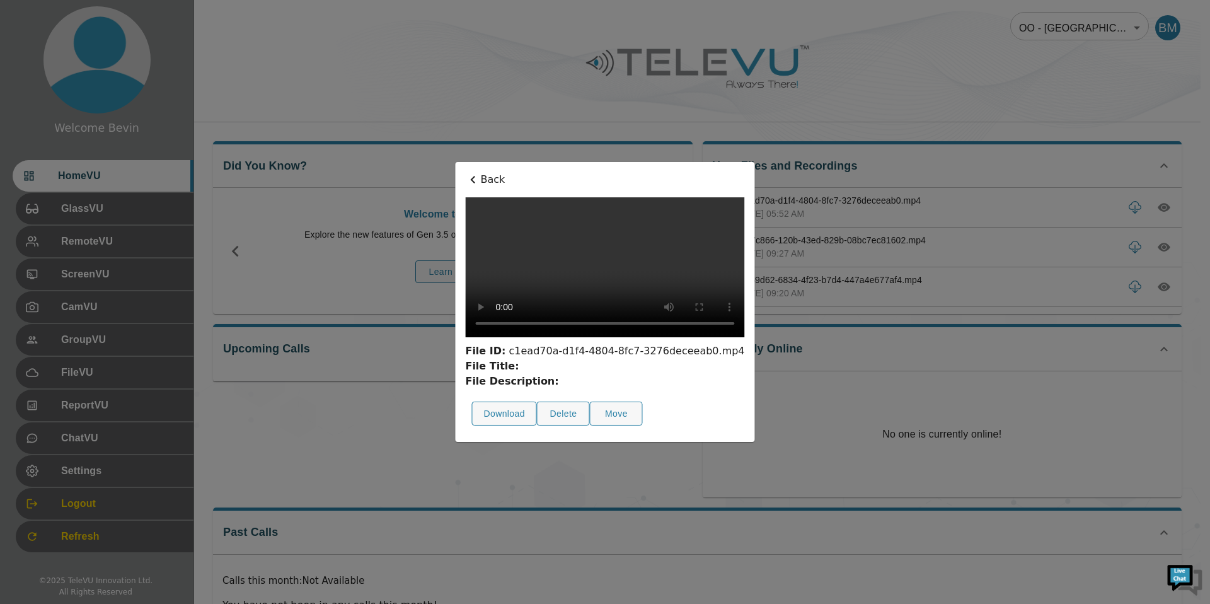
click at [522, 162] on div "Back File ID: c1ead70a-d1f4-4804-8fc7-3276deceeab0.mp4 File Title: File Descrip…" at bounding box center [604, 302] width 299 height 280
click at [465, 172] on icon at bounding box center [472, 179] width 15 height 15
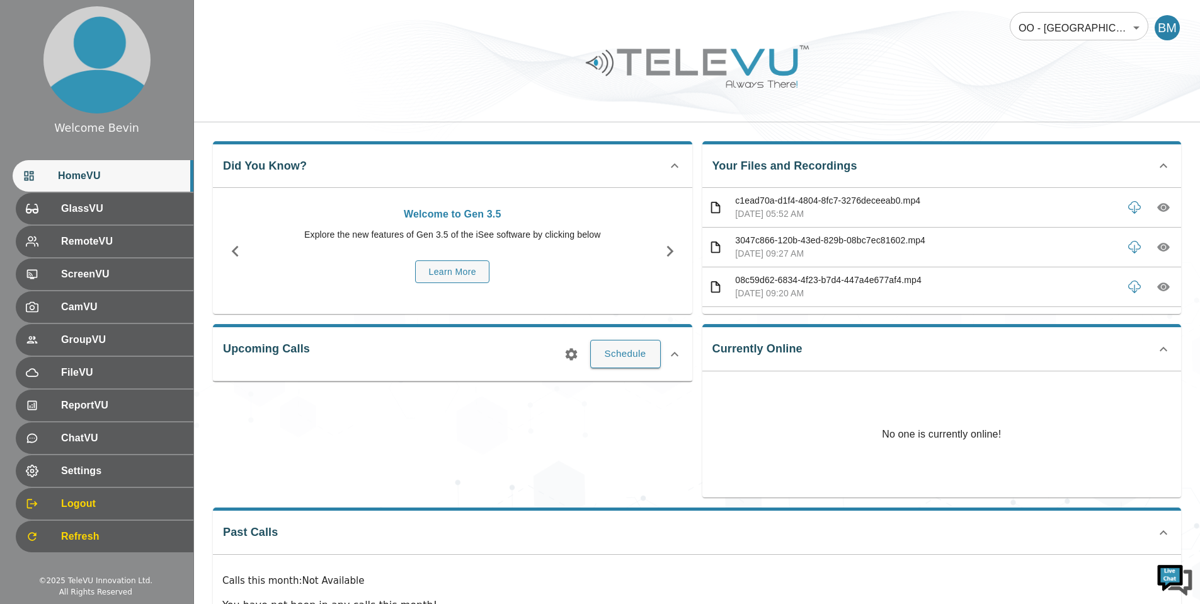
click at [992, 79] on div at bounding box center [697, 75] width 1006 height 71
click at [1158, 209] on icon "button" at bounding box center [1164, 207] width 13 height 13
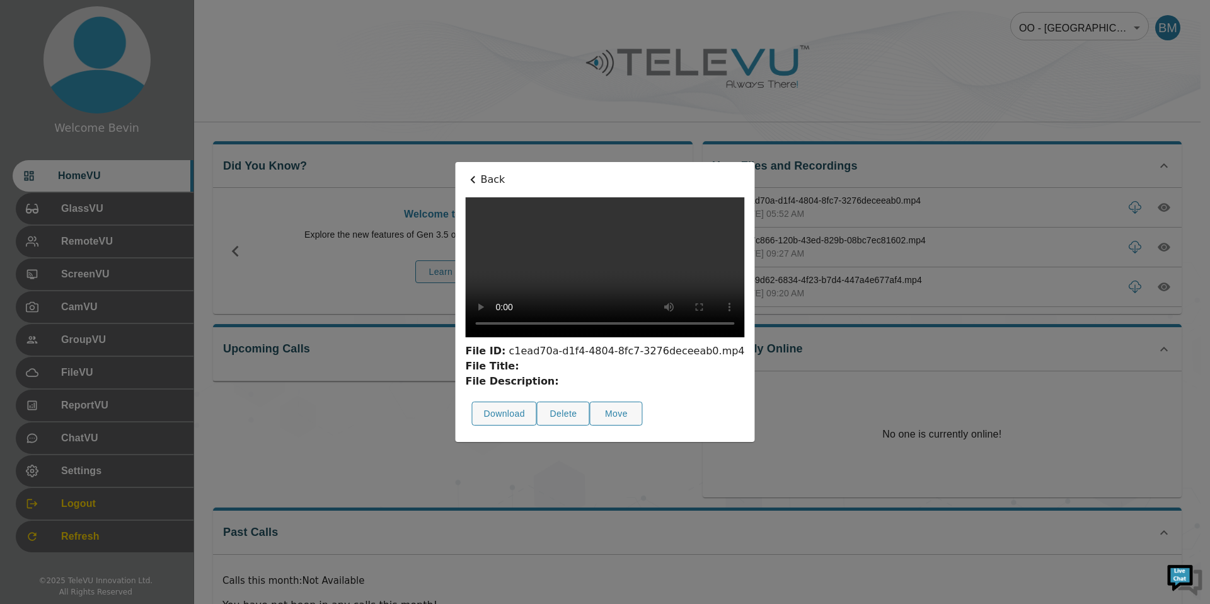
click at [465, 172] on p "Back" at bounding box center [604, 179] width 279 height 15
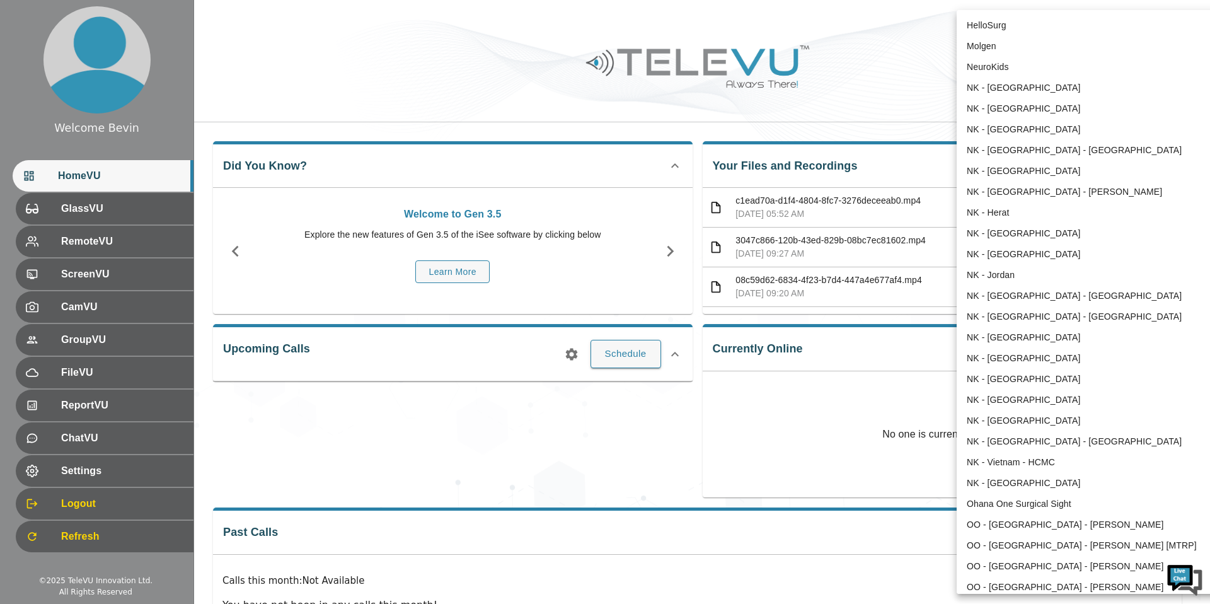
click at [1082, 28] on body "Welcome Bevin HomeVU GlassVU RemoteVU ScreenVU CamVU GroupVU FileVU ReportVU Ch…" at bounding box center [605, 336] width 1210 height 673
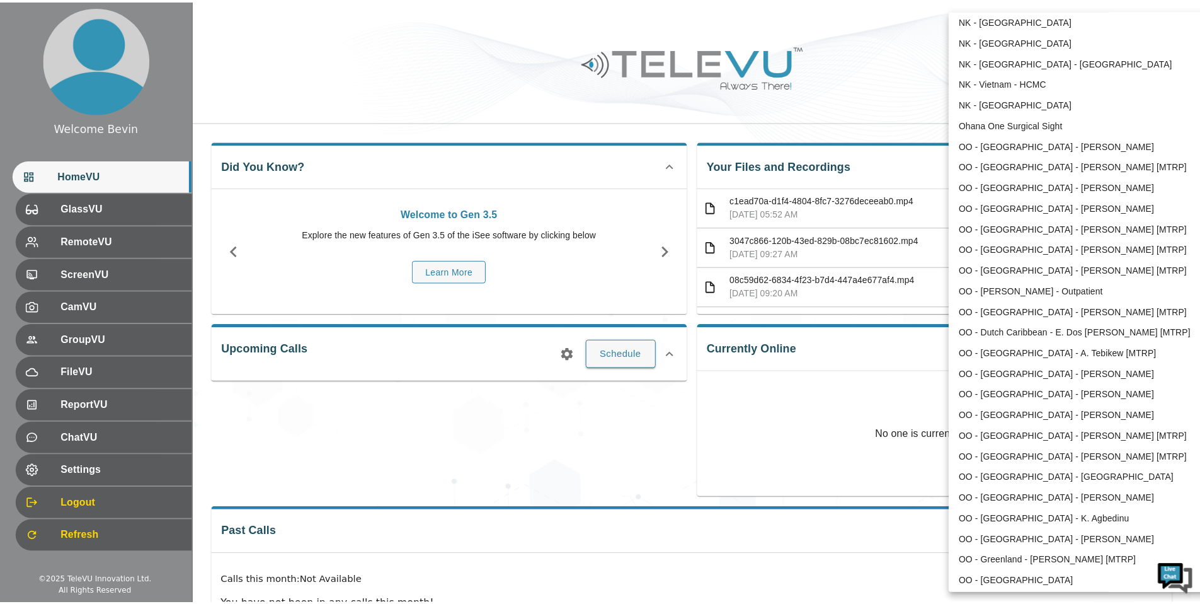
scroll to position [382, 0]
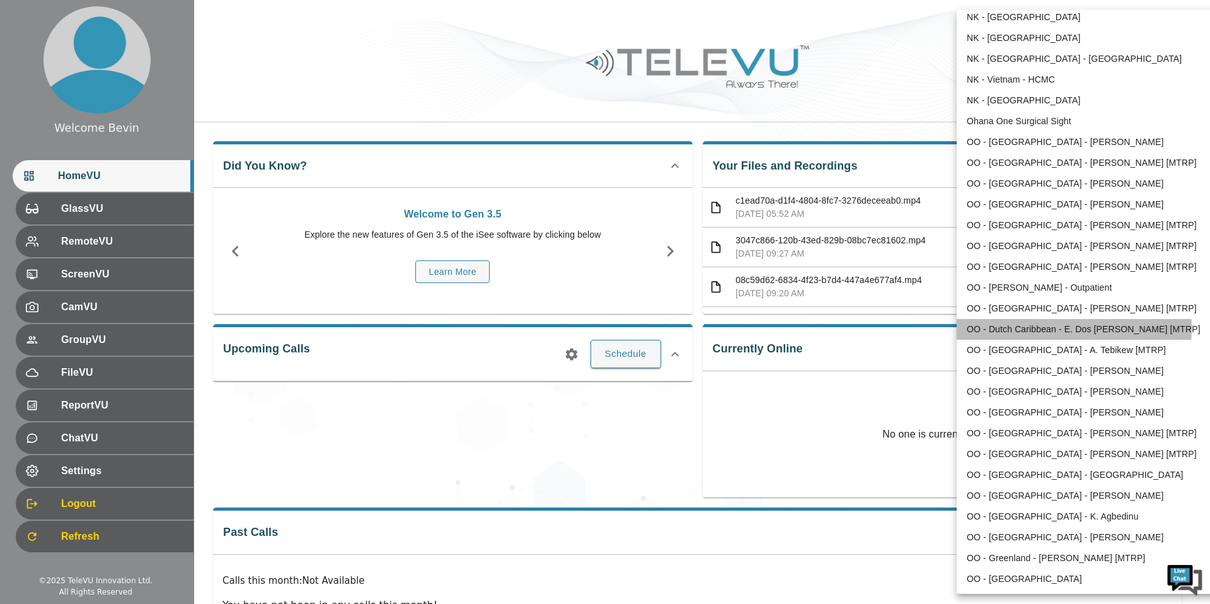
click at [1047, 328] on li "OO - Dutch Caribbean - E. Dos [PERSON_NAME] [MTRP]" at bounding box center [1088, 329] width 262 height 21
type input "144"
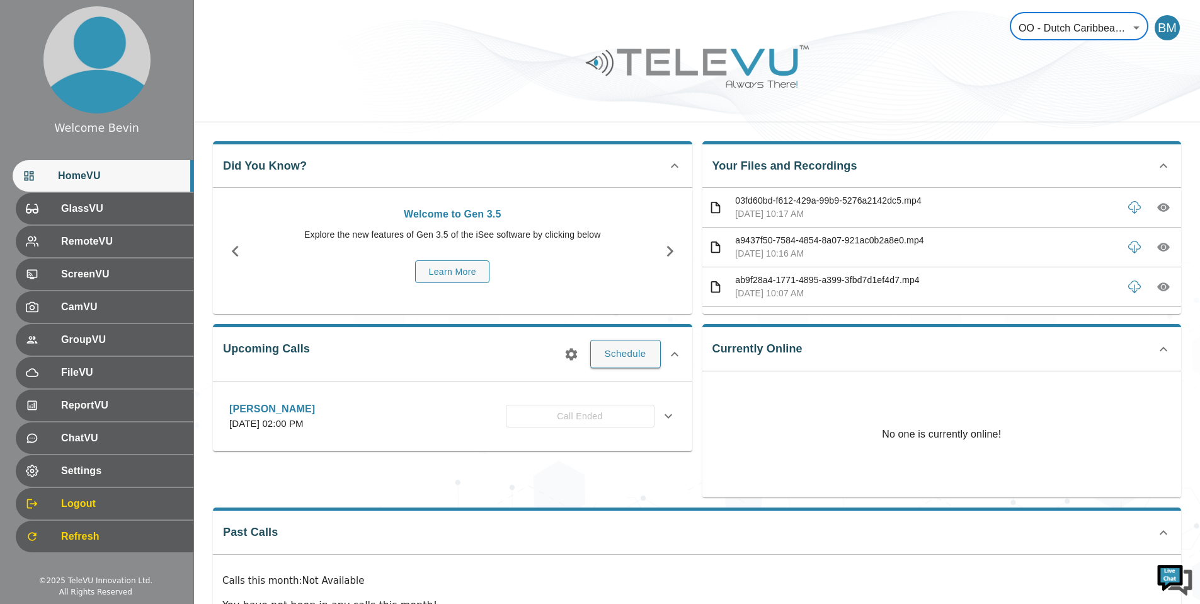
click at [1158, 205] on icon "button" at bounding box center [1164, 208] width 13 height 9
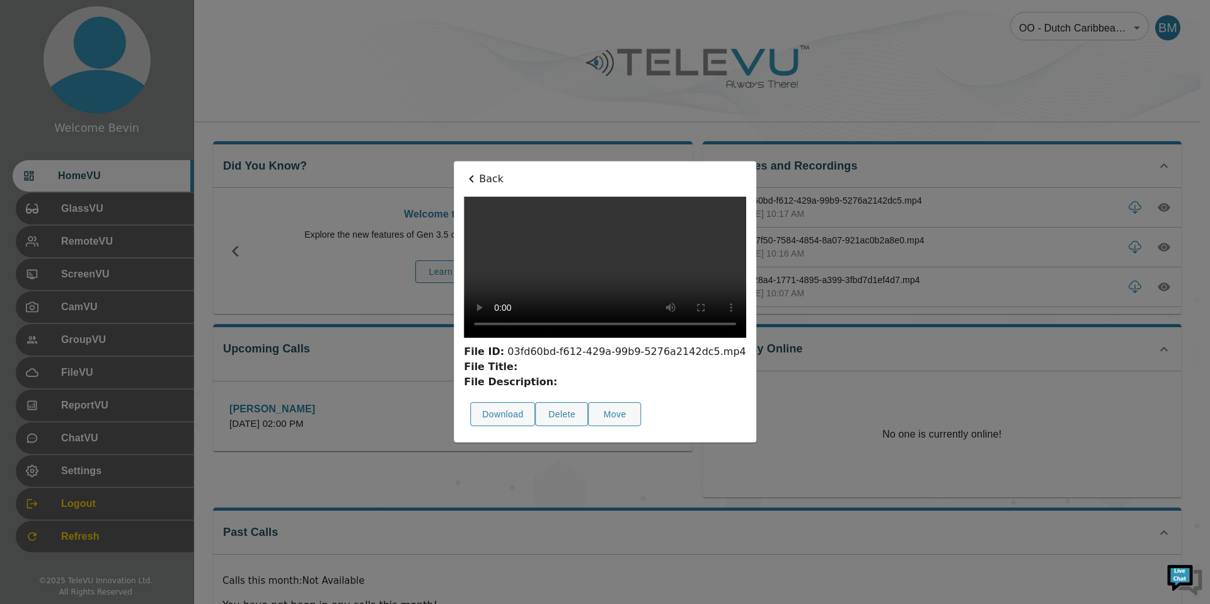
click at [464, 171] on p "Back" at bounding box center [605, 178] width 282 height 15
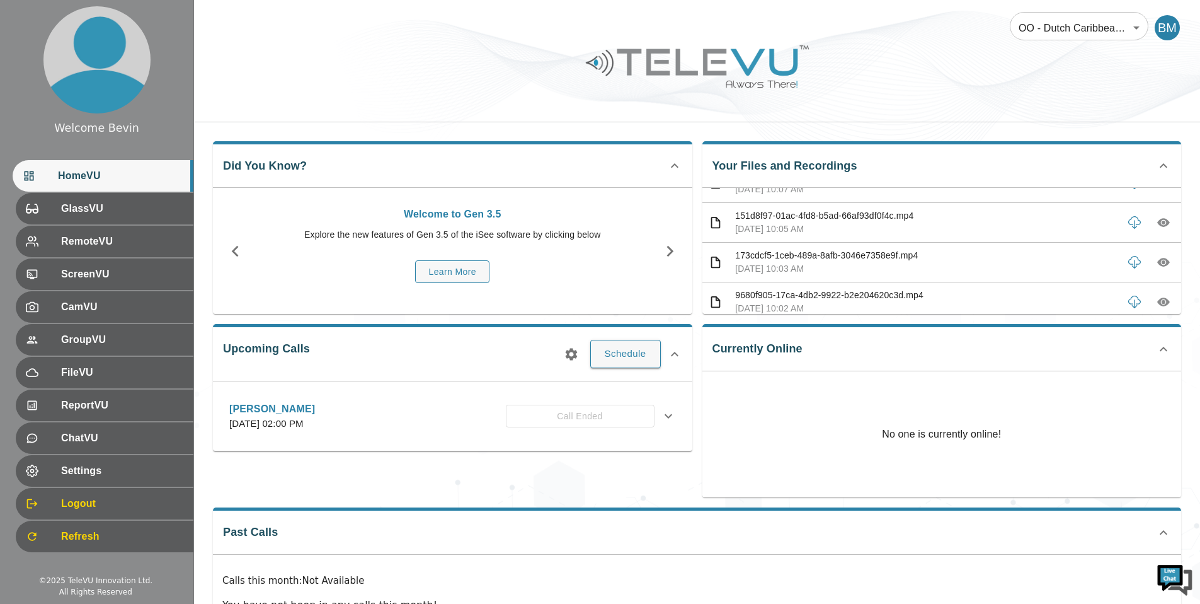
scroll to position [76, 0]
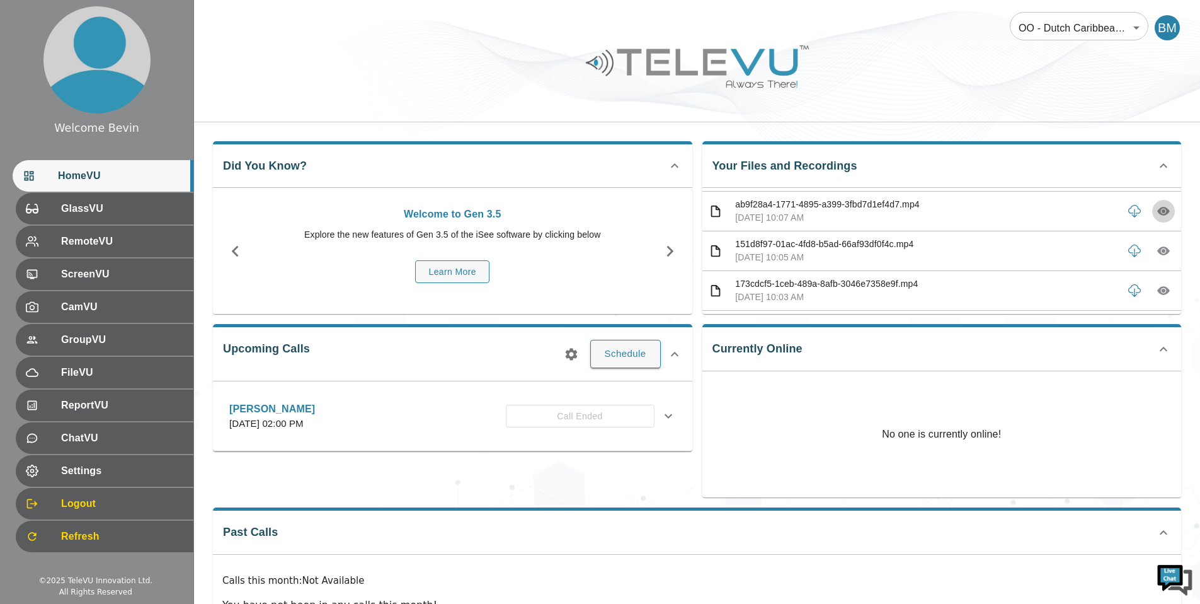
click at [1158, 211] on icon "button" at bounding box center [1164, 211] width 13 height 9
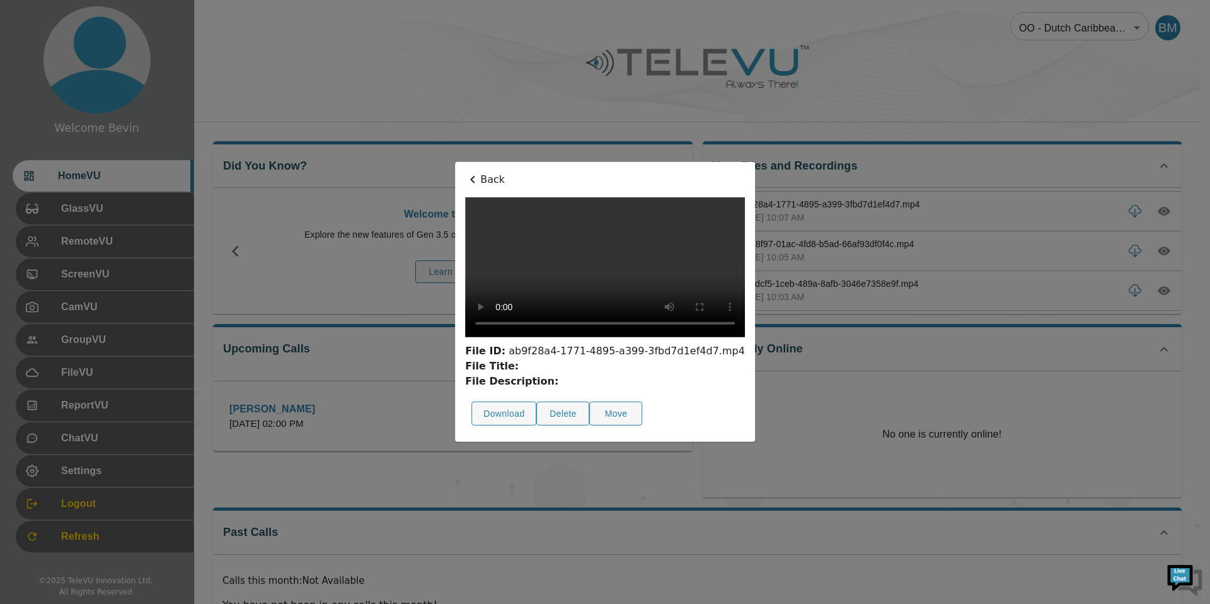
click at [465, 172] on icon at bounding box center [472, 179] width 15 height 15
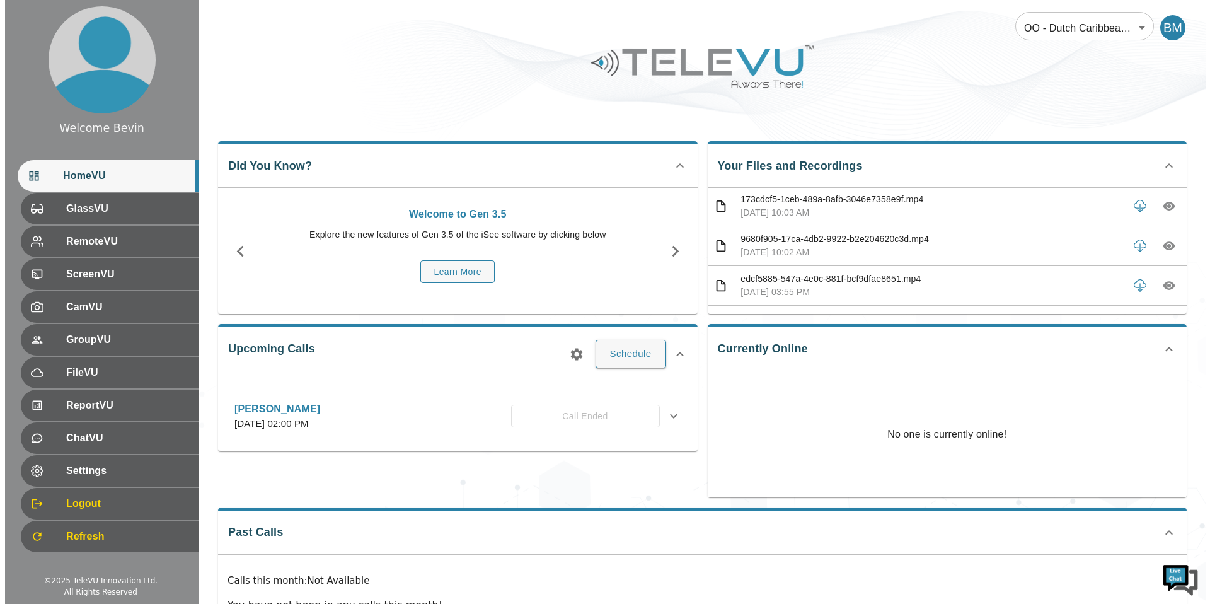
scroll to position [192, 0]
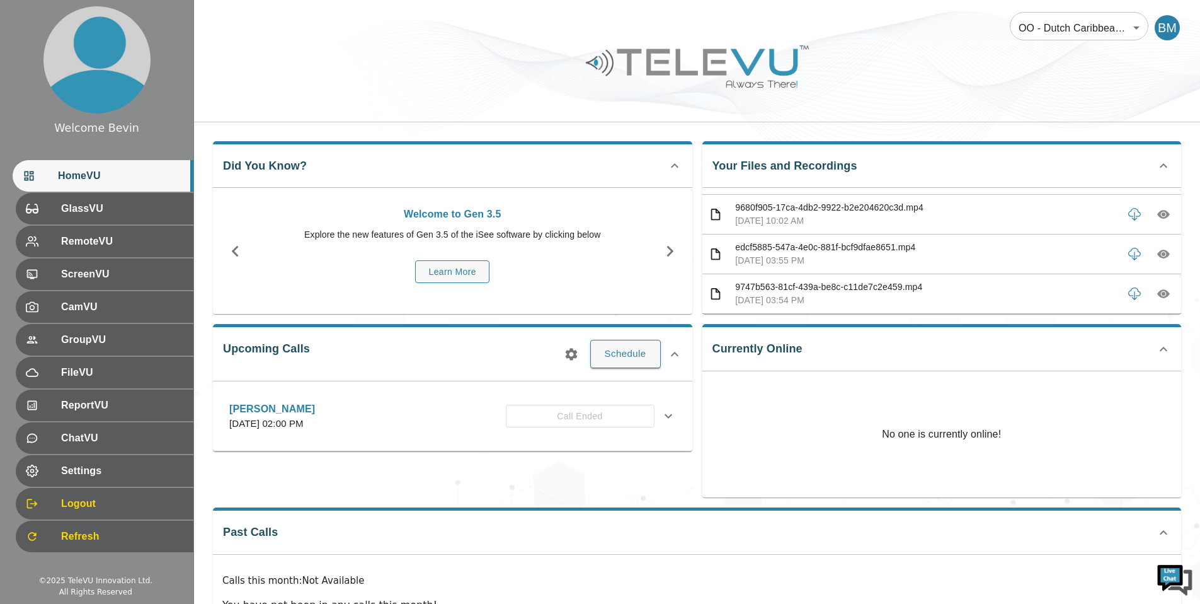
click at [1158, 256] on icon "button" at bounding box center [1164, 254] width 13 height 9
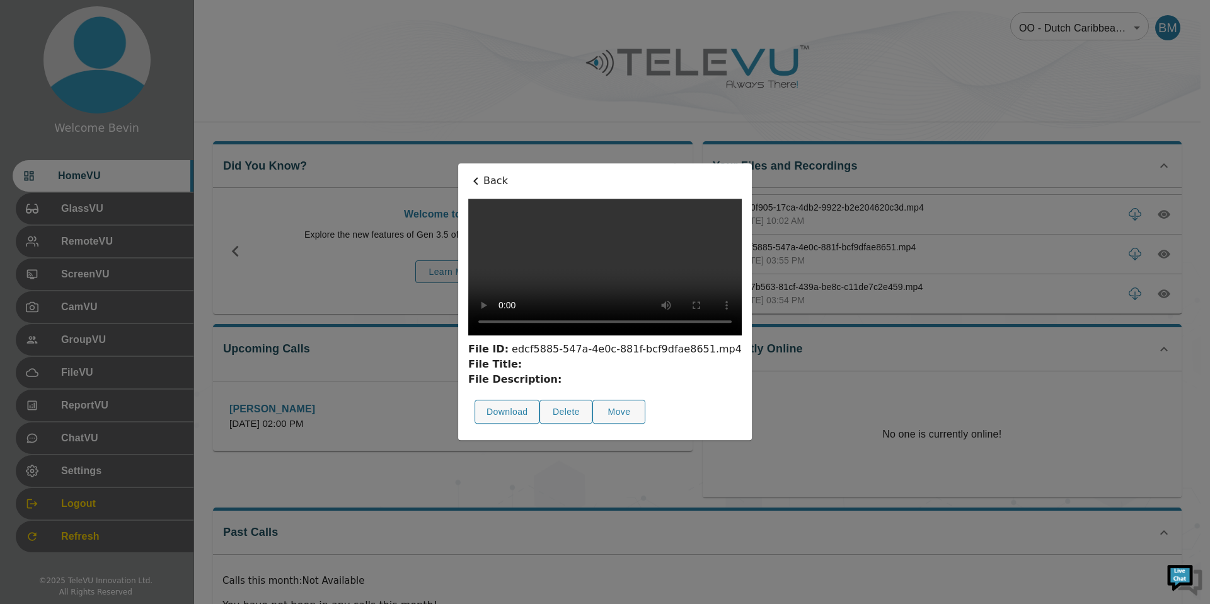
click at [468, 173] on p "Back" at bounding box center [604, 180] width 273 height 15
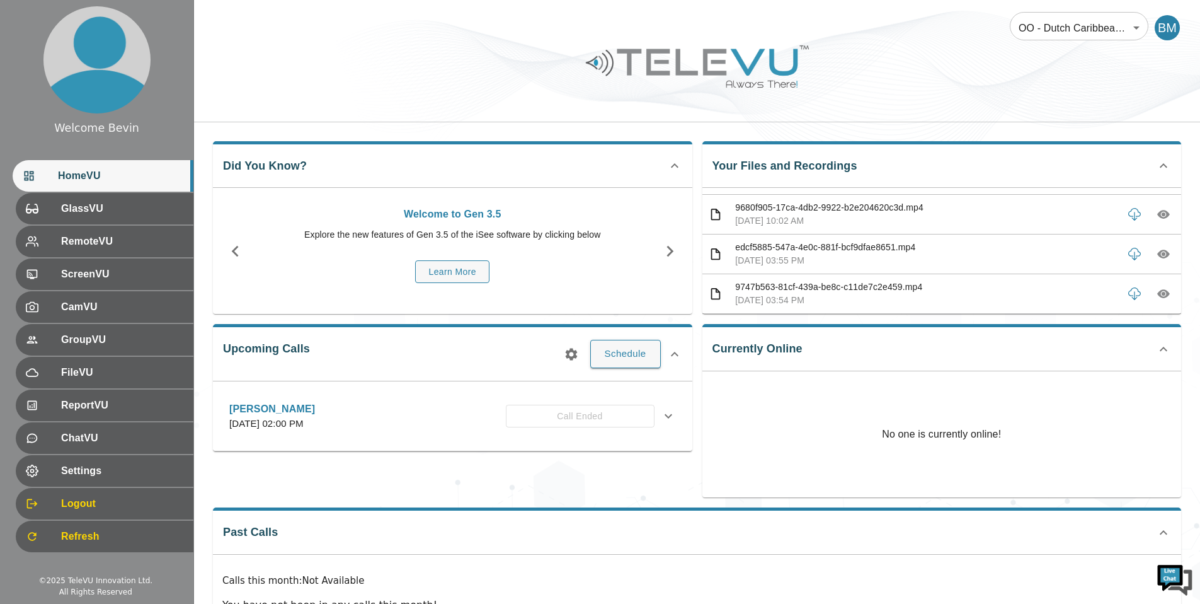
click at [1106, 32] on body "Welcome Bevin HomeVU GlassVU RemoteVU ScreenVU CamVU GroupVU FileVU ReportVU Ch…" at bounding box center [600, 336] width 1200 height 673
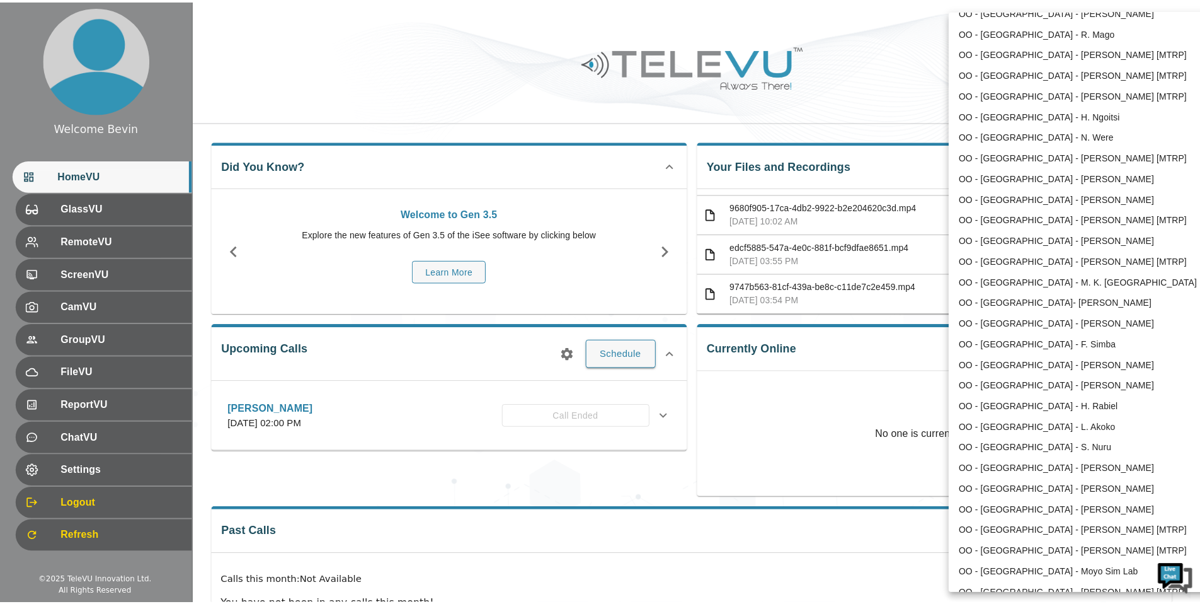
scroll to position [1056, 0]
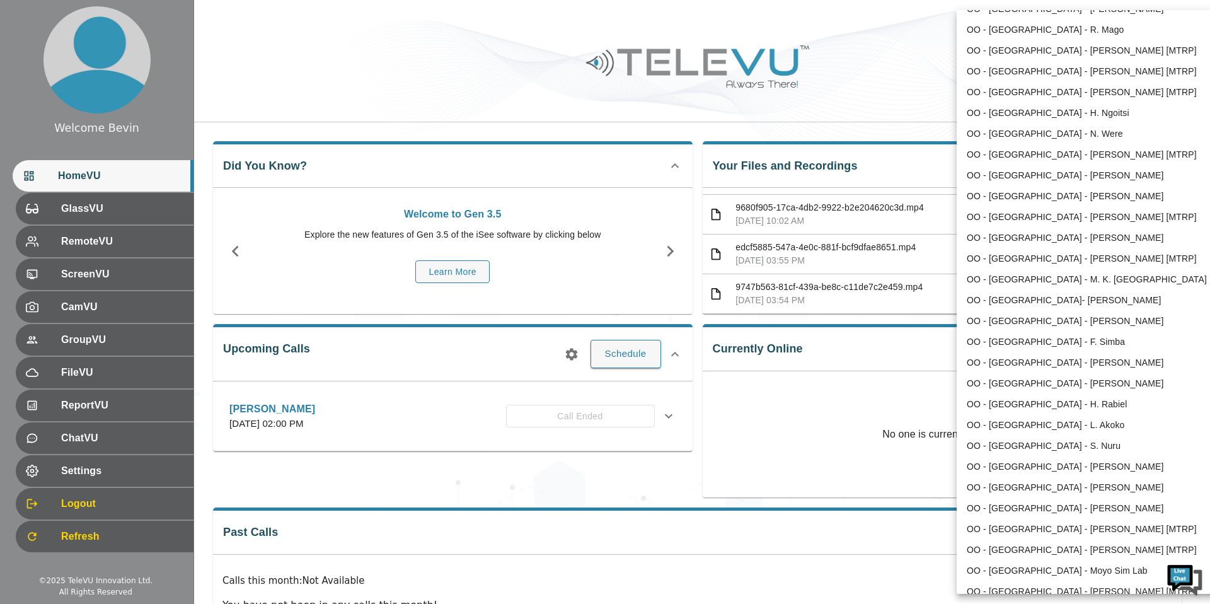
click at [1074, 255] on li "OO - [GEOGRAPHIC_DATA] - [PERSON_NAME] [MTRP]" at bounding box center [1088, 258] width 262 height 21
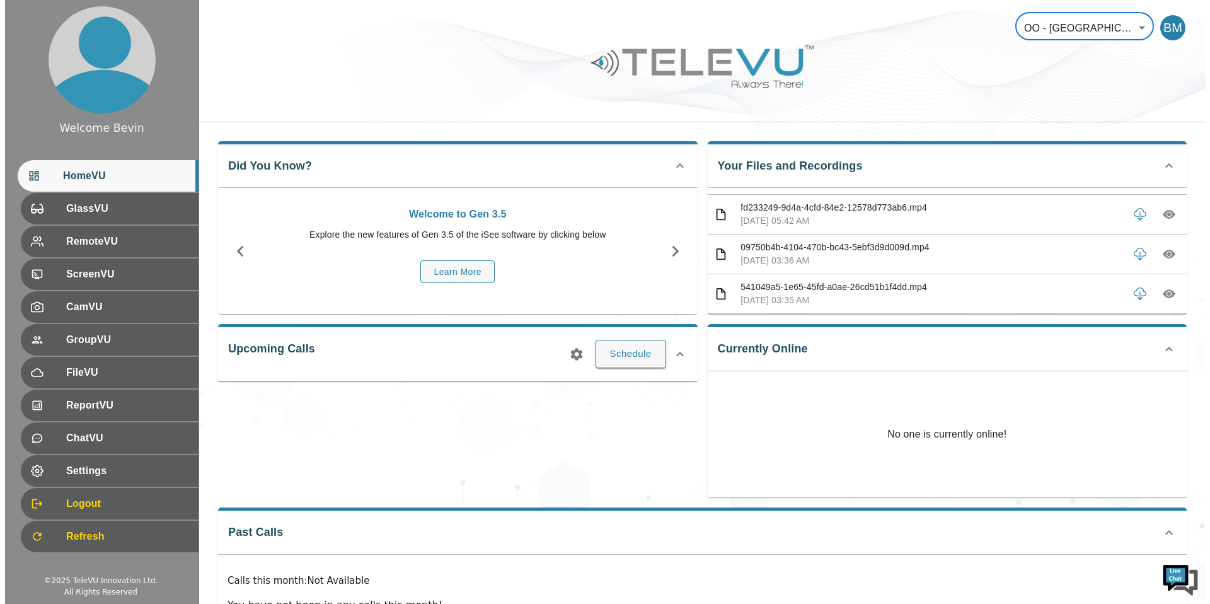
scroll to position [0, 0]
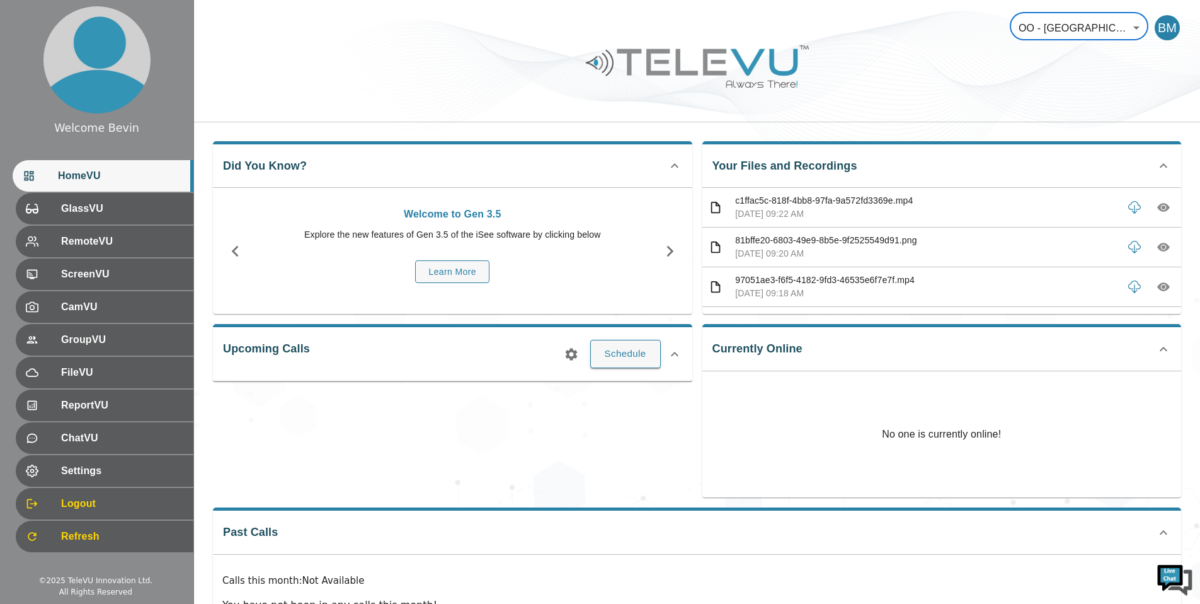
click at [1158, 207] on icon "button" at bounding box center [1164, 207] width 13 height 13
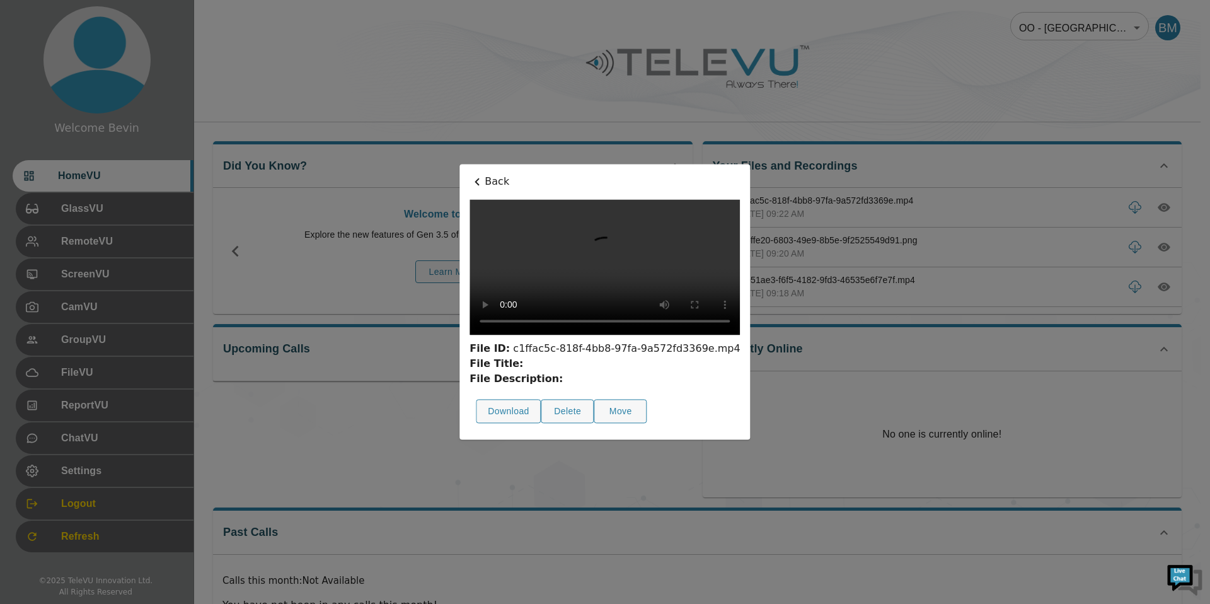
click at [469, 174] on icon at bounding box center [476, 181] width 15 height 15
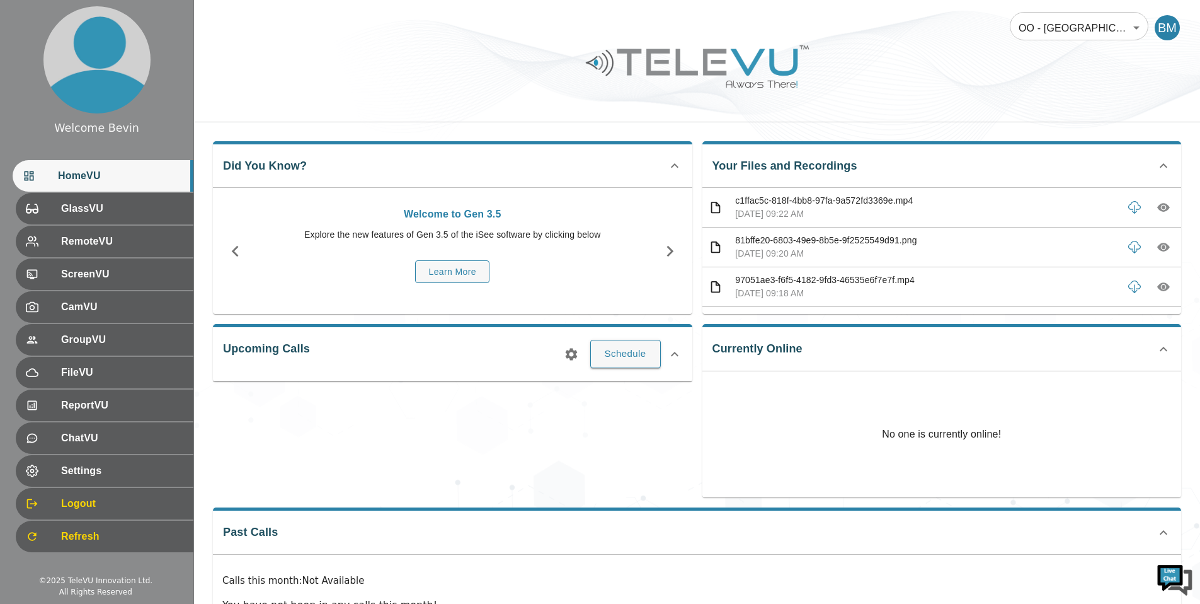
click at [1064, 37] on body "Welcome Bevin HomeVU GlassVU RemoteVU ScreenVU CamVU GroupVU FileVU ReportVU Ch…" at bounding box center [600, 336] width 1200 height 673
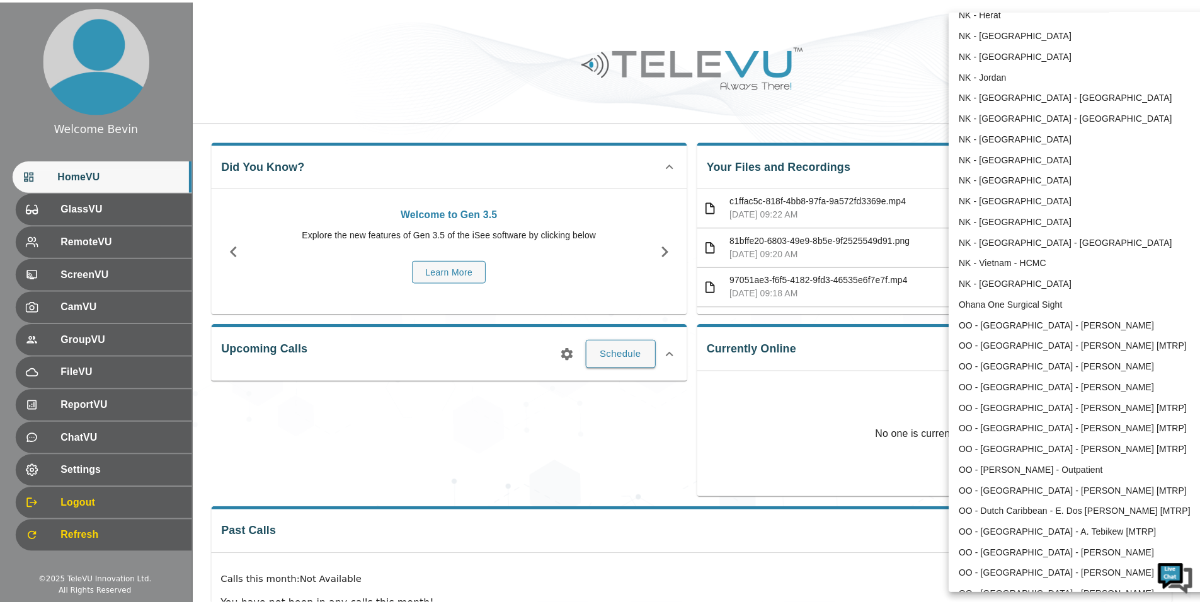
scroll to position [277, 0]
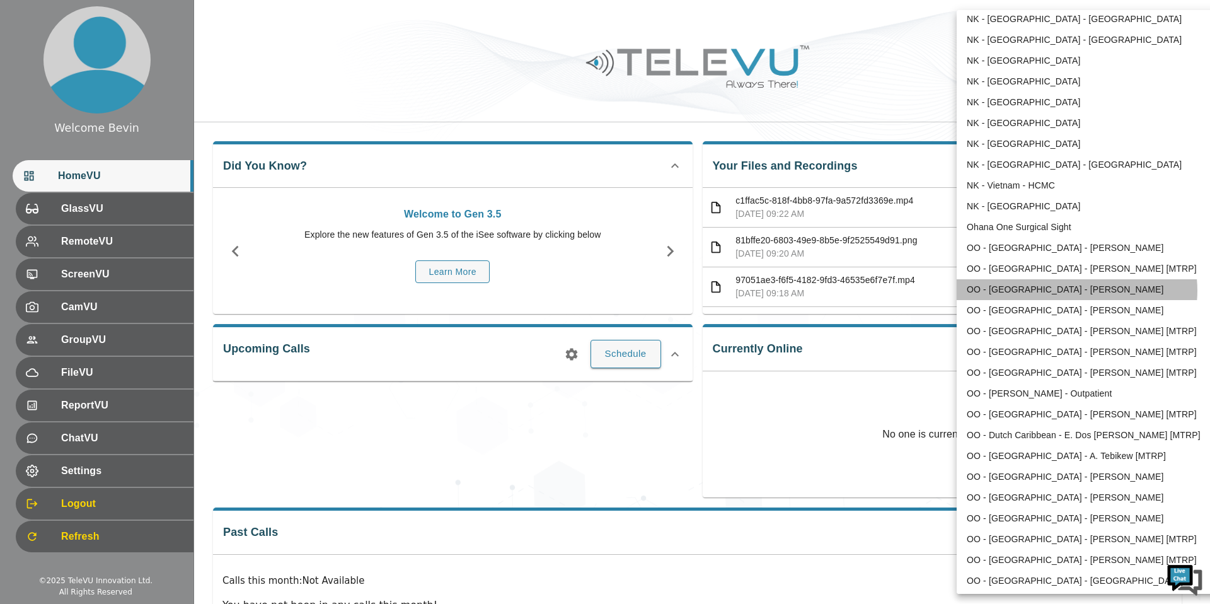
click at [1076, 290] on li "OO - [GEOGRAPHIC_DATA] - [PERSON_NAME]" at bounding box center [1088, 289] width 262 height 21
type input "209"
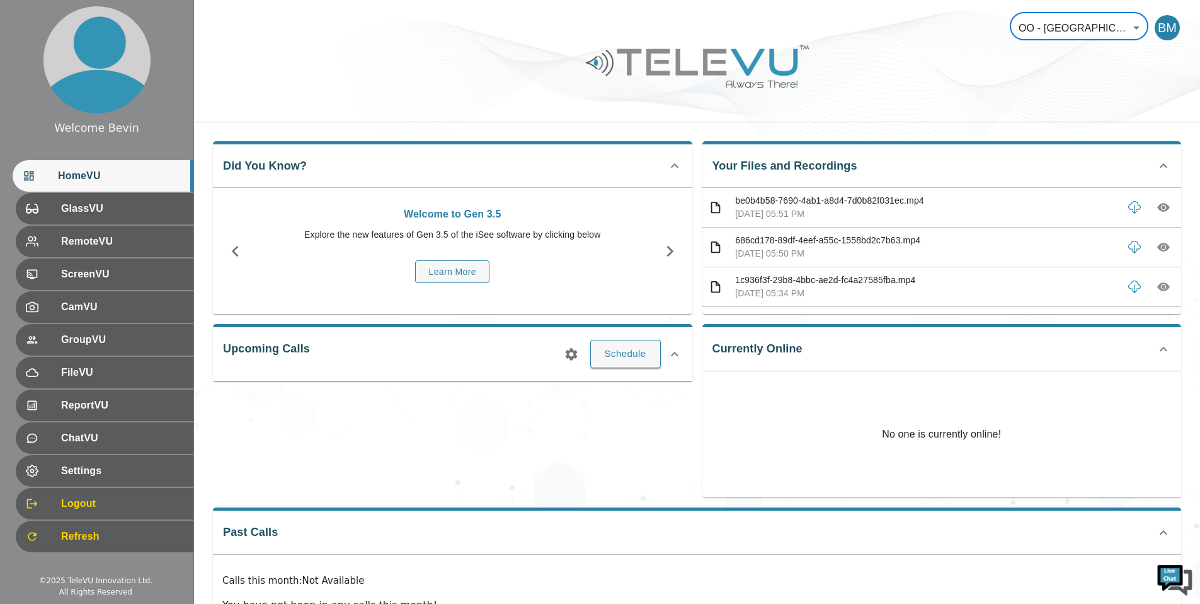
click at [1162, 208] on icon "button" at bounding box center [1164, 207] width 4 height 4
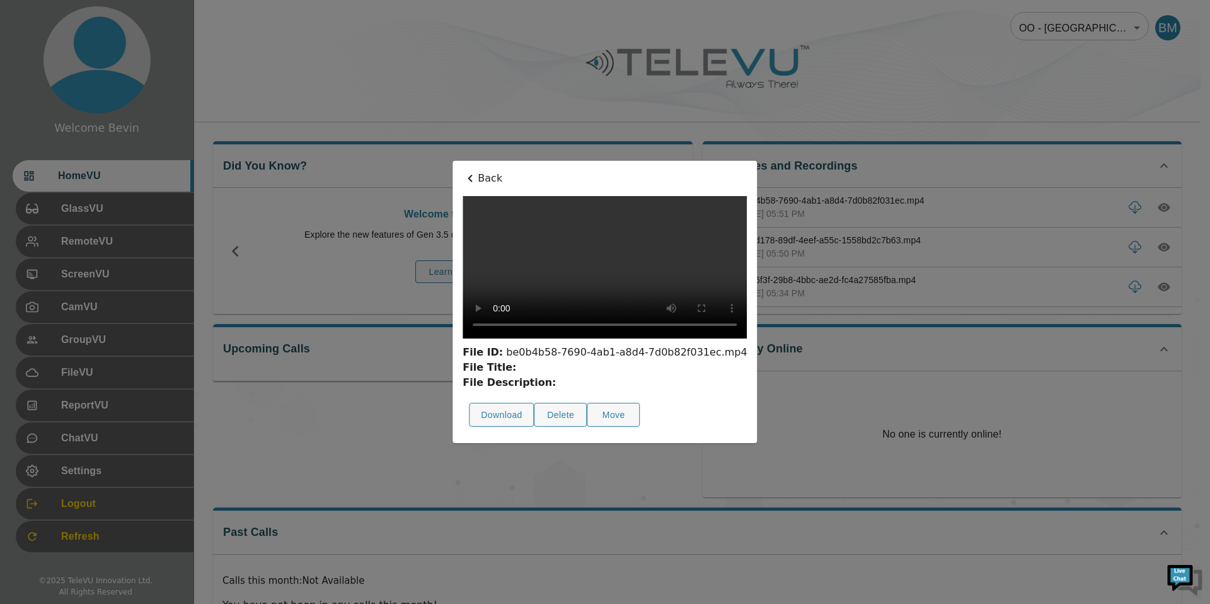
click at [463, 171] on p "Back" at bounding box center [605, 178] width 284 height 15
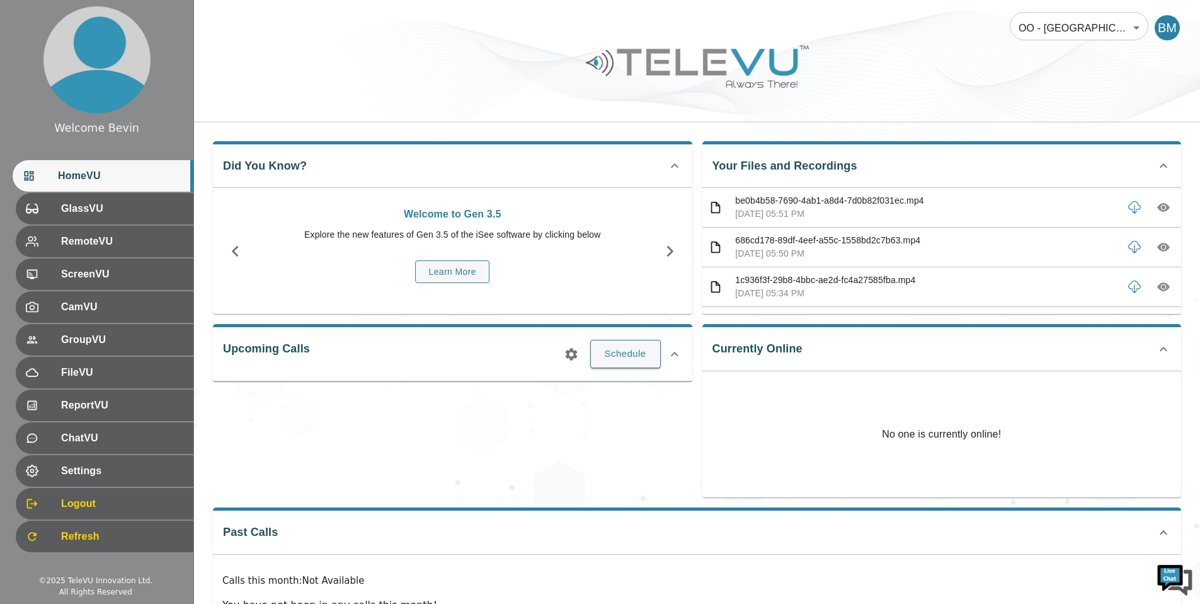
click at [895, 65] on div at bounding box center [697, 75] width 1006 height 71
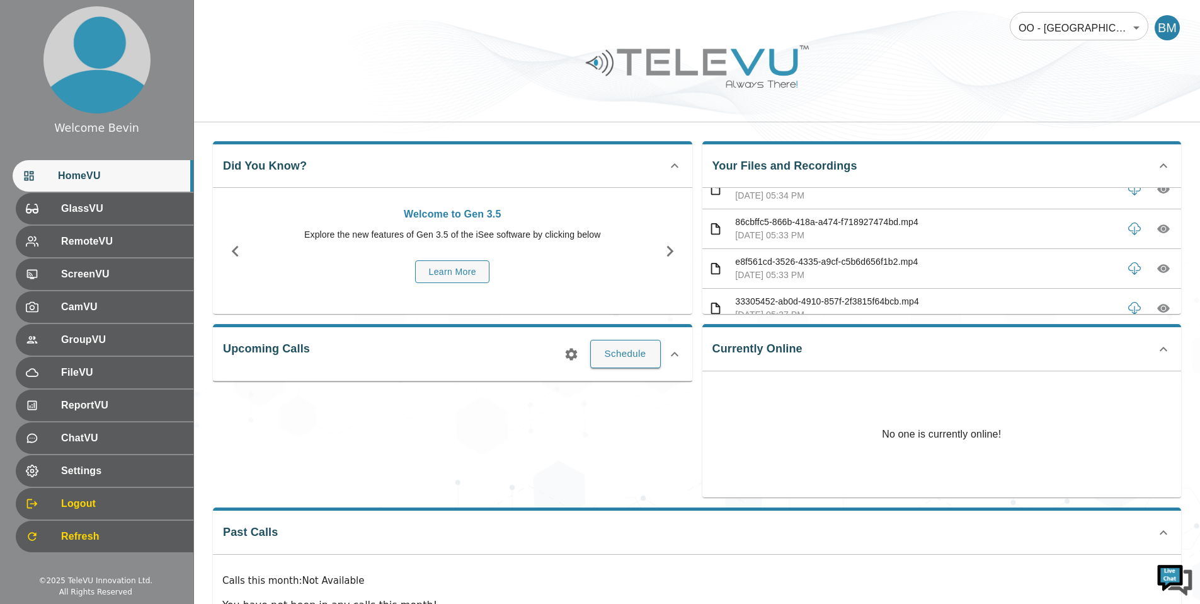
scroll to position [112, 0]
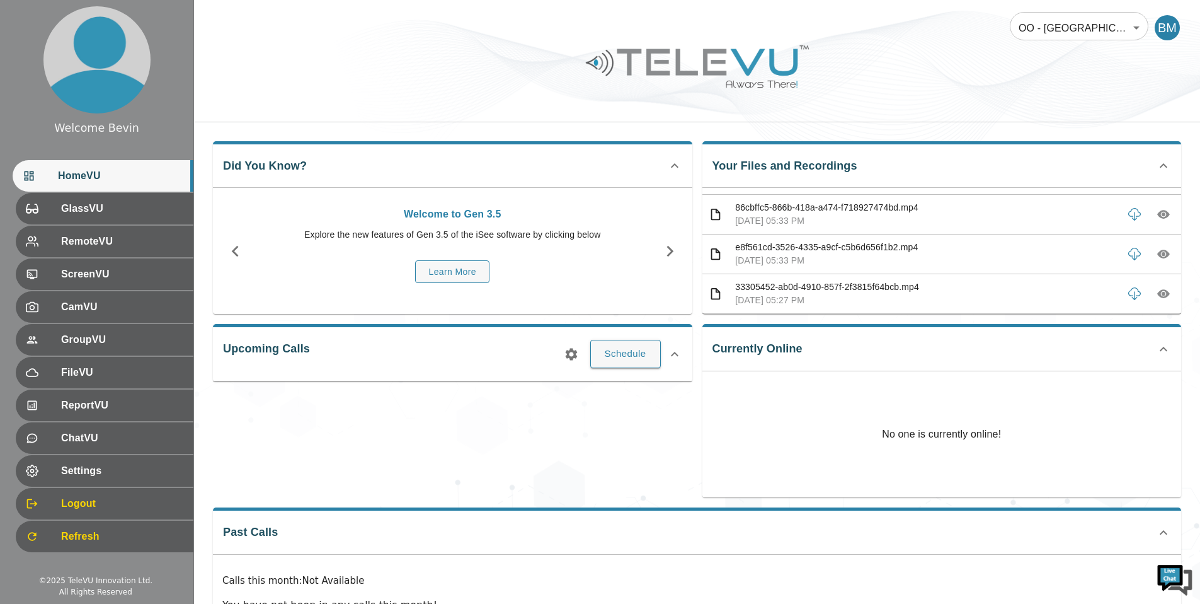
click at [1158, 296] on icon "button" at bounding box center [1164, 294] width 13 height 9
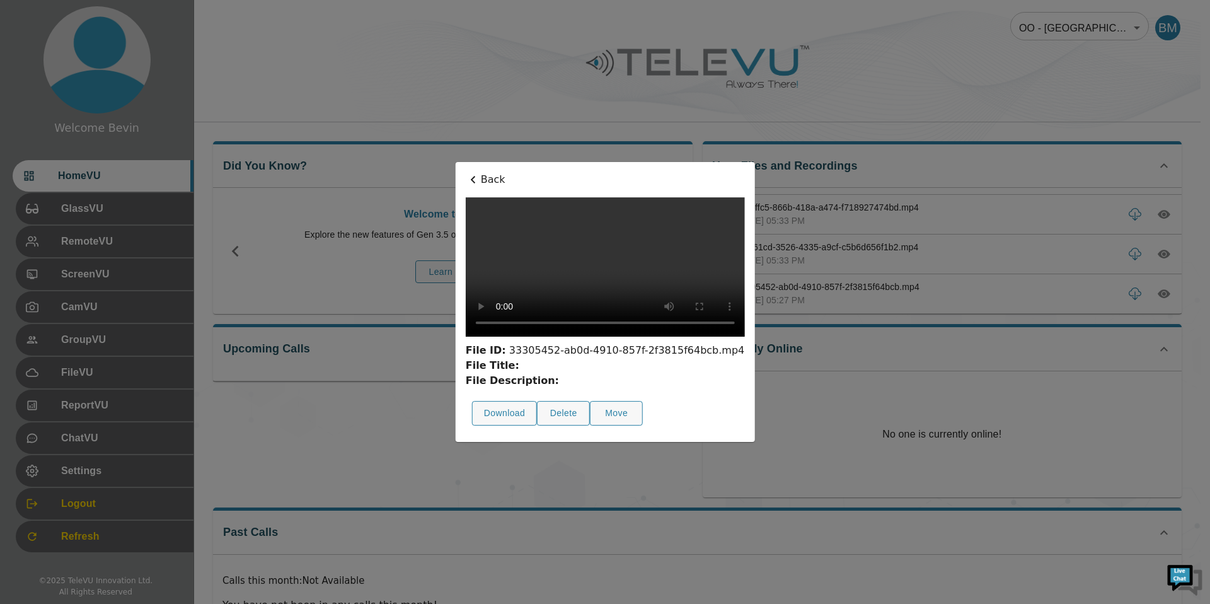
click at [466, 172] on icon at bounding box center [473, 179] width 15 height 15
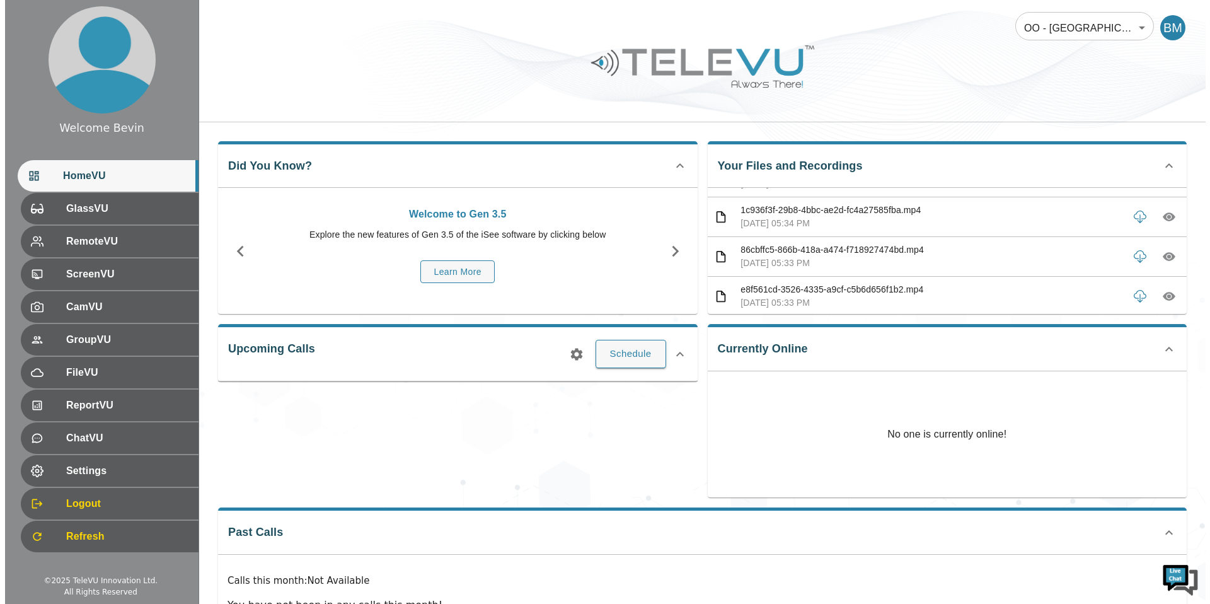
scroll to position [42, 0]
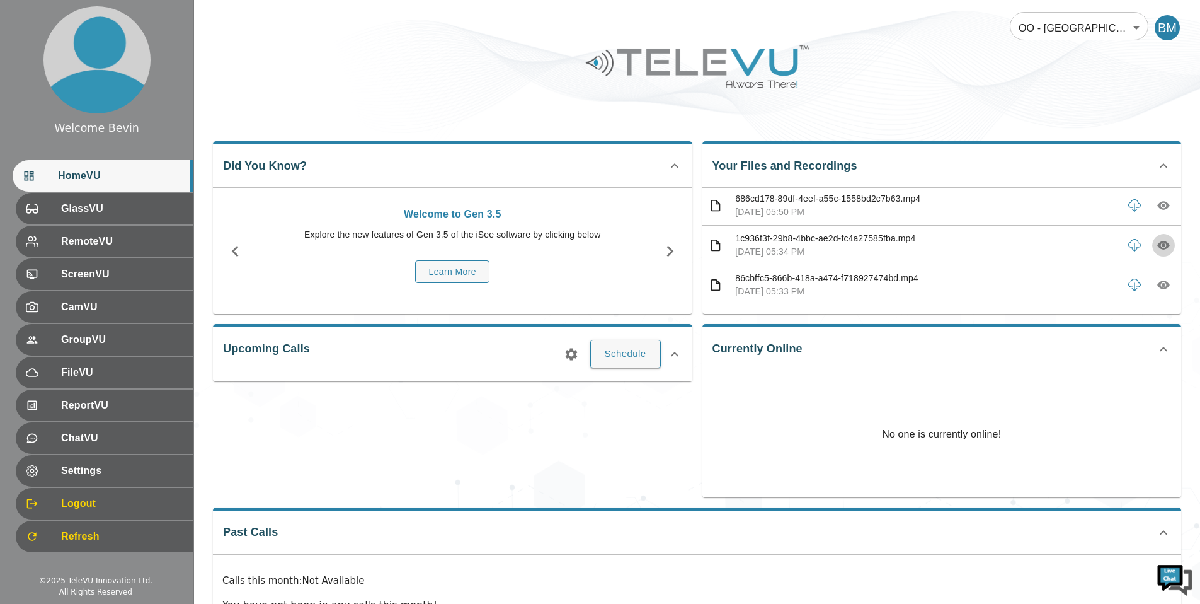
click at [1158, 241] on icon "button" at bounding box center [1164, 245] width 13 height 9
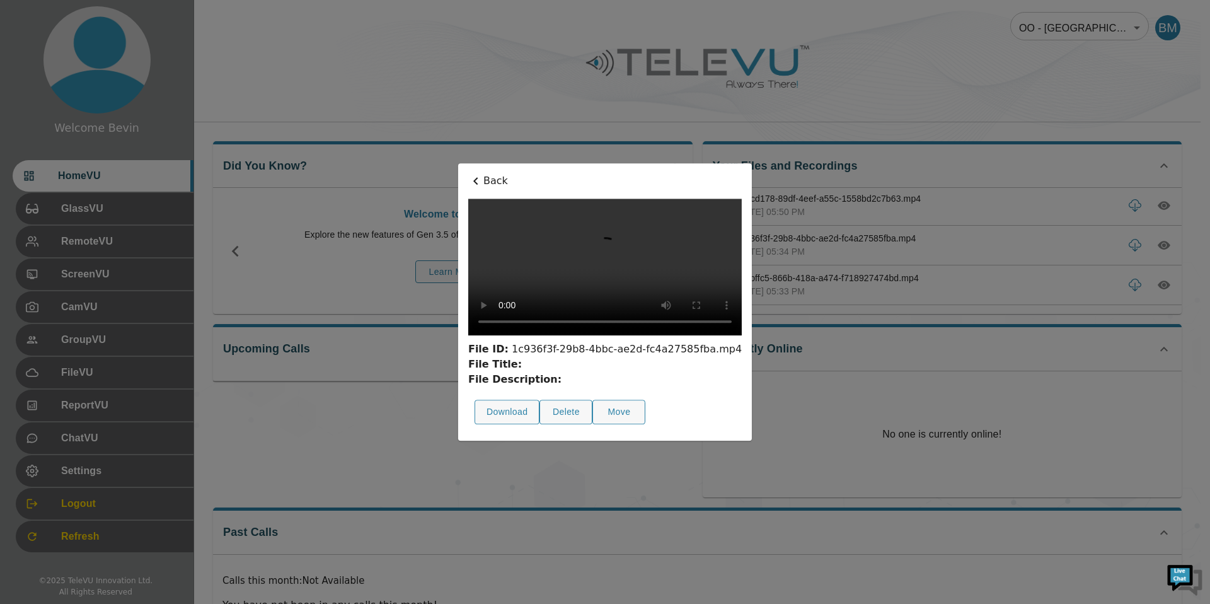
click at [468, 173] on p "Back" at bounding box center [604, 180] width 273 height 15
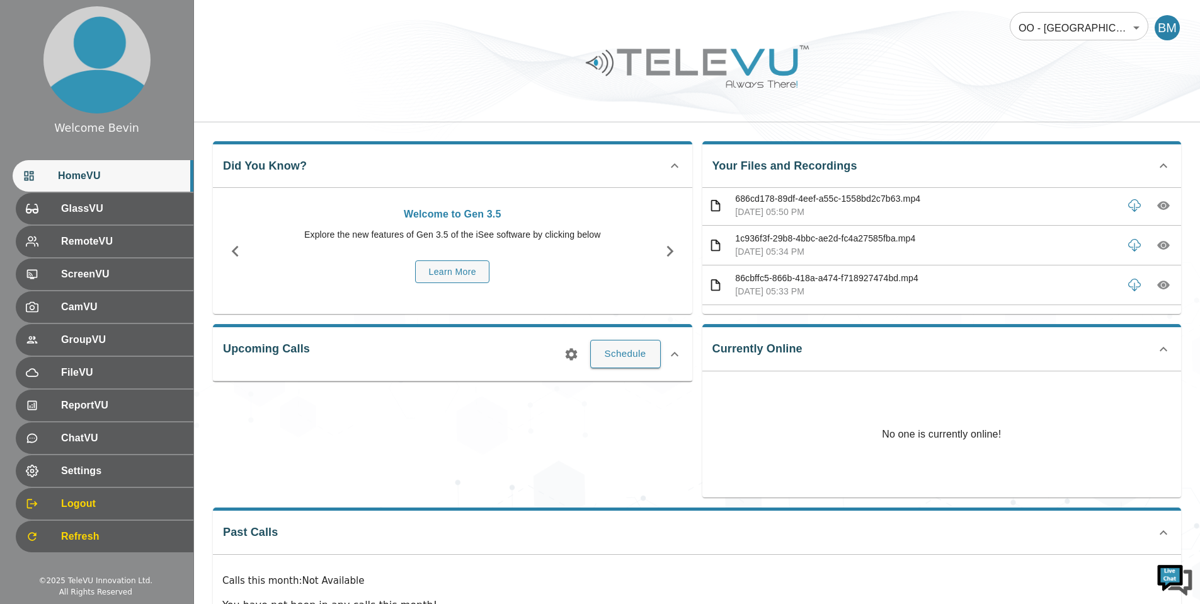
click at [1048, 18] on body "Welcome Bevin HomeVU GlassVU RemoteVU ScreenVU CamVU GroupVU FileVU ReportVU Ch…" at bounding box center [600, 336] width 1200 height 673
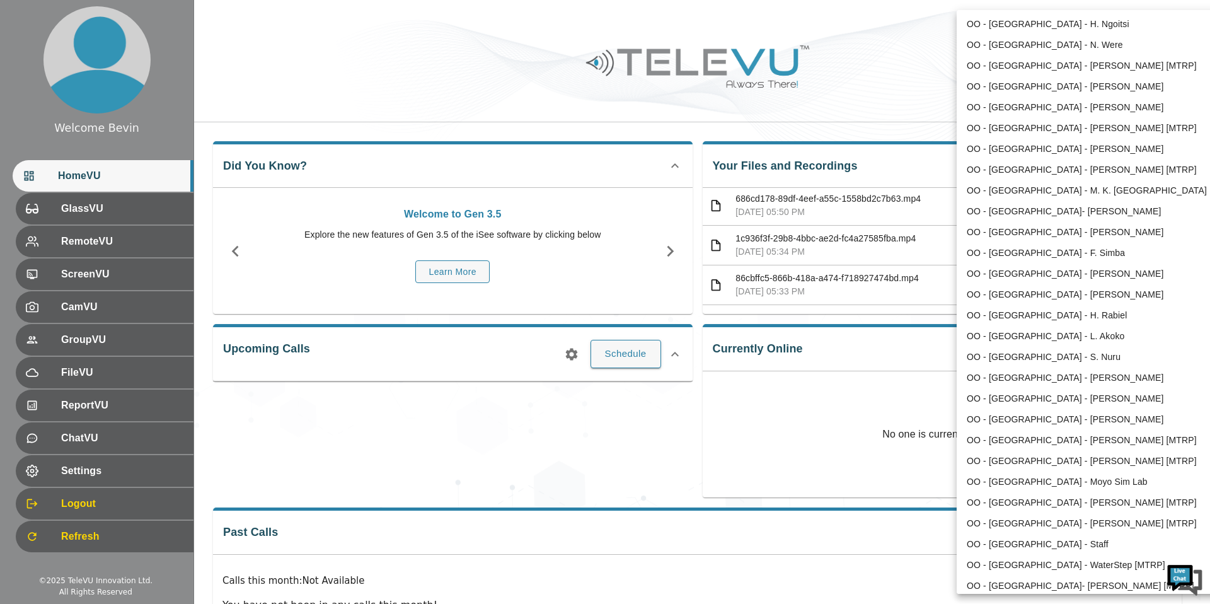
scroll to position [1194, 0]
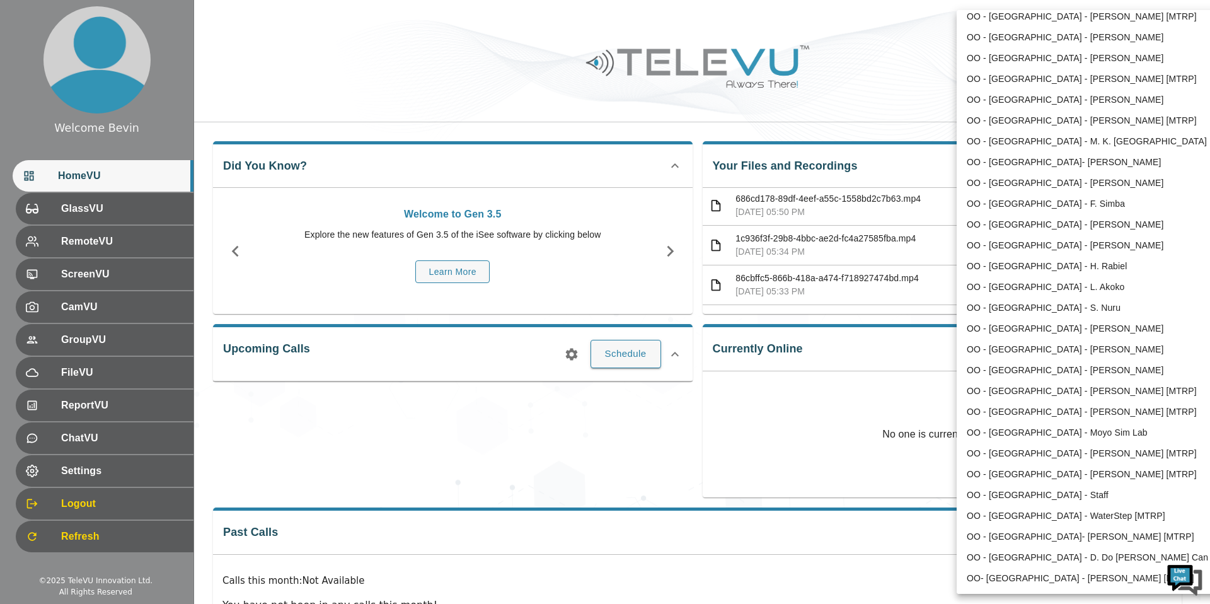
click at [1066, 121] on li "OO - [GEOGRAPHIC_DATA] - [PERSON_NAME] [MTRP]" at bounding box center [1088, 120] width 262 height 21
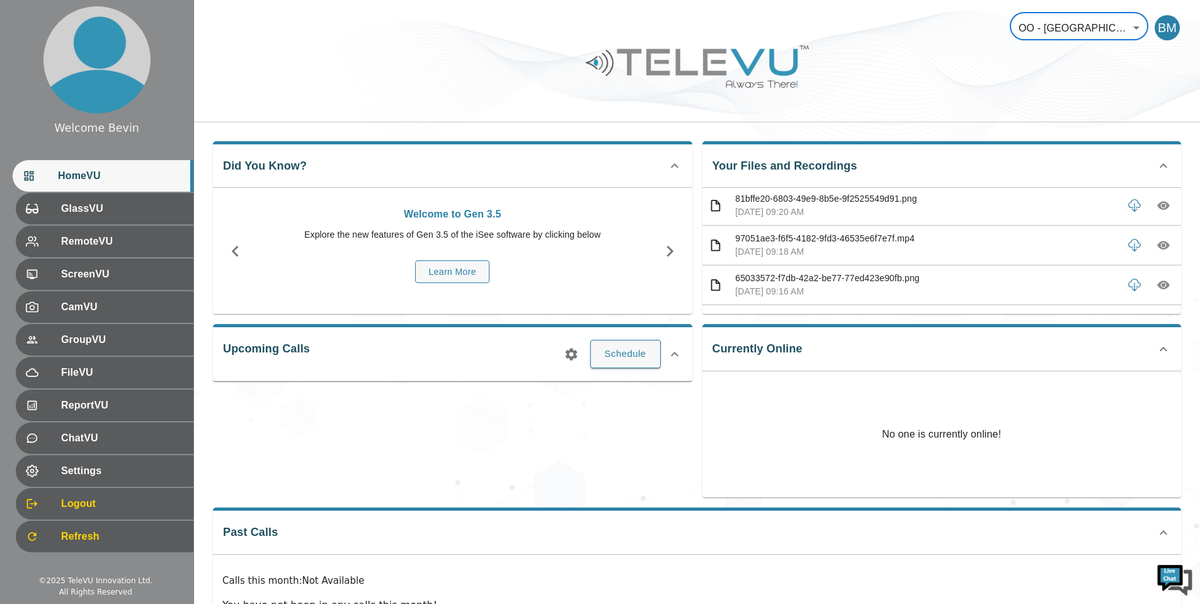
click at [1050, 31] on body "Welcome Bevin HomeVU GlassVU RemoteVU ScreenVU CamVU GroupVU FileVU ReportVU Ch…" at bounding box center [600, 336] width 1200 height 673
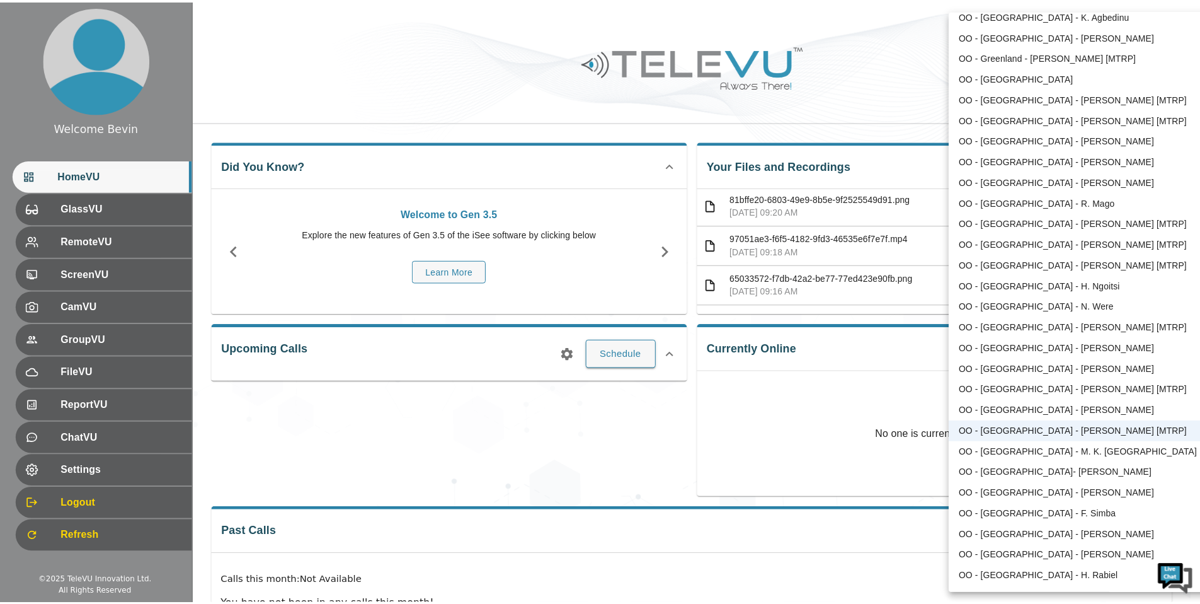
scroll to position [854, 0]
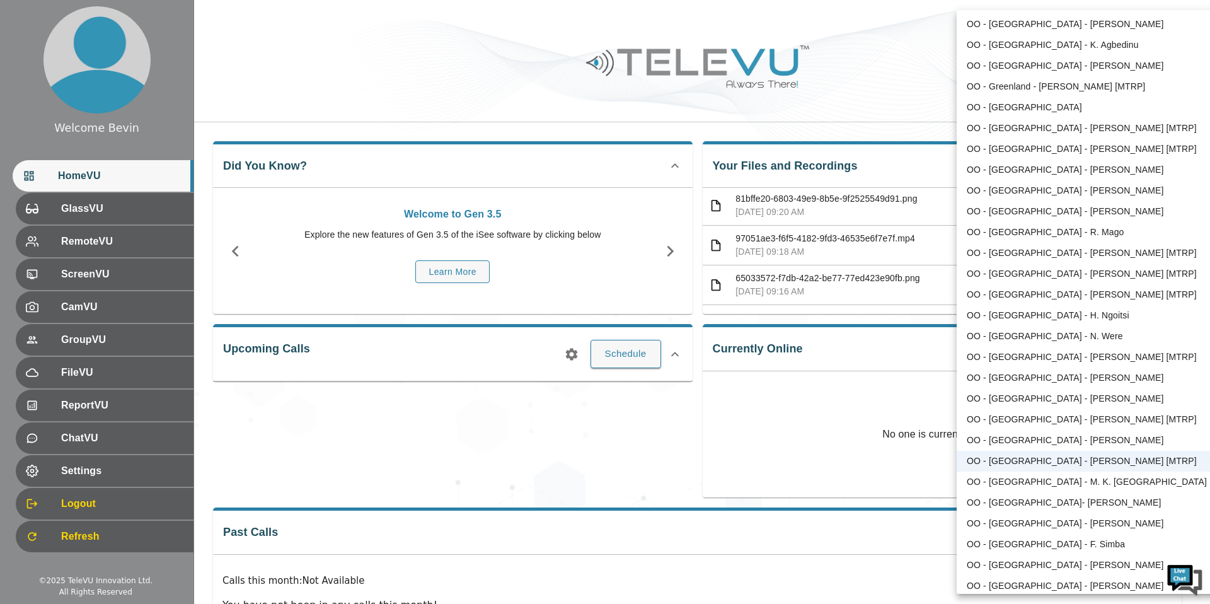
click at [1048, 63] on li "OO - [GEOGRAPHIC_DATA] - [PERSON_NAME]" at bounding box center [1088, 65] width 262 height 21
type input "127"
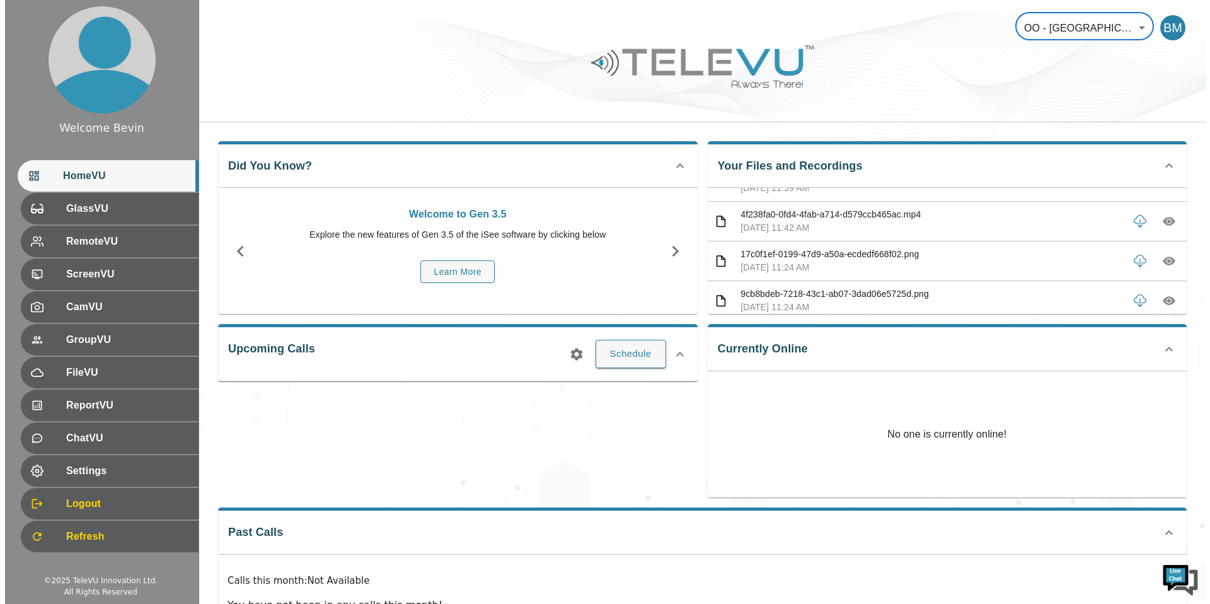
scroll to position [0, 0]
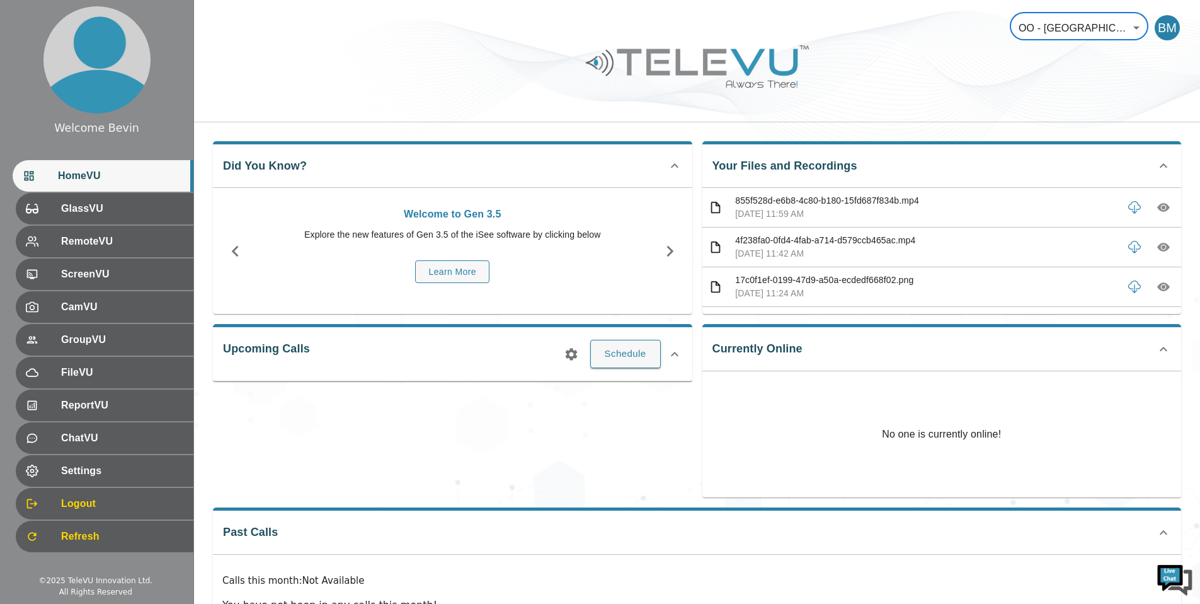
click at [1158, 210] on icon "button" at bounding box center [1164, 207] width 13 height 13
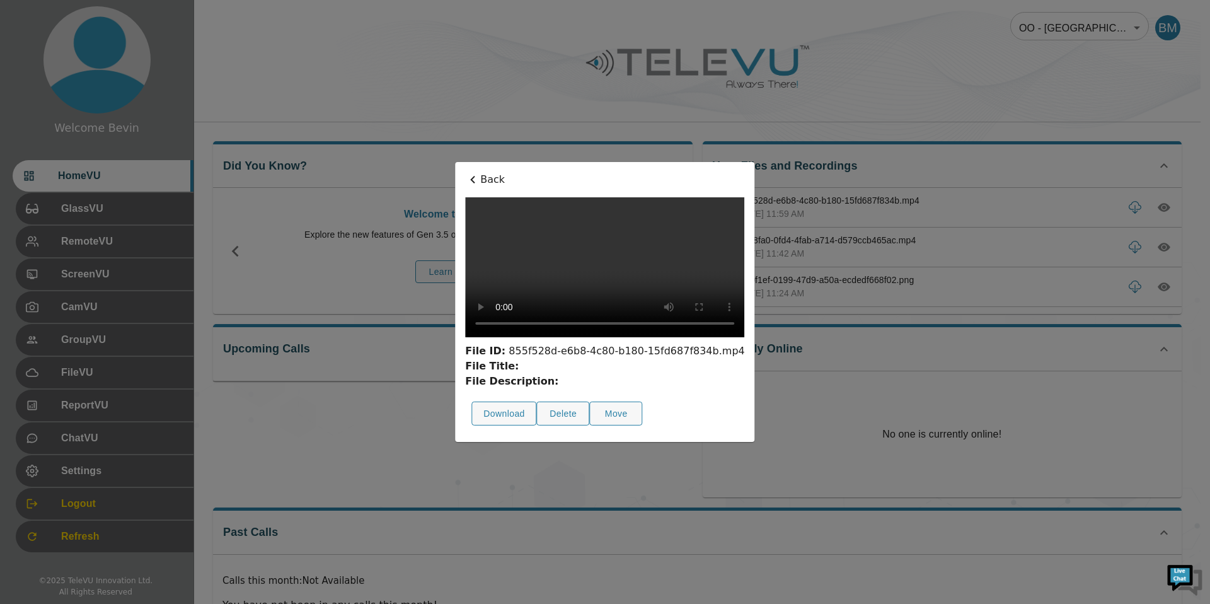
click at [465, 172] on icon at bounding box center [472, 179] width 15 height 15
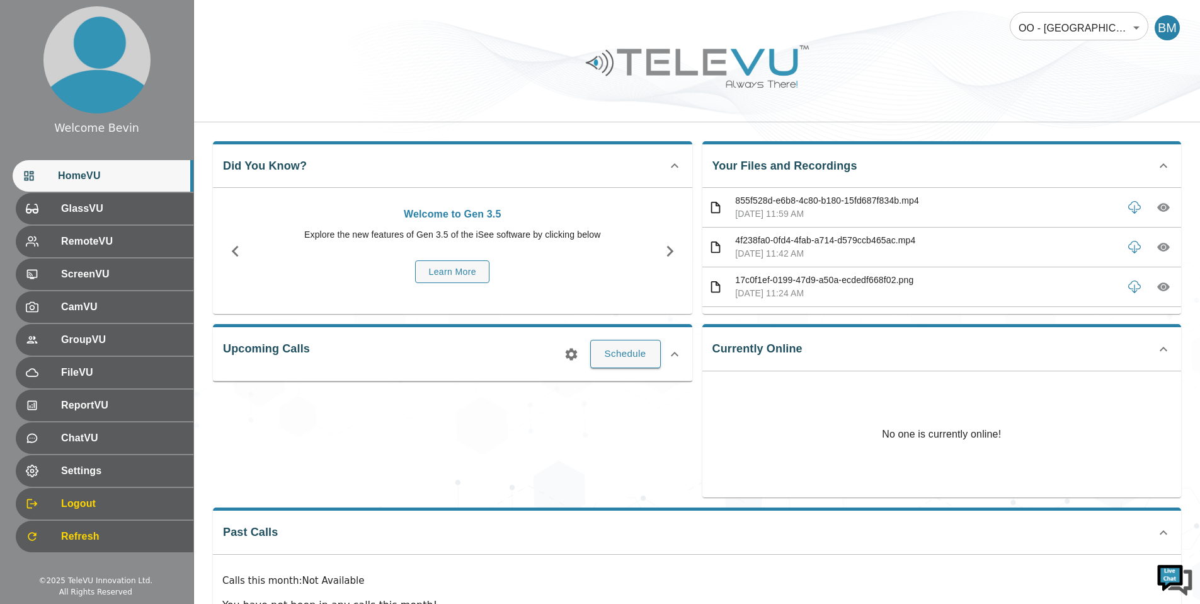
click at [1042, 23] on body "Welcome Bevin HomeVU GlassVU RemoteVU ScreenVU CamVU GroupVU FileVU ReportVU Ch…" at bounding box center [600, 336] width 1200 height 673
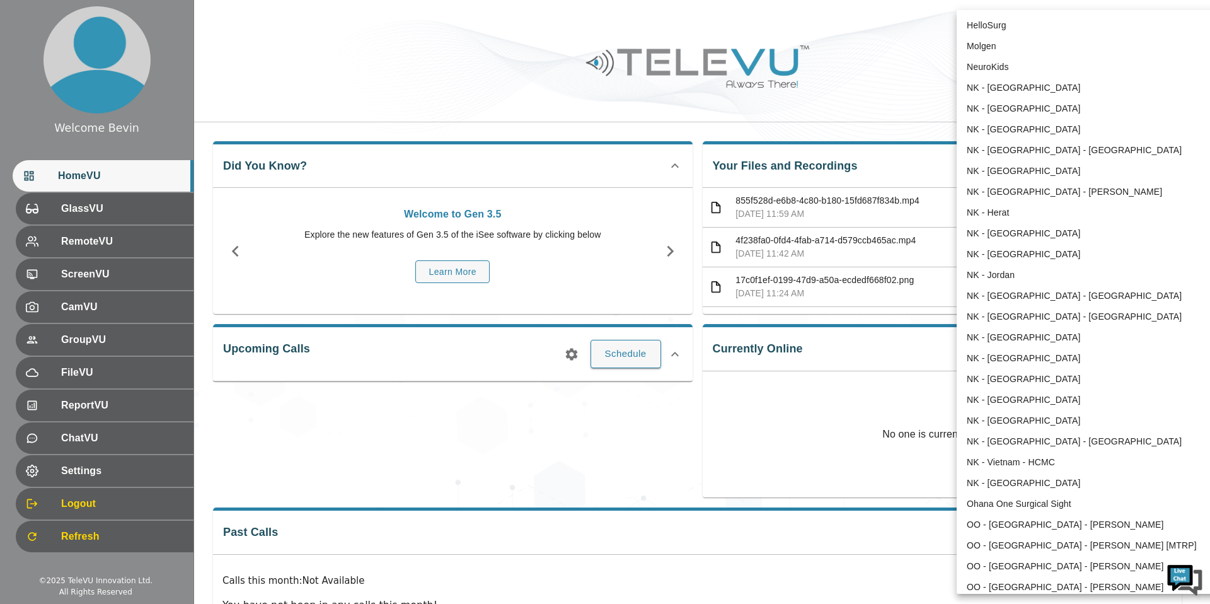
scroll to position [618, 0]
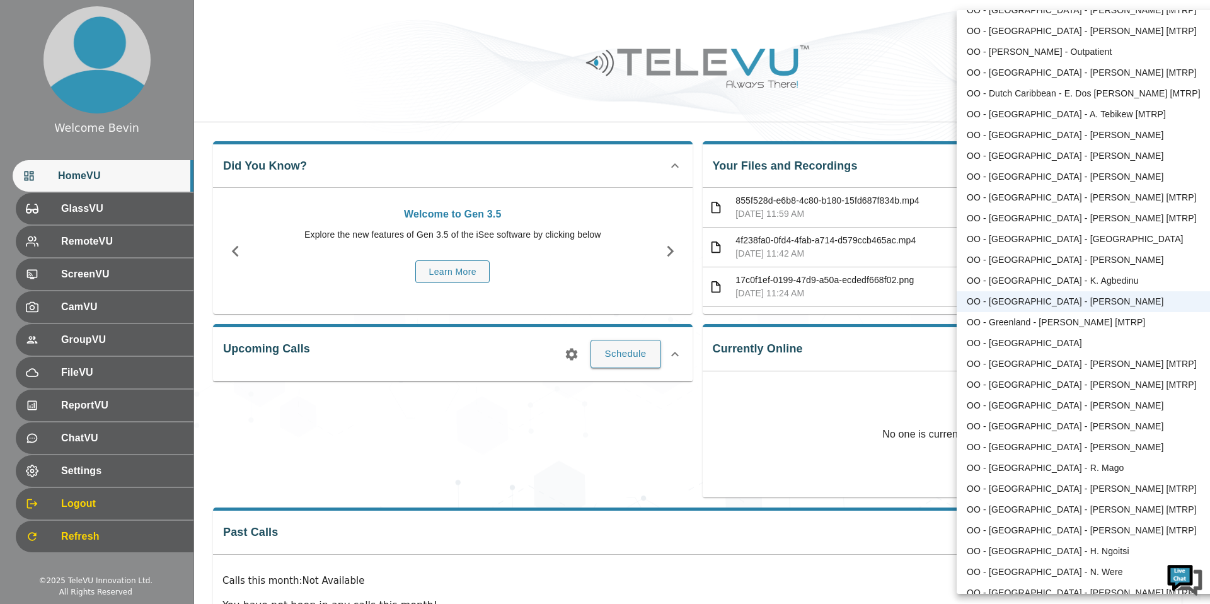
click at [1072, 133] on li "OO - [GEOGRAPHIC_DATA] - [PERSON_NAME]" at bounding box center [1088, 135] width 262 height 21
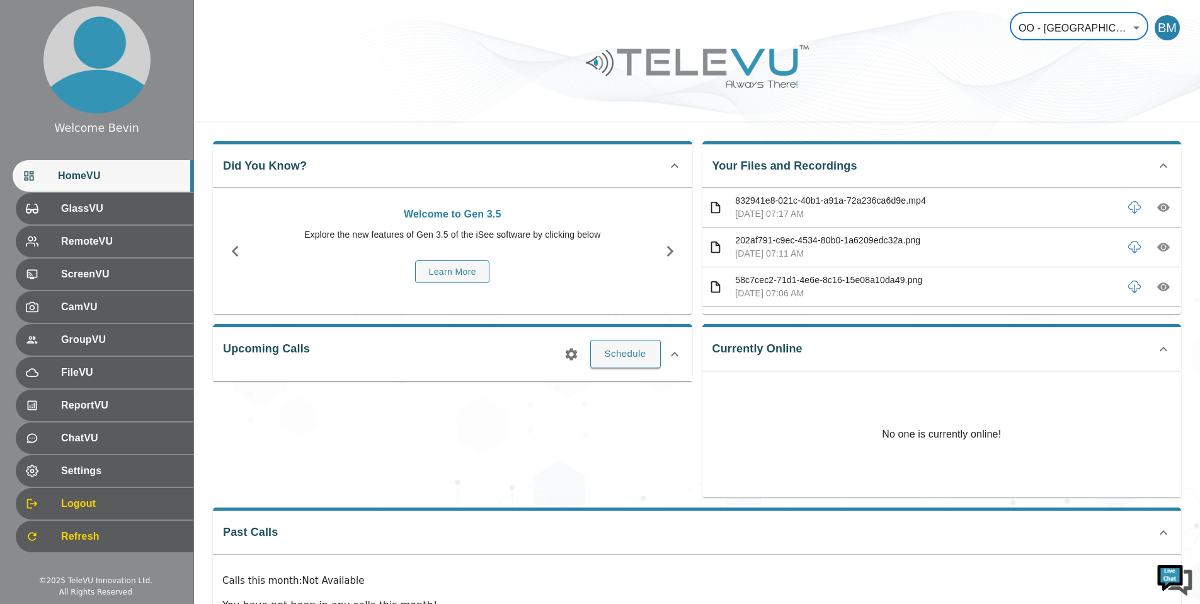
click at [1040, 20] on body "Welcome Bevin HomeVU GlassVU RemoteVU ScreenVU CamVU GroupVU FileVU ReportVU Ch…" at bounding box center [600, 336] width 1200 height 673
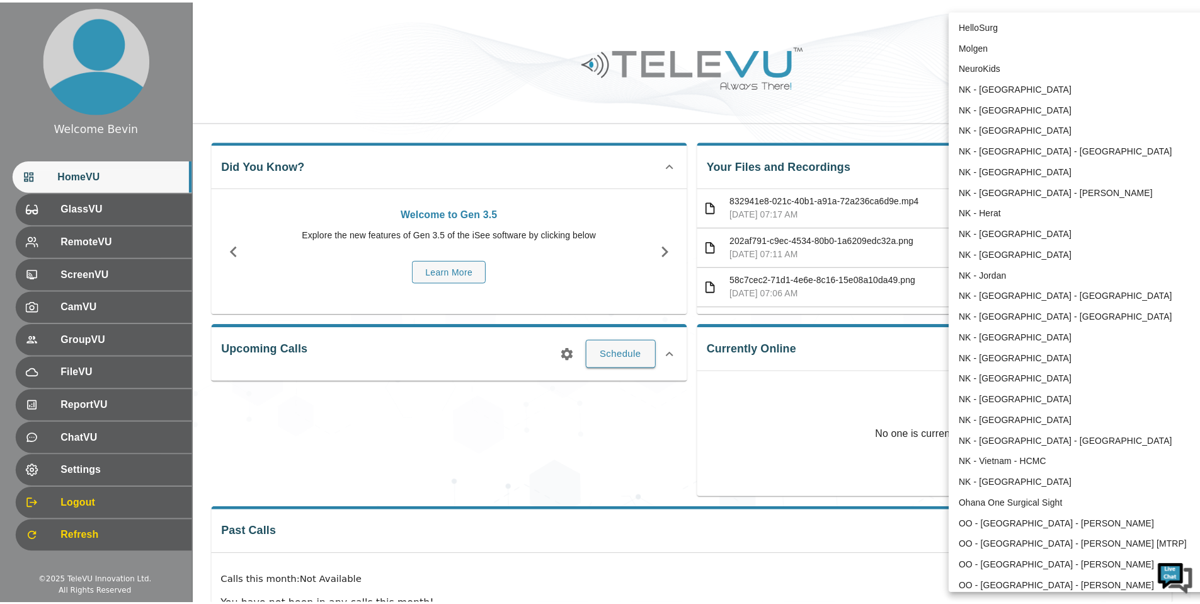
scroll to position [452, 0]
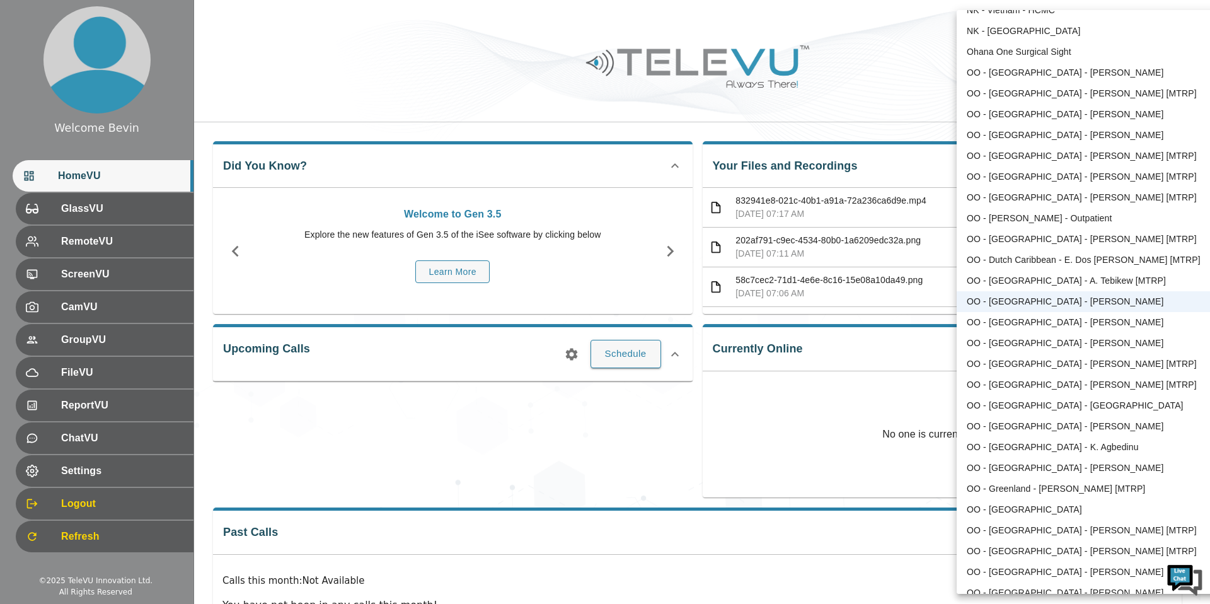
click at [1053, 364] on li "OO - [GEOGRAPHIC_DATA] - [PERSON_NAME] [MTRP]" at bounding box center [1088, 363] width 262 height 21
type input "114"
